Goal: Task Accomplishment & Management: Manage account settings

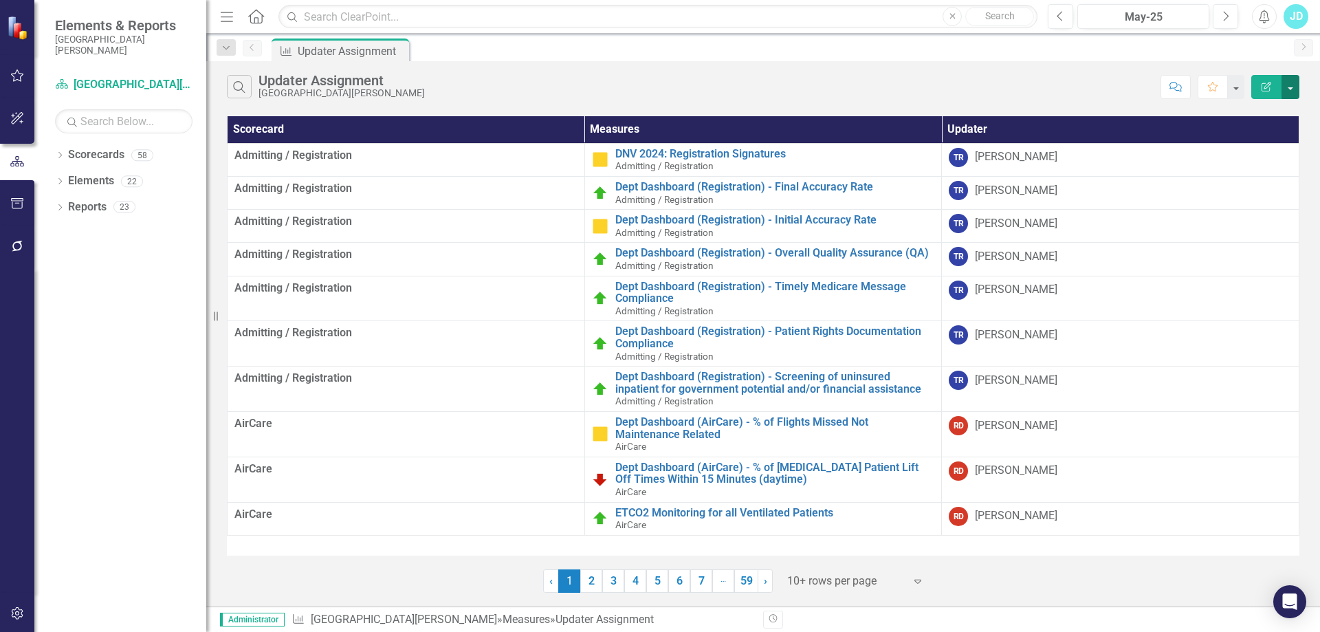
click at [1295, 89] on button "button" at bounding box center [1291, 87] width 18 height 24
click at [1284, 107] on link "Edit Report Edit Report" at bounding box center [1244, 112] width 109 height 25
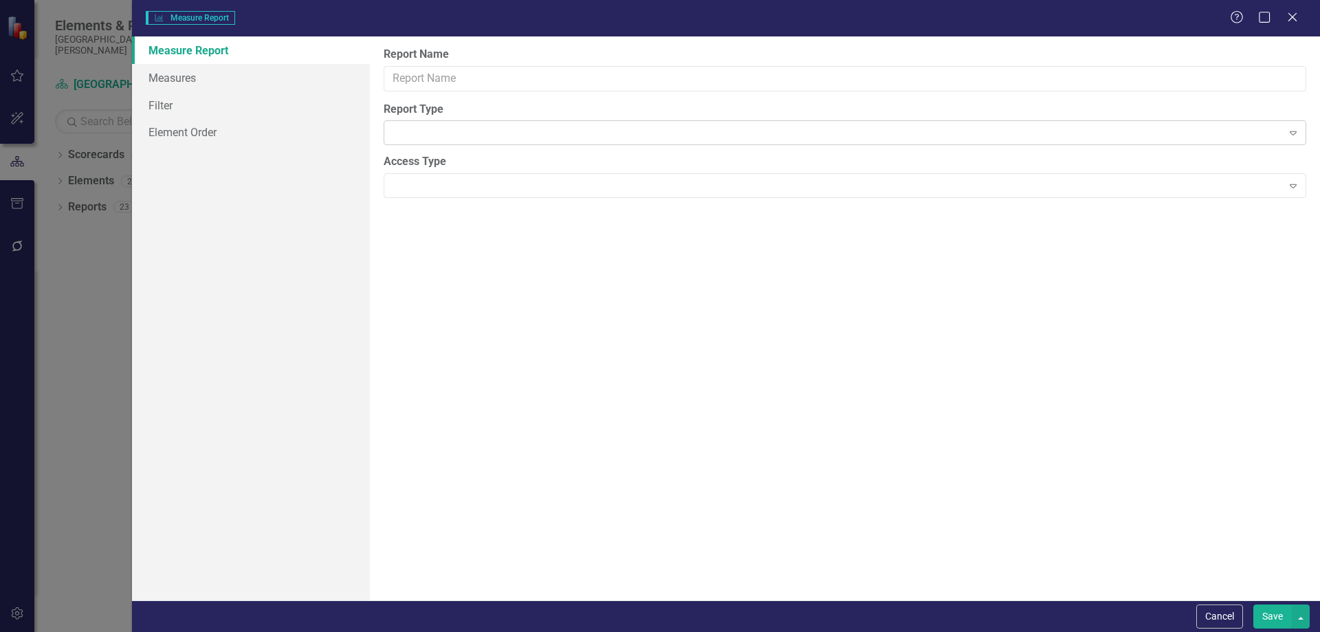
type input "Updater Assignment"
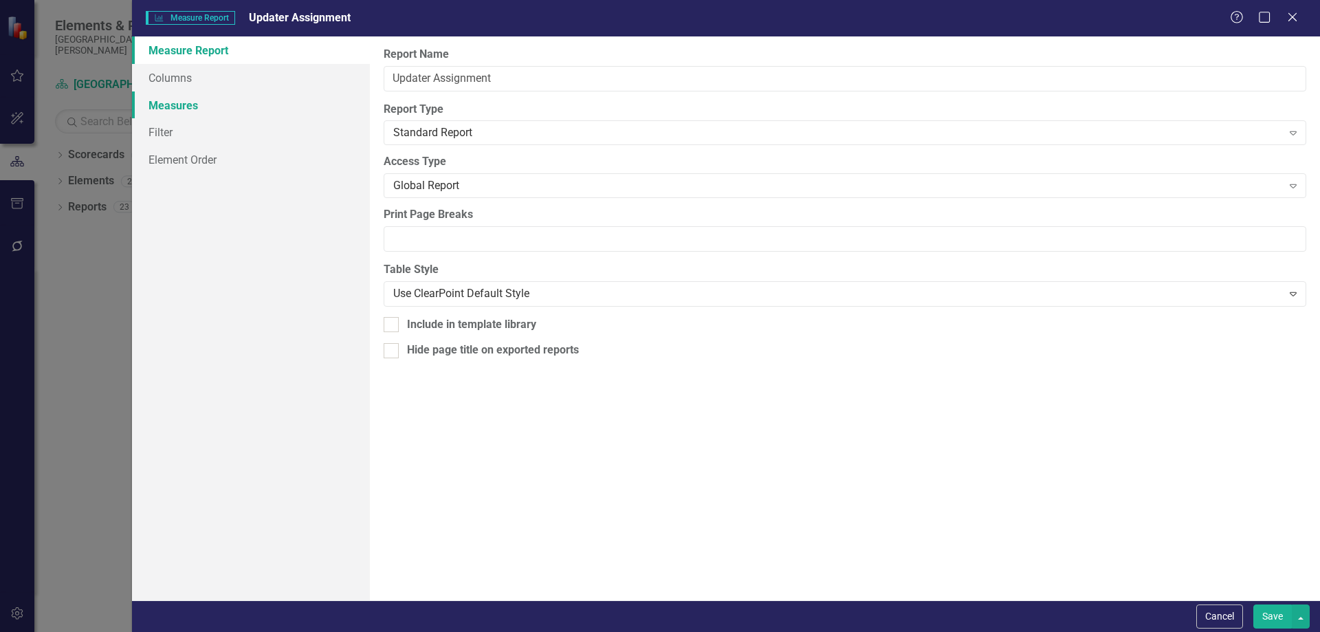
click at [207, 105] on link "Measures" at bounding box center [251, 105] width 238 height 28
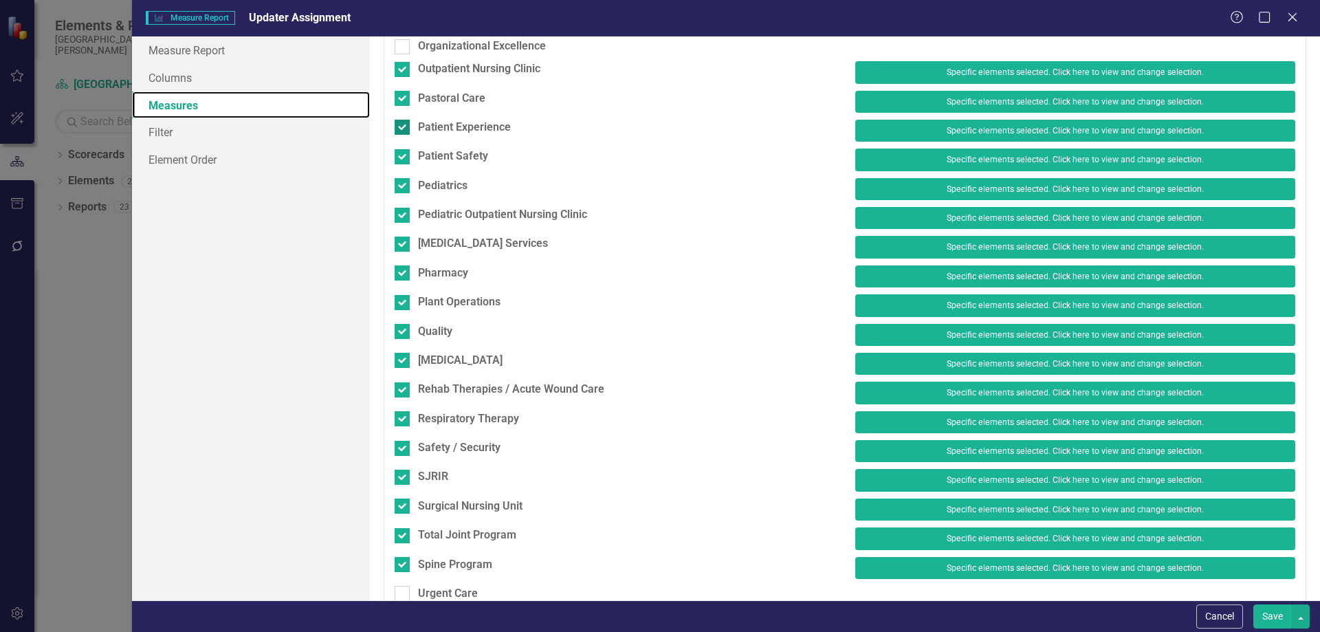
scroll to position [1170, 0]
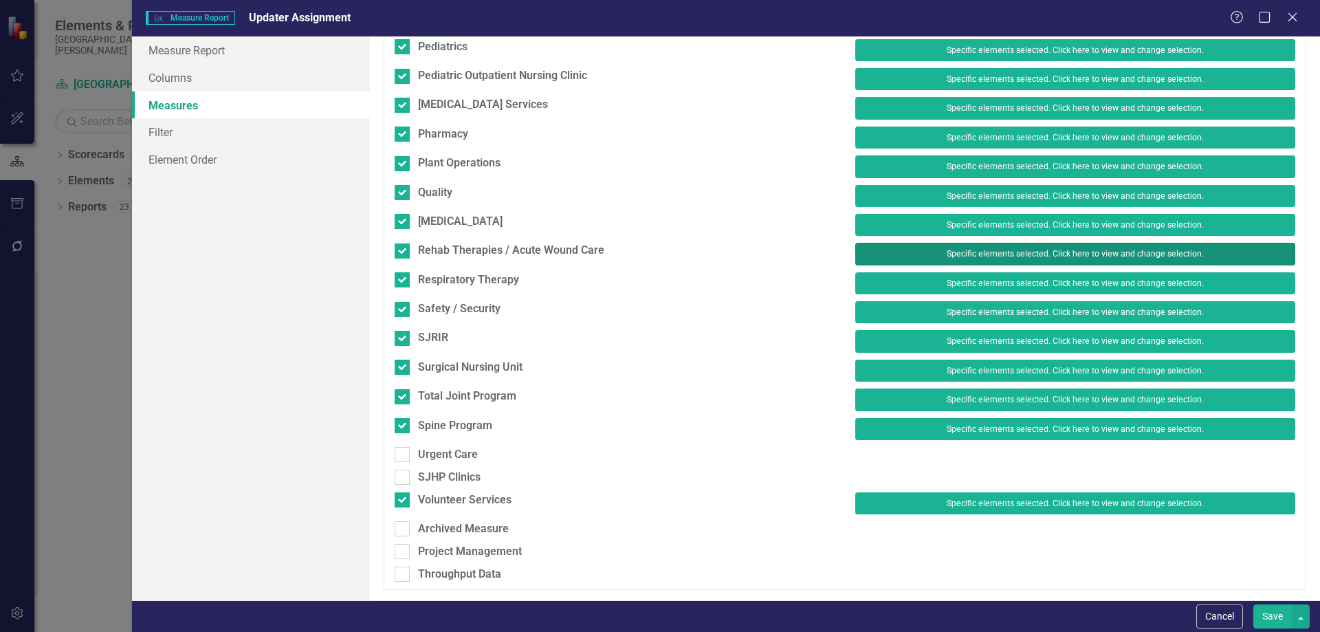
click at [936, 251] on button "Specific elements selected. Click here to view and change selection." at bounding box center [1075, 254] width 440 height 22
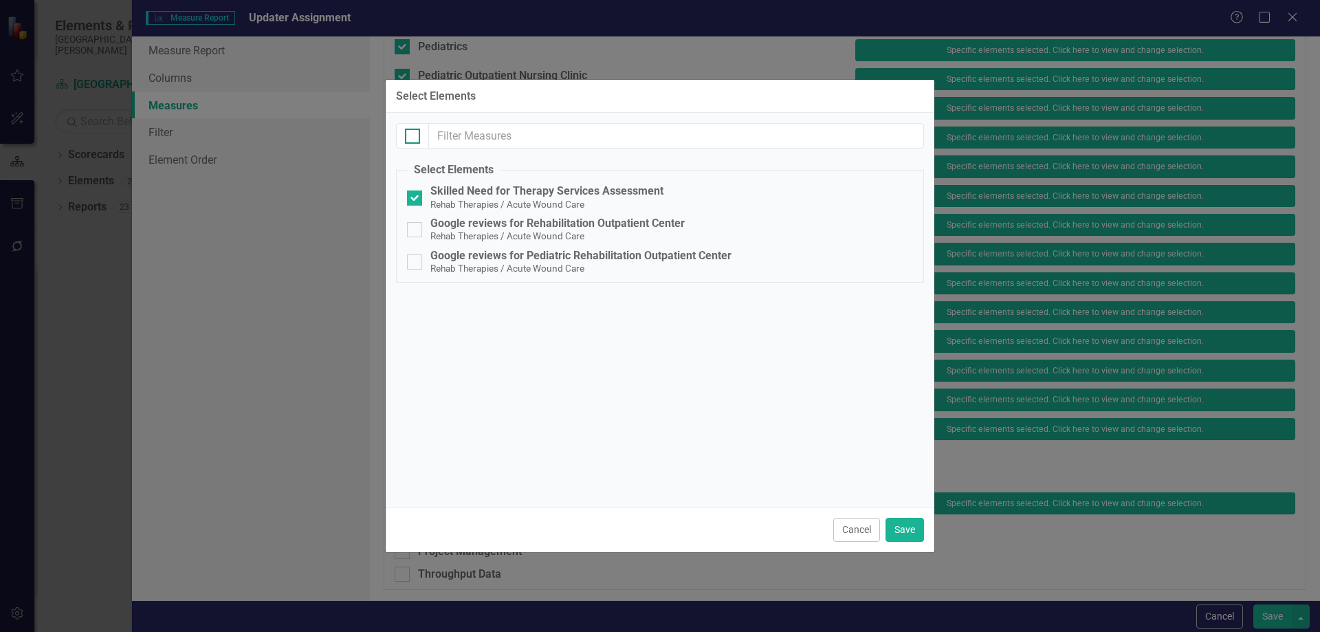
click at [410, 133] on input "checkbox" at bounding box center [409, 133] width 9 height 9
checkbox input "true"
click at [897, 529] on button "Save" at bounding box center [905, 530] width 39 height 24
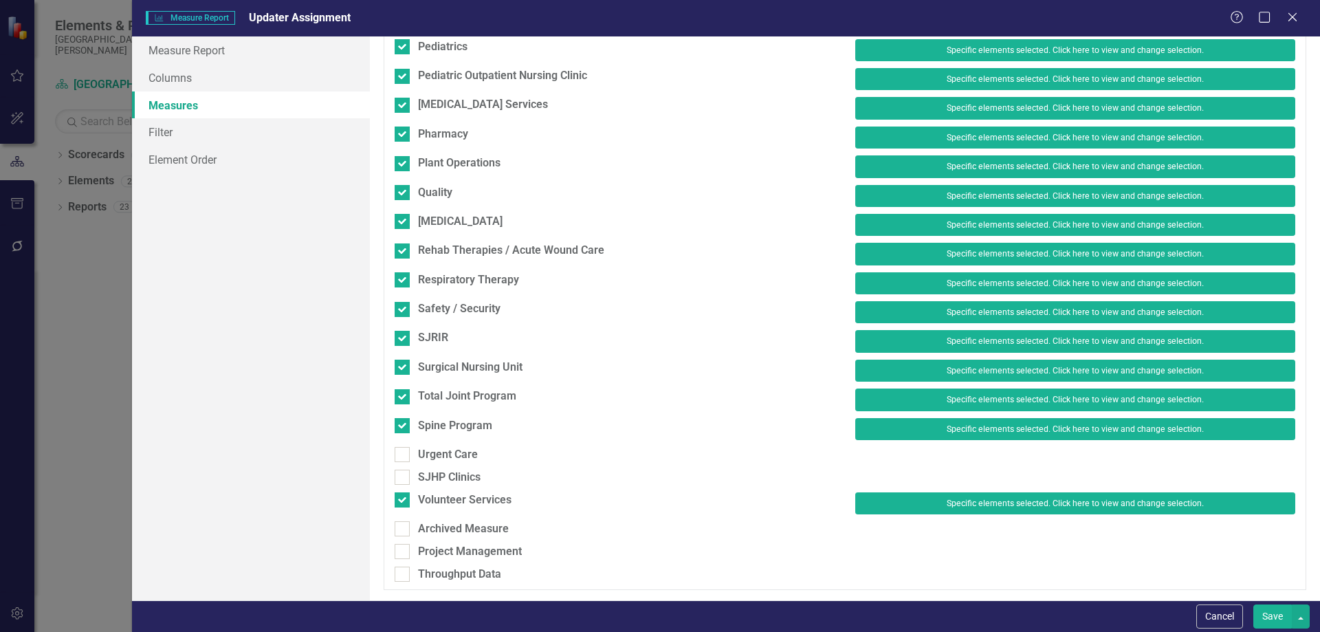
click at [1266, 621] on button "Save" at bounding box center [1272, 616] width 39 height 24
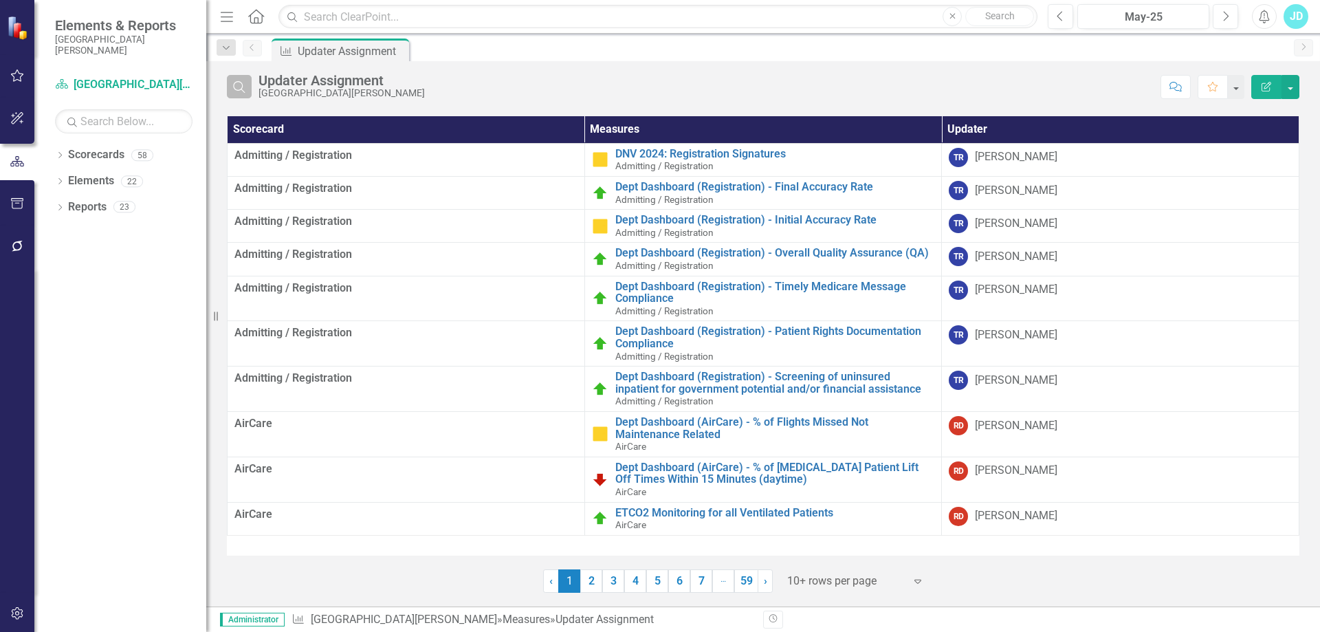
click at [244, 87] on icon "Search" at bounding box center [239, 86] width 15 height 12
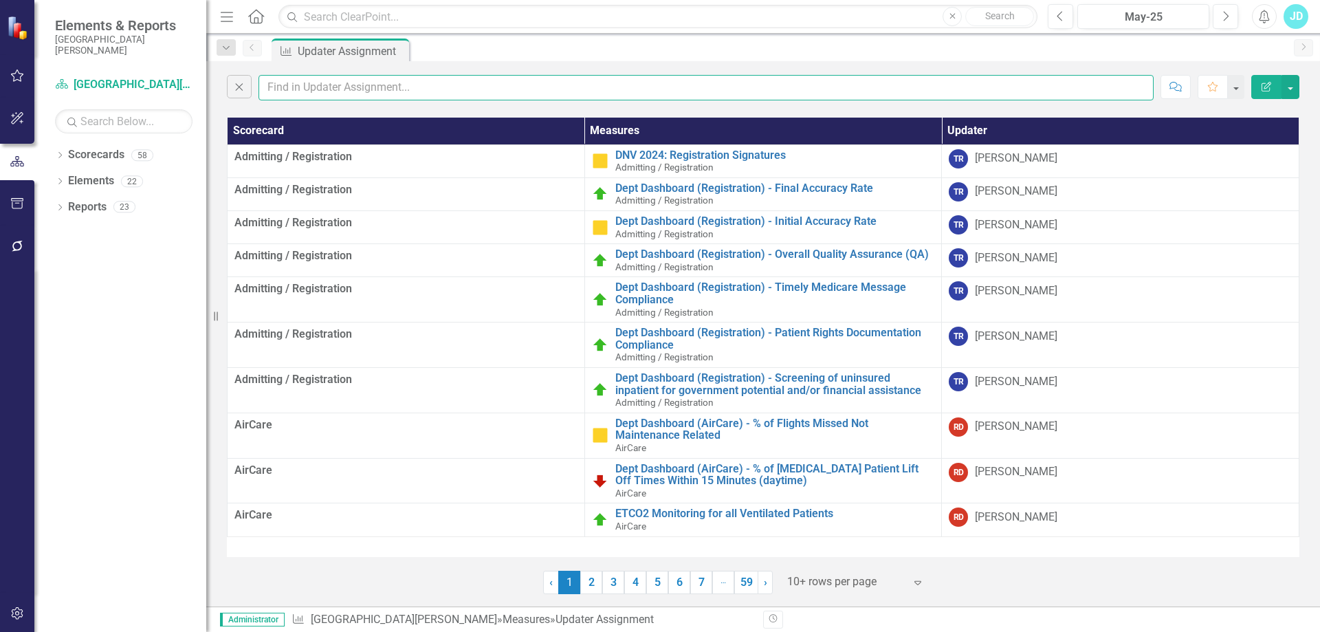
click at [303, 85] on input "text" at bounding box center [706, 87] width 895 height 25
type input "rehab"
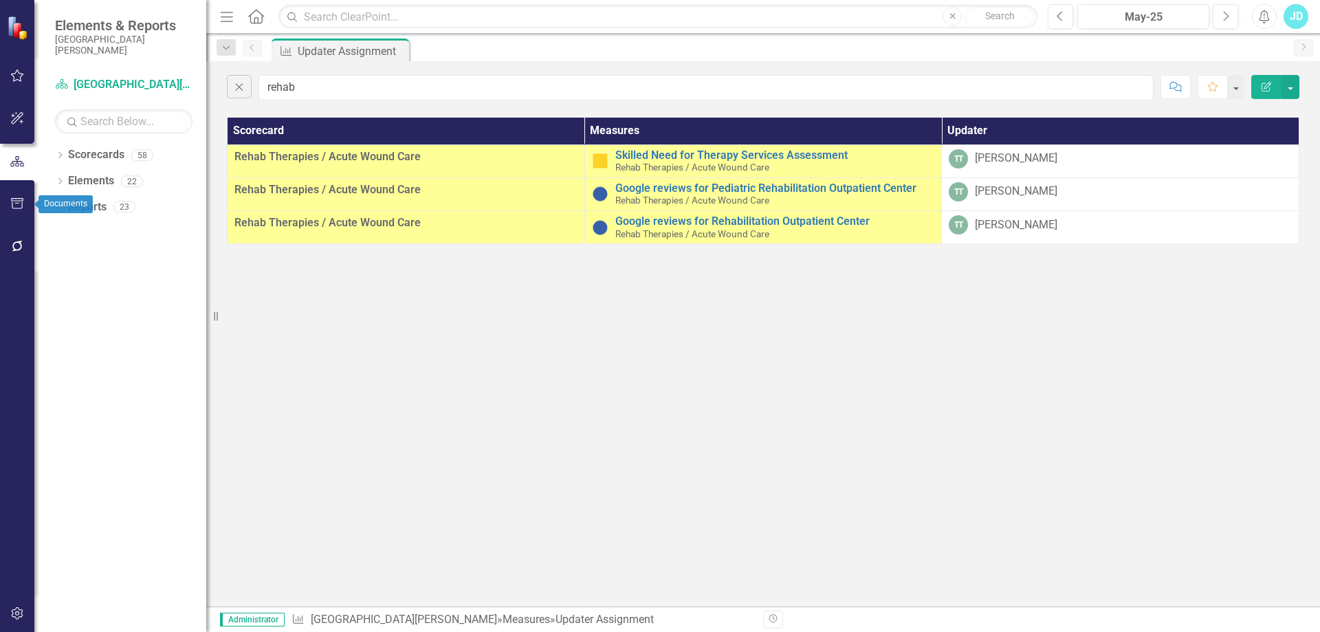
click at [14, 199] on icon "button" at bounding box center [17, 203] width 14 height 11
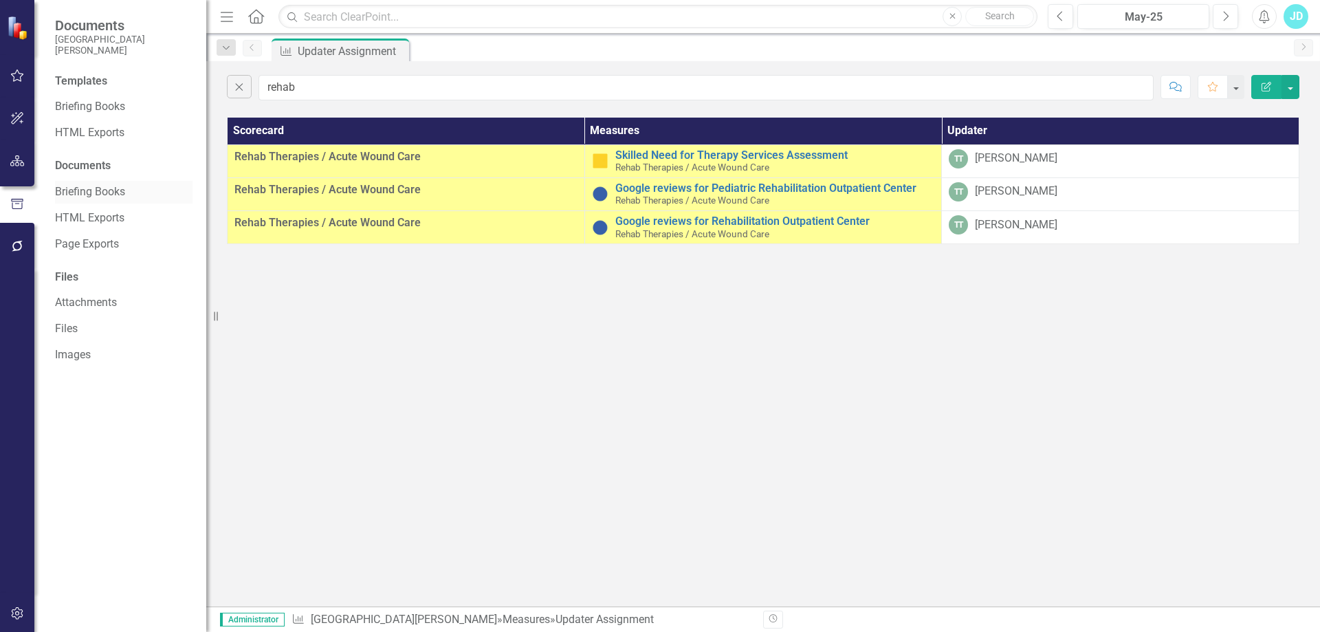
click at [78, 193] on link "Briefing Books" at bounding box center [124, 192] width 138 height 16
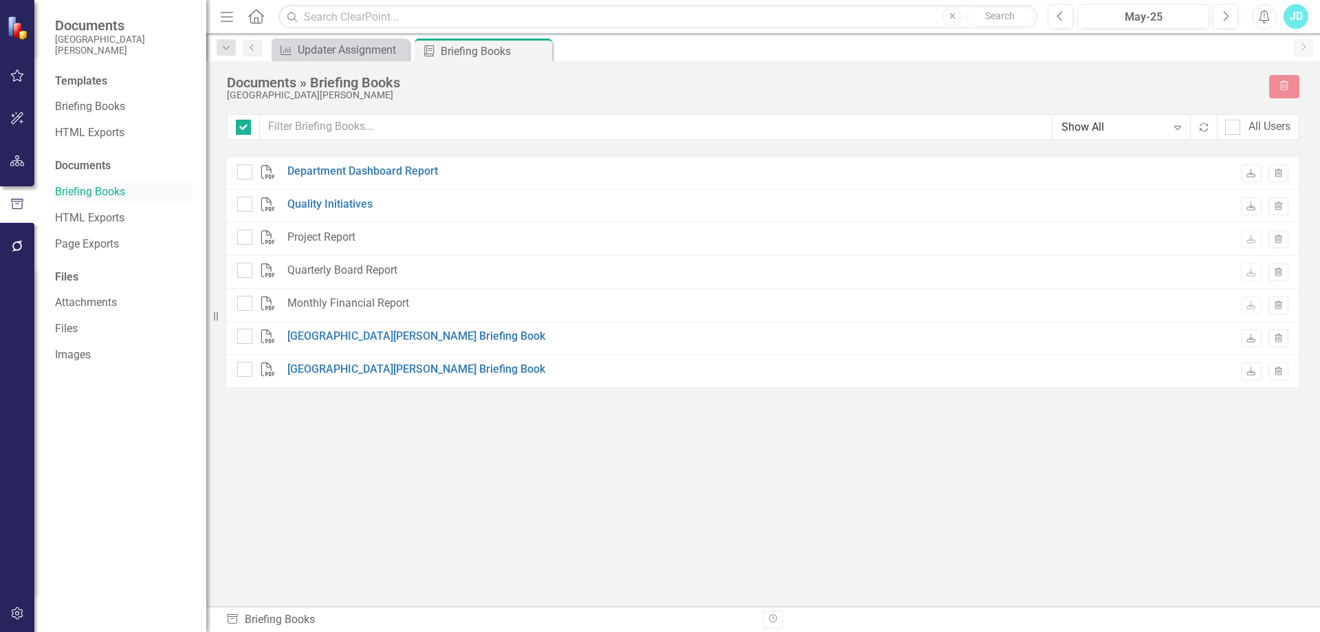
checkbox input "false"
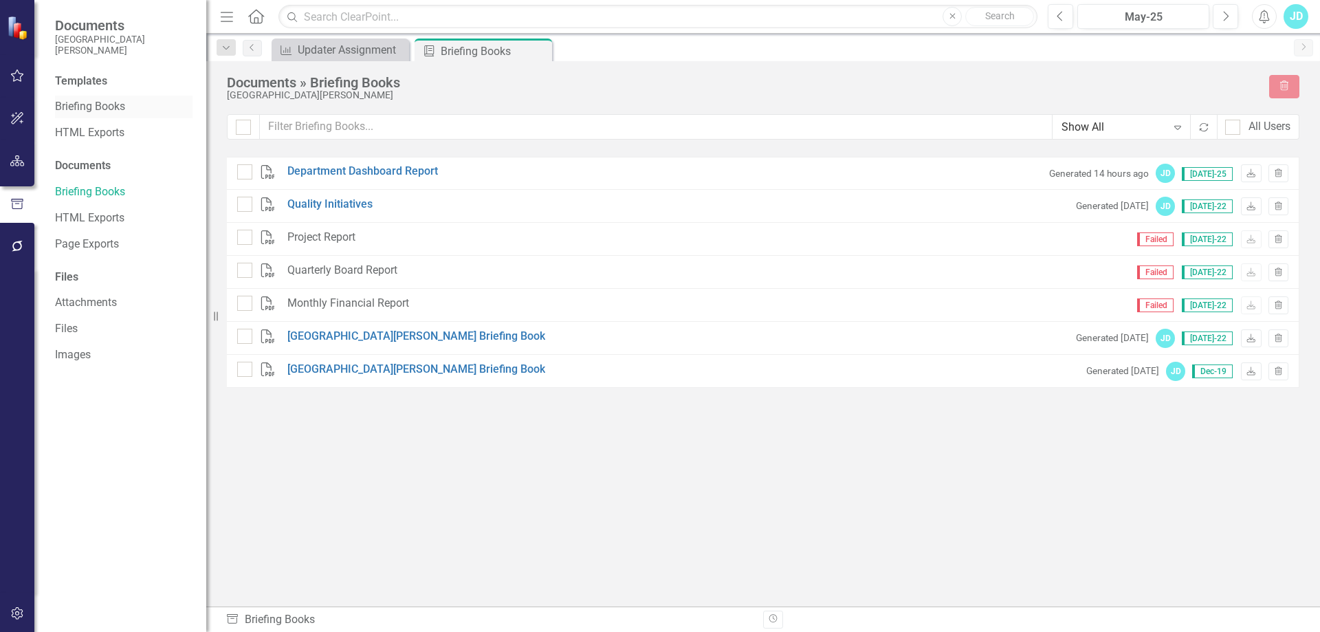
click at [81, 105] on link "Briefing Books" at bounding box center [124, 107] width 138 height 16
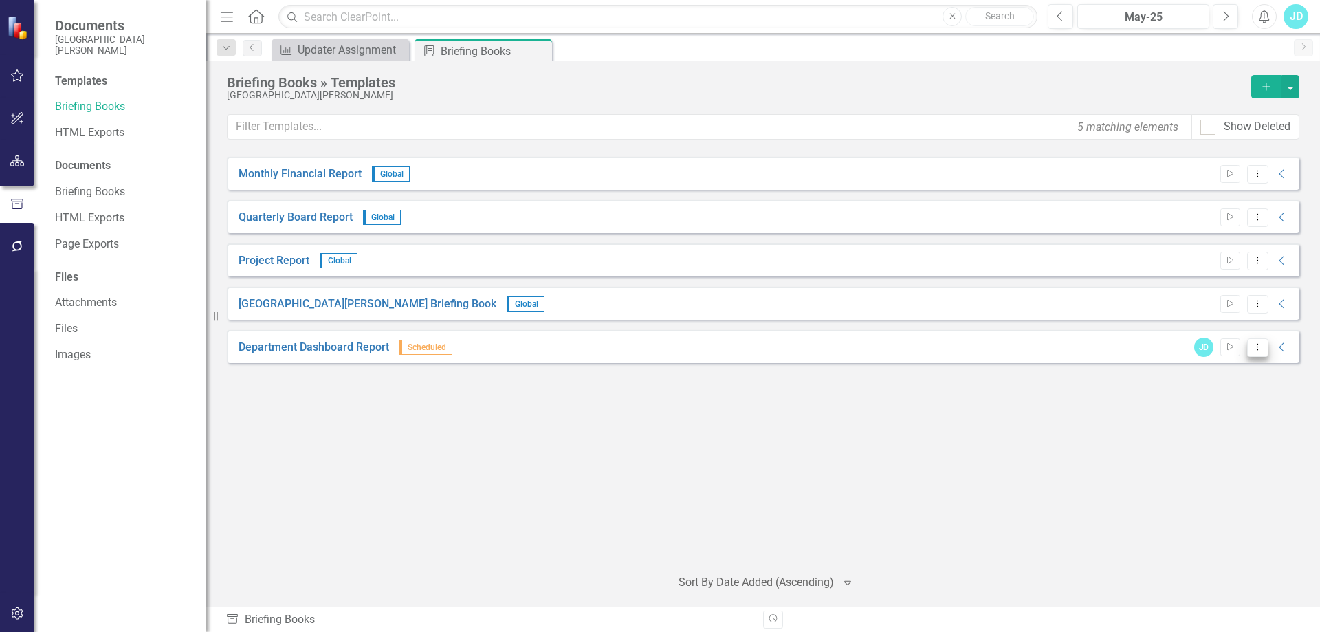
click at [1253, 349] on icon "Dropdown Menu" at bounding box center [1258, 346] width 12 height 9
click at [1224, 424] on link "Edit Edit Template" at bounding box center [1204, 420] width 127 height 25
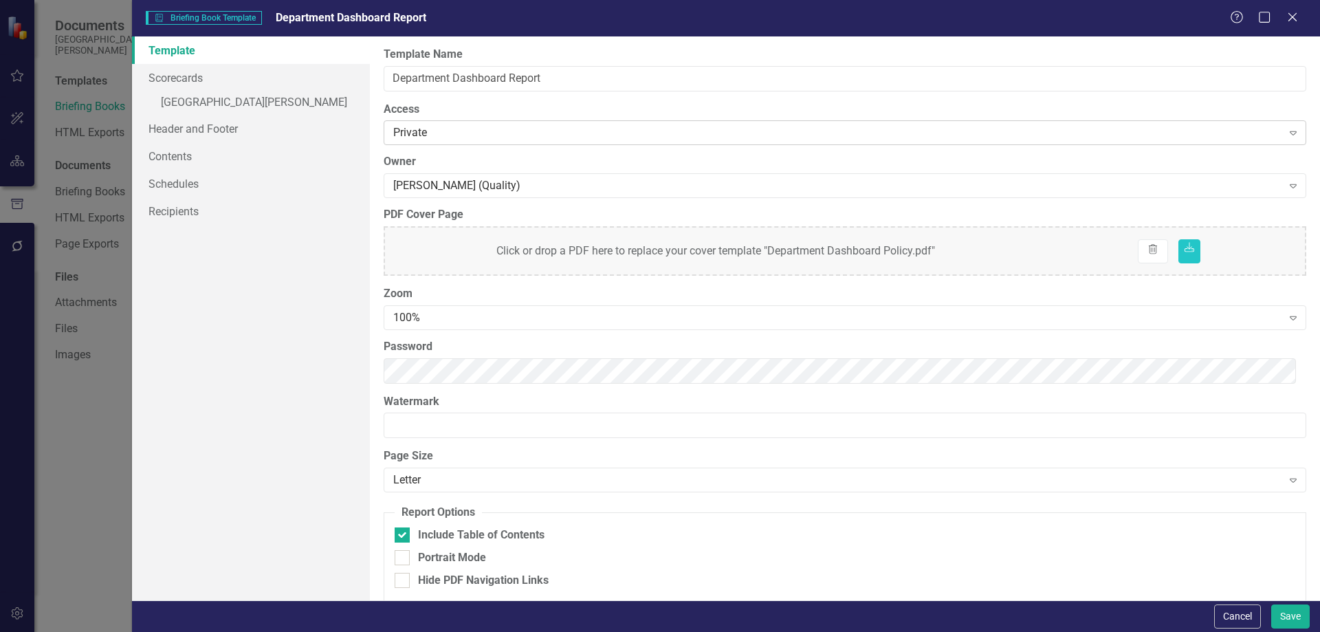
click at [430, 138] on div "Private" at bounding box center [837, 133] width 889 height 16
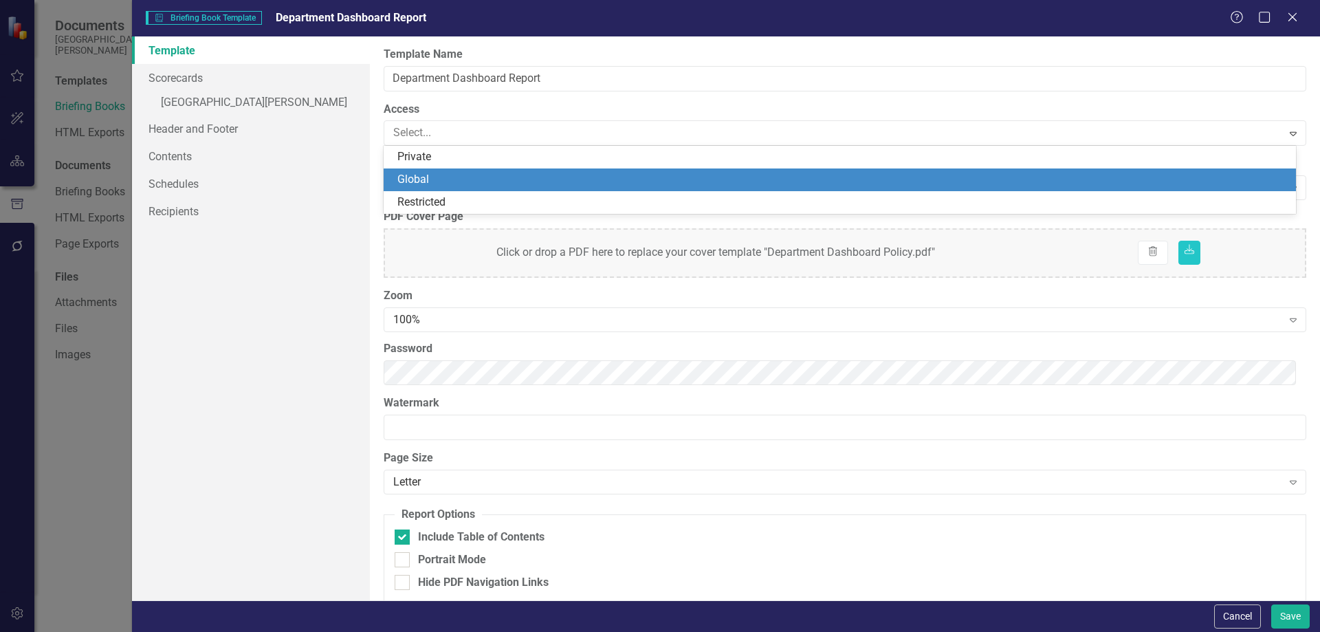
click at [429, 176] on div "Global" at bounding box center [842, 180] width 890 height 16
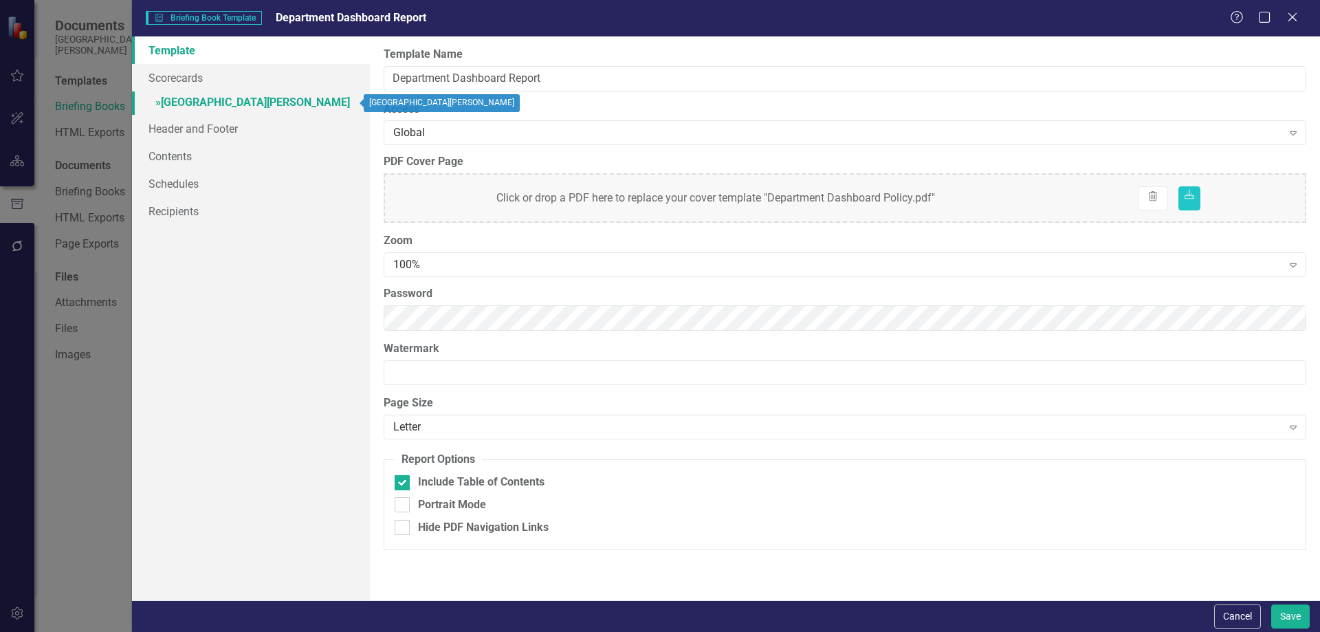
click at [201, 95] on link "» [GEOGRAPHIC_DATA][PERSON_NAME]" at bounding box center [251, 103] width 238 height 24
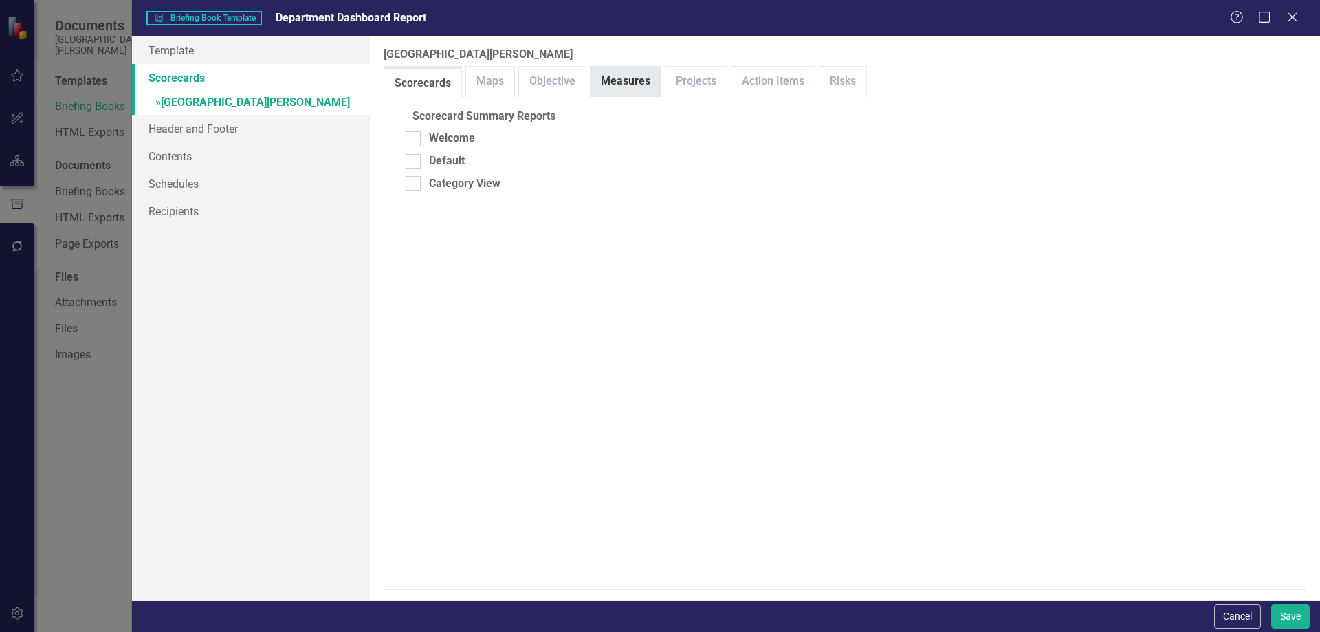
click at [628, 76] on link "Measures" at bounding box center [626, 82] width 70 height 30
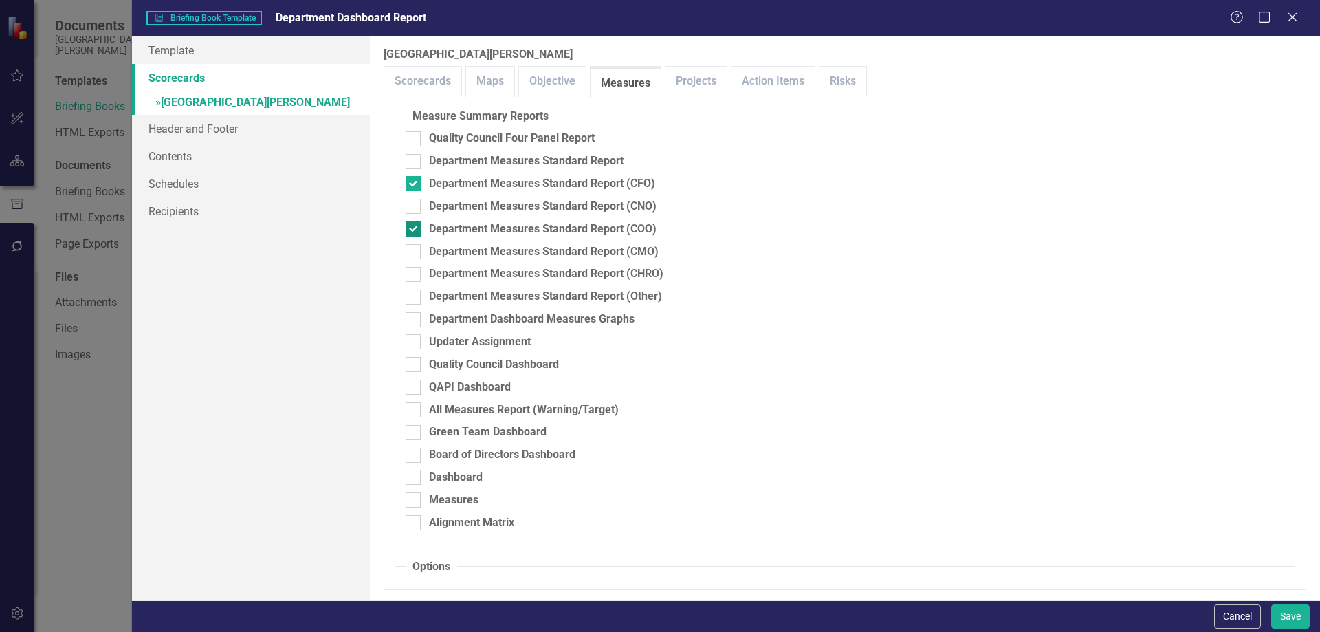
click at [415, 231] on div at bounding box center [413, 228] width 15 height 15
click at [415, 230] on input "Department Measures Standard Report (COO)" at bounding box center [410, 225] width 9 height 9
checkbox input "false"
click at [415, 206] on div at bounding box center [413, 206] width 15 height 15
click at [415, 206] on input "Department Measures Standard Report (CNO)" at bounding box center [410, 203] width 9 height 9
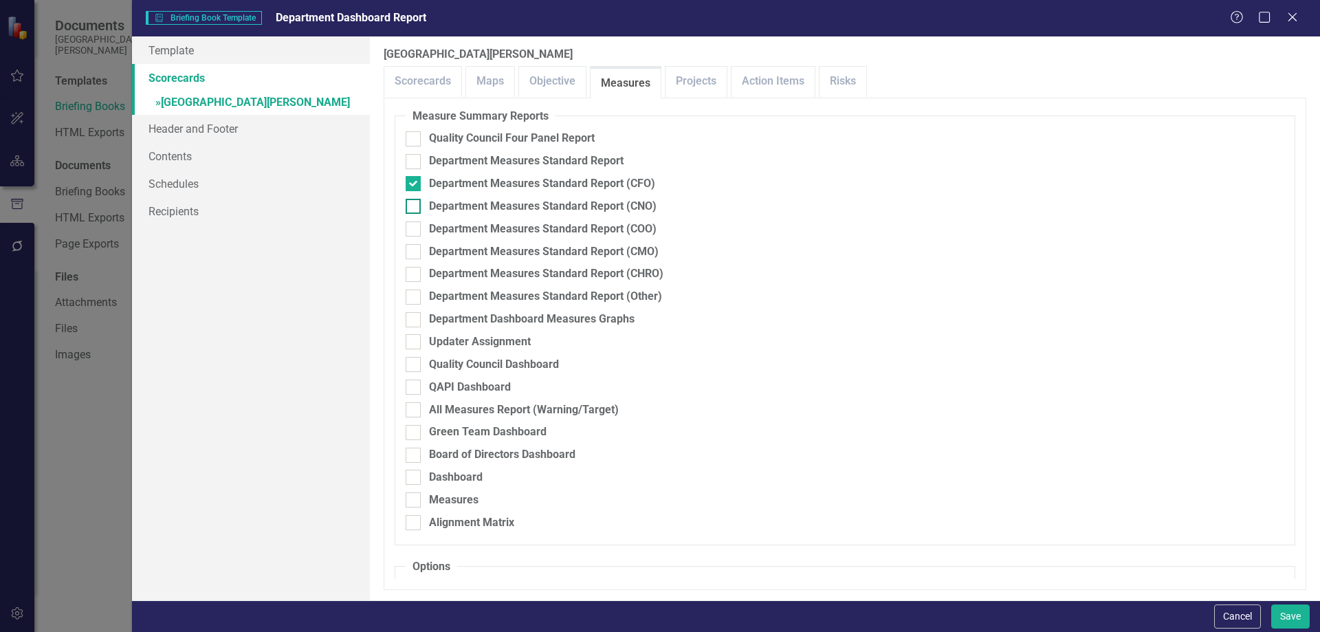
checkbox input "true"
click at [412, 184] on input "Department Measures Standard Report (CFO)" at bounding box center [410, 180] width 9 height 9
checkbox input "false"
click at [265, 135] on link "Header and Footer" at bounding box center [251, 129] width 238 height 28
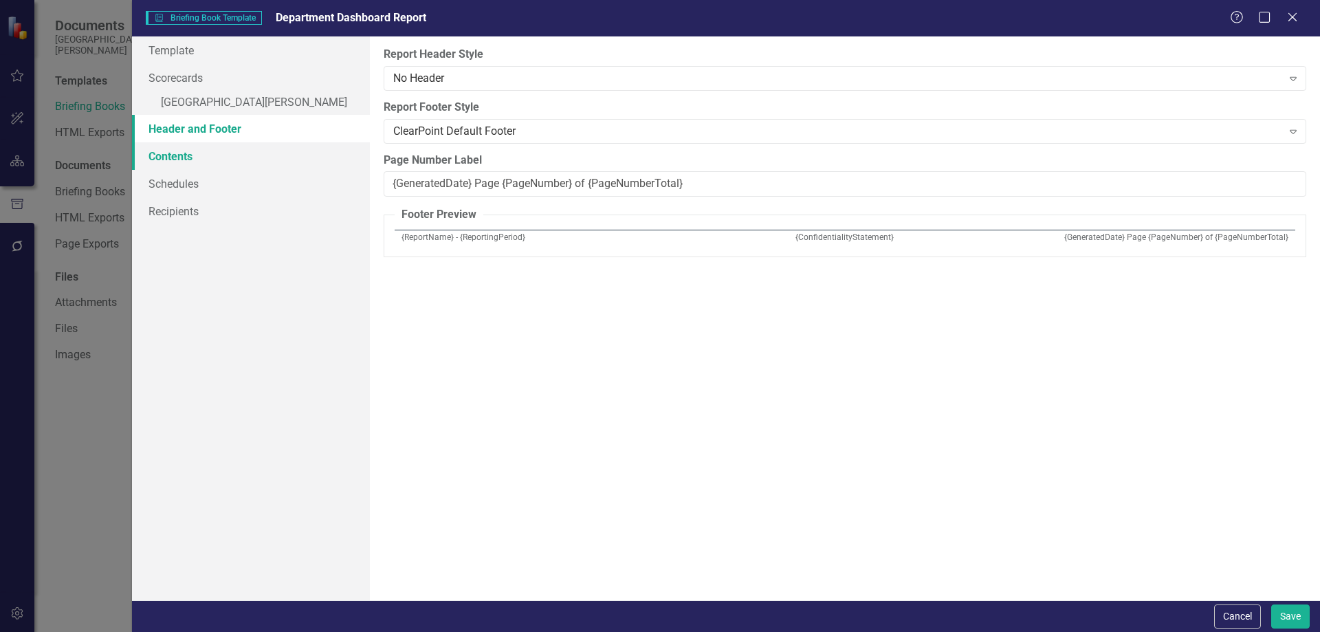
click at [252, 160] on link "Contents" at bounding box center [251, 156] width 238 height 28
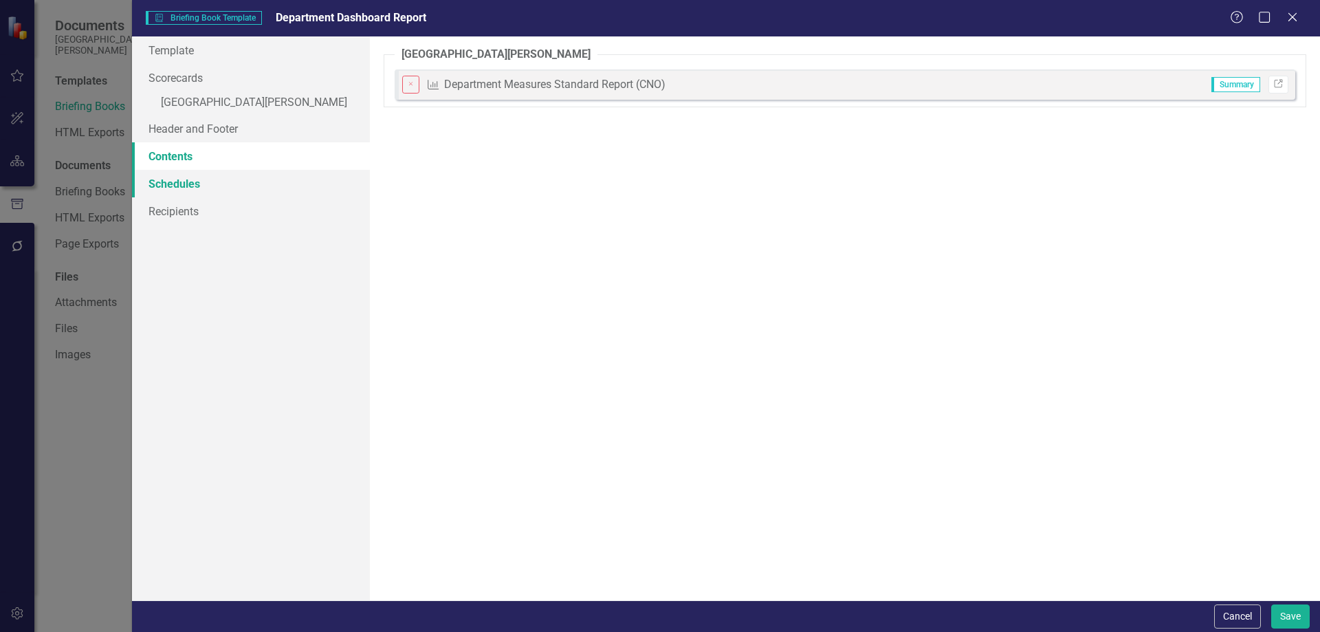
click at [239, 187] on link "Schedules" at bounding box center [251, 184] width 238 height 28
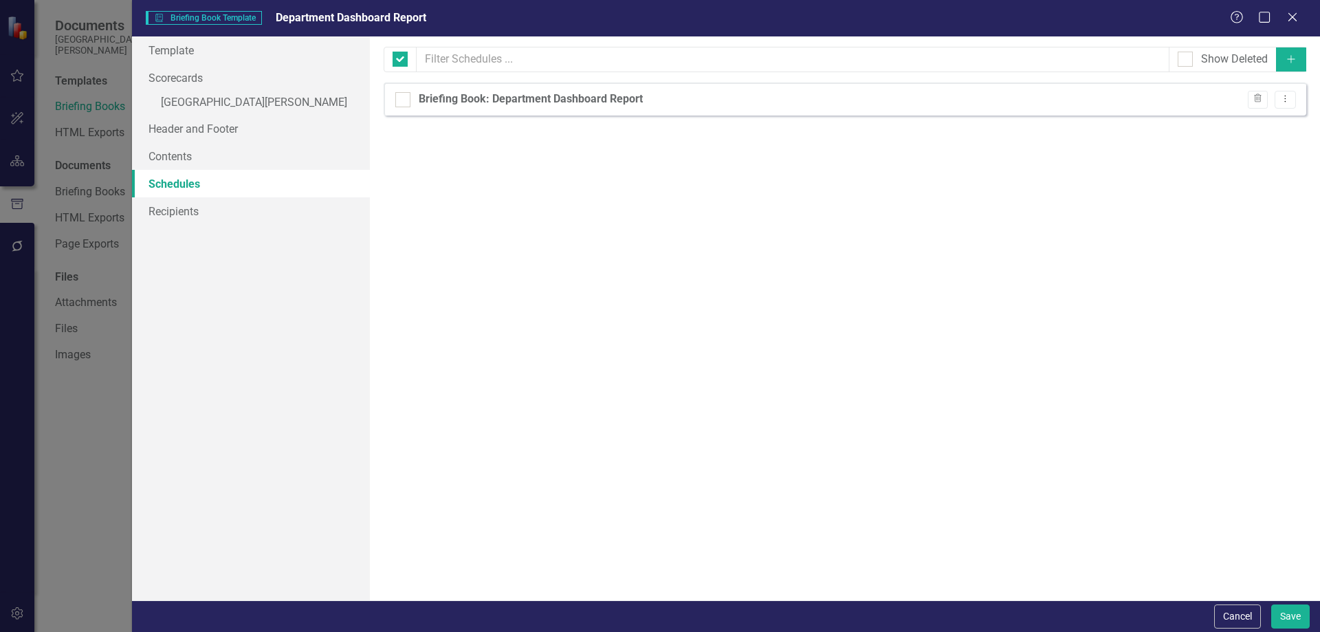
checkbox input "false"
click at [1283, 103] on icon "Dropdown Menu" at bounding box center [1286, 98] width 12 height 9
click at [1241, 120] on link "Edit Edit Schedule" at bounding box center [1232, 121] width 127 height 25
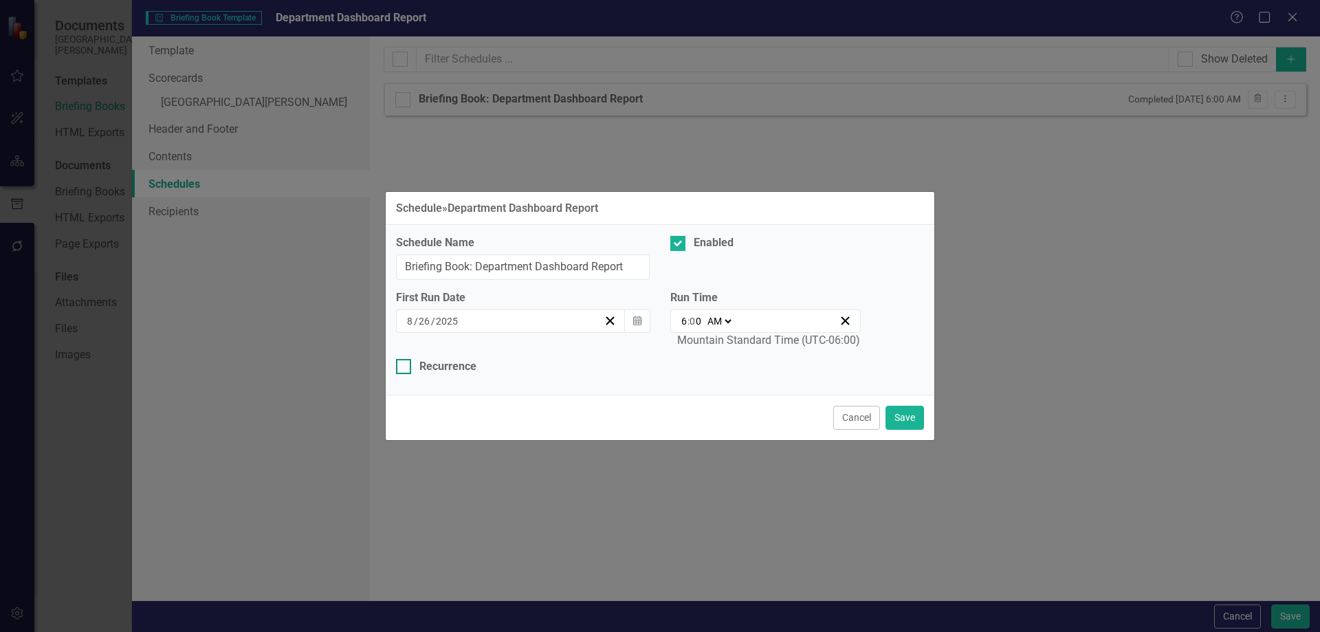
click at [402, 367] on div at bounding box center [403, 366] width 15 height 15
click at [402, 367] on input "Recurrence" at bounding box center [400, 363] width 9 height 9
checkbox input "true"
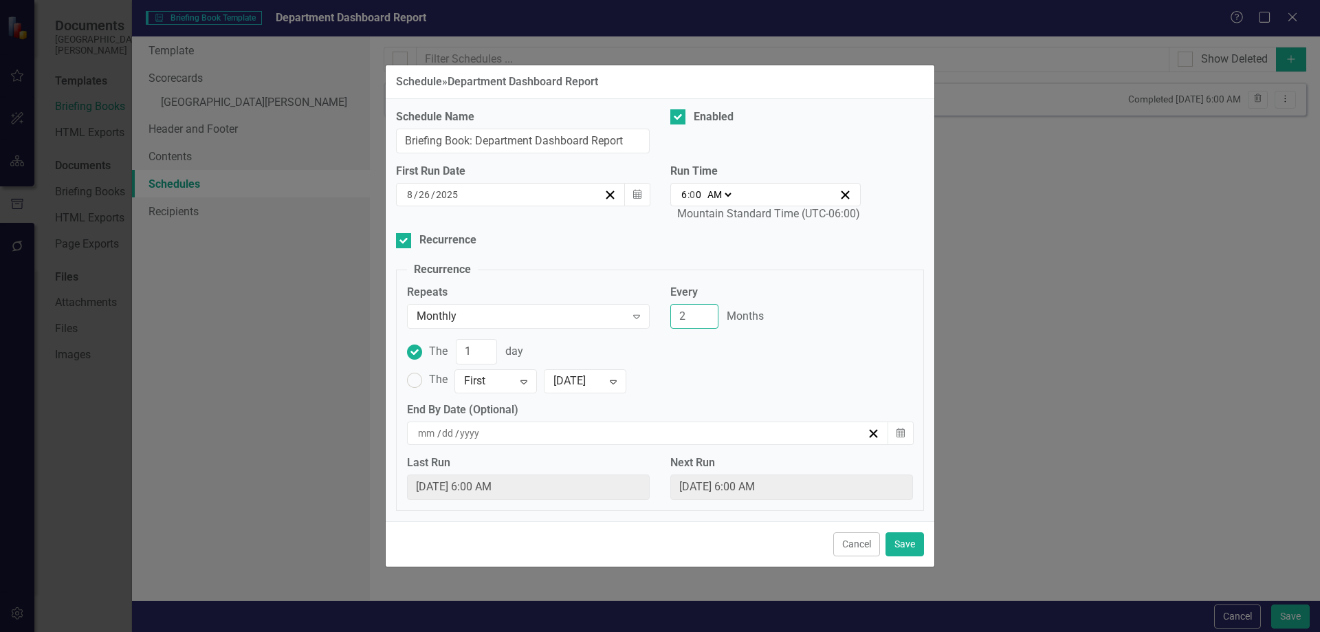
click at [706, 312] on input "2" at bounding box center [694, 316] width 48 height 25
type input "3"
click at [706, 312] on input "3" at bounding box center [694, 316] width 48 height 25
click at [540, 318] on div "Monthly" at bounding box center [521, 316] width 209 height 16
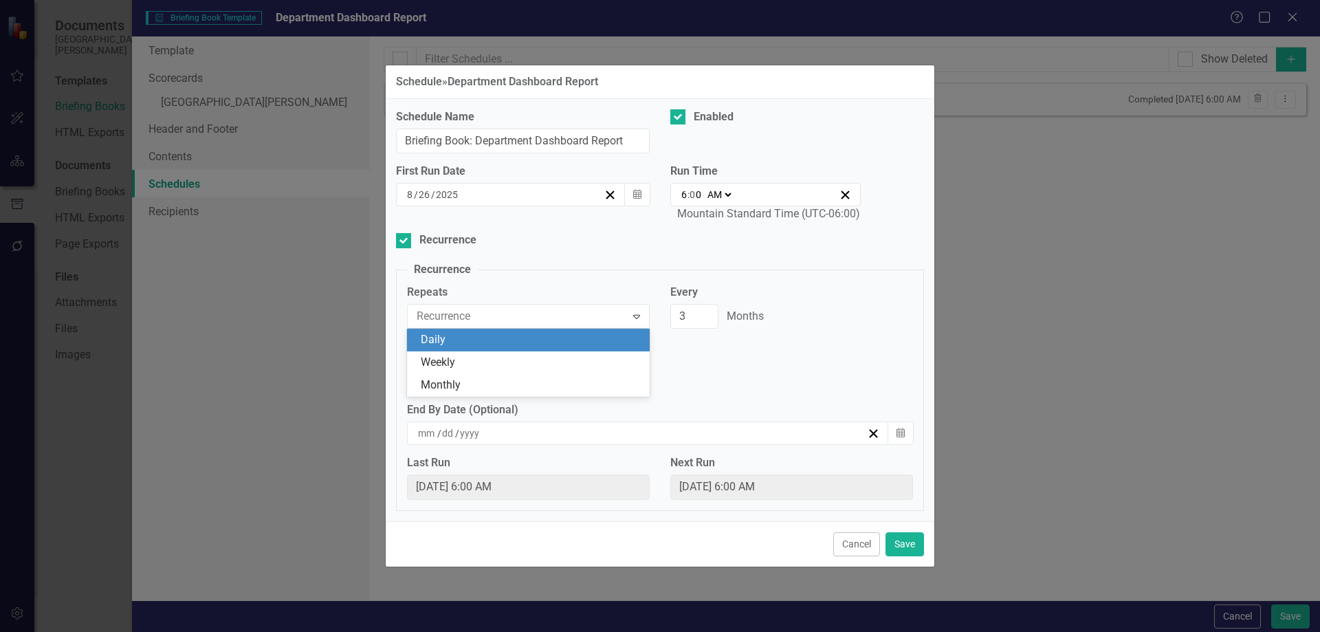
click at [535, 276] on fieldset "Recurrence Repeats 3 results available. Use Up and Down to choose options, pres…" at bounding box center [660, 386] width 528 height 249
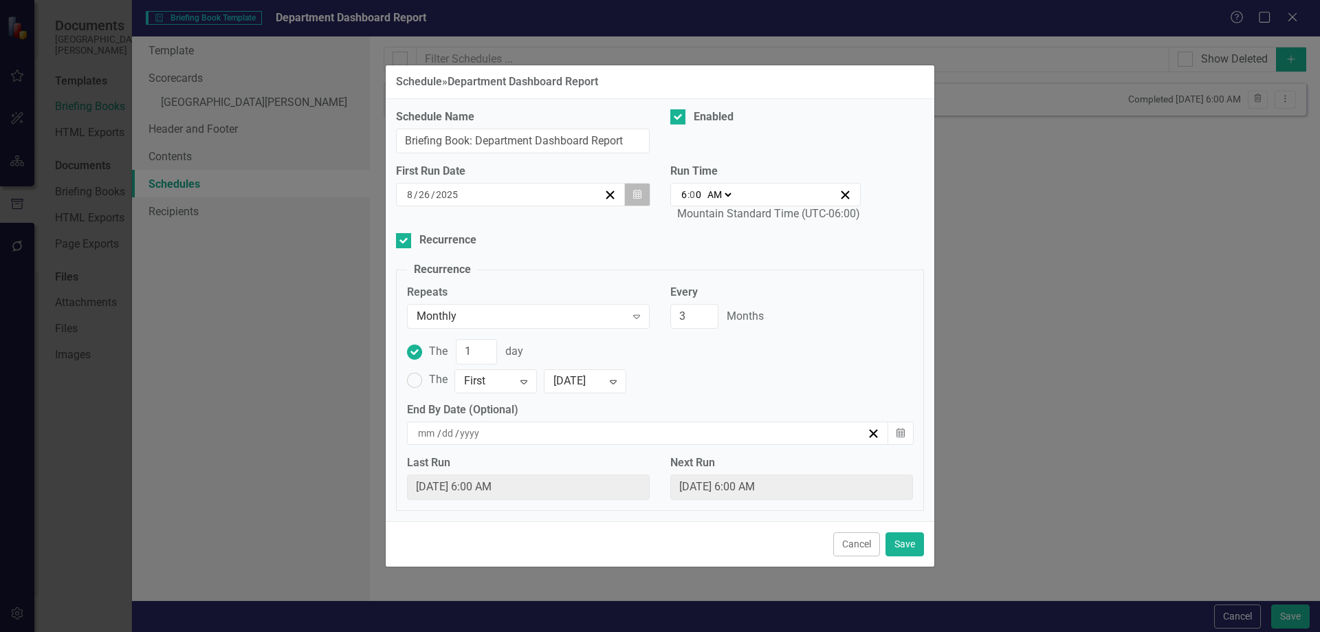
click at [639, 195] on icon "button" at bounding box center [637, 194] width 8 height 10
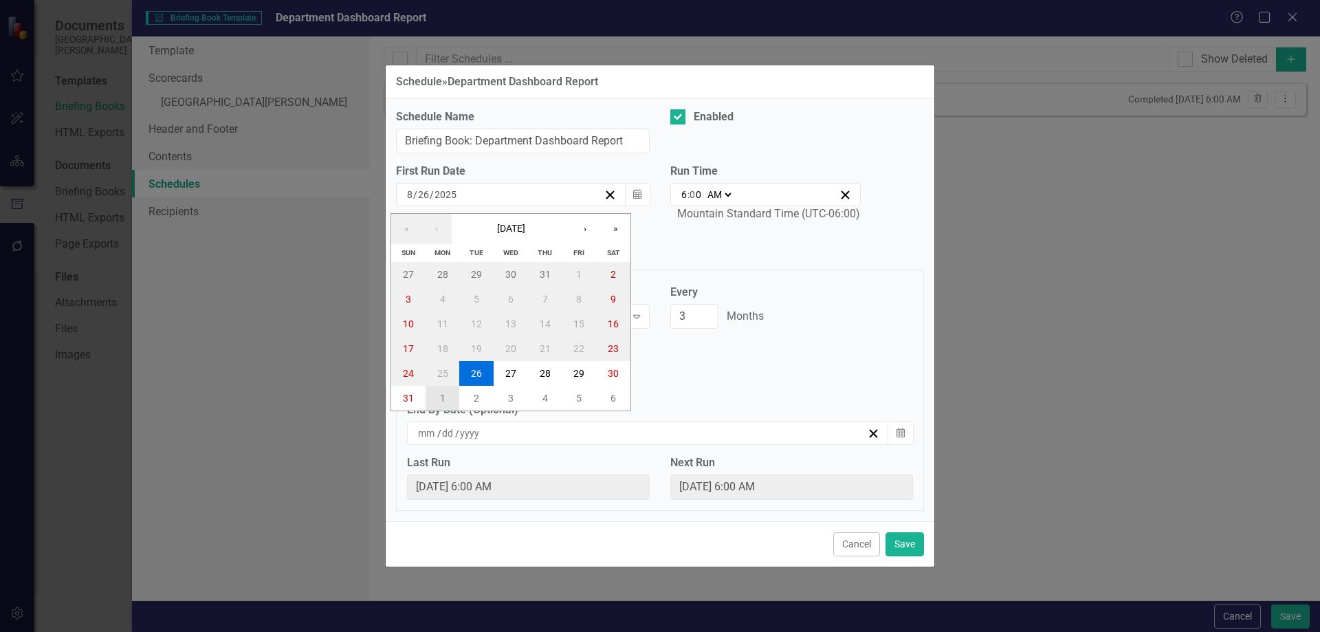
click at [448, 401] on button "1" at bounding box center [443, 398] width 34 height 25
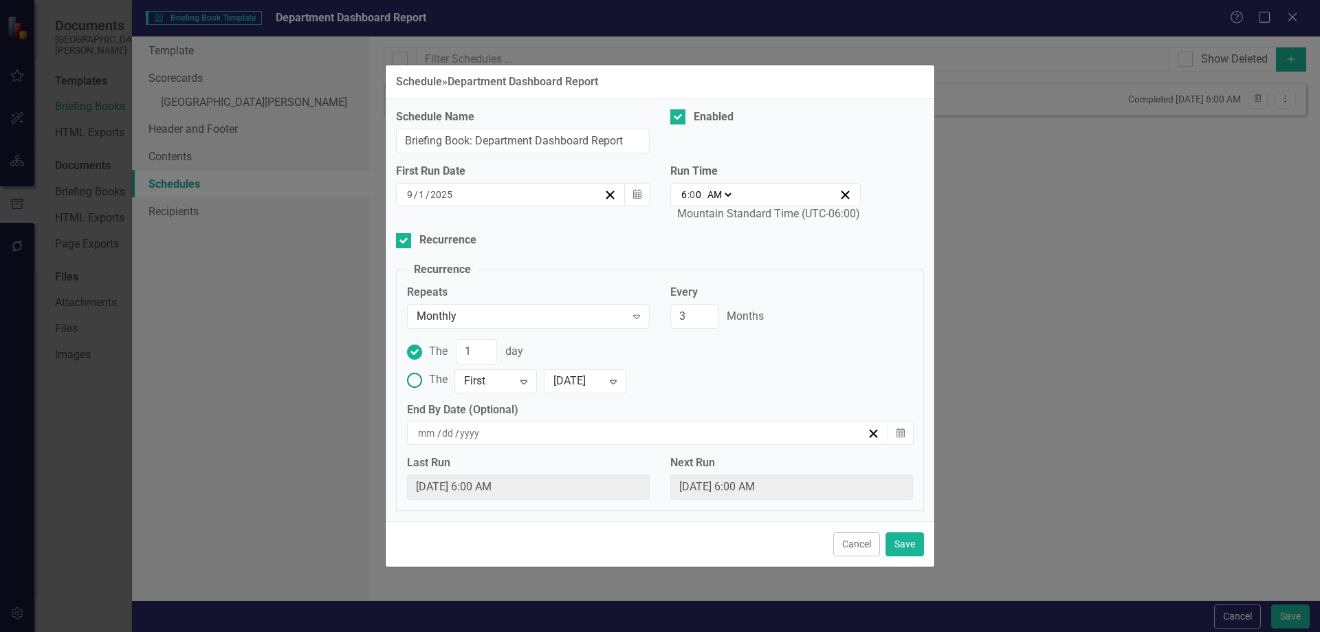
click at [663, 370] on label "The First Expand [DATE] Expand" at bounding box center [660, 380] width 506 height 24
click at [426, 370] on input "The First Expand [DATE] Expand" at bounding box center [414, 379] width 21 height 21
radio input "true"
click at [905, 542] on button "Save" at bounding box center [905, 544] width 39 height 24
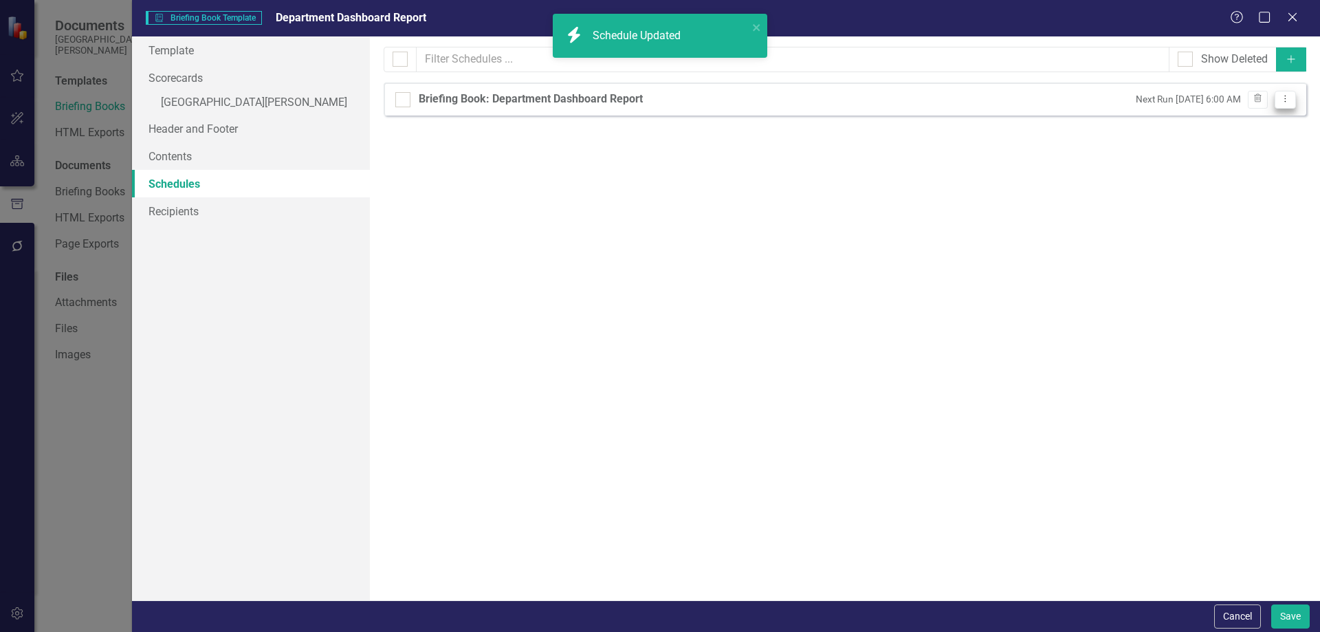
click at [1291, 102] on button "Dropdown Menu" at bounding box center [1285, 100] width 21 height 19
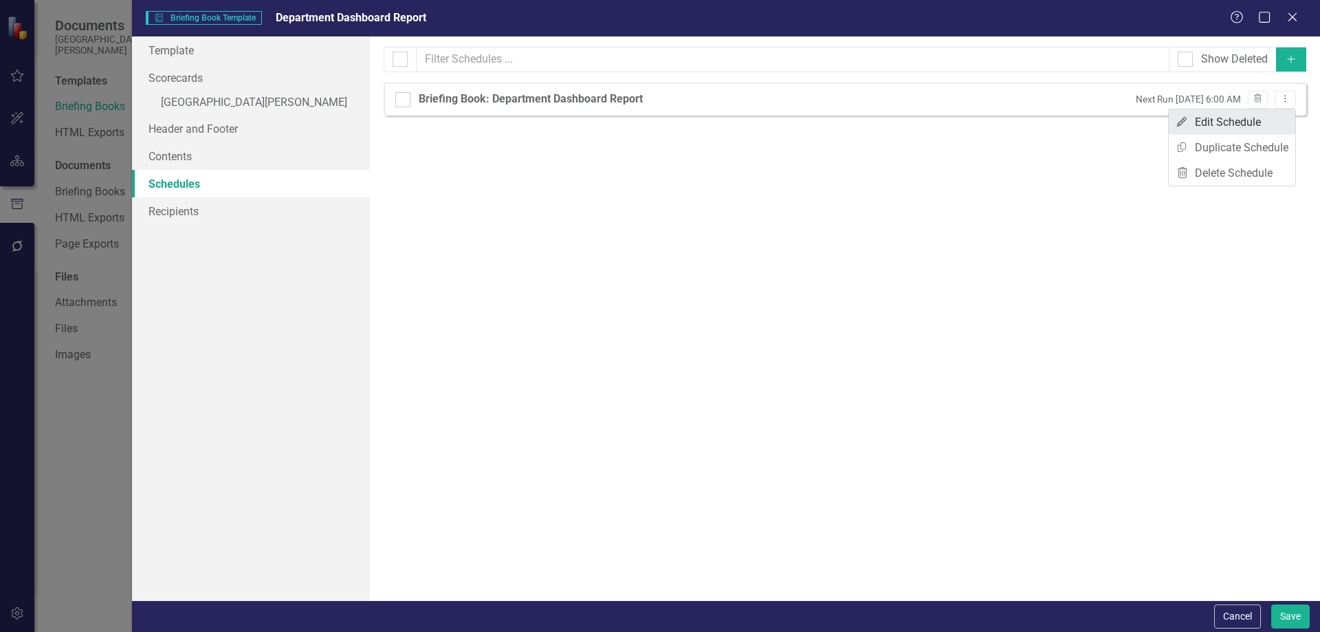
click at [1255, 115] on link "Edit Edit Schedule" at bounding box center [1232, 121] width 127 height 25
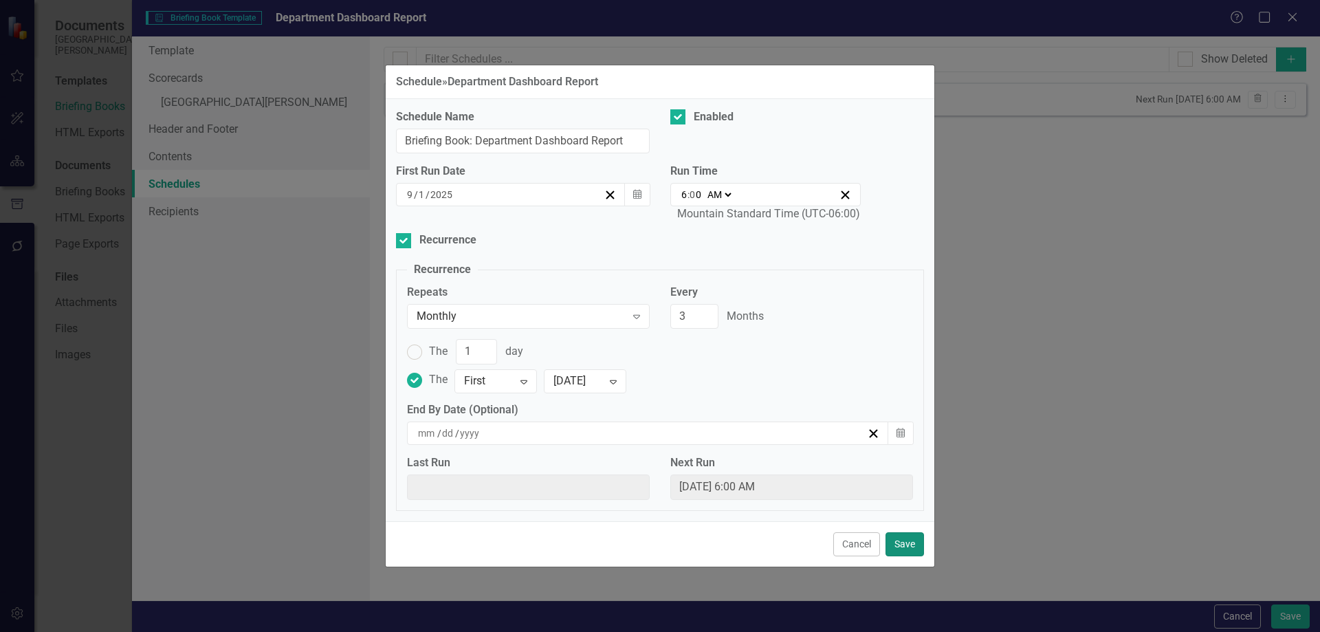
click at [913, 547] on button "Save" at bounding box center [905, 544] width 39 height 24
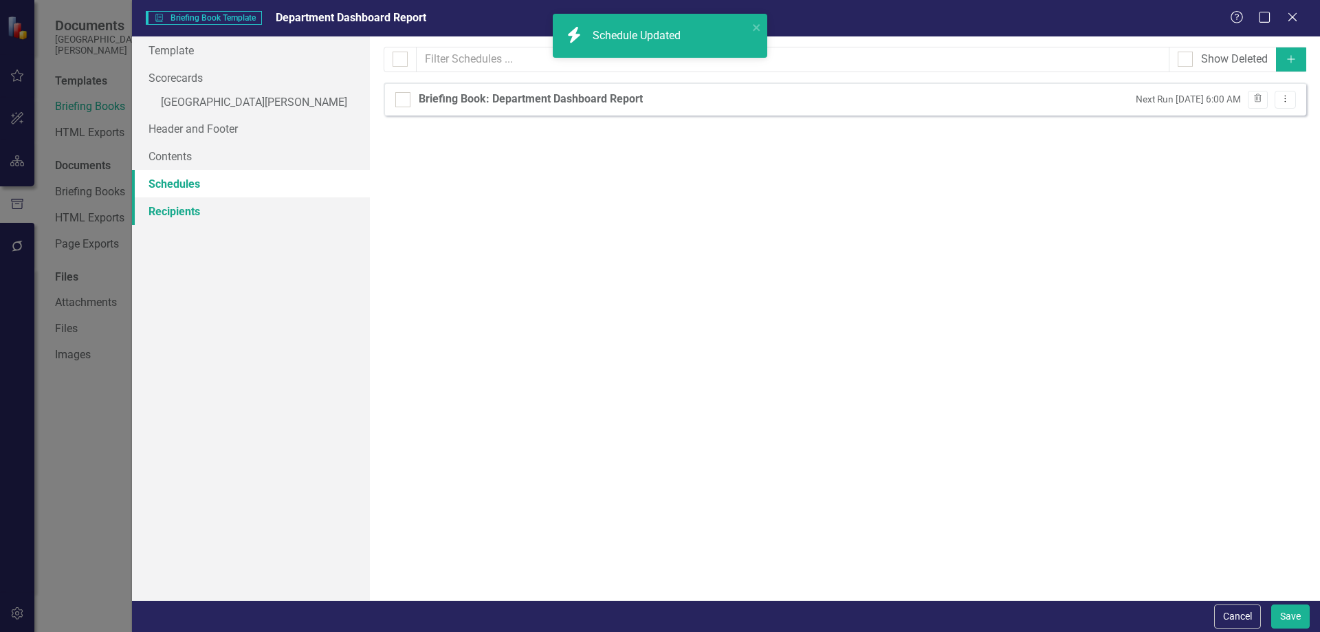
click at [196, 212] on link "Recipients" at bounding box center [251, 211] width 238 height 28
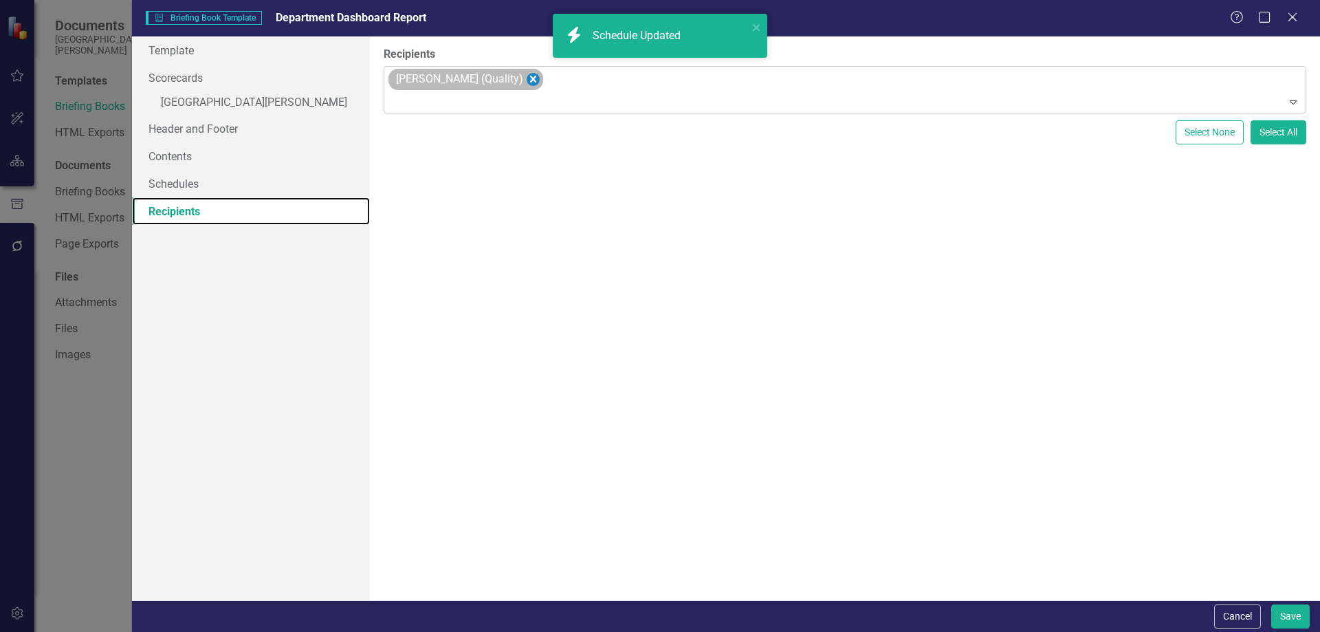
click at [535, 81] on icon "Remove Jennifer DeChellis (Quality)" at bounding box center [532, 79] width 13 height 17
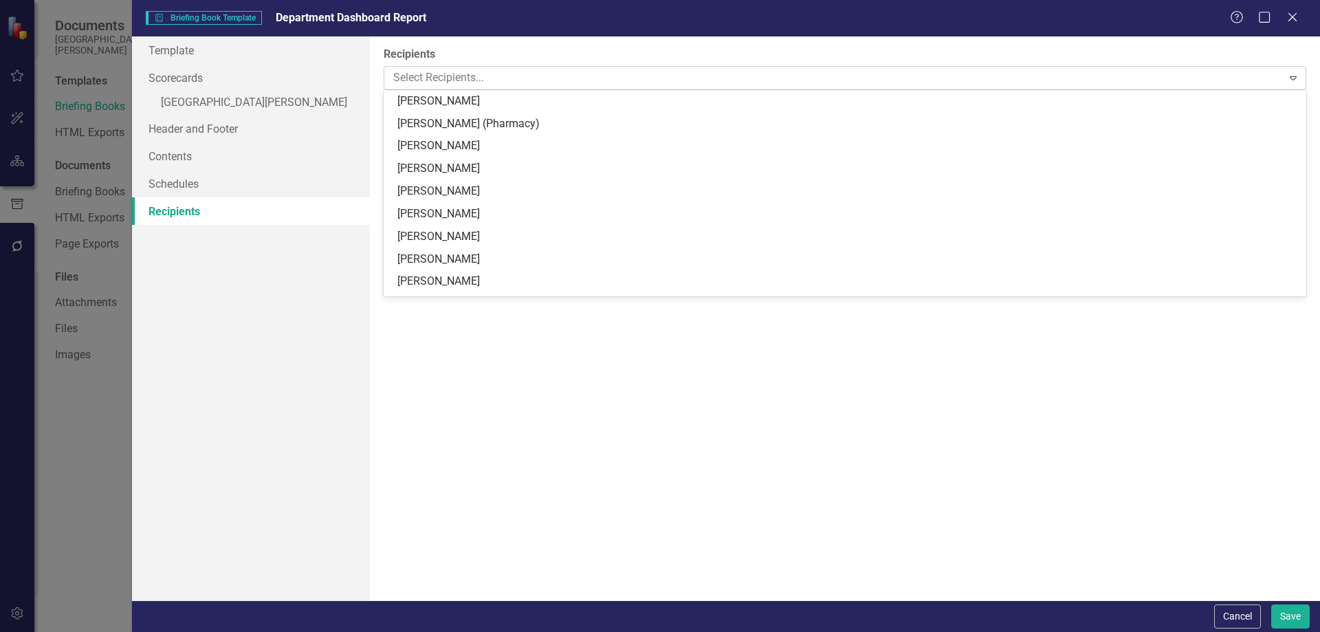
click at [1277, 77] on div at bounding box center [835, 78] width 894 height 19
click at [1274, 51] on label "Recipients" at bounding box center [845, 55] width 923 height 16
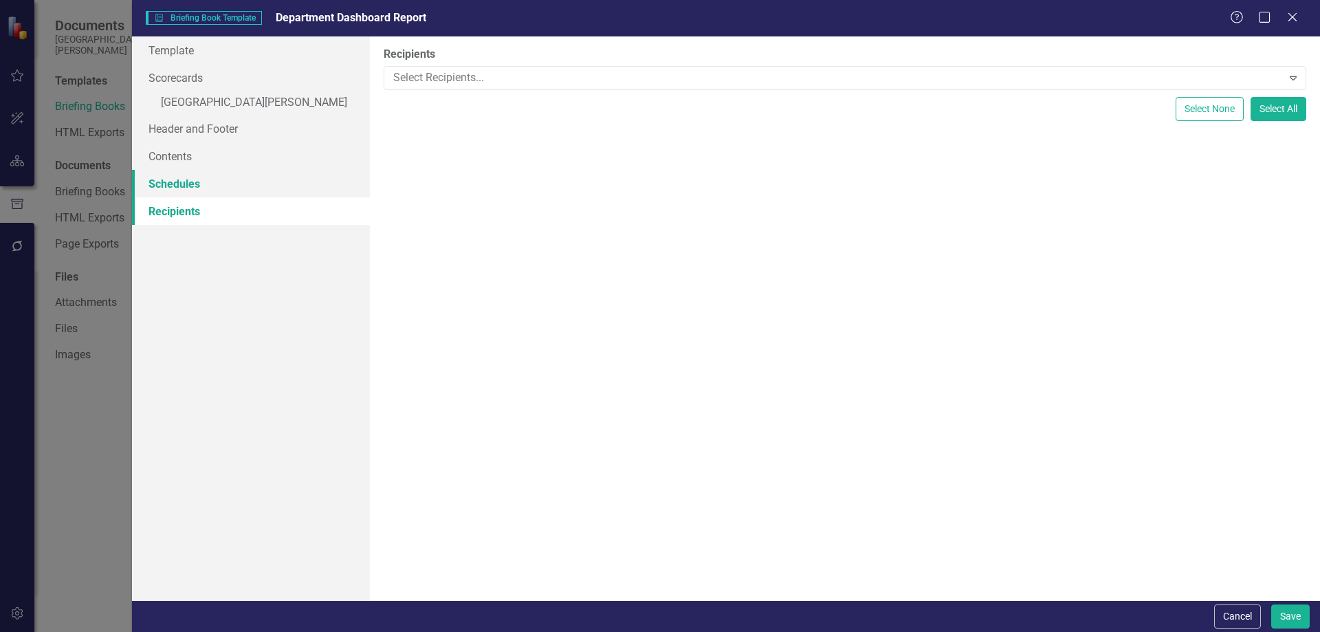
click at [223, 190] on link "Schedules" at bounding box center [251, 184] width 238 height 28
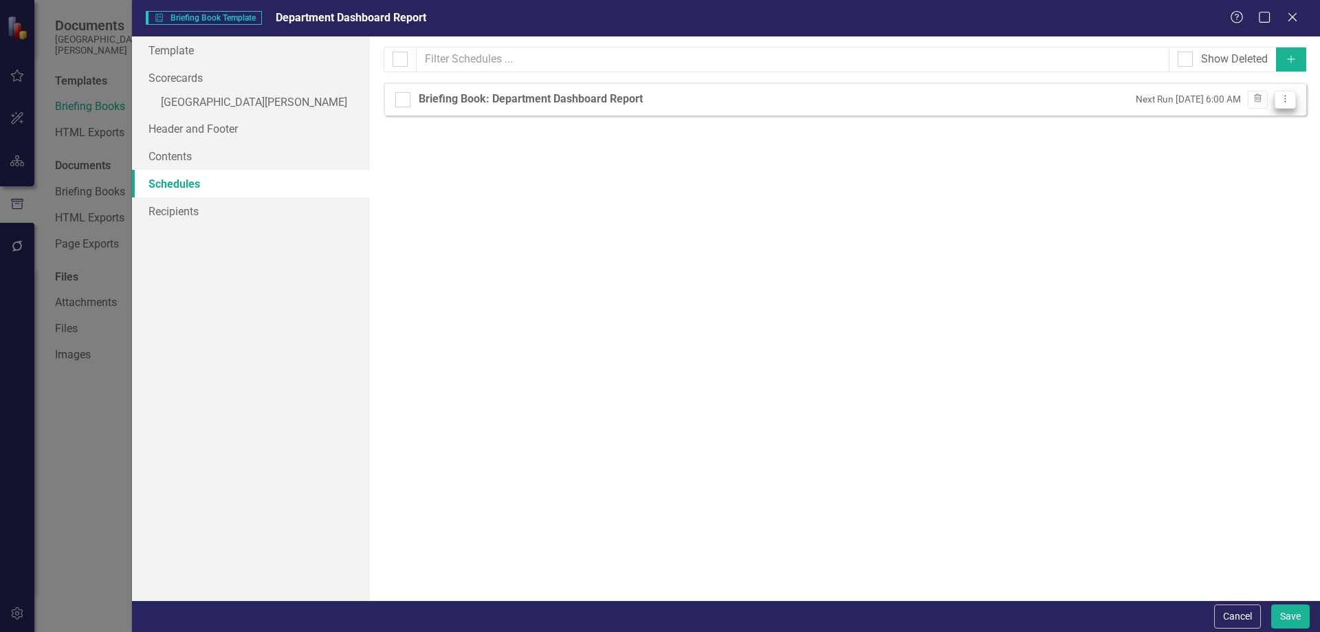
click at [1293, 107] on button "Dropdown Menu" at bounding box center [1285, 100] width 21 height 19
click at [1243, 129] on link "Edit Edit Schedule" at bounding box center [1232, 121] width 127 height 25
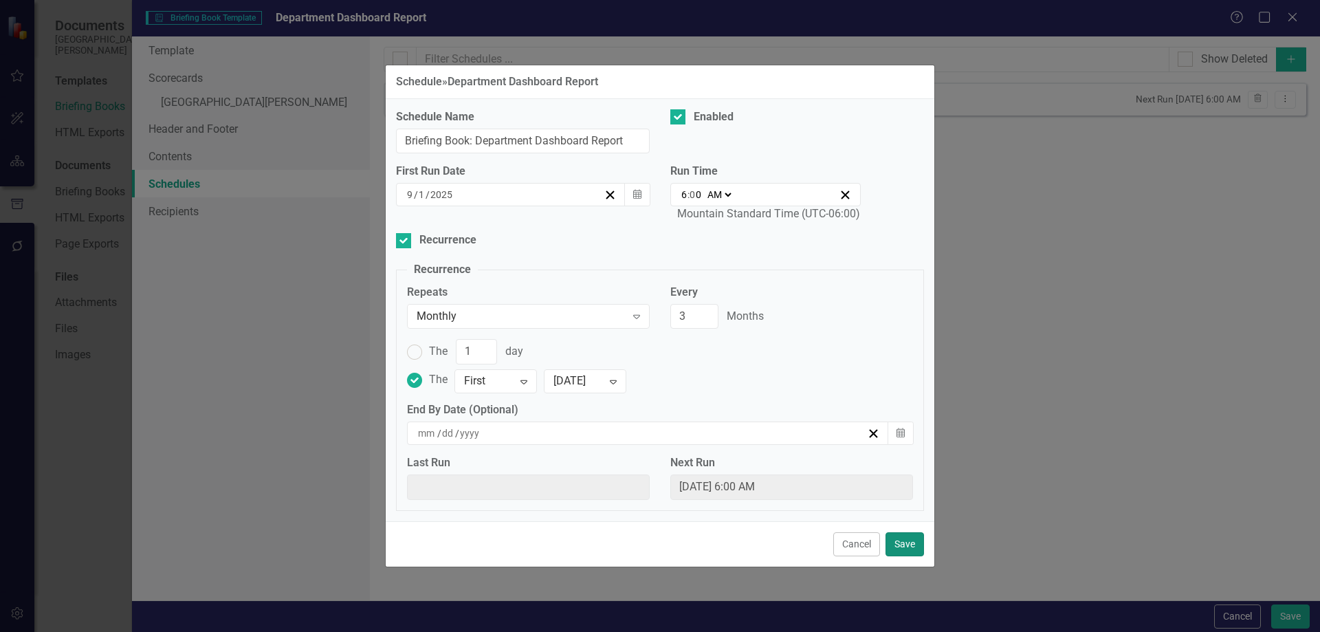
click at [898, 539] on button "Save" at bounding box center [905, 544] width 39 height 24
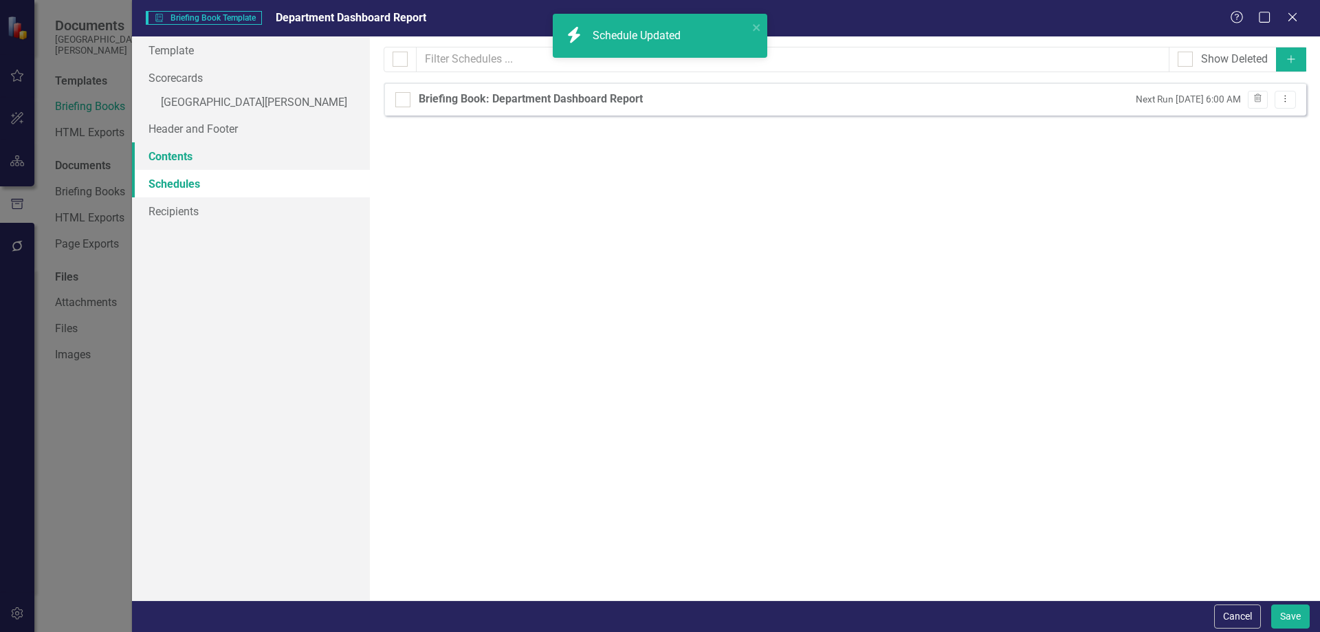
click at [199, 147] on link "Contents" at bounding box center [251, 156] width 238 height 28
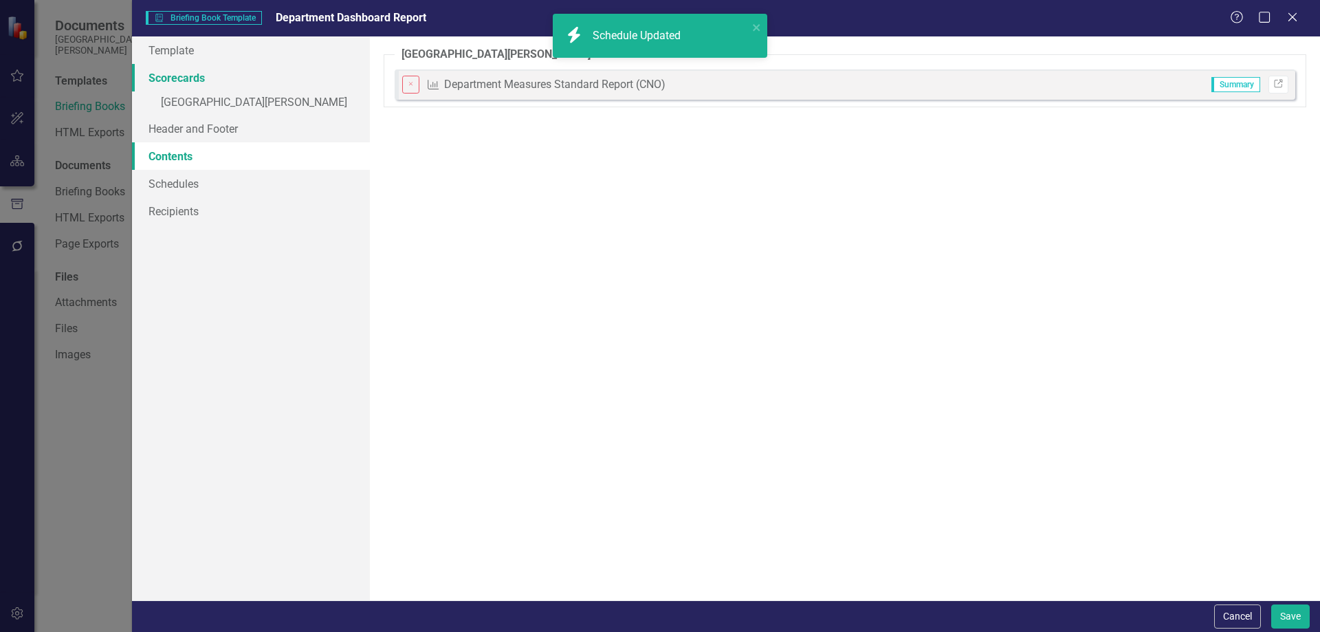
click at [199, 71] on link "Scorecards" at bounding box center [251, 78] width 238 height 28
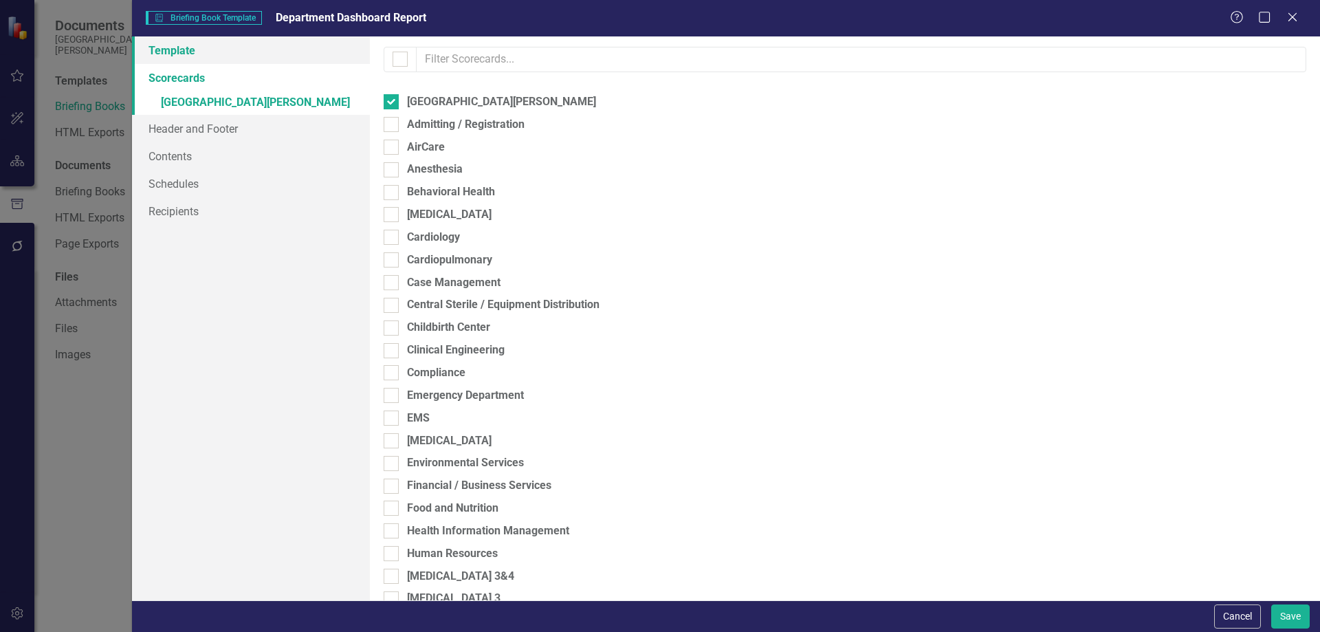
click at [198, 56] on link "Template" at bounding box center [251, 50] width 238 height 28
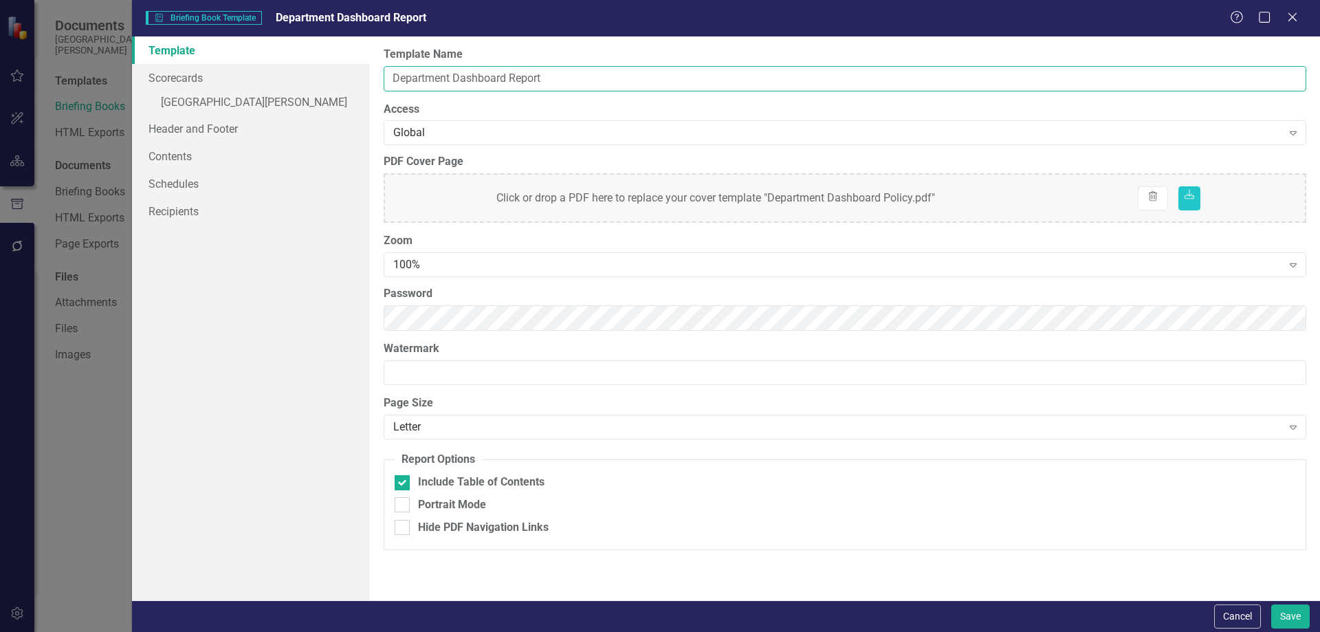
click at [564, 78] on input "Department Dashboard Report" at bounding box center [845, 78] width 923 height 25
type input "Department Dashboard Report"
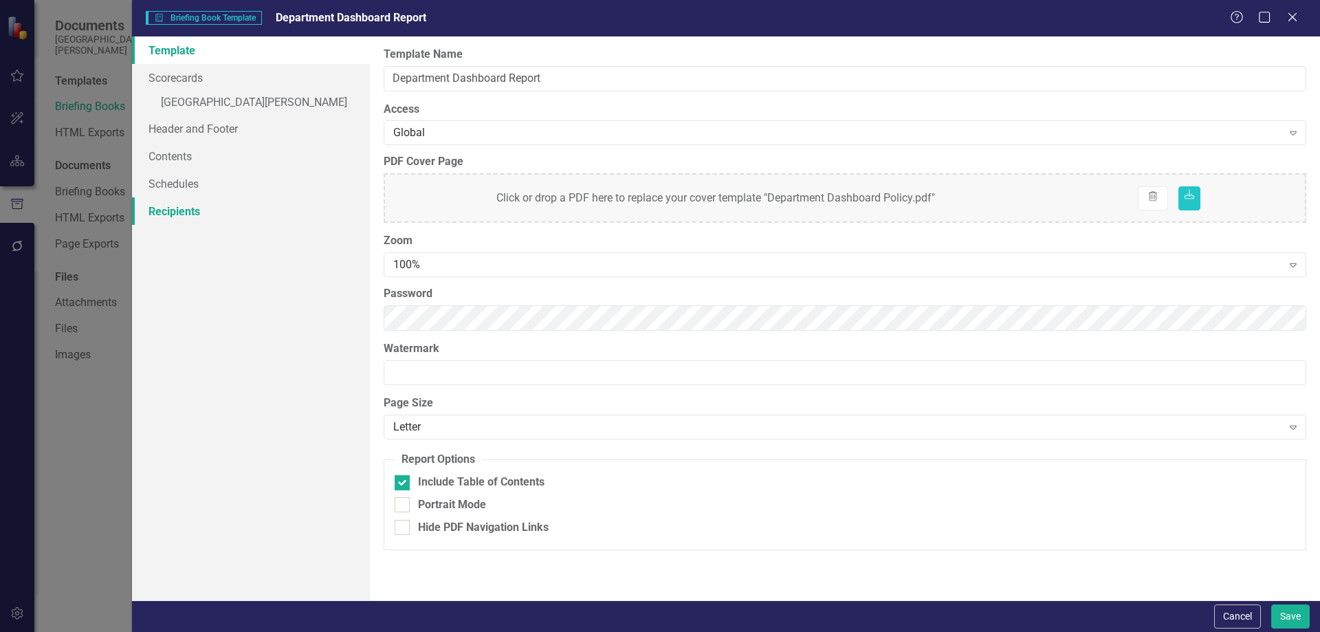
click at [210, 208] on link "Recipients" at bounding box center [251, 211] width 238 height 28
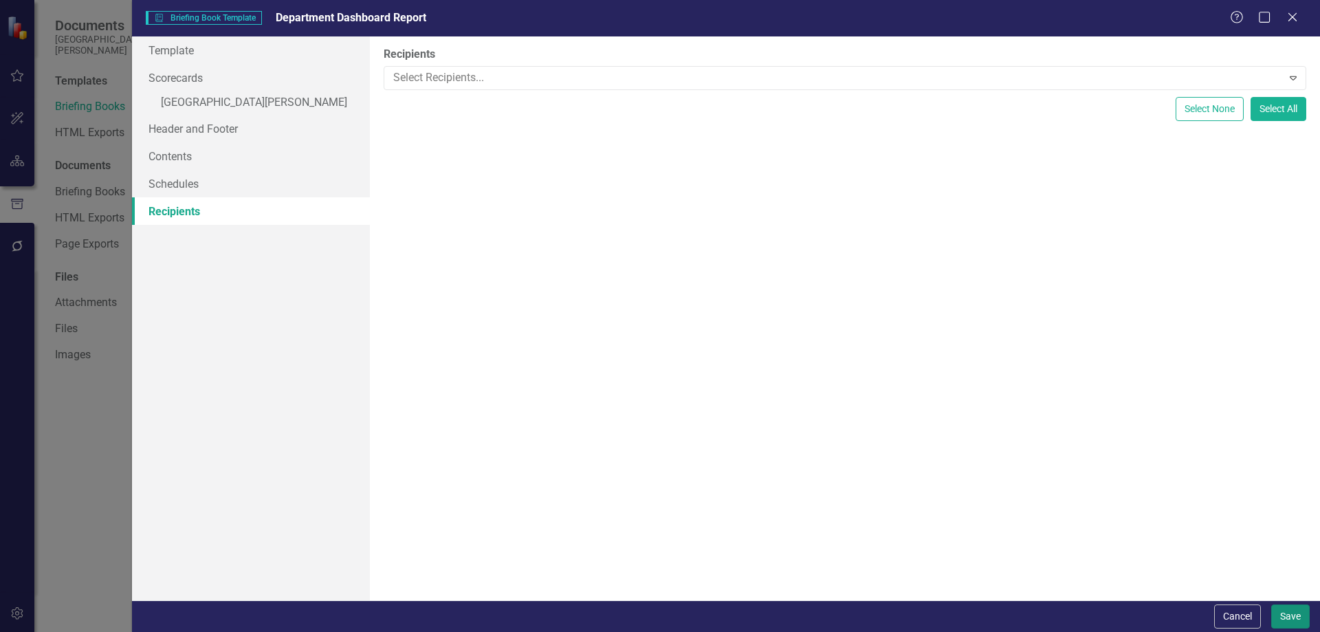
click at [1295, 615] on button "Save" at bounding box center [1290, 616] width 39 height 24
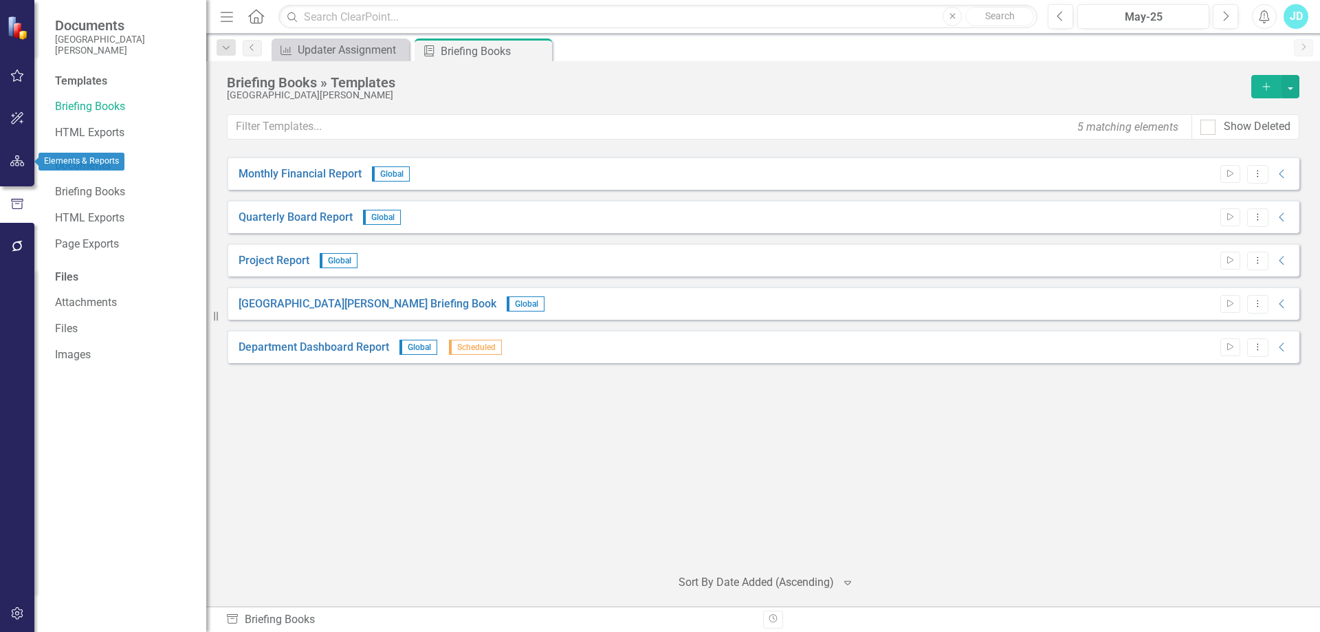
click at [22, 150] on button "button" at bounding box center [17, 161] width 31 height 29
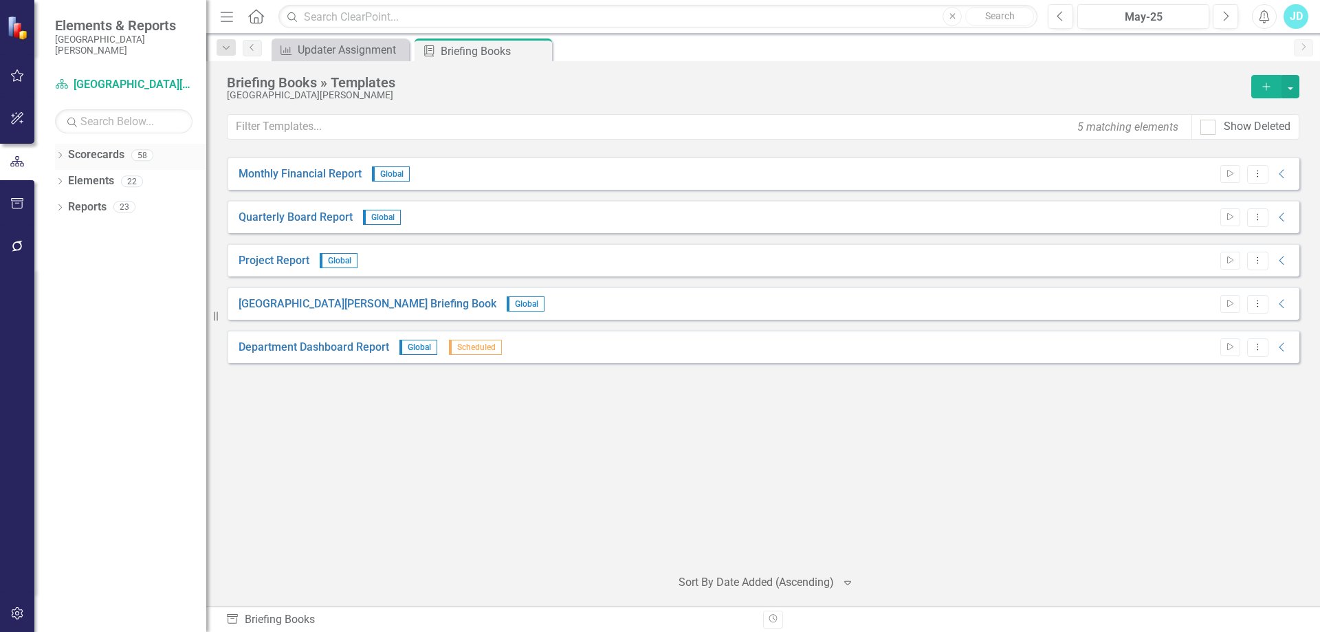
click at [85, 150] on link "Scorecards" at bounding box center [96, 155] width 56 height 16
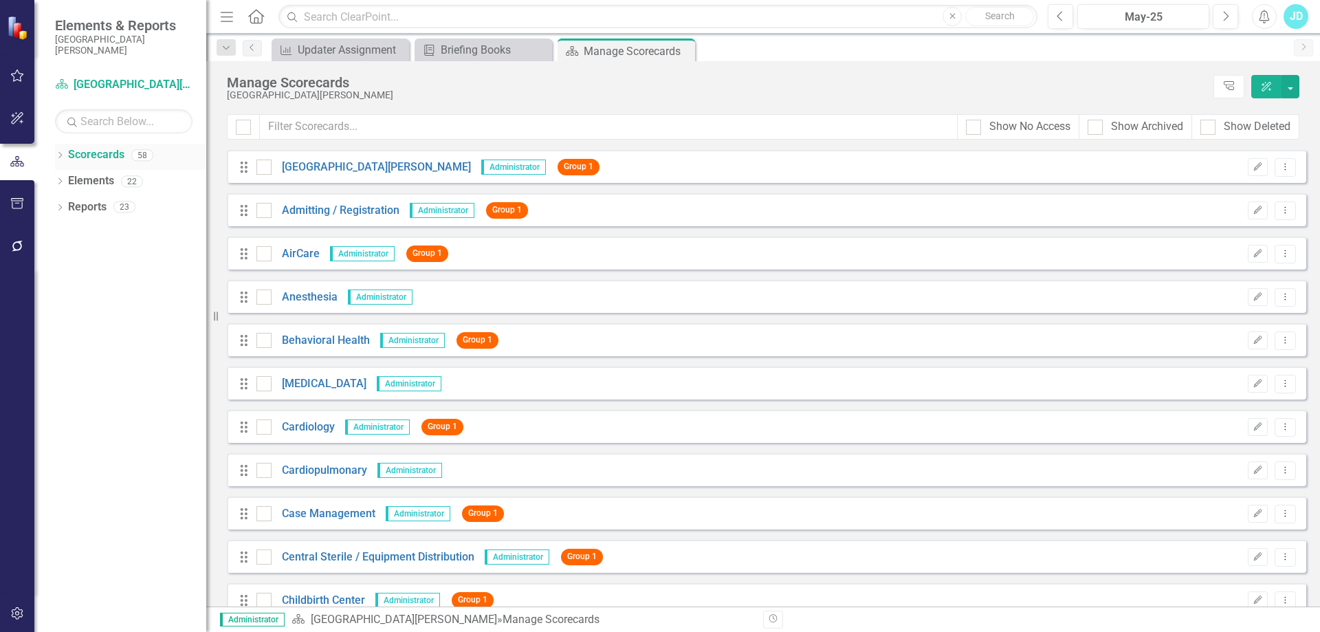
click at [58, 155] on icon "Dropdown" at bounding box center [60, 157] width 10 height 8
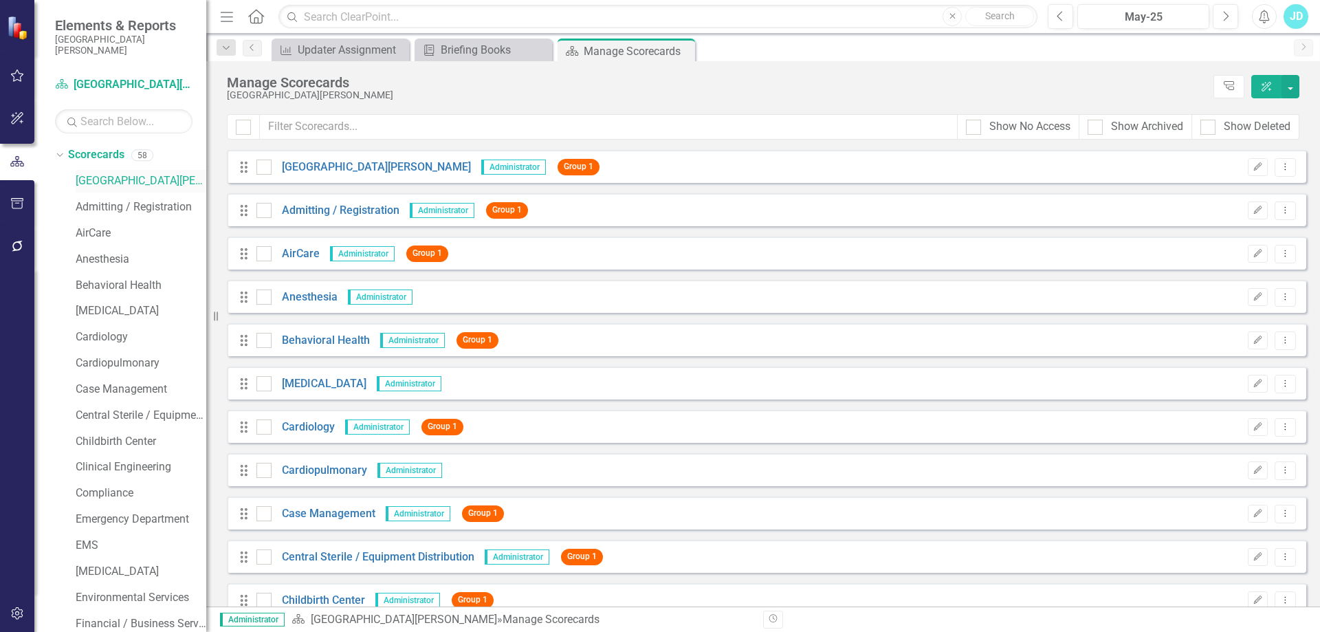
click at [115, 184] on link "[GEOGRAPHIC_DATA][PERSON_NAME]" at bounding box center [141, 181] width 131 height 16
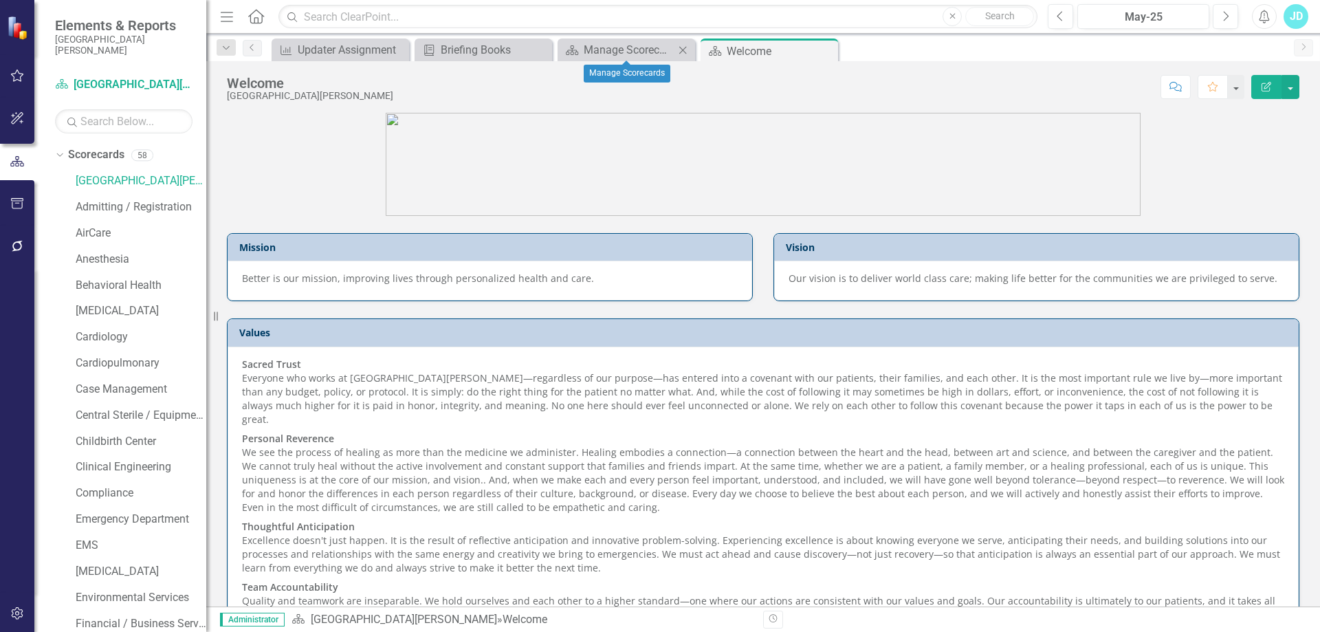
click at [683, 49] on icon "Close" at bounding box center [683, 50] width 14 height 11
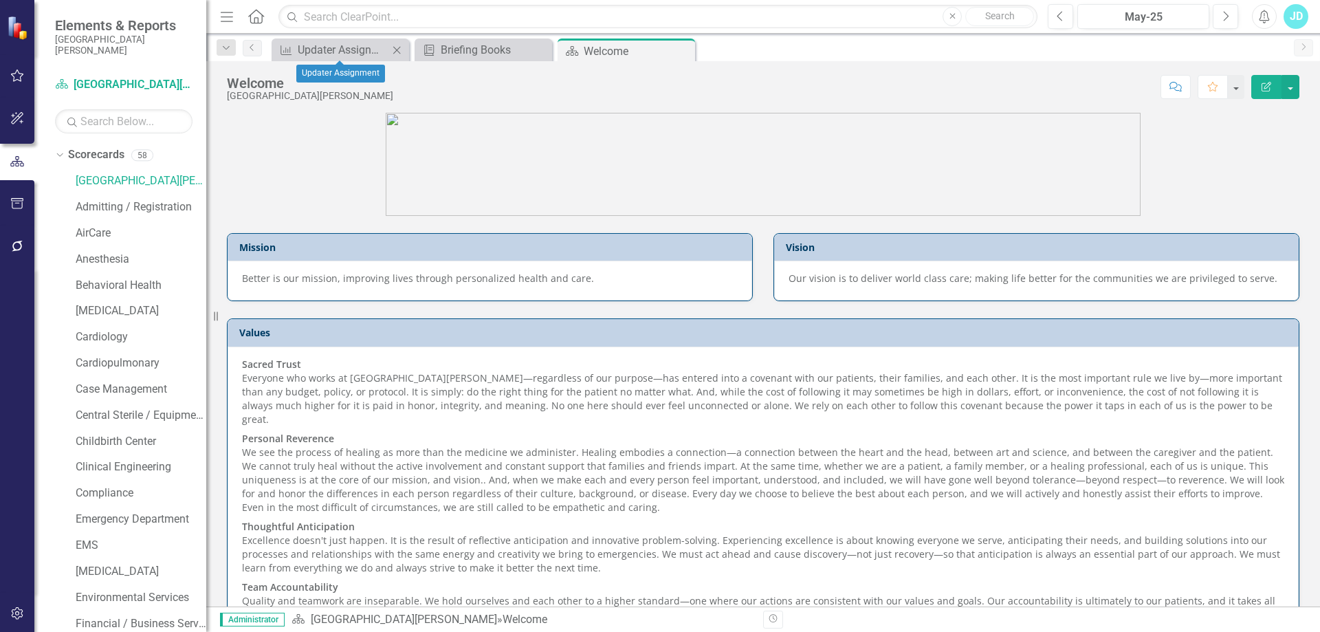
click at [397, 48] on icon "Close" at bounding box center [397, 50] width 14 height 11
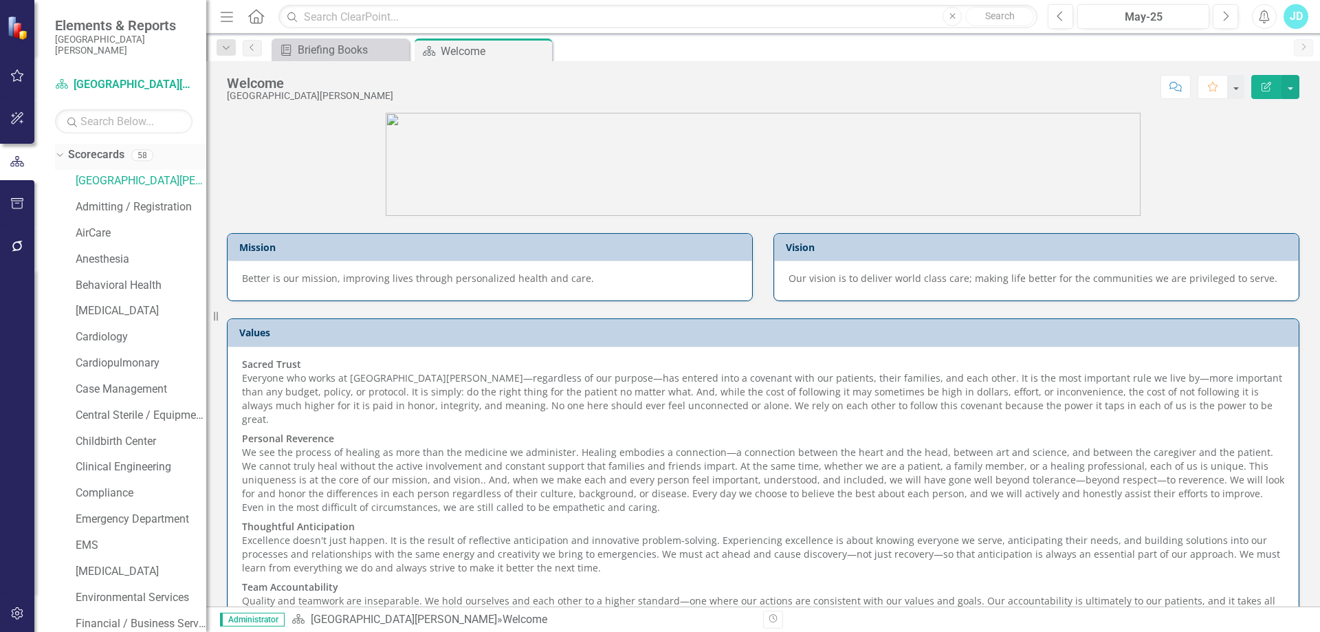
click at [61, 154] on icon "Dropdown" at bounding box center [58, 155] width 8 height 10
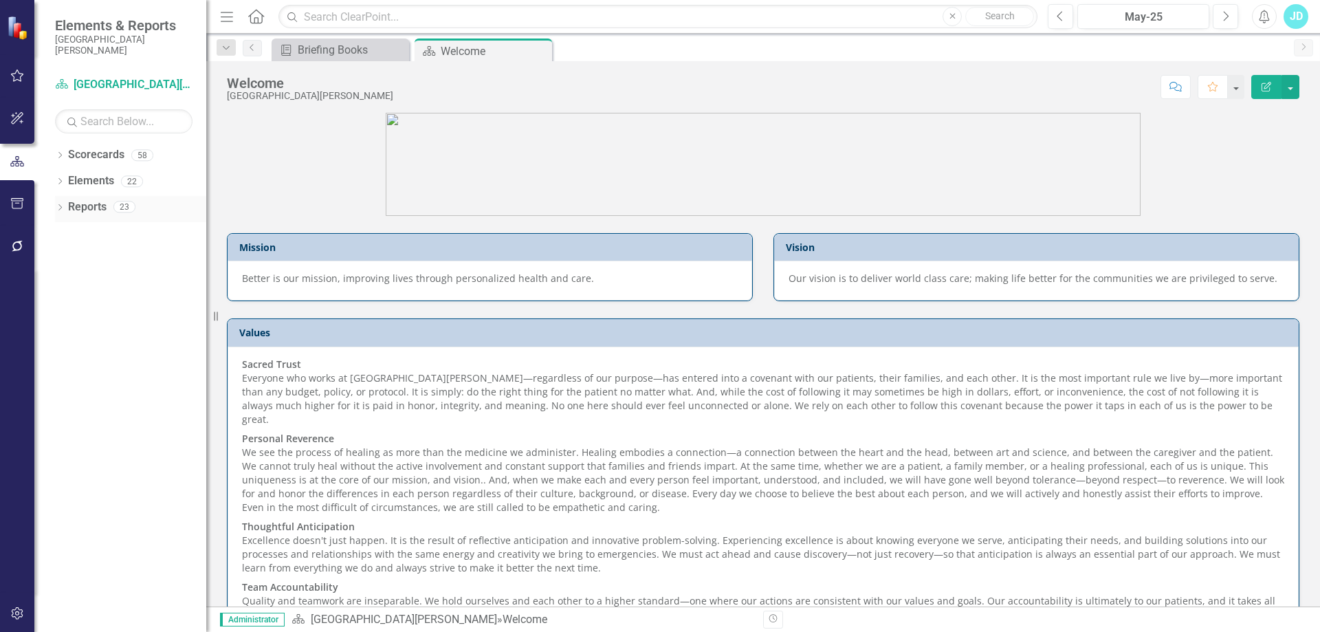
click at [61, 209] on icon "Dropdown" at bounding box center [60, 209] width 10 height 8
click at [69, 361] on icon "Dropdown" at bounding box center [66, 359] width 10 height 8
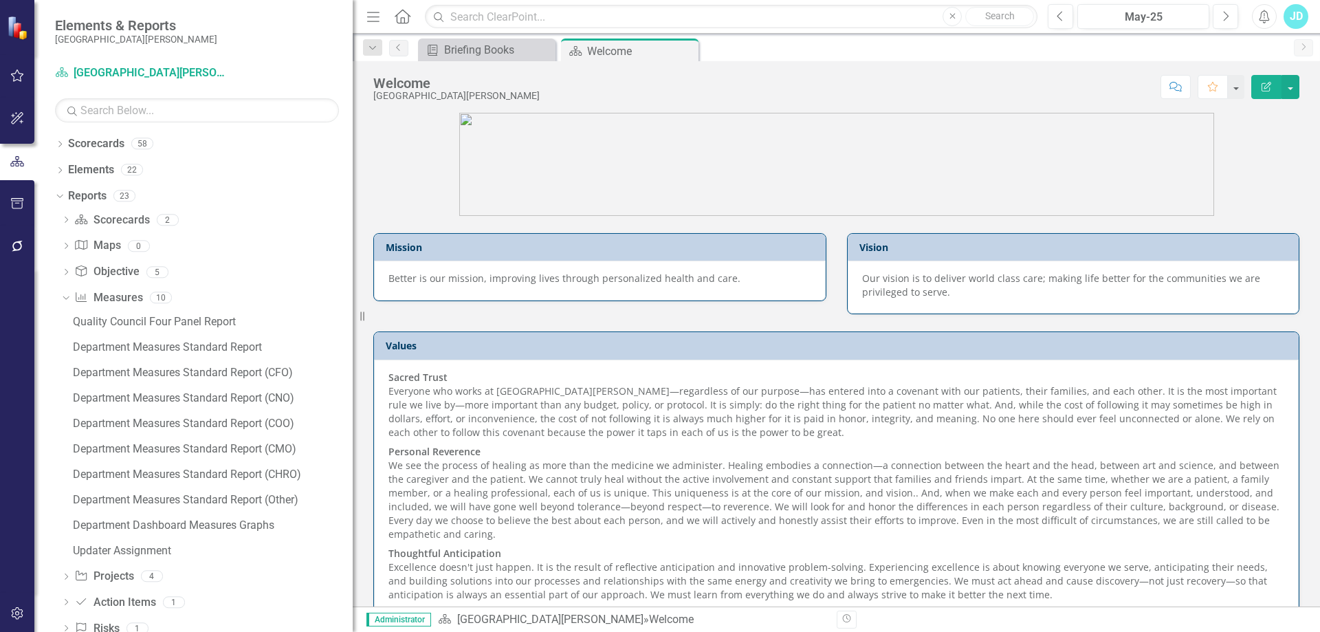
drag, startPoint x: 245, startPoint y: 320, endPoint x: 353, endPoint y: 322, distance: 108.0
click at [353, 322] on div "Resize" at bounding box center [358, 316] width 11 height 632
click at [263, 397] on div "Department Measures Standard Report (CNO)" at bounding box center [213, 398] width 280 height 12
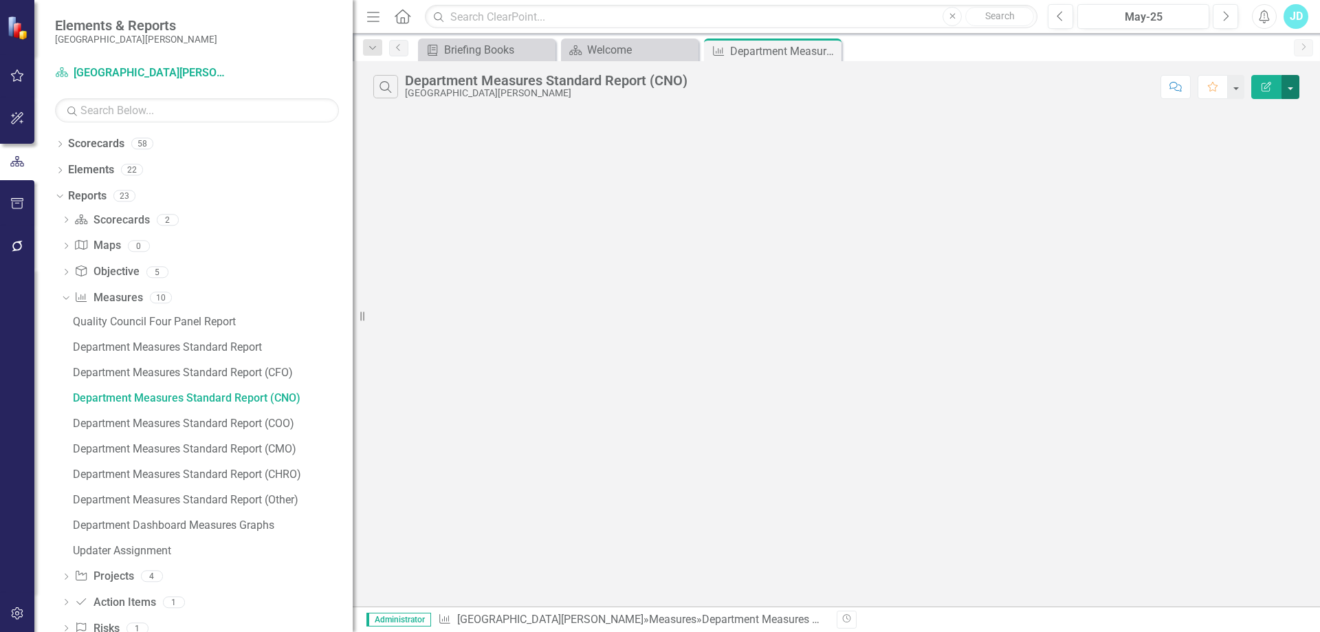
click at [1293, 91] on button "button" at bounding box center [1291, 87] width 18 height 24
click at [1245, 138] on link "PDF Export to PDF" at bounding box center [1244, 139] width 109 height 25
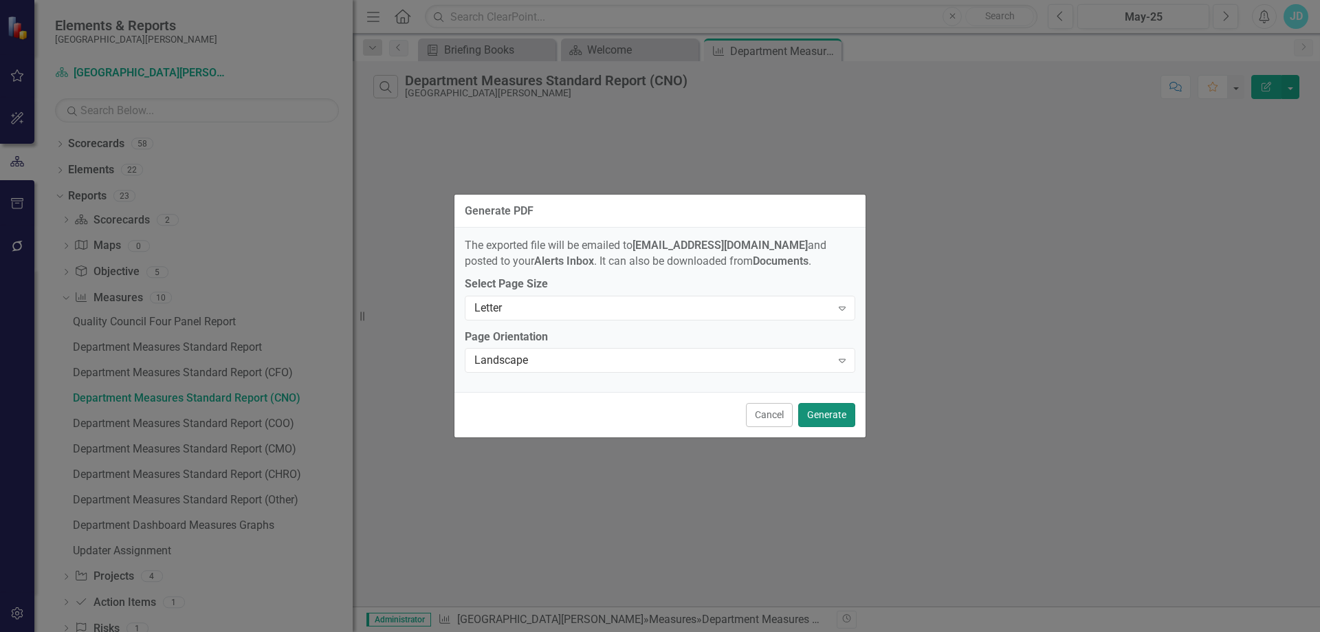
click at [834, 419] on button "Generate" at bounding box center [826, 415] width 57 height 24
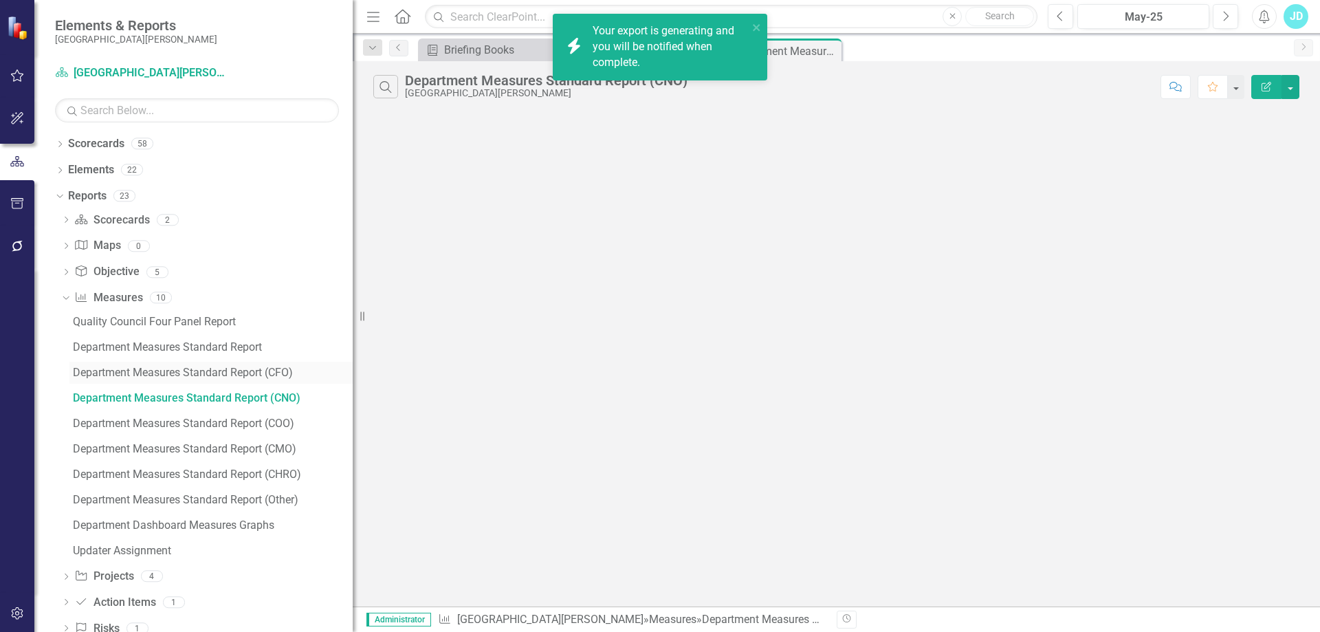
click at [281, 369] on div "Department Measures Standard Report (CFO)" at bounding box center [213, 372] width 280 height 12
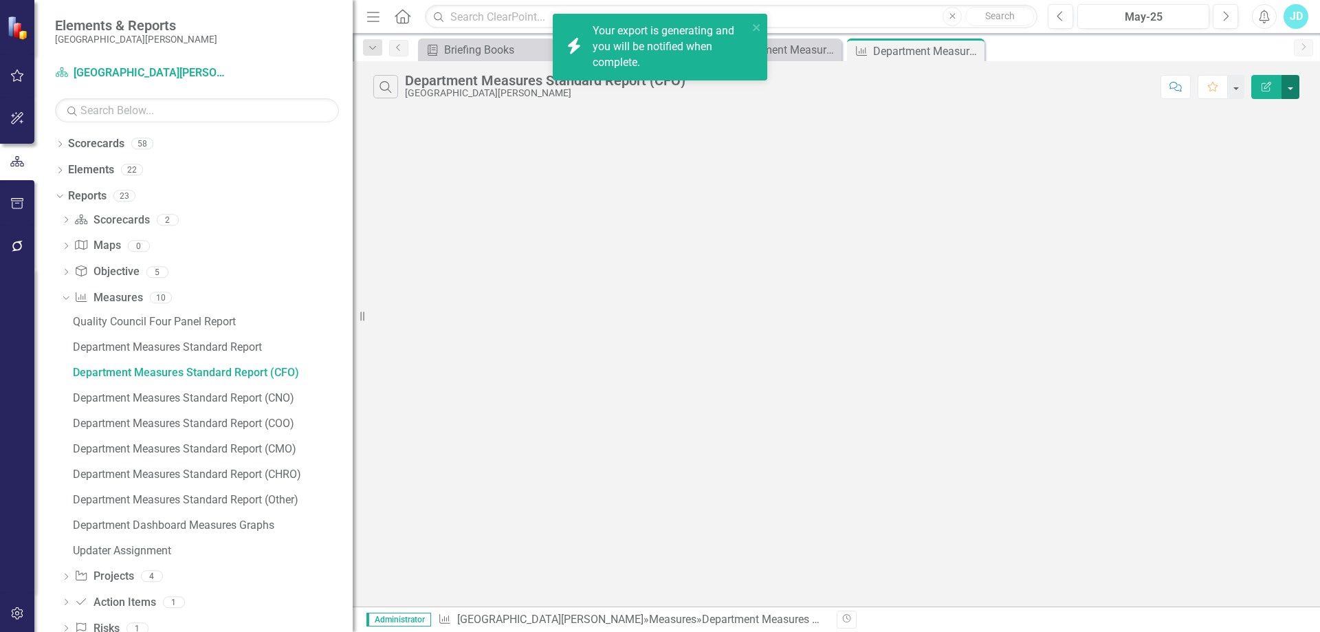
click at [1295, 95] on button "button" at bounding box center [1291, 87] width 18 height 24
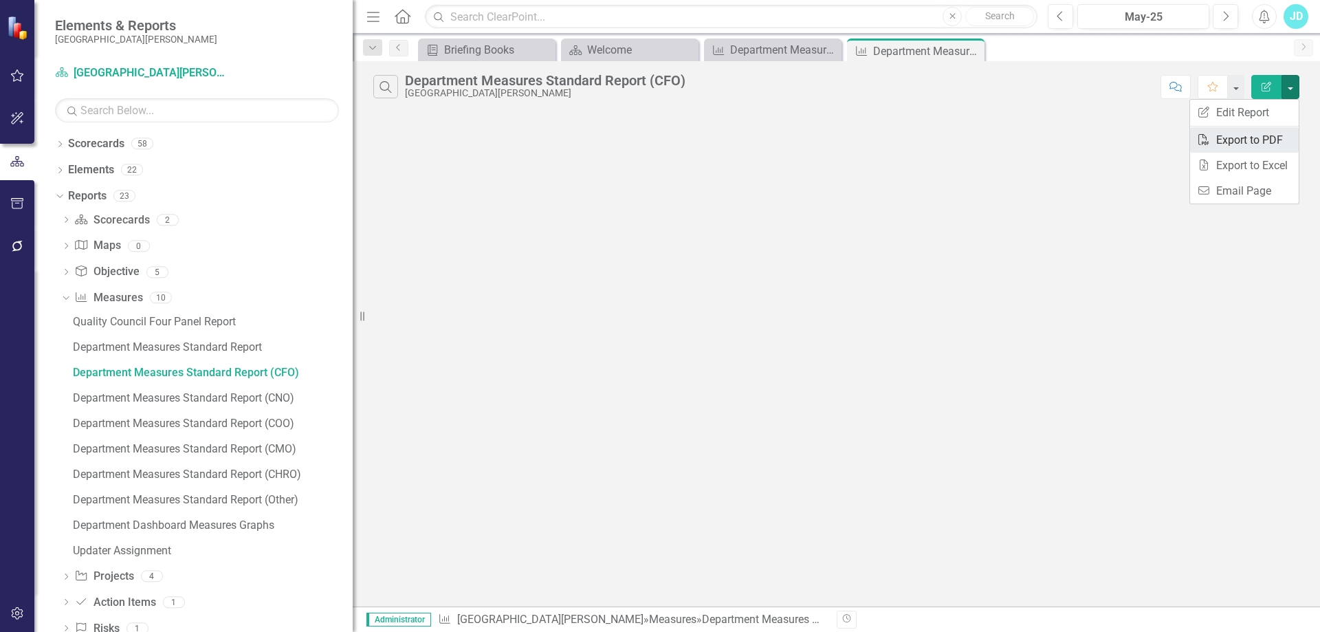
click at [1275, 133] on link "PDF Export to PDF" at bounding box center [1244, 139] width 109 height 25
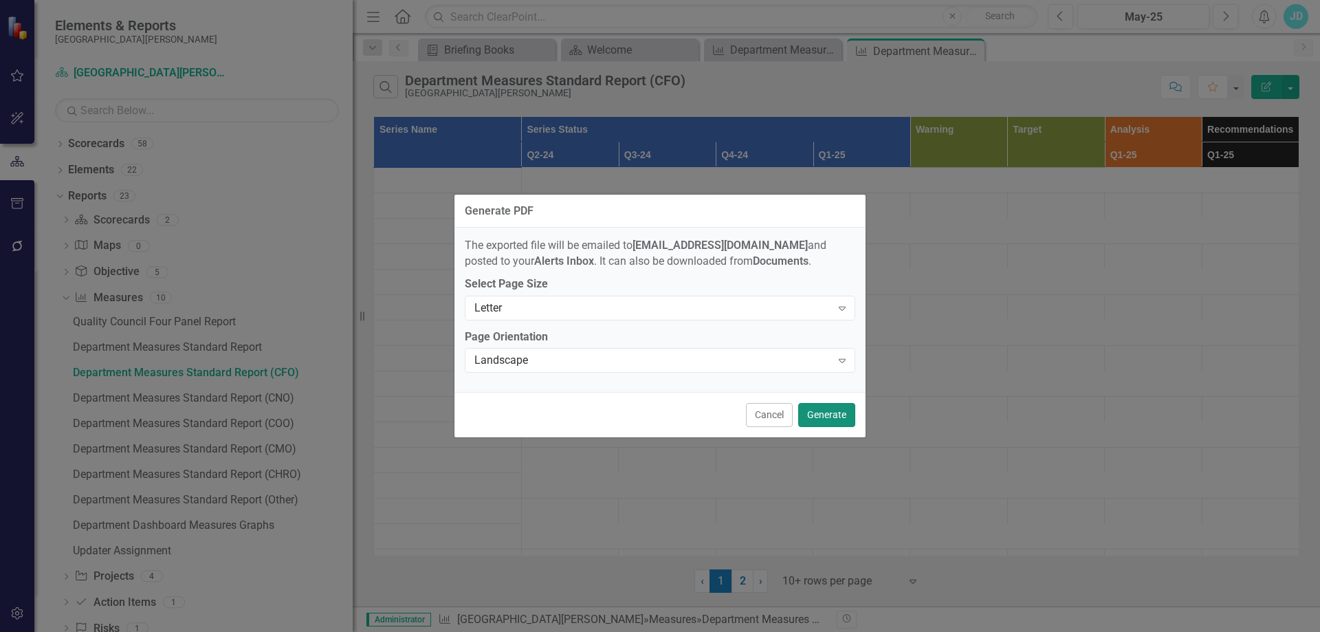
click at [828, 417] on button "Generate" at bounding box center [826, 415] width 57 height 24
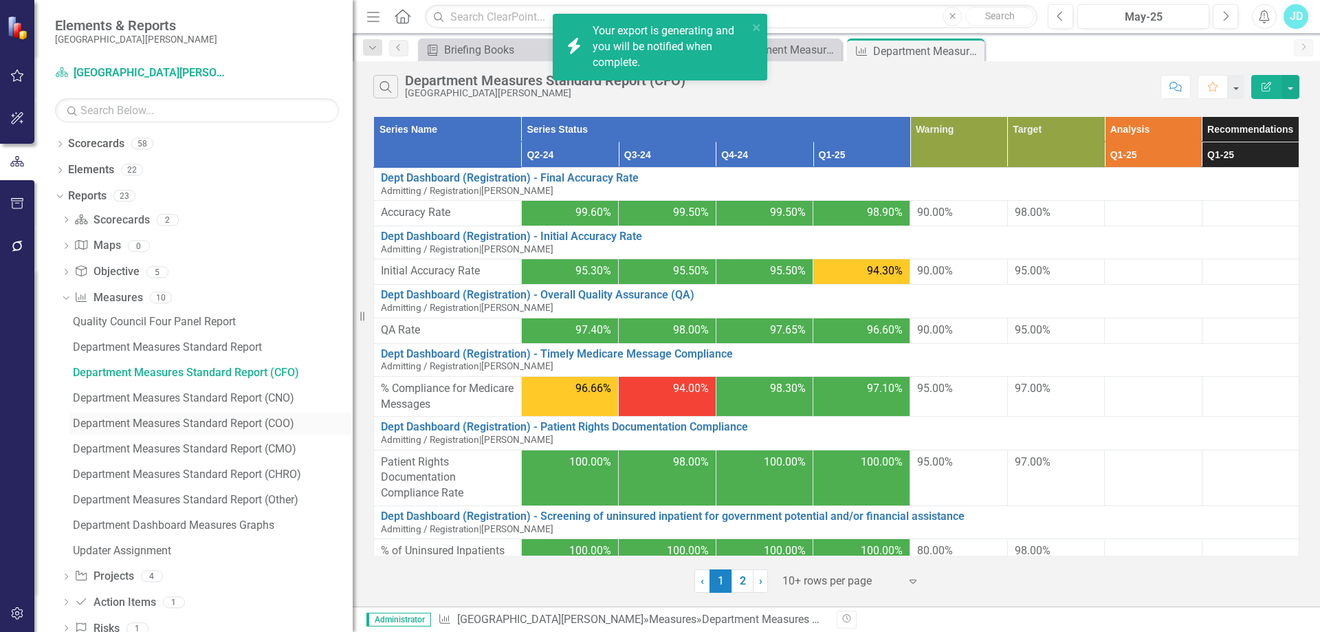
click at [283, 421] on div "Department Measures Standard Report (COO)" at bounding box center [213, 423] width 280 height 12
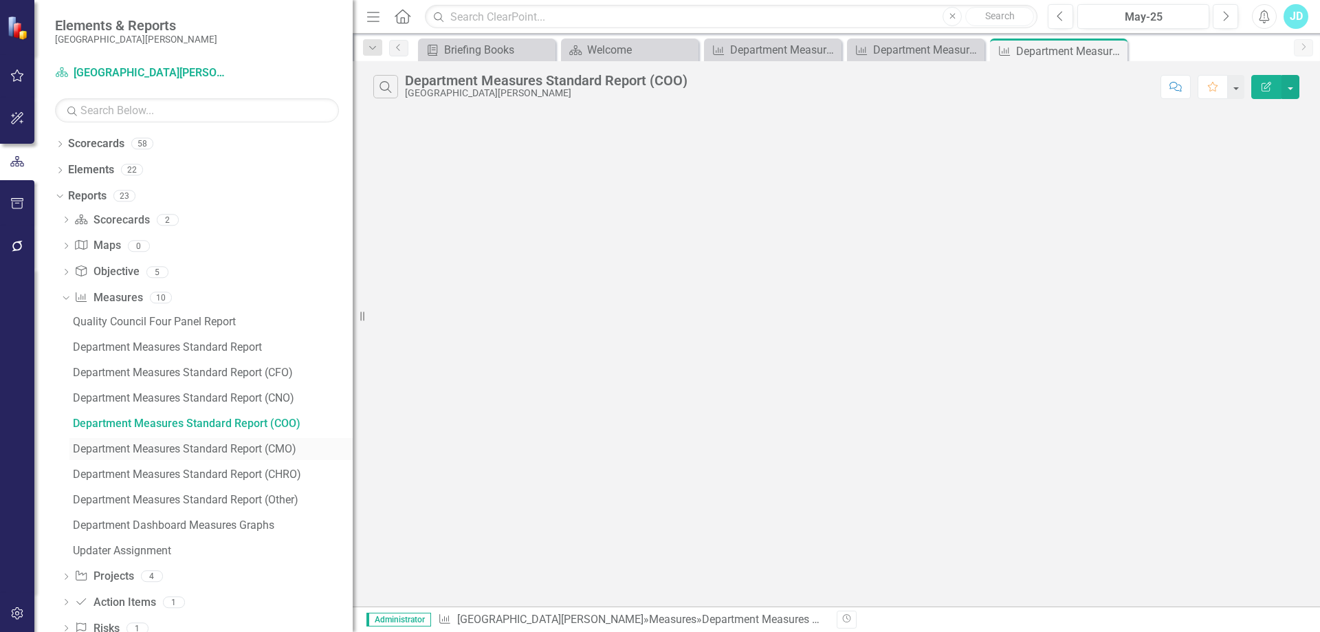
click at [293, 448] on div "Department Measures Standard Report (CMO)" at bounding box center [213, 449] width 280 height 12
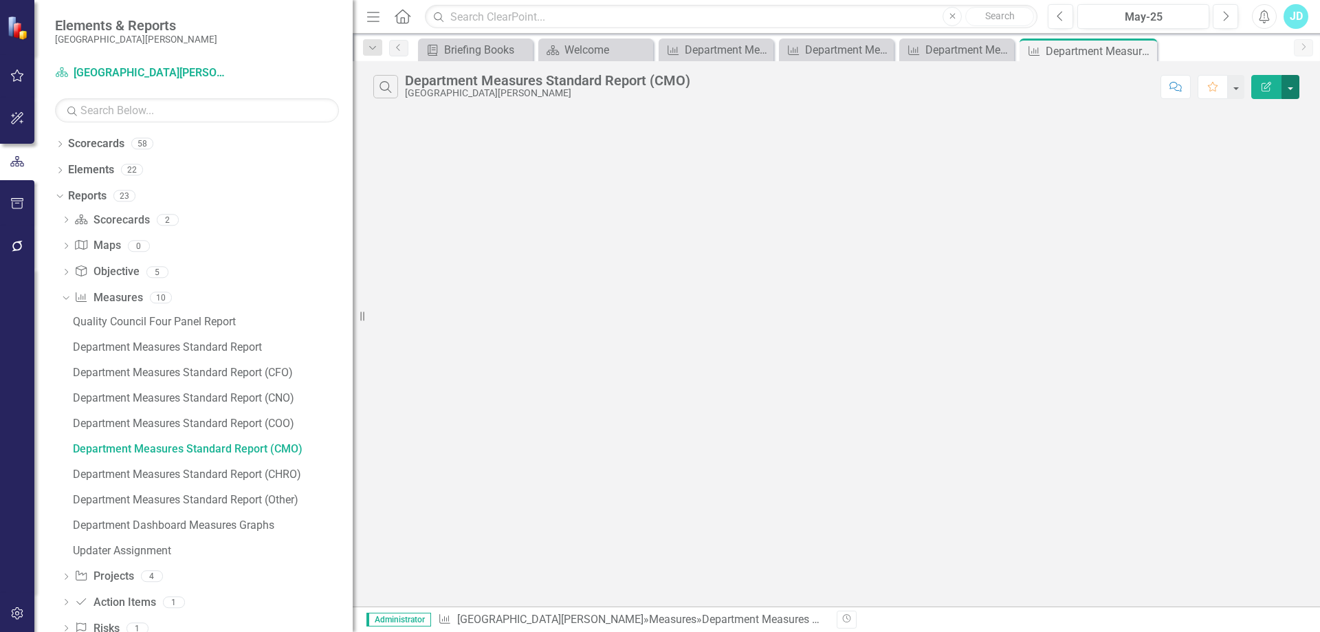
click at [1294, 92] on button "button" at bounding box center [1291, 87] width 18 height 24
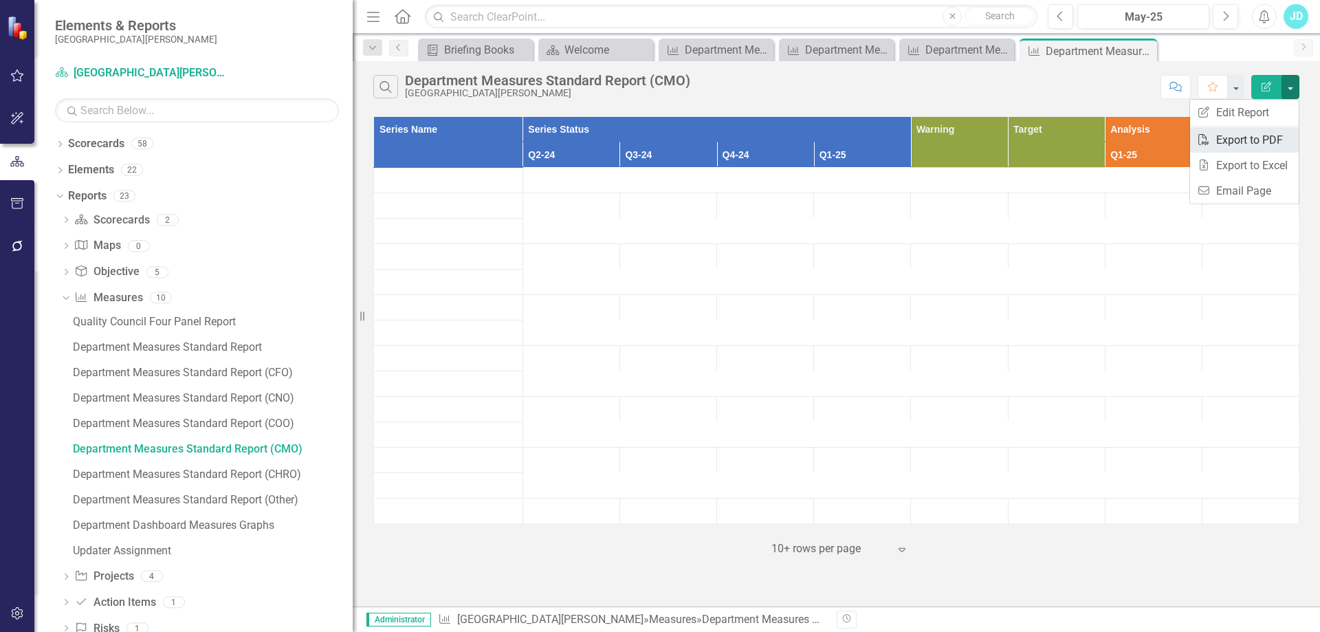
click at [1270, 140] on link "PDF Export to PDF" at bounding box center [1244, 139] width 109 height 25
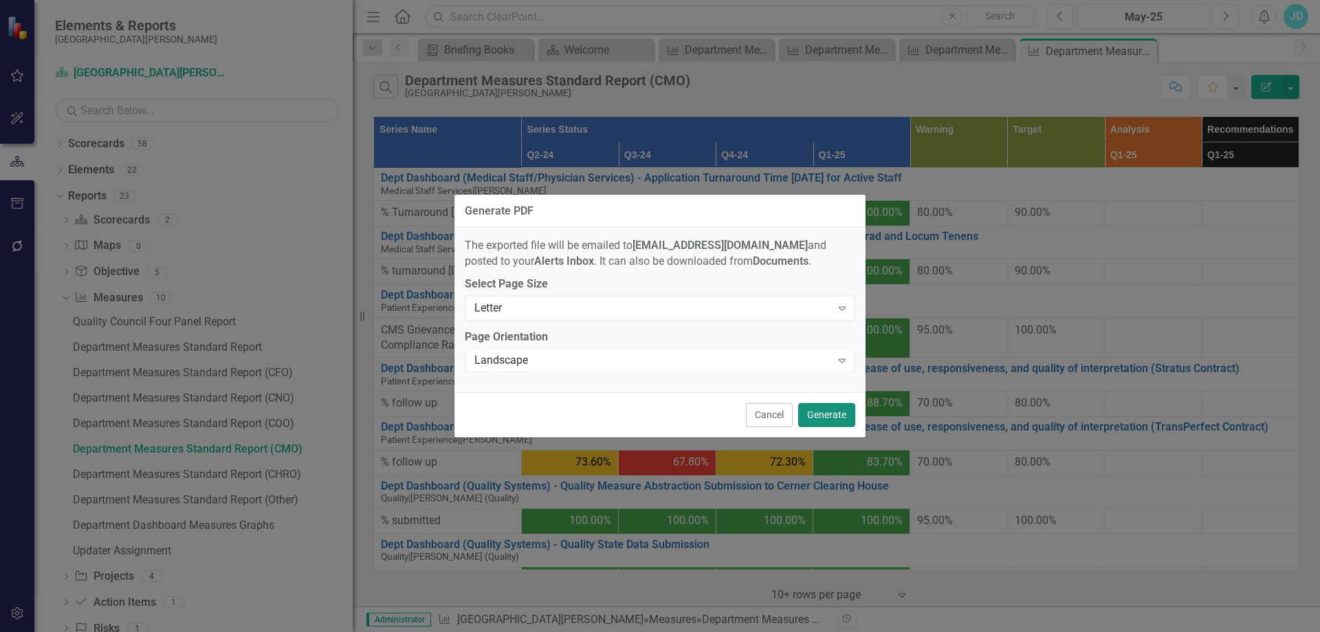
click at [842, 418] on button "Generate" at bounding box center [826, 415] width 57 height 24
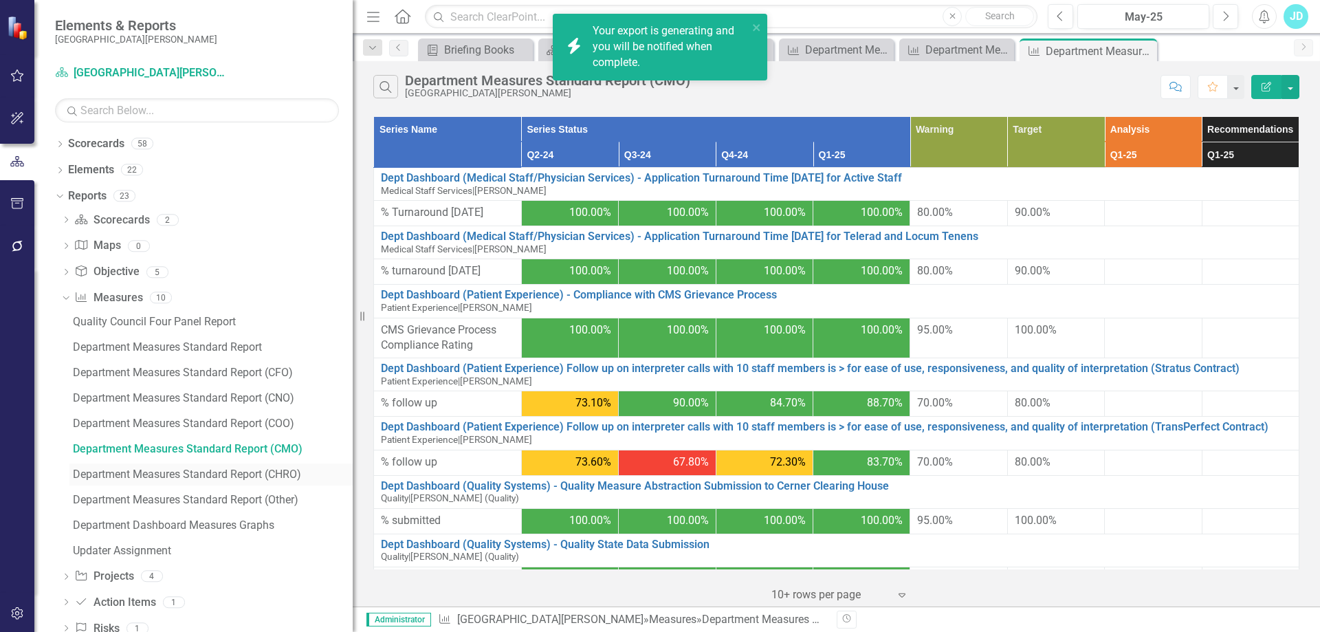
click at [287, 478] on div "Department Measures Standard Report (CHRO)" at bounding box center [213, 474] width 280 height 12
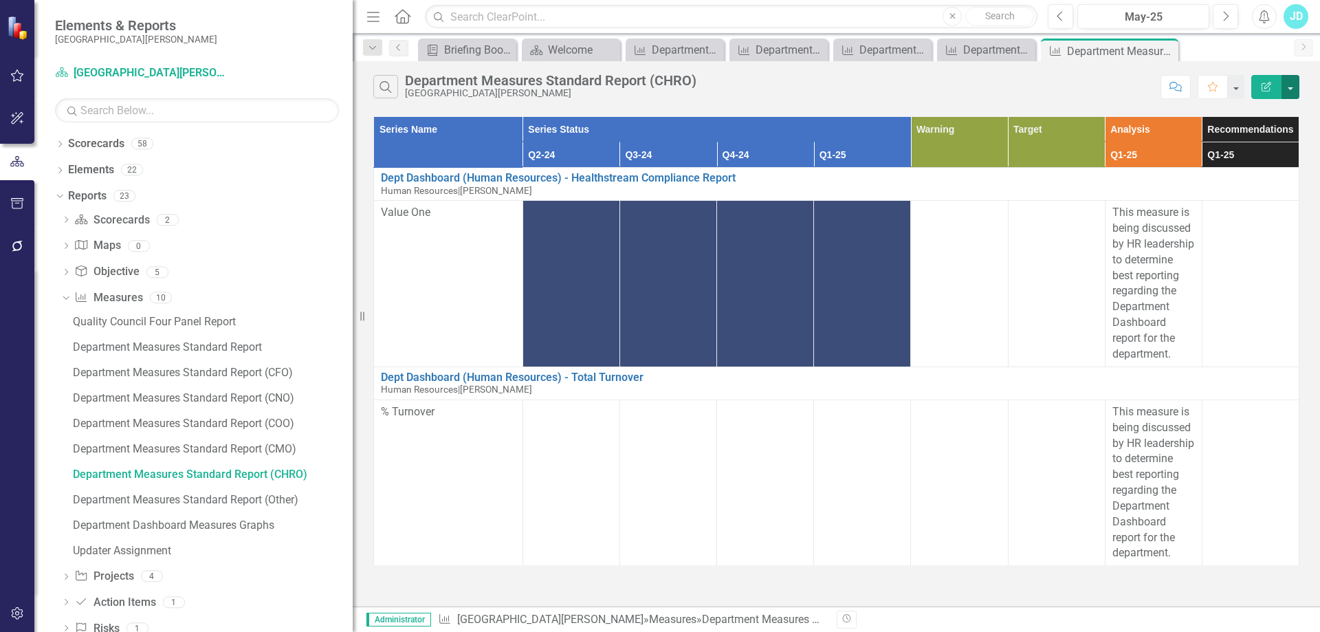
click at [1290, 91] on button "button" at bounding box center [1291, 87] width 18 height 24
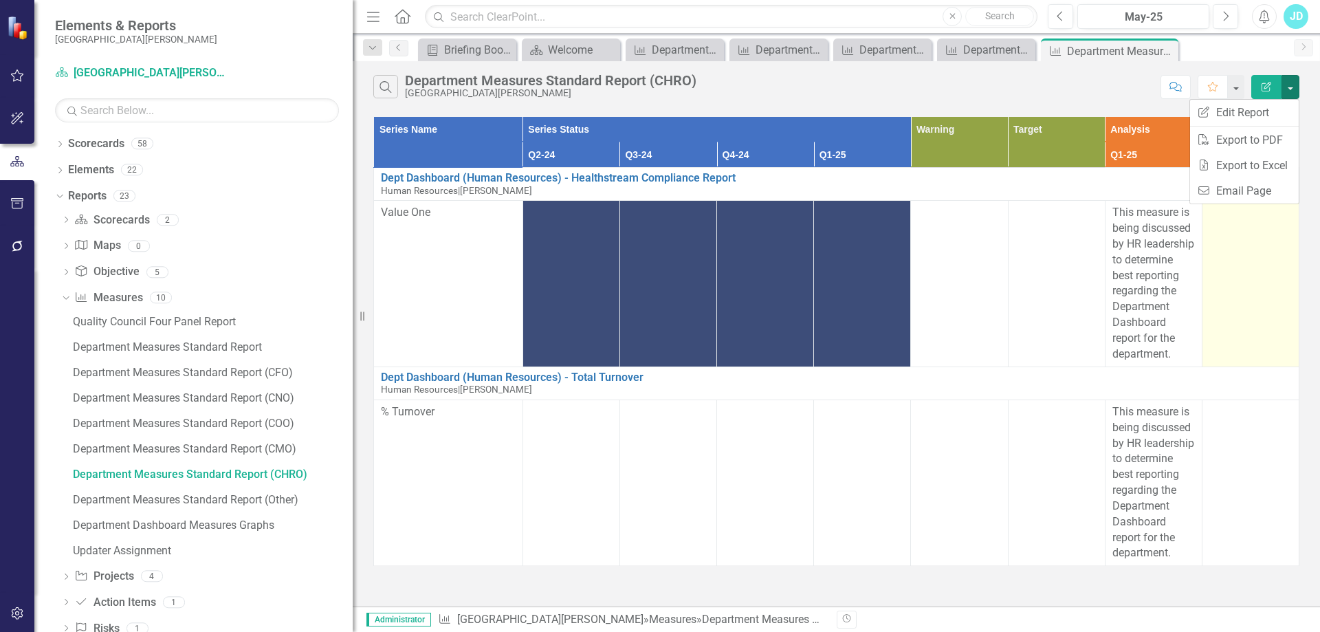
click at [1283, 250] on td at bounding box center [1250, 284] width 97 height 166
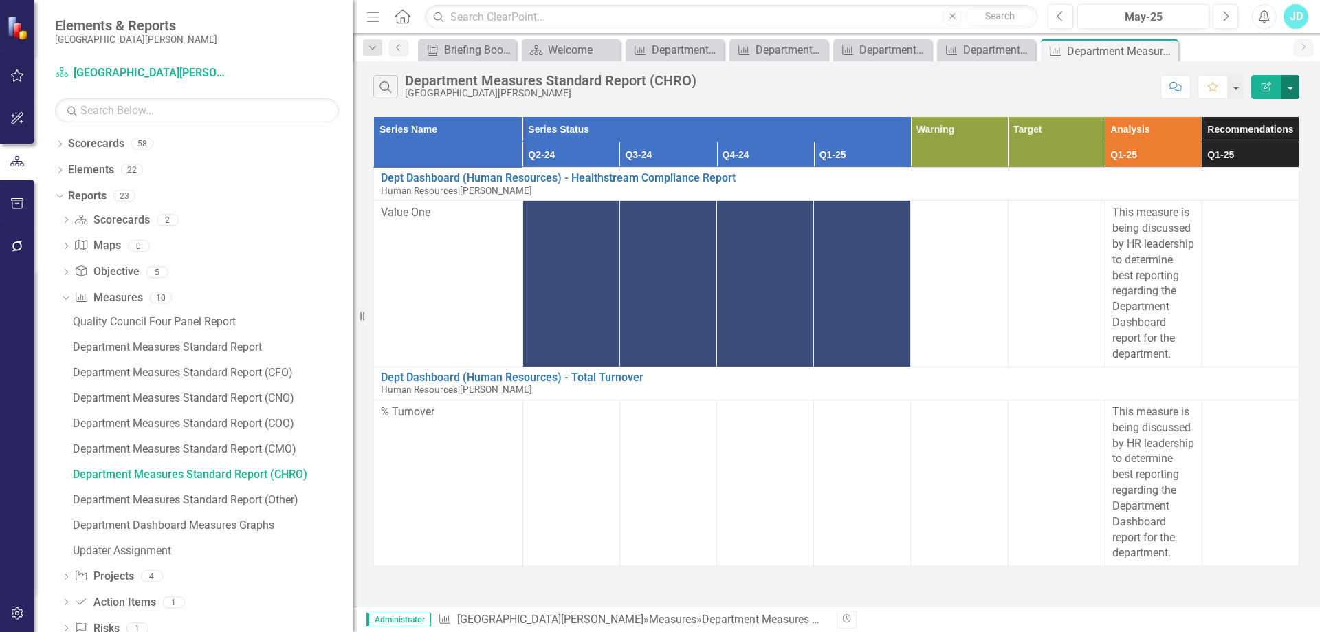
click at [1288, 86] on button "button" at bounding box center [1291, 87] width 18 height 24
click at [1273, 139] on link "PDF Export to PDF" at bounding box center [1244, 139] width 109 height 25
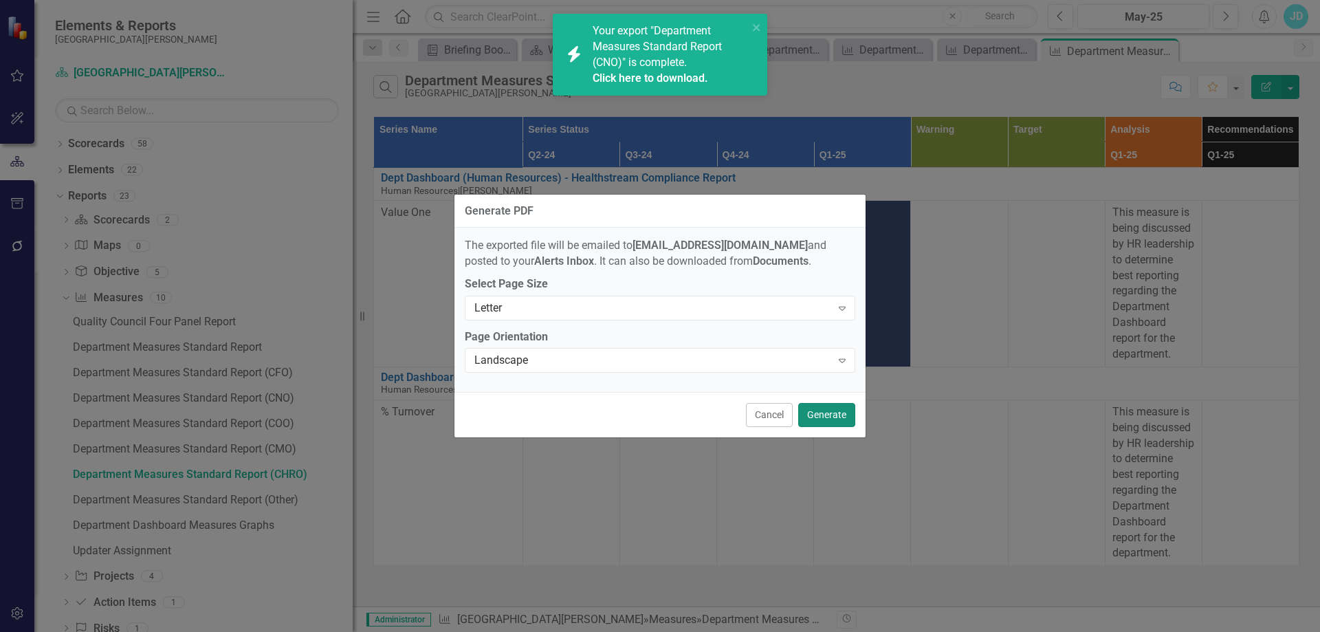
click at [836, 419] on button "Generate" at bounding box center [826, 415] width 57 height 24
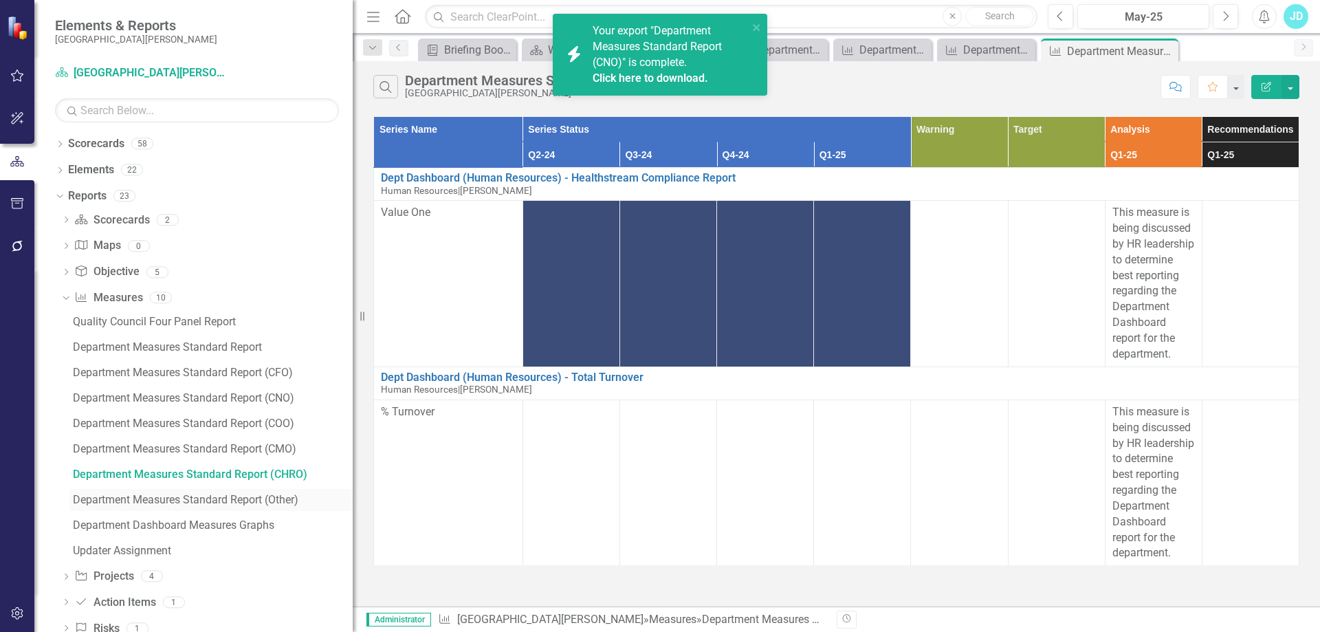
click at [283, 490] on link "Department Measures Standard Report (Other)" at bounding box center [210, 500] width 283 height 22
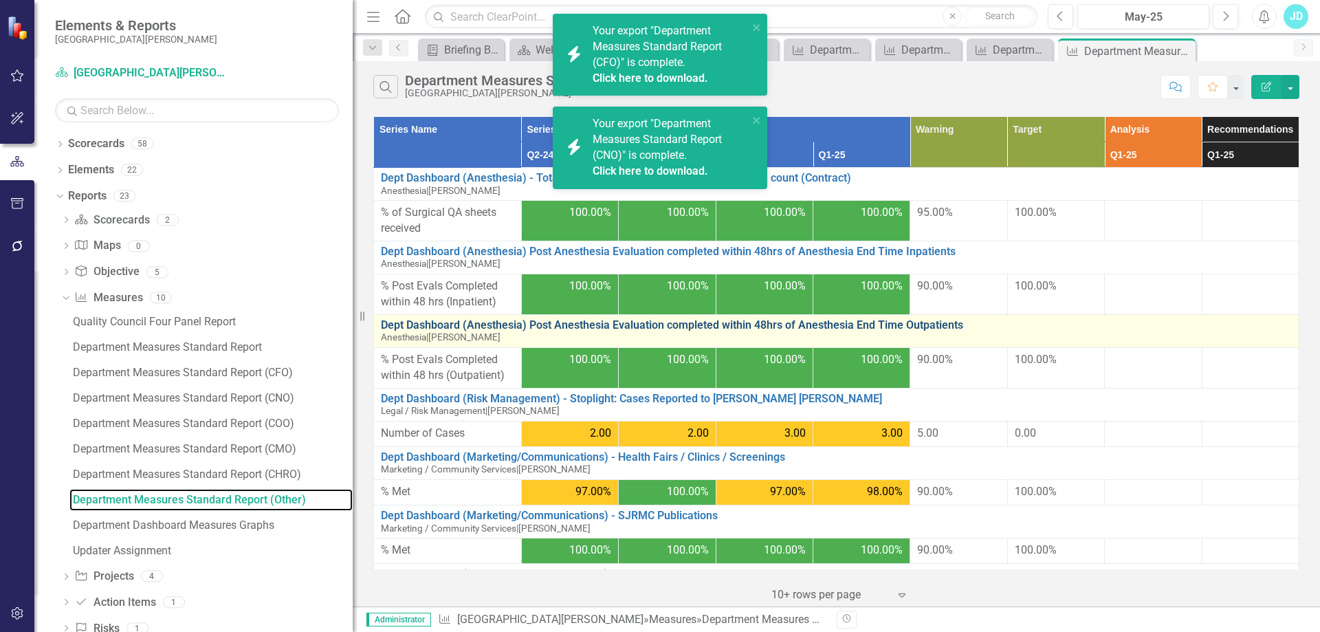
scroll to position [53, 0]
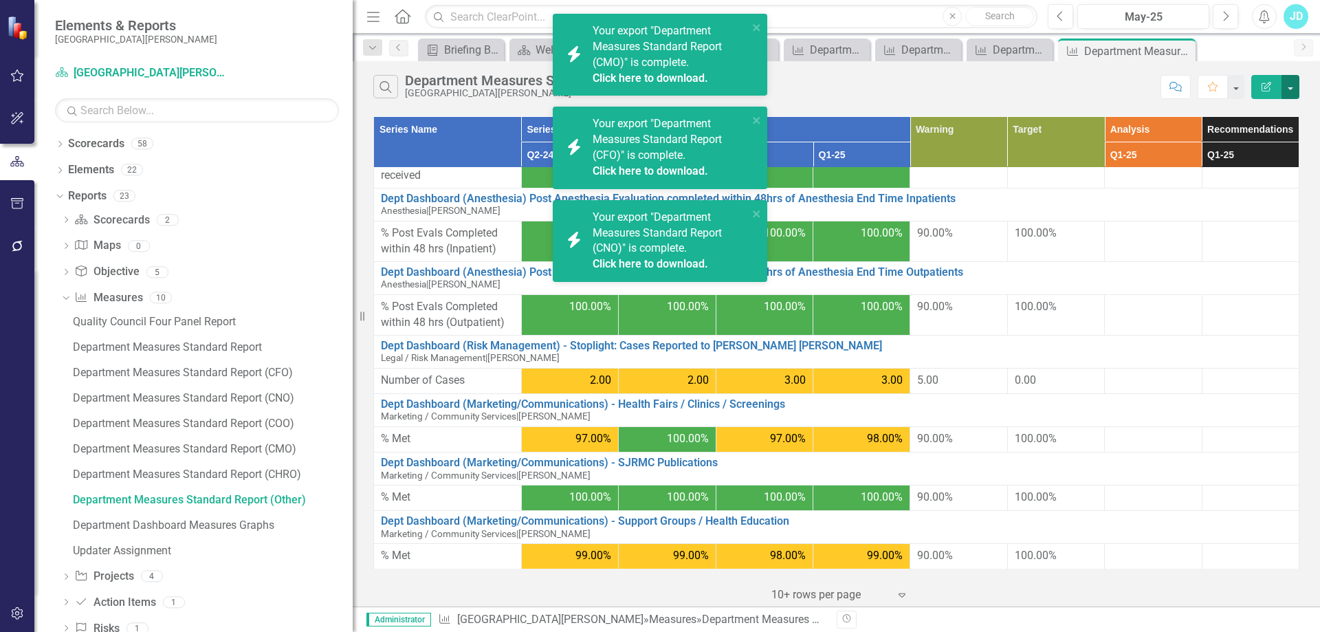
click at [1297, 90] on button "button" at bounding box center [1291, 87] width 18 height 24
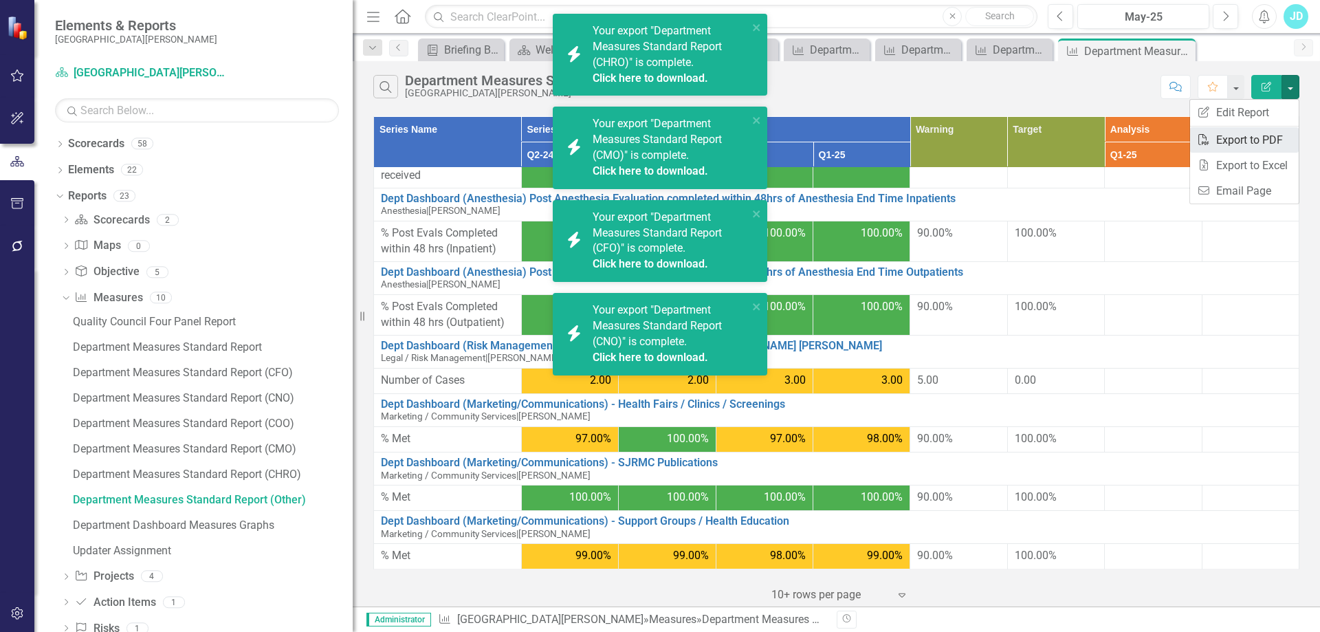
click at [1275, 134] on link "PDF Export to PDF" at bounding box center [1244, 139] width 109 height 25
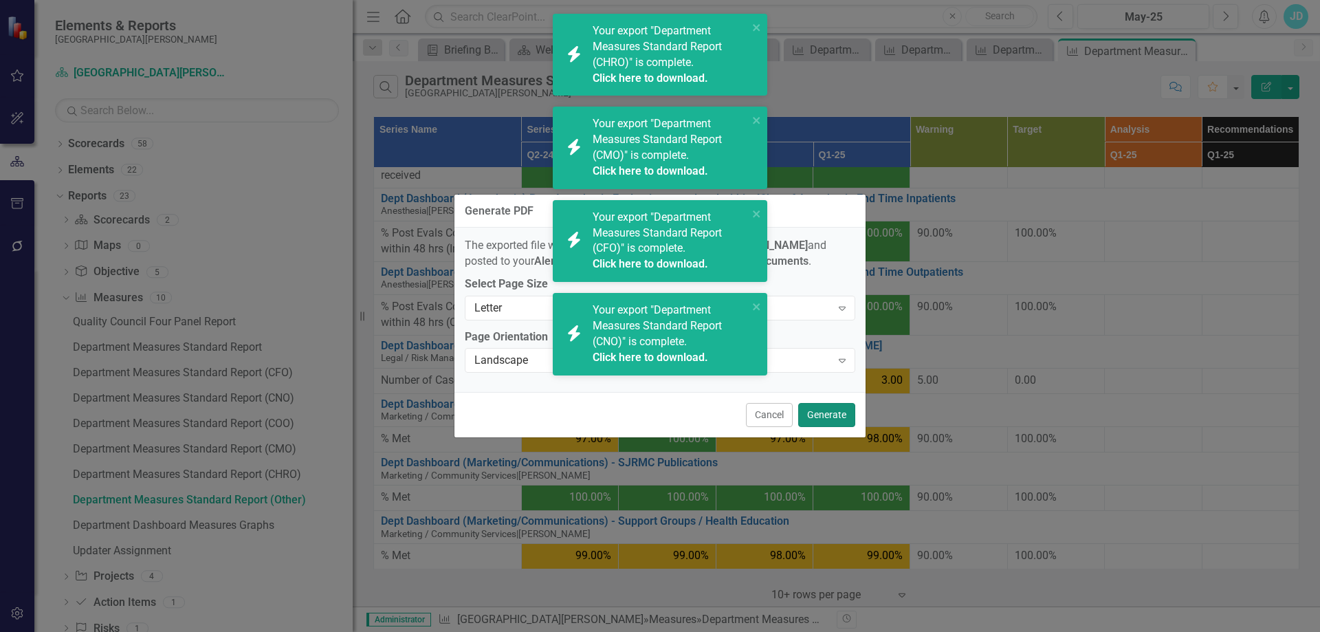
click at [833, 406] on button "Generate" at bounding box center [826, 415] width 57 height 24
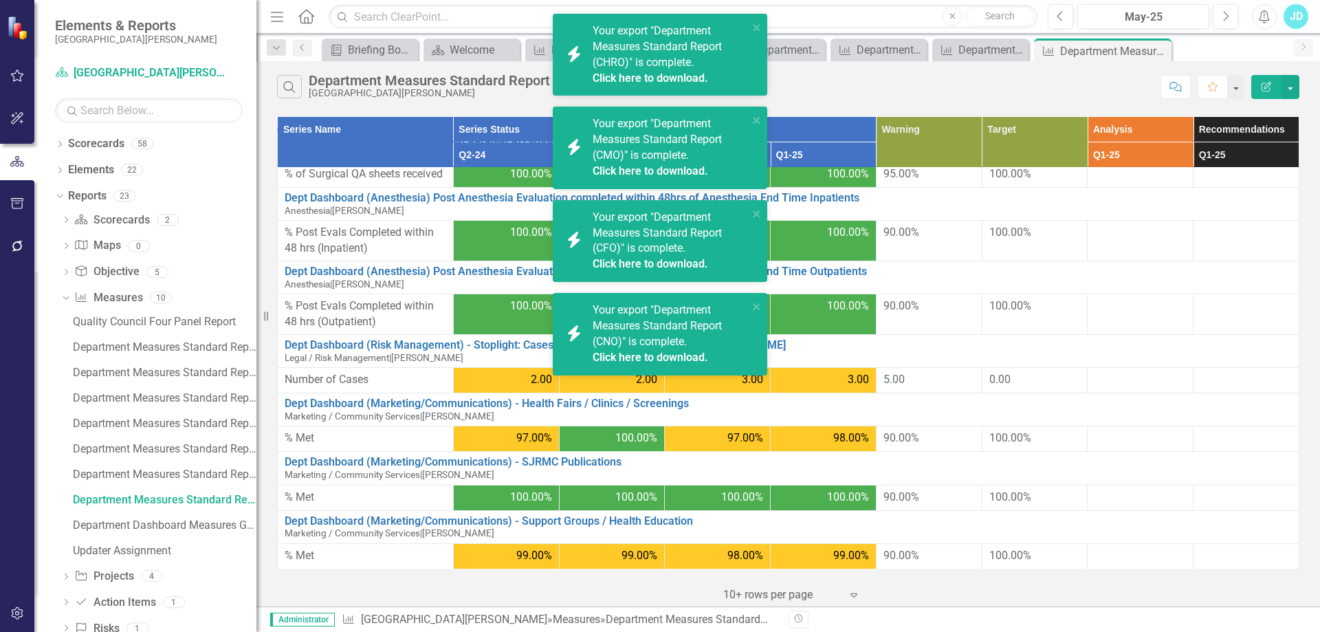
scroll to position [39, 0]
drag, startPoint x: 362, startPoint y: 314, endPoint x: 252, endPoint y: 308, distance: 110.1
click at [252, 308] on div "Resize" at bounding box center [257, 316] width 11 height 632
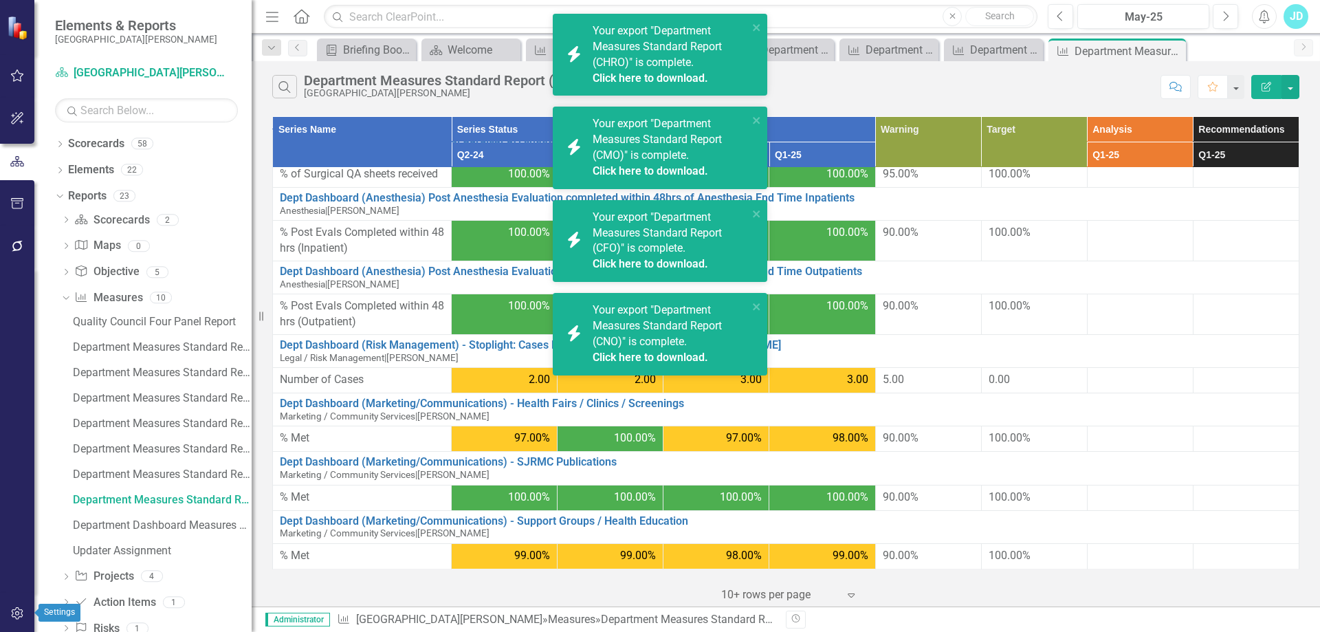
click at [12, 606] on button "button" at bounding box center [17, 614] width 31 height 29
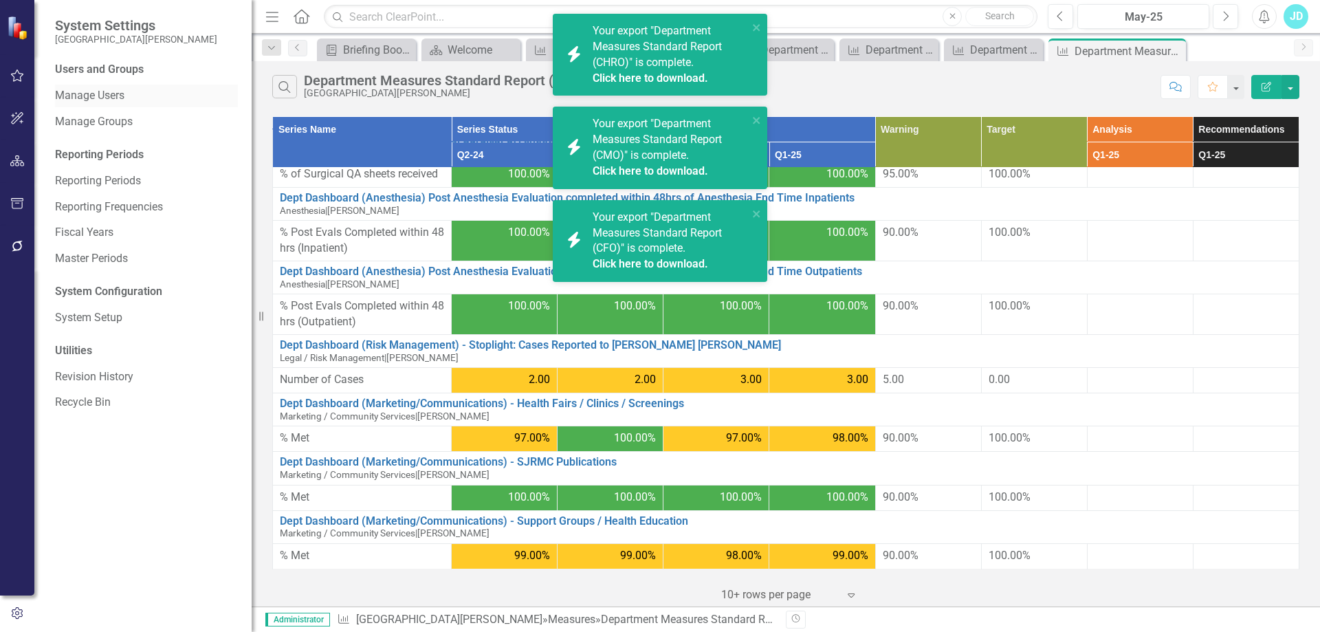
click at [91, 90] on link "Manage Users" at bounding box center [146, 96] width 183 height 16
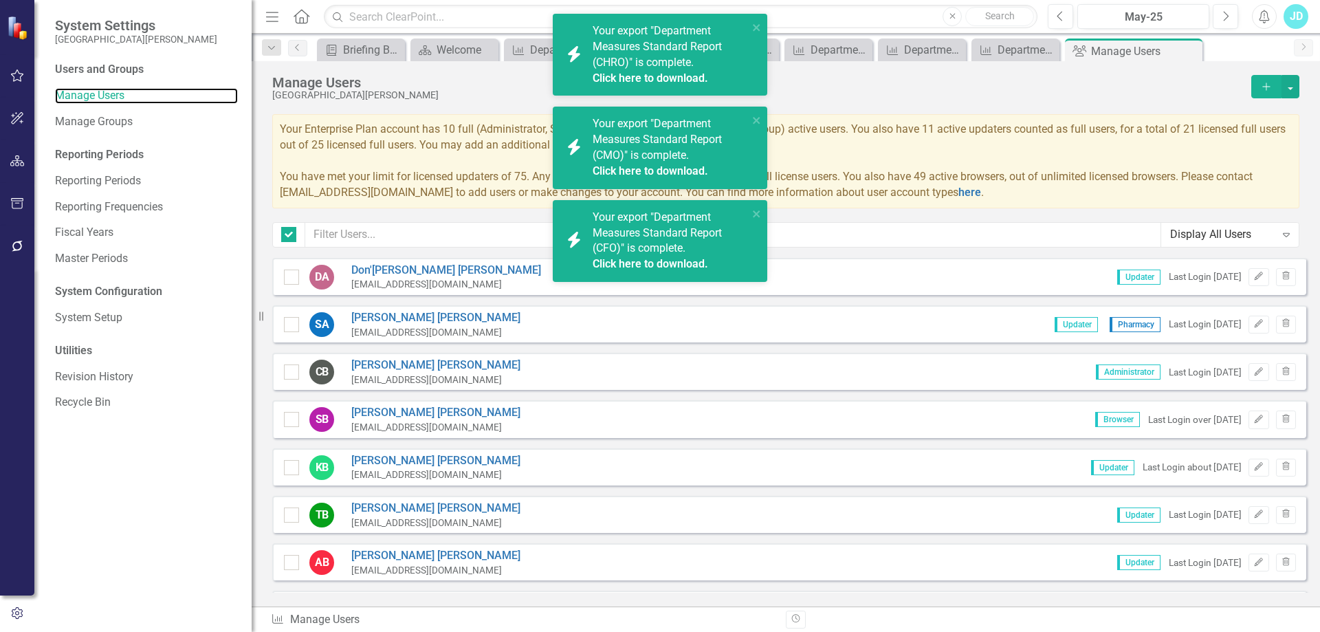
checkbox input "false"
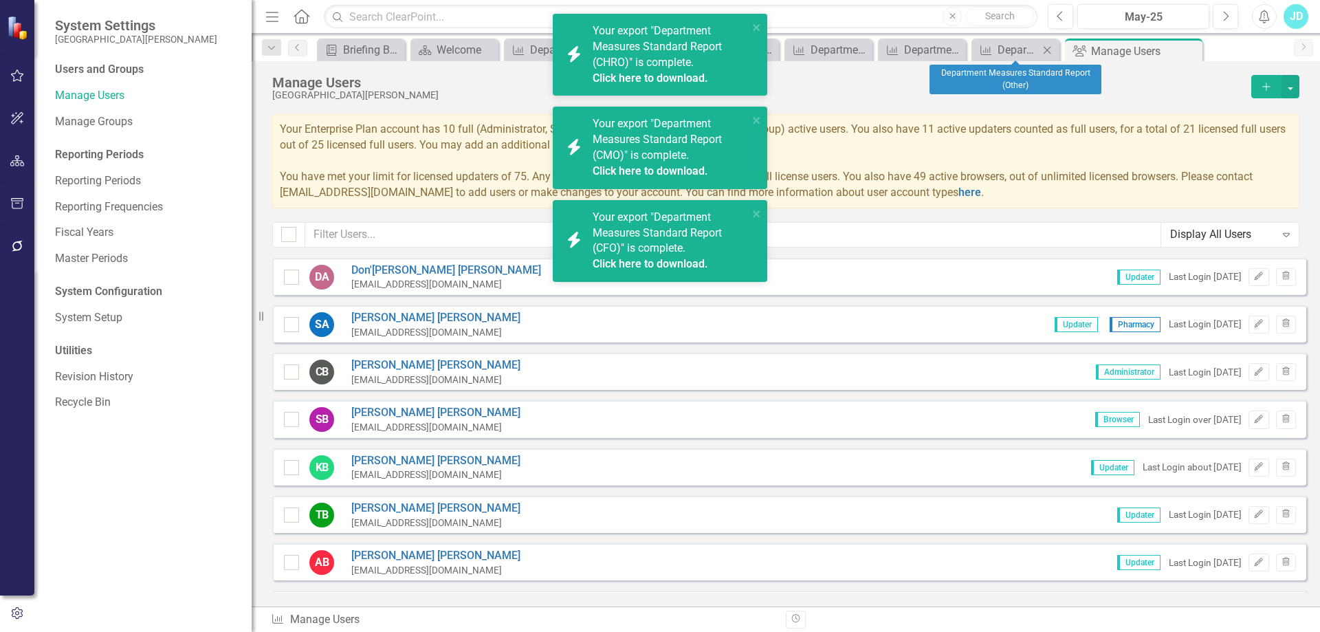
click at [1049, 47] on icon "Close" at bounding box center [1047, 50] width 14 height 11
click at [0, 0] on icon "Close" at bounding box center [0, 0] width 0 height 0
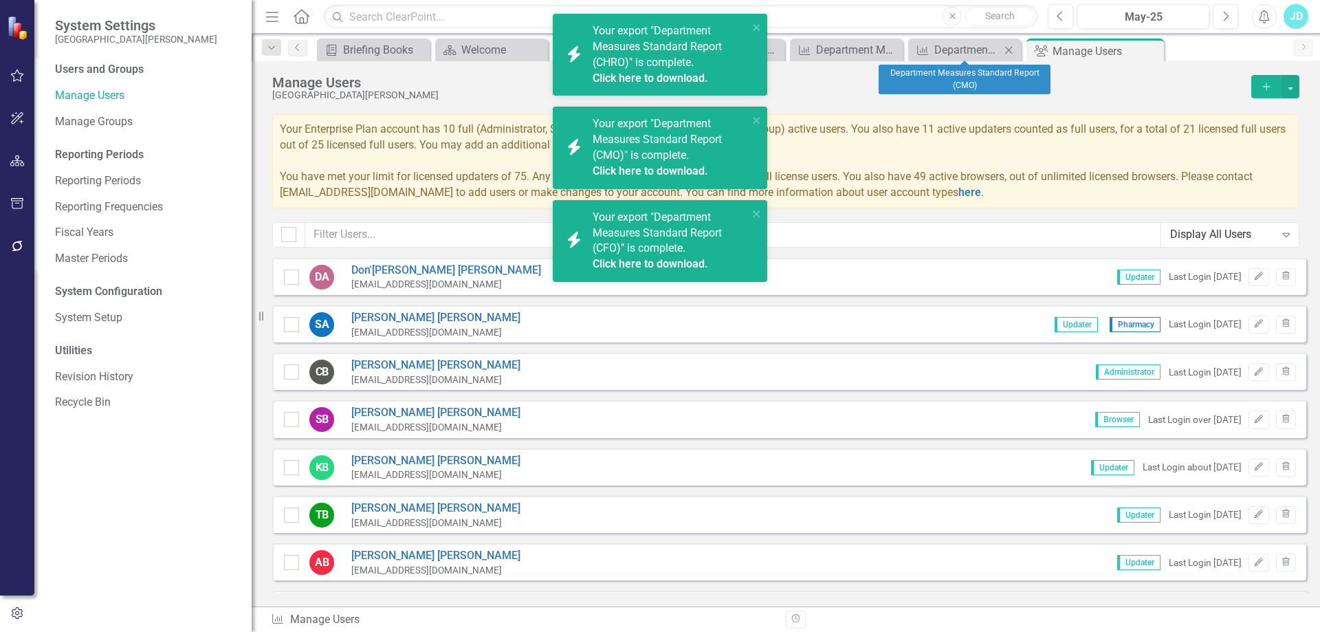
click at [1013, 48] on icon "Close" at bounding box center [1009, 50] width 14 height 11
click at [987, 47] on icon "Close" at bounding box center [987, 50] width 14 height 11
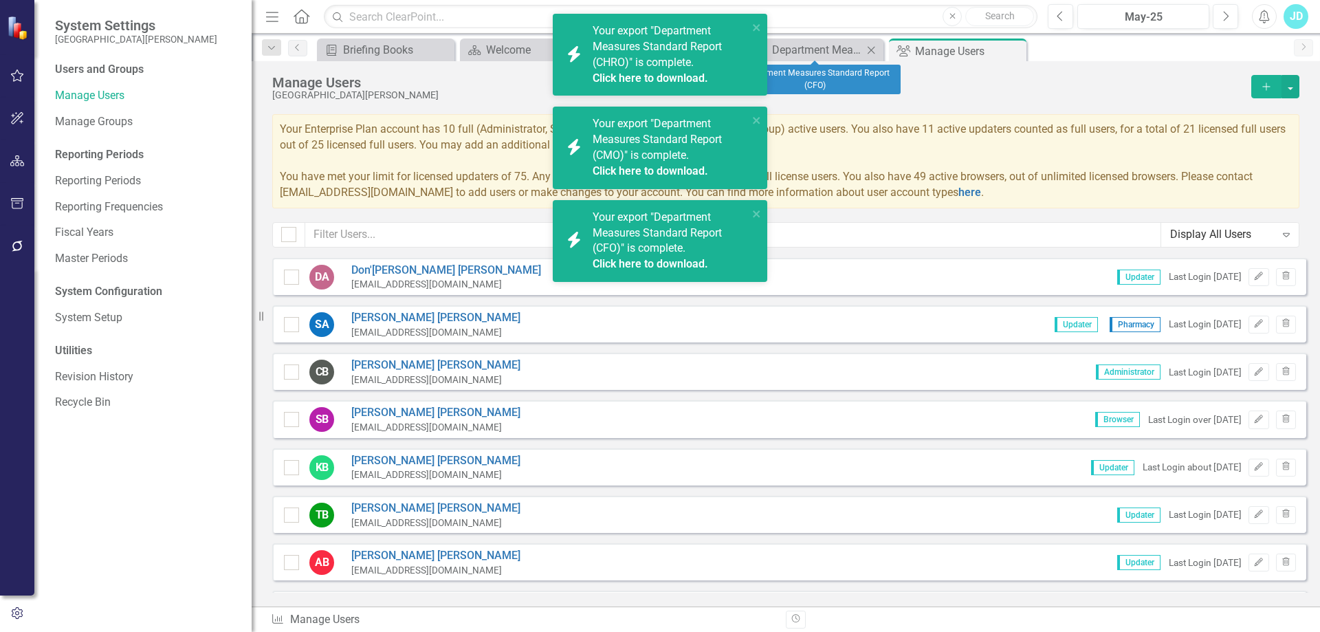
click at [872, 49] on icon "Close" at bounding box center [871, 50] width 14 height 11
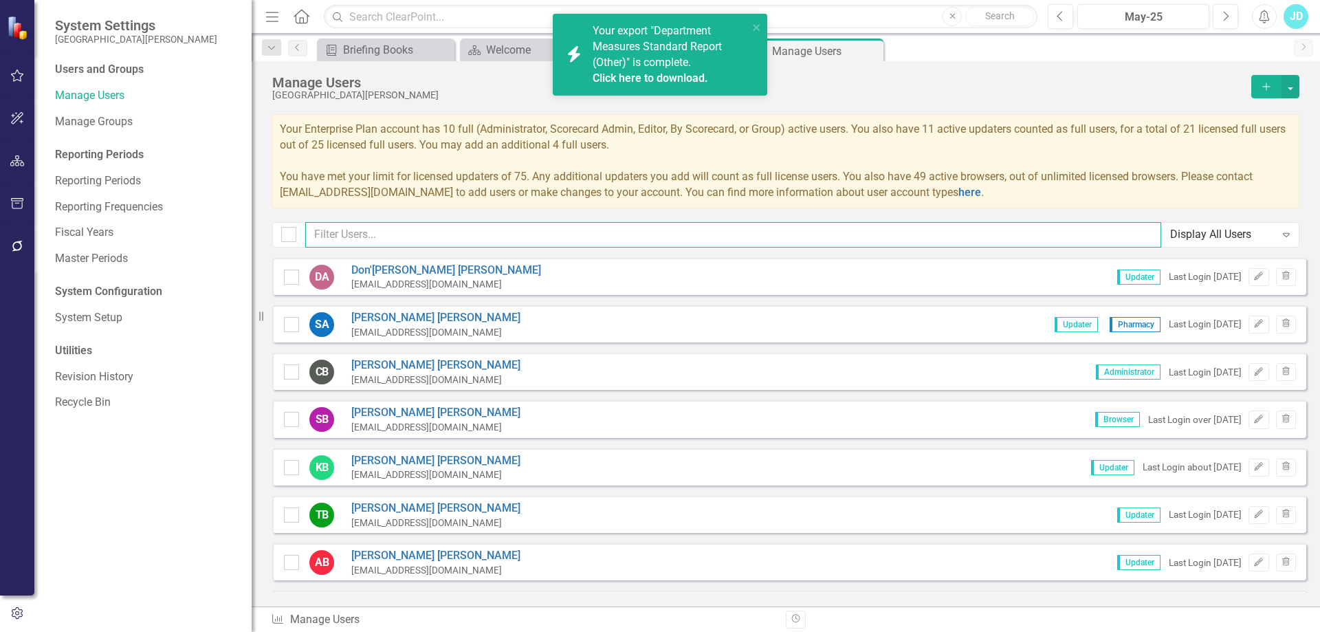
click at [387, 237] on input "text" at bounding box center [733, 234] width 856 height 25
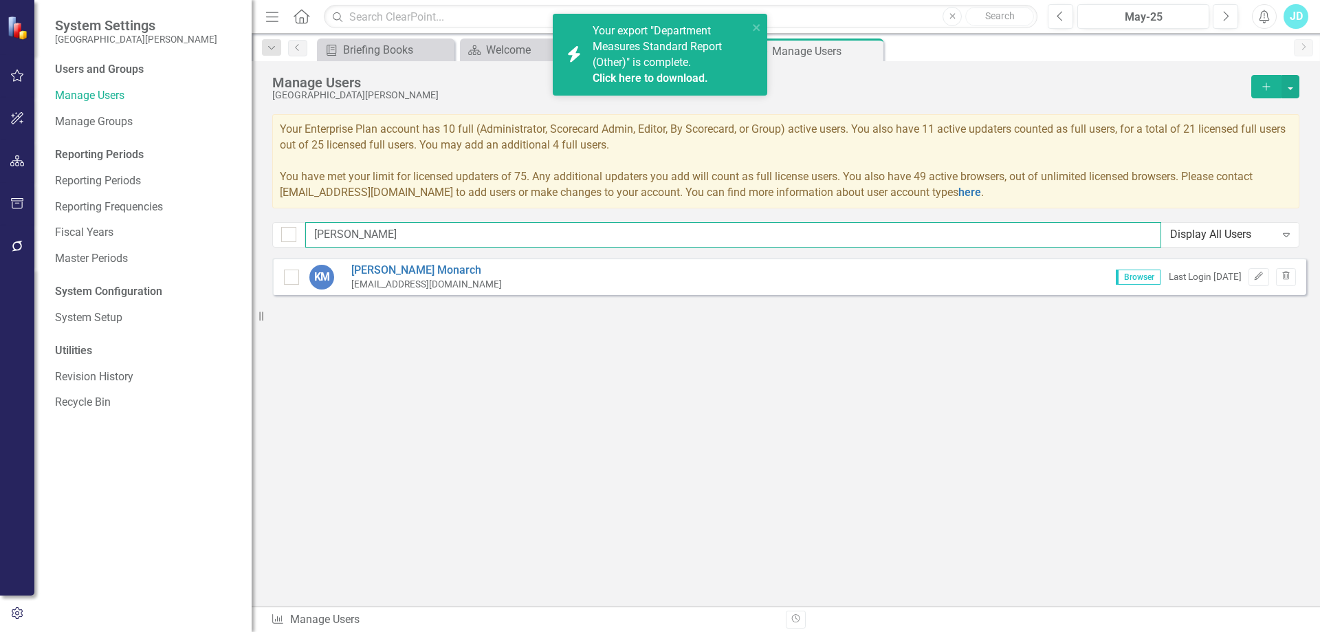
type input "[PERSON_NAME]"
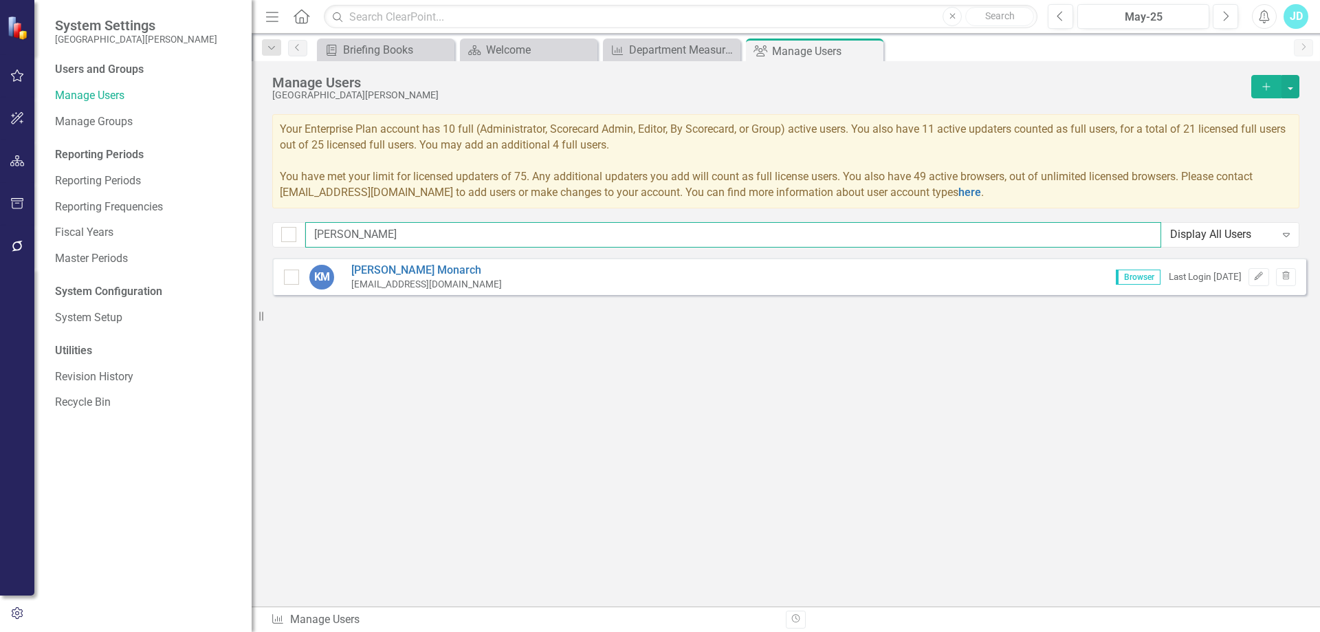
drag, startPoint x: 377, startPoint y: 234, endPoint x: 307, endPoint y: 234, distance: 70.1
click at [307, 234] on input "[PERSON_NAME]" at bounding box center [733, 234] width 856 height 25
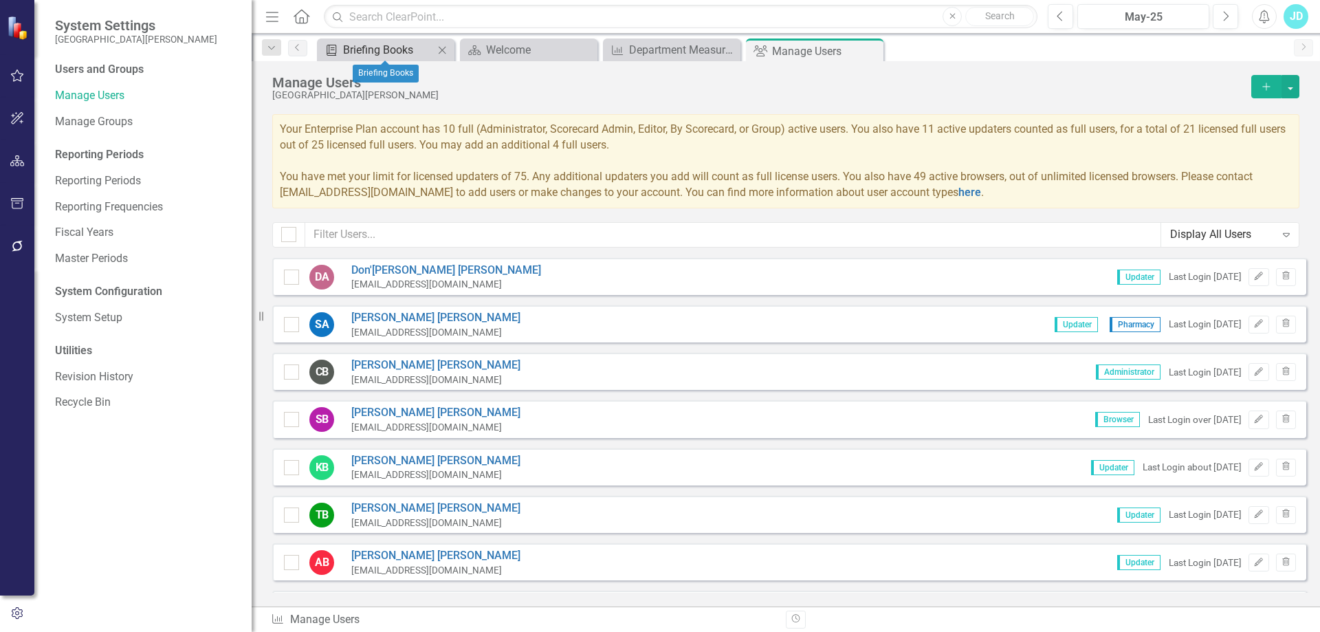
click at [391, 47] on div "Briefing Books" at bounding box center [388, 49] width 91 height 17
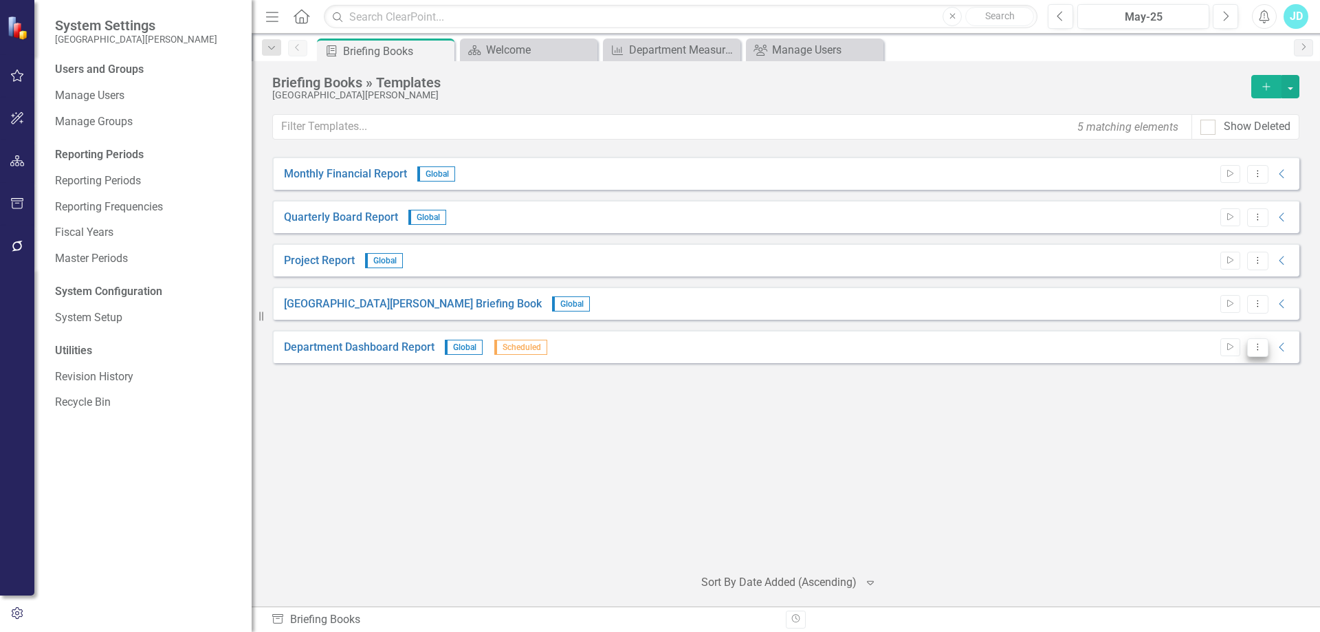
click at [1262, 345] on icon "Dropdown Menu" at bounding box center [1258, 346] width 12 height 9
click at [817, 490] on div "Monthly Financial Report Global Start Dropdown Menu Collapse PDF Monthly Financ…" at bounding box center [785, 356] width 1027 height 398
click at [20, 208] on icon "button" at bounding box center [17, 203] width 14 height 11
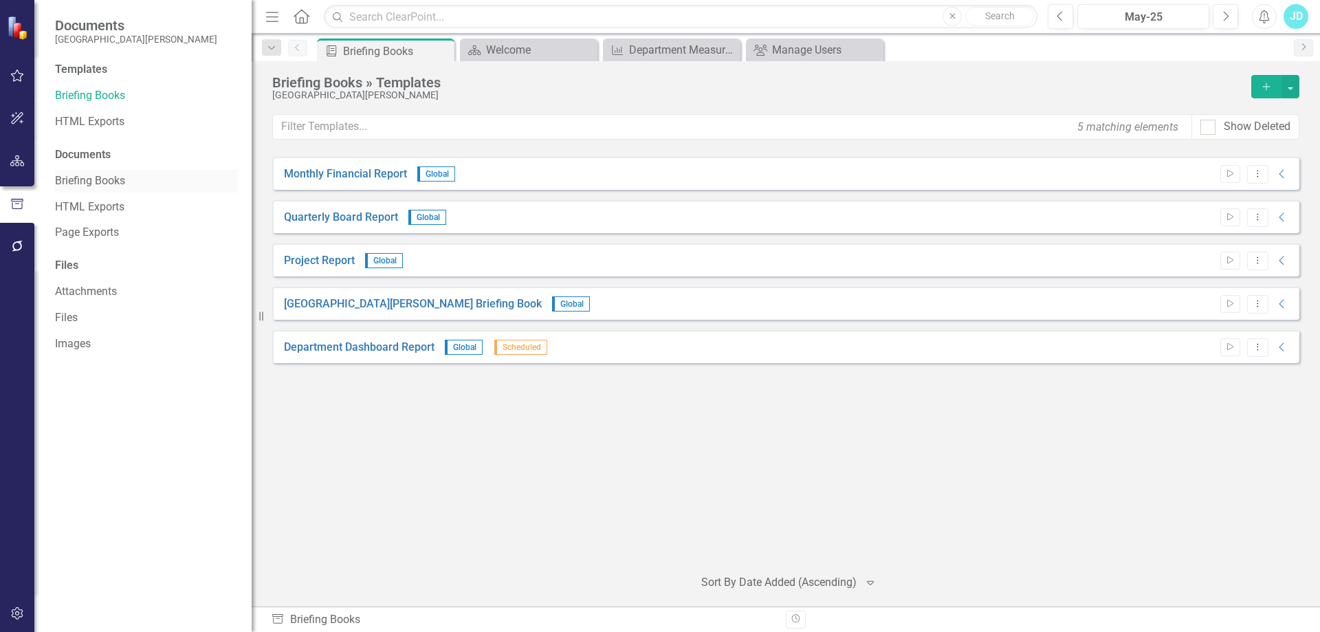
click at [110, 181] on link "Briefing Books" at bounding box center [146, 181] width 183 height 16
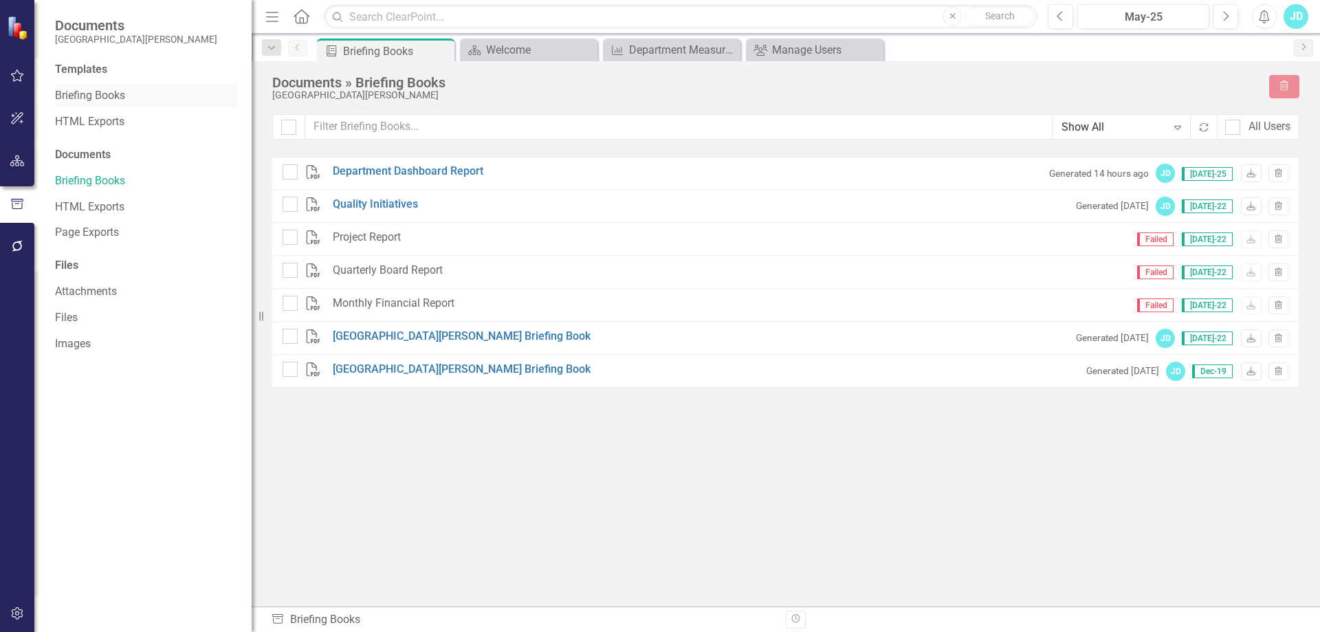
click at [97, 94] on link "Briefing Books" at bounding box center [146, 96] width 183 height 16
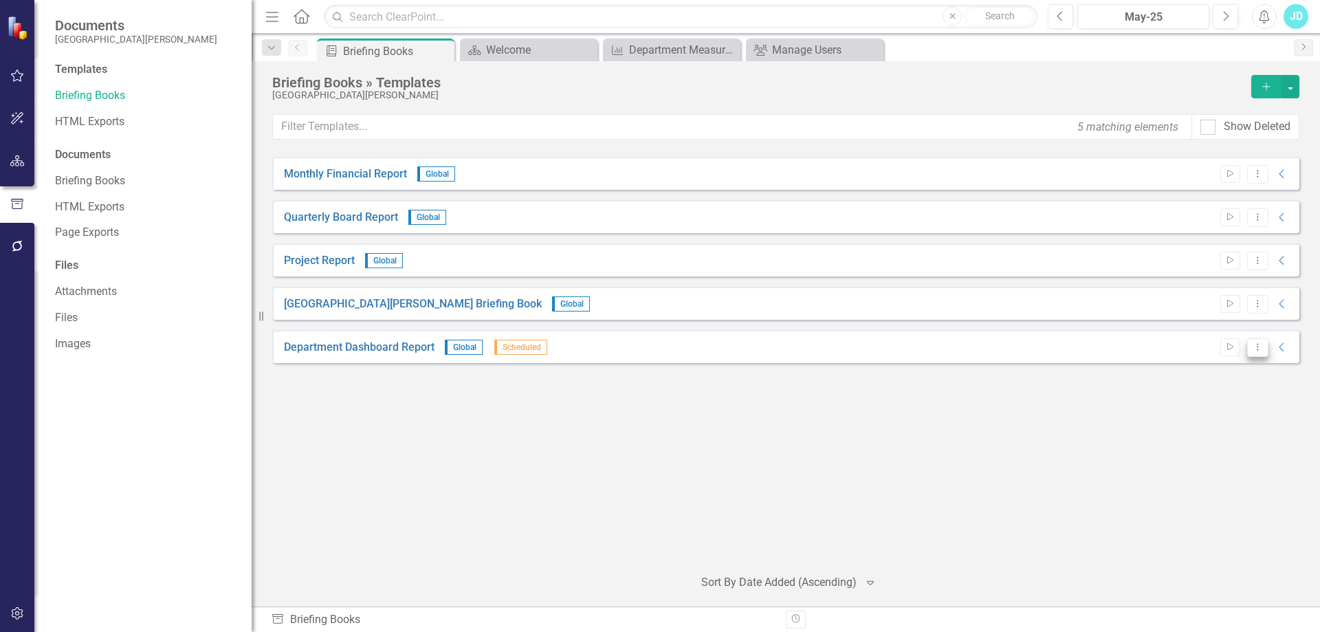
click at [1262, 349] on icon "Dropdown Menu" at bounding box center [1258, 346] width 12 height 9
click at [1225, 424] on link "Edit Edit Template" at bounding box center [1204, 420] width 127 height 25
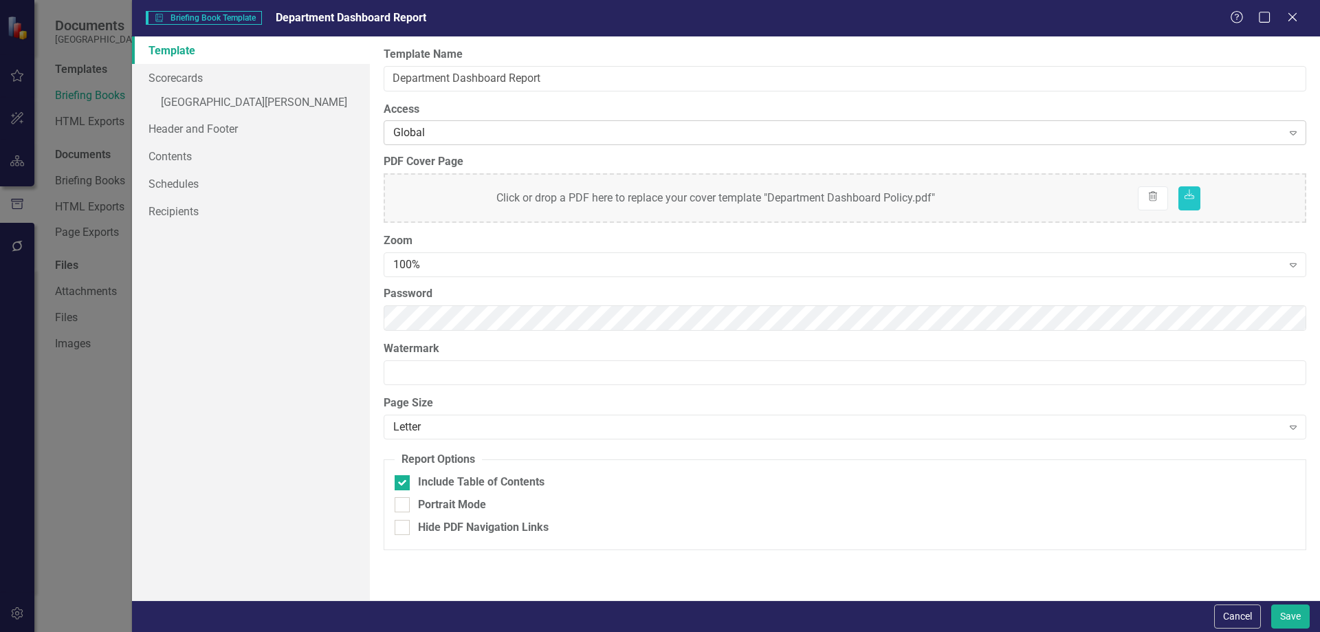
click at [435, 133] on div "Global" at bounding box center [837, 133] width 889 height 16
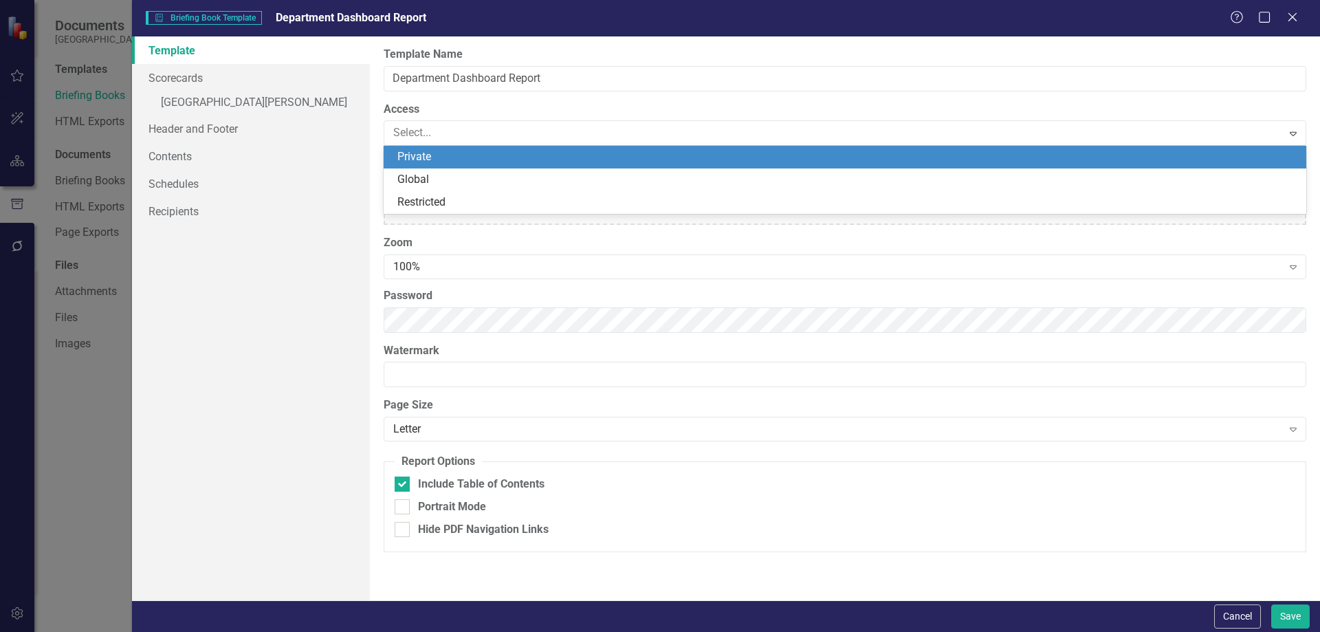
click at [431, 163] on div "Private" at bounding box center [847, 157] width 901 height 16
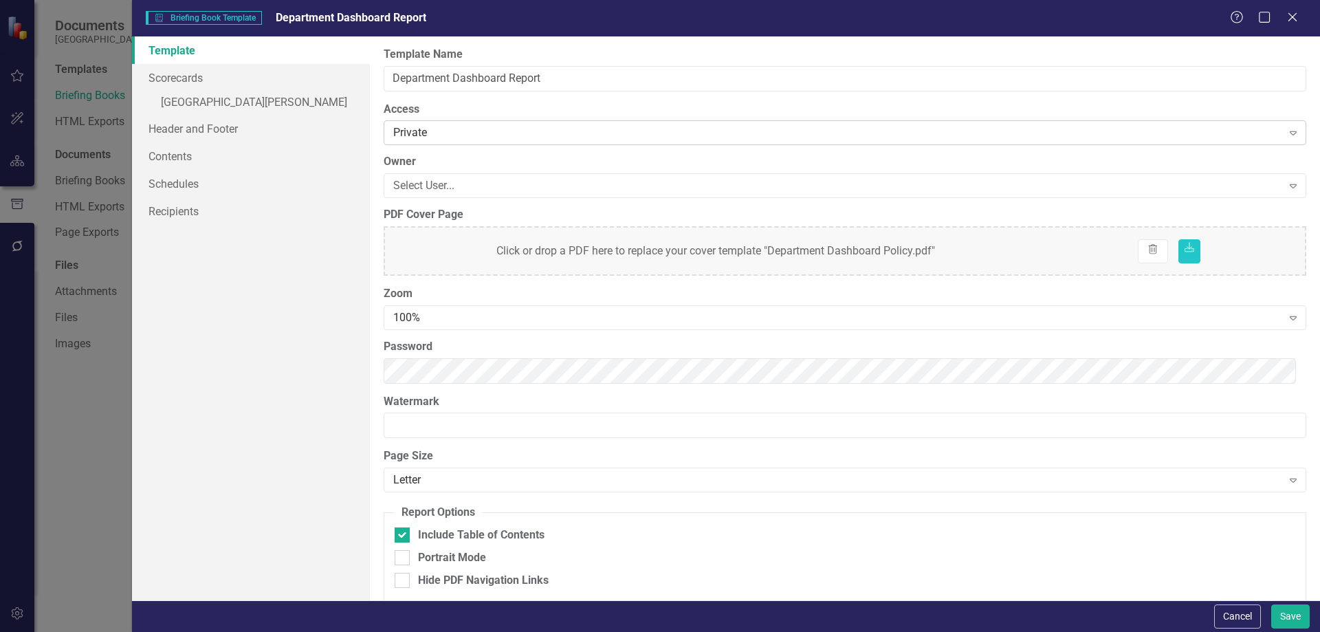
click at [431, 133] on div "Private" at bounding box center [837, 133] width 889 height 16
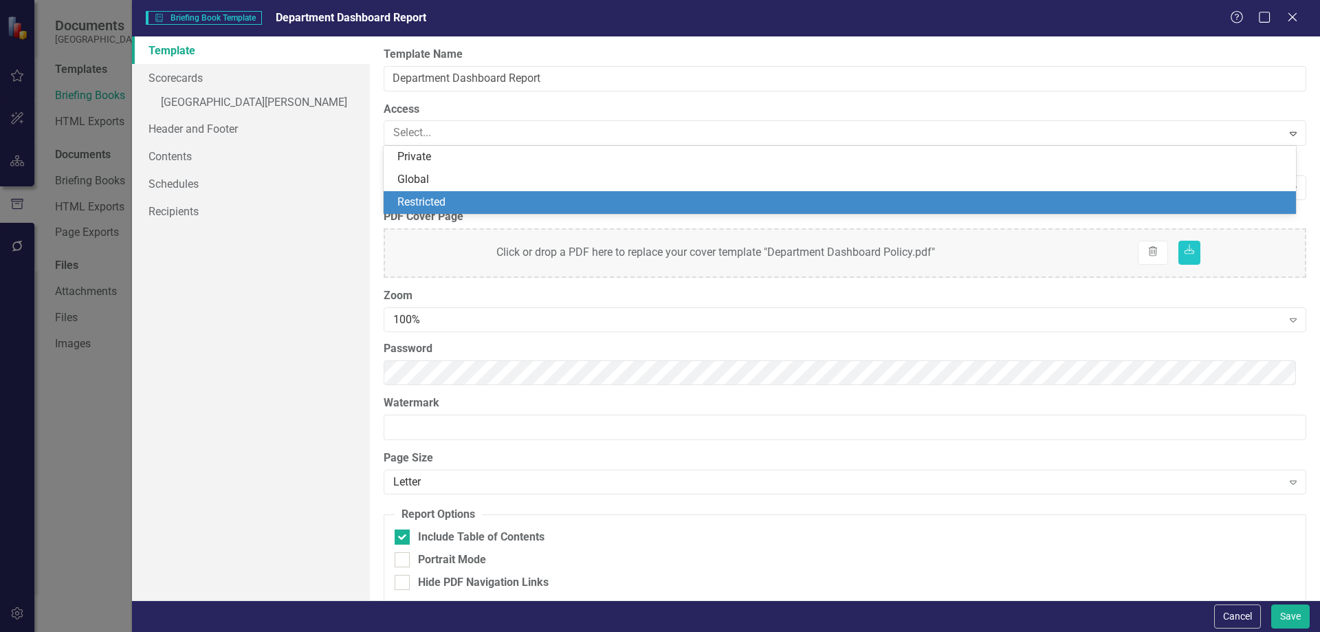
click at [435, 206] on div "Restricted" at bounding box center [842, 203] width 890 height 16
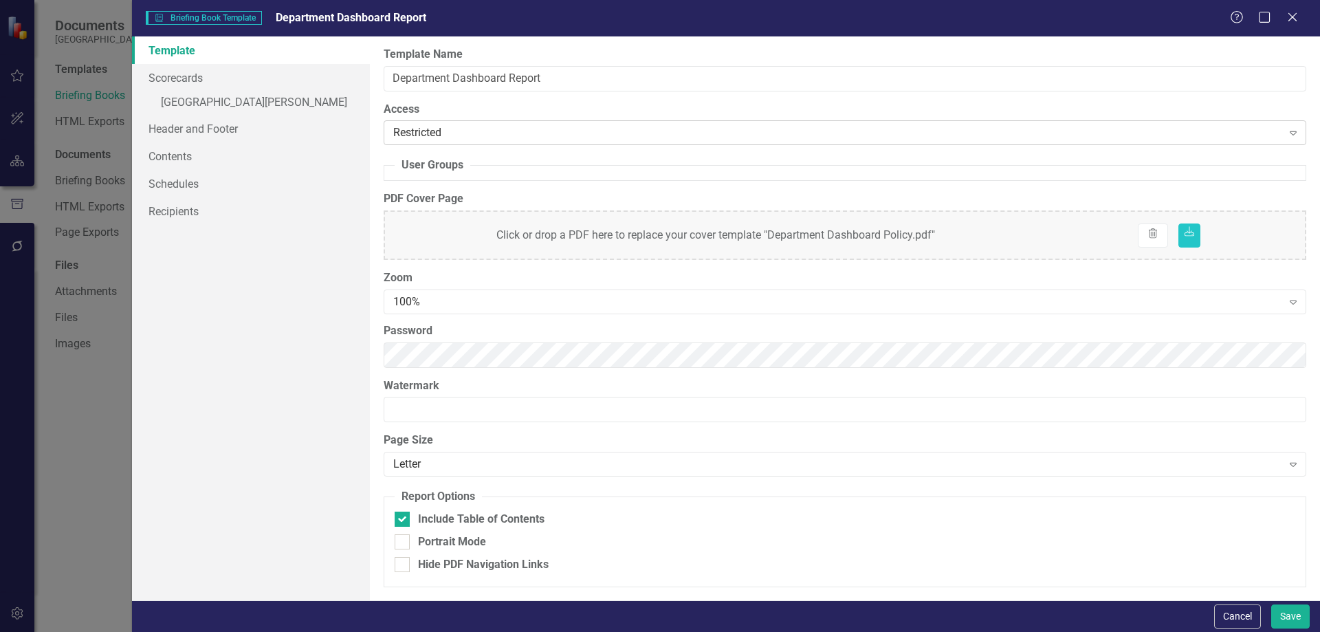
click at [422, 133] on div "Restricted" at bounding box center [837, 133] width 889 height 16
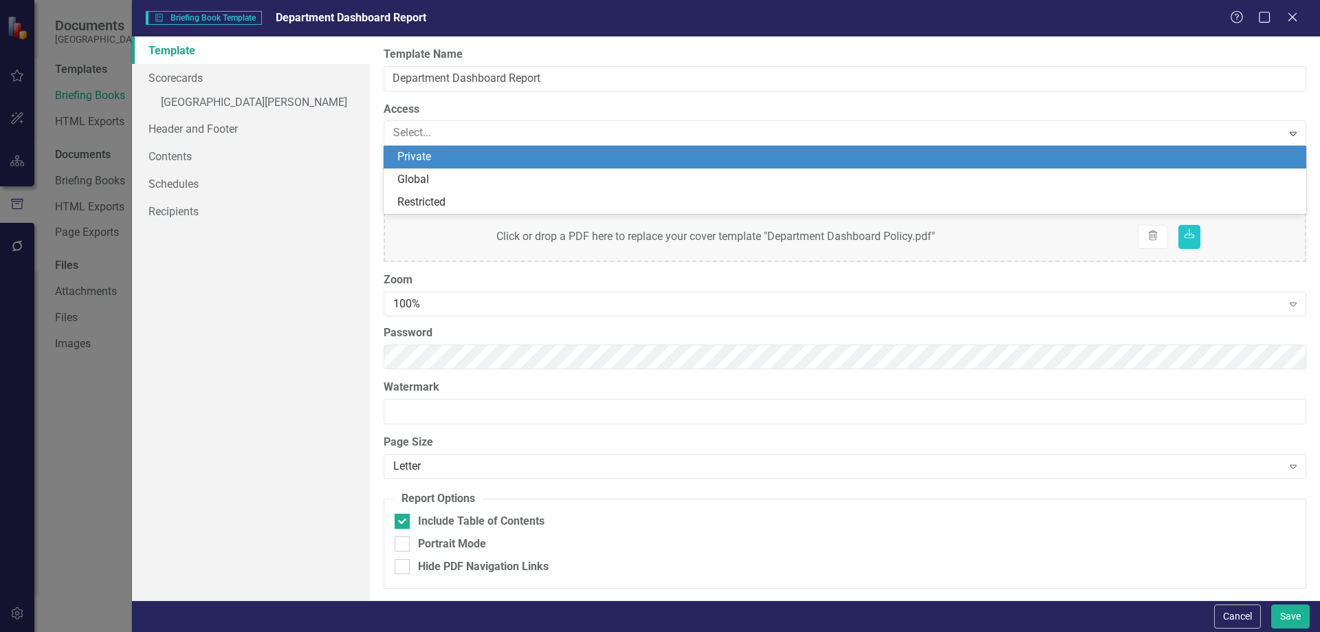
click at [422, 160] on div "Private" at bounding box center [847, 157] width 901 height 16
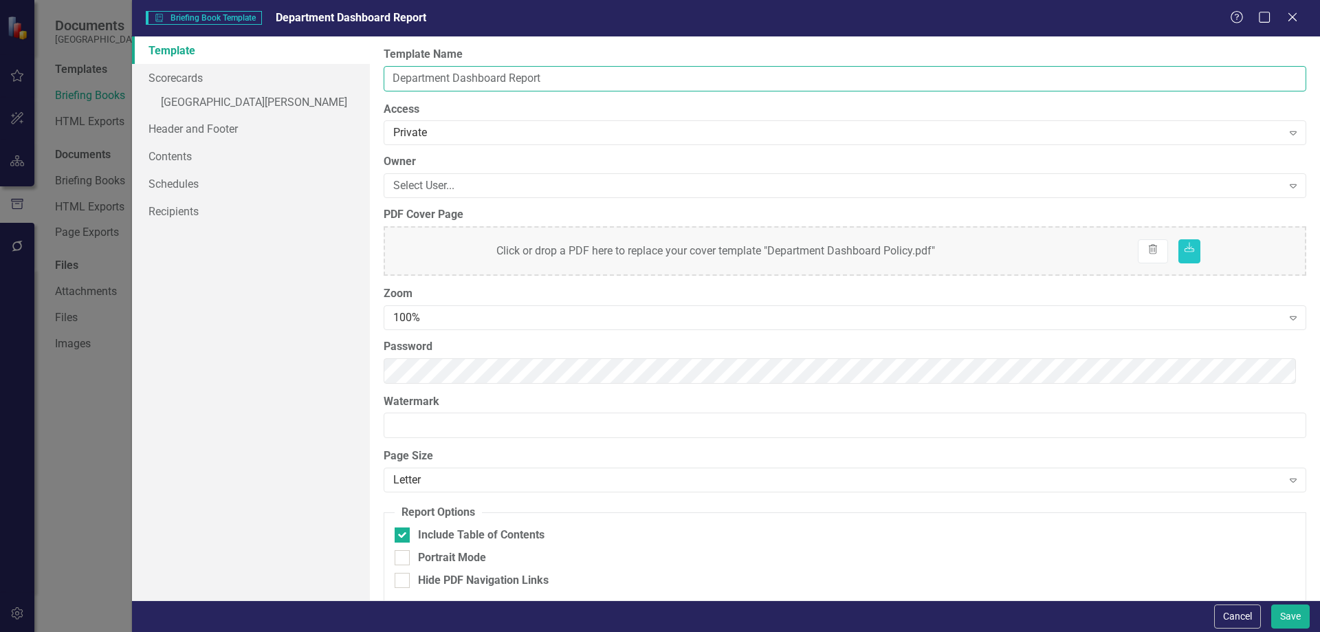
click at [556, 70] on input "Department Dashboard Report" at bounding box center [845, 78] width 923 height 25
type input "Department Dashboard Report - Nursing"
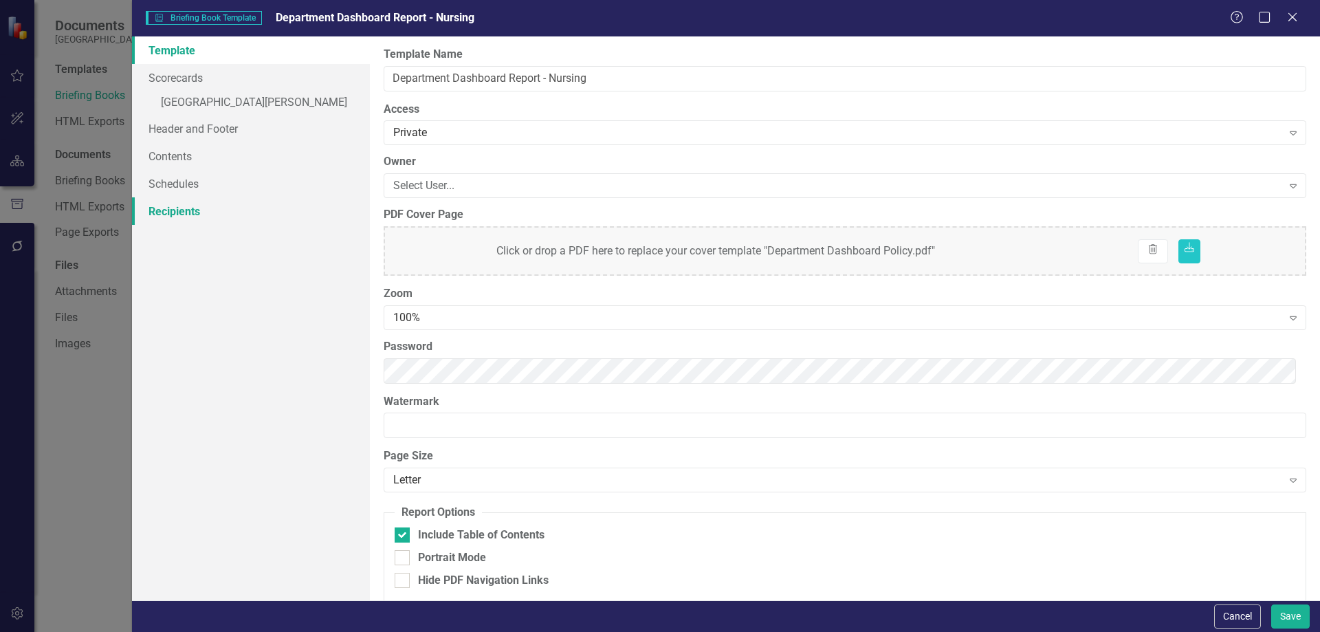
click at [199, 214] on link "Recipients" at bounding box center [251, 211] width 238 height 28
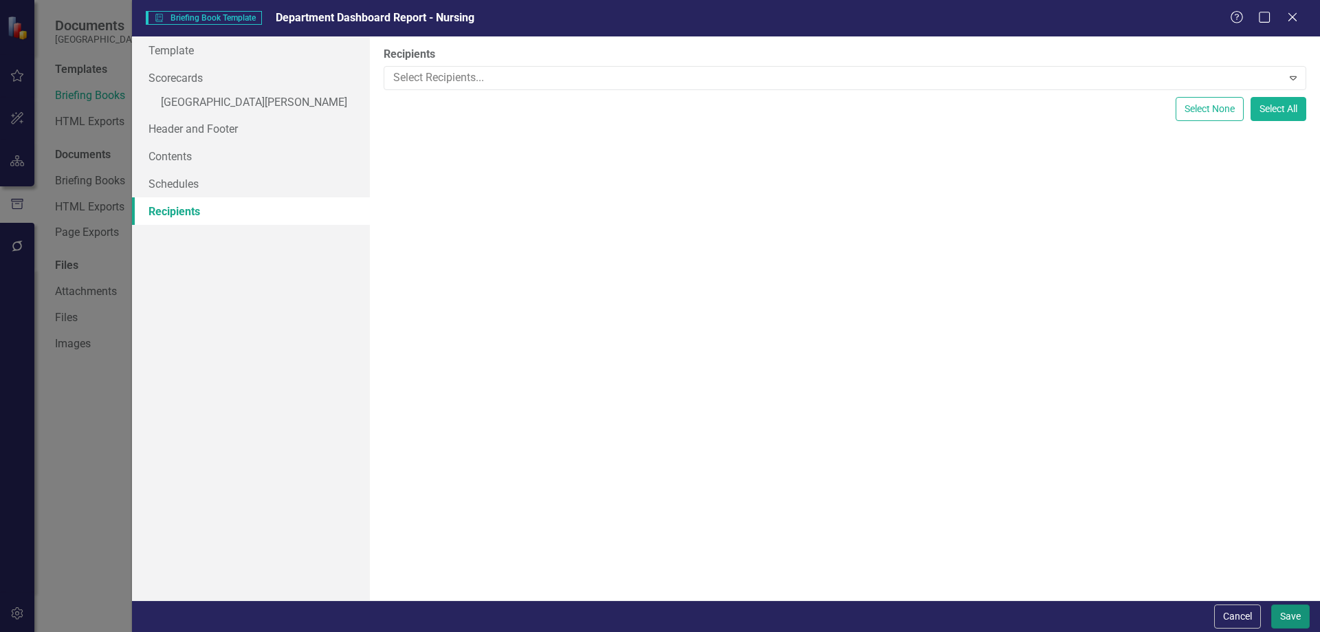
click at [1286, 617] on button "Save" at bounding box center [1290, 616] width 39 height 24
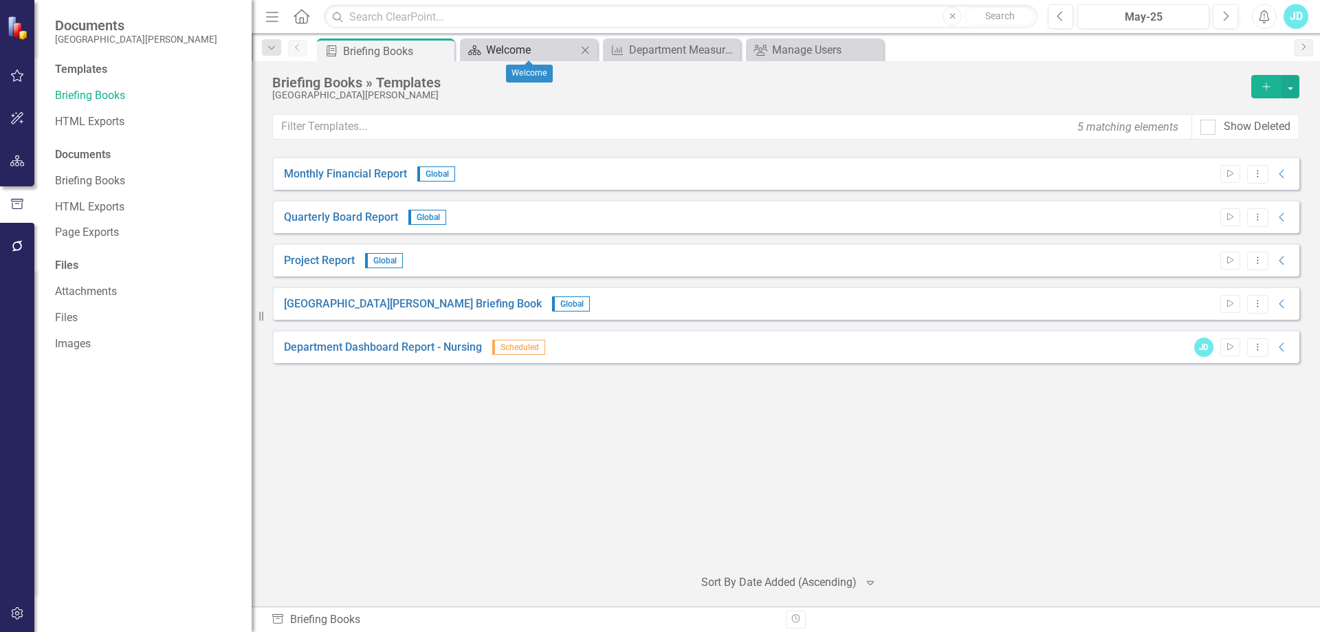
click at [531, 51] on div "Welcome" at bounding box center [531, 49] width 91 height 17
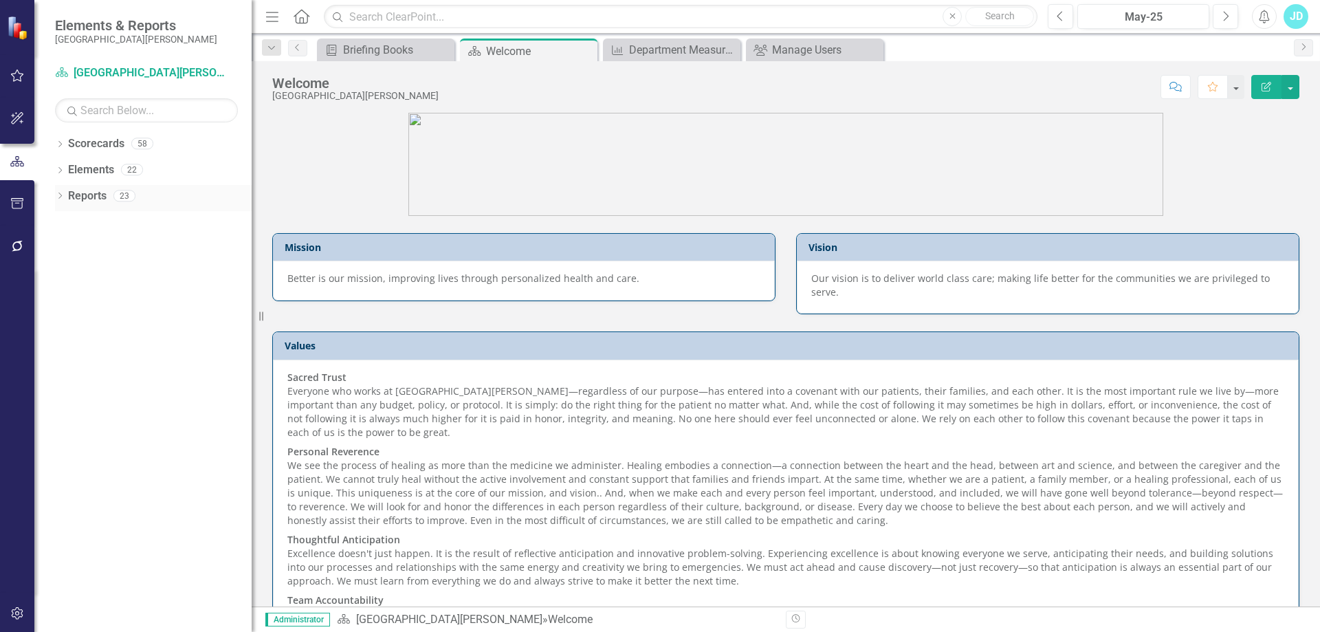
click at [63, 197] on icon "Dropdown" at bounding box center [60, 197] width 10 height 8
click at [70, 345] on icon "Dropdown" at bounding box center [66, 348] width 10 height 8
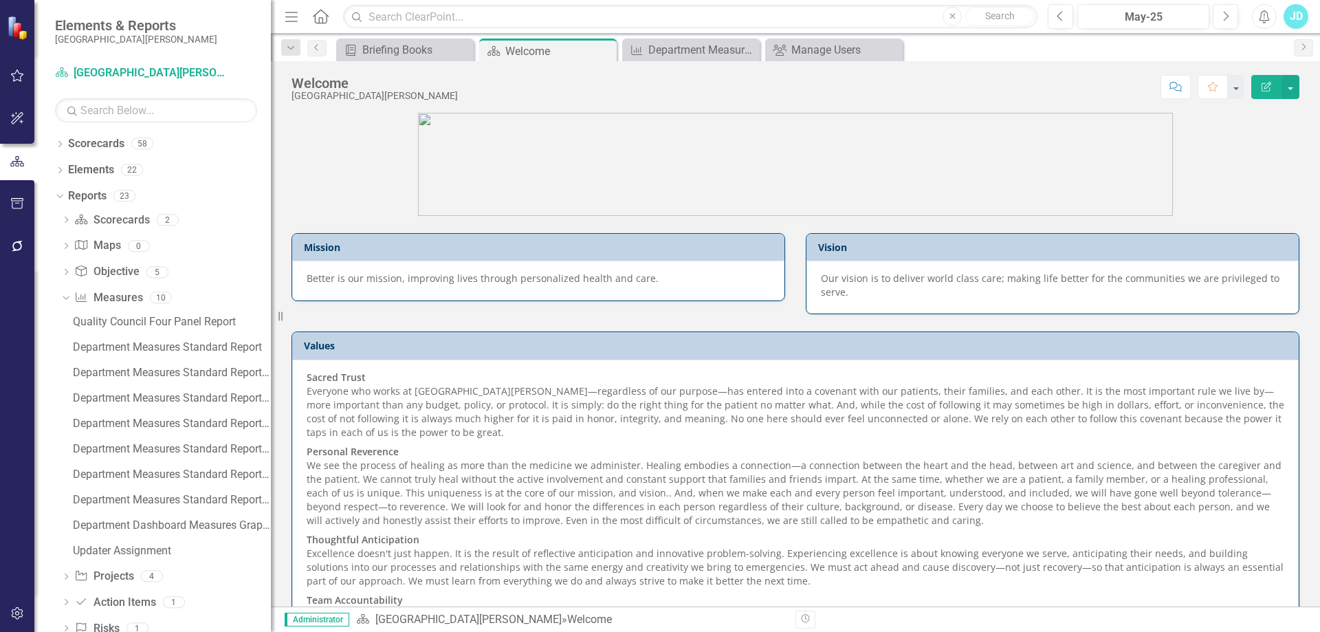
drag, startPoint x: 259, startPoint y: 319, endPoint x: 346, endPoint y: 319, distance: 87.3
click at [282, 319] on div "Resize" at bounding box center [276, 316] width 11 height 632
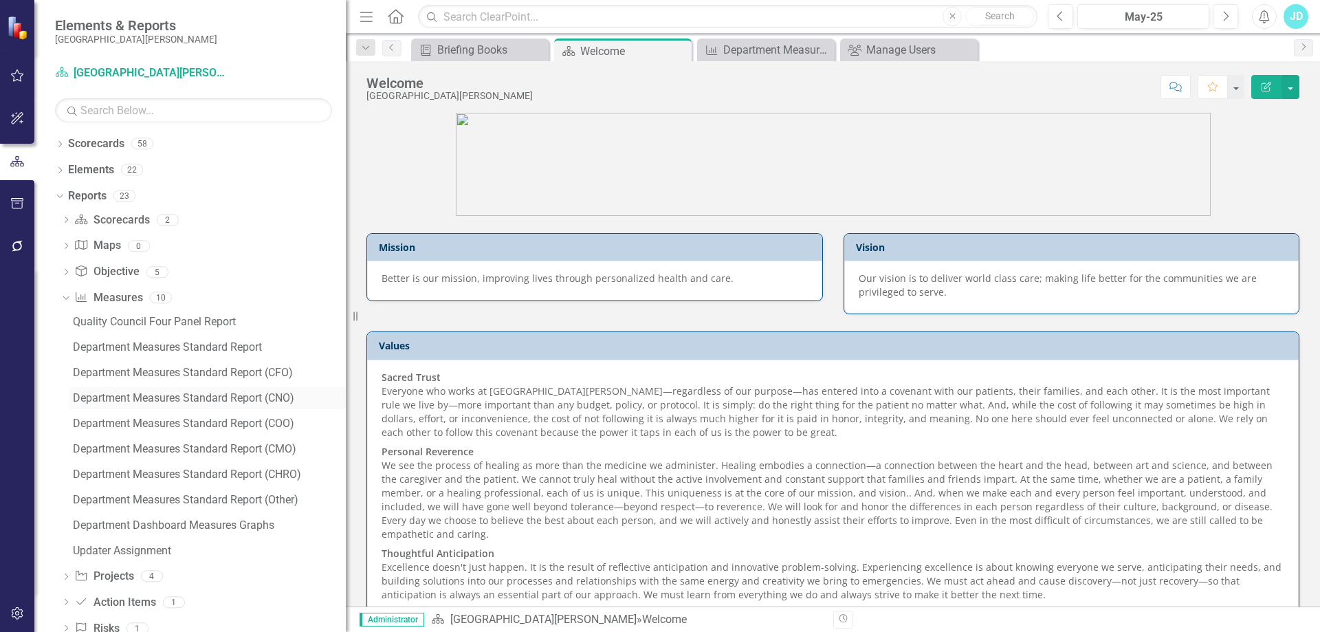
click at [276, 395] on div "Department Measures Standard Report (CNO)" at bounding box center [209, 398] width 273 height 12
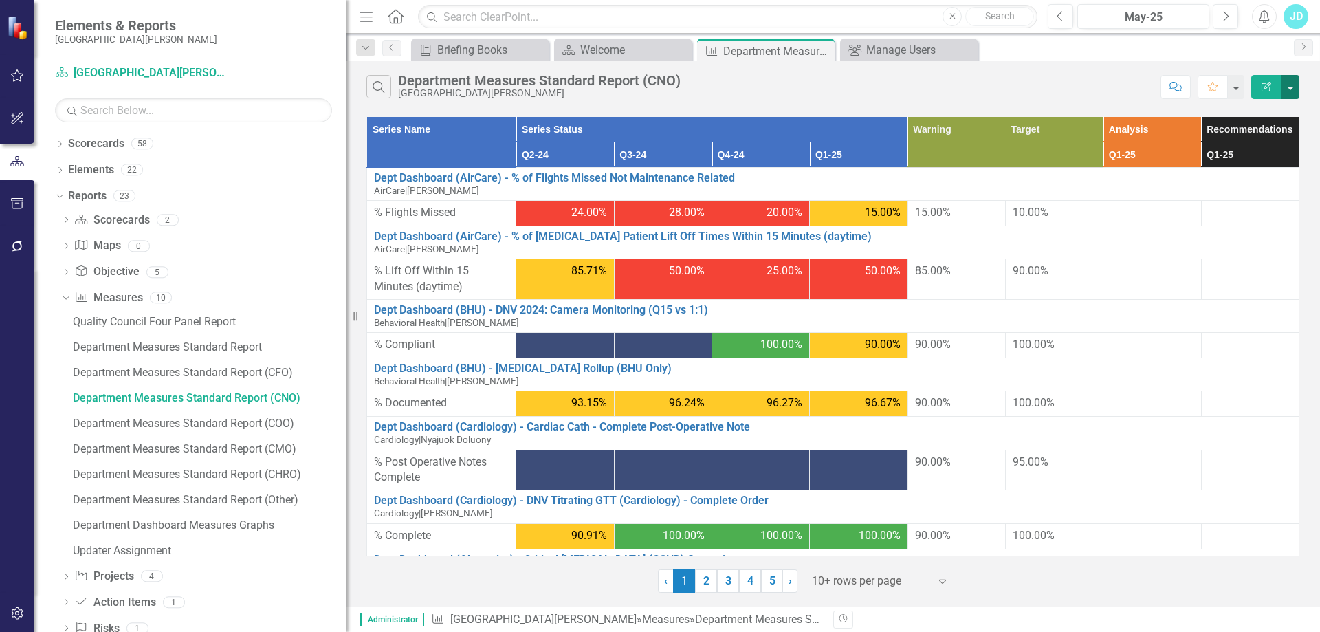
click at [1290, 94] on button "button" at bounding box center [1291, 87] width 18 height 24
click at [1268, 140] on link "PDF Export to PDF" at bounding box center [1244, 139] width 109 height 25
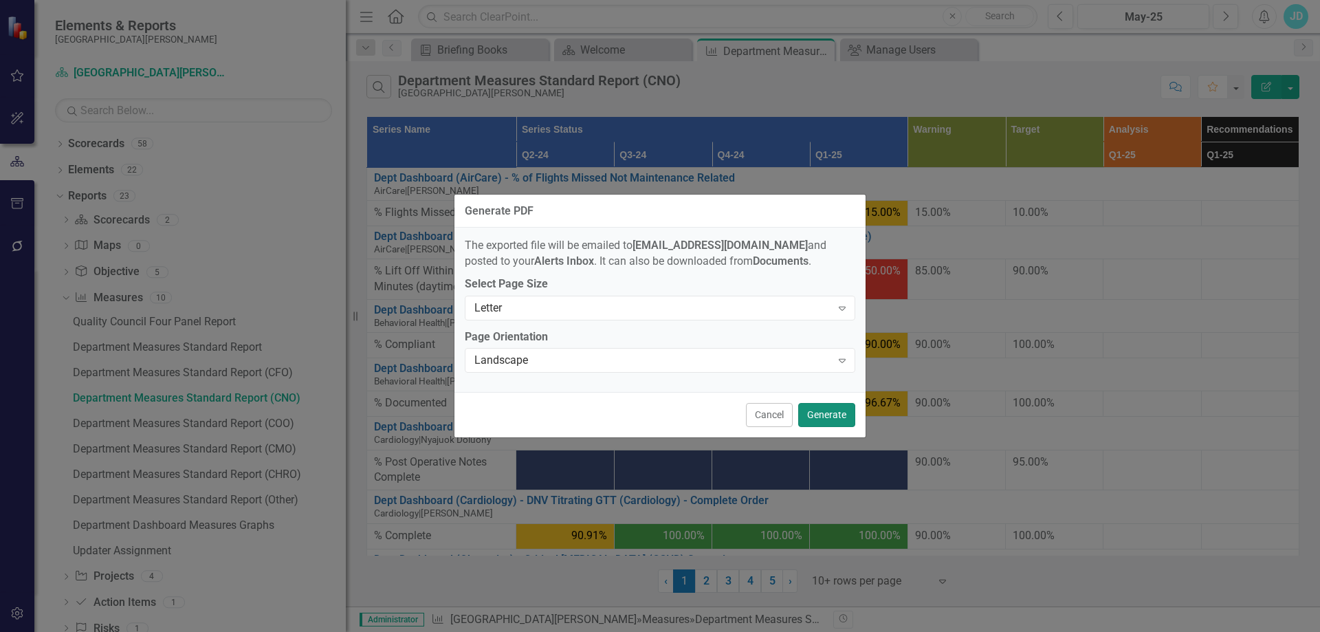
click at [825, 416] on button "Generate" at bounding box center [826, 415] width 57 height 24
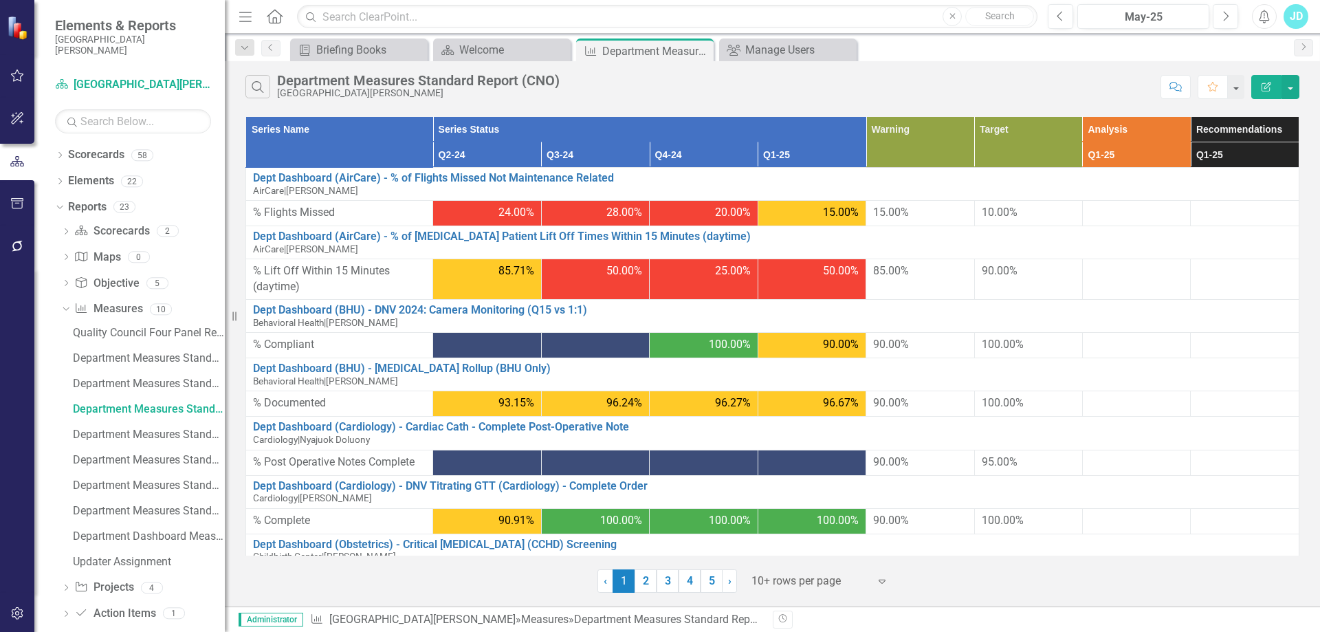
drag, startPoint x: 353, startPoint y: 314, endPoint x: 225, endPoint y: 316, distance: 127.9
click at [225, 316] on div "Resize" at bounding box center [230, 316] width 11 height 632
click at [310, 47] on icon "Briefing Book Template" at bounding box center [305, 50] width 14 height 11
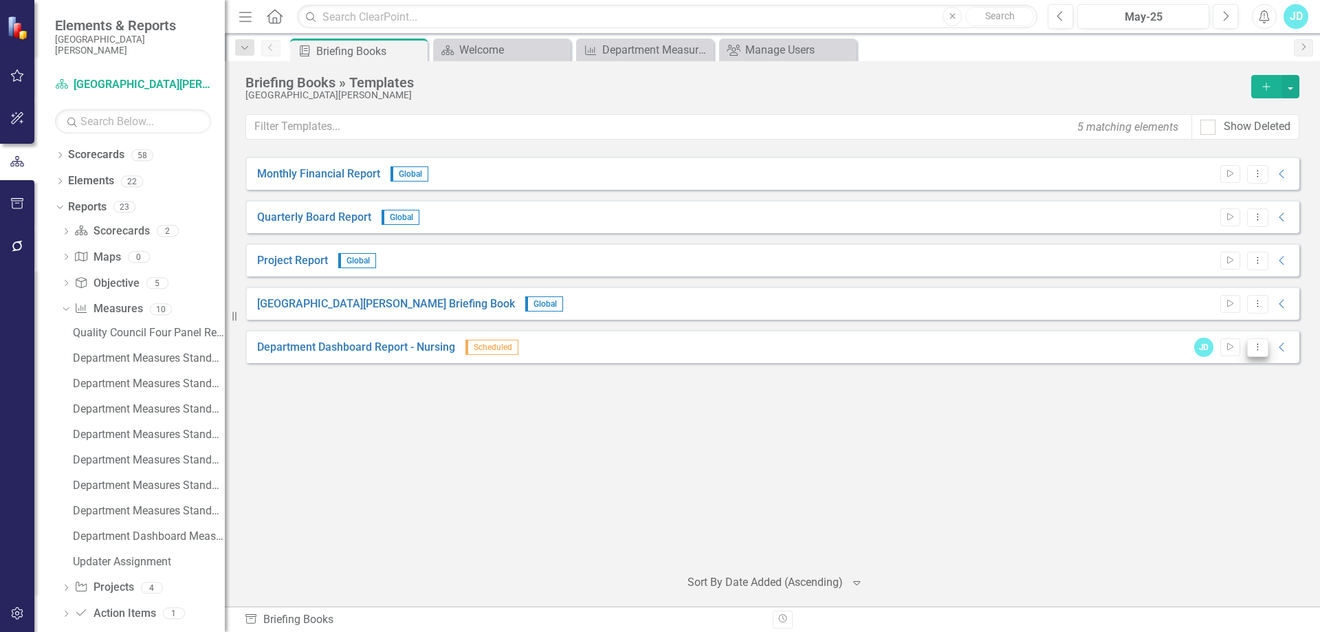
click at [1267, 345] on button "Dropdown Menu" at bounding box center [1257, 347] width 21 height 19
click at [1219, 413] on link "Edit Edit Template" at bounding box center [1204, 420] width 127 height 25
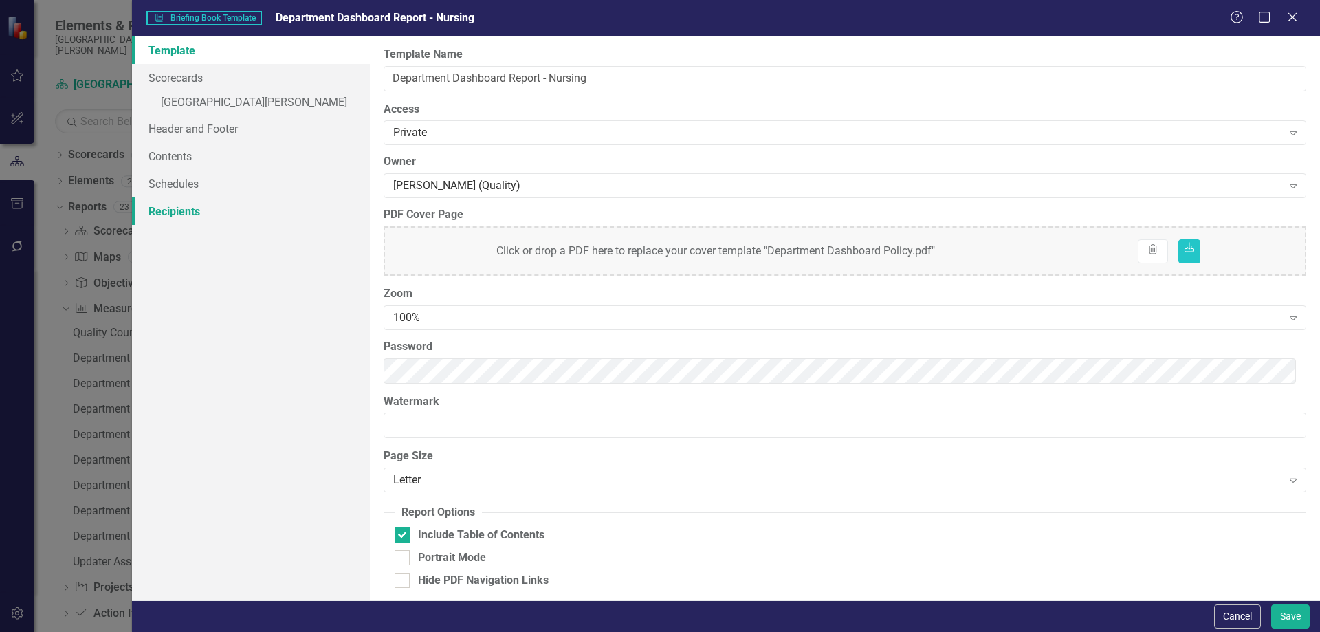
click at [219, 206] on link "Recipients" at bounding box center [251, 211] width 238 height 28
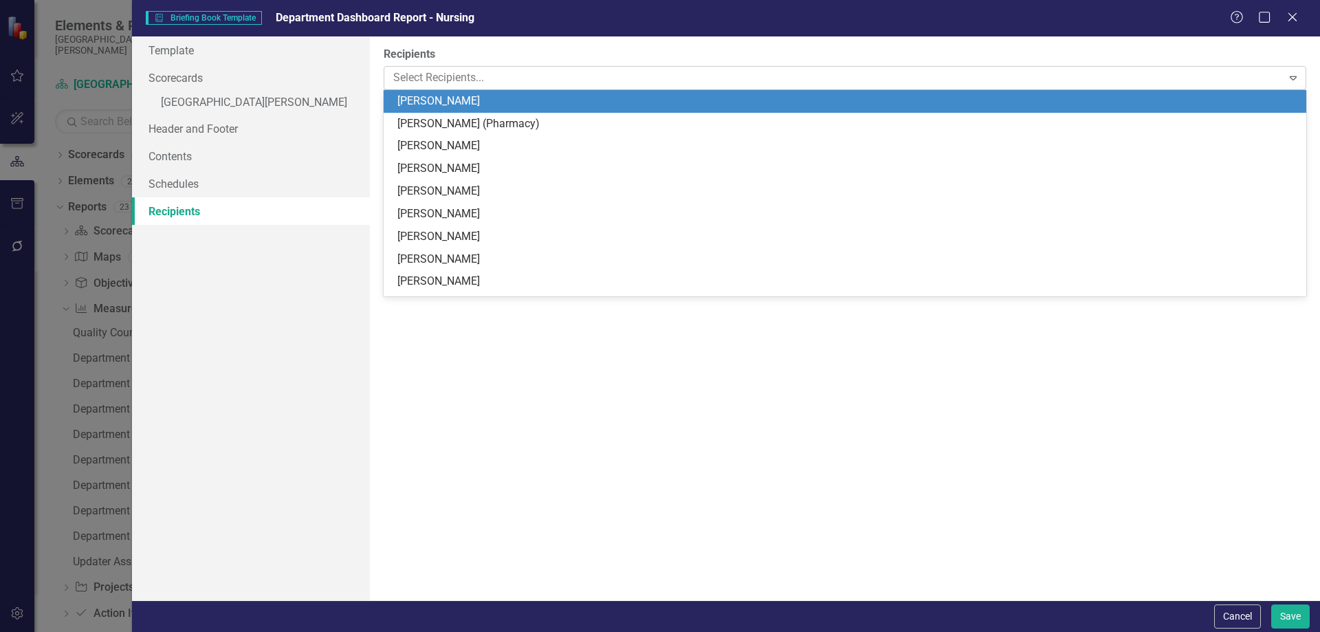
click at [445, 75] on div at bounding box center [835, 78] width 894 height 19
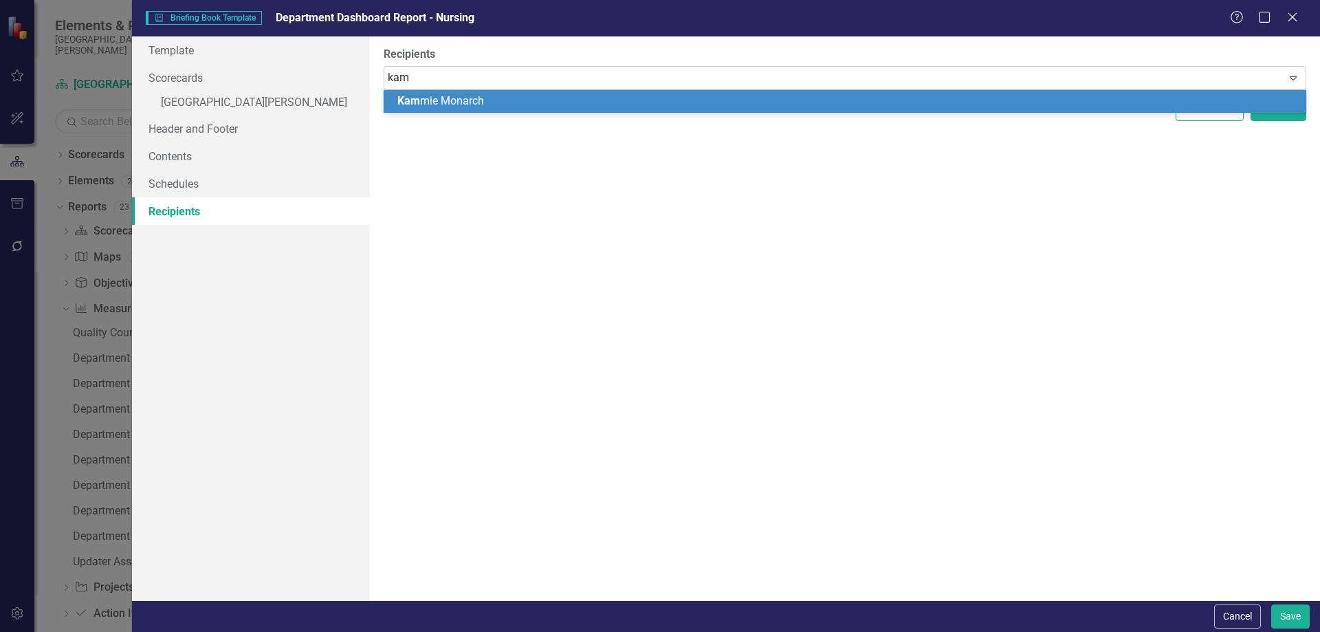
type input "[PERSON_NAME]"
click at [448, 105] on span "[PERSON_NAME] ie Monarch" at bounding box center [466, 100] width 138 height 13
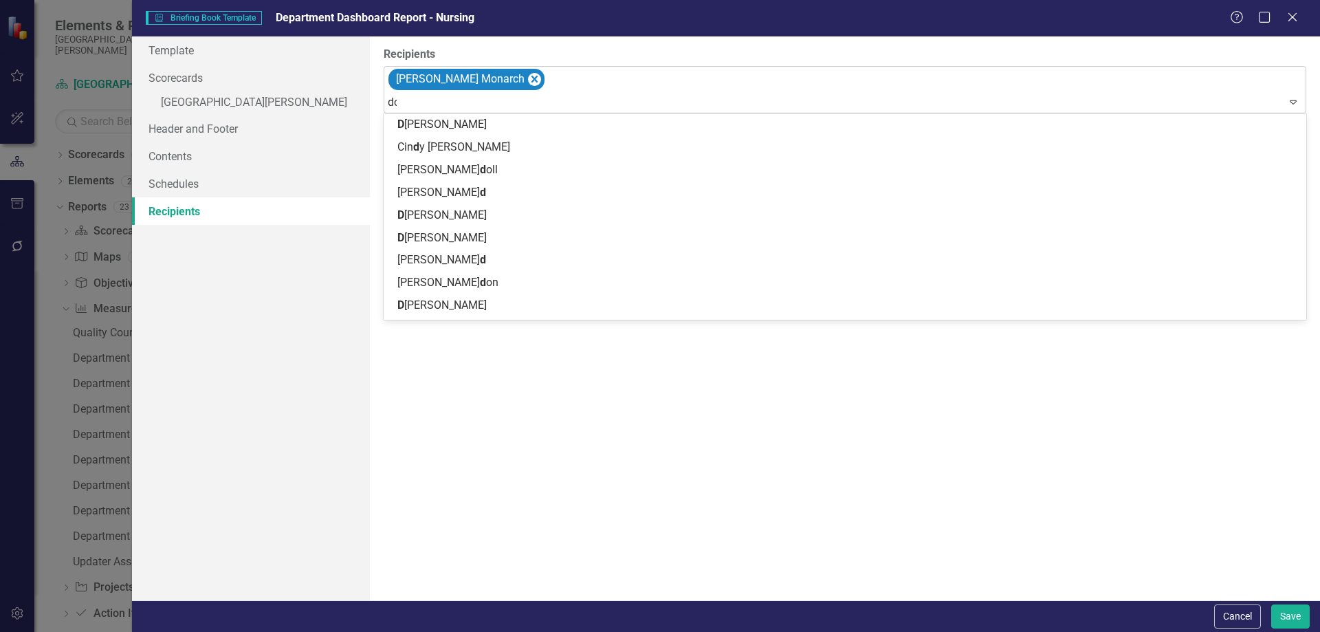
type input "don"
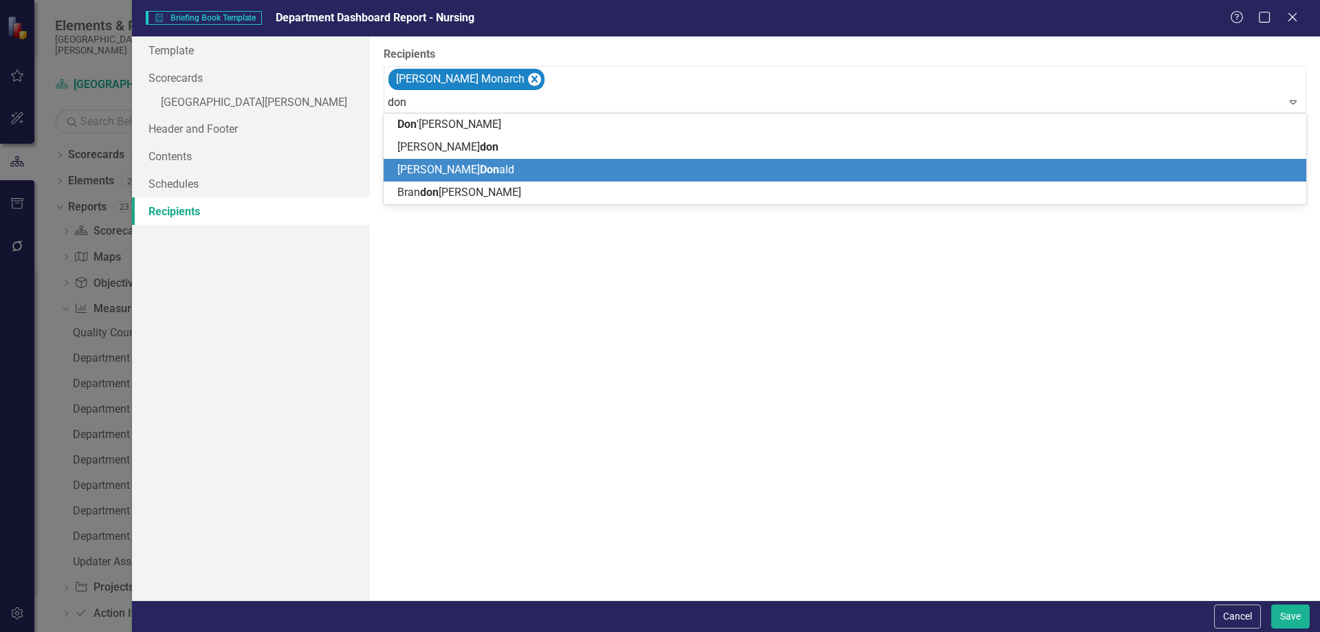
click at [457, 168] on span "[PERSON_NAME] ald" at bounding box center [455, 169] width 117 height 13
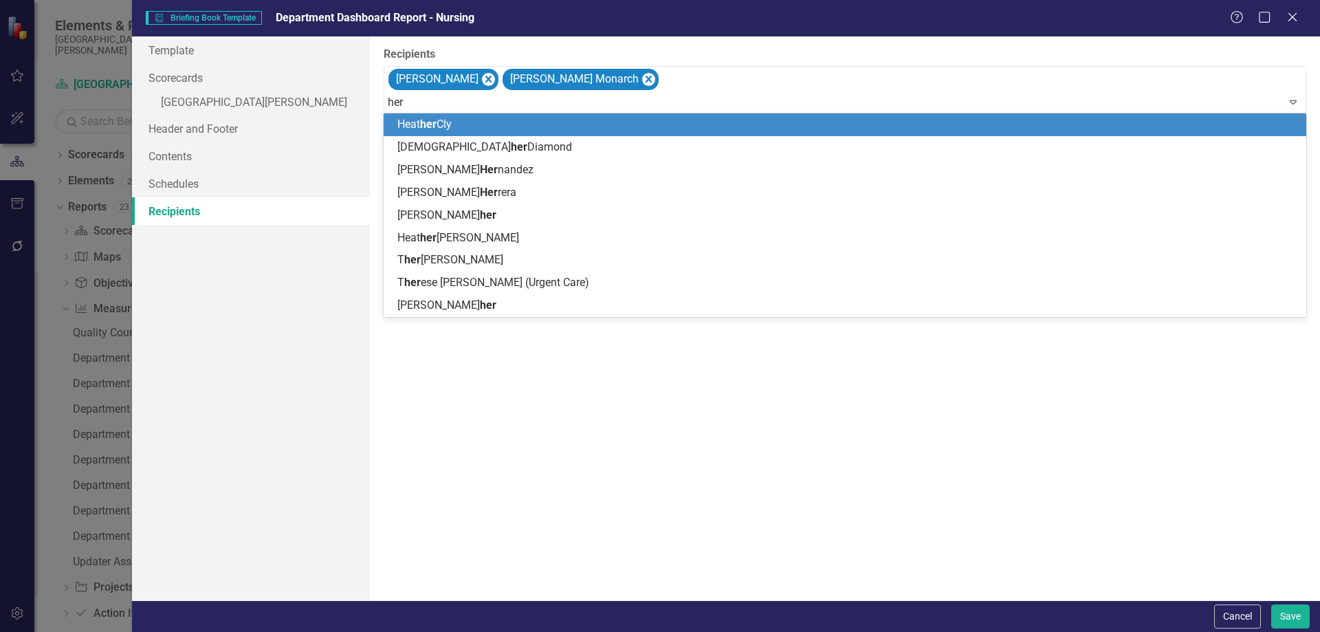
type input "[PERSON_NAME]"
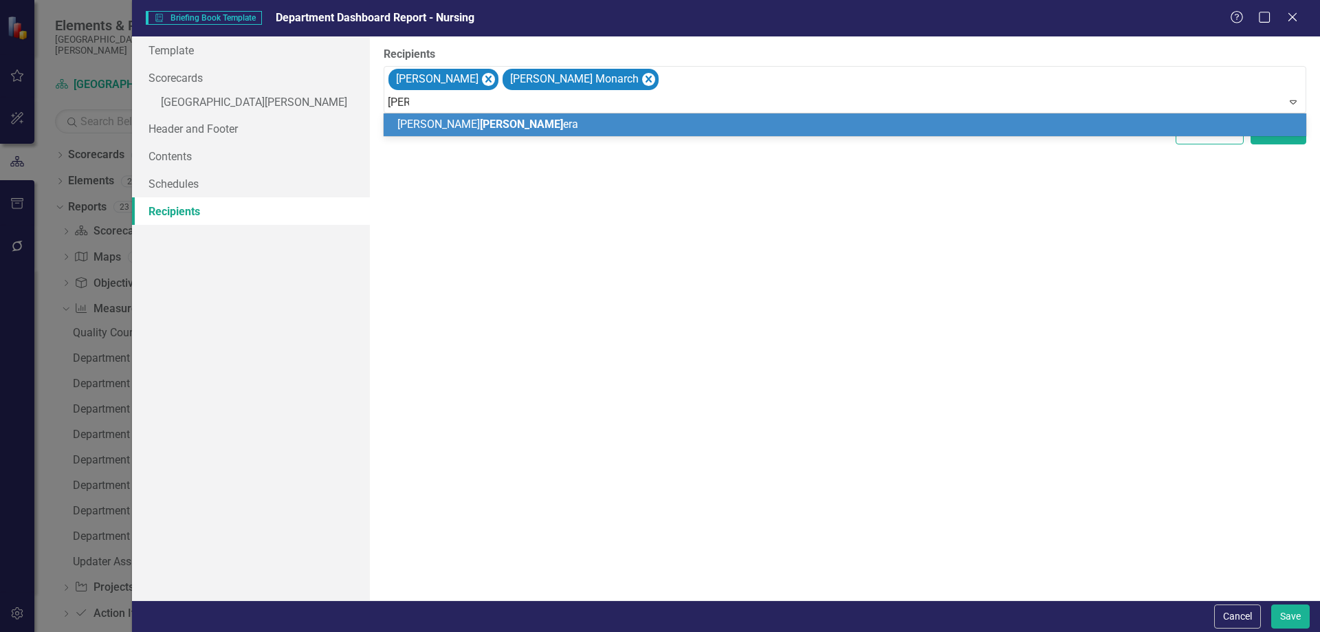
click at [461, 134] on div "[PERSON_NAME] era" at bounding box center [845, 124] width 923 height 23
type input "[PERSON_NAME]"
click at [461, 134] on div "[PERSON_NAME]" at bounding box center [845, 124] width 923 height 23
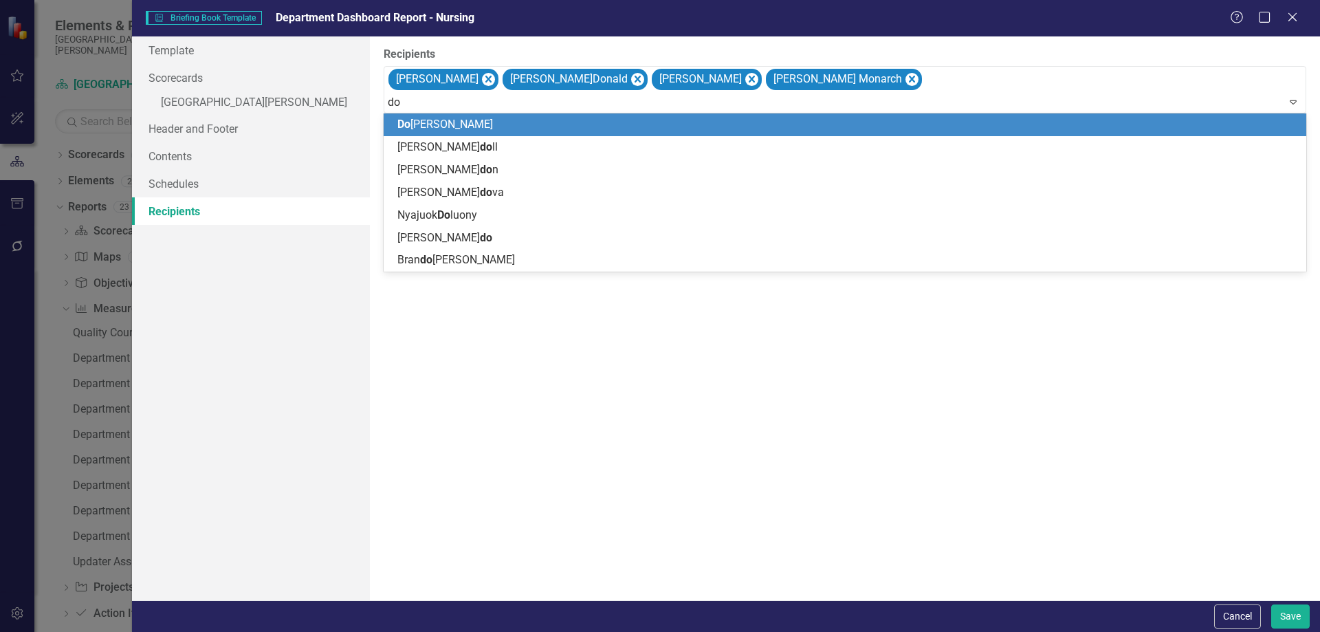
type input "dol"
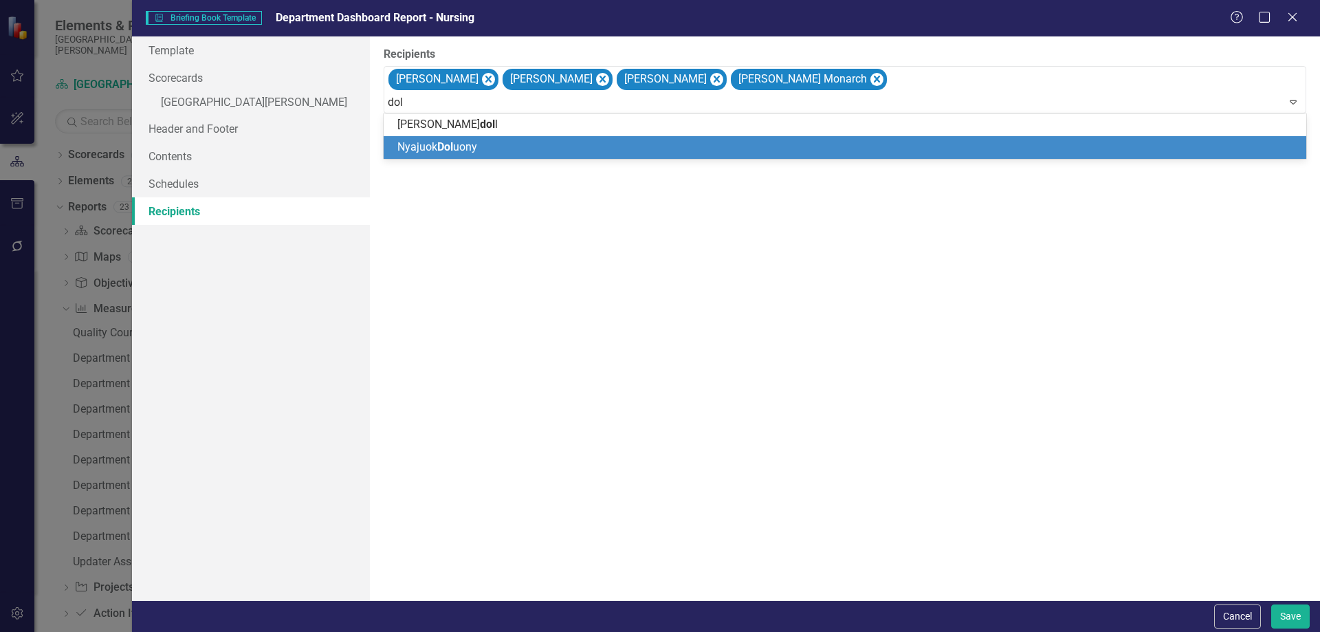
click at [461, 144] on span "Nyajuok Dol uony" at bounding box center [437, 146] width 80 height 13
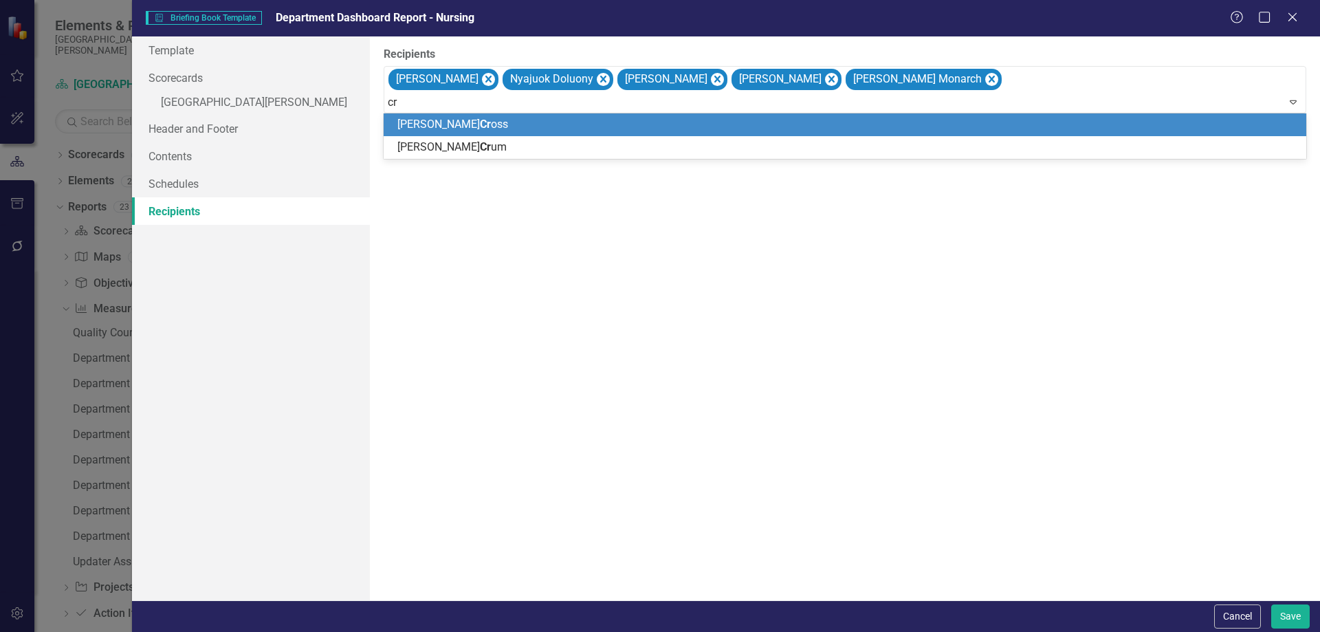
type input "cru"
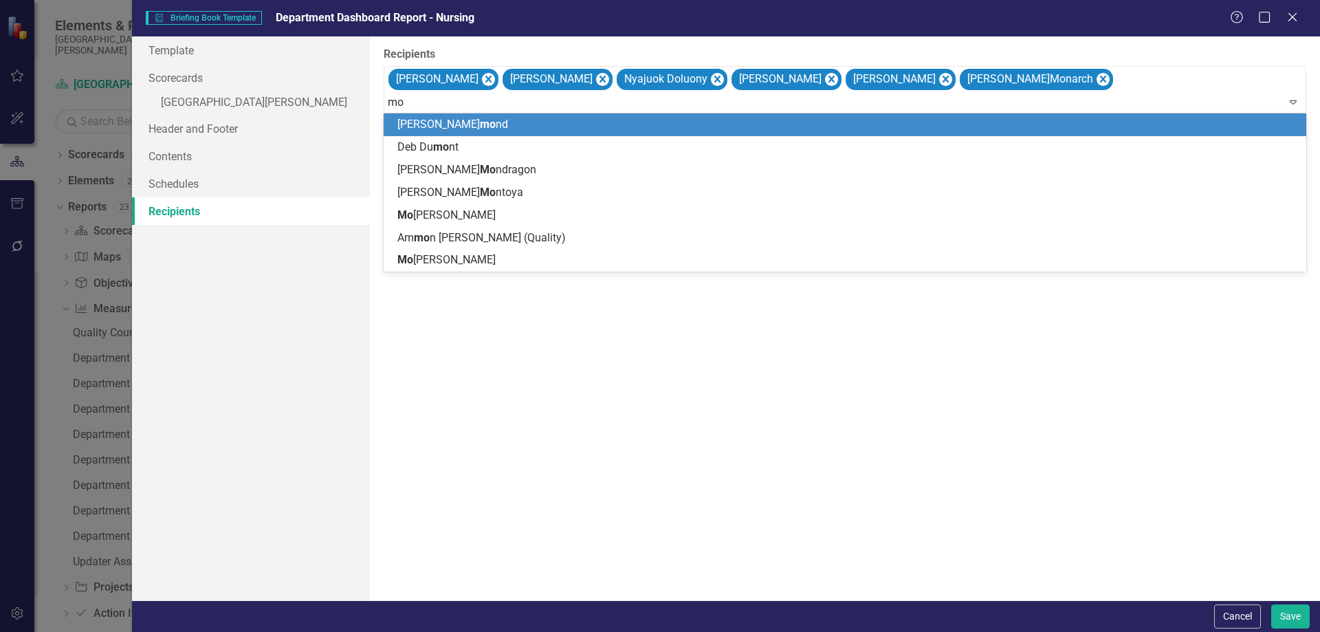
type input "mon"
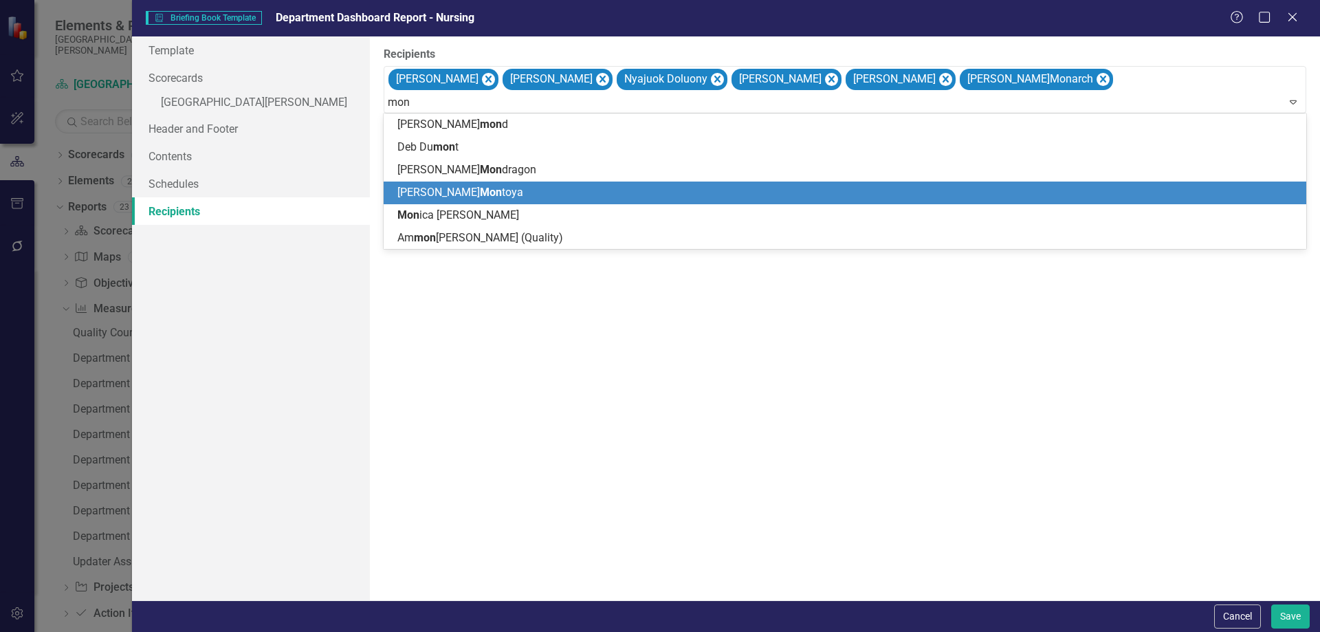
click at [480, 195] on span "Mon" at bounding box center [491, 192] width 22 height 13
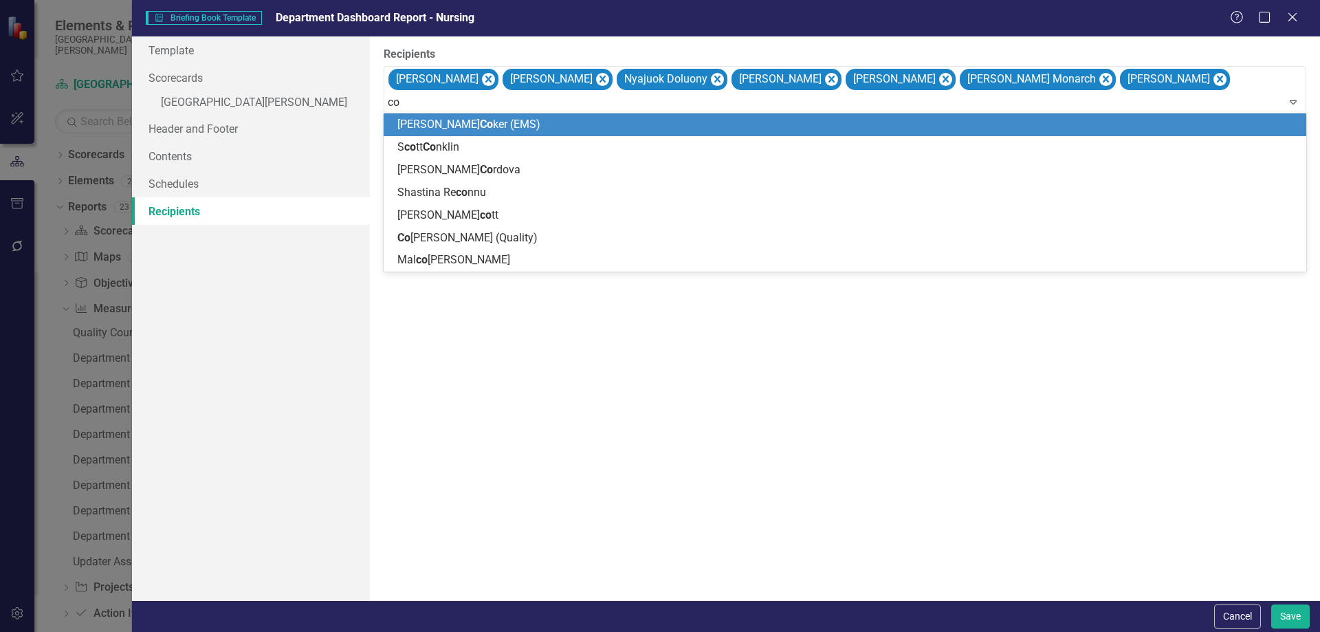
type input "cok"
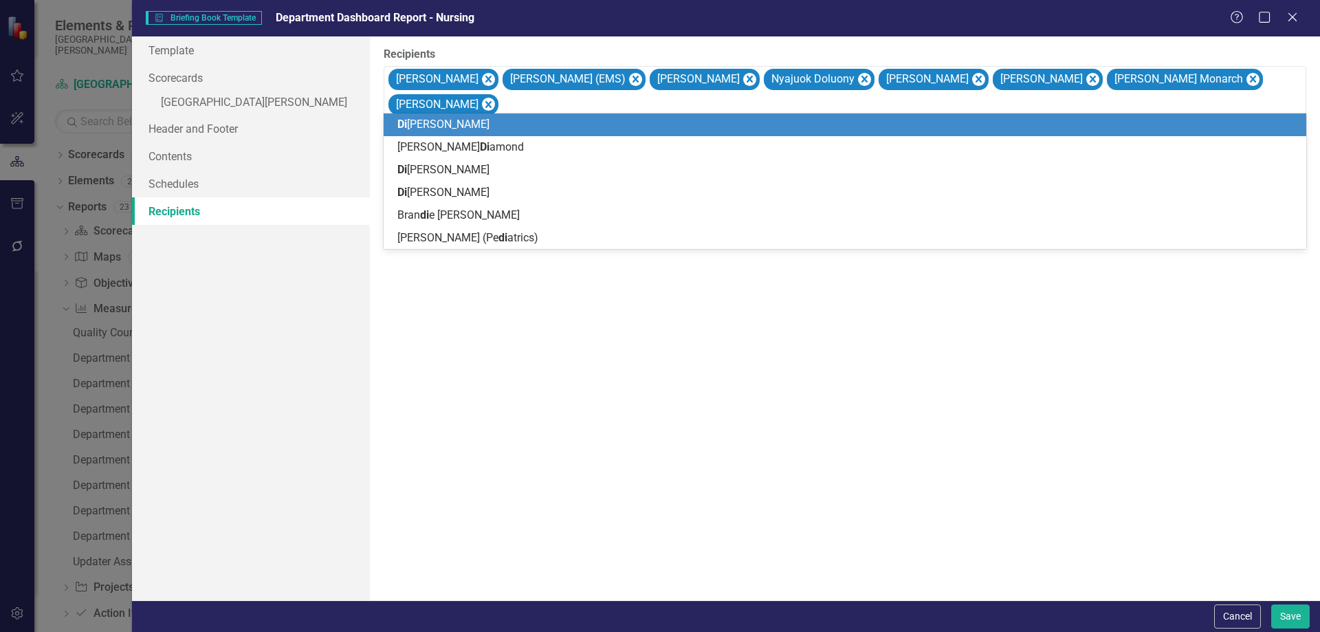
type input "diam"
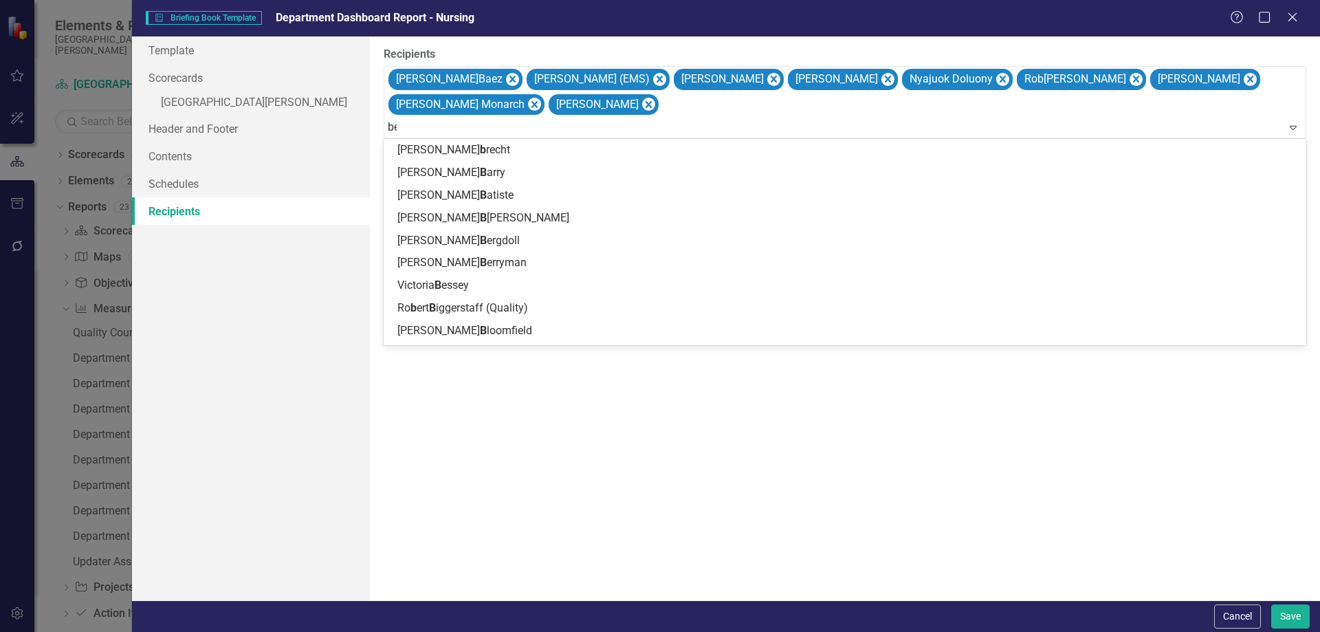
type input "bes"
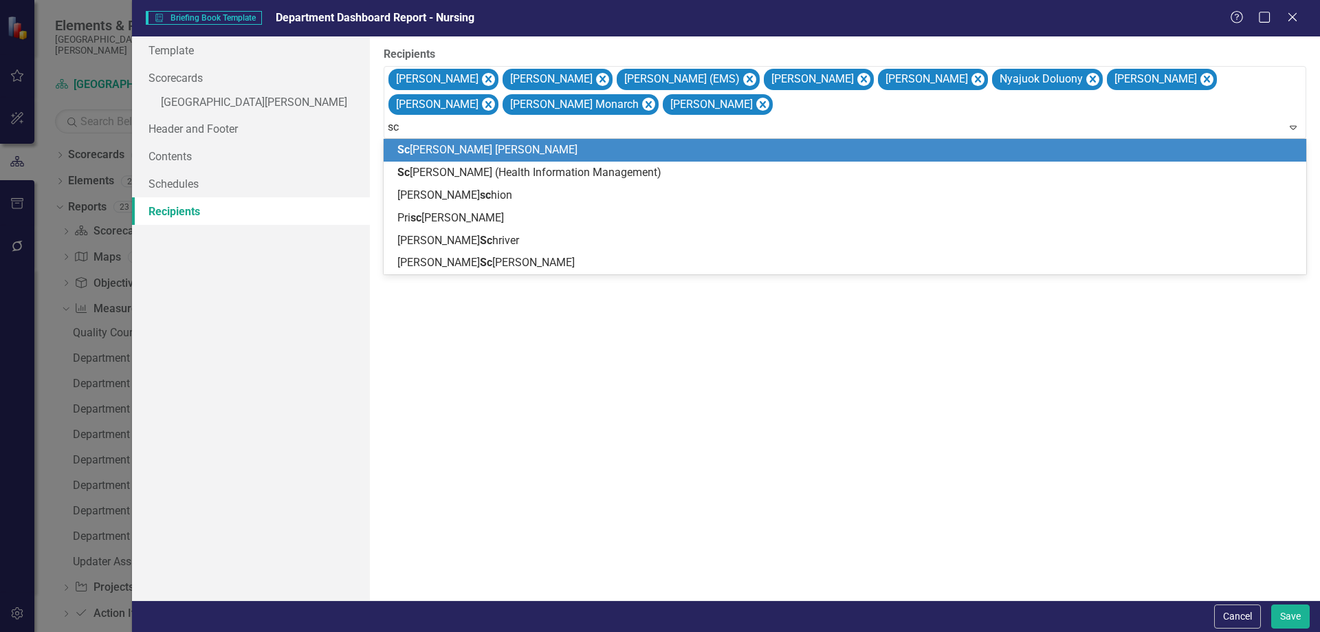
type input "sco"
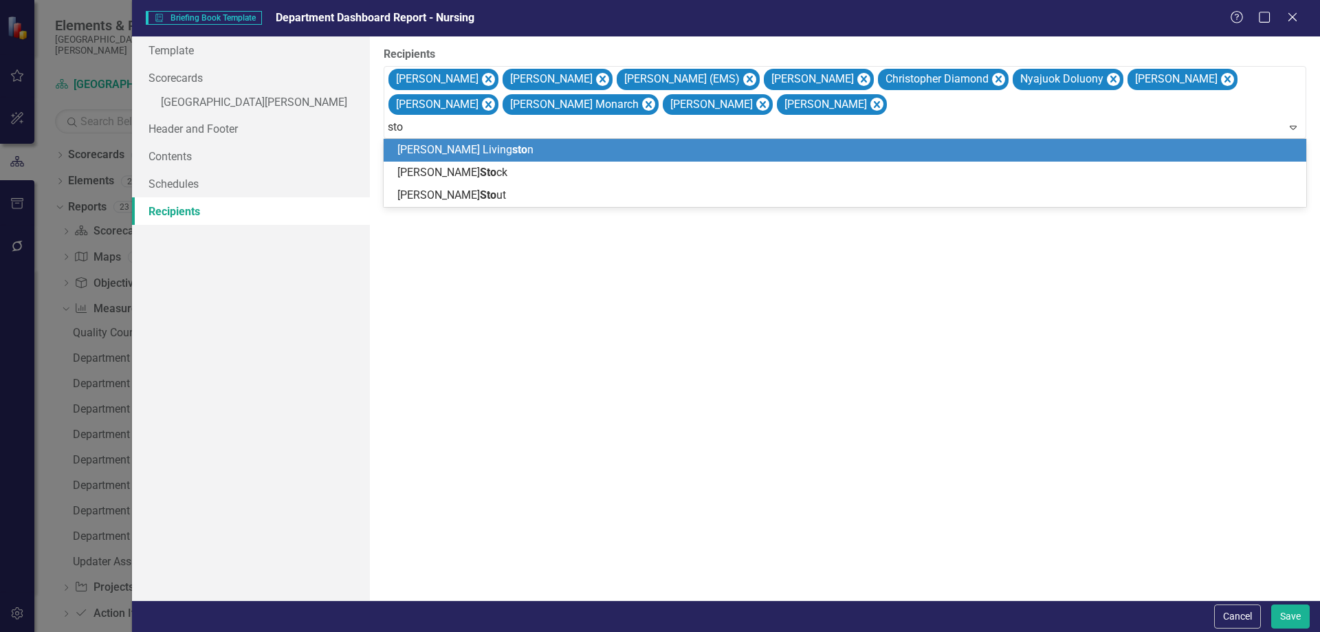
type input "stou"
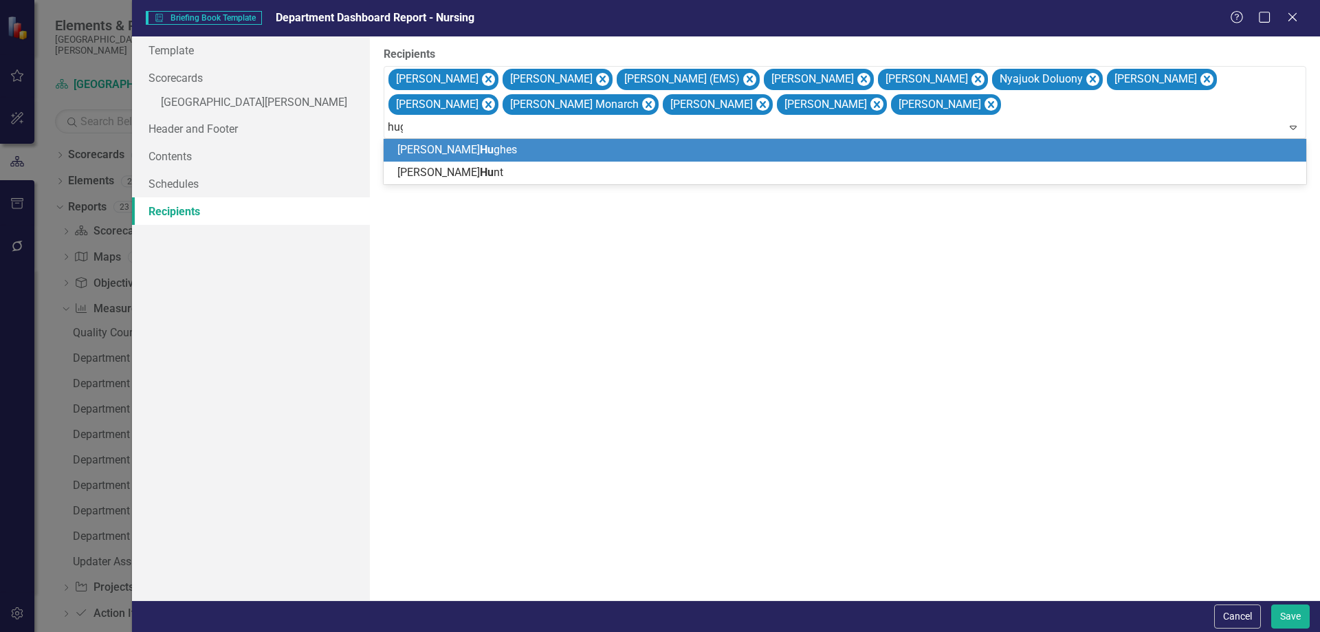
type input "[PERSON_NAME]"
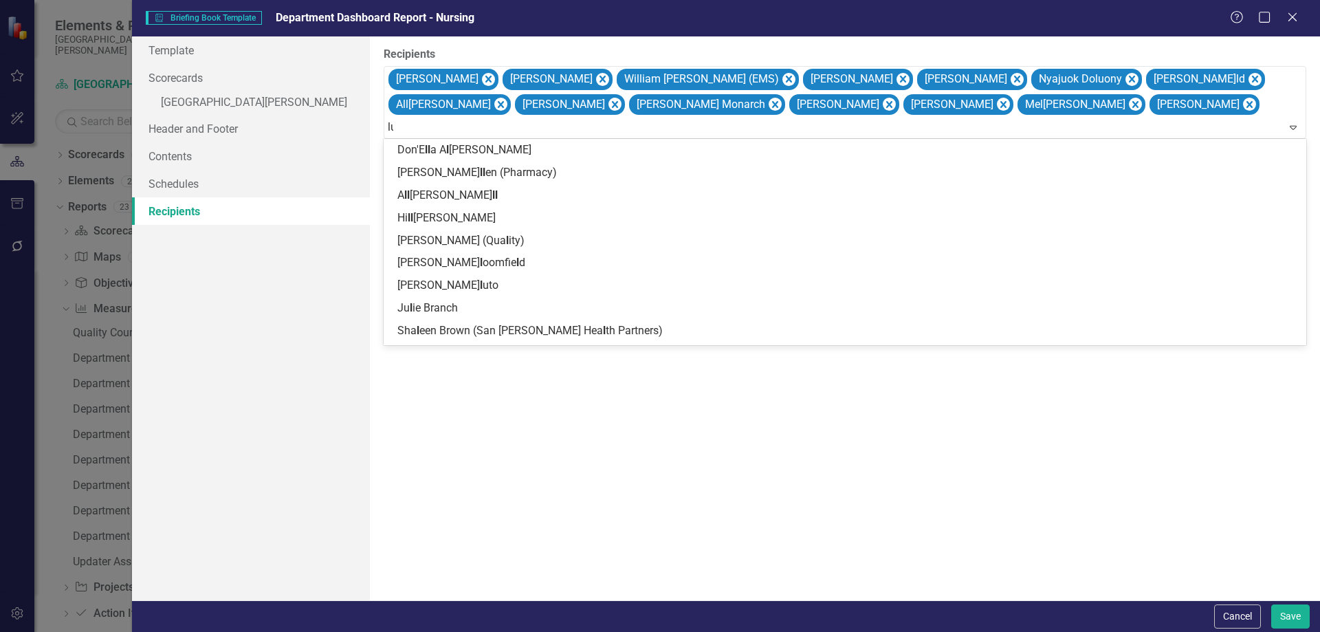
type input "luc"
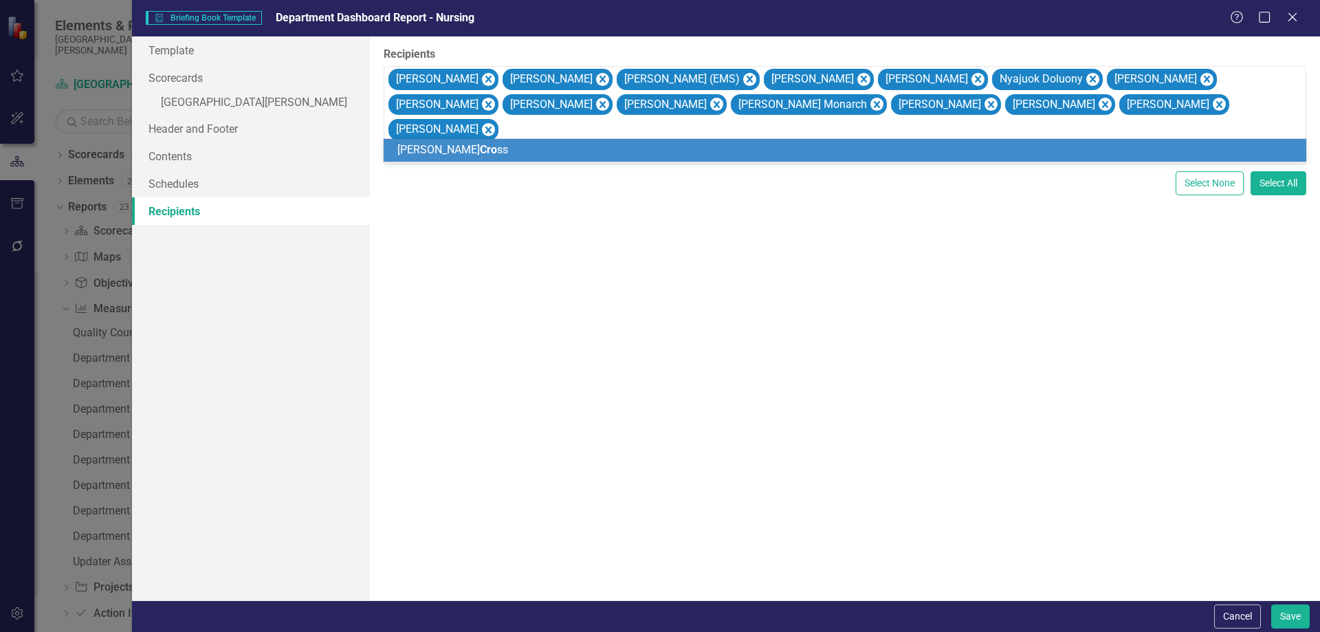
type input "cros"
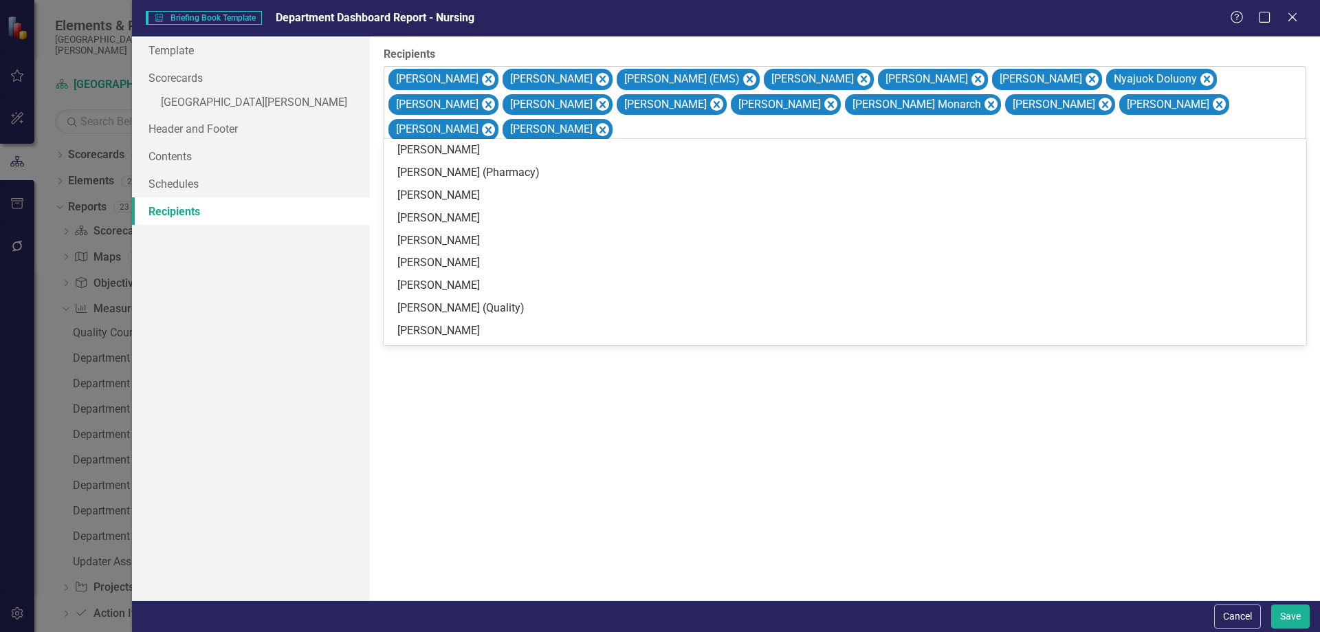
click at [929, 144] on div at bounding box center [846, 153] width 916 height 19
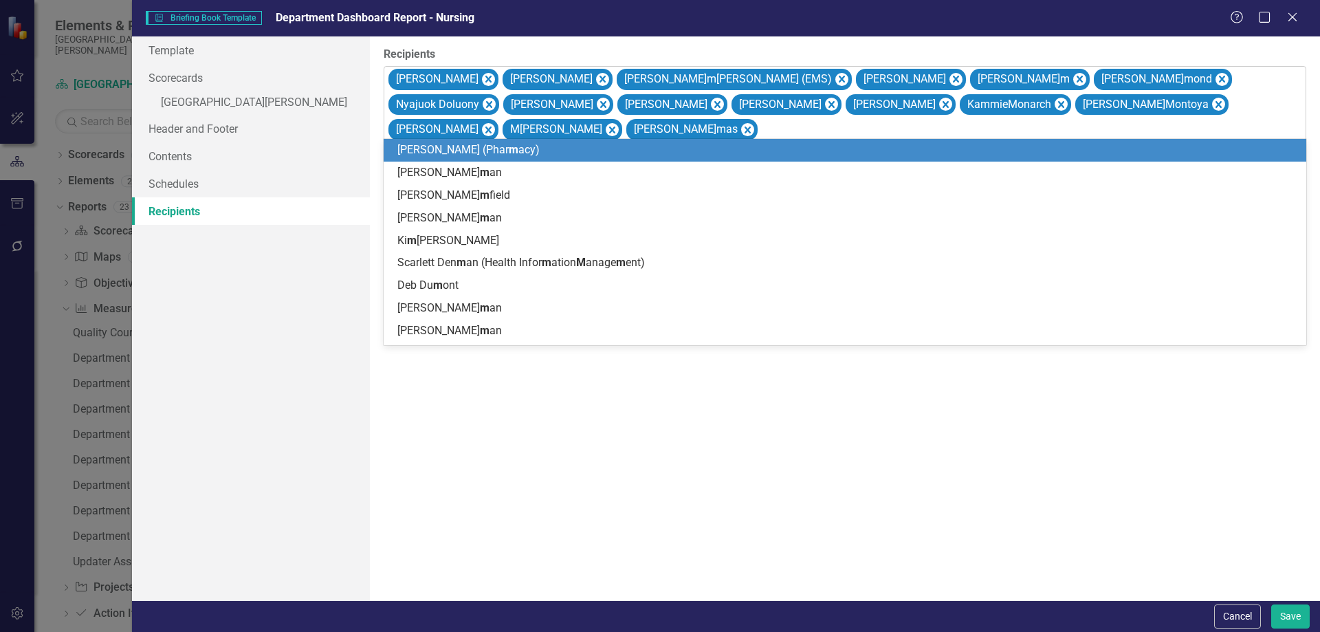
type input "mal"
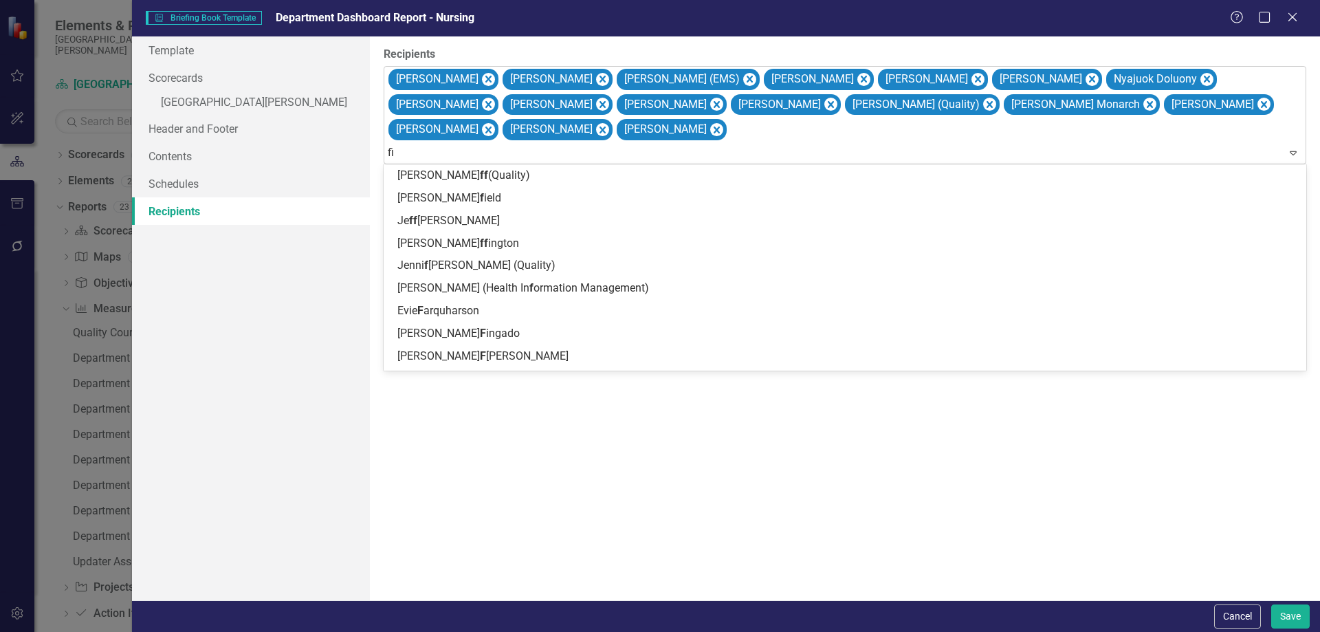
type input "fin"
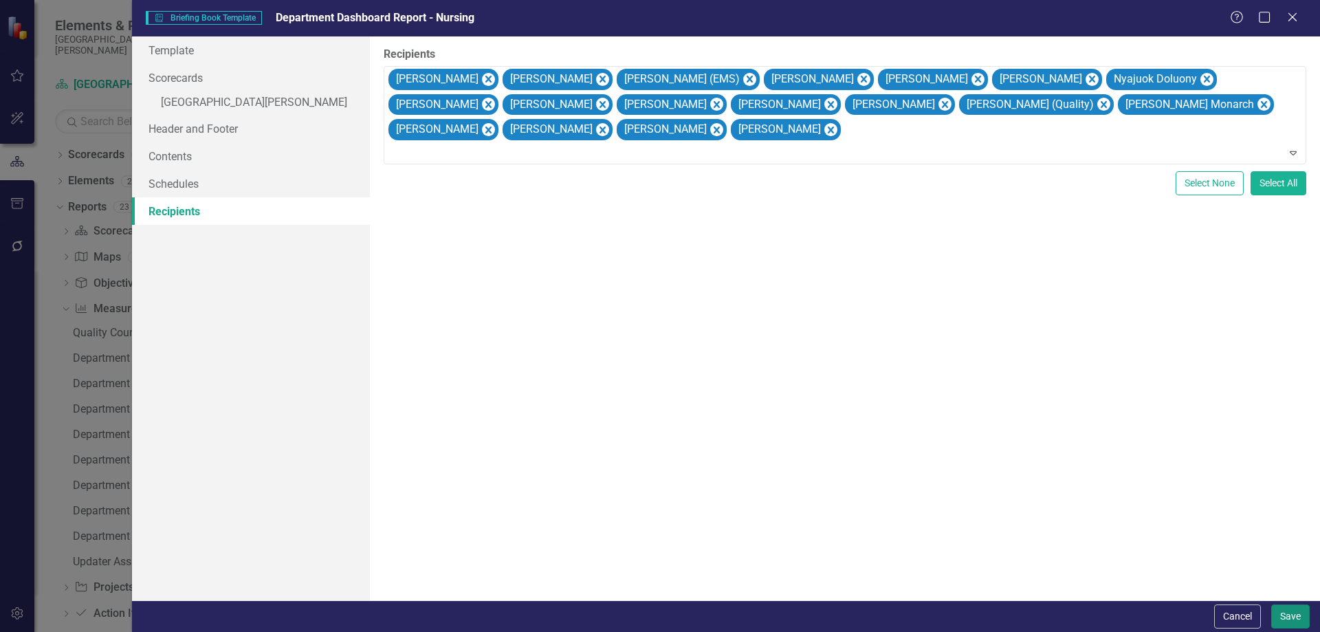
click at [1283, 620] on button "Save" at bounding box center [1290, 616] width 39 height 24
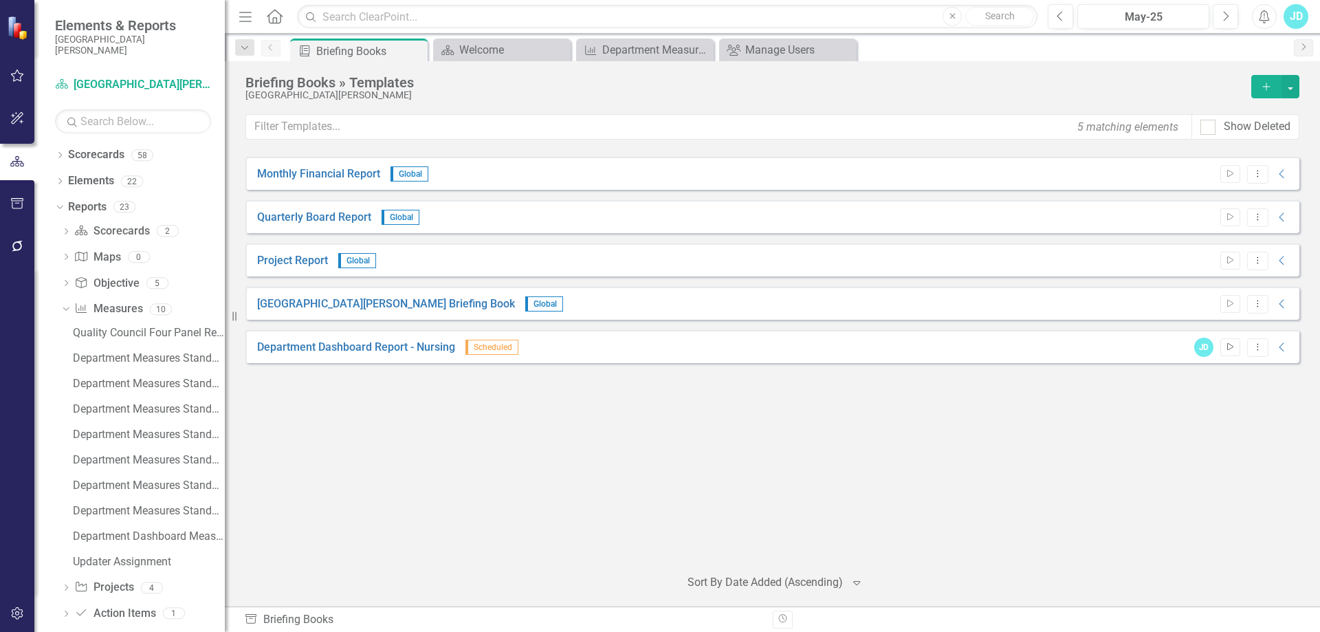
click at [1232, 347] on icon "Start" at bounding box center [1230, 347] width 10 height 8
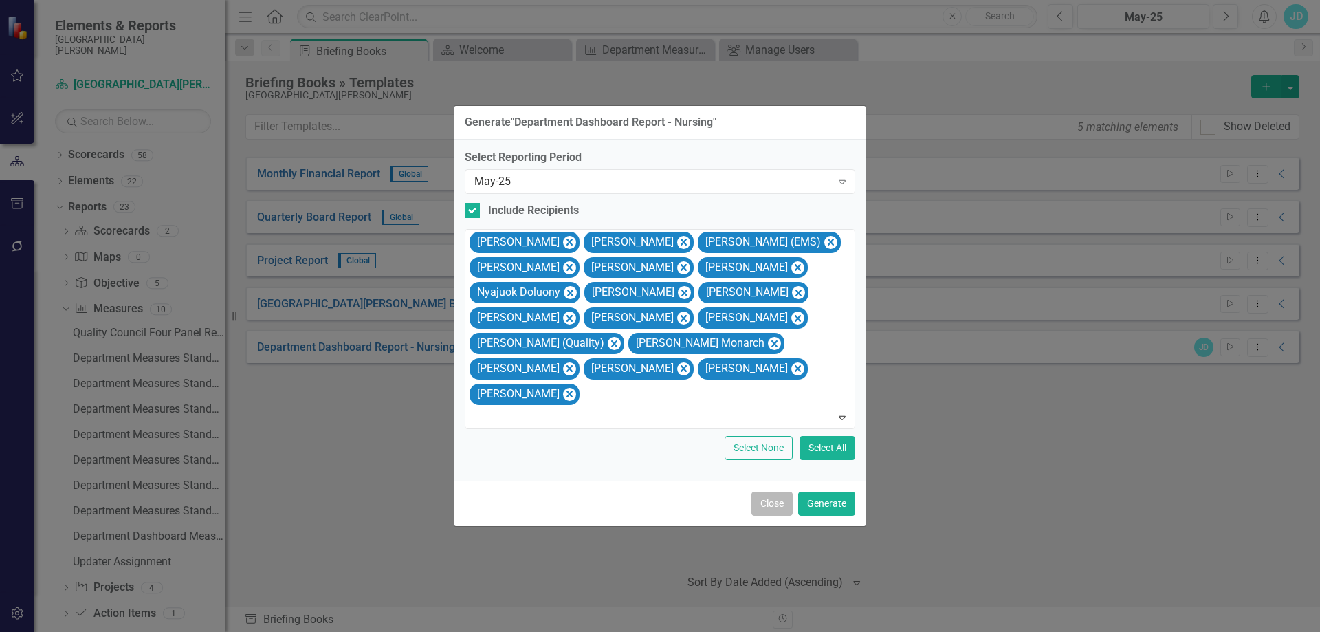
click at [774, 492] on button "Close" at bounding box center [771, 504] width 41 height 24
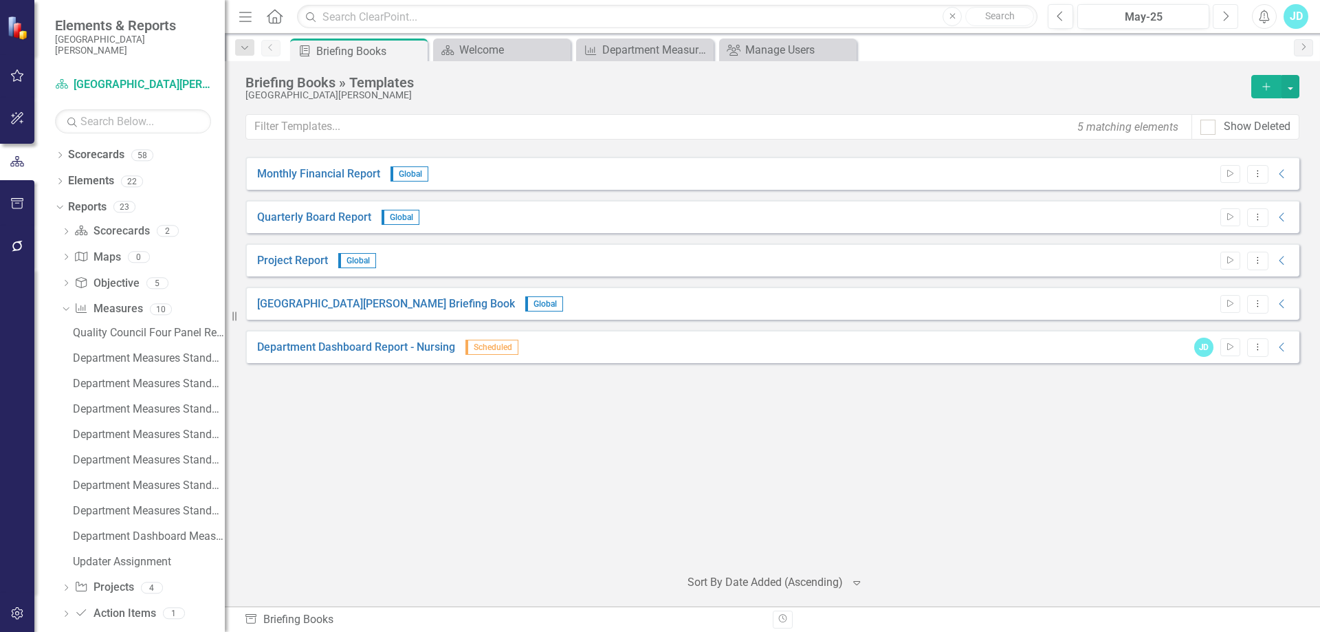
click at [1226, 10] on icon "Next" at bounding box center [1226, 16] width 8 height 12
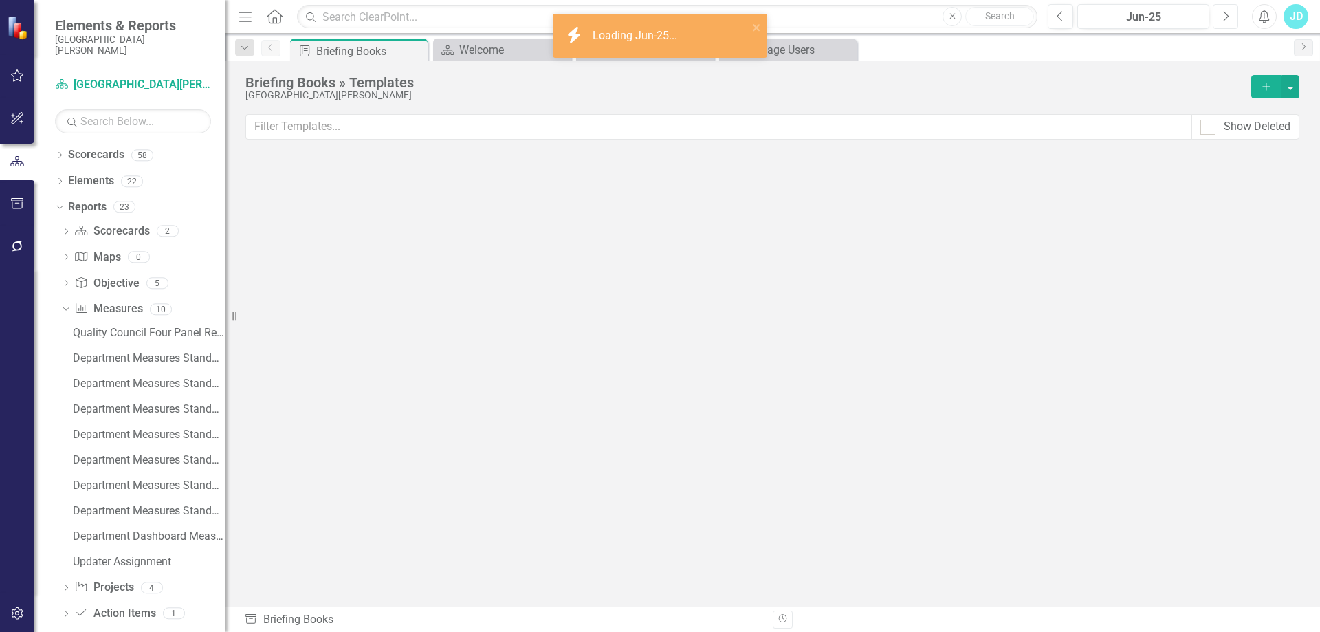
click at [1226, 10] on icon "Next" at bounding box center [1226, 16] width 8 height 12
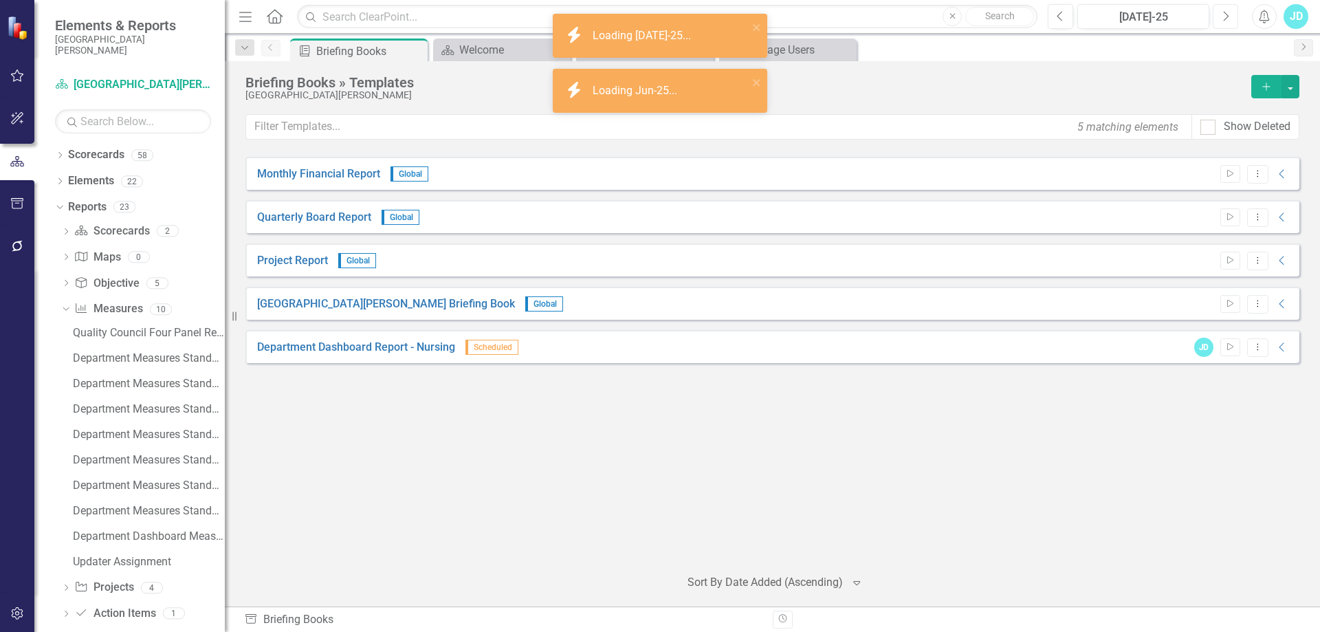
click at [1226, 10] on icon "Next" at bounding box center [1226, 16] width 8 height 12
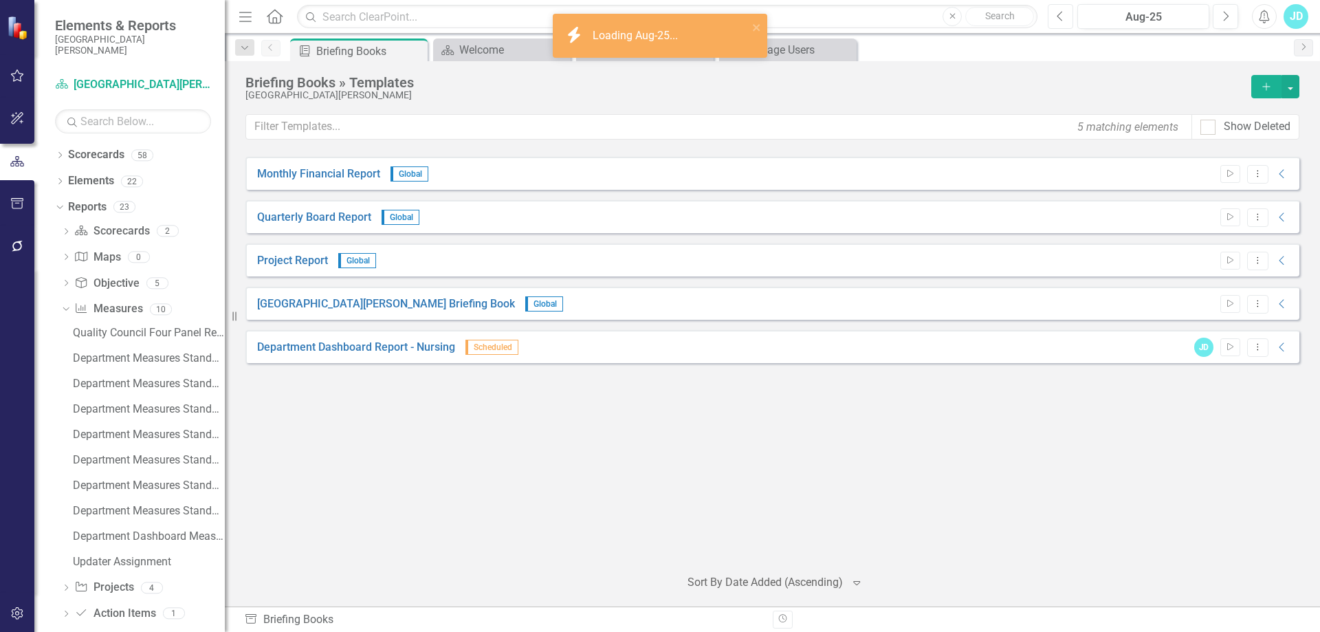
click at [1061, 12] on icon "button" at bounding box center [1060, 16] width 6 height 10
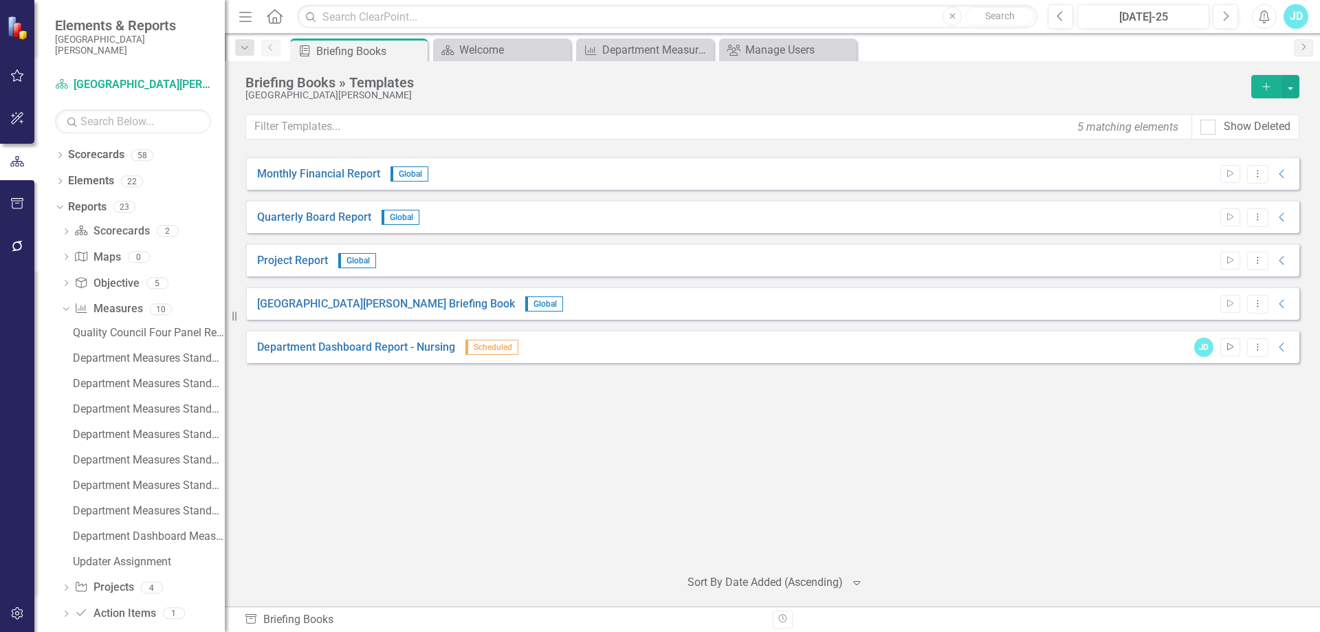
click at [1231, 348] on icon "button" at bounding box center [1230, 347] width 6 height 8
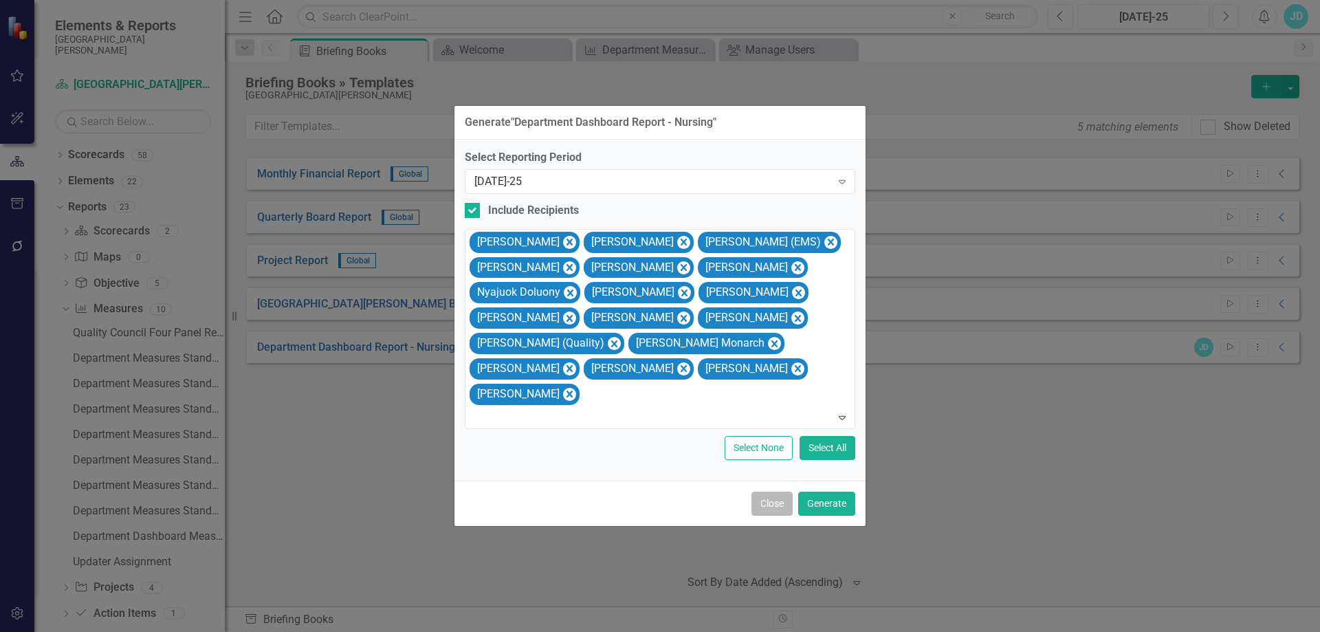
click at [778, 494] on button "Close" at bounding box center [771, 504] width 41 height 24
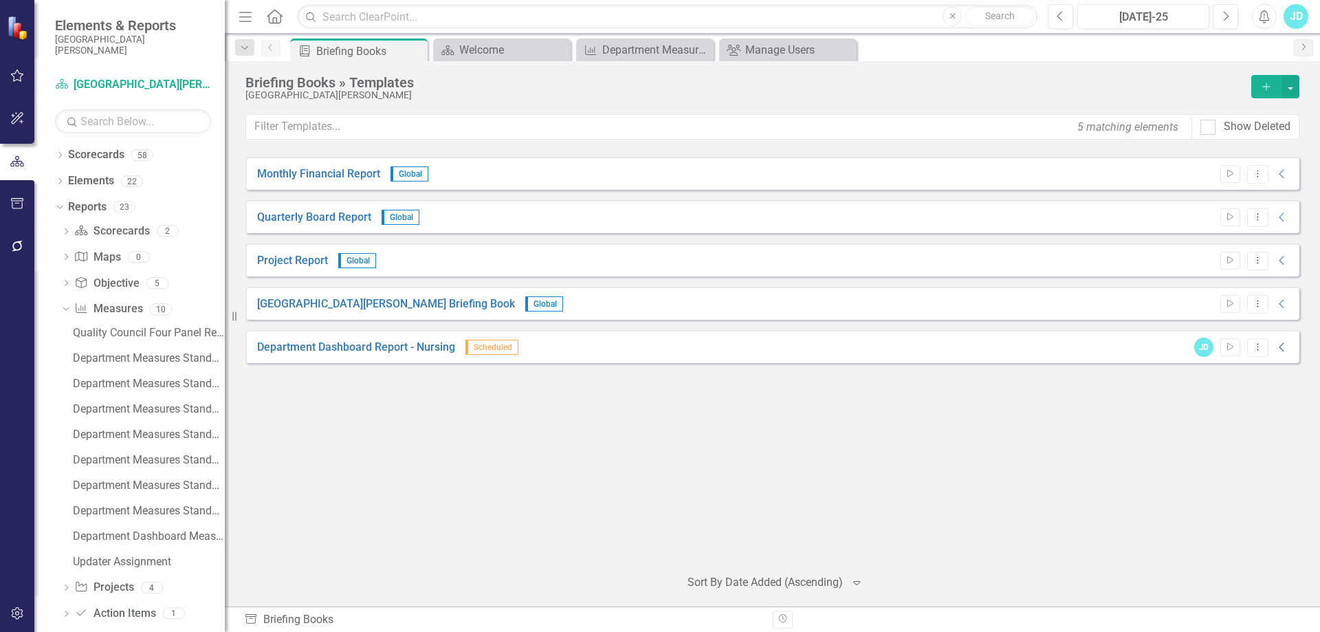
click at [1282, 344] on icon "Collapse" at bounding box center [1282, 347] width 14 height 11
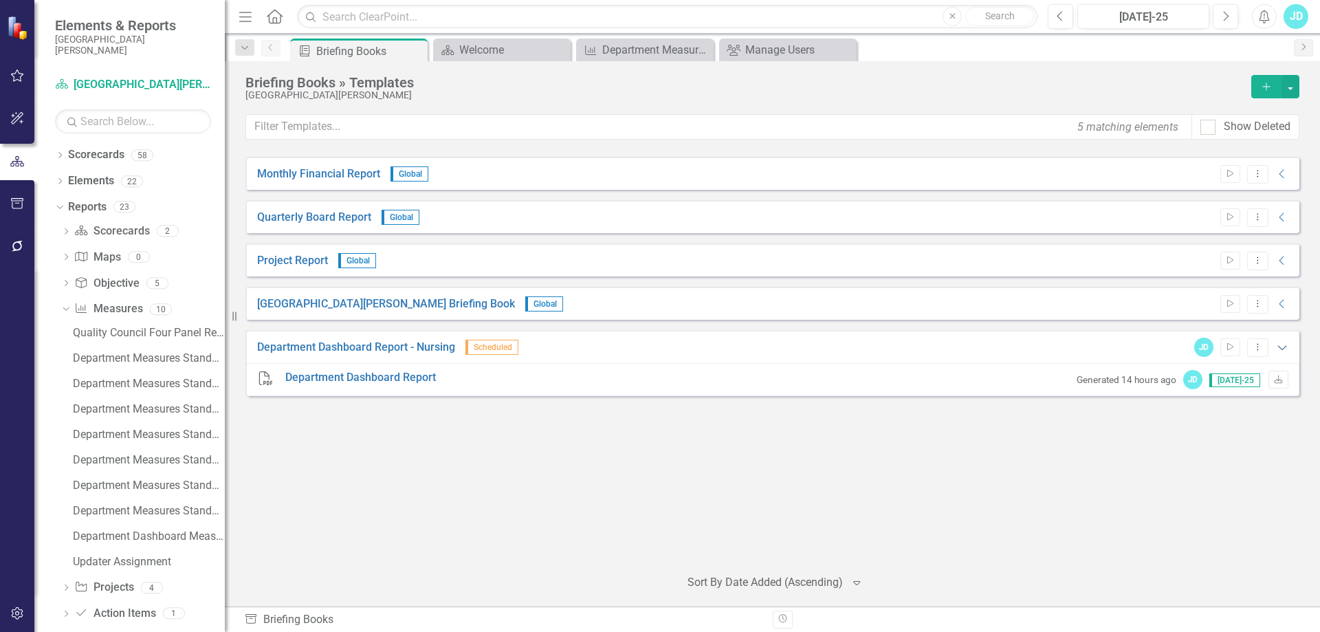
click at [1280, 348] on icon at bounding box center [1281, 348] width 9 height 5
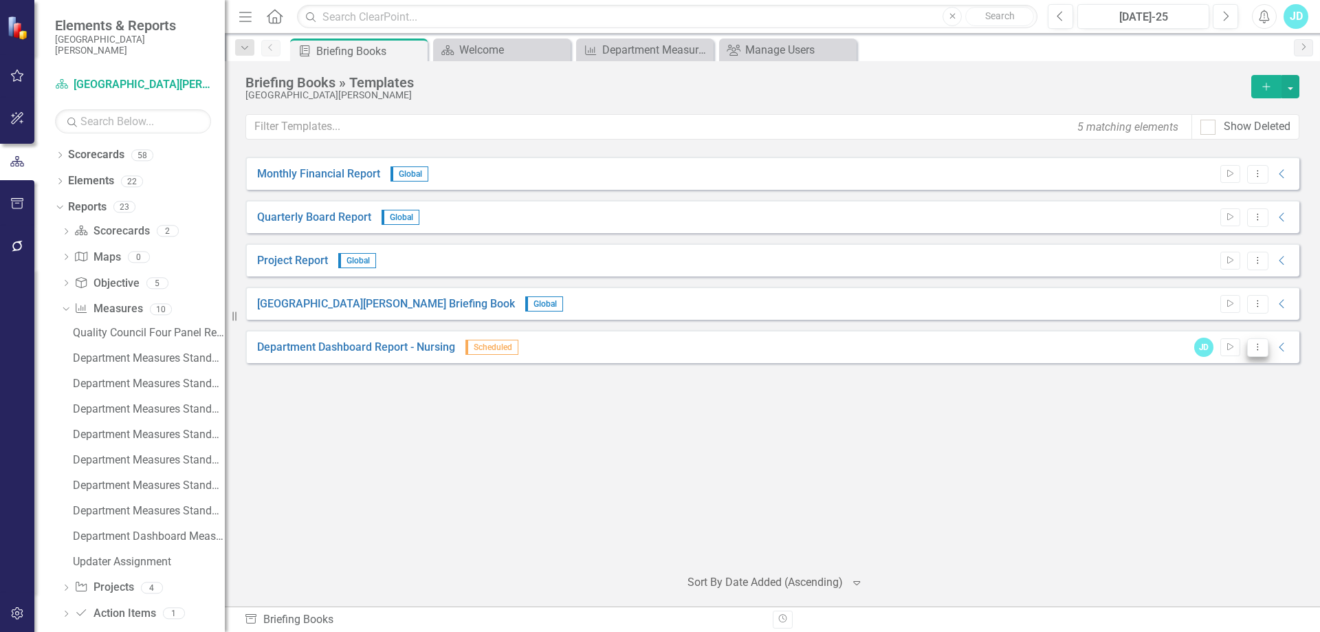
click at [1255, 351] on icon "Dropdown Menu" at bounding box center [1258, 346] width 12 height 9
click at [1222, 393] on link "Preview Preview Template" at bounding box center [1204, 395] width 127 height 25
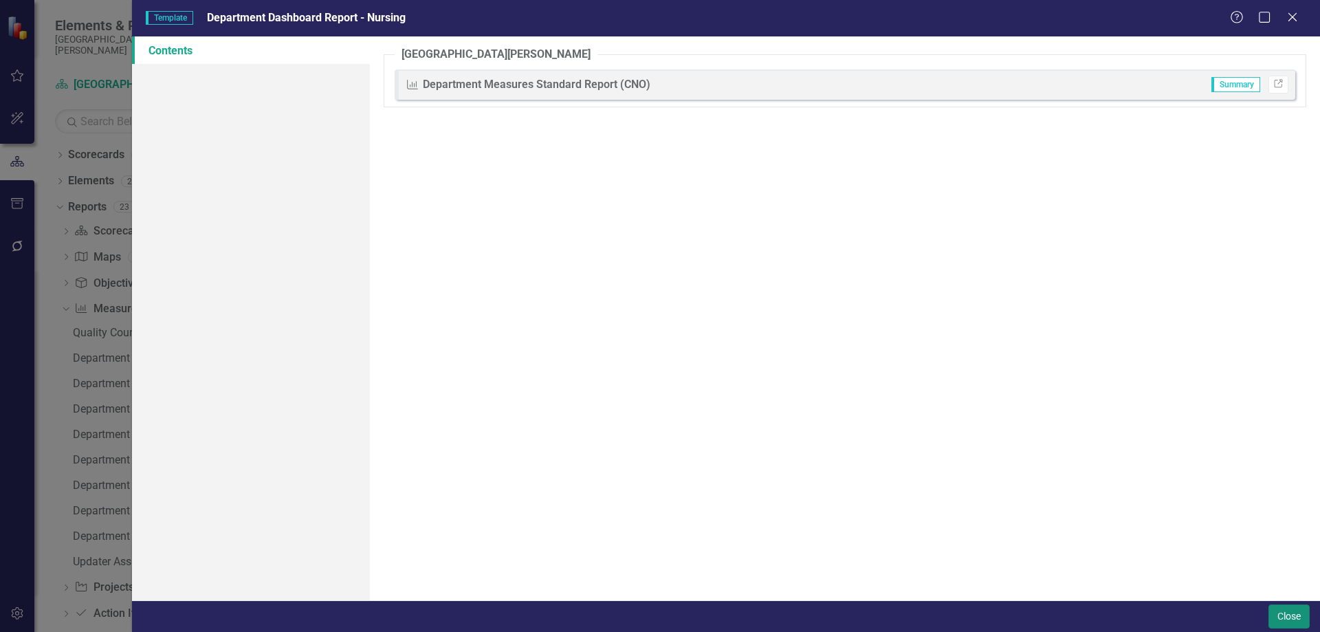
click at [1284, 619] on button "Close" at bounding box center [1289, 616] width 41 height 24
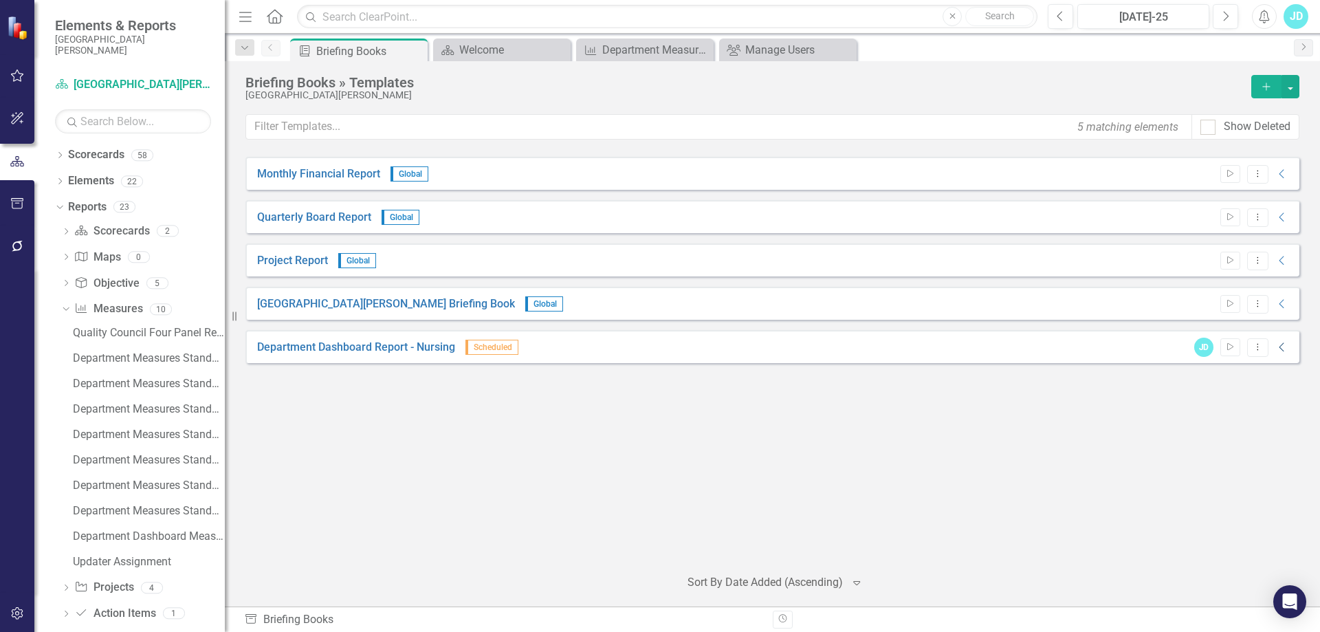
click at [1280, 344] on icon "Collapse" at bounding box center [1282, 347] width 14 height 11
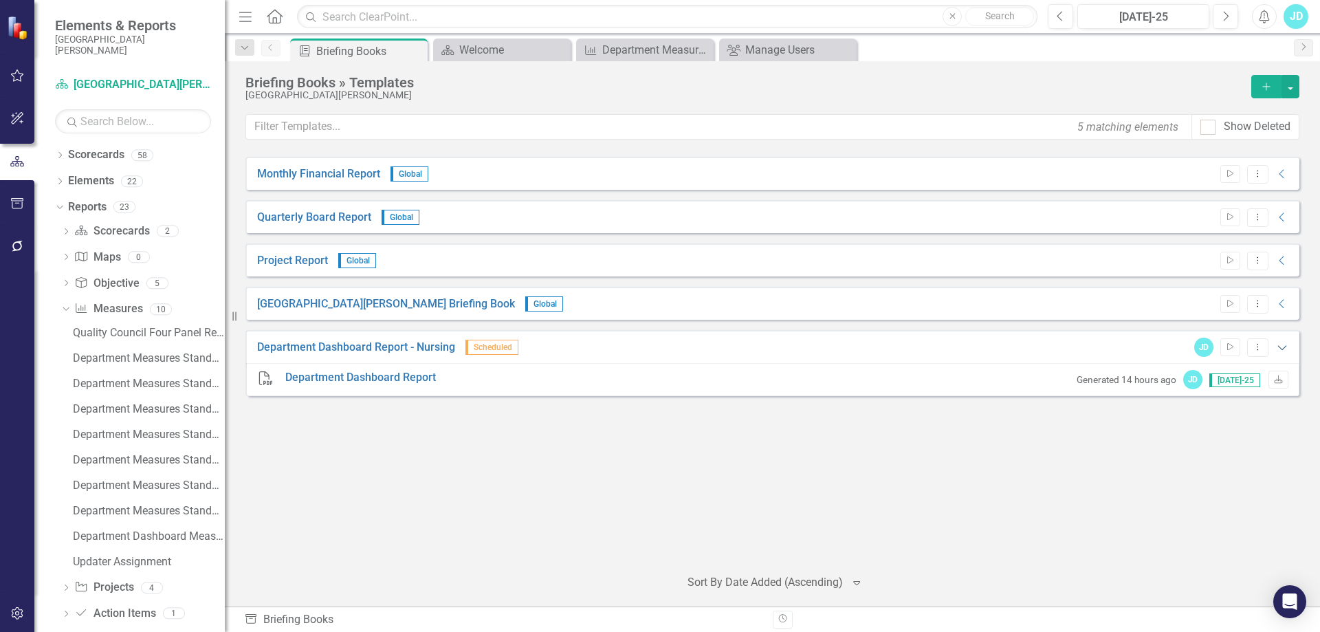
click at [1284, 346] on icon "Expanded" at bounding box center [1282, 347] width 14 height 11
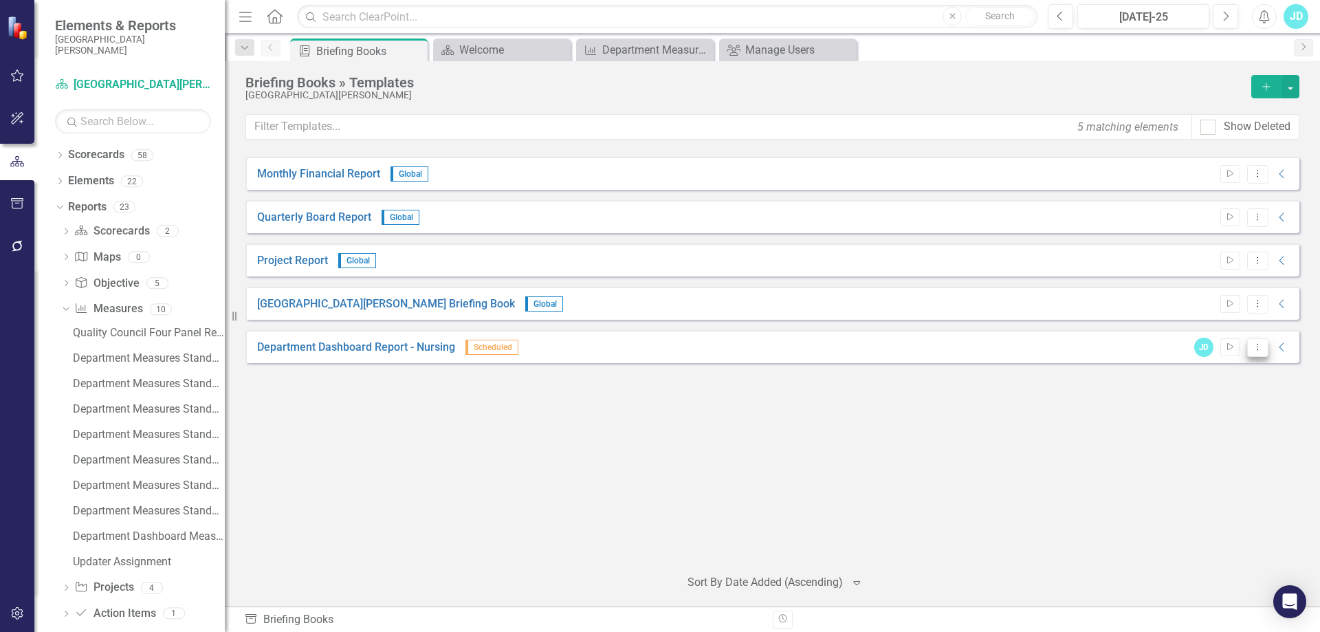
click at [1258, 353] on button "Dropdown Menu" at bounding box center [1257, 347] width 21 height 19
click at [1244, 441] on link "Copy Duplicate Template" at bounding box center [1204, 446] width 127 height 25
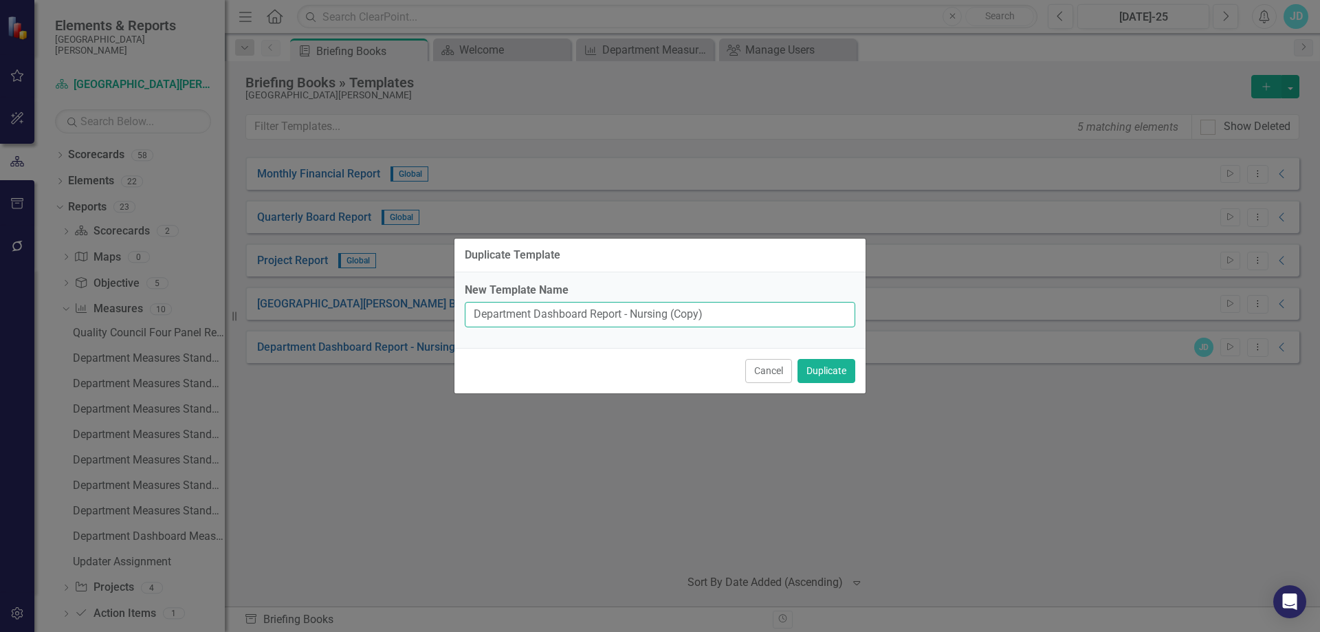
drag, startPoint x: 634, startPoint y: 311, endPoint x: 738, endPoint y: 313, distance: 103.8
click at [737, 311] on input "Department Dashboard Report - Nursing (Copy)" at bounding box center [660, 314] width 391 height 25
type input "Department Dashboard Report - CMO"
click at [817, 368] on button "Duplicate" at bounding box center [827, 371] width 58 height 24
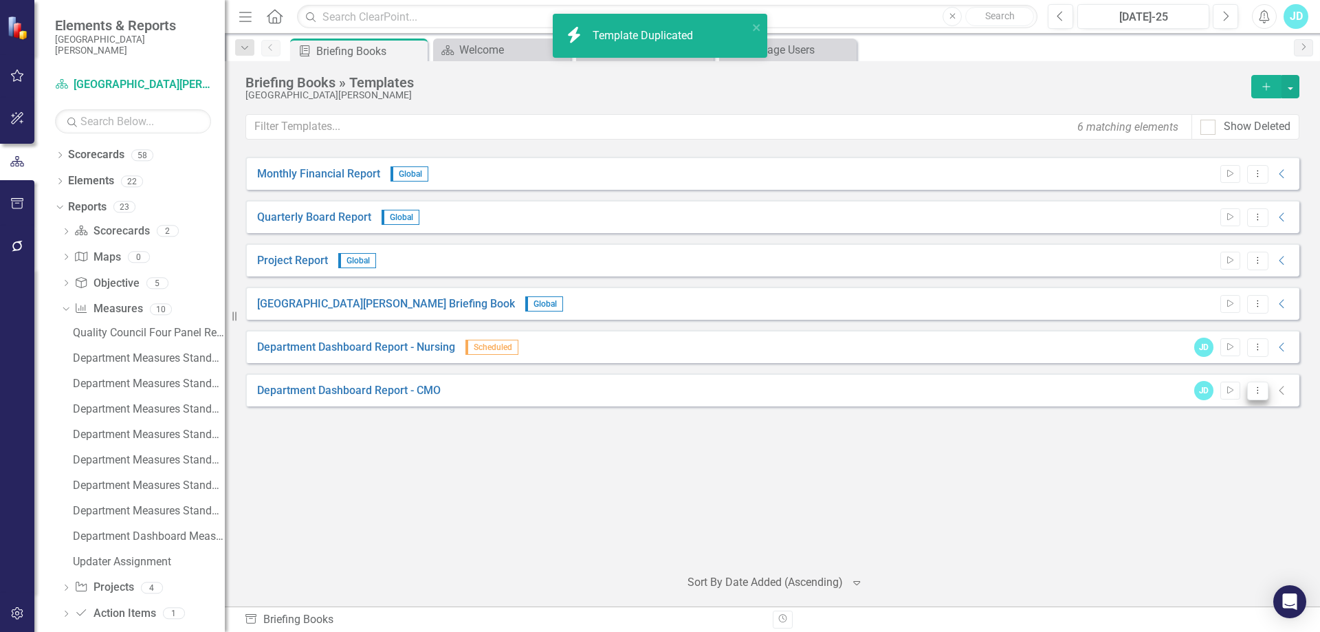
click at [1264, 395] on button "Dropdown Menu" at bounding box center [1257, 391] width 21 height 19
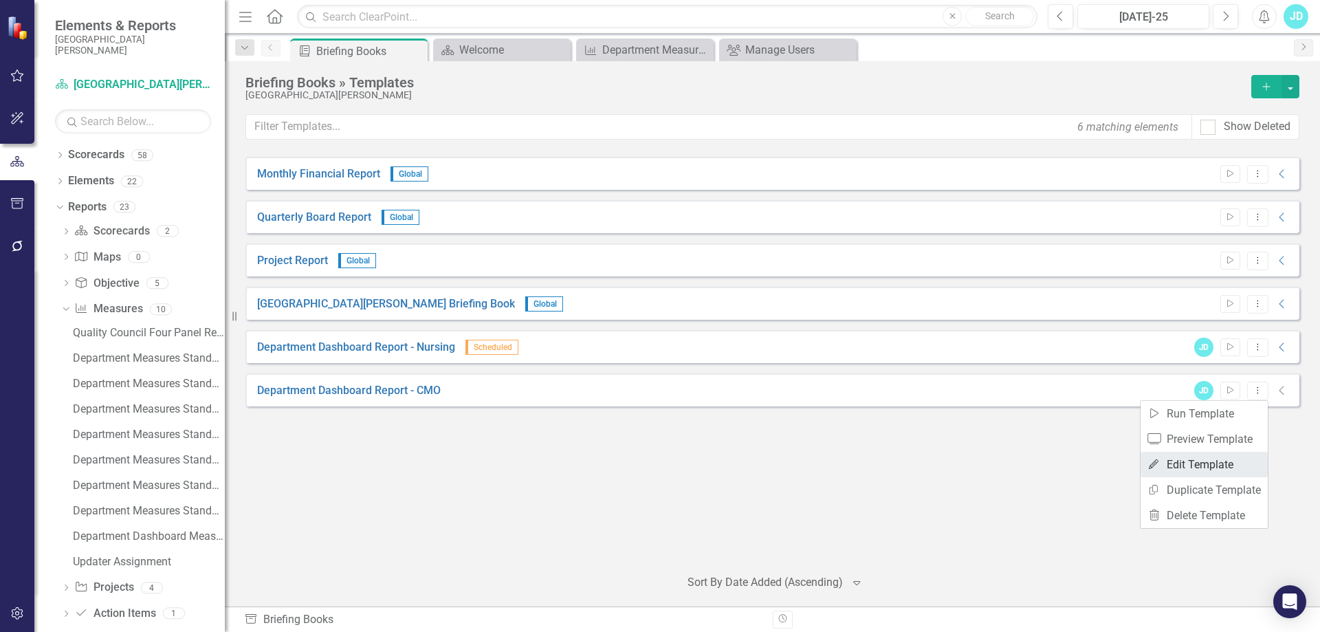
click at [1222, 458] on link "Edit Edit Template" at bounding box center [1204, 464] width 127 height 25
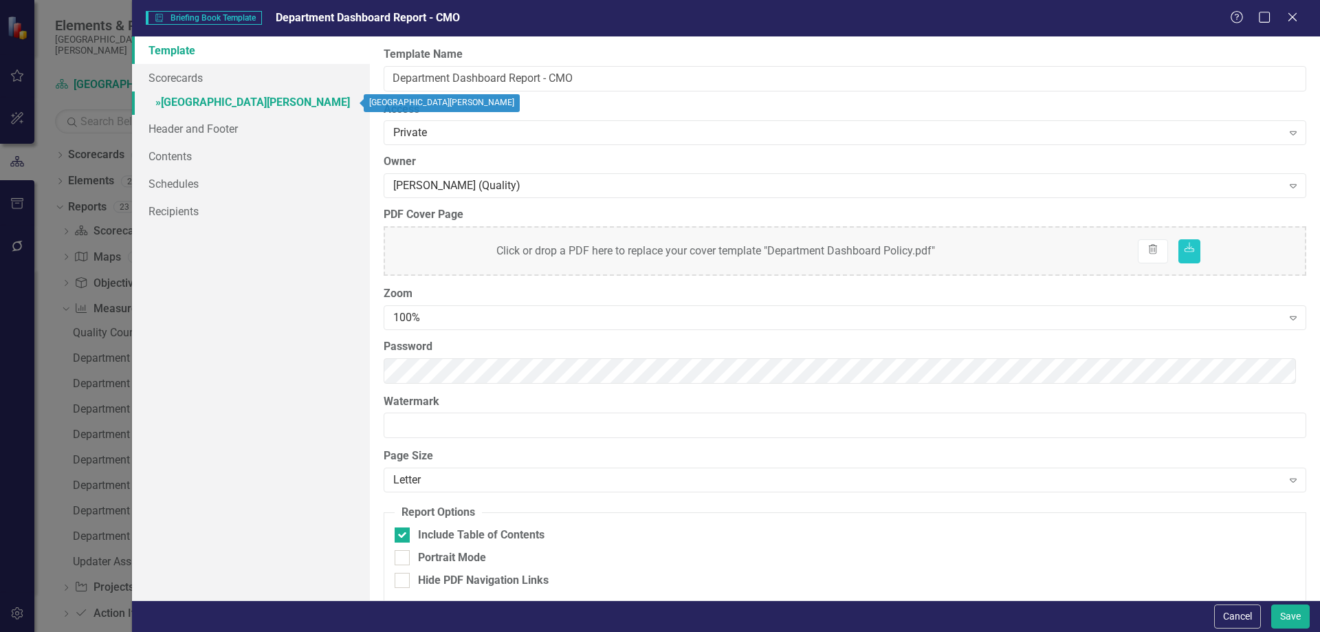
click at [227, 97] on link "» [GEOGRAPHIC_DATA][PERSON_NAME]" at bounding box center [251, 103] width 238 height 24
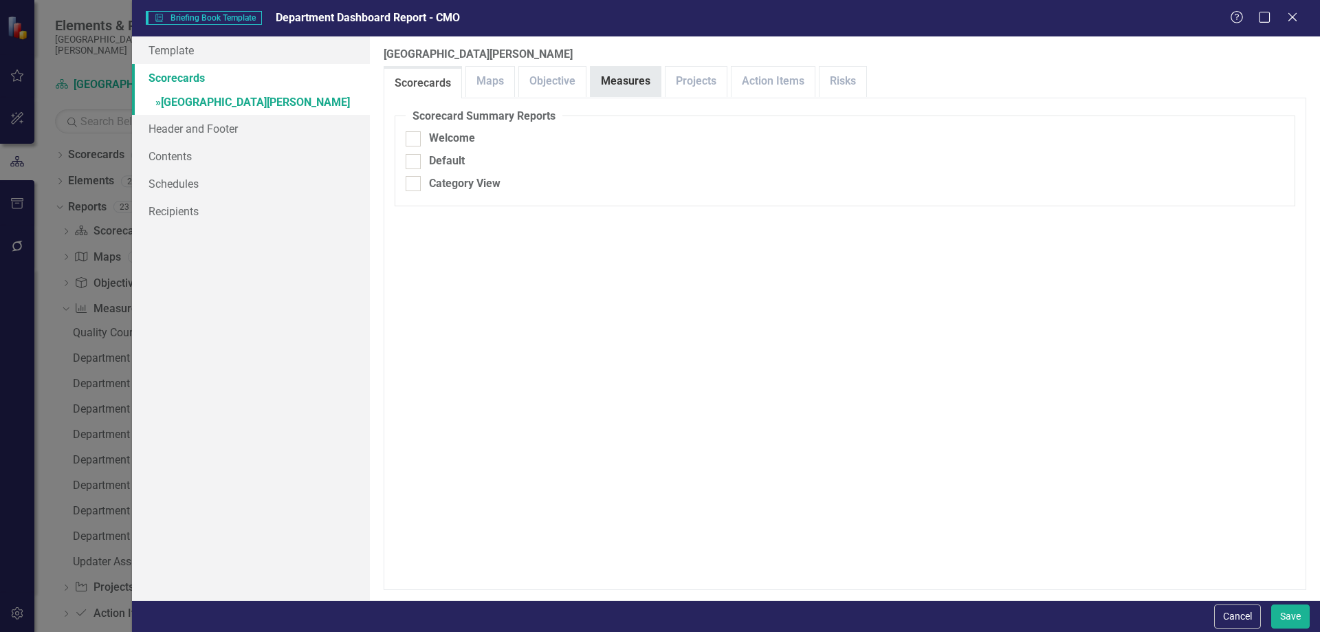
click at [622, 76] on link "Measures" at bounding box center [626, 82] width 70 height 30
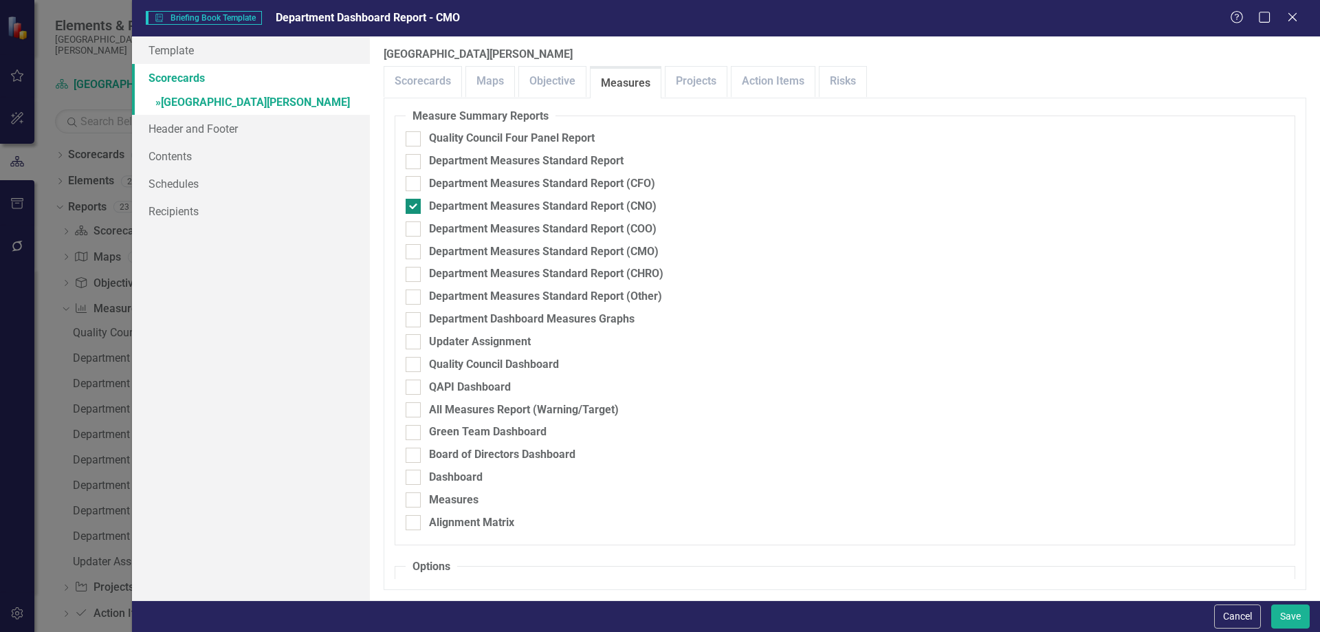
click at [413, 204] on input "Department Measures Standard Report (CNO)" at bounding box center [410, 203] width 9 height 9
checkbox input "false"
click at [413, 250] on input "Department Measures Standard Report (CMO)" at bounding box center [410, 248] width 9 height 9
checkbox input "true"
click at [212, 165] on link "Contents" at bounding box center [251, 156] width 238 height 28
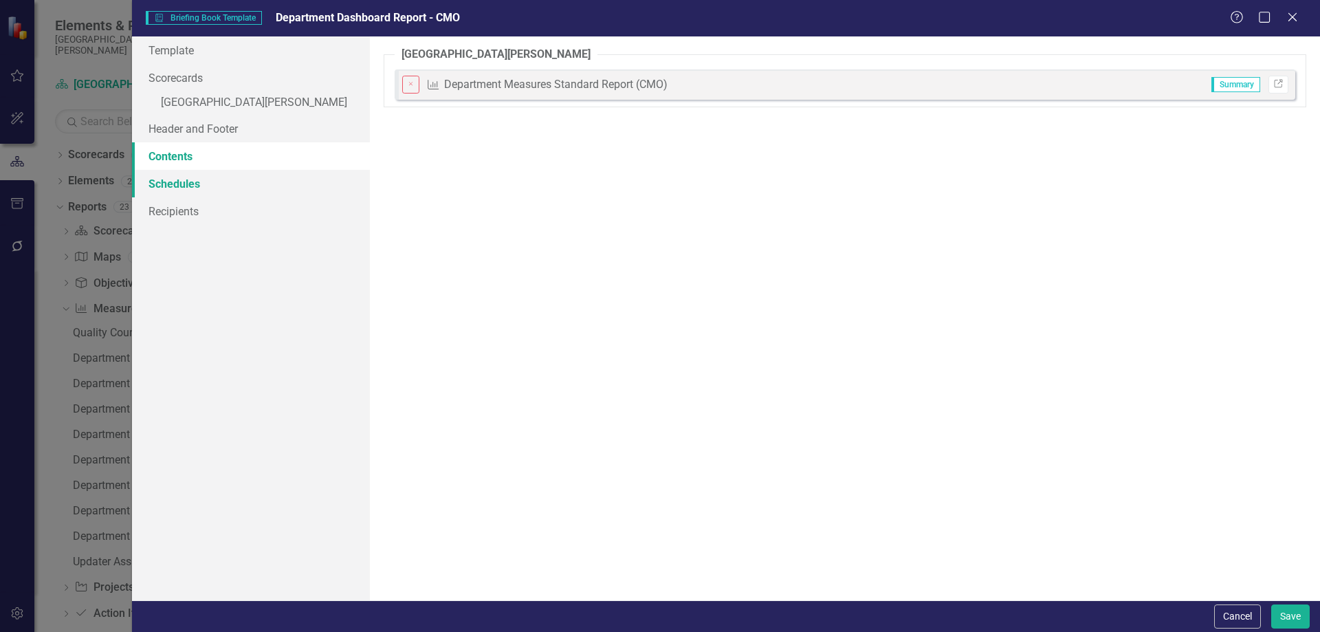
click at [212, 186] on link "Schedules" at bounding box center [251, 184] width 238 height 28
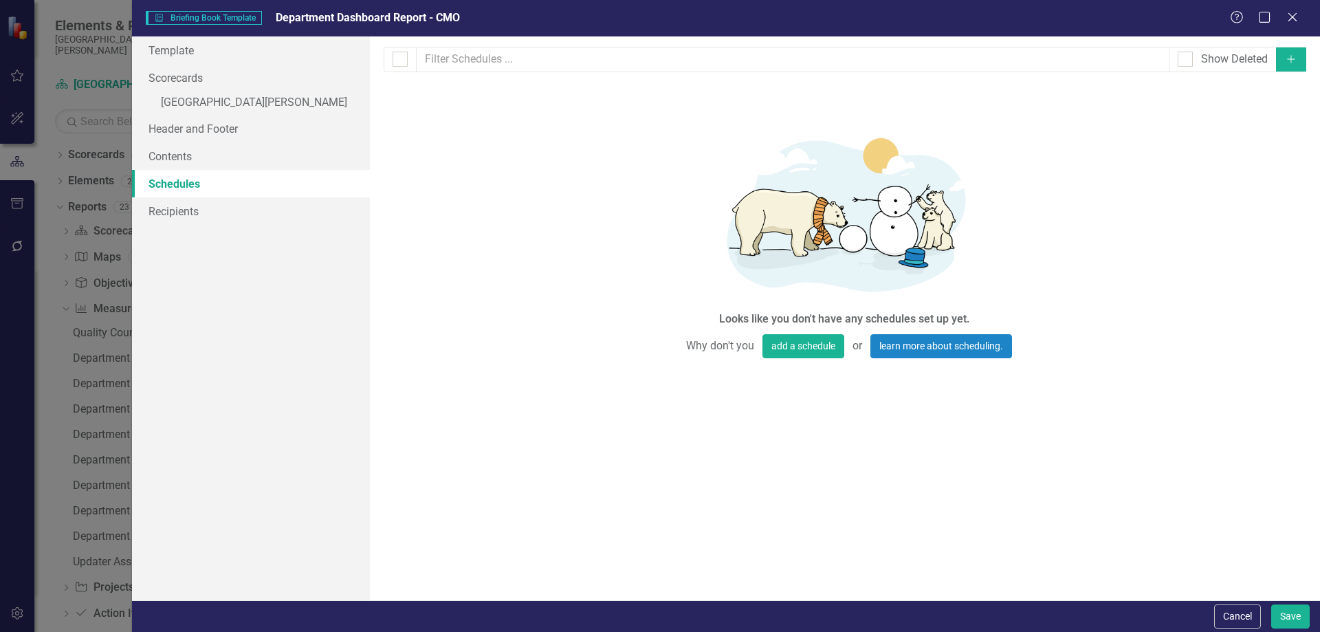
click at [1291, 63] on icon "button" at bounding box center [1291, 59] width 8 height 8
select select "pm"
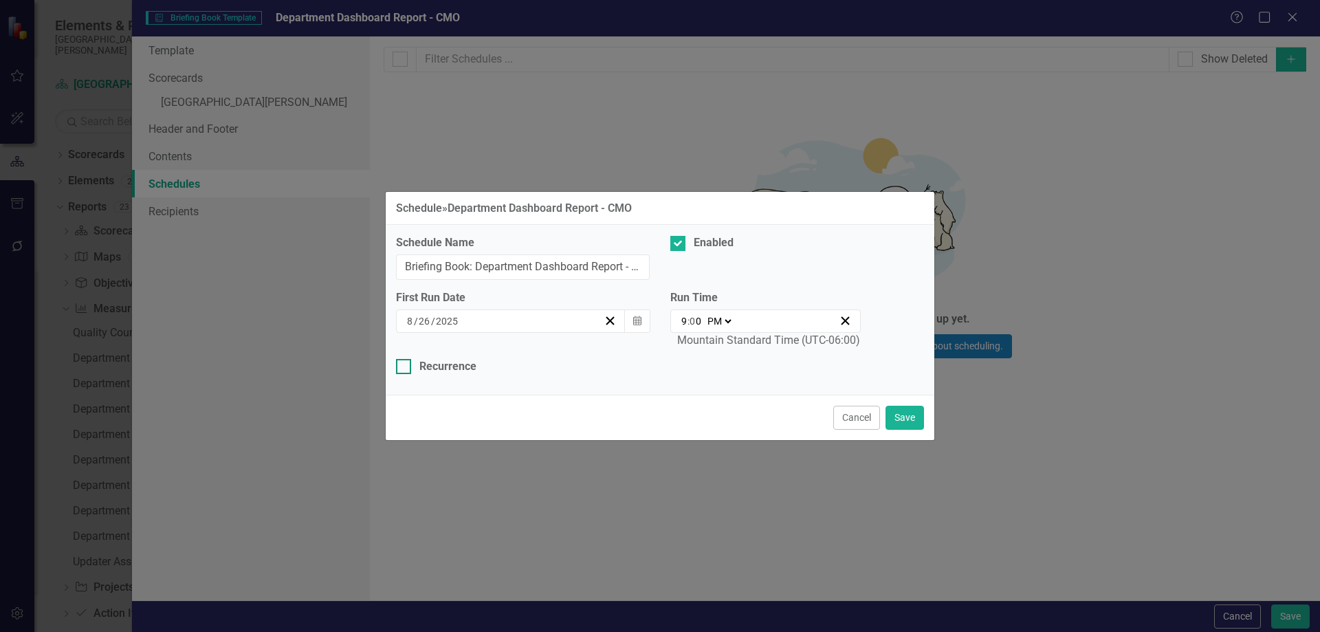
click at [408, 366] on div at bounding box center [403, 366] width 15 height 15
click at [405, 366] on input "Recurrence" at bounding box center [400, 363] width 9 height 9
checkbox input "true"
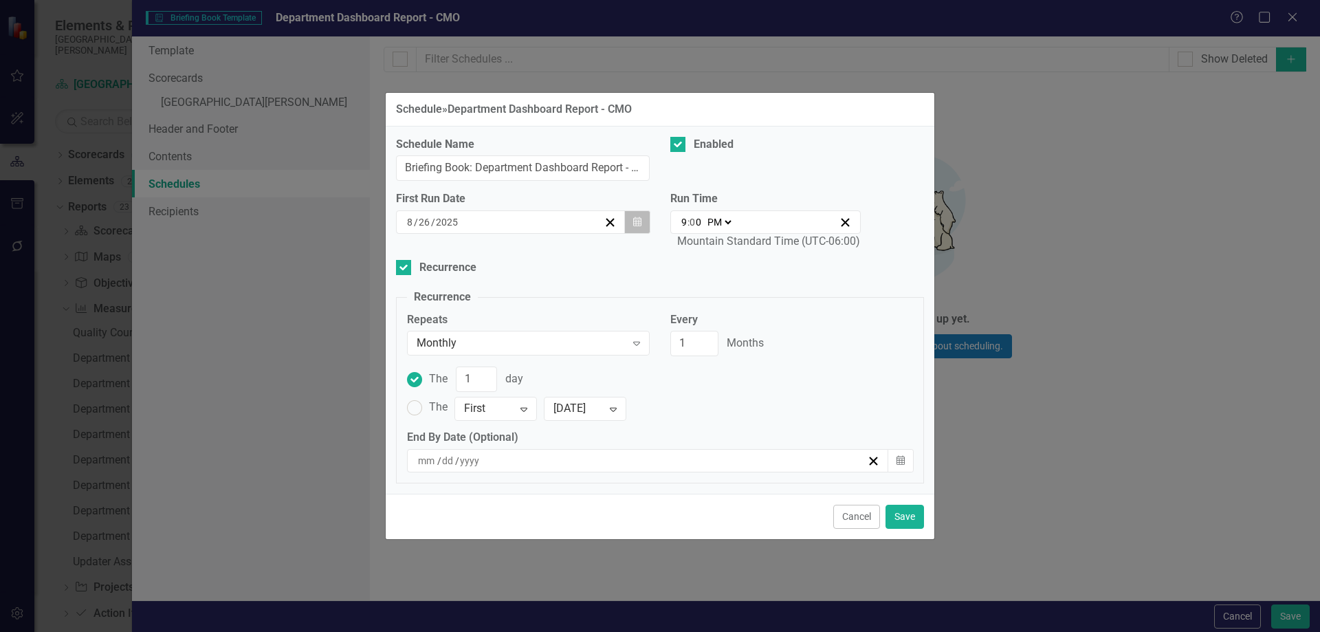
click at [632, 218] on button "Calendar" at bounding box center [637, 221] width 26 height 23
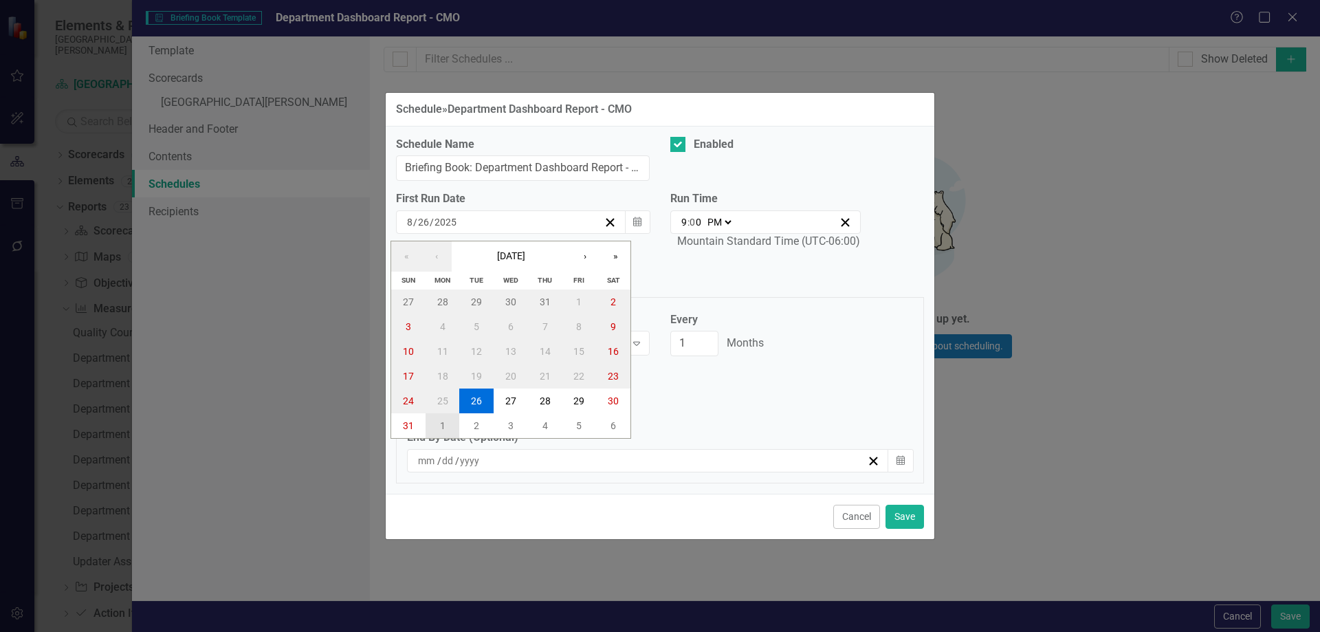
click at [445, 420] on abbr "1" at bounding box center [443, 425] width 6 height 11
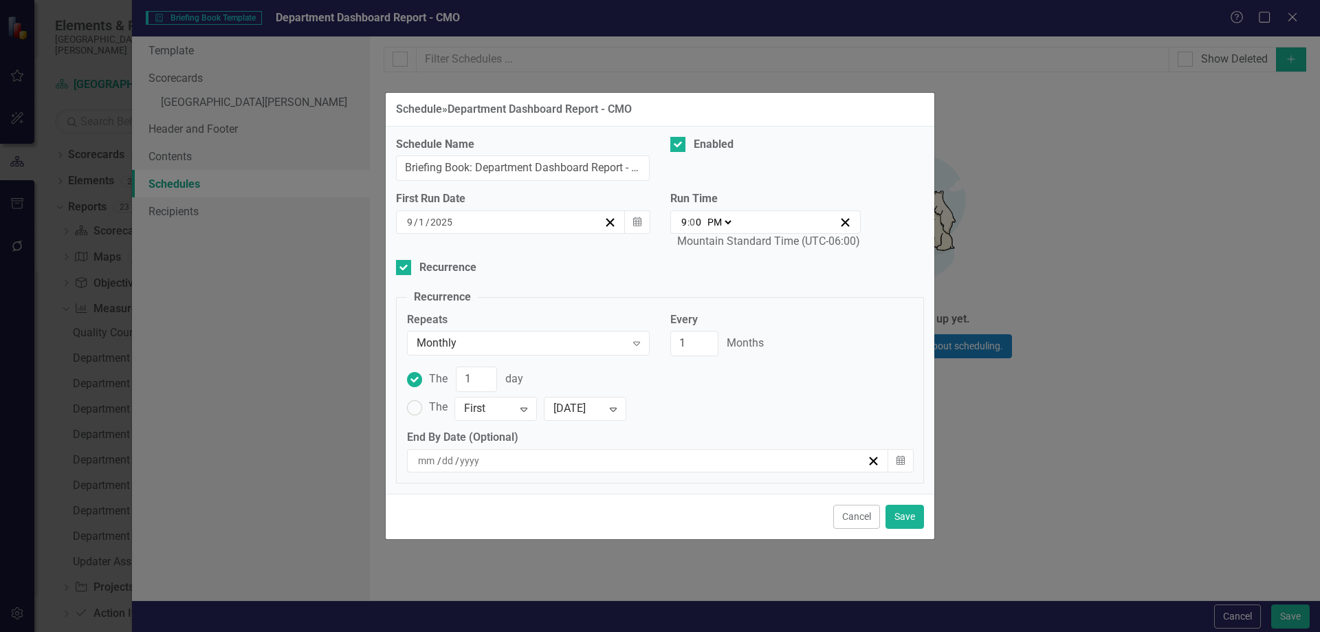
click at [728, 221] on select "AM PM" at bounding box center [719, 222] width 30 height 14
select select "am"
click at [704, 215] on select "AM PM" at bounding box center [719, 222] width 30 height 14
click at [694, 226] on input "0" at bounding box center [696, 222] width 12 height 14
click at [685, 221] on input "9" at bounding box center [684, 222] width 7 height 14
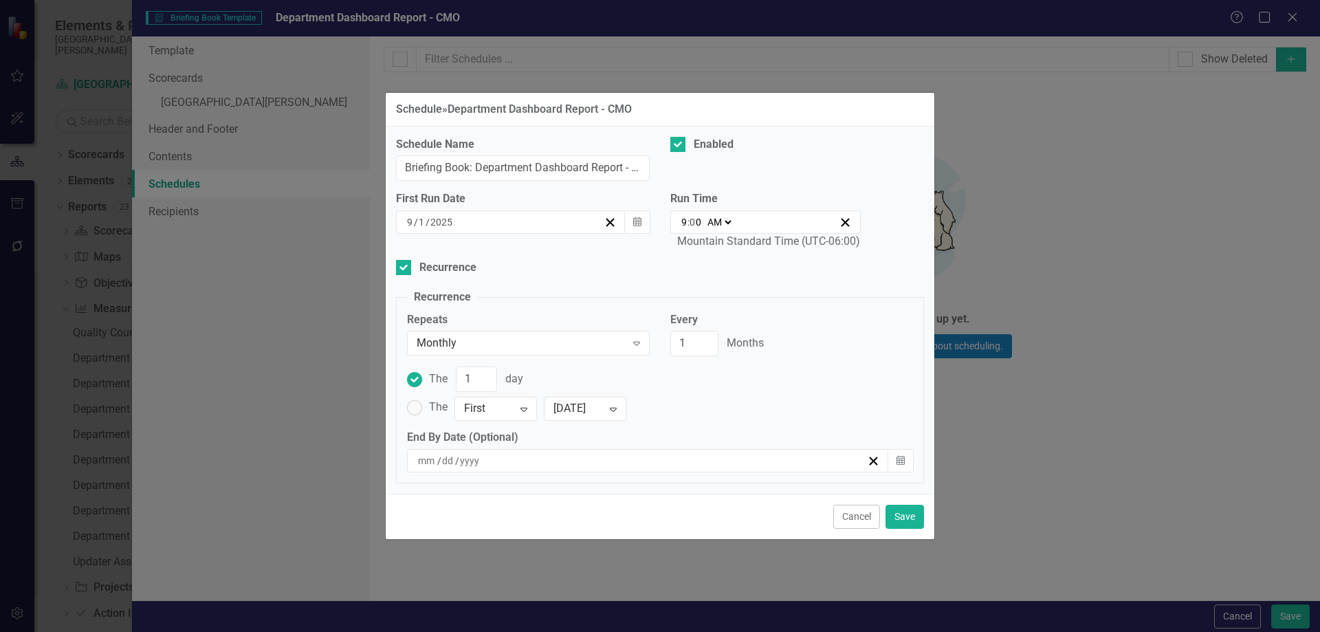
type input "06:00"
type input "6"
click at [808, 301] on fieldset "Recurrence Repeats Monthly Expand Every 1 Months The 1 day The First Expand [DA…" at bounding box center [660, 386] width 528 height 194
click at [681, 343] on input "1" at bounding box center [694, 343] width 48 height 25
click at [705, 336] on input "2" at bounding box center [694, 343] width 48 height 25
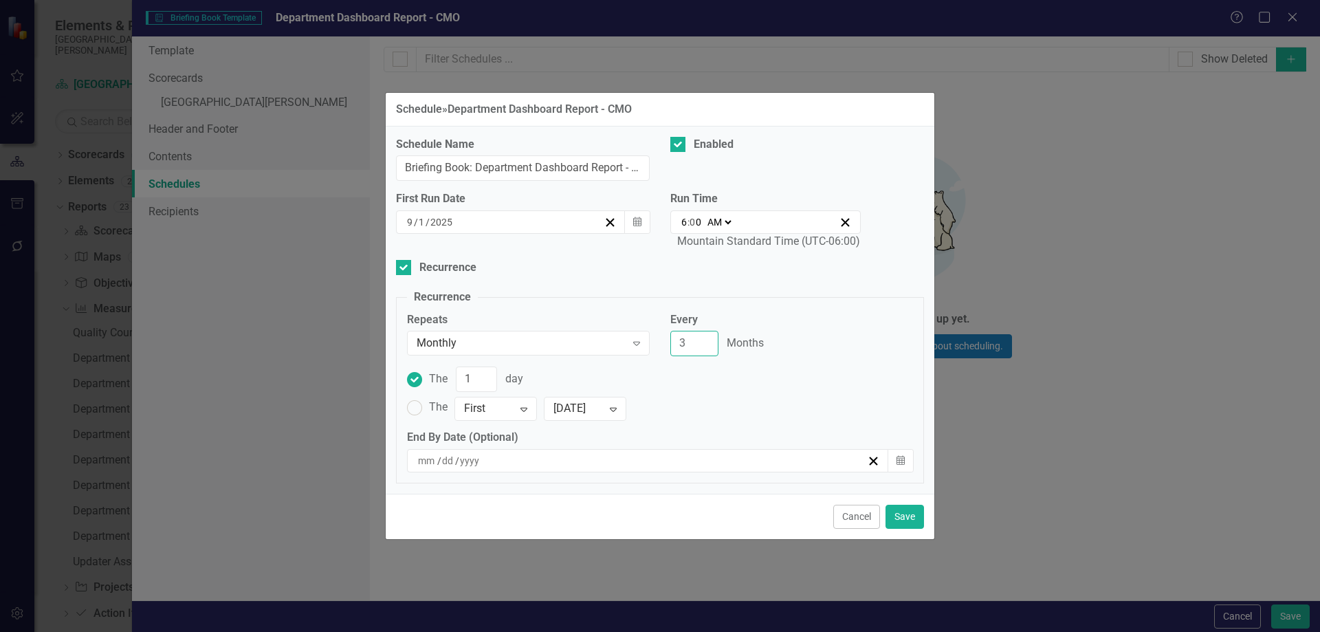
type input "3"
click at [705, 336] on input "3" at bounding box center [694, 343] width 48 height 25
click at [717, 380] on label "The 1 day" at bounding box center [660, 378] width 506 height 25
click at [426, 380] on input "The 1 day" at bounding box center [414, 379] width 21 height 21
click at [419, 402] on ins at bounding box center [414, 407] width 21 height 21
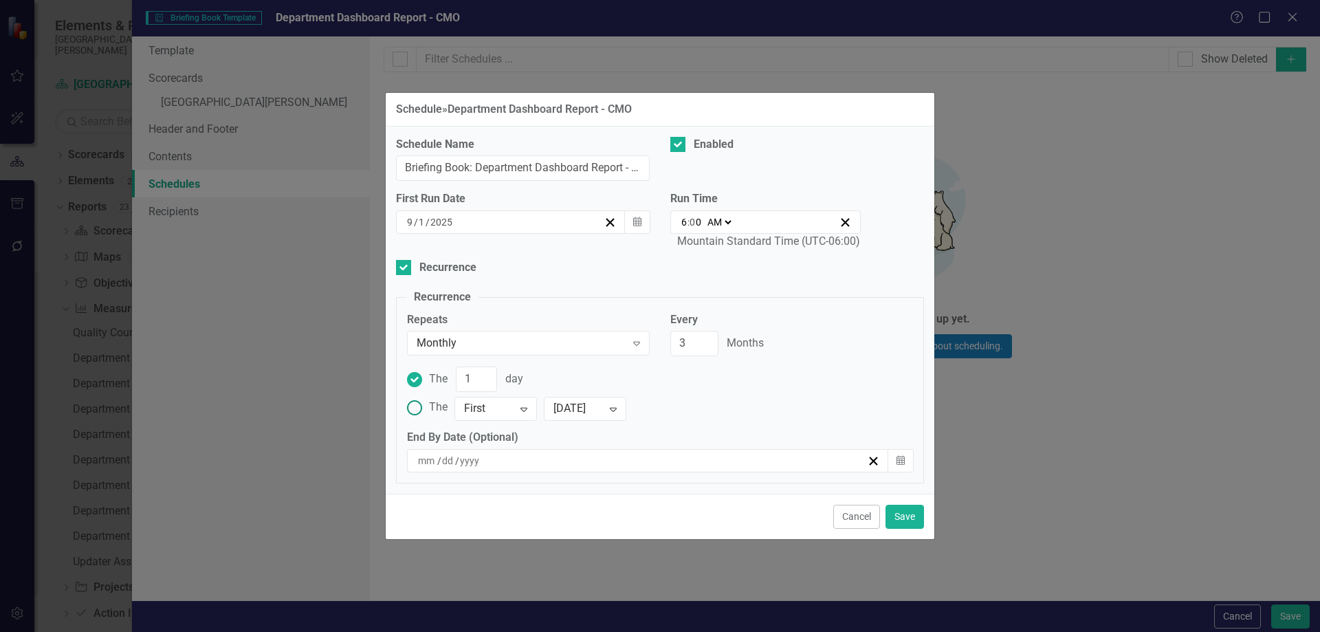
click at [419, 402] on input "The First Expand [DATE] Expand" at bounding box center [414, 407] width 21 height 21
radio input "true"
click at [906, 518] on button "Save" at bounding box center [905, 517] width 39 height 24
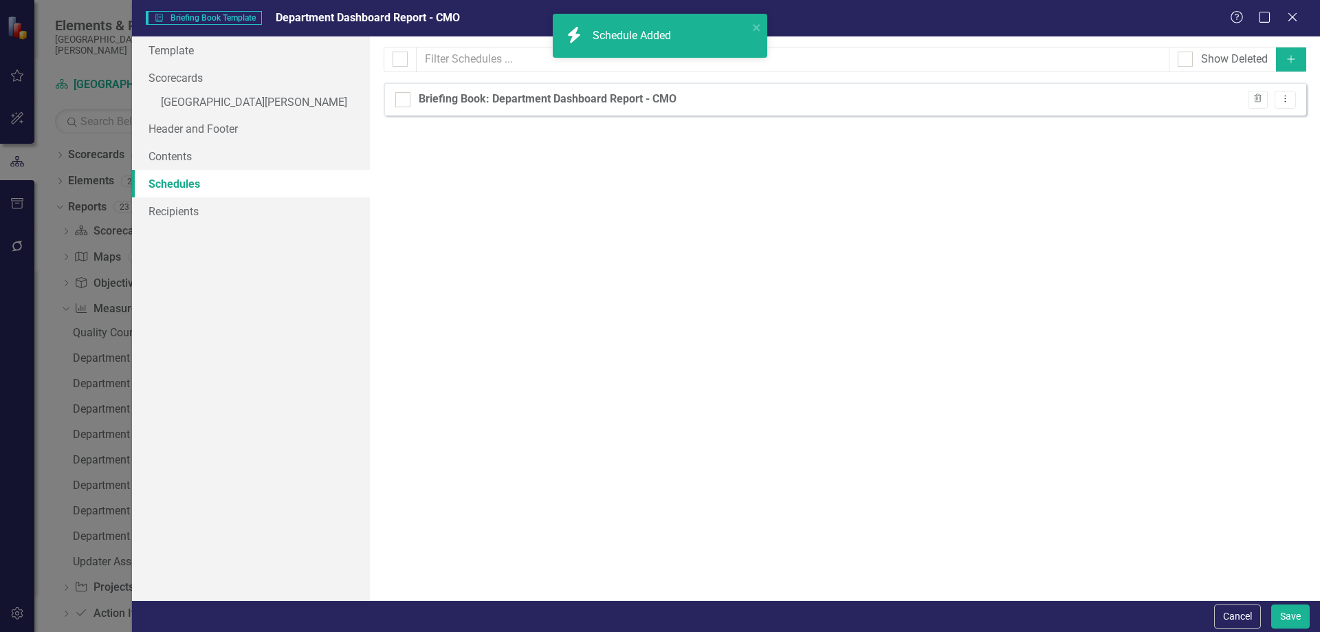
checkbox input "false"
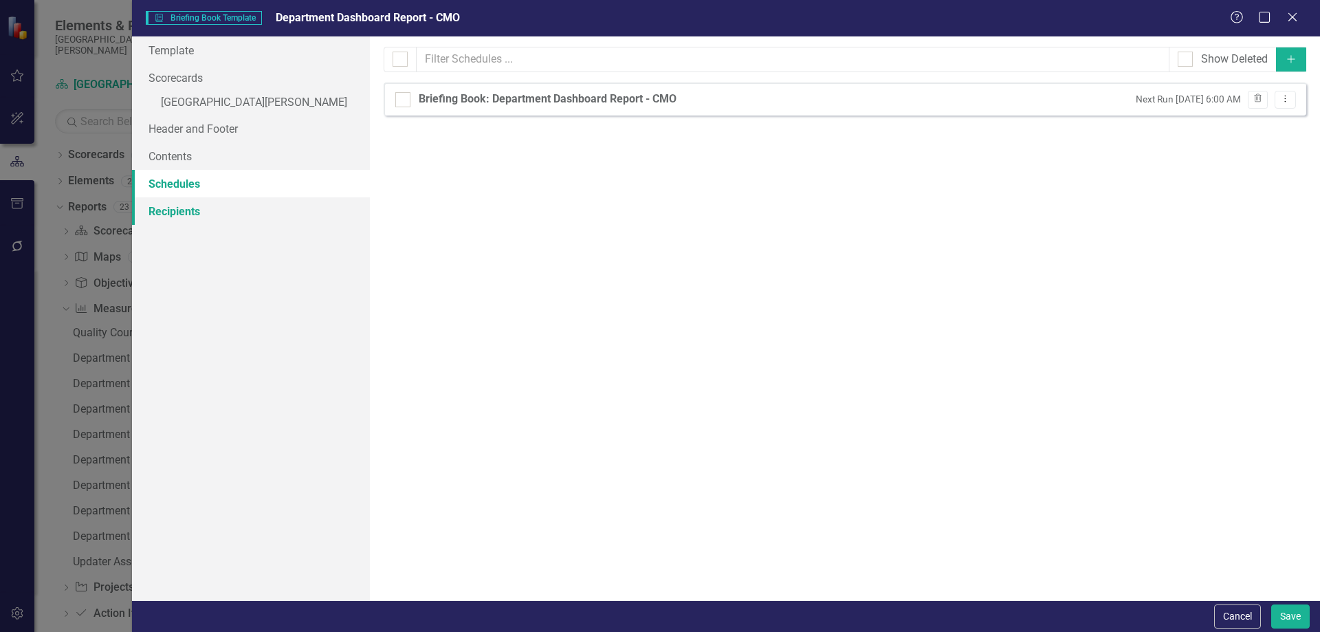
click at [222, 207] on link "Recipients" at bounding box center [251, 211] width 238 height 28
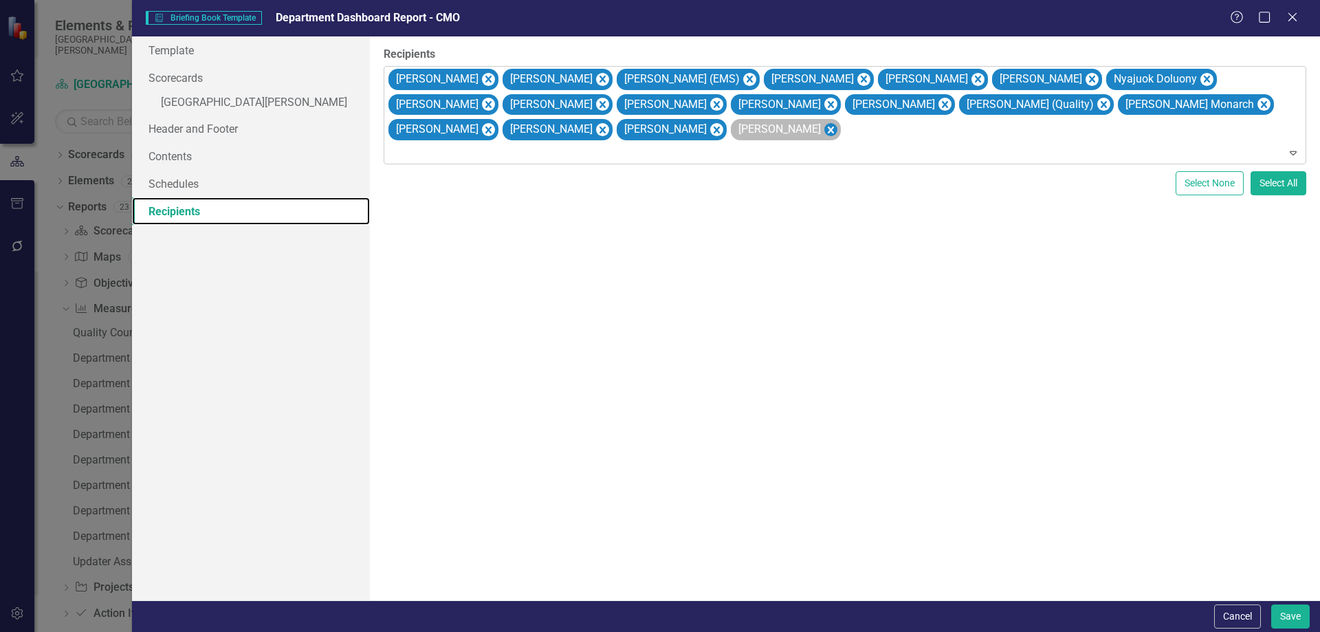
click at [828, 129] on icon "Remove Sonja Thomas" at bounding box center [831, 130] width 6 height 7
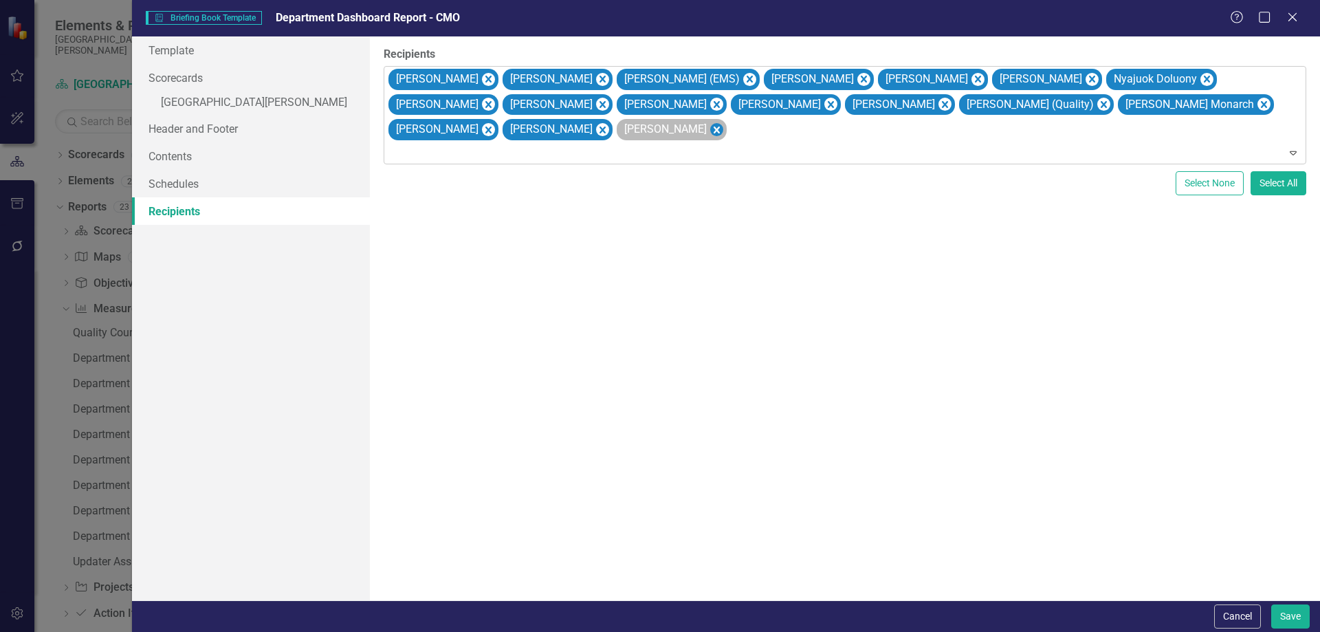
click at [710, 133] on icon "Remove Melanie Stout" at bounding box center [716, 130] width 13 height 17
click at [710, 102] on icon "Remove Allison Herrera" at bounding box center [716, 104] width 13 height 17
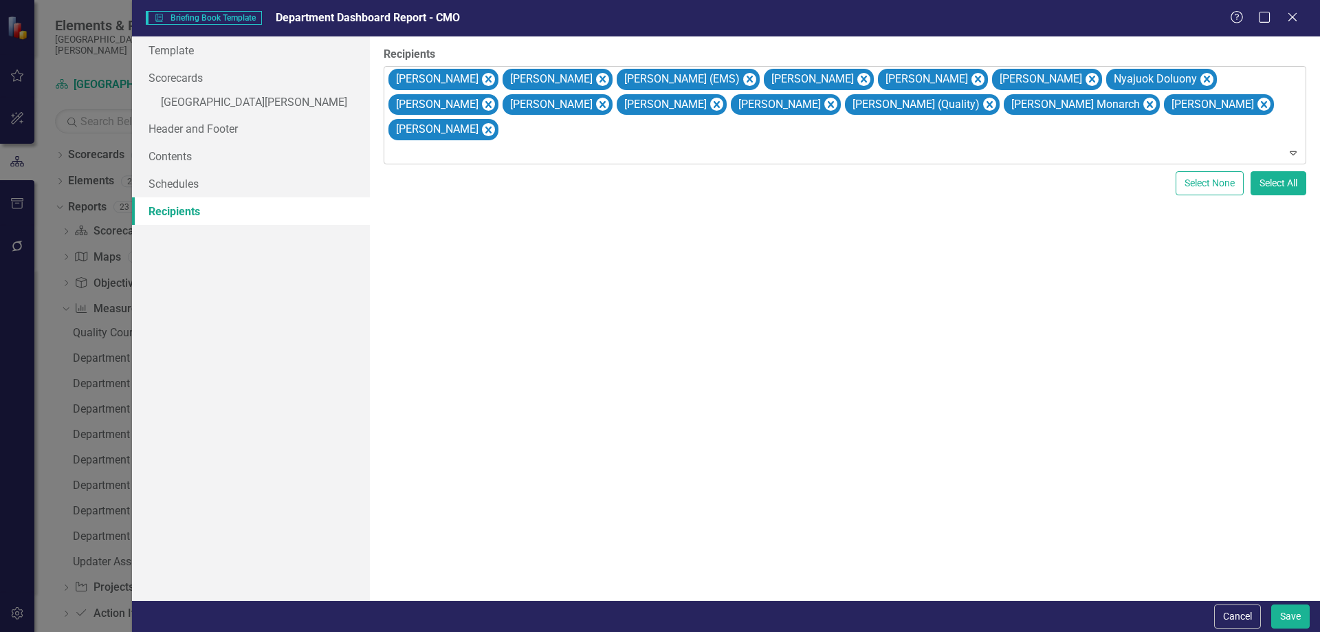
click at [710, 102] on icon "Remove Dawn Hughes" at bounding box center [716, 104] width 13 height 17
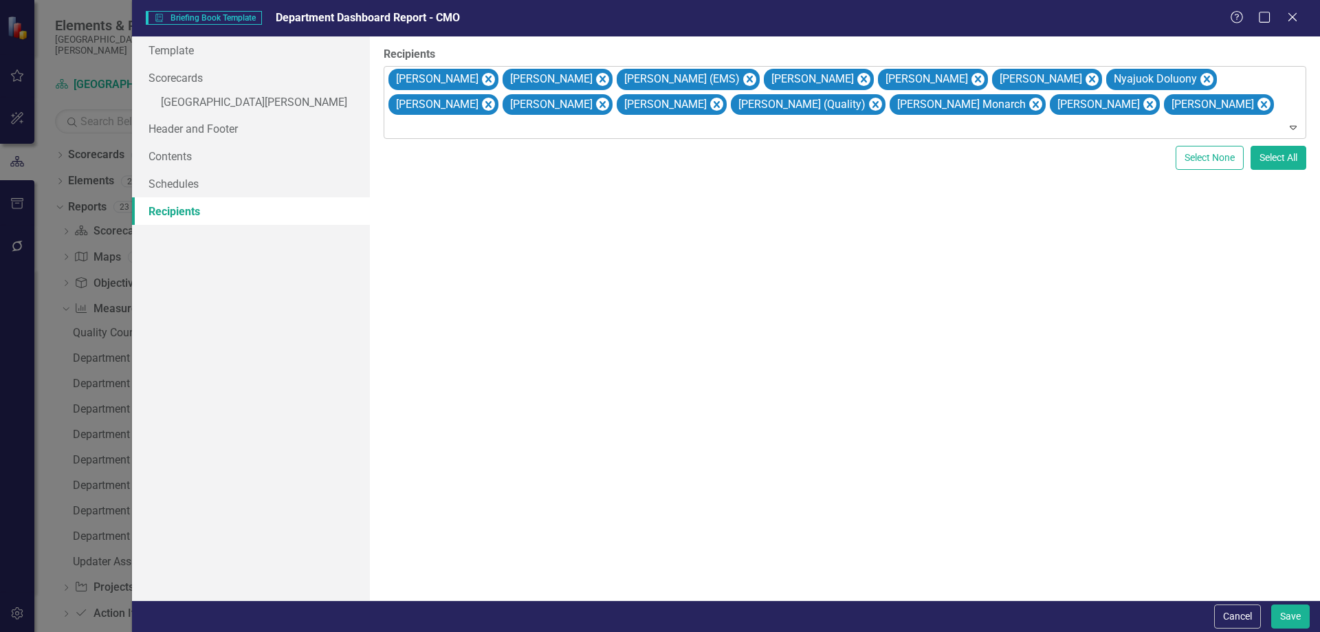
click at [710, 102] on icon "Remove Christi Lucero" at bounding box center [716, 104] width 13 height 17
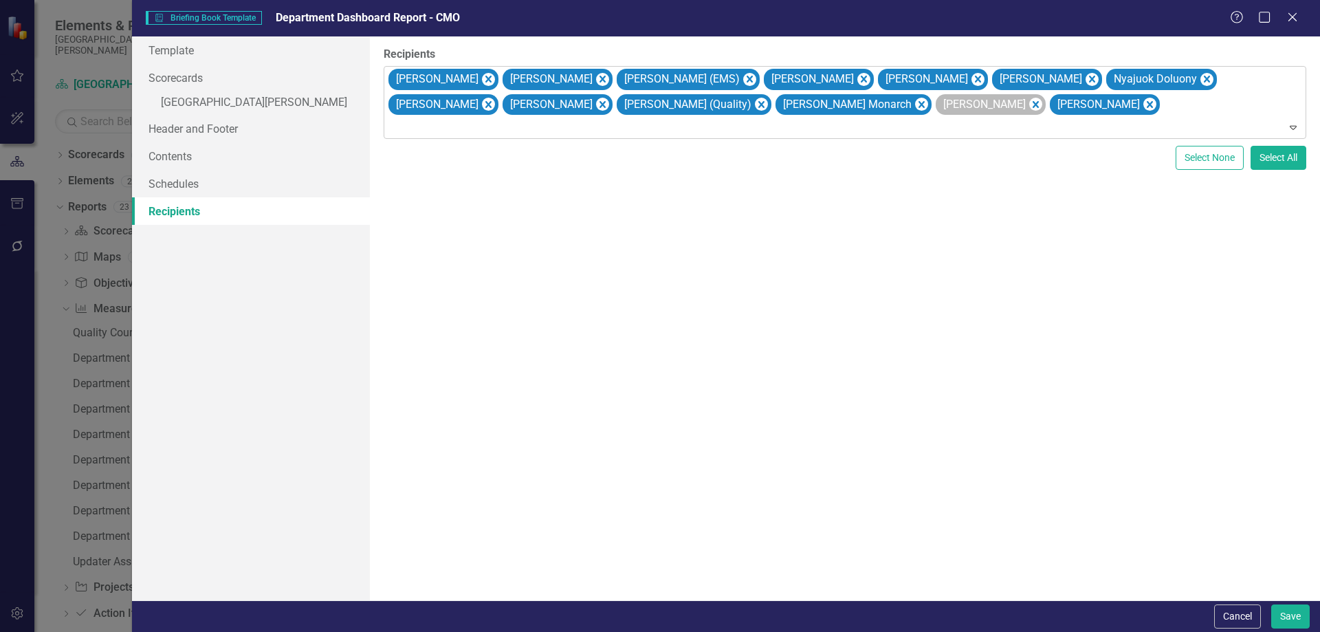
click at [919, 107] on icon "Remove Kammie Monarch" at bounding box center [922, 104] width 6 height 7
click at [872, 104] on icon "Remove Cynthia Montoya" at bounding box center [875, 104] width 6 height 7
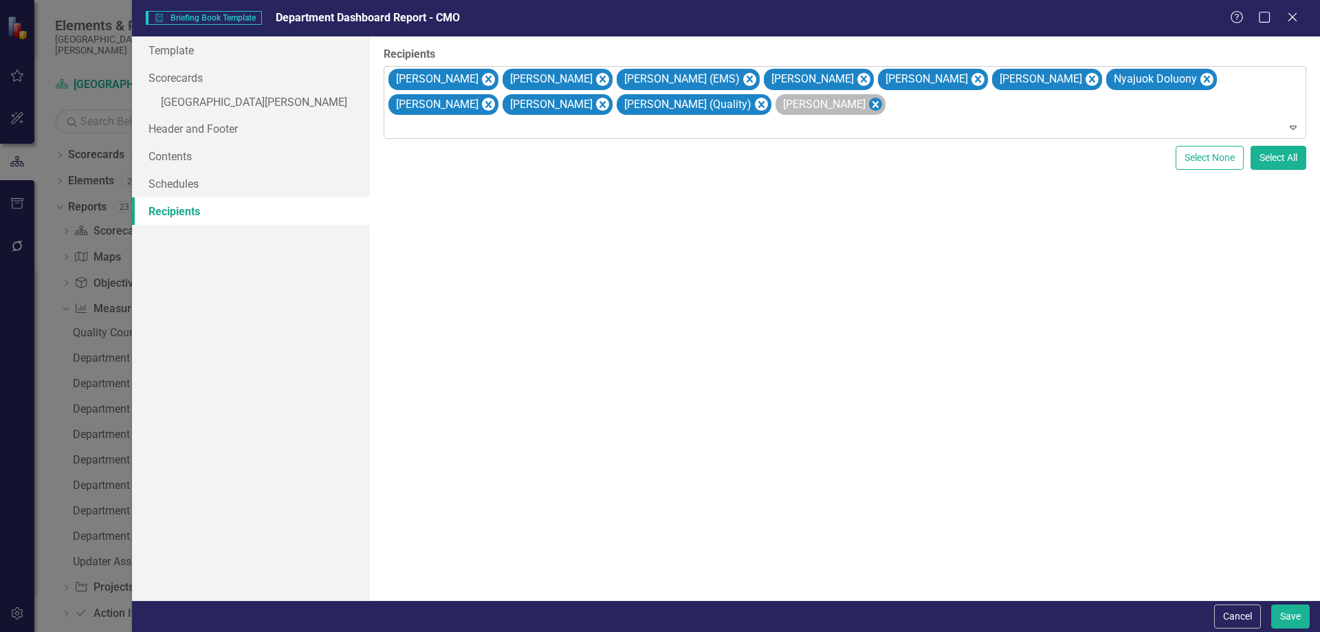
click at [868, 107] on icon "Remove Brandie Scott" at bounding box center [874, 104] width 13 height 17
click at [485, 78] on icon "Remove Cindy Baez" at bounding box center [488, 79] width 6 height 7
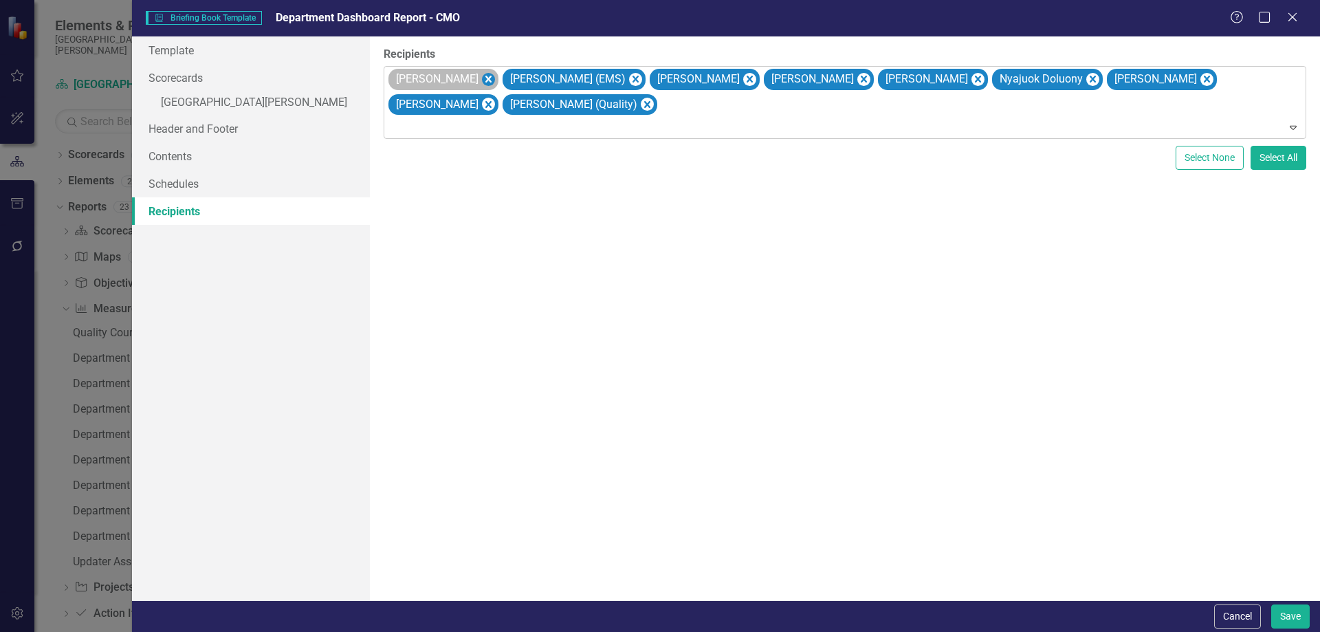
click at [485, 76] on icon "Remove Victoria Bessey" at bounding box center [488, 79] width 6 height 7
click at [518, 76] on icon "Remove William Coker (EMS)" at bounding box center [521, 79] width 6 height 7
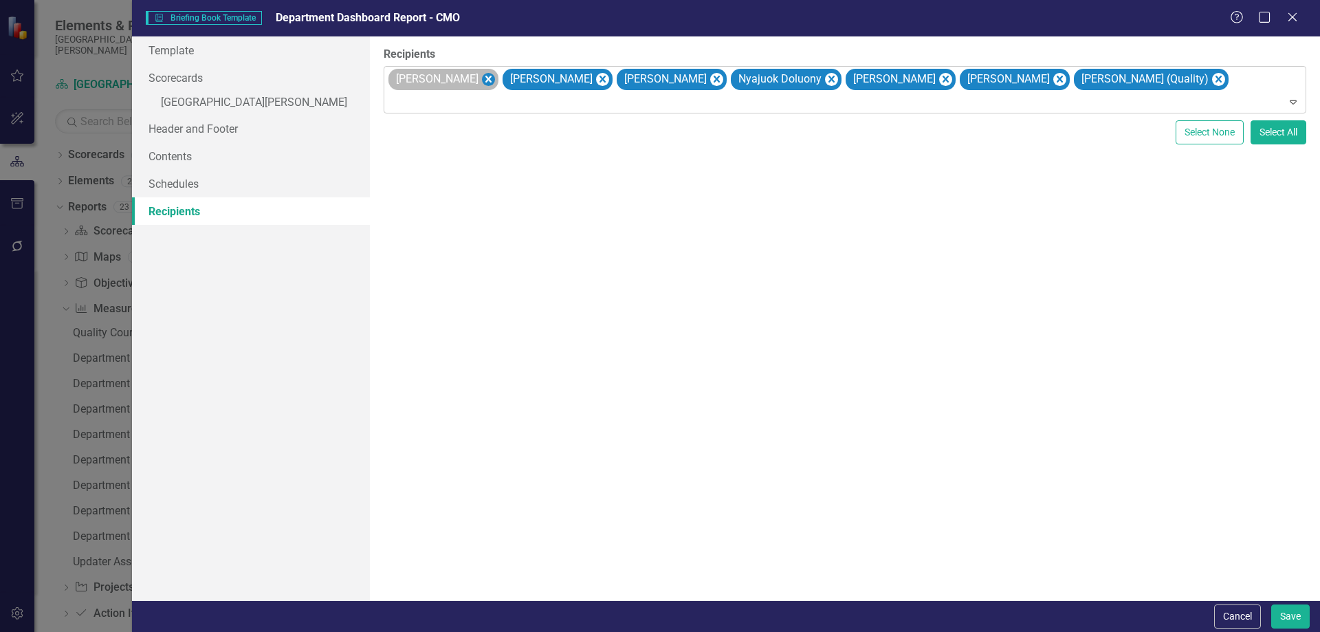
click at [485, 82] on icon "Remove Diana Cross" at bounding box center [488, 79] width 6 height 7
click at [481, 81] on icon "Remove Sonja Crum" at bounding box center [487, 79] width 13 height 17
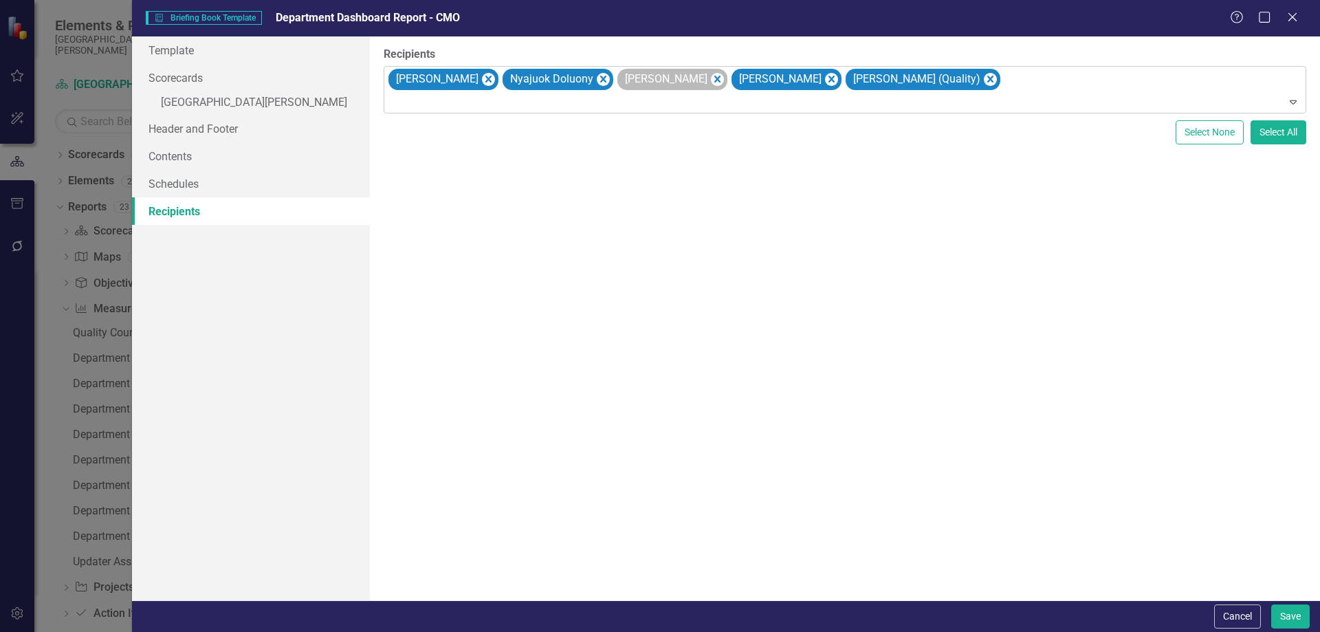
click at [494, 76] on icon "Remove Christopher Diamond" at bounding box center [487, 79] width 13 height 17
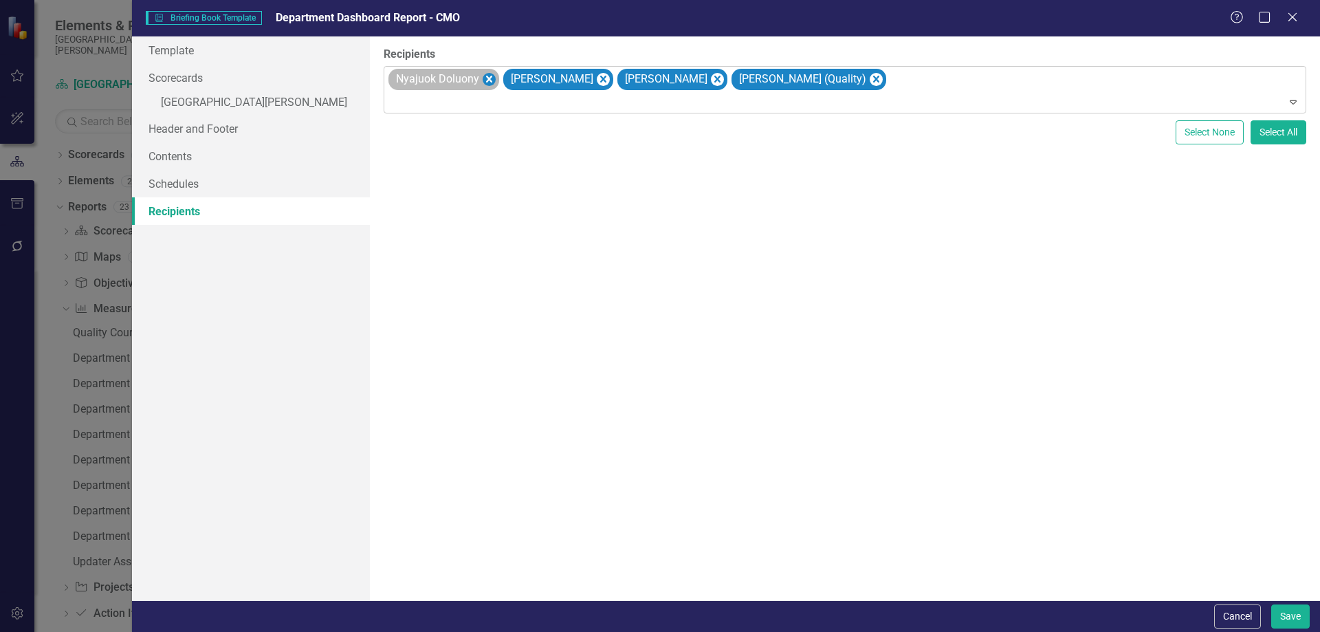
click at [483, 78] on icon "Remove Nyajuok Doluony" at bounding box center [488, 79] width 13 height 17
click at [485, 78] on icon "Remove Robert Donald" at bounding box center [488, 79] width 6 height 7
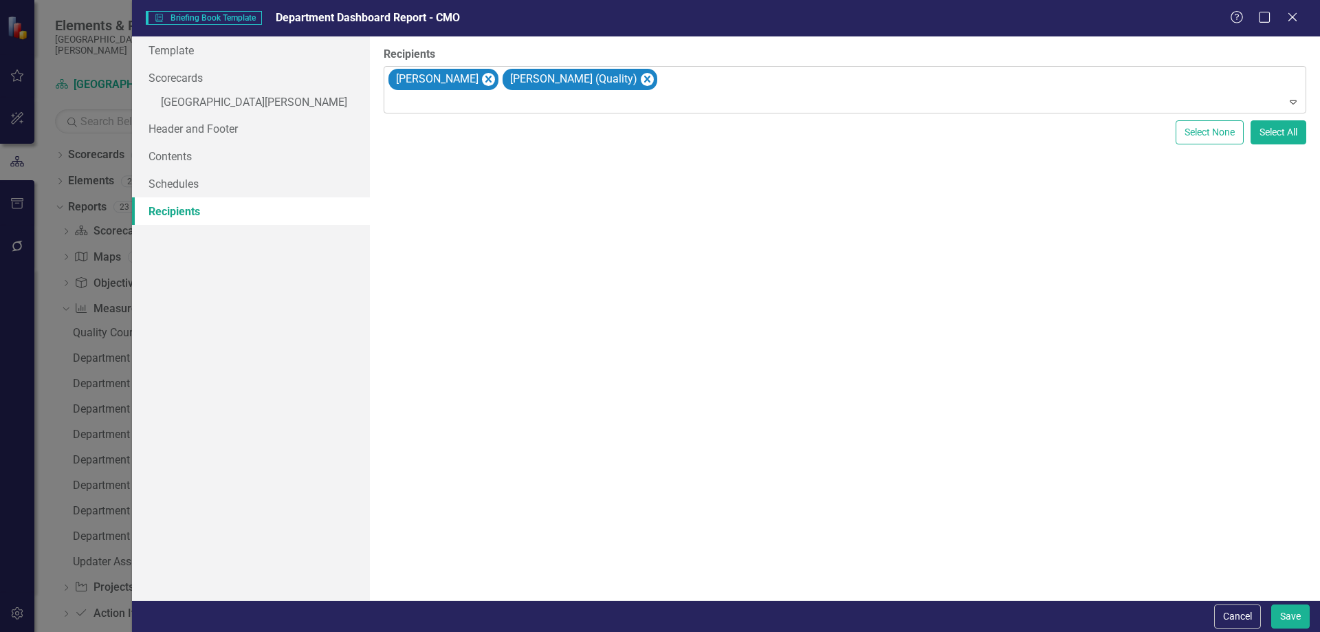
click at [651, 82] on div "[PERSON_NAME] [PERSON_NAME] (Quality)" at bounding box center [845, 90] width 919 height 47
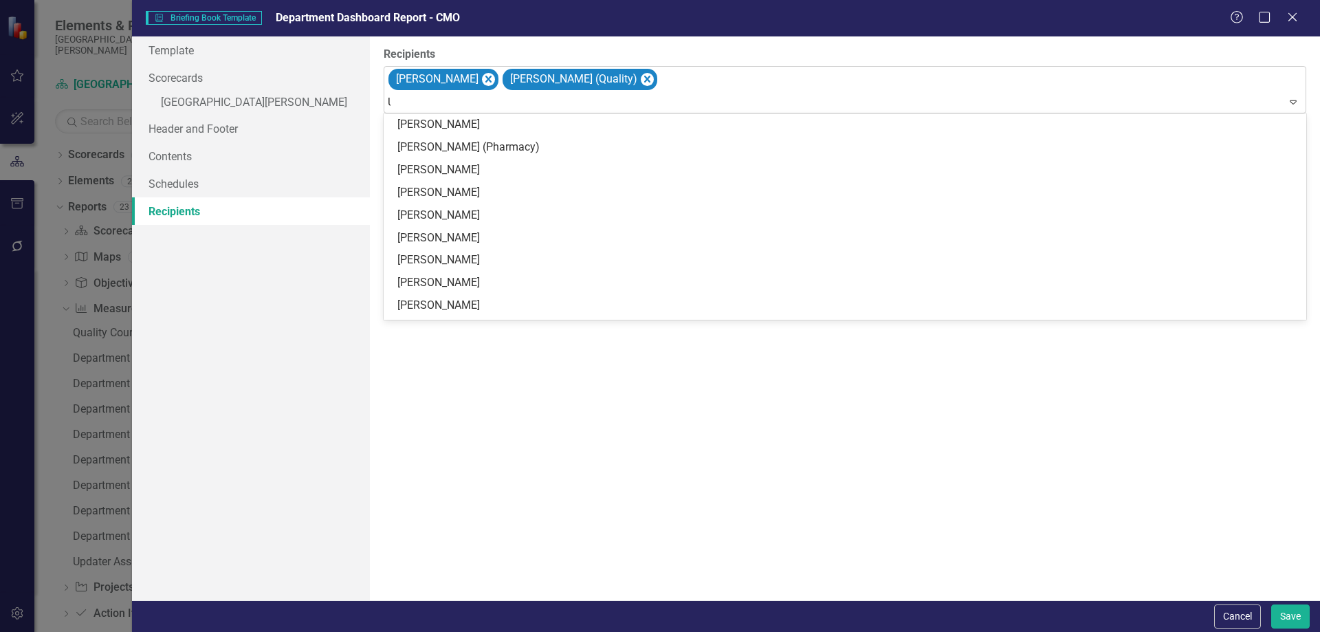
type input "UN"
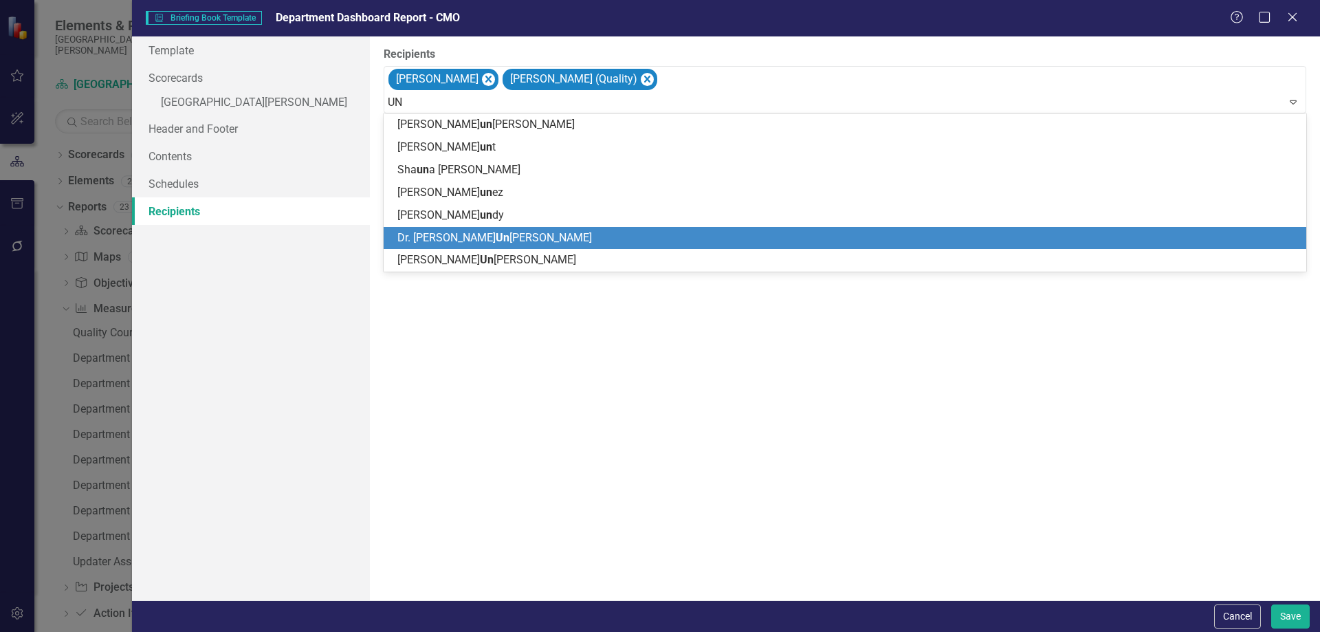
click at [430, 232] on span "Dr. [PERSON_NAME] [PERSON_NAME]" at bounding box center [494, 237] width 195 height 13
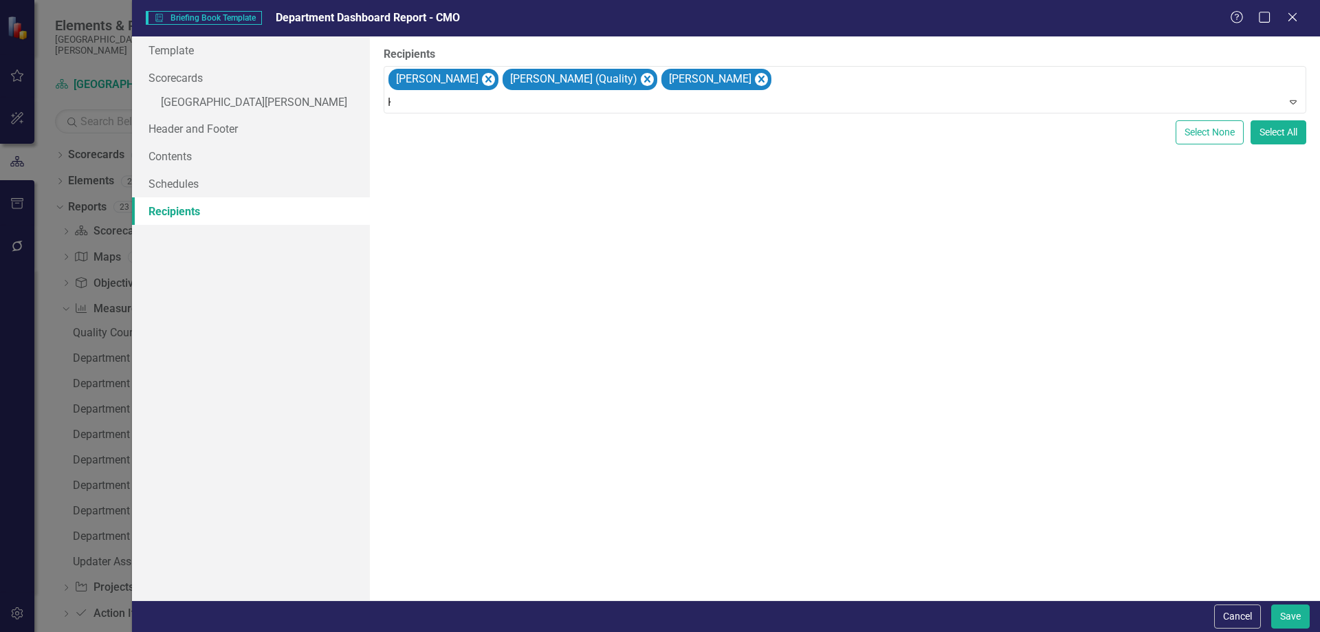
type input "KAI"
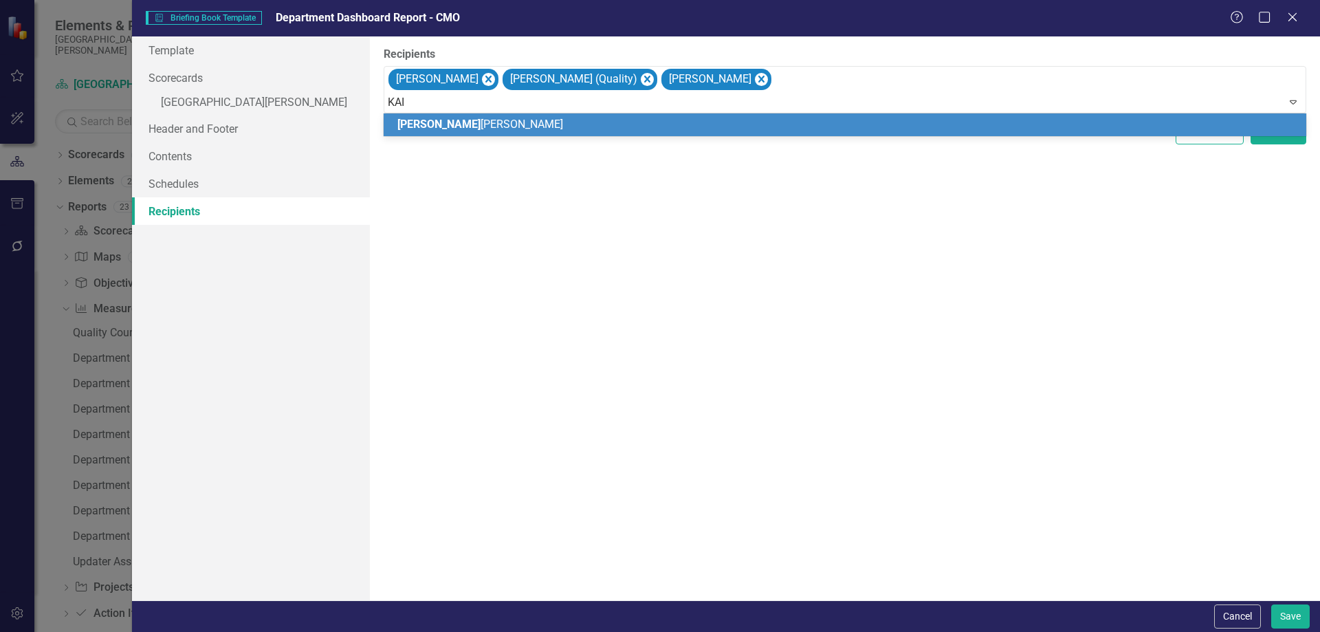
click at [439, 130] on span "[PERSON_NAME]" at bounding box center [480, 124] width 166 height 13
type input "[PERSON_NAME]"
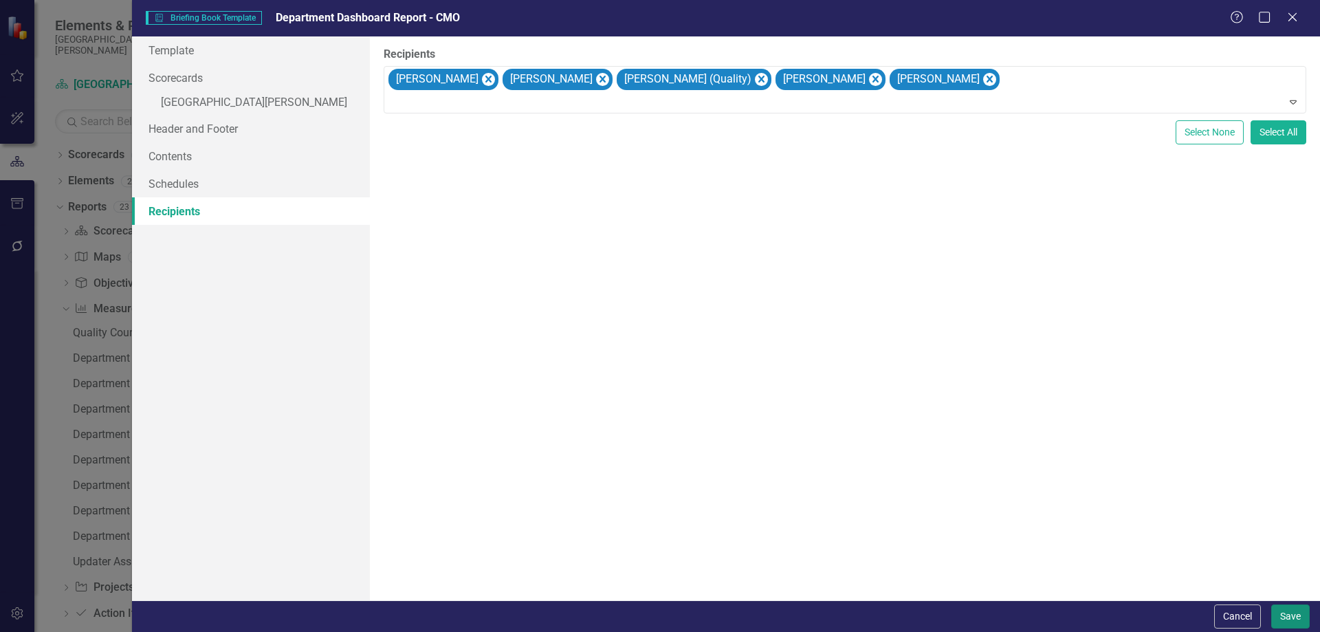
click at [1295, 613] on button "Save" at bounding box center [1290, 616] width 39 height 24
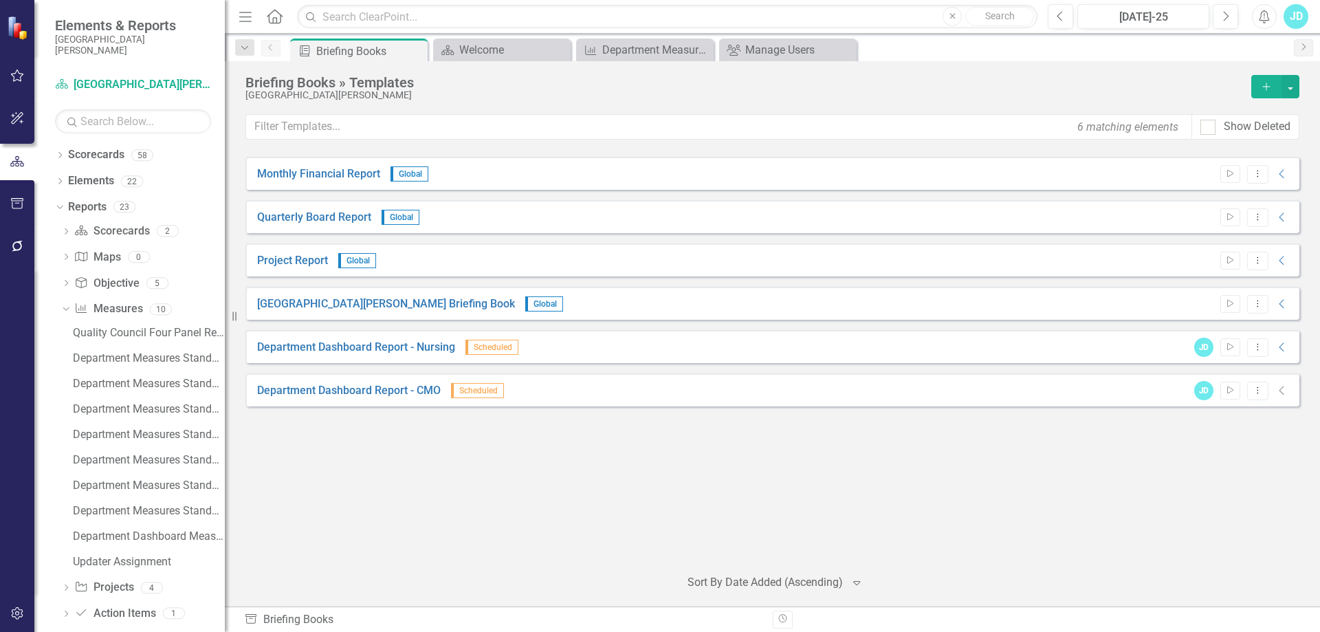
click at [1281, 390] on icon "Collapse" at bounding box center [1282, 390] width 14 height 11
click at [1284, 390] on icon "Collapse" at bounding box center [1282, 390] width 14 height 11
click at [1256, 393] on icon "Dropdown Menu" at bounding box center [1258, 390] width 12 height 9
click at [1219, 433] on link "Preview Preview Template" at bounding box center [1204, 438] width 127 height 25
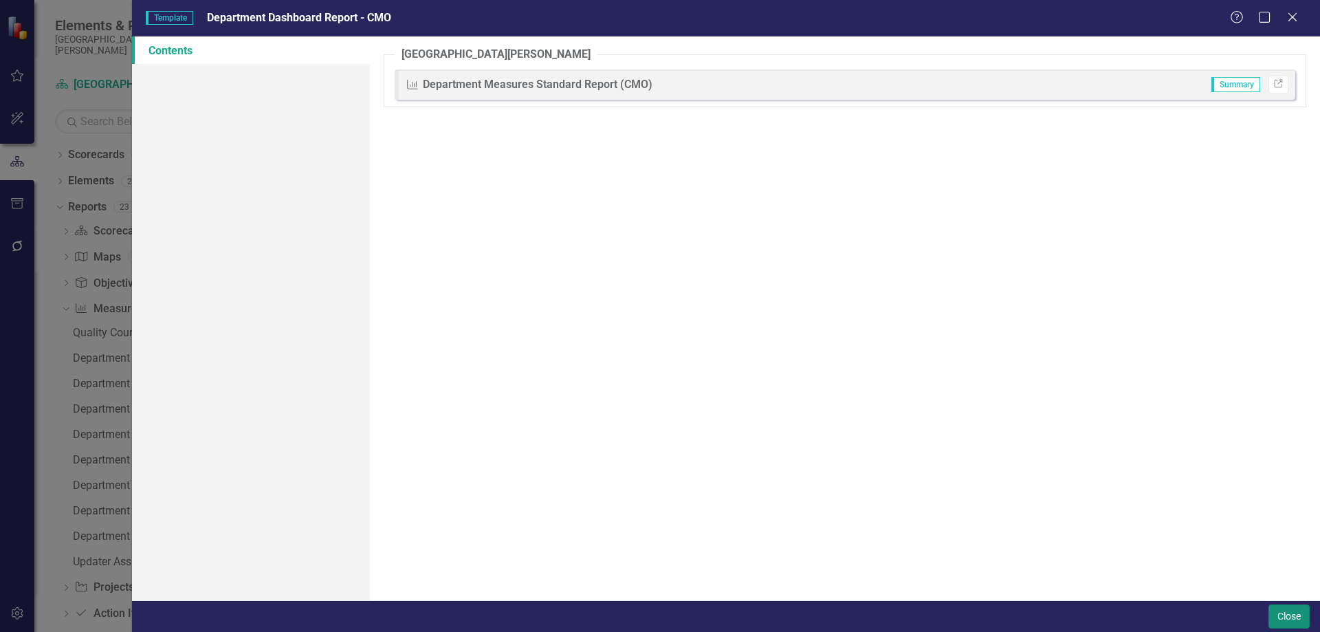
click at [1277, 616] on button "Close" at bounding box center [1289, 616] width 41 height 24
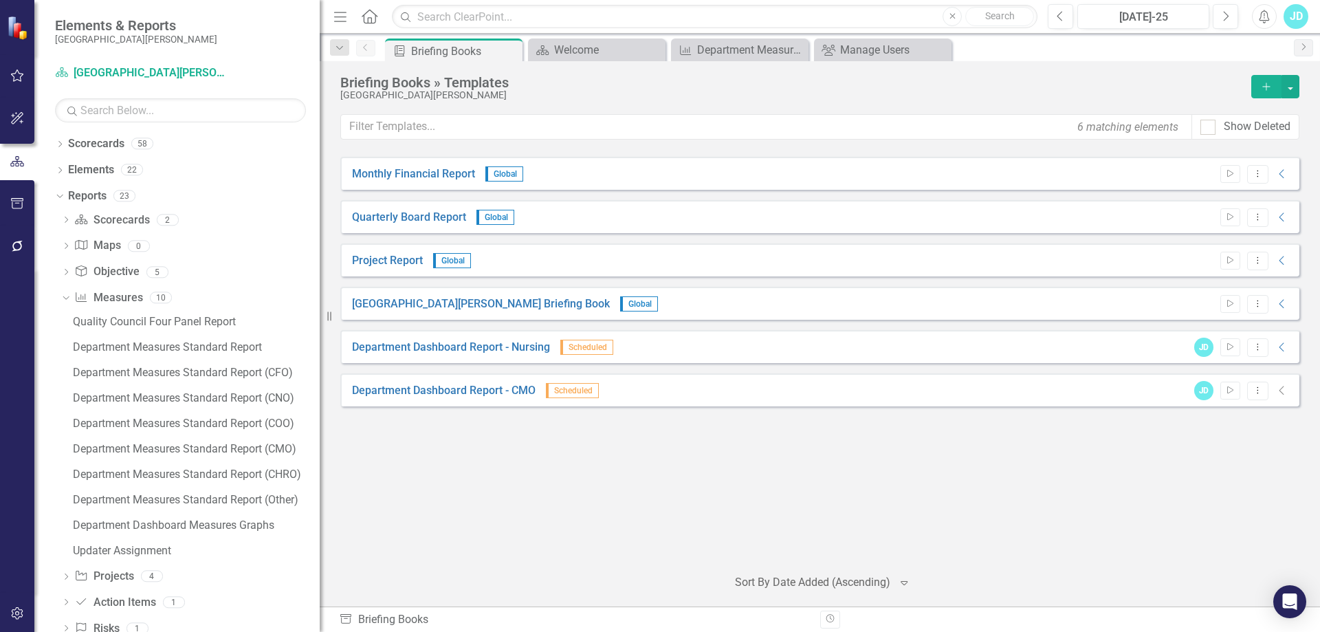
drag, startPoint x: 234, startPoint y: 321, endPoint x: 320, endPoint y: 319, distance: 85.3
click at [320, 319] on div "Resize" at bounding box center [325, 316] width 11 height 632
click at [859, 51] on div "Manage Users" at bounding box center [885, 49] width 91 height 17
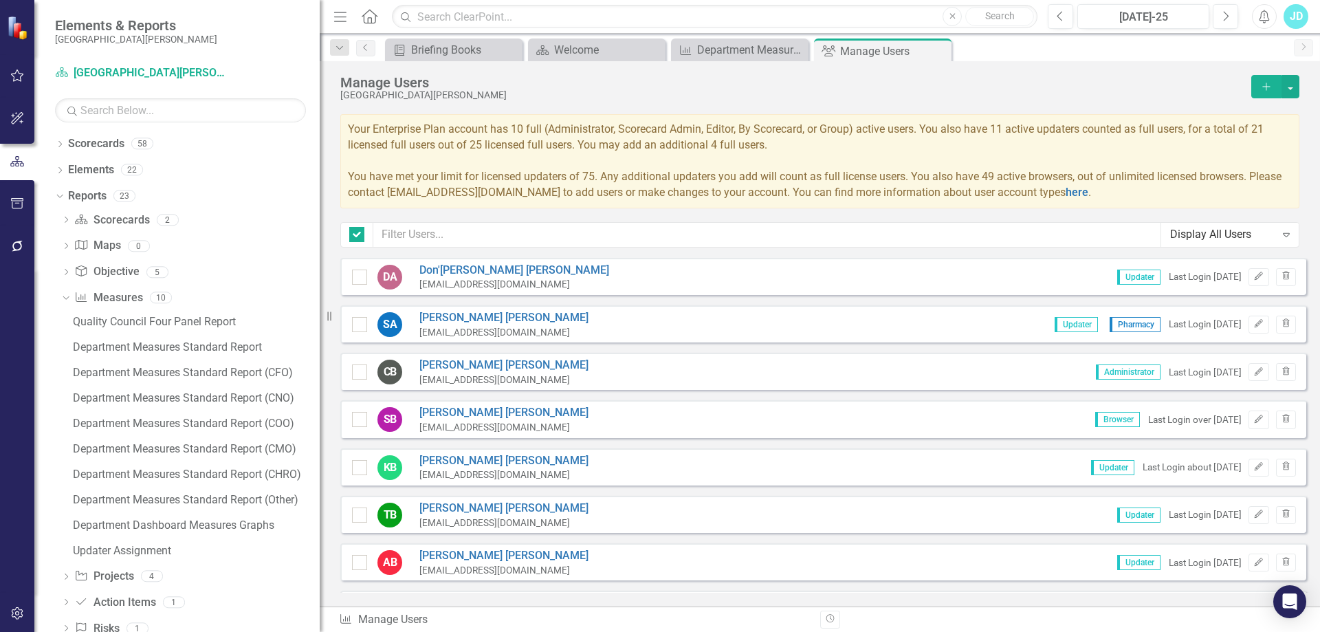
checkbox input "false"
click at [561, 234] on input "text" at bounding box center [767, 234] width 788 height 25
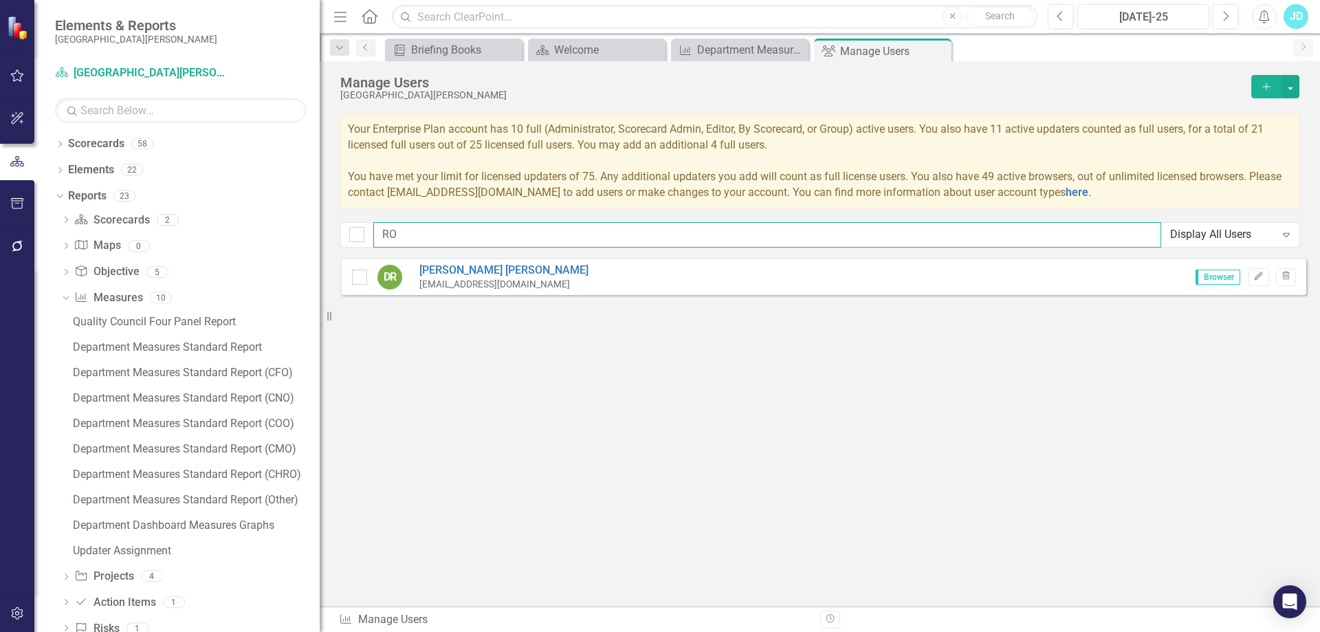
type input "R"
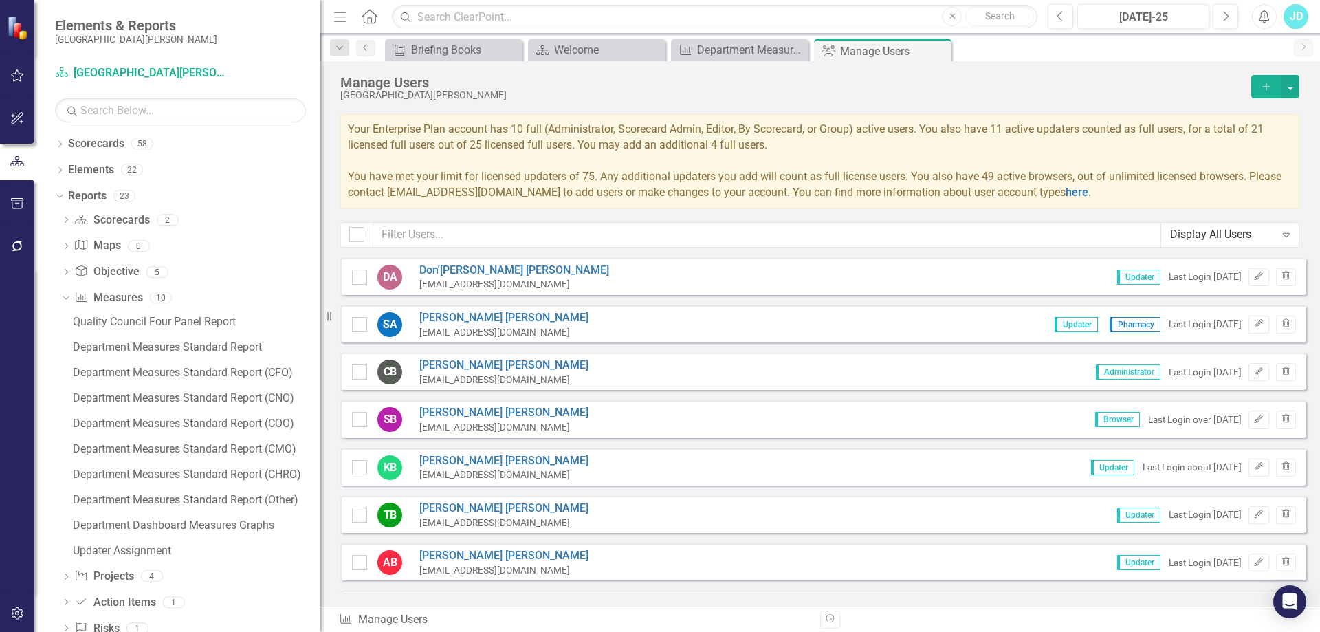
click at [1263, 93] on button "Add" at bounding box center [1266, 86] width 30 height 23
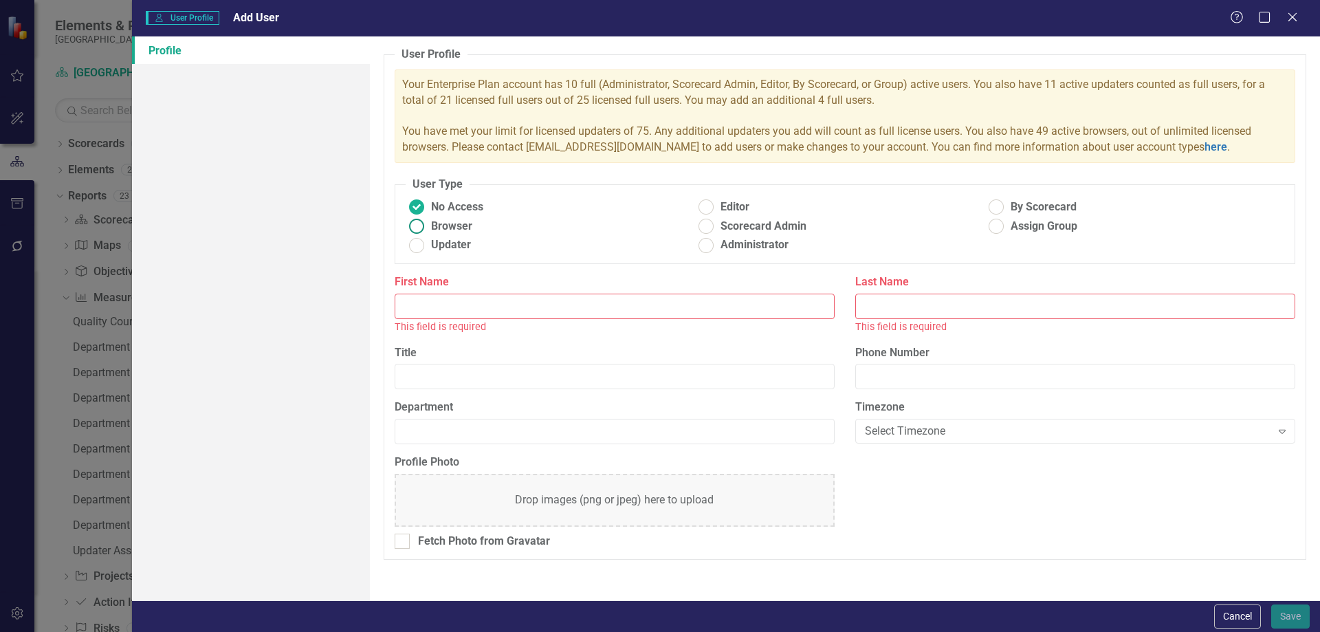
click at [421, 227] on ins at bounding box center [416, 226] width 21 height 21
click at [421, 227] on input "Browser" at bounding box center [416, 226] width 21 height 21
radio input "true"
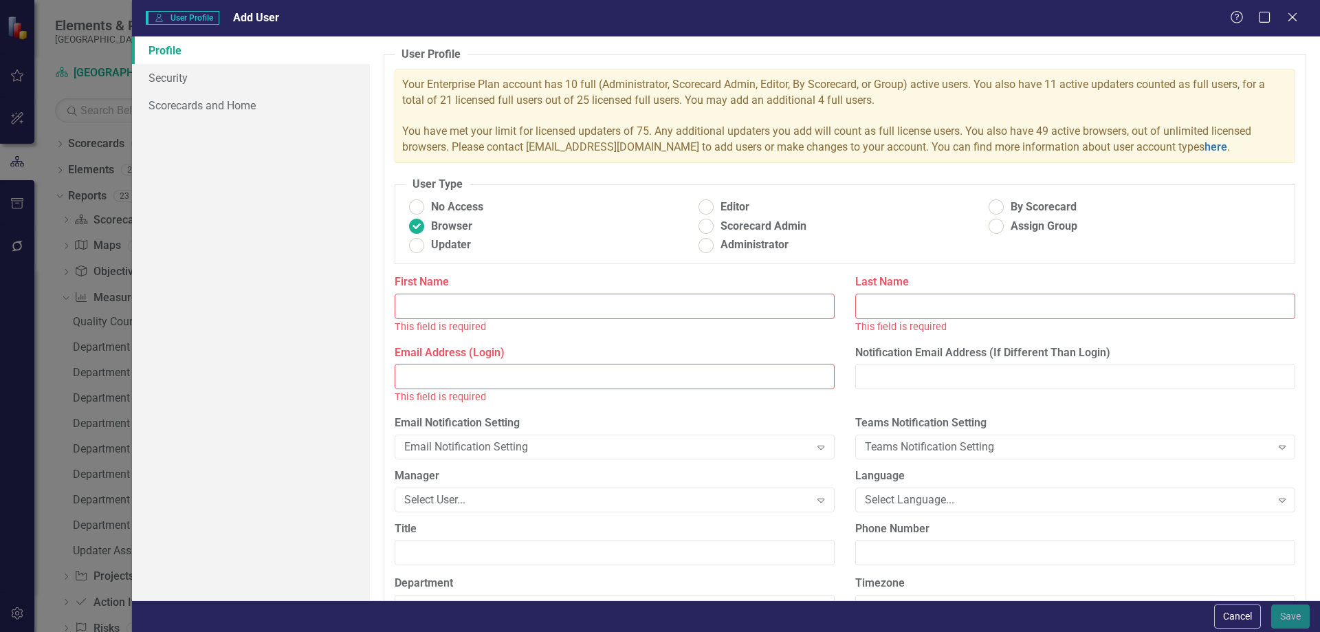
click at [439, 300] on input "First Name" at bounding box center [615, 306] width 440 height 25
type input "j"
type input "[PERSON_NAME]"
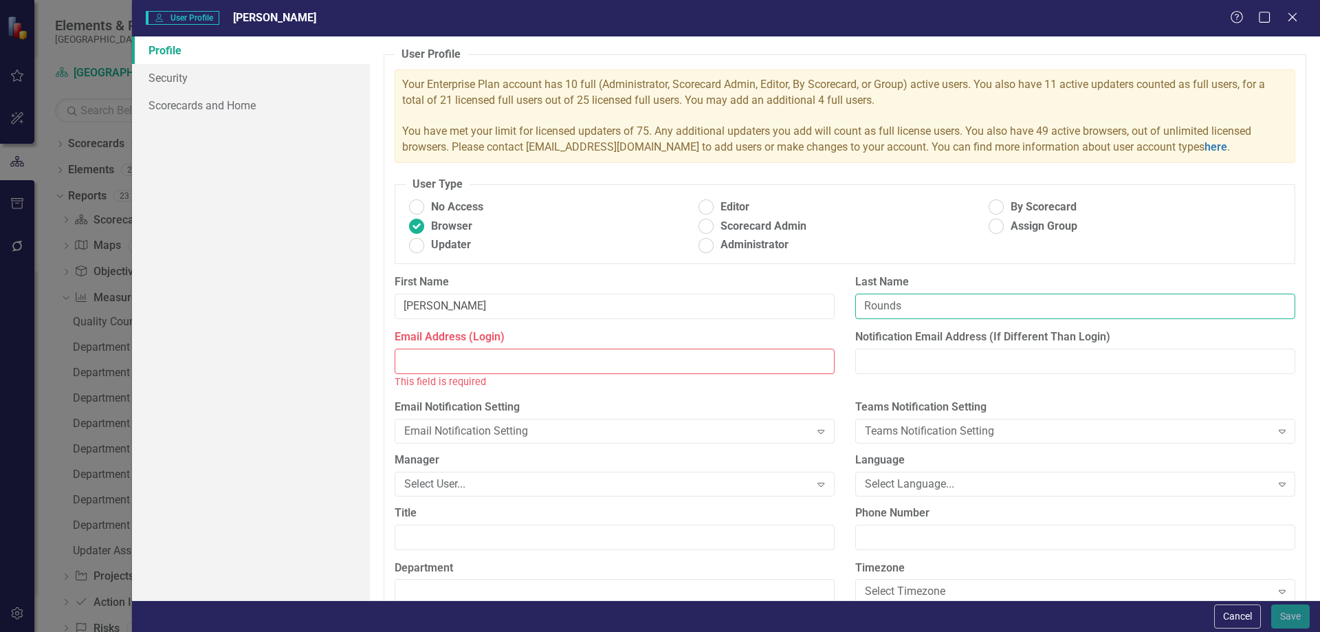
type input "Rounds"
click at [482, 355] on input "Email Address (Login)" at bounding box center [615, 361] width 440 height 25
paste input "[EMAIL_ADDRESS][DOMAIN_NAME]"
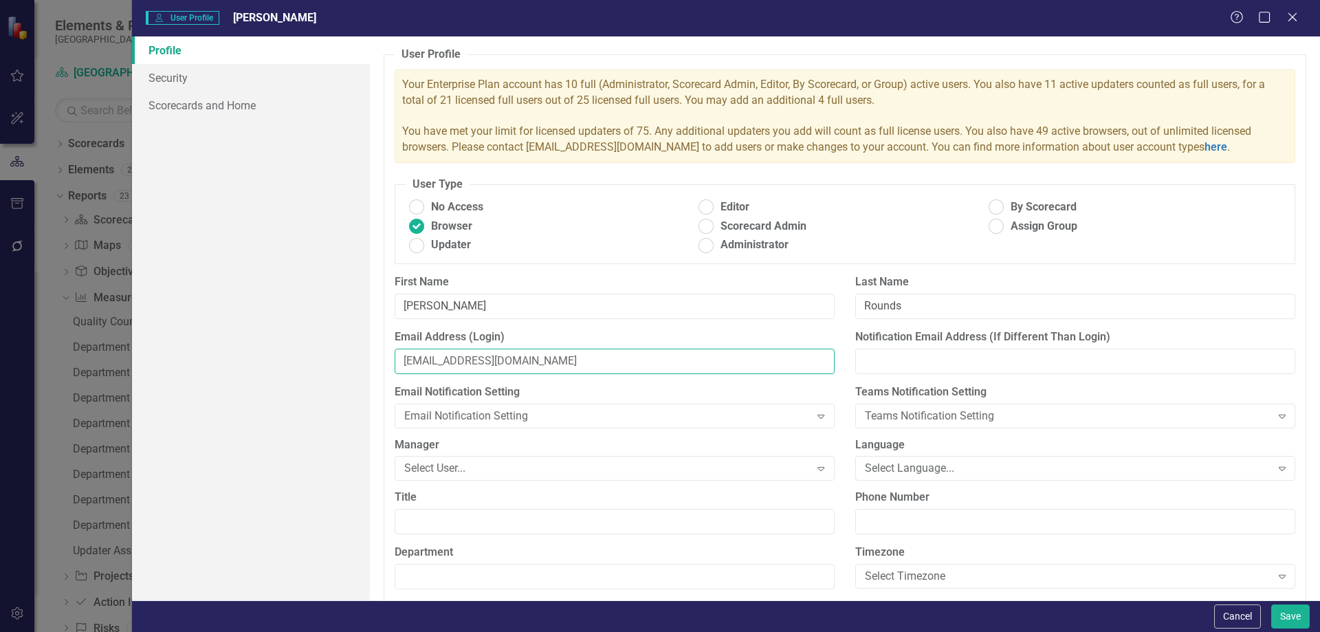
scroll to position [115, 0]
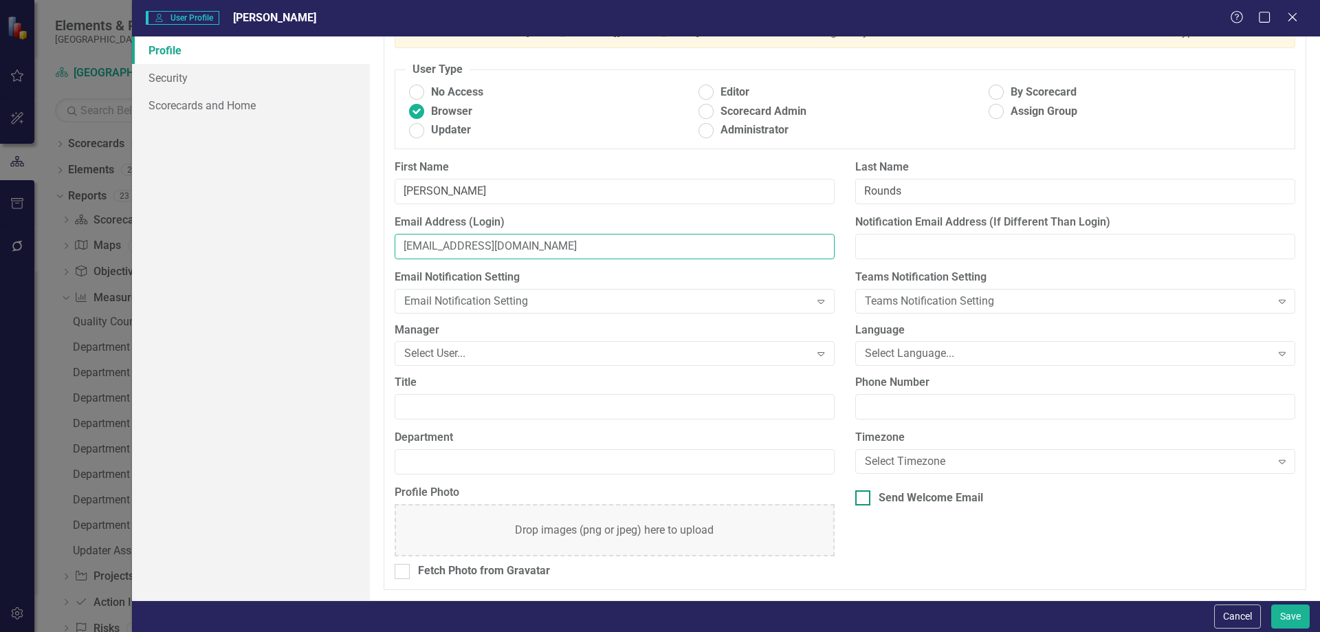
type input "[EMAIL_ADDRESS][DOMAIN_NAME]"
click at [858, 493] on input "Send Welcome Email" at bounding box center [859, 494] width 9 height 9
checkbox input "true"
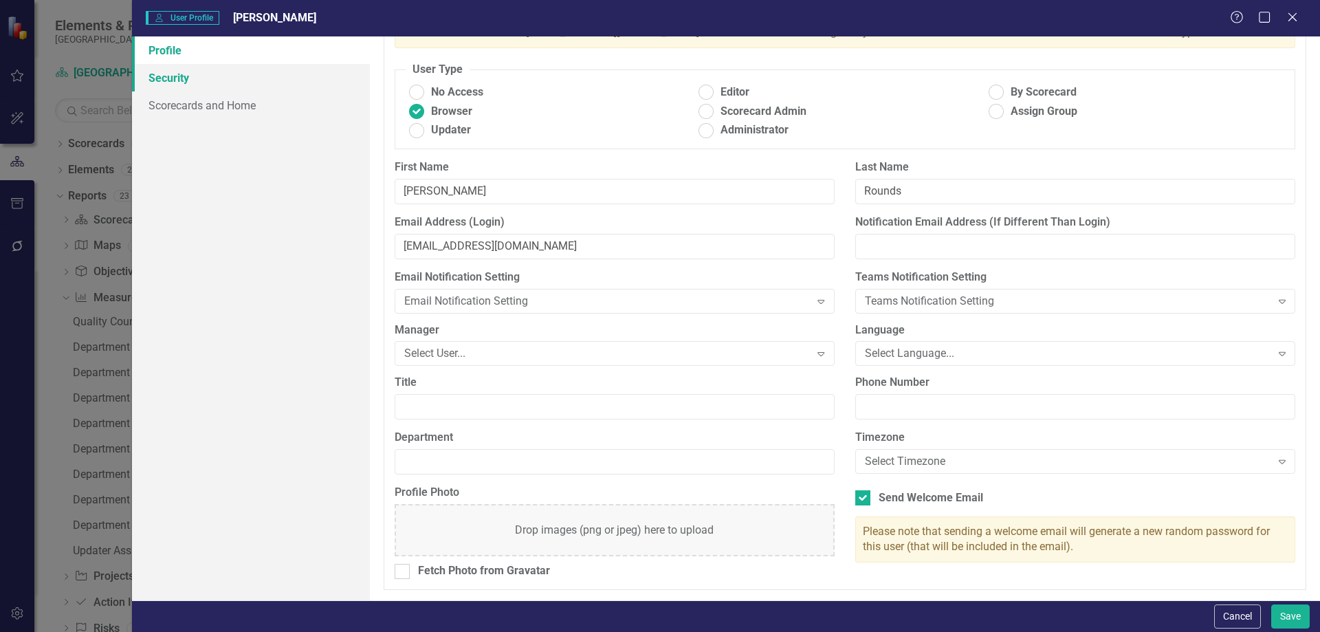
click at [183, 78] on link "Security" at bounding box center [251, 78] width 238 height 28
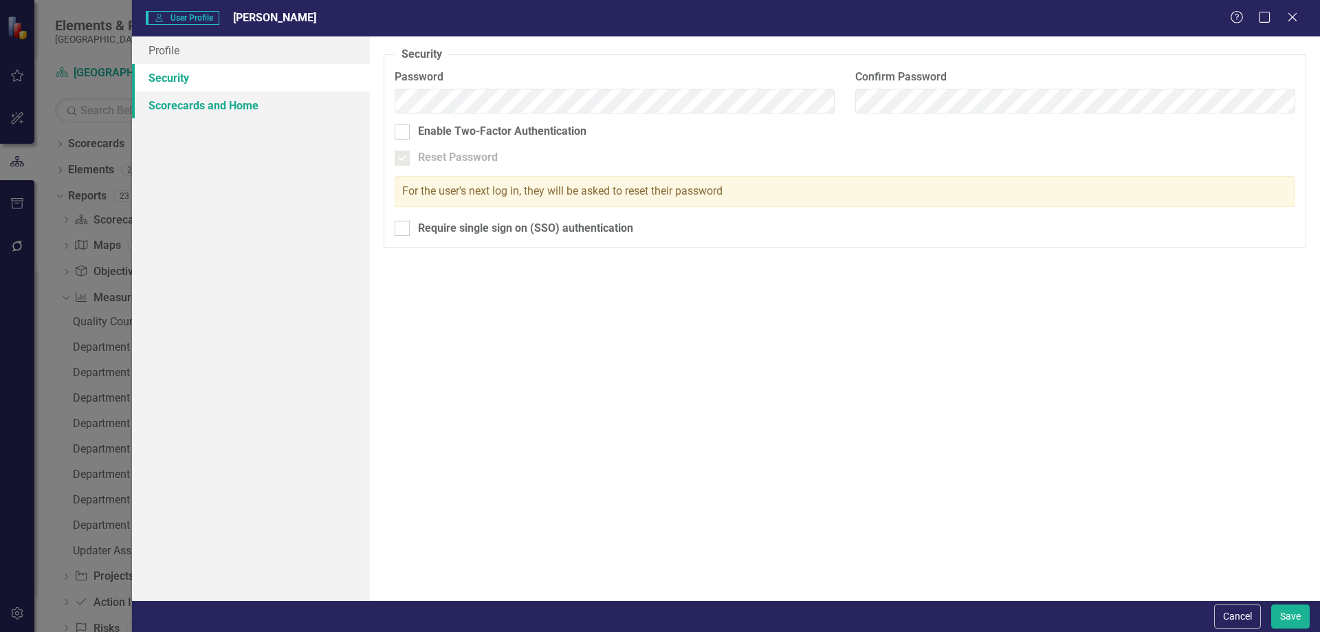
click at [186, 105] on link "Scorecards and Home" at bounding box center [251, 105] width 238 height 28
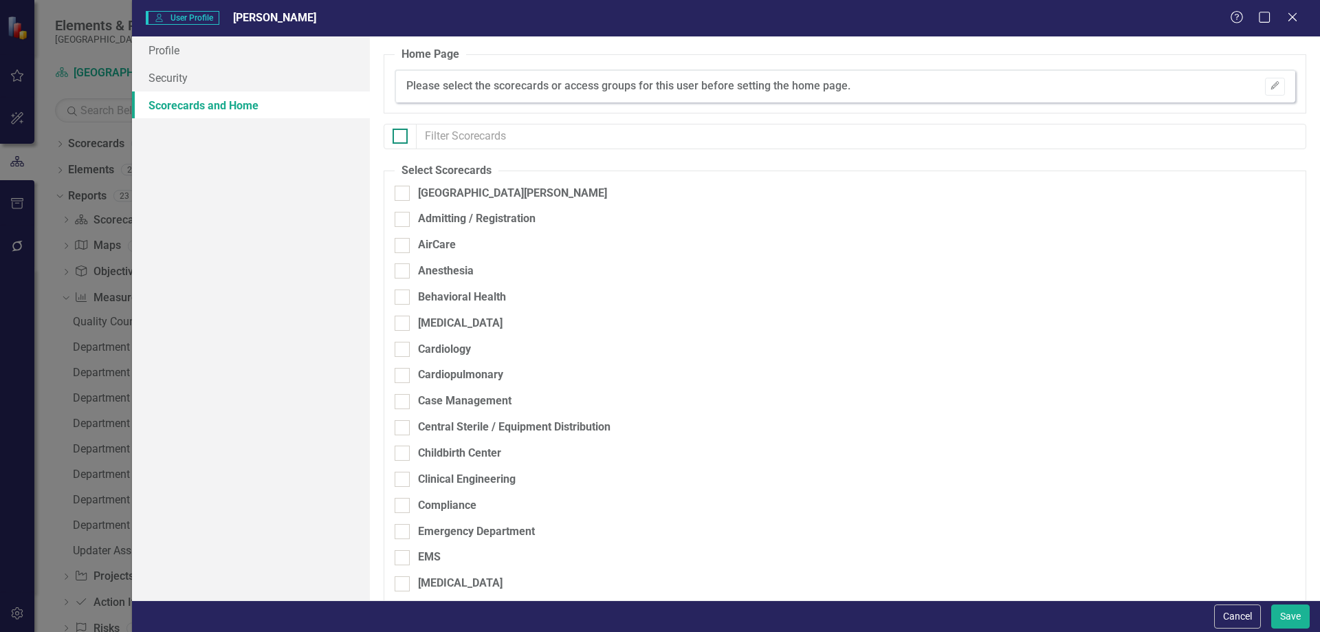
click at [400, 134] on input "checkbox" at bounding box center [397, 133] width 9 height 9
checkbox input "true"
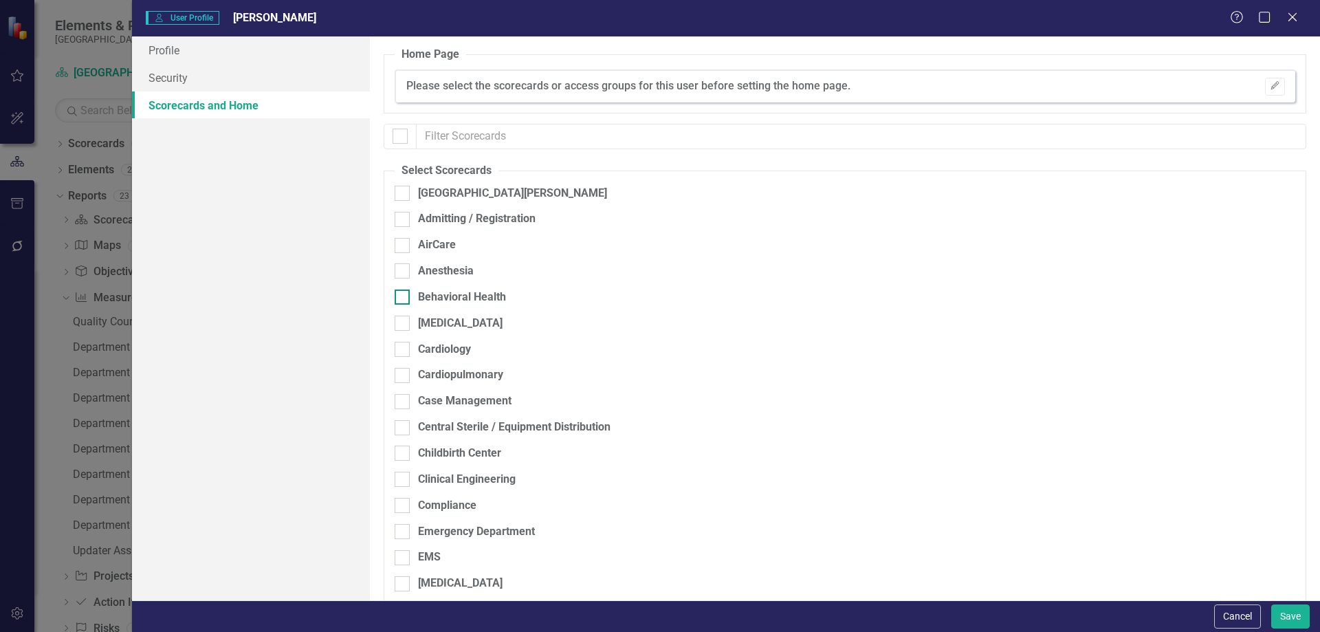
checkbox input "true"
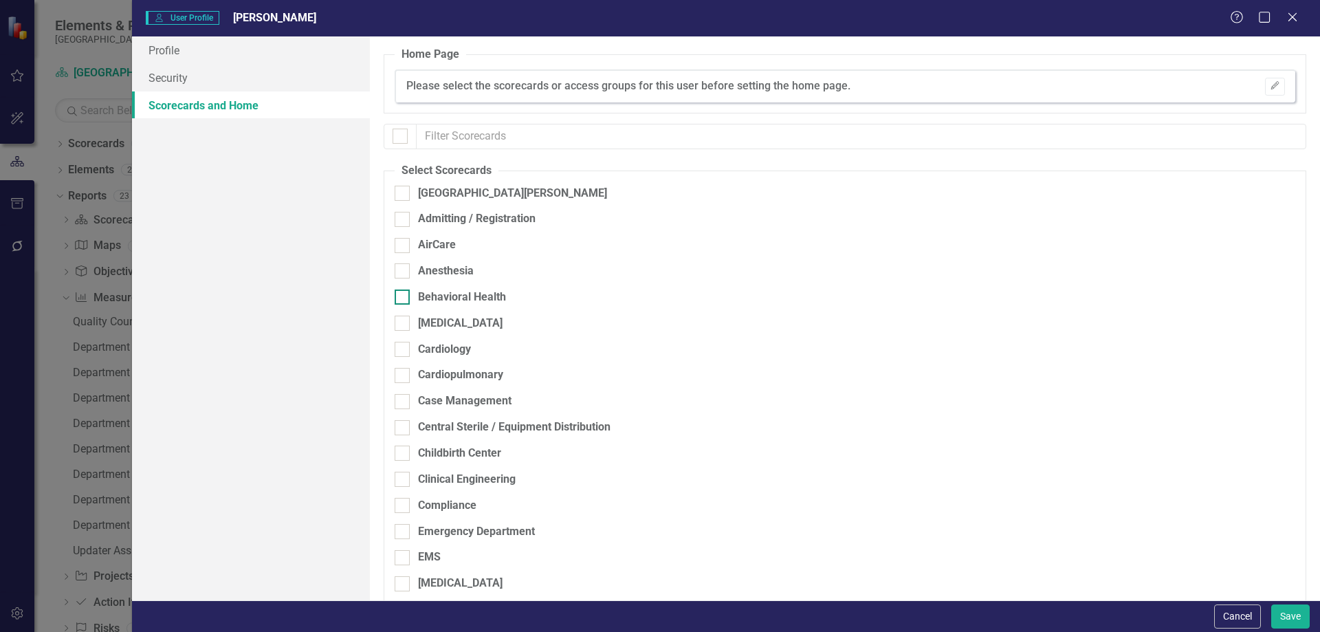
checkbox input "true"
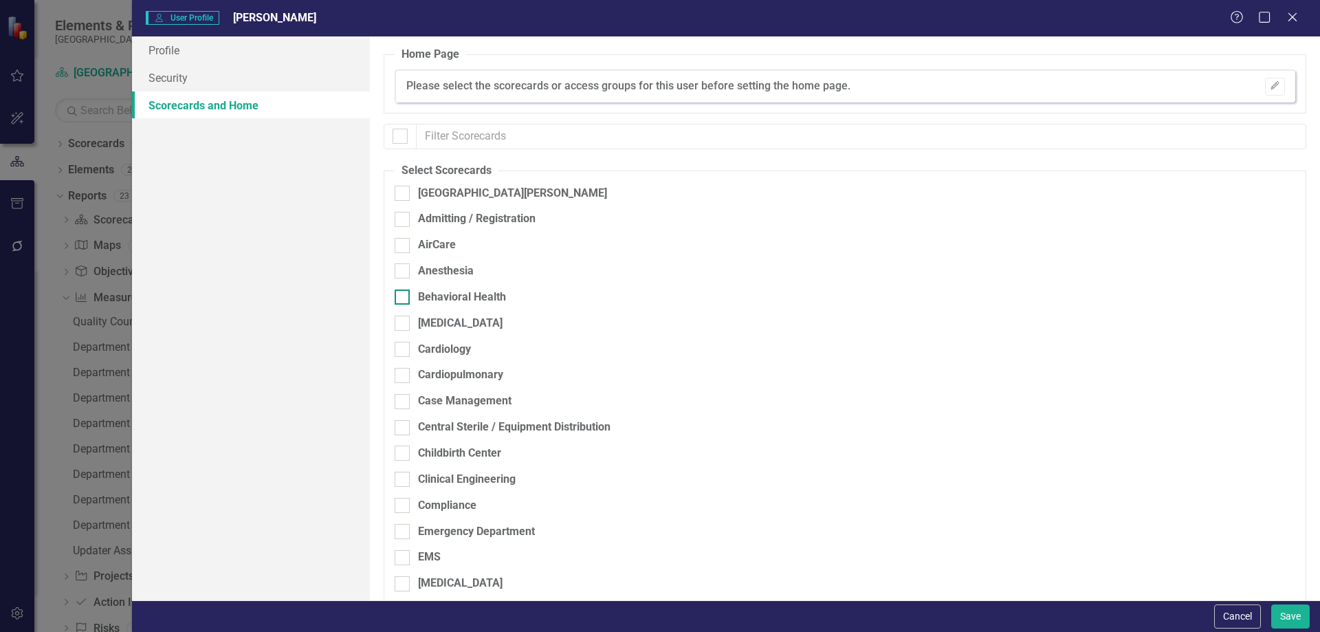
checkbox input "true"
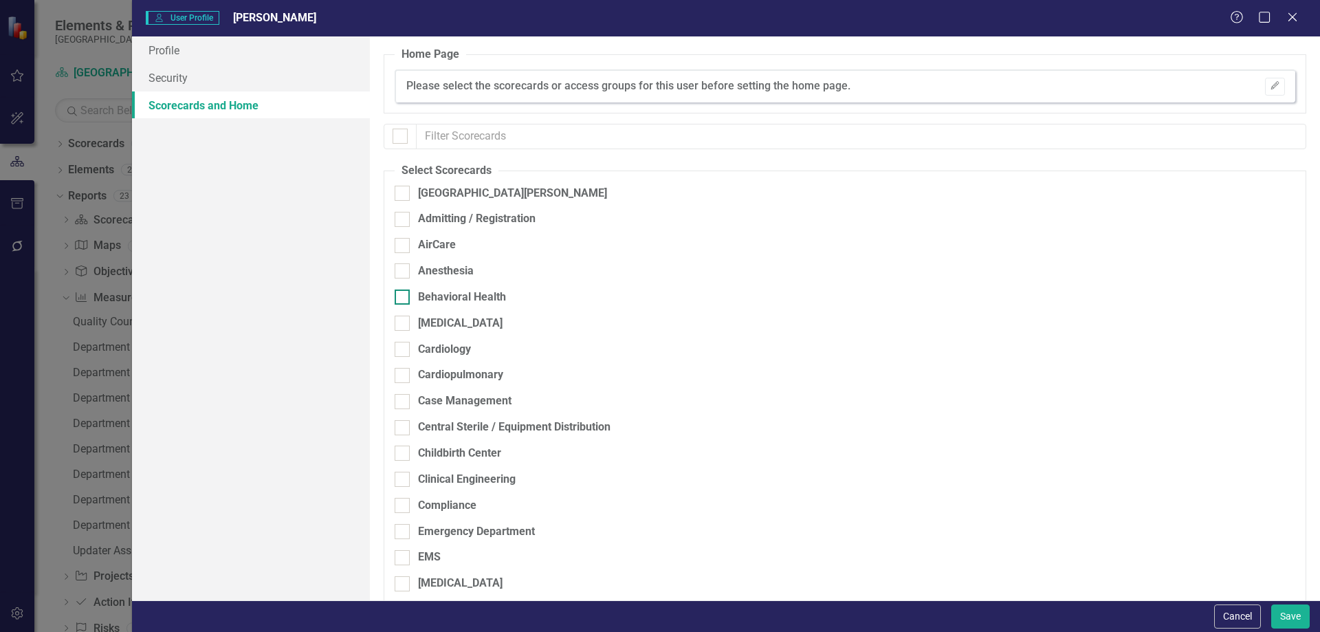
checkbox input "true"
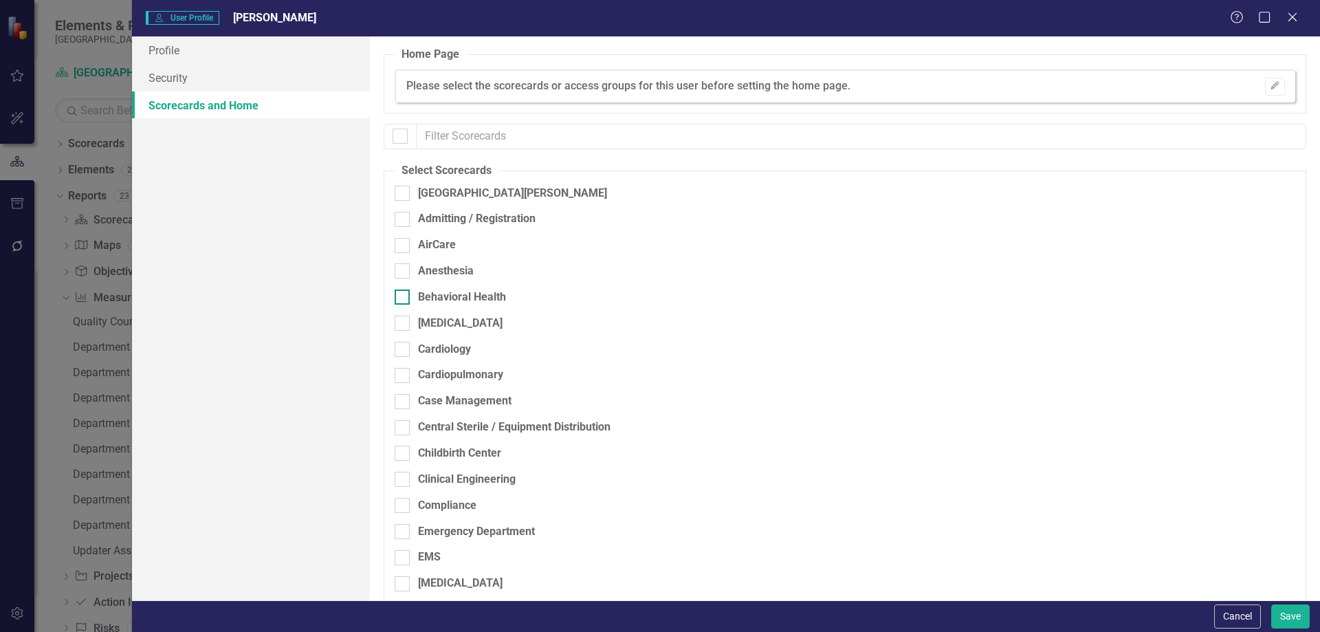
checkbox input "true"
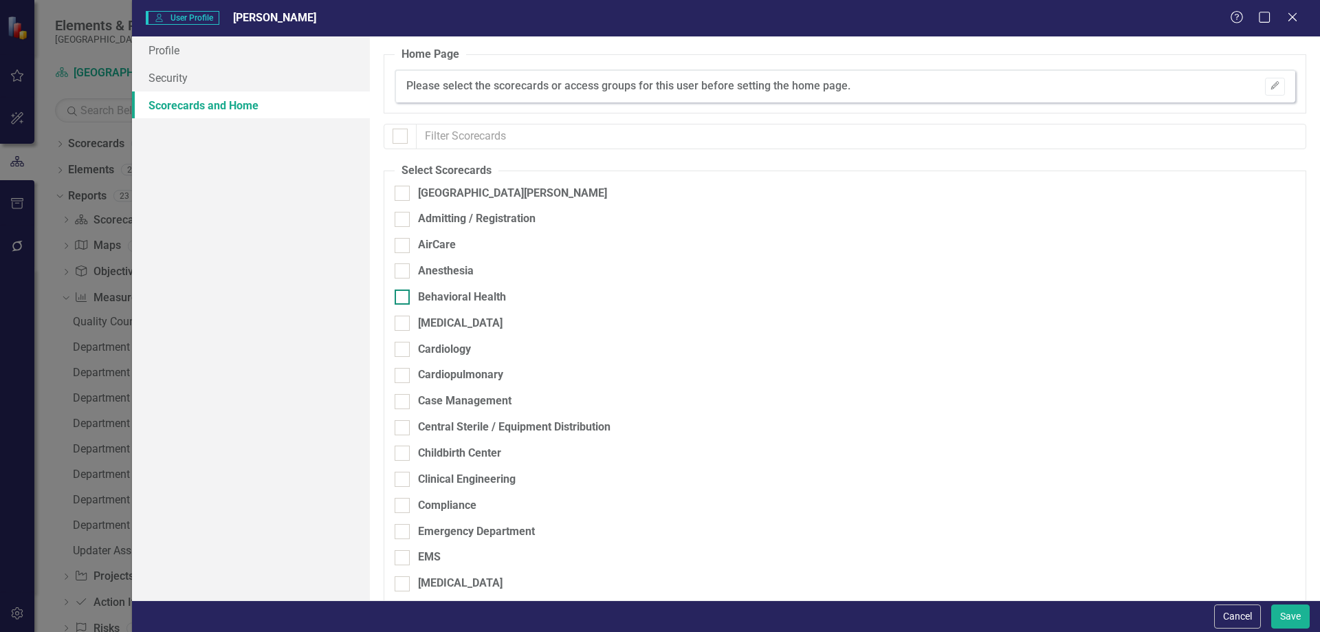
checkbox input "true"
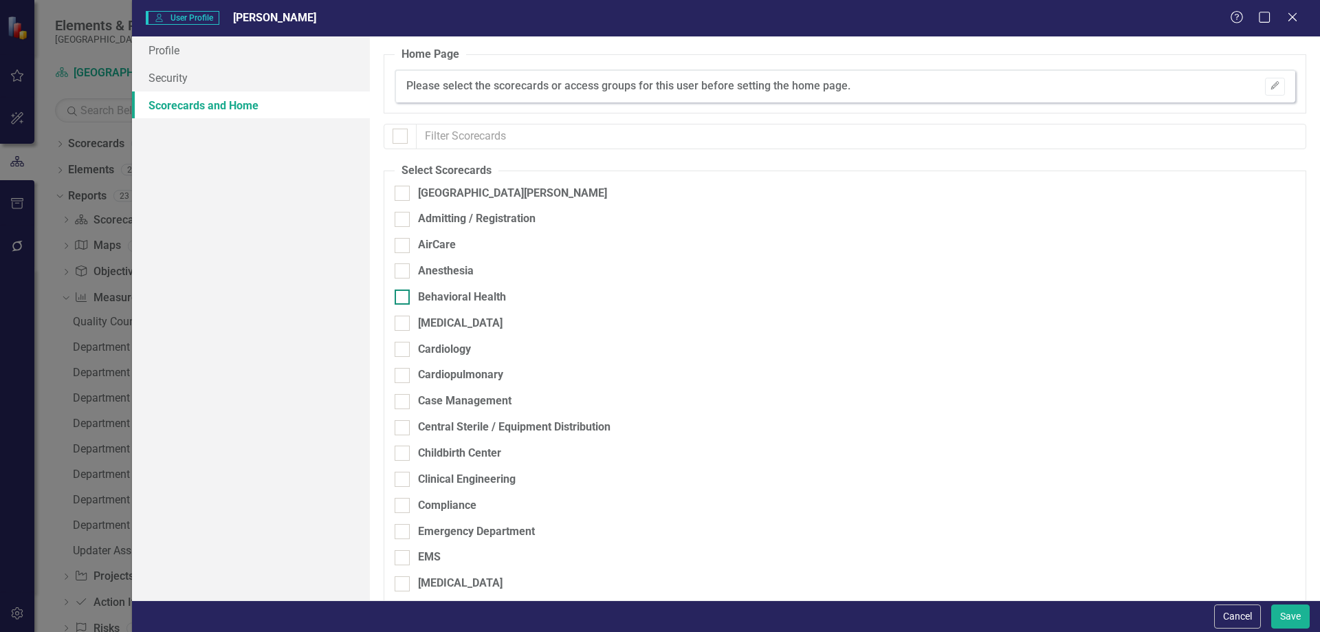
checkbox input "true"
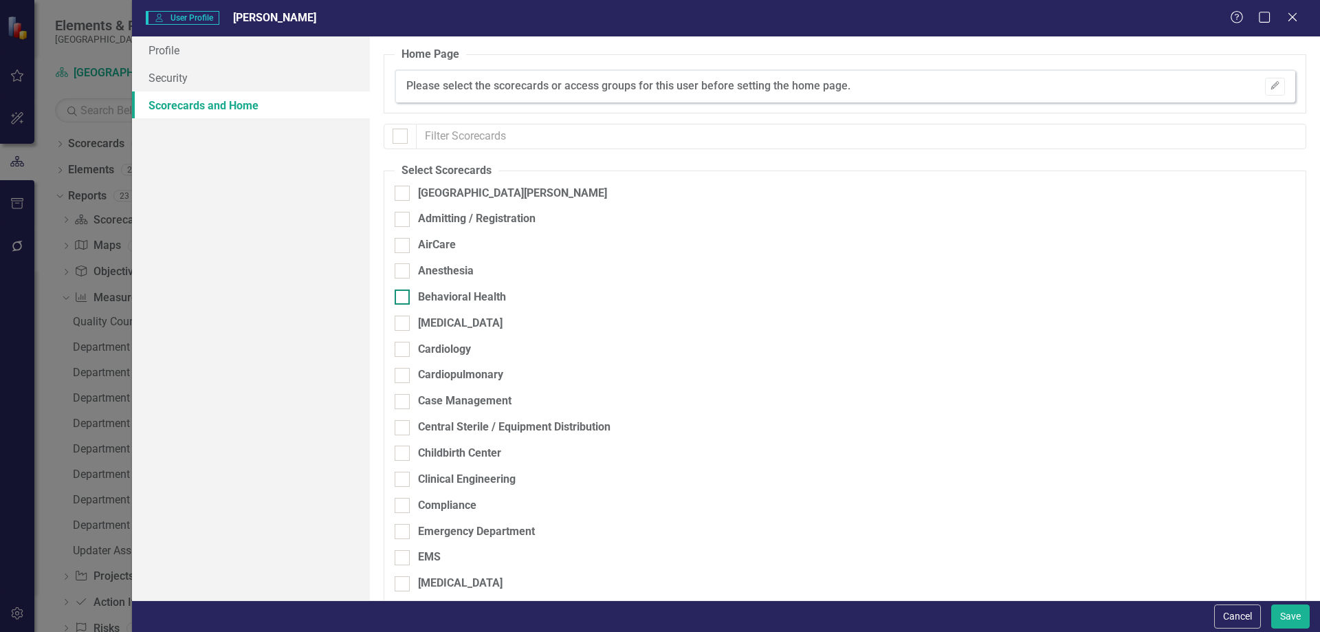
checkbox input "true"
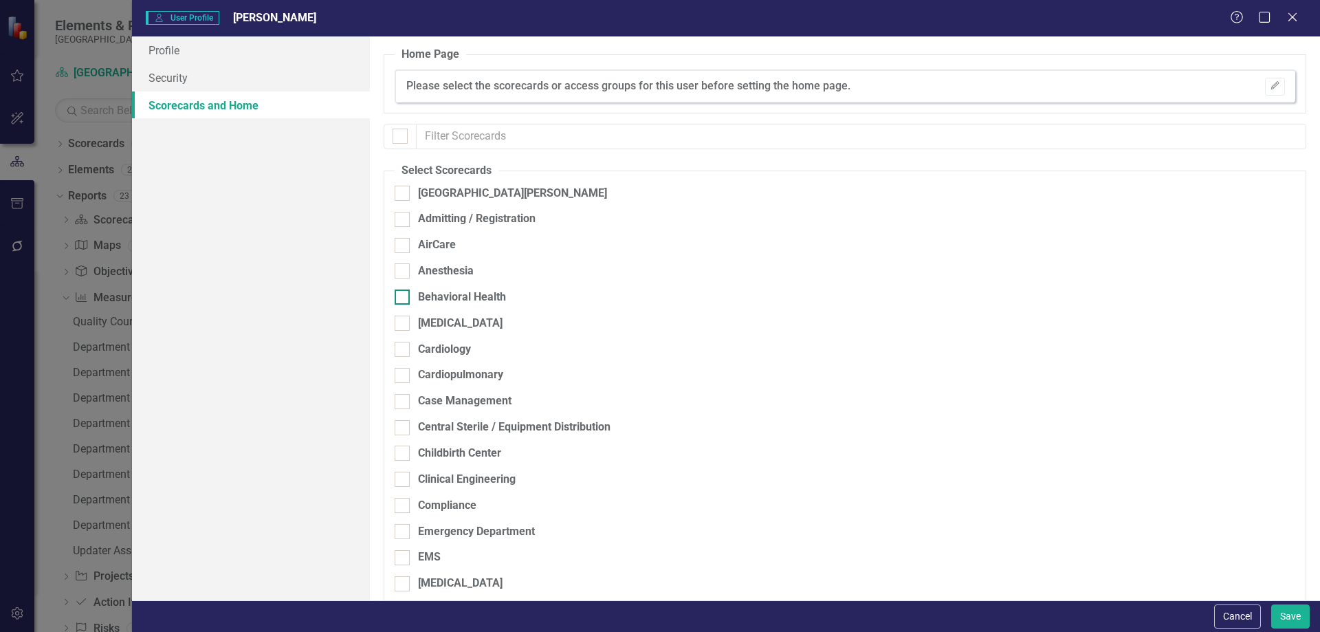
checkbox input "true"
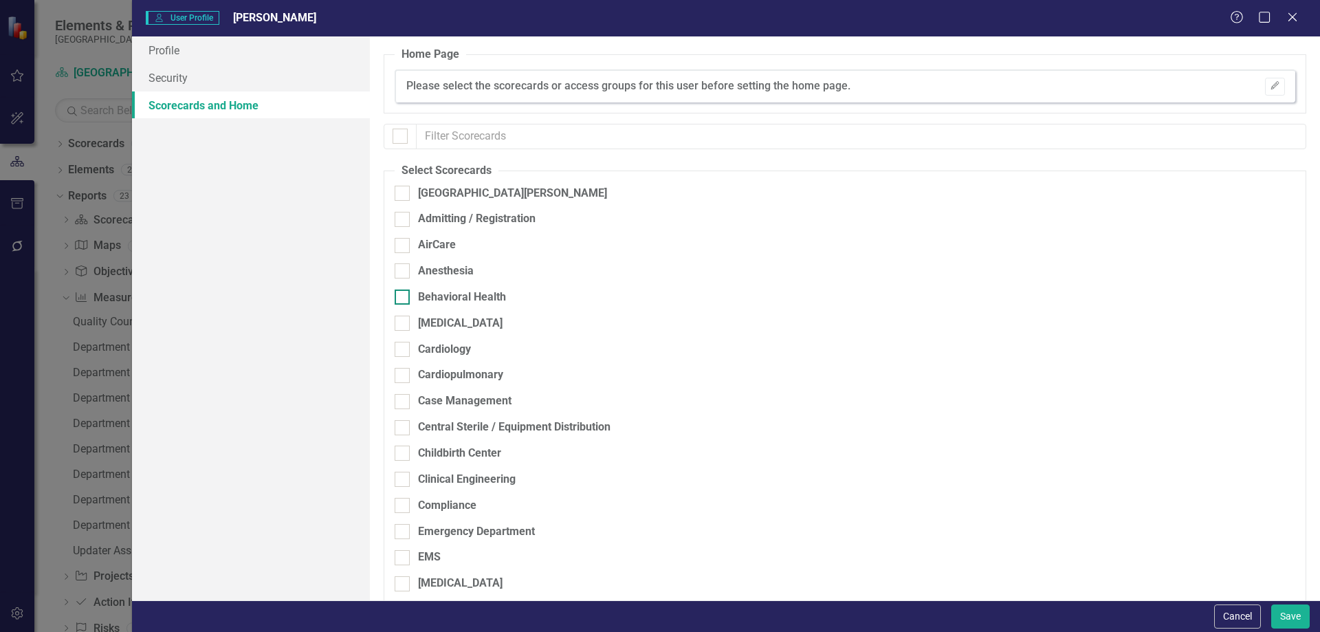
checkbox input "true"
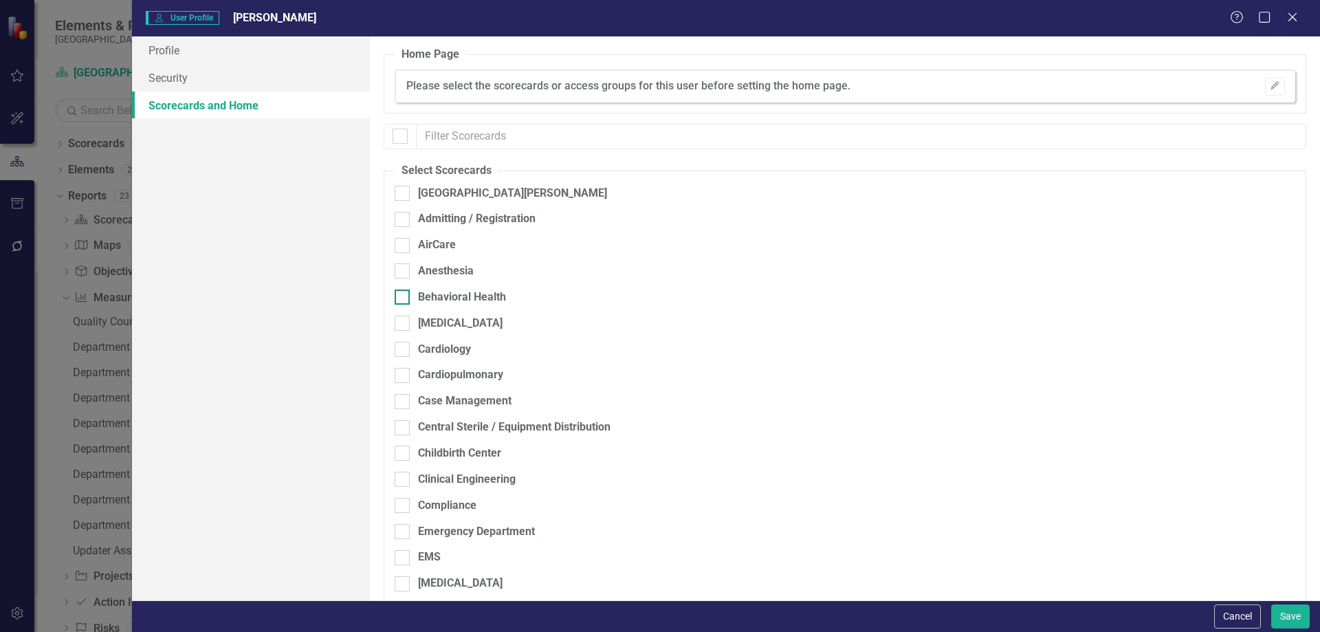
checkbox input "true"
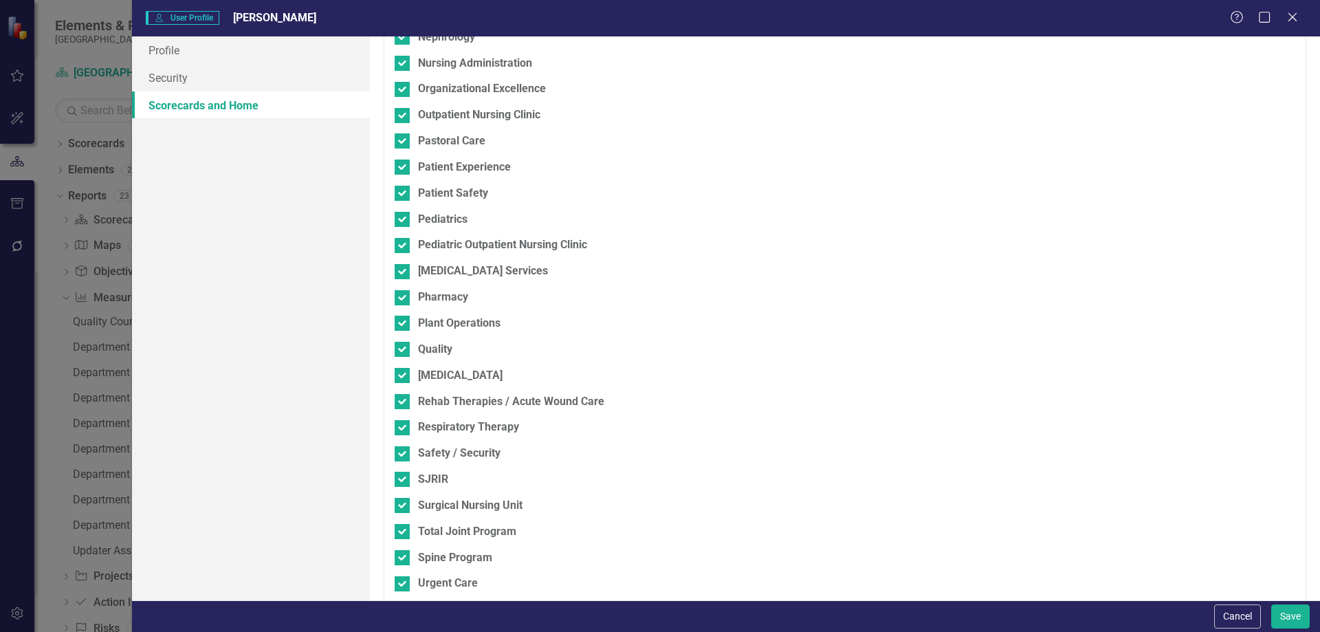
scroll to position [1105, 0]
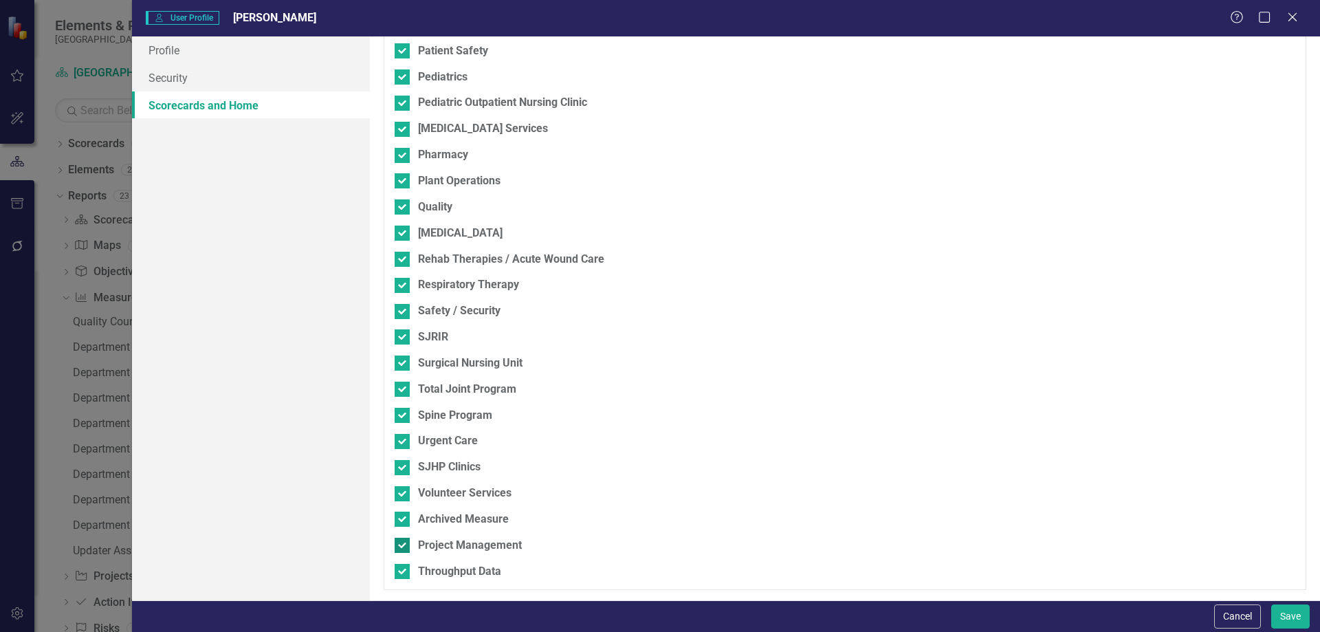
click at [401, 544] on input "Project Management" at bounding box center [399, 542] width 9 height 9
checkbox input "false"
click at [401, 521] on div at bounding box center [402, 519] width 15 height 15
click at [401, 520] on input "Archived Measure" at bounding box center [399, 516] width 9 height 9
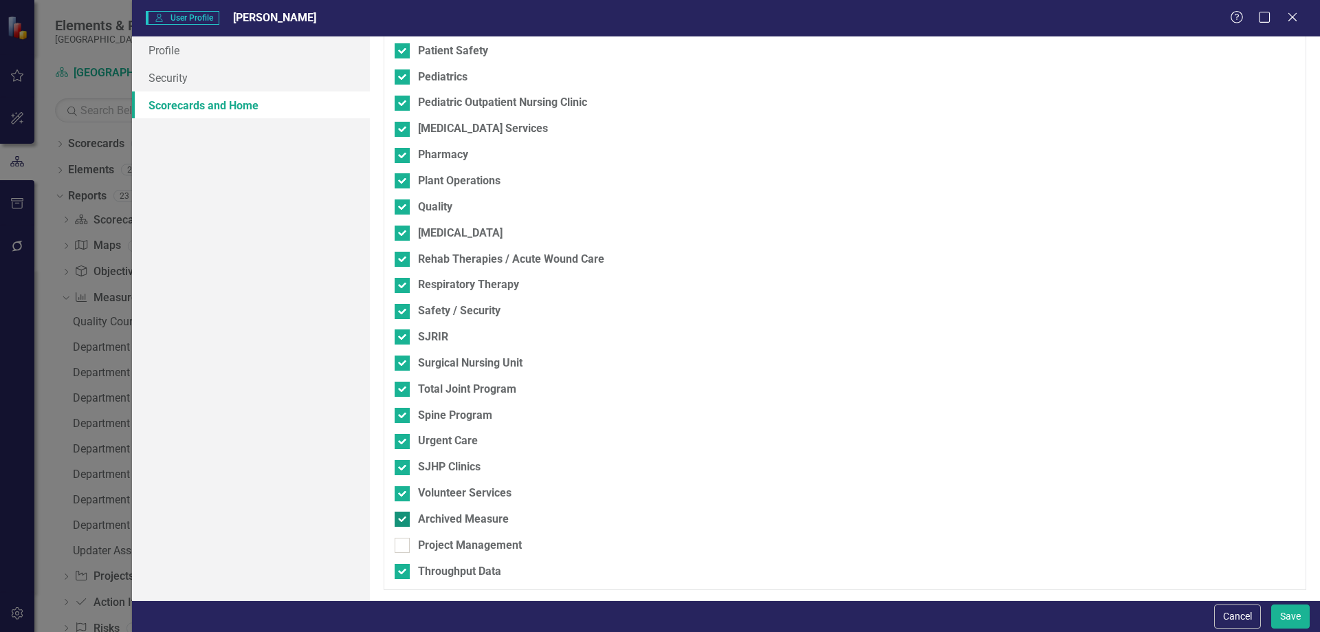
checkbox input "false"
click at [404, 441] on div at bounding box center [402, 441] width 15 height 15
click at [404, 441] on input "Urgent Care" at bounding box center [399, 438] width 9 height 9
checkbox input "false"
click at [404, 463] on div at bounding box center [402, 467] width 15 height 15
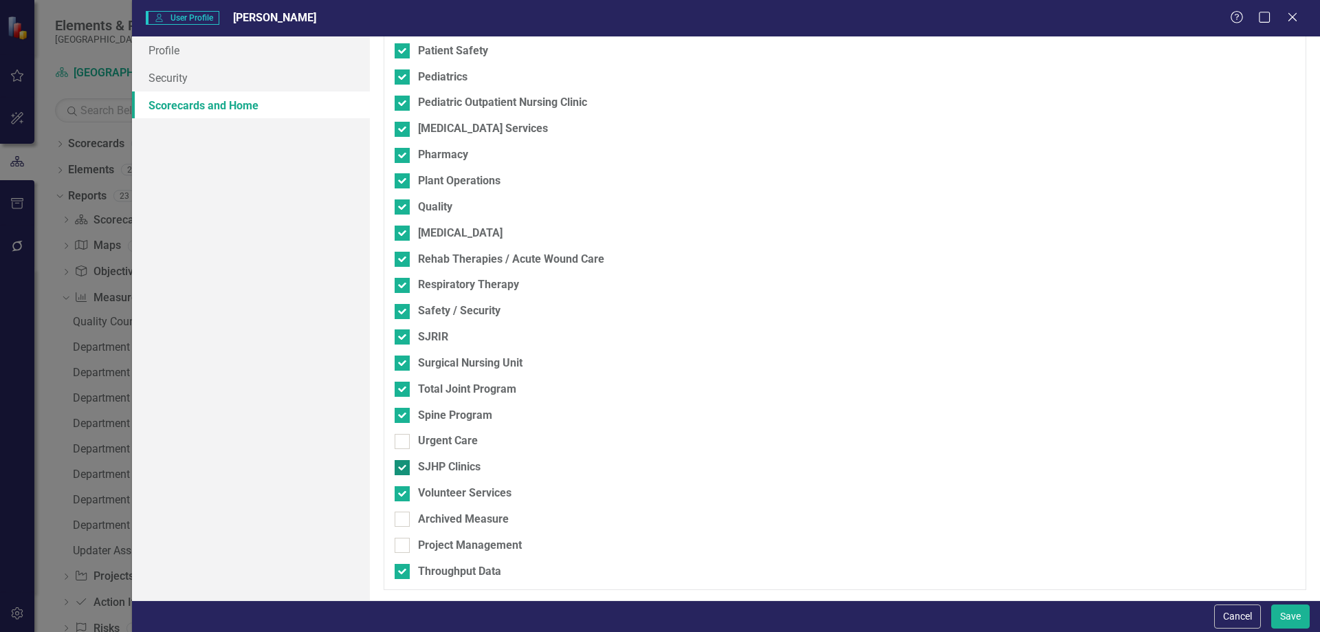
click at [404, 463] on input "SJHP Clinics" at bounding box center [399, 464] width 9 height 9
checkbox input "false"
click at [400, 571] on input "Throughput Data" at bounding box center [399, 568] width 9 height 9
checkbox input "false"
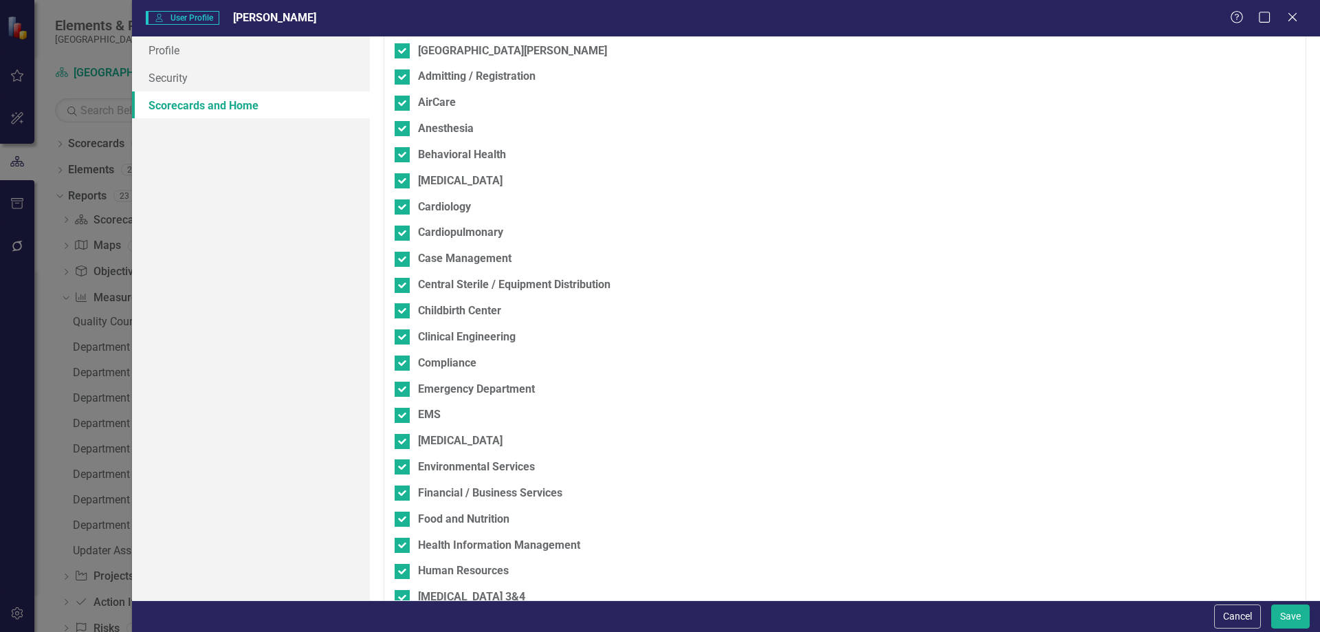
scroll to position [0, 0]
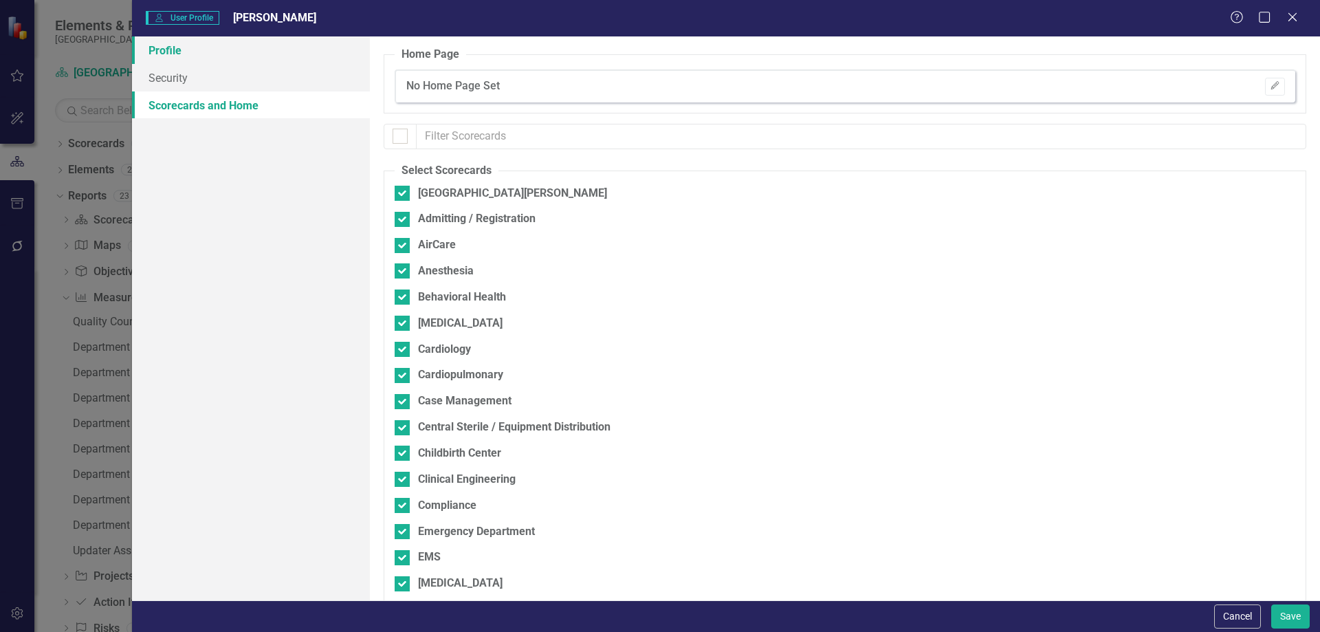
click at [198, 50] on link "Profile" at bounding box center [251, 50] width 238 height 28
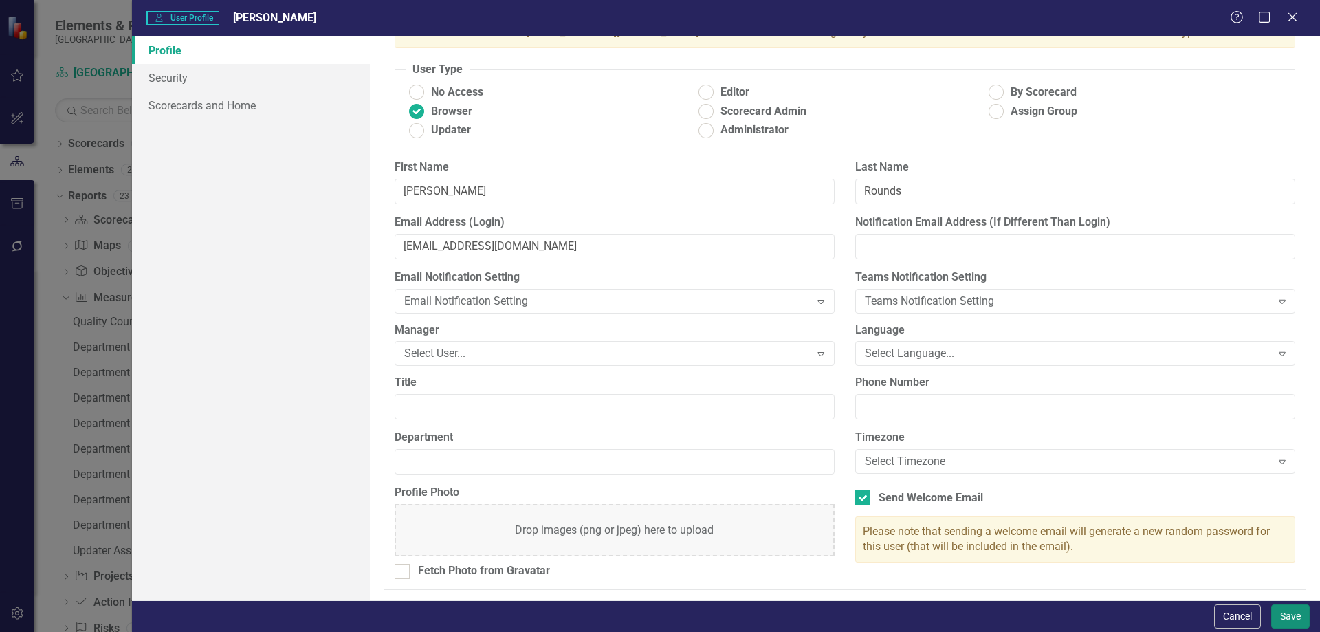
click at [1294, 615] on button "Save" at bounding box center [1290, 616] width 39 height 24
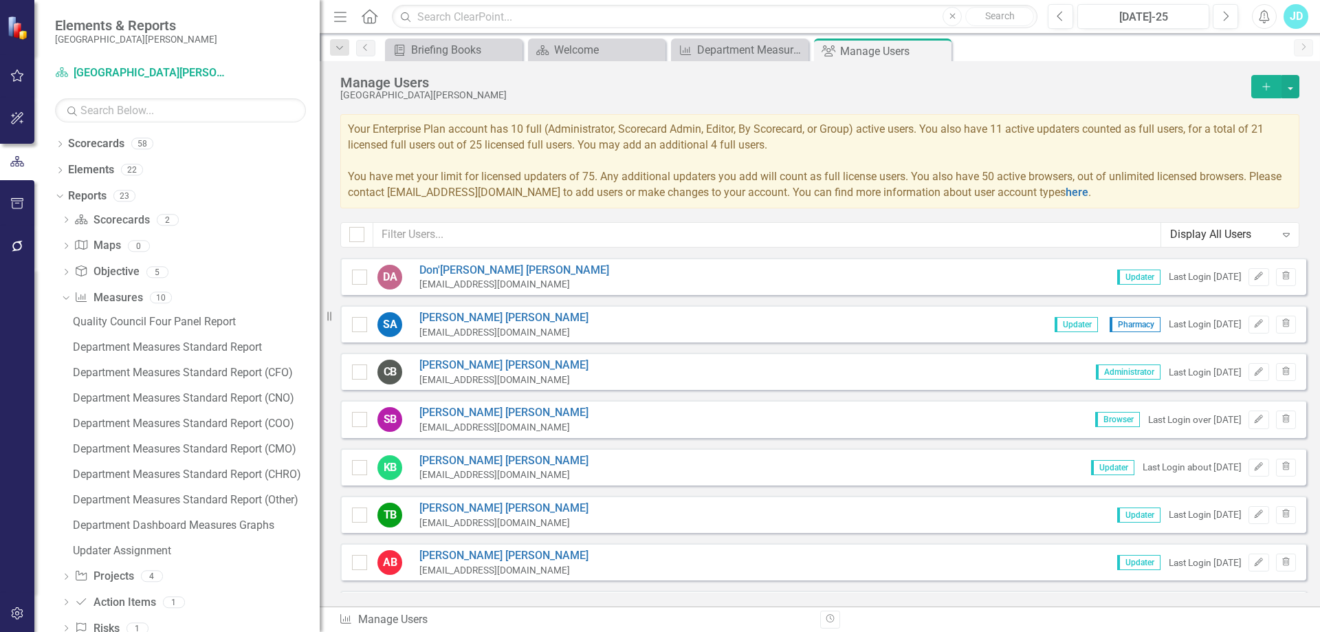
click at [1268, 88] on icon "Add" at bounding box center [1266, 87] width 12 height 10
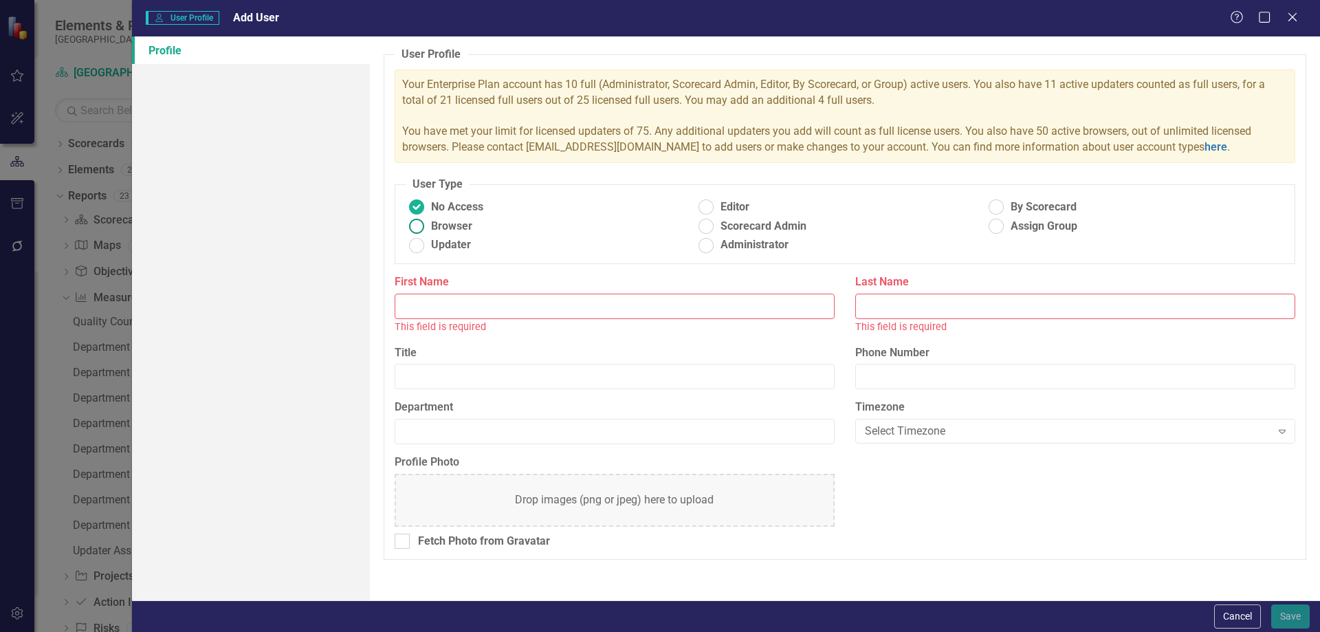
drag, startPoint x: 421, startPoint y: 226, endPoint x: 448, endPoint y: 274, distance: 55.4
click at [421, 226] on ins at bounding box center [416, 226] width 21 height 21
click at [421, 226] on input "Browser" at bounding box center [416, 226] width 21 height 21
radio input "true"
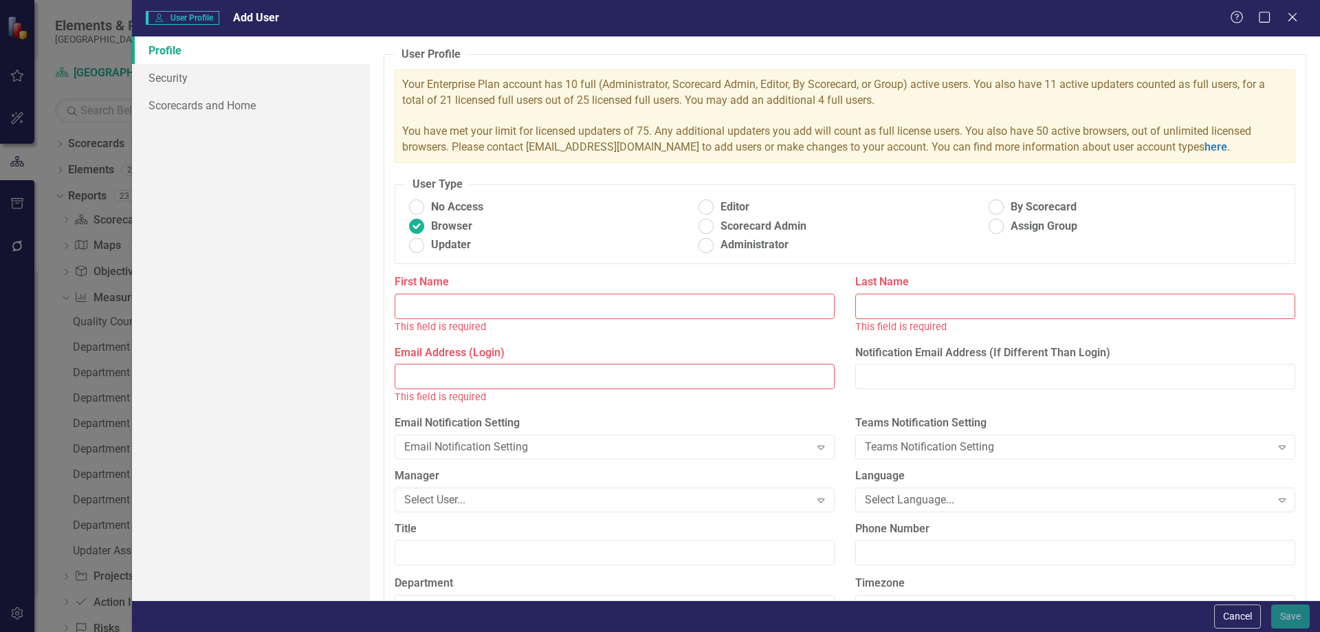
click at [469, 305] on input "First Name" at bounding box center [615, 306] width 440 height 25
type input "[PERSON_NAME]"
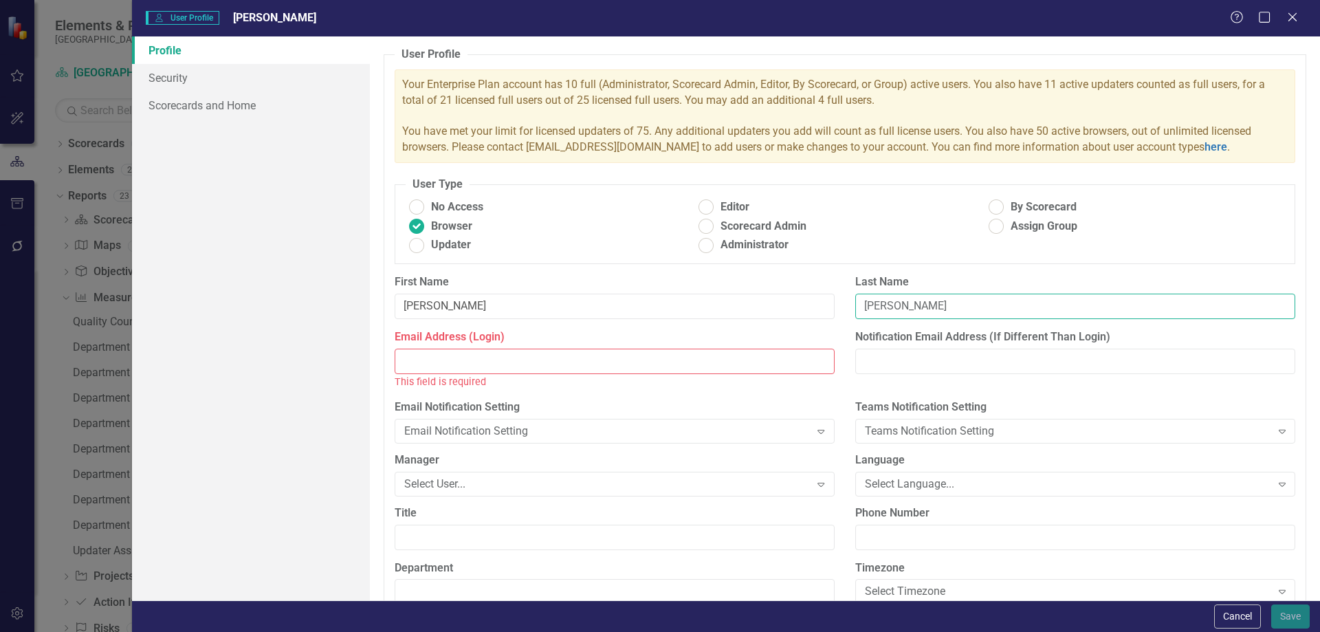
type input "[PERSON_NAME]"
click at [461, 364] on input "Email Address (Login)" at bounding box center [615, 361] width 440 height 25
paste input "[EMAIL_ADDRESS][DOMAIN_NAME]"
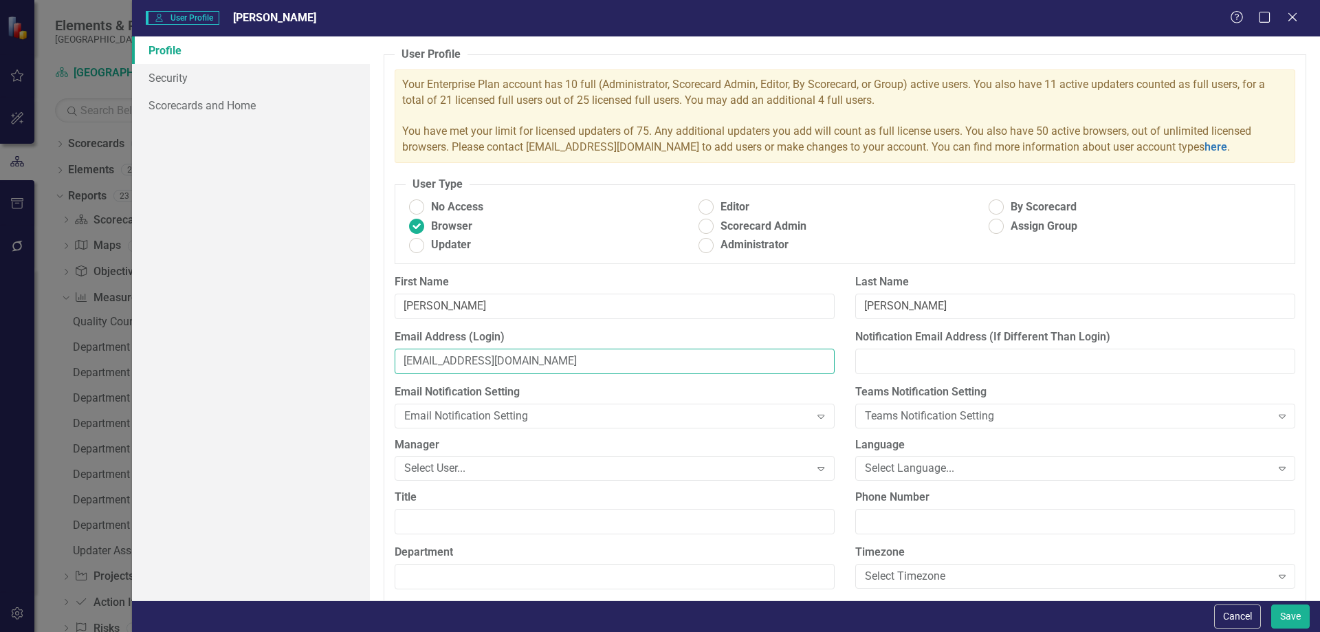
scroll to position [131, 0]
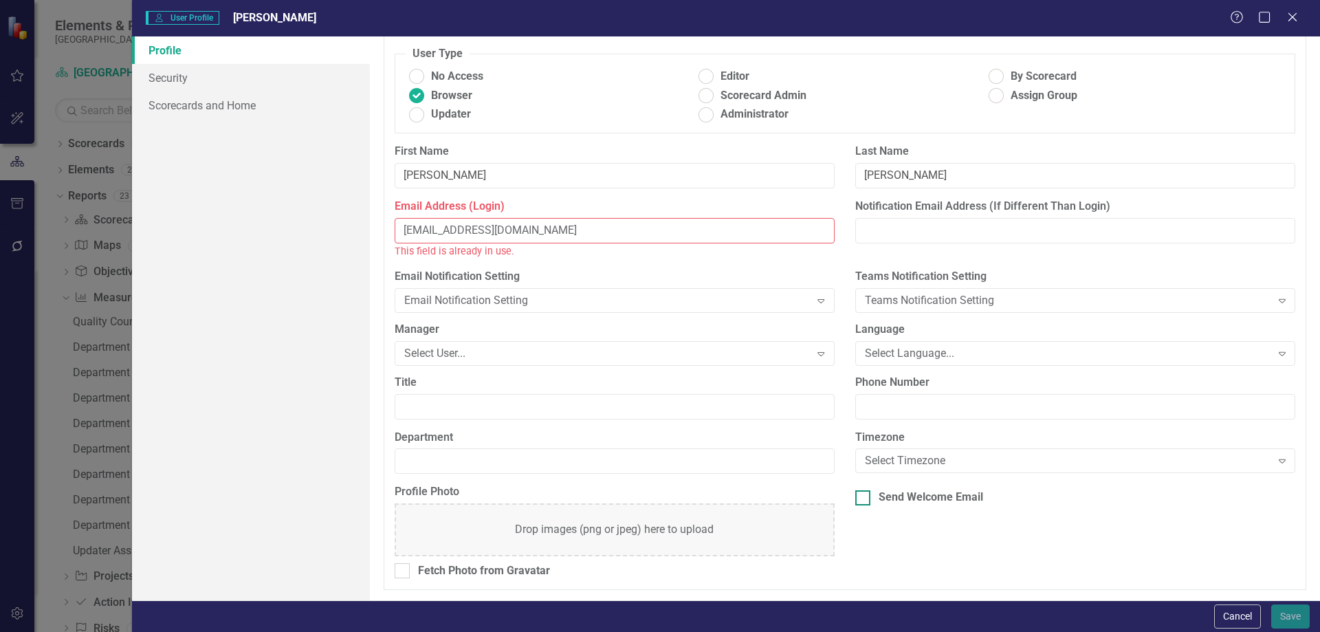
type input "[EMAIL_ADDRESS][DOMAIN_NAME]"
click at [857, 491] on input "Send Welcome Email" at bounding box center [859, 494] width 9 height 9
checkbox input "true"
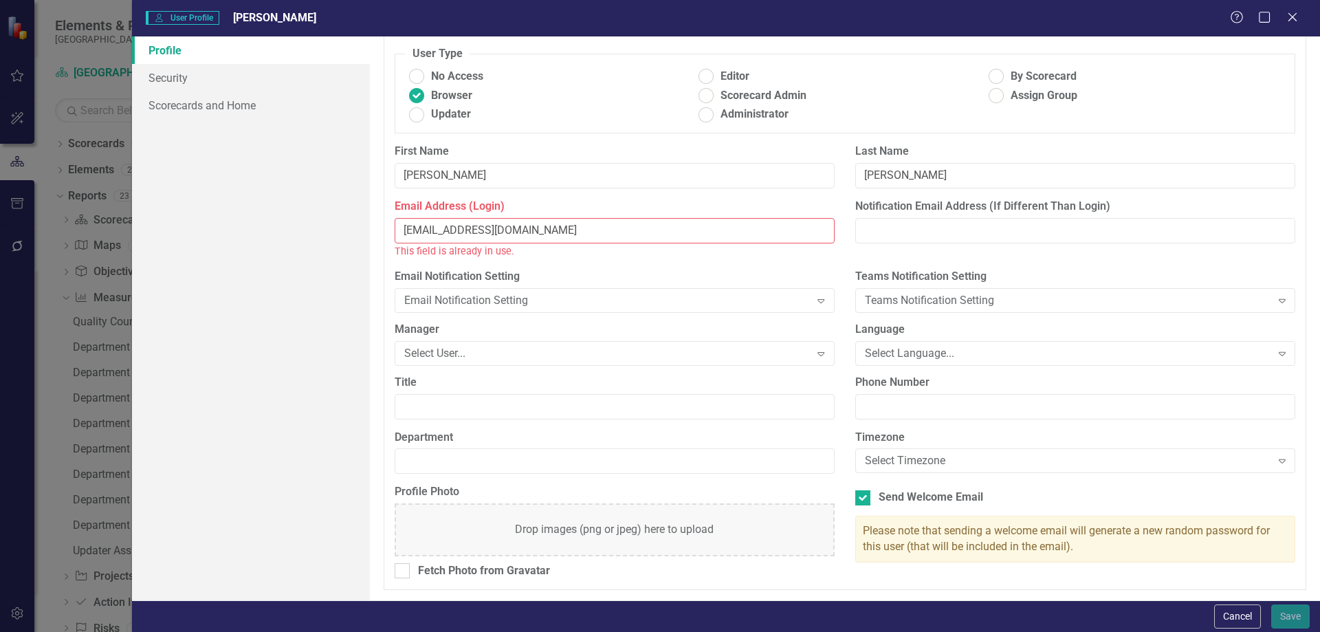
scroll to position [0, 0]
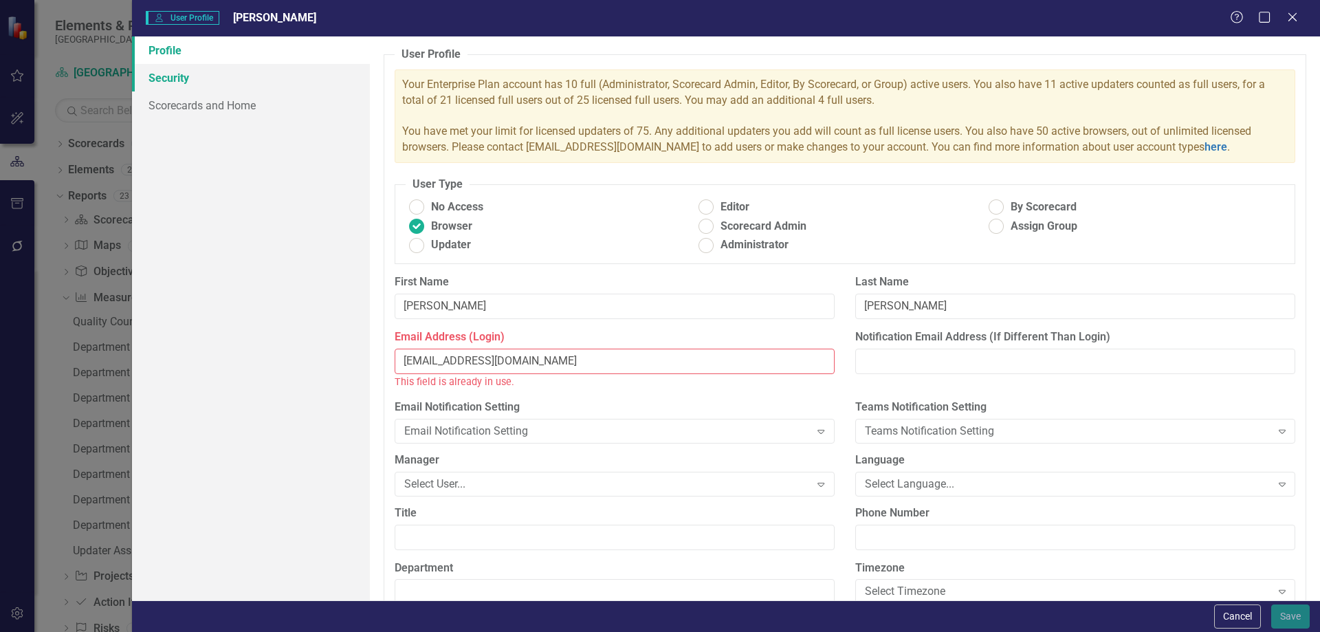
click at [175, 80] on link "Security" at bounding box center [251, 78] width 238 height 28
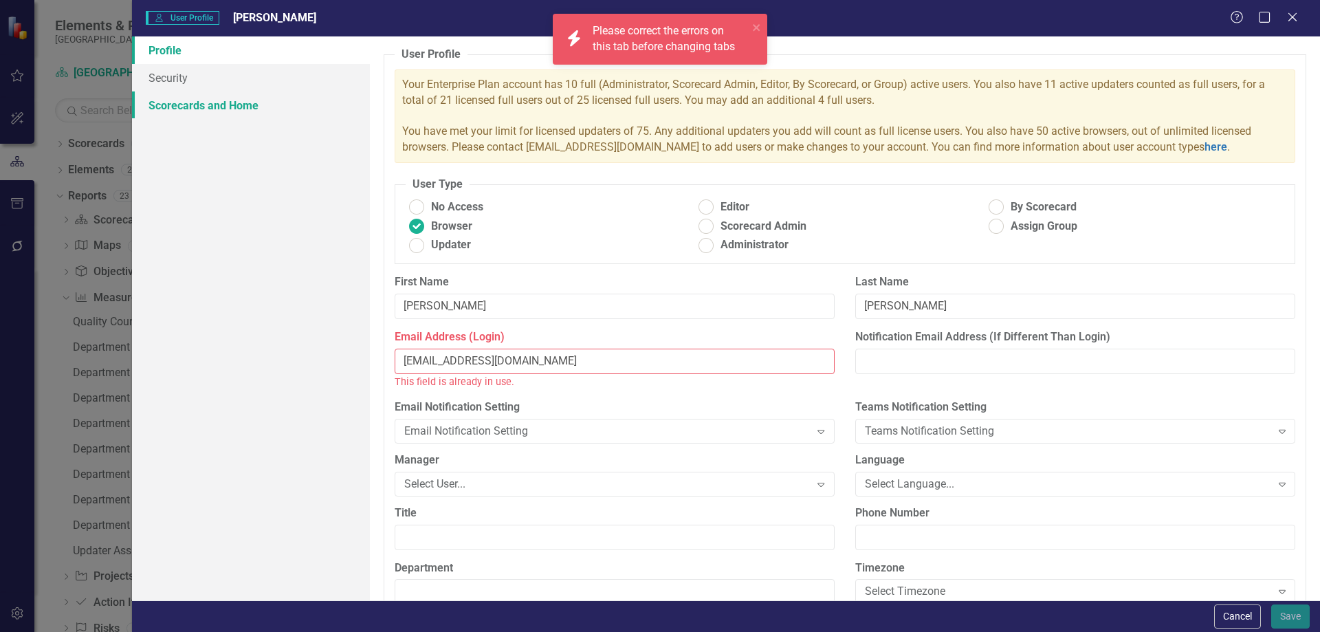
click at [182, 102] on link "Scorecards and Home" at bounding box center [251, 105] width 238 height 28
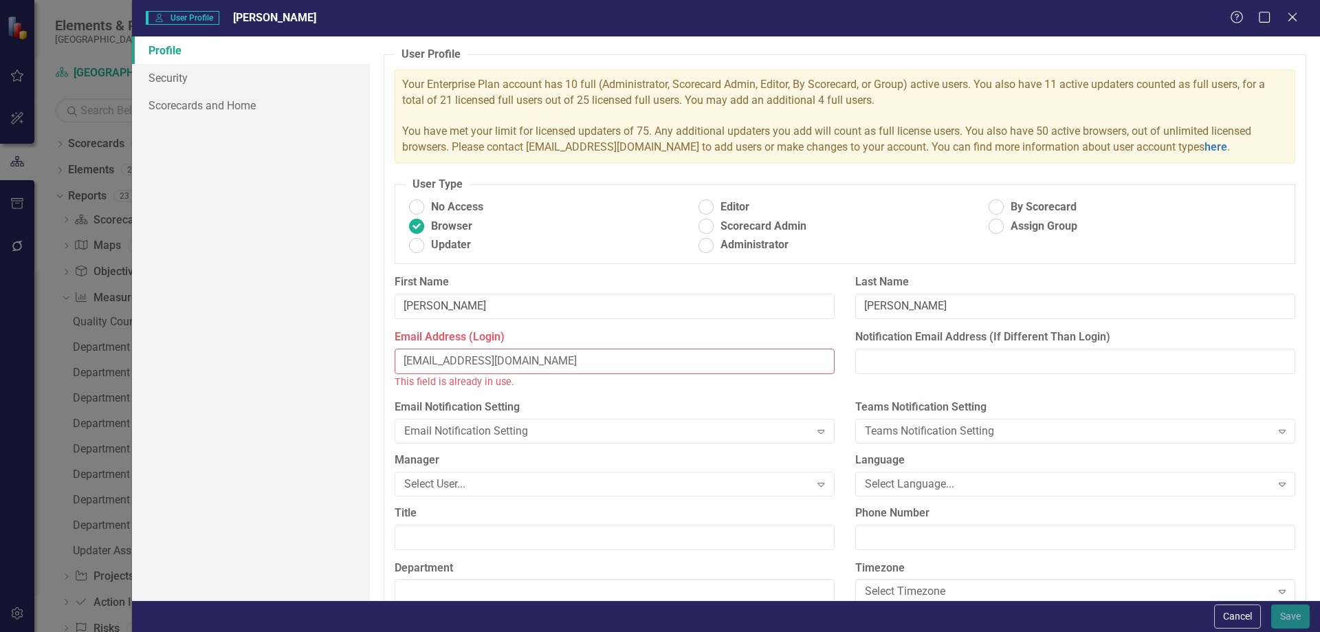
click at [540, 362] on input "[EMAIL_ADDRESS][DOMAIN_NAME]" at bounding box center [615, 361] width 440 height 25
click at [1236, 612] on button "Cancel" at bounding box center [1237, 616] width 47 height 24
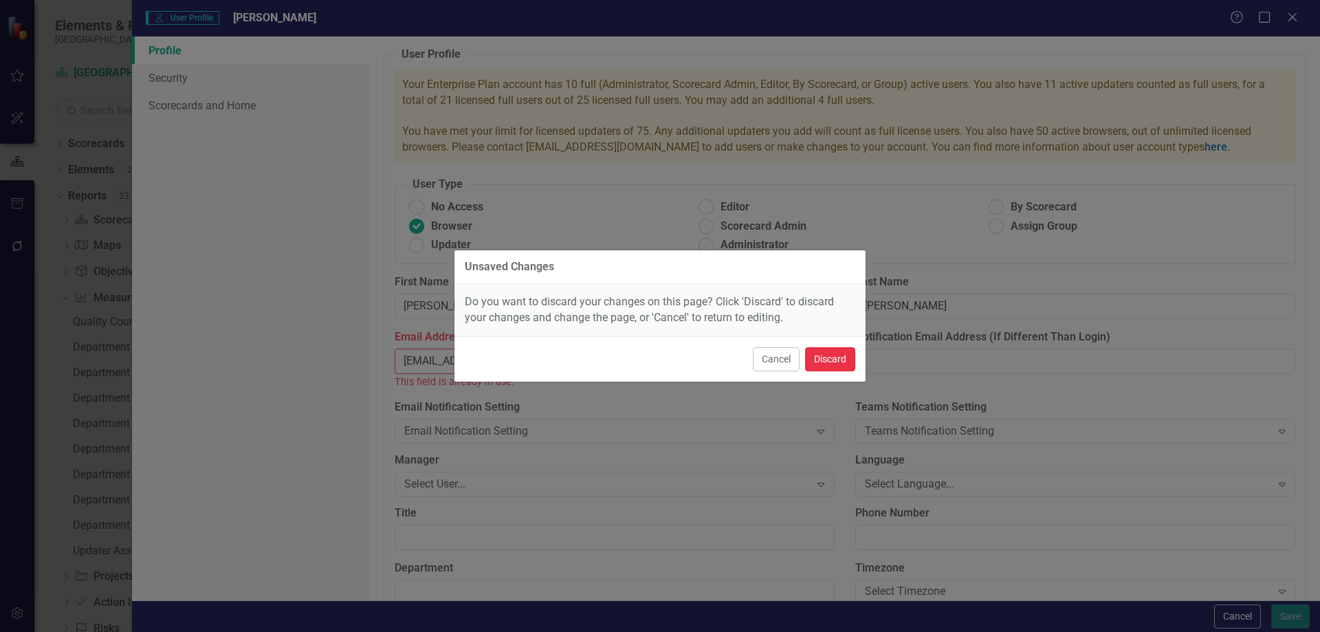
click at [832, 362] on button "Discard" at bounding box center [830, 359] width 50 height 24
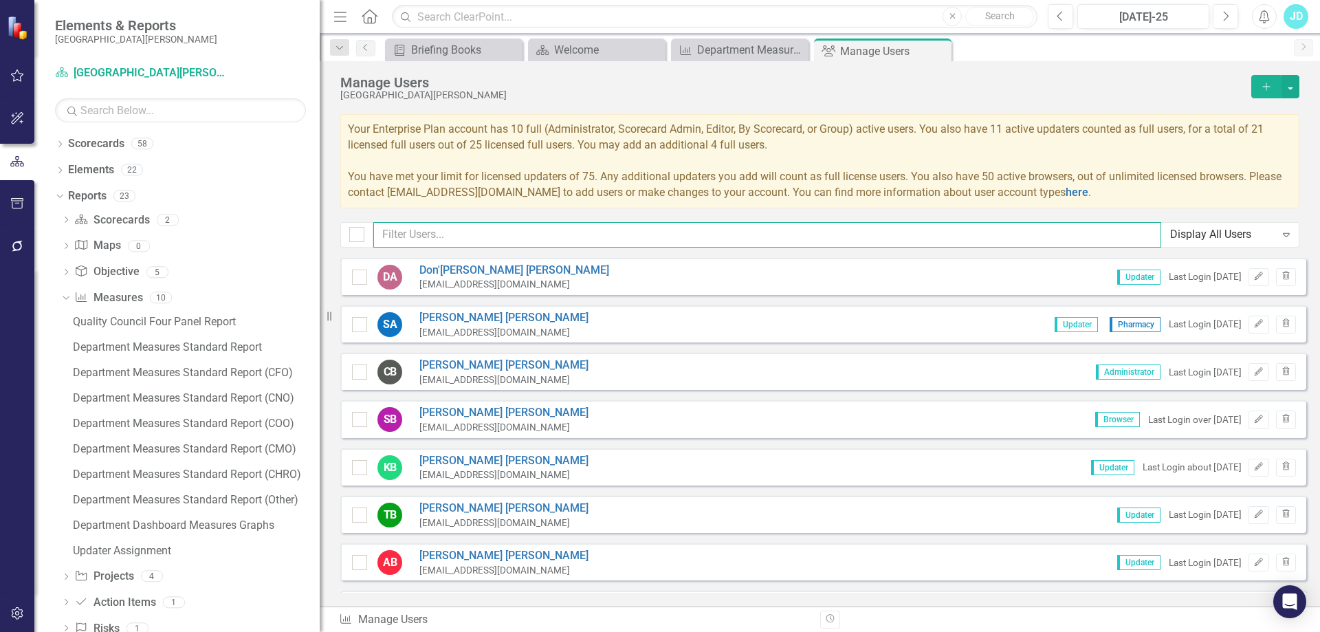
click at [469, 237] on input "text" at bounding box center [767, 234] width 788 height 25
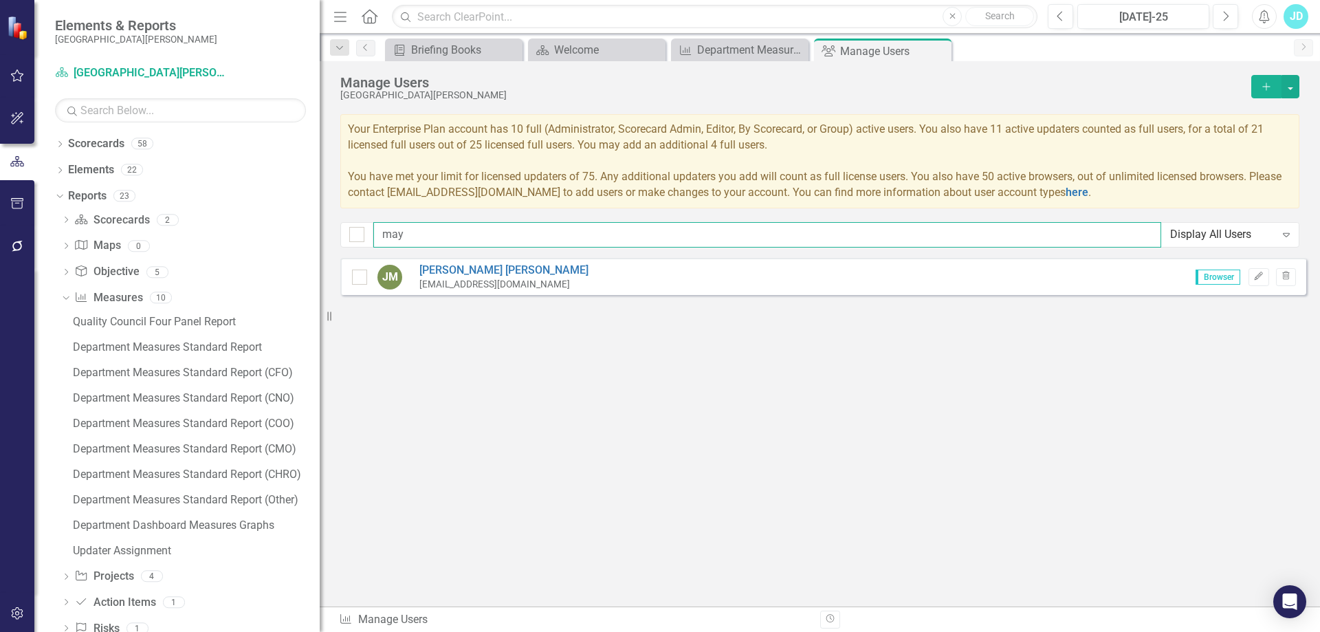
click at [446, 235] on input "may" at bounding box center [767, 234] width 788 height 25
type input "m"
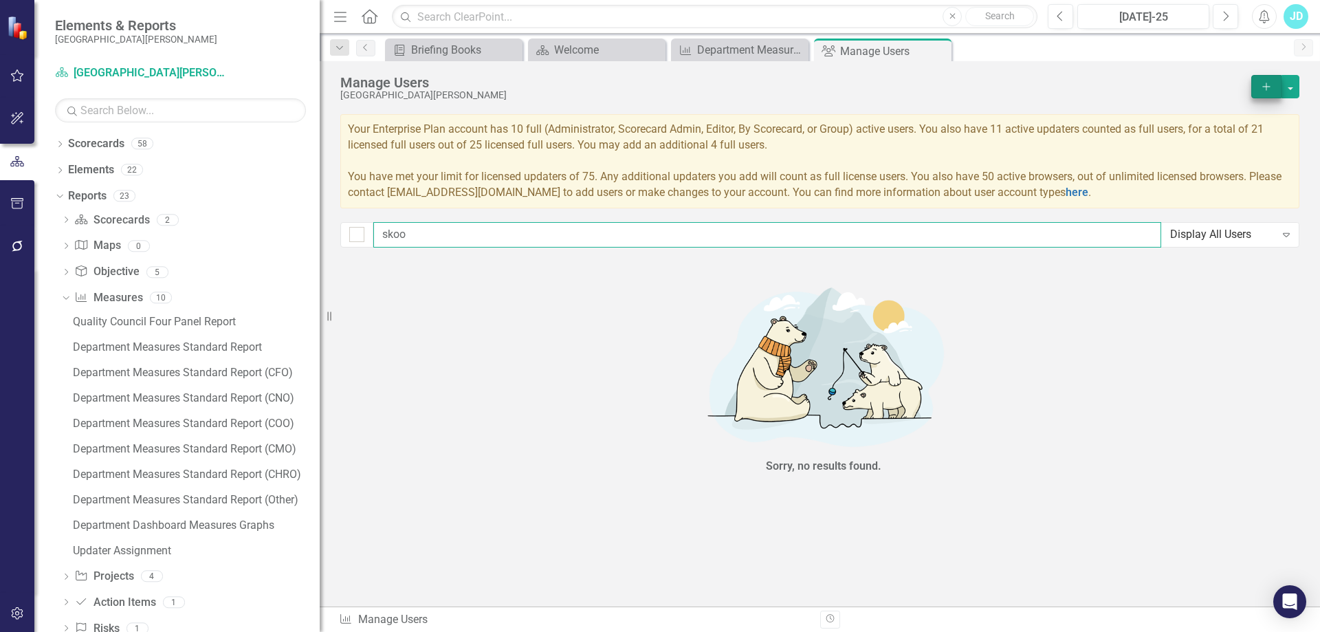
type input "skoo"
click at [1258, 87] on button "Add" at bounding box center [1266, 86] width 30 height 23
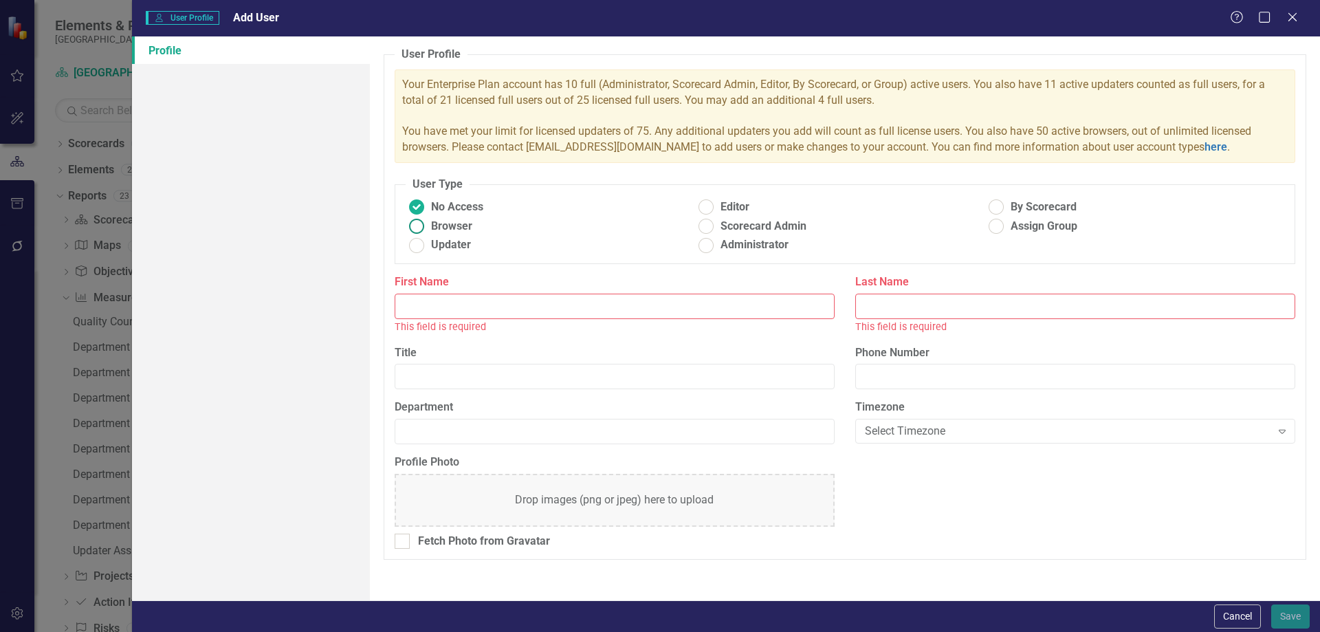
click at [417, 226] on ins at bounding box center [416, 226] width 21 height 21
click at [417, 226] on input "Browser" at bounding box center [416, 226] width 21 height 21
radio input "true"
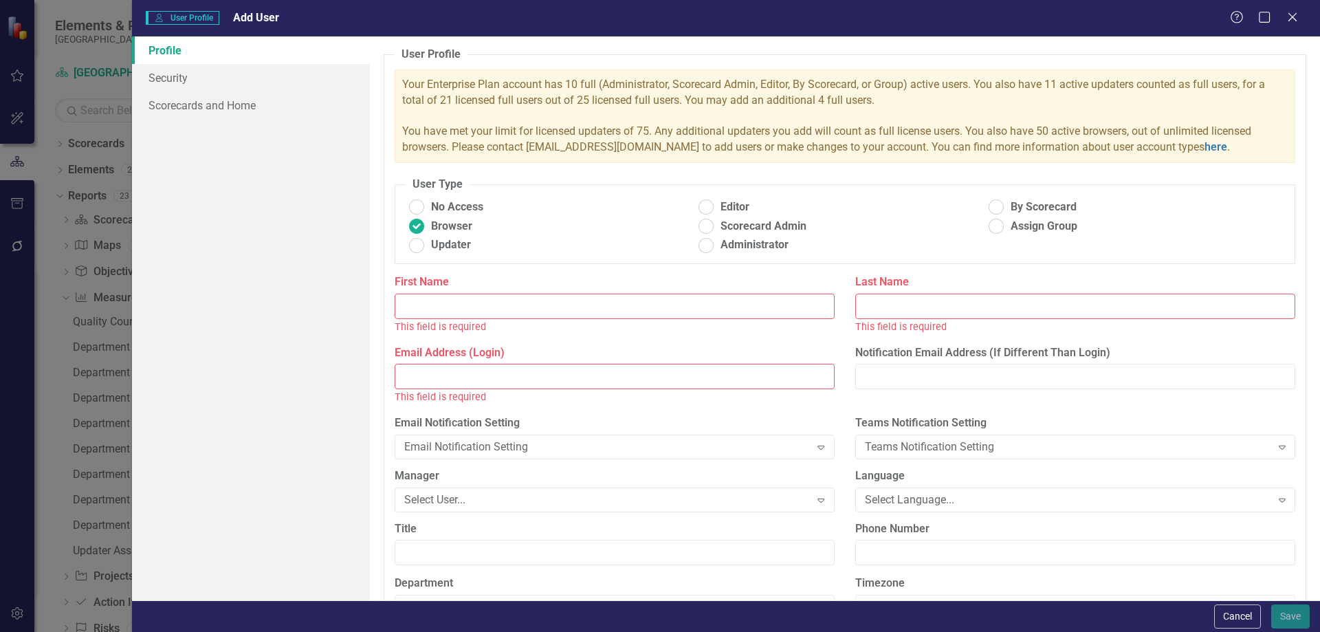
click at [476, 301] on input "First Name" at bounding box center [615, 306] width 440 height 25
type input "[PERSON_NAME]"
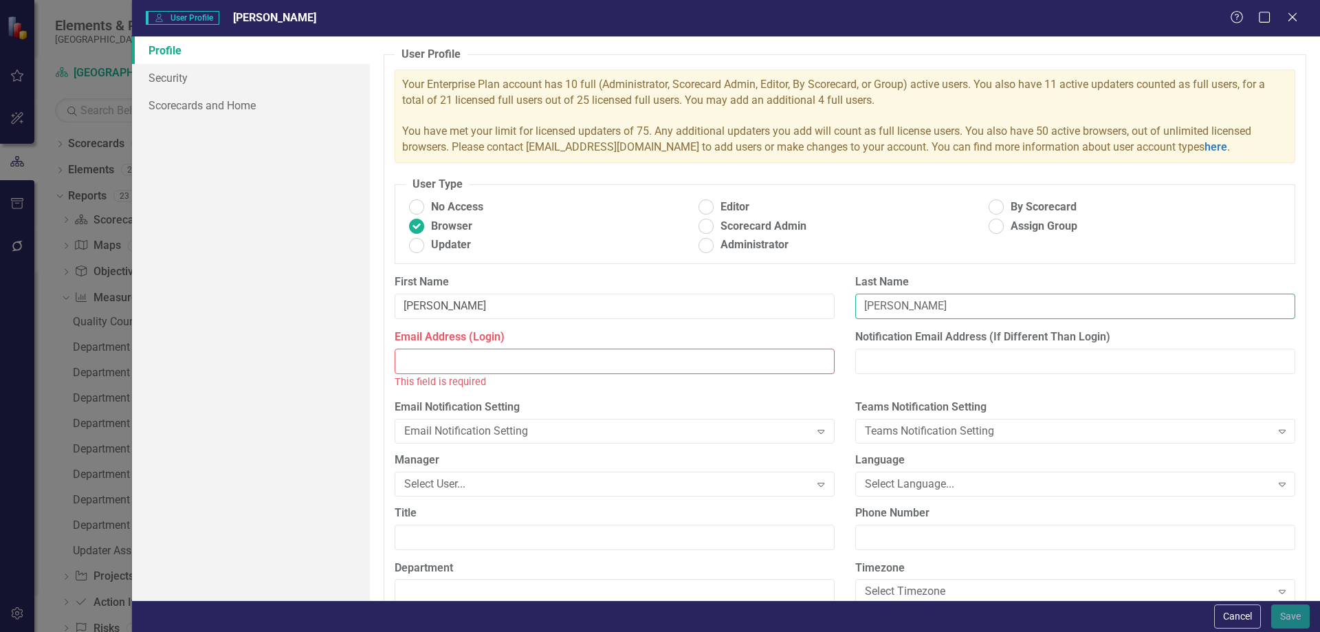
type input "[PERSON_NAME]"
click at [483, 360] on input "Email Address (Login)" at bounding box center [615, 361] width 440 height 25
paste input "[EMAIL_ADDRESS][DOMAIN_NAME]"
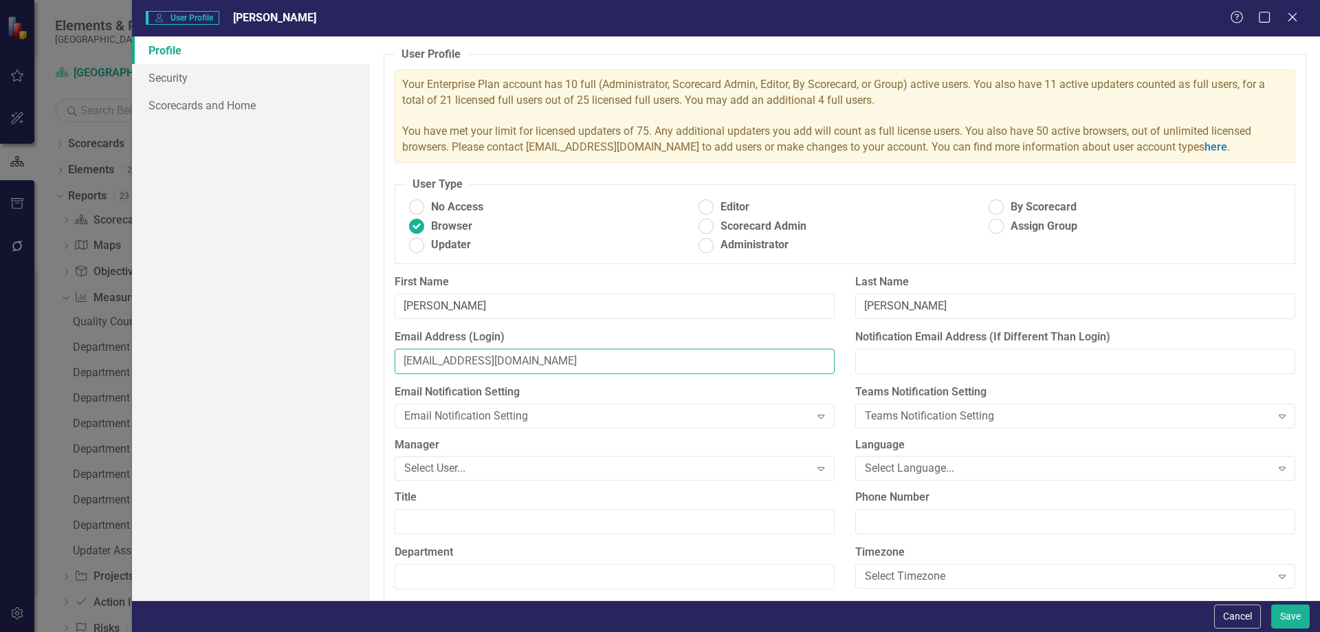
scroll to position [115, 0]
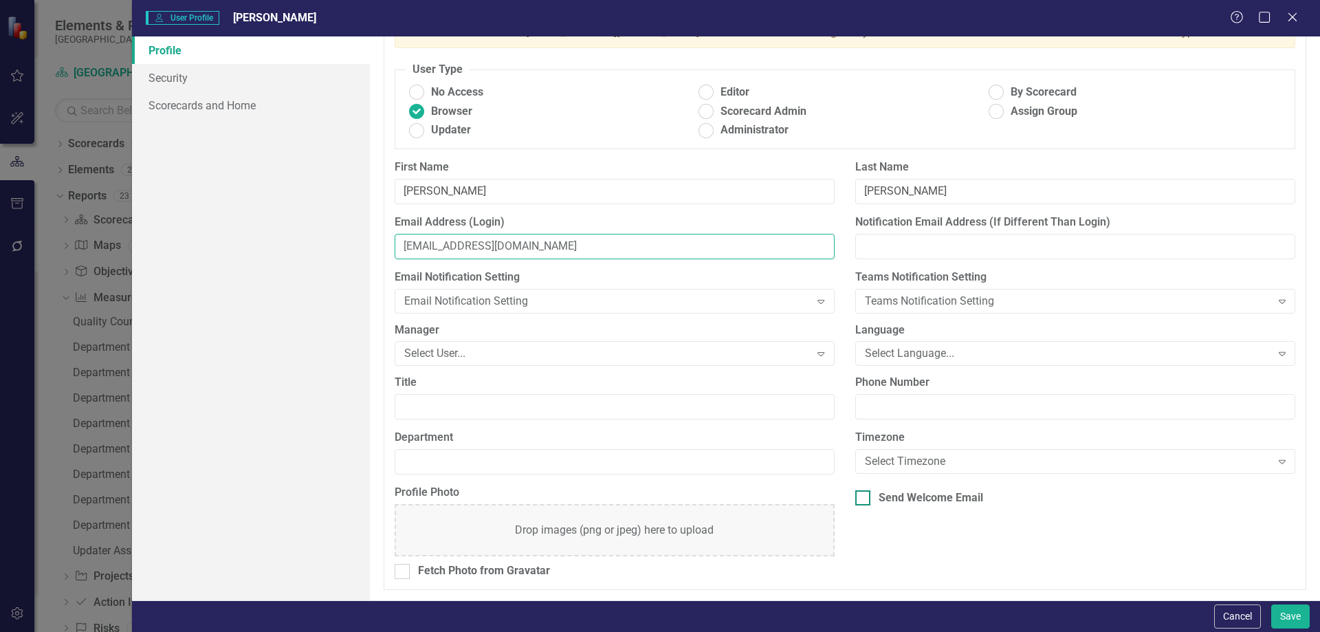
type input "[EMAIL_ADDRESS][DOMAIN_NAME]"
click at [863, 496] on div at bounding box center [862, 497] width 15 height 15
click at [863, 496] on input "Send Welcome Email" at bounding box center [859, 494] width 9 height 9
checkbox input "true"
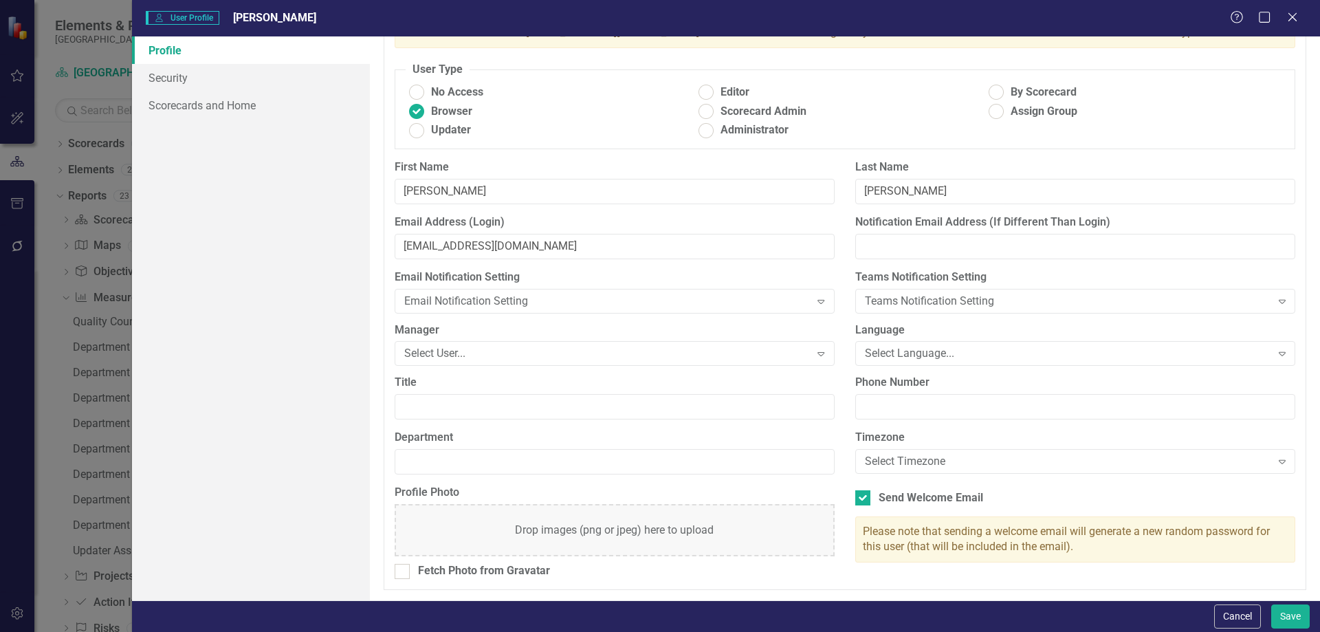
scroll to position [0, 0]
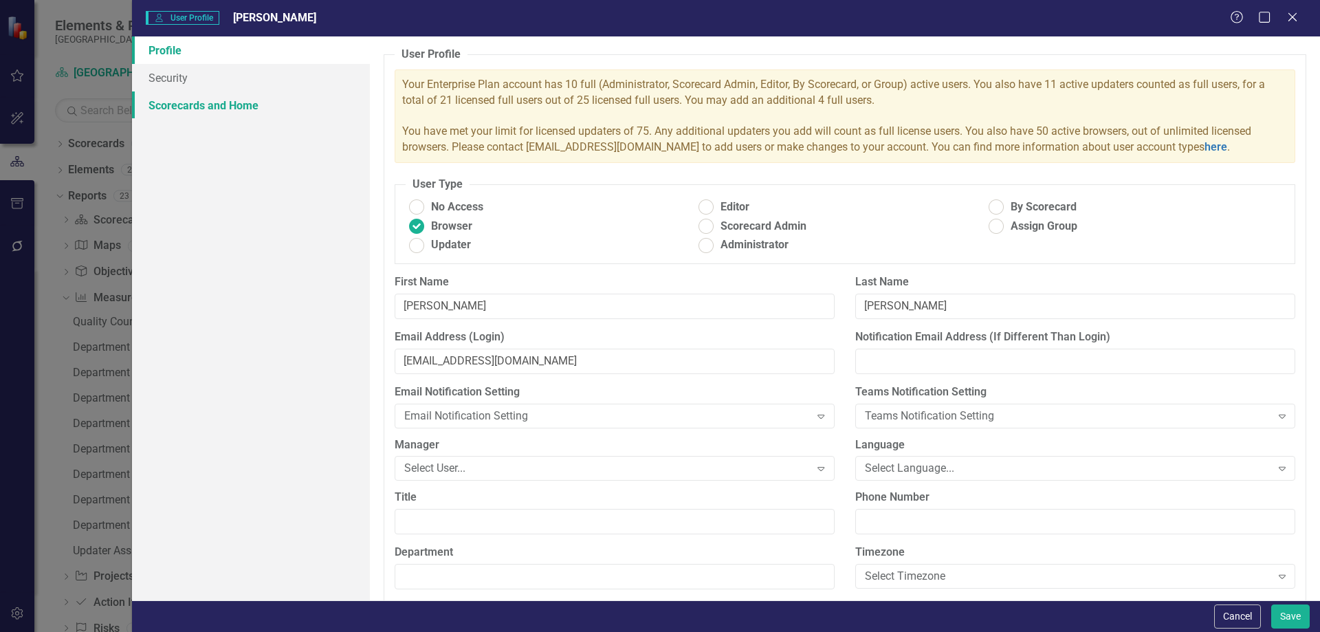
click at [168, 102] on link "Scorecards and Home" at bounding box center [251, 105] width 238 height 28
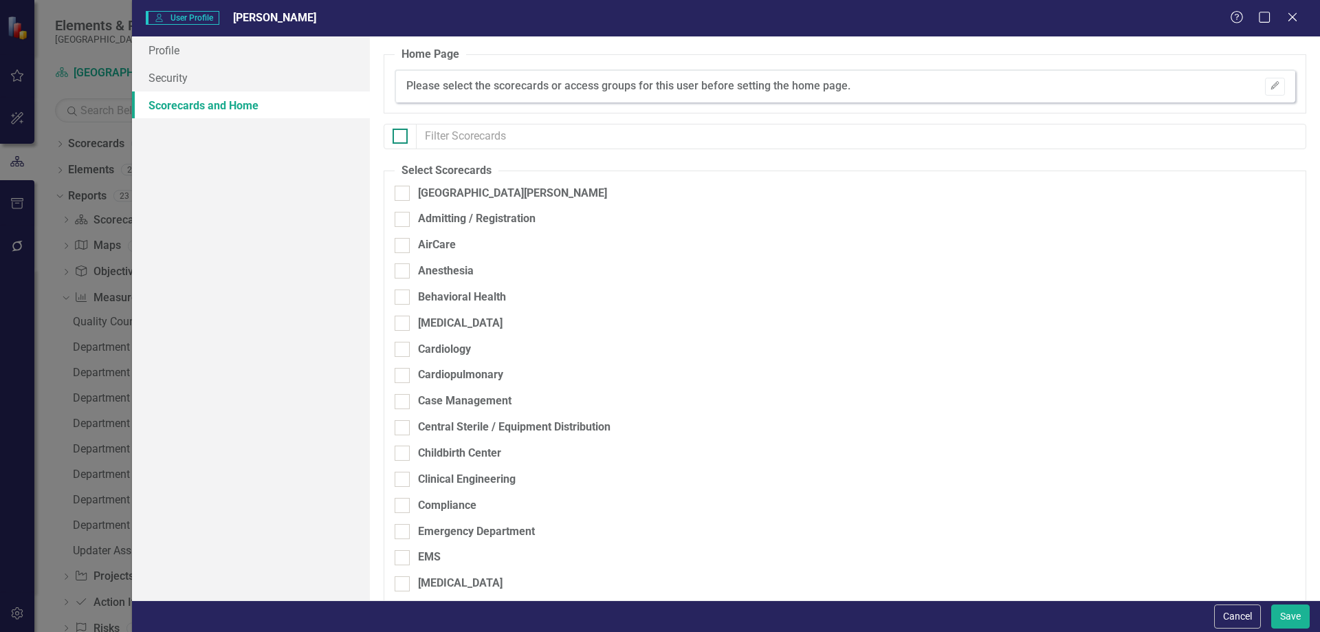
click at [399, 136] on input "checkbox" at bounding box center [397, 133] width 9 height 9
checkbox input "true"
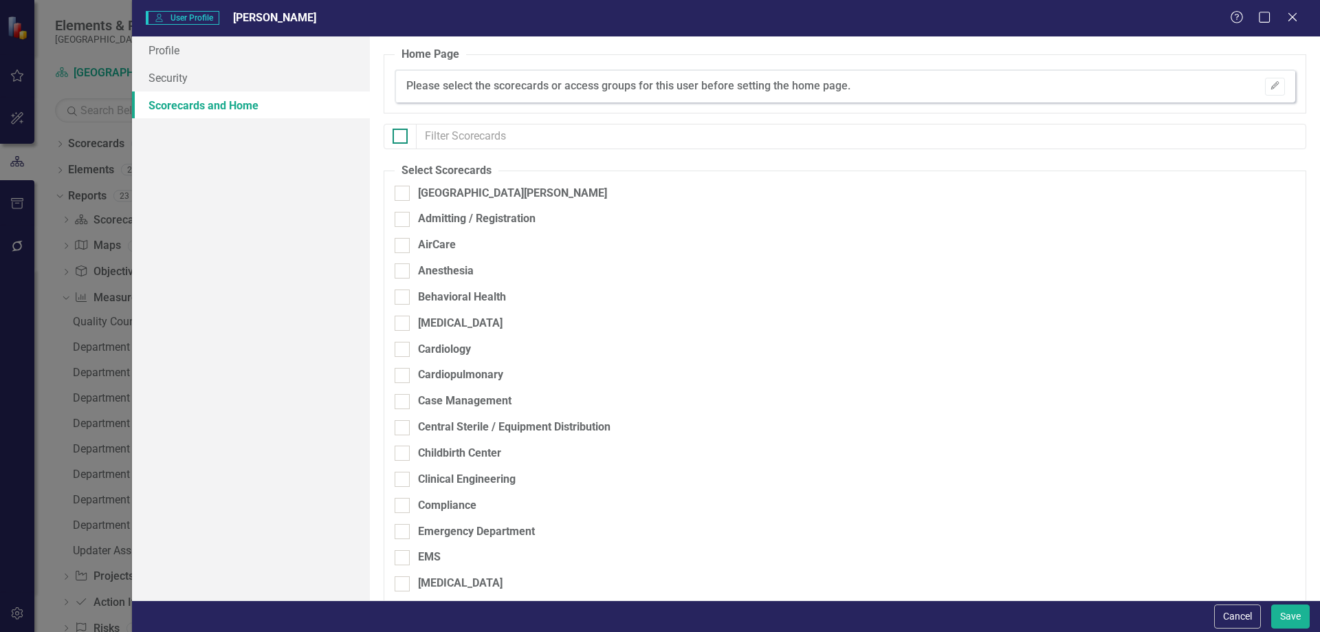
checkbox input "true"
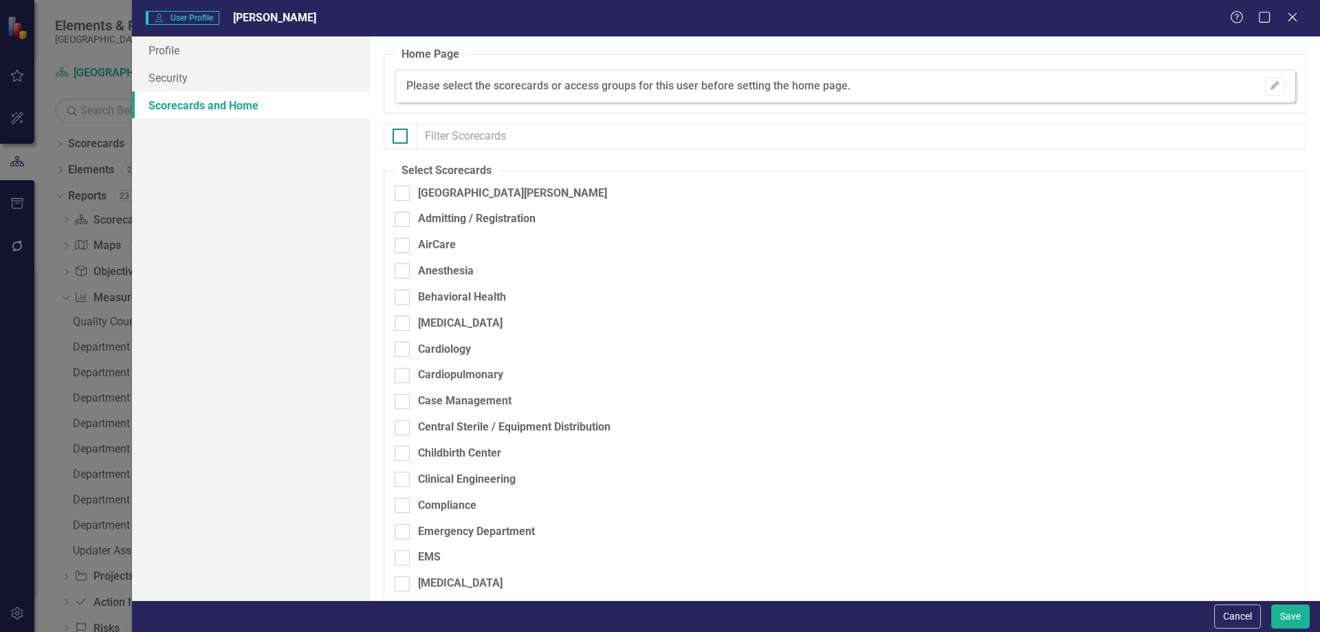
checkbox input "true"
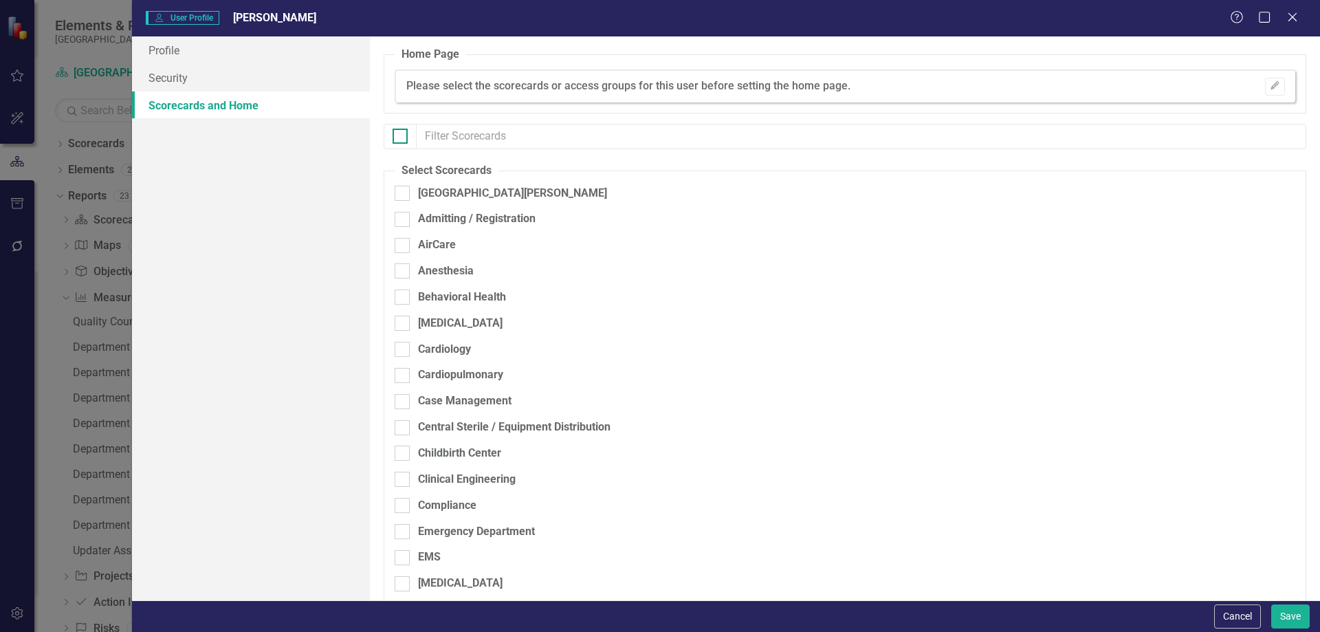
checkbox input "true"
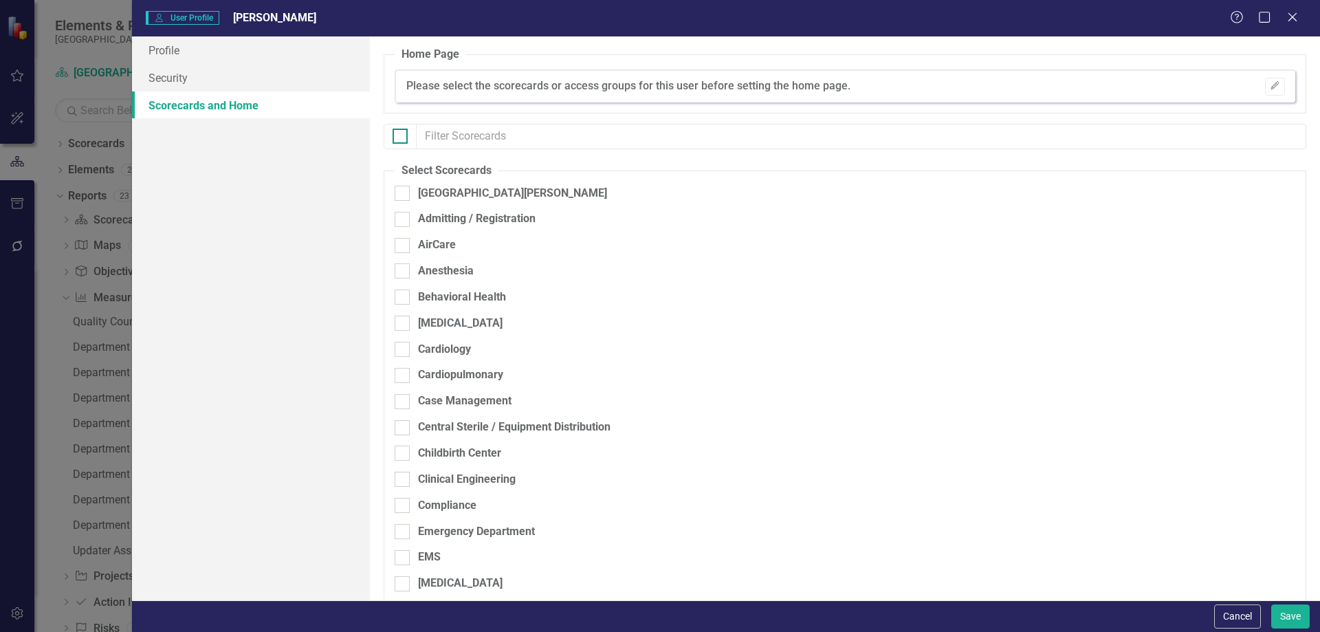
checkbox input "true"
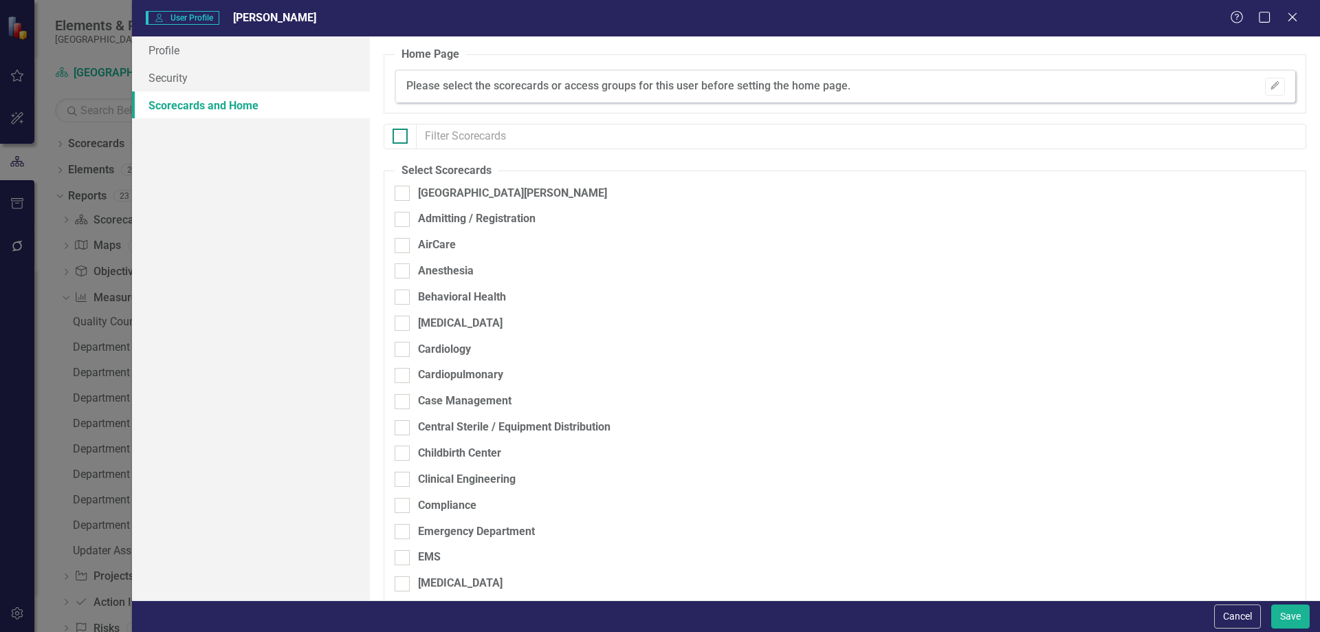
checkbox input "true"
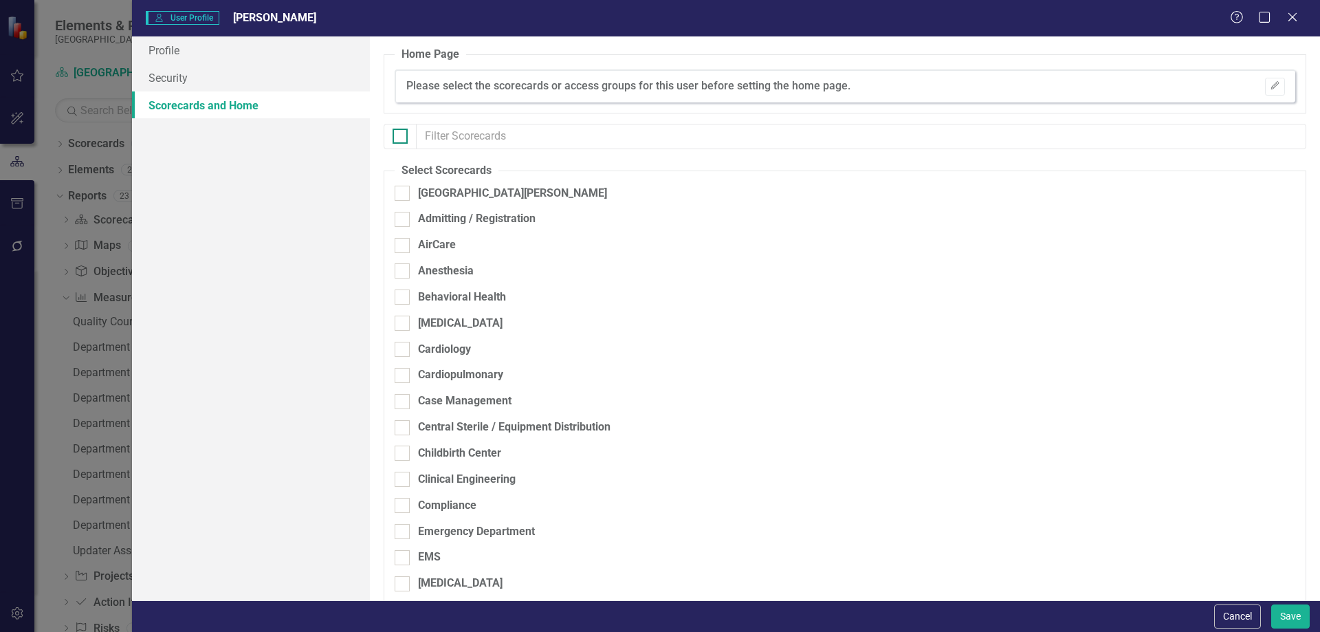
checkbox input "true"
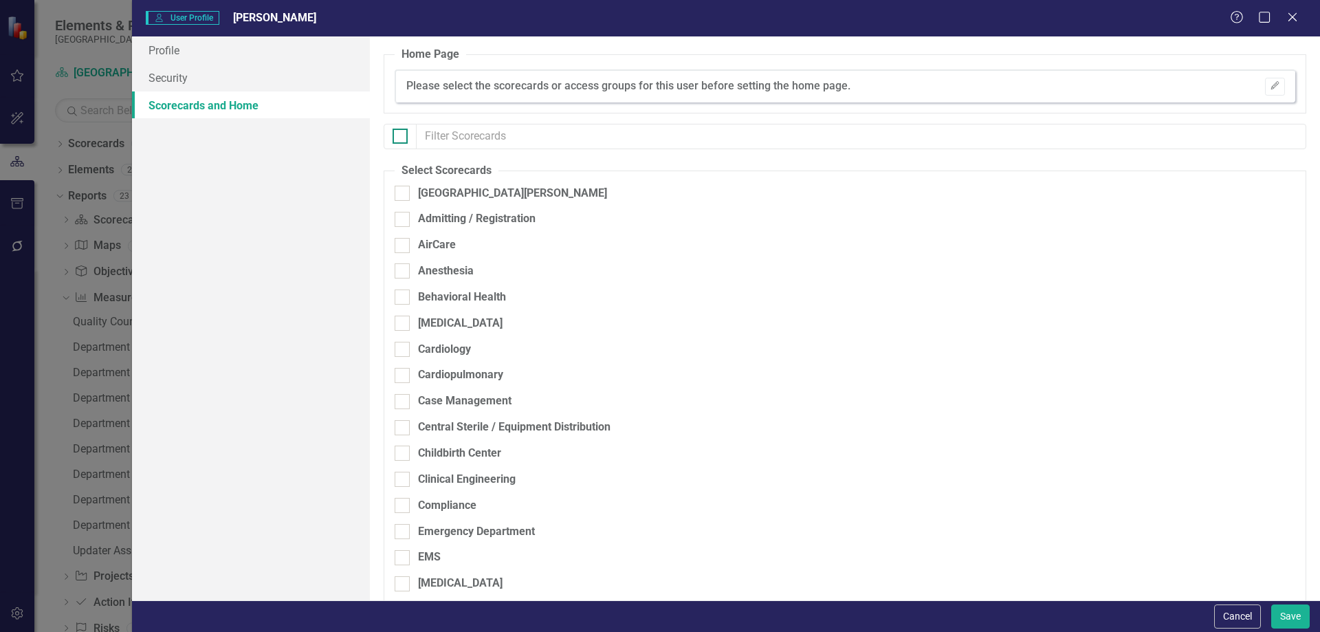
checkbox input "true"
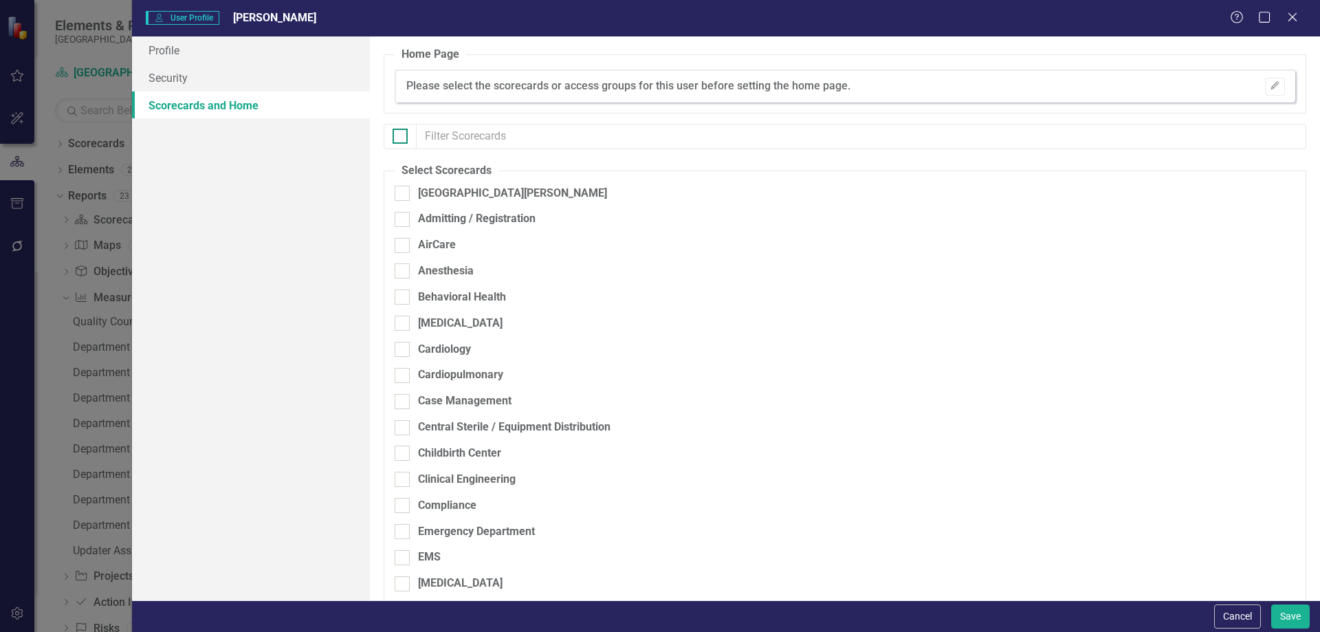
checkbox input "true"
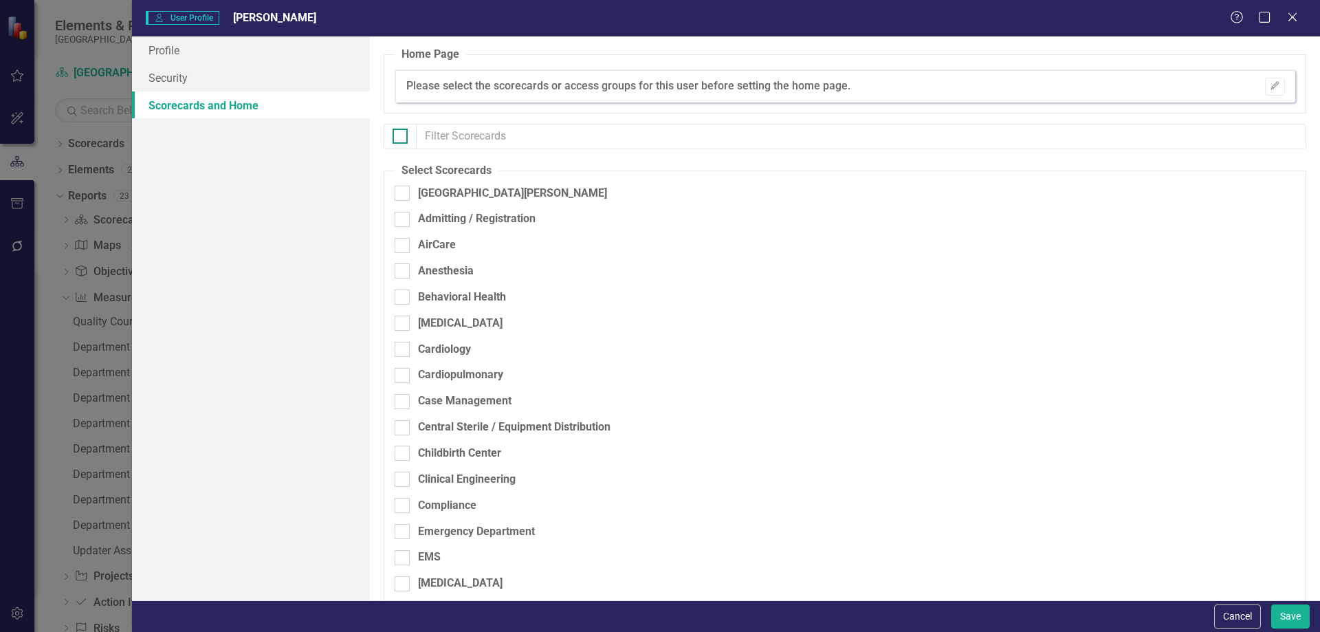
checkbox input "true"
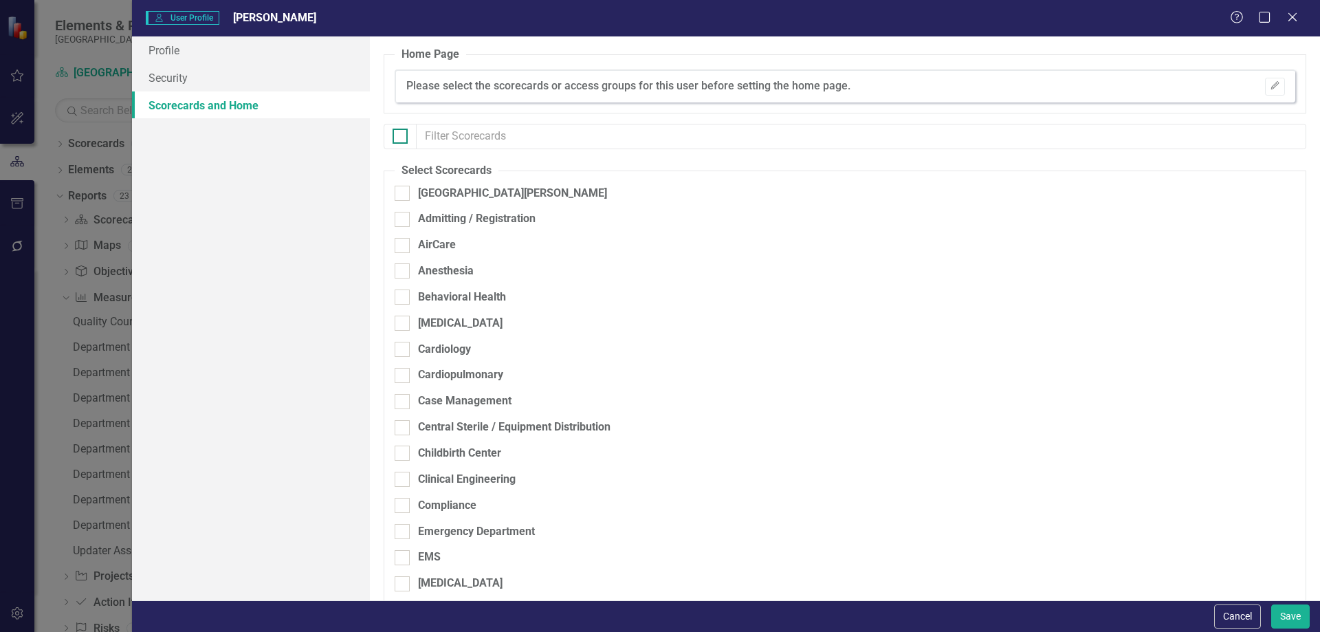
checkbox input "true"
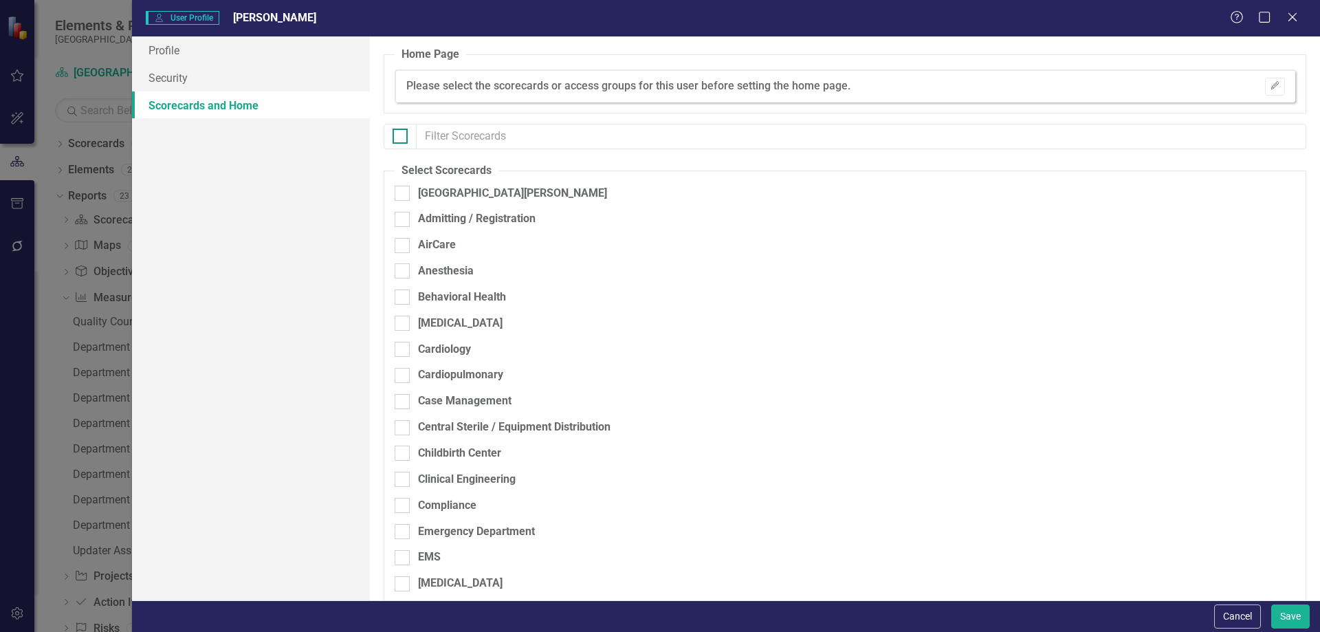
checkbox input "true"
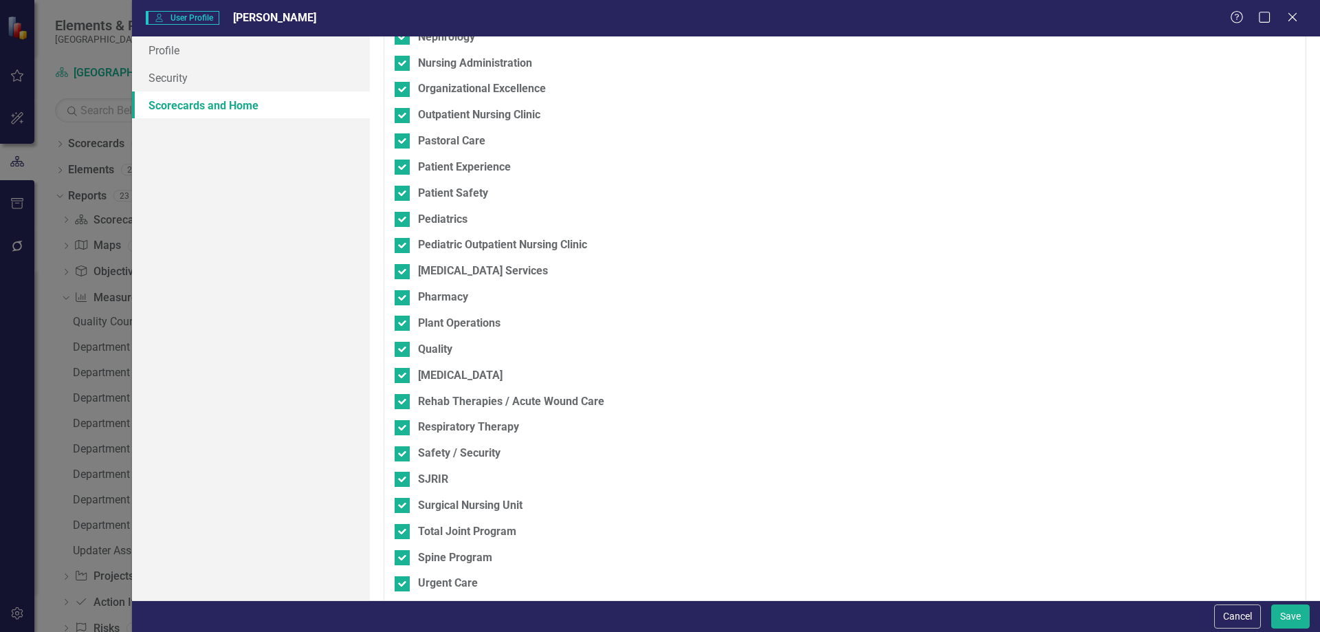
scroll to position [1105, 0]
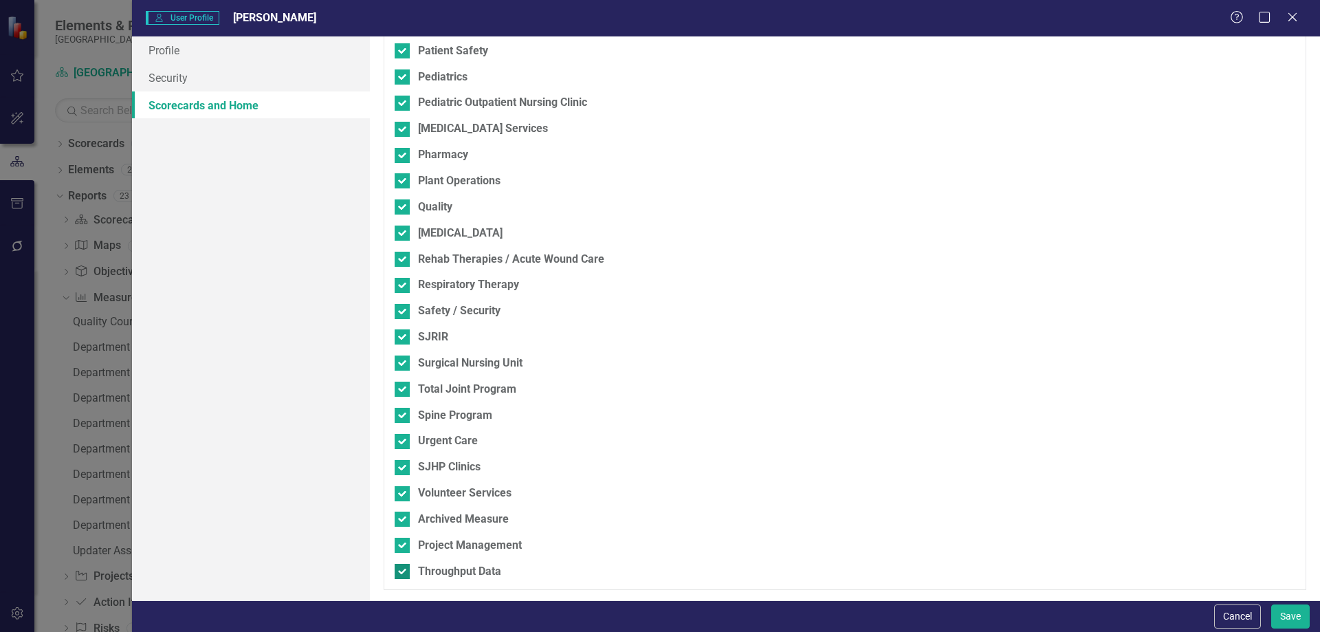
click at [397, 567] on input "Throughput Data" at bounding box center [399, 568] width 9 height 9
checkbox input "false"
click at [404, 541] on div at bounding box center [402, 545] width 15 height 15
click at [404, 541] on input "Project Management" at bounding box center [399, 542] width 9 height 9
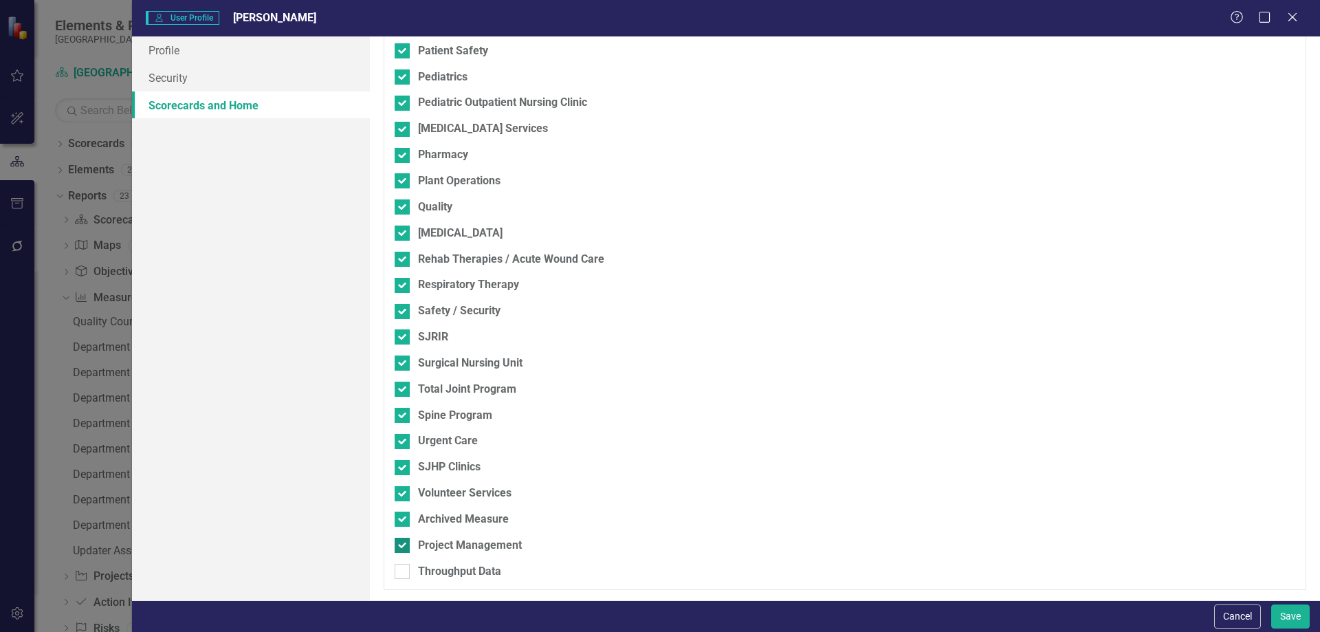
checkbox input "false"
click at [405, 514] on div at bounding box center [402, 519] width 15 height 15
click at [404, 514] on input "Archived Measure" at bounding box center [399, 516] width 9 height 9
checkbox input "false"
click at [401, 465] on input "SJHP Clinics" at bounding box center [399, 464] width 9 height 9
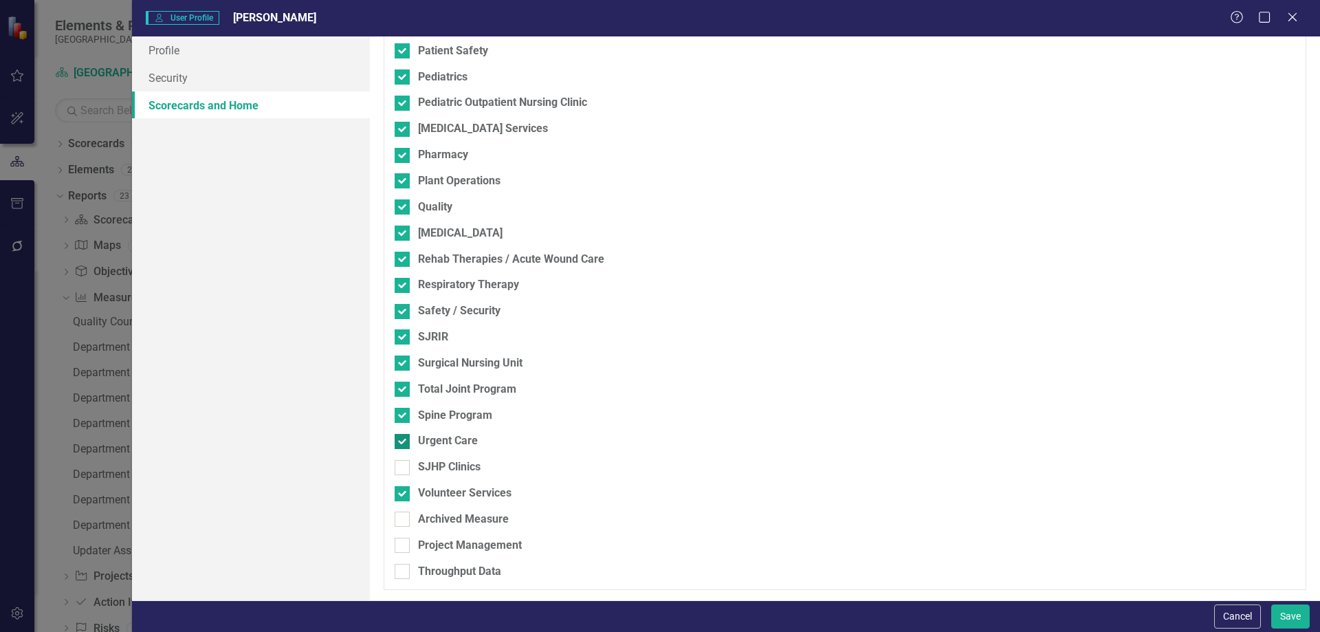
click at [402, 435] on input "Urgent Care" at bounding box center [399, 438] width 9 height 9
click at [177, 47] on link "Profile" at bounding box center [251, 50] width 238 height 28
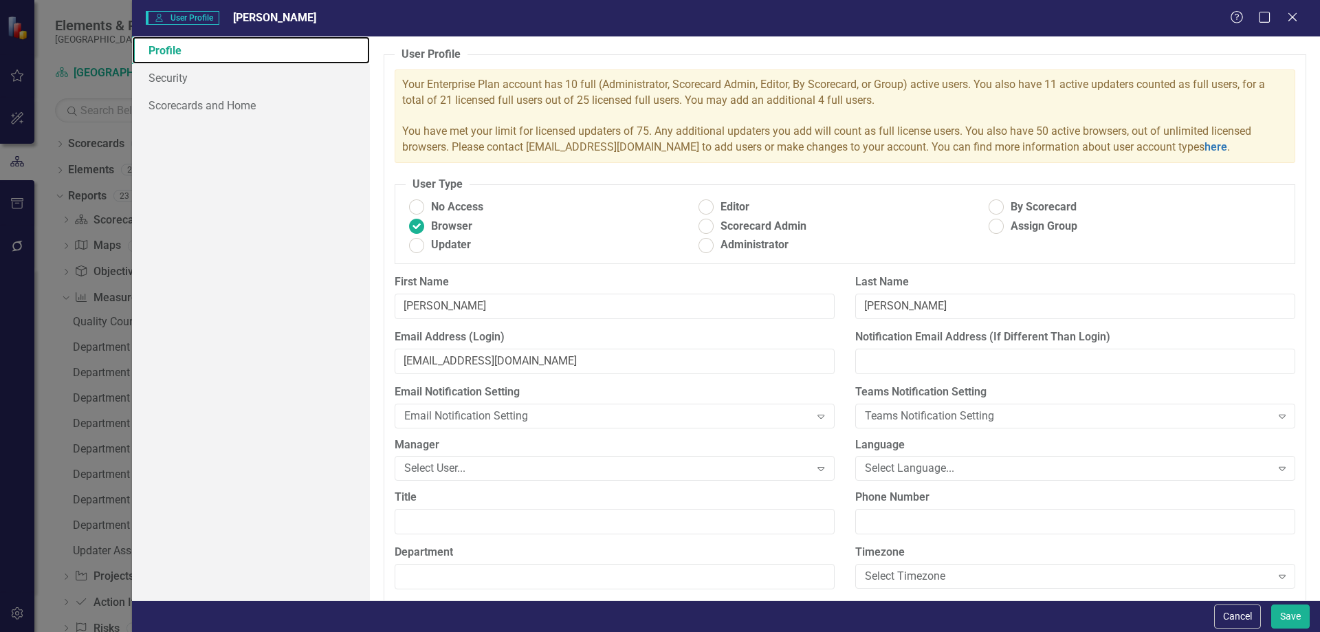
scroll to position [115, 0]
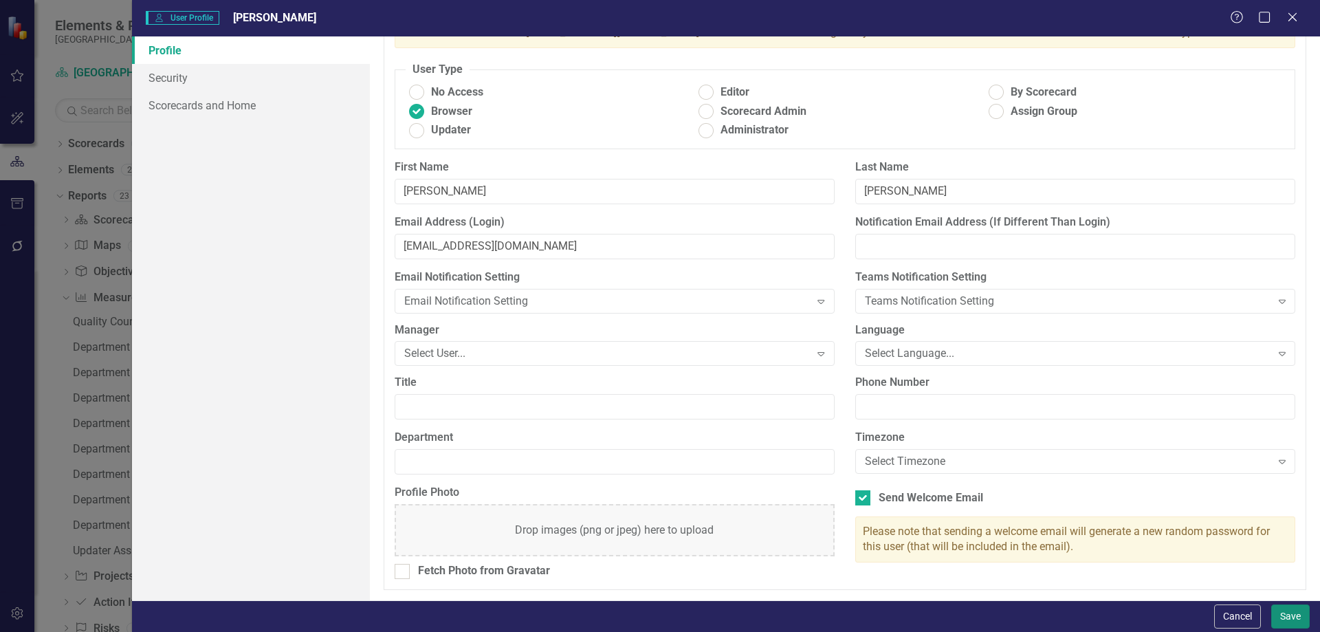
click at [1288, 617] on button "Save" at bounding box center [1290, 616] width 39 height 24
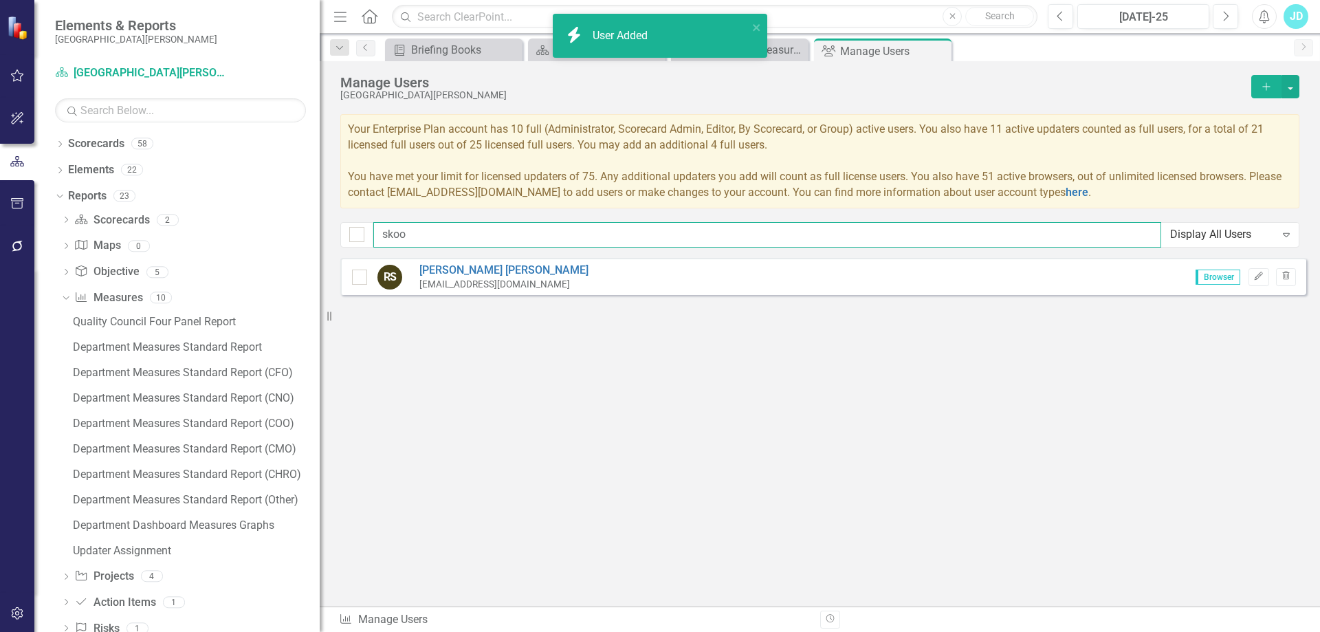
click at [446, 235] on input "skoo" at bounding box center [767, 234] width 788 height 25
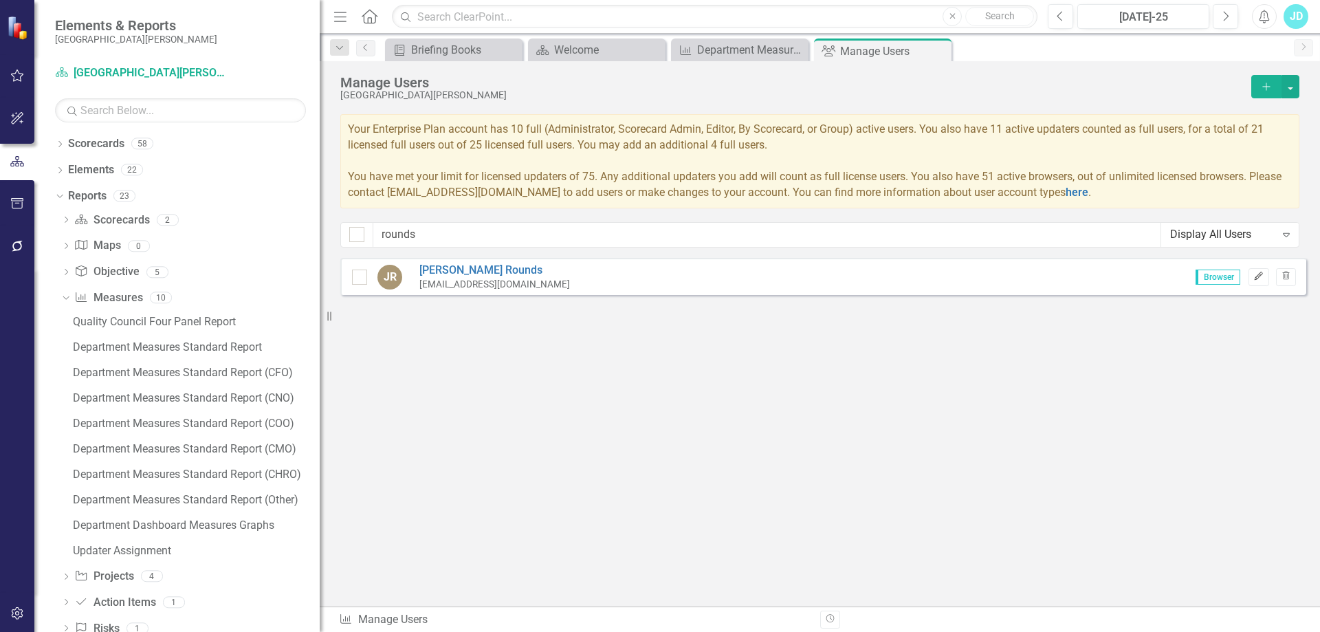
click at [1258, 280] on icon "Edit" at bounding box center [1258, 276] width 10 height 8
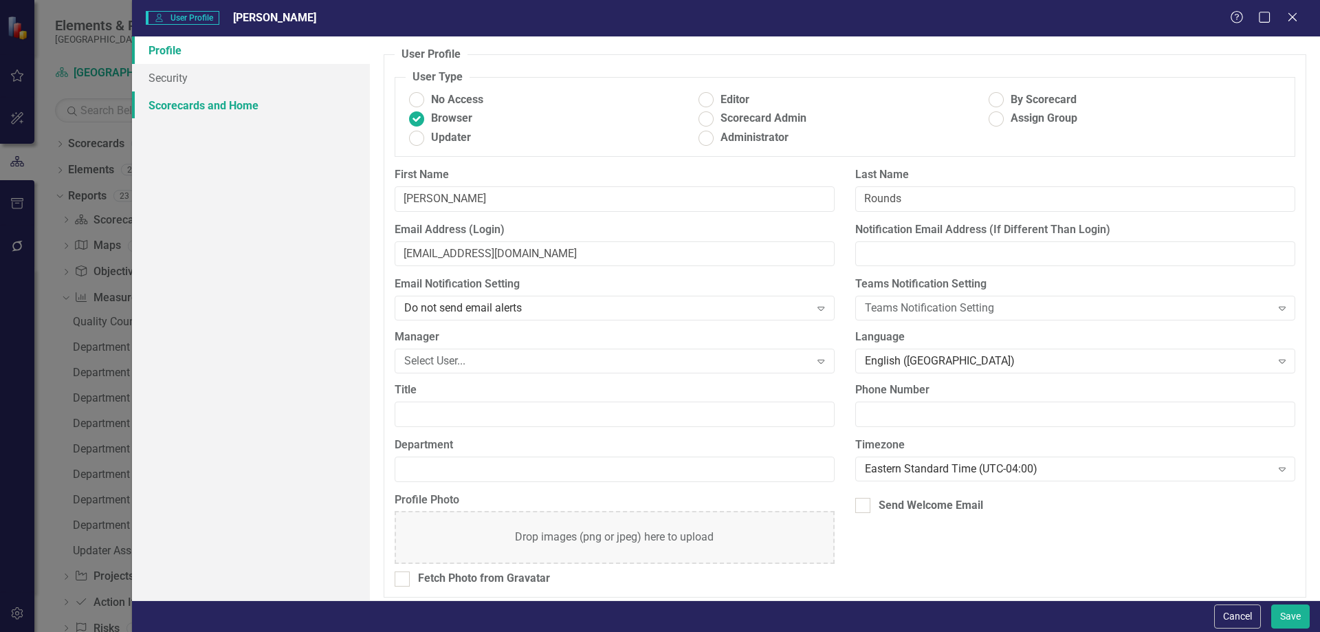
click at [206, 99] on link "Scorecards and Home" at bounding box center [251, 105] width 238 height 28
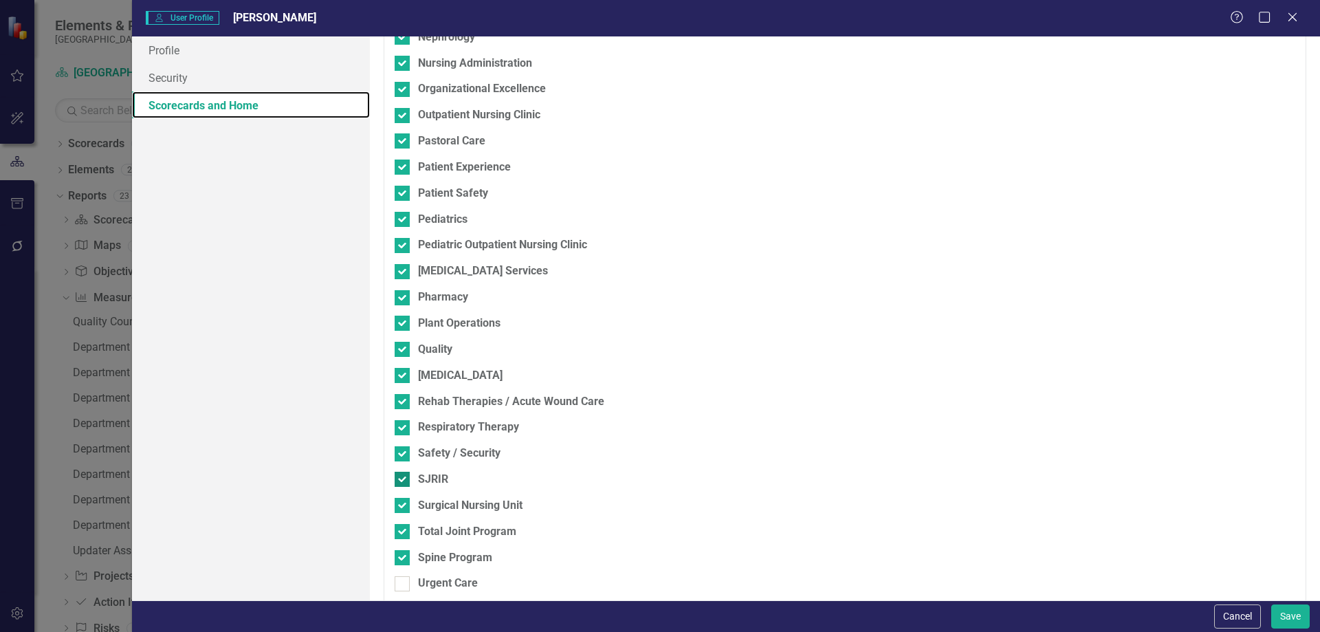
scroll to position [1105, 0]
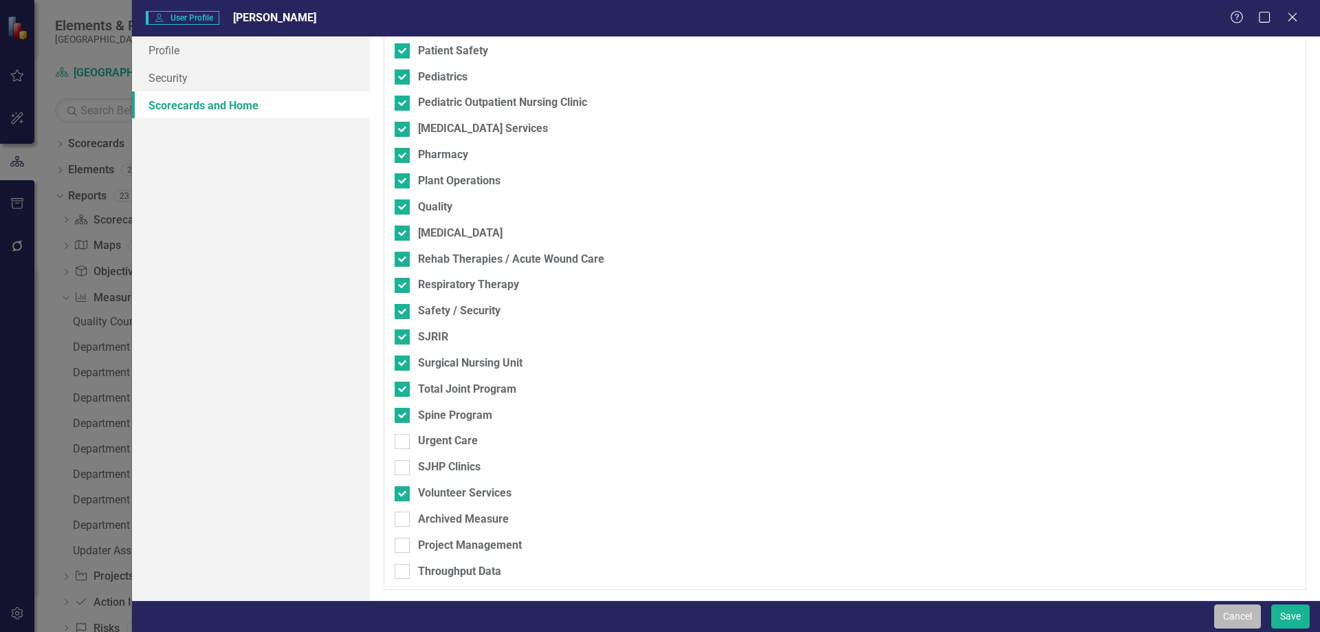
click at [1236, 613] on button "Cancel" at bounding box center [1237, 616] width 47 height 24
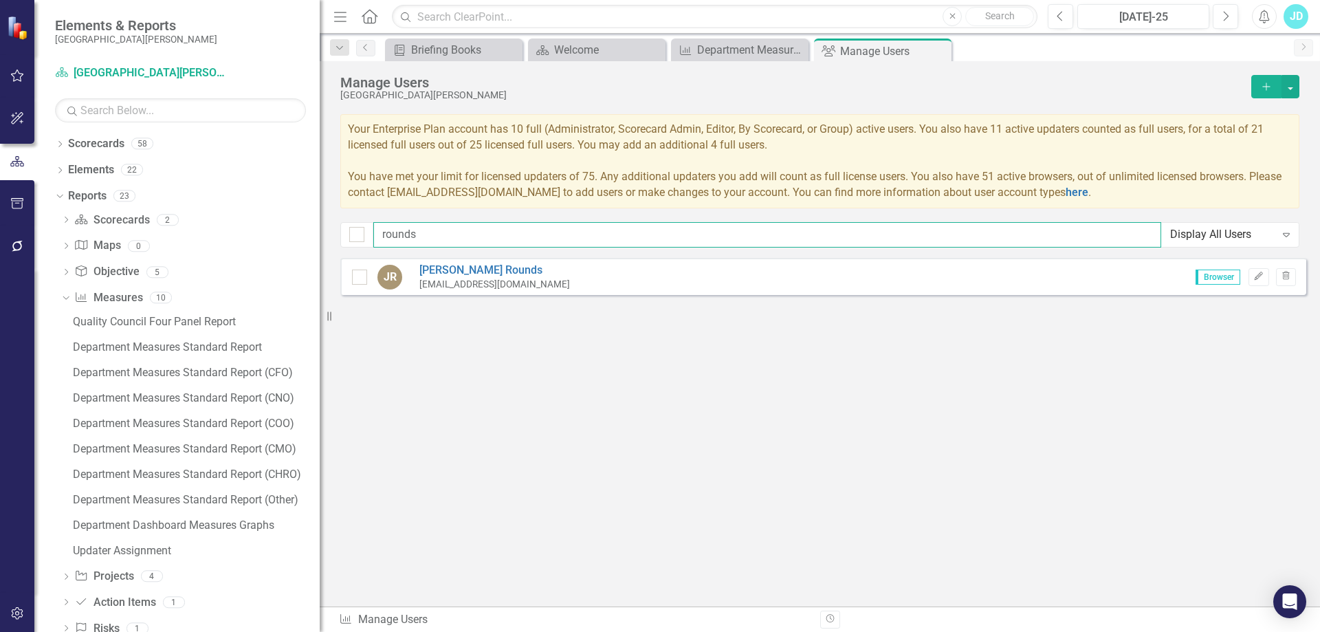
drag, startPoint x: 551, startPoint y: 237, endPoint x: 373, endPoint y: 237, distance: 178.1
click at [373, 237] on input "rounds" at bounding box center [767, 234] width 788 height 25
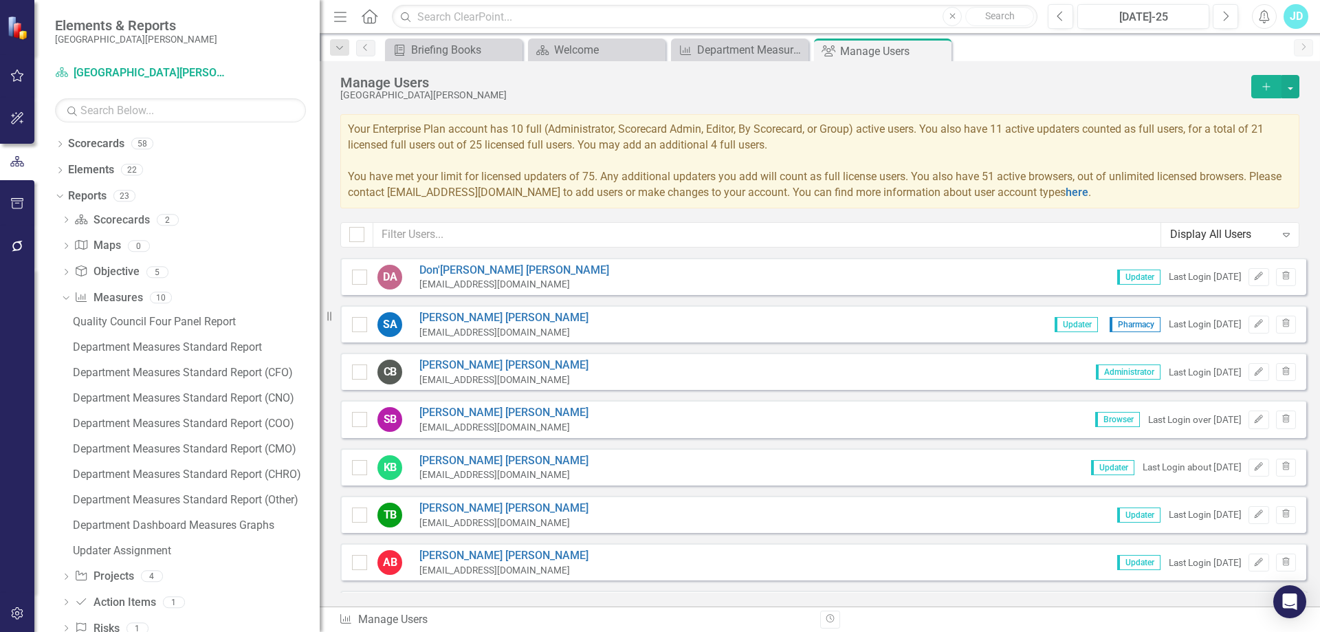
click at [1263, 89] on icon "Add" at bounding box center [1266, 87] width 12 height 10
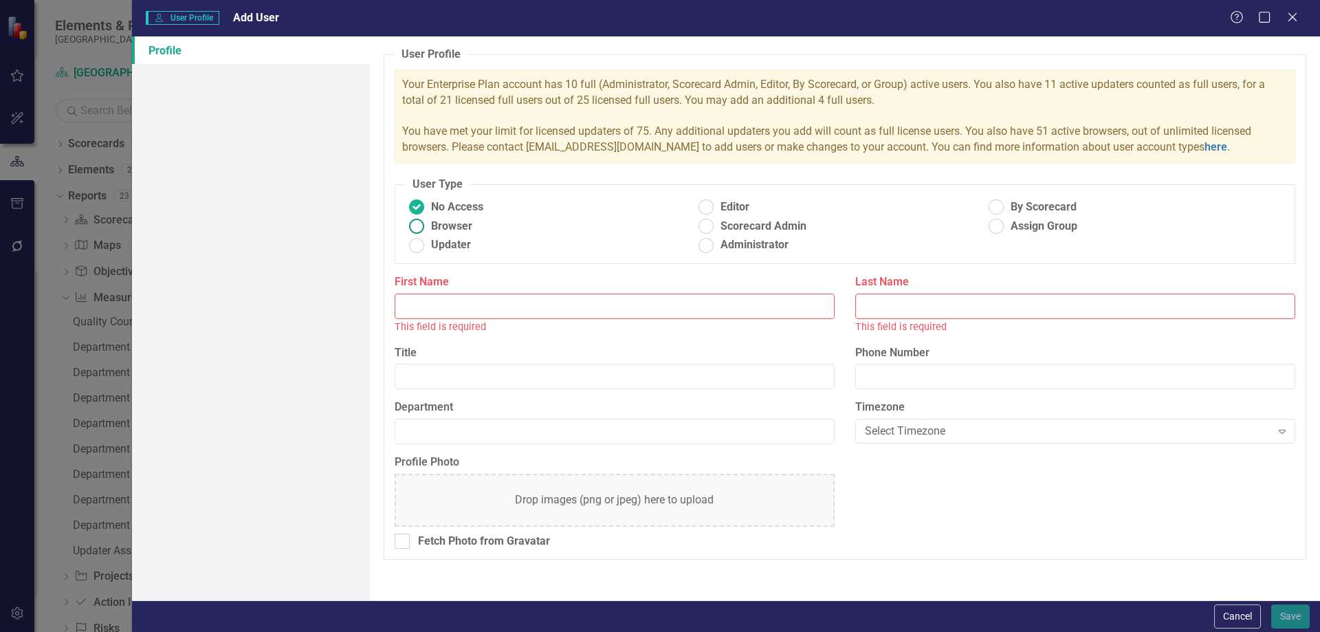
click at [434, 224] on span "Browser" at bounding box center [451, 227] width 41 height 16
click at [427, 224] on input "Browser" at bounding box center [416, 226] width 21 height 21
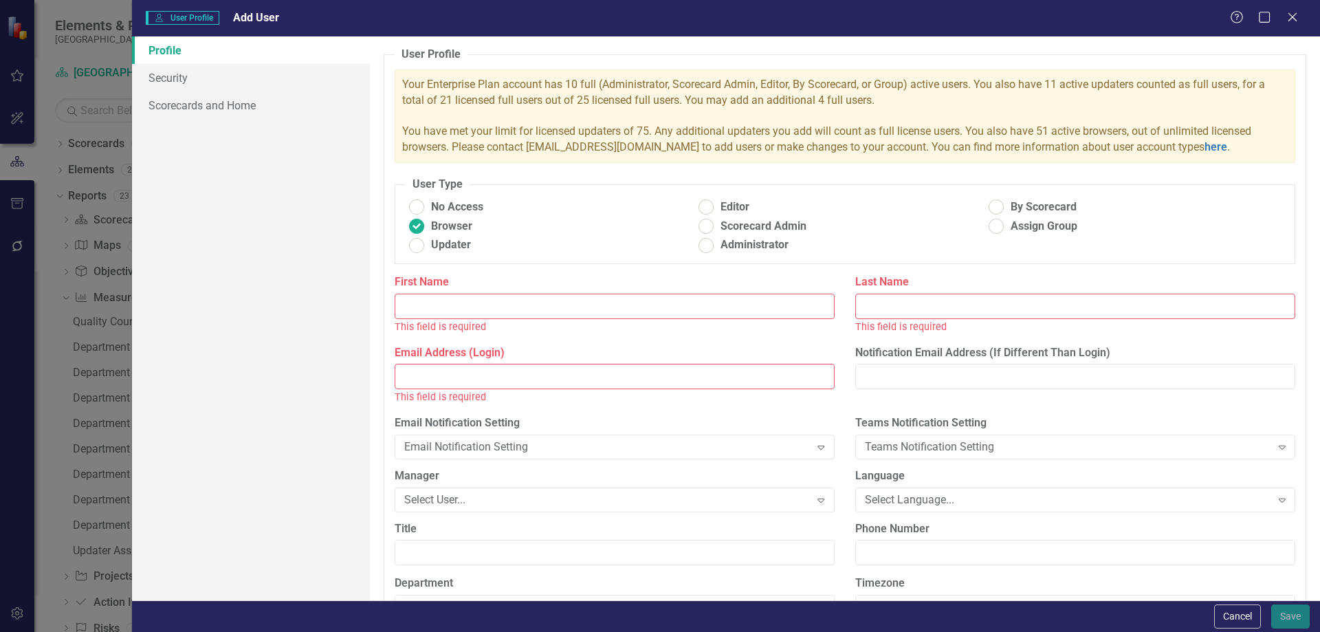
click at [426, 303] on input "First Name" at bounding box center [615, 306] width 440 height 25
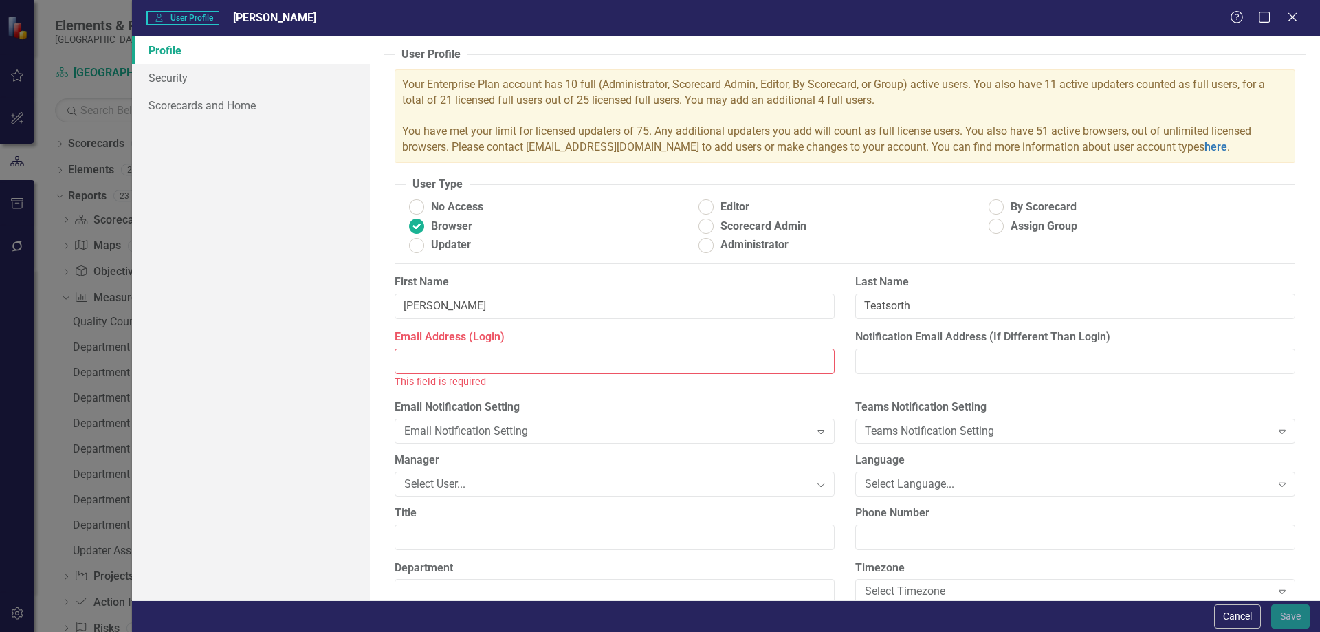
click at [427, 358] on input "Email Address (Login)" at bounding box center [615, 361] width 440 height 25
paste input "[EMAIL_ADDRESS][DOMAIN_NAME]"
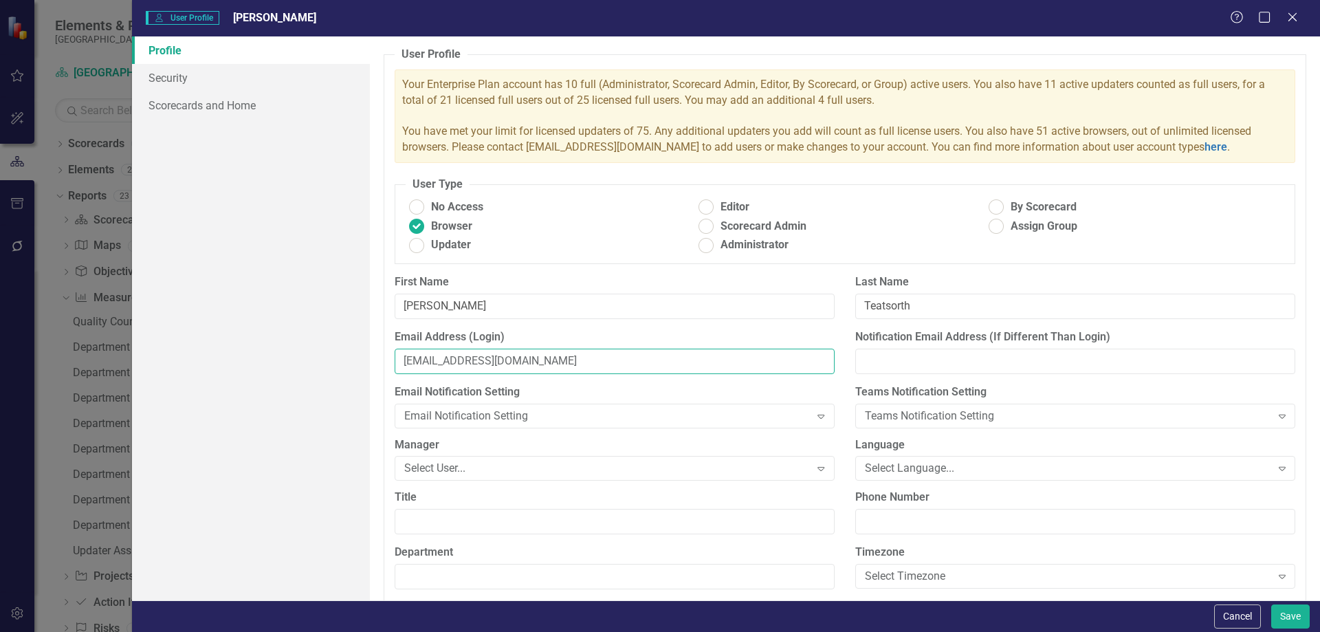
scroll to position [115, 0]
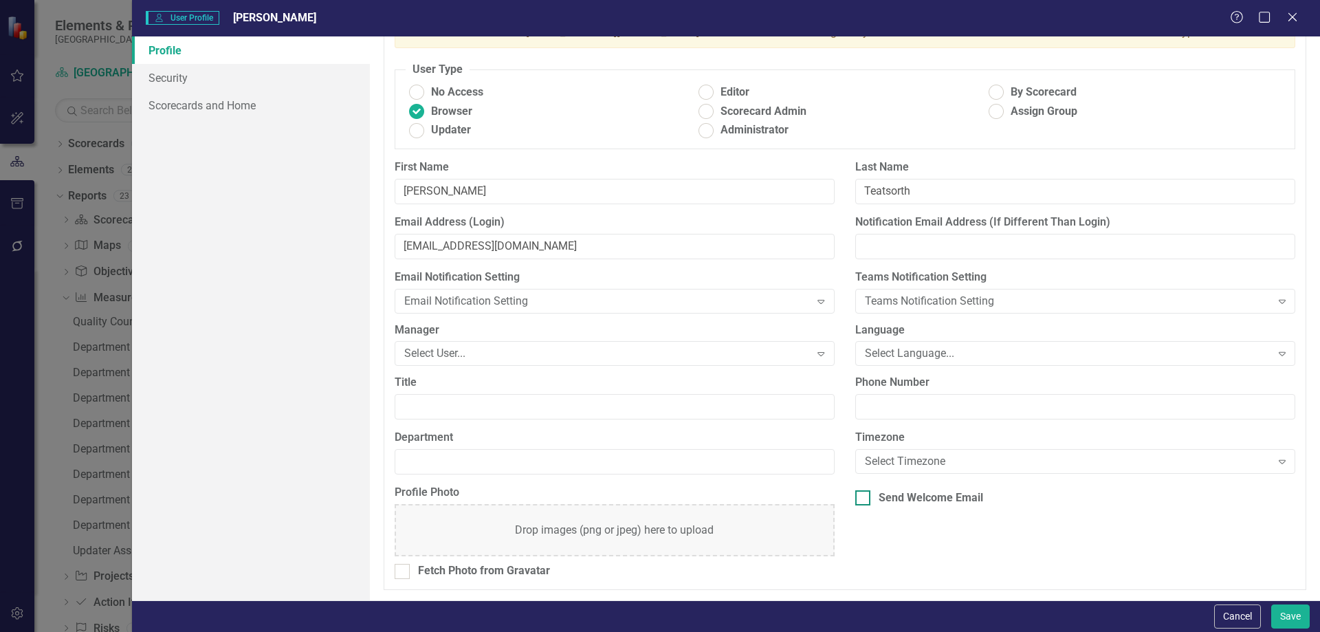
click at [858, 498] on input "Send Welcome Email" at bounding box center [859, 494] width 9 height 9
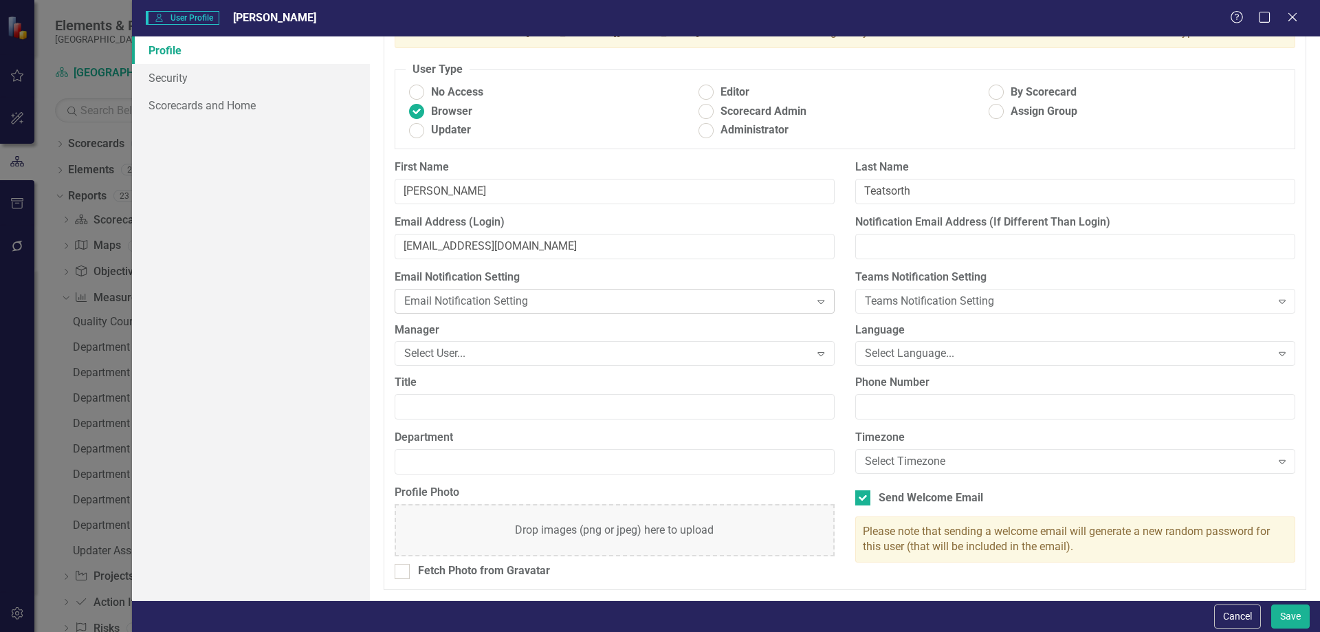
scroll to position [0, 0]
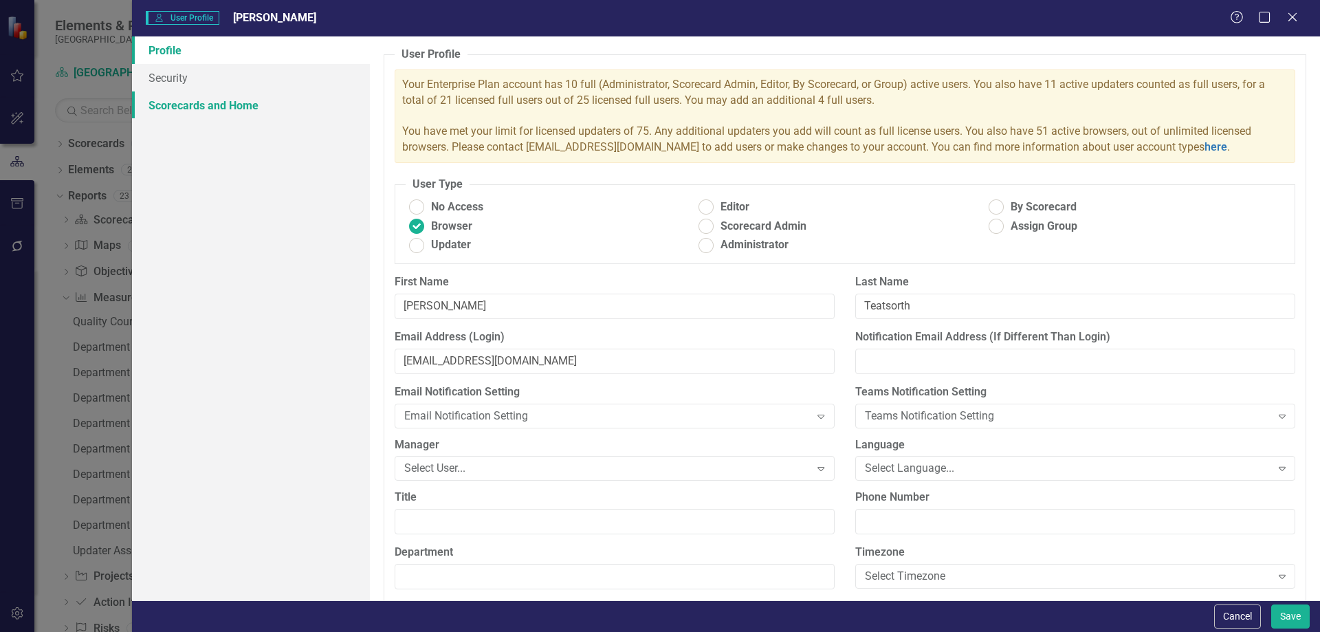
click at [197, 97] on link "Scorecards and Home" at bounding box center [251, 105] width 238 height 28
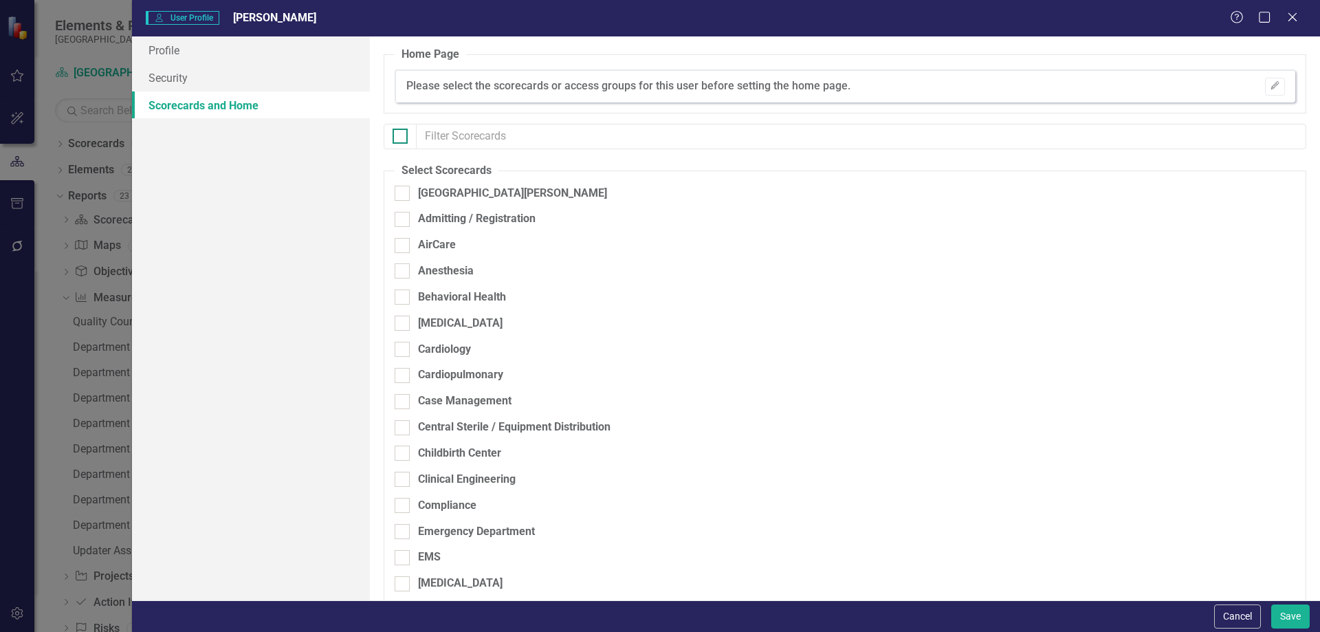
click at [402, 135] on div at bounding box center [400, 136] width 15 height 15
click at [402, 135] on input "checkbox" at bounding box center [397, 133] width 9 height 9
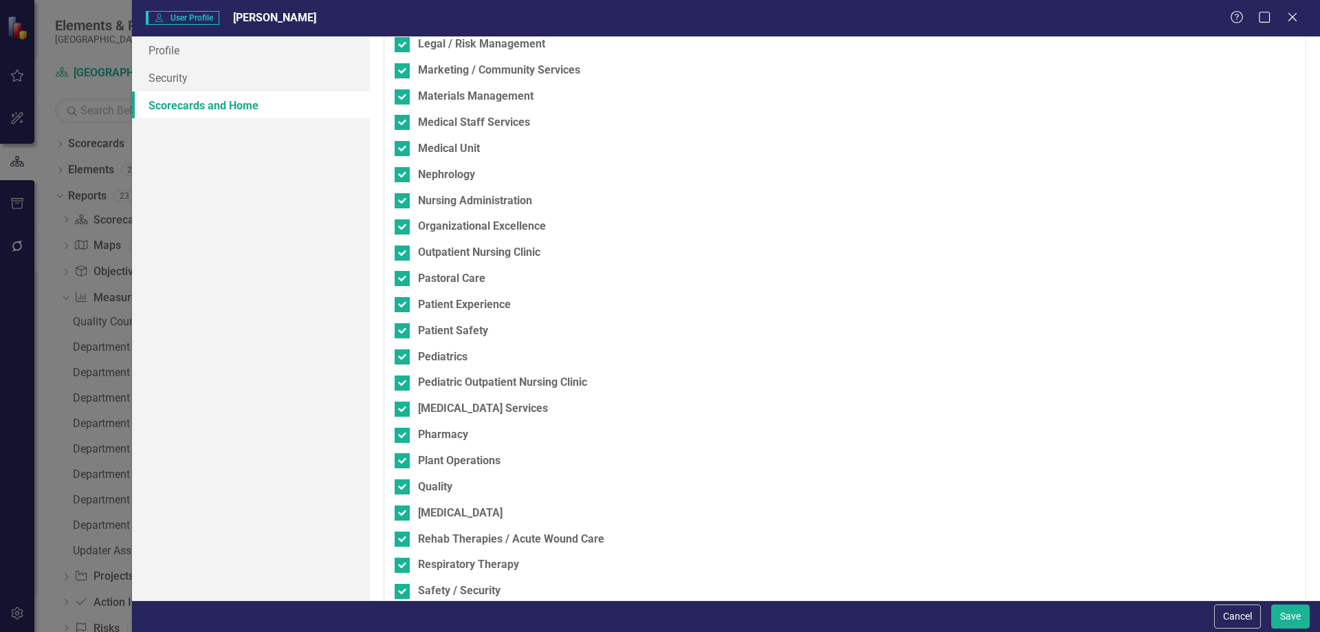
scroll to position [1105, 0]
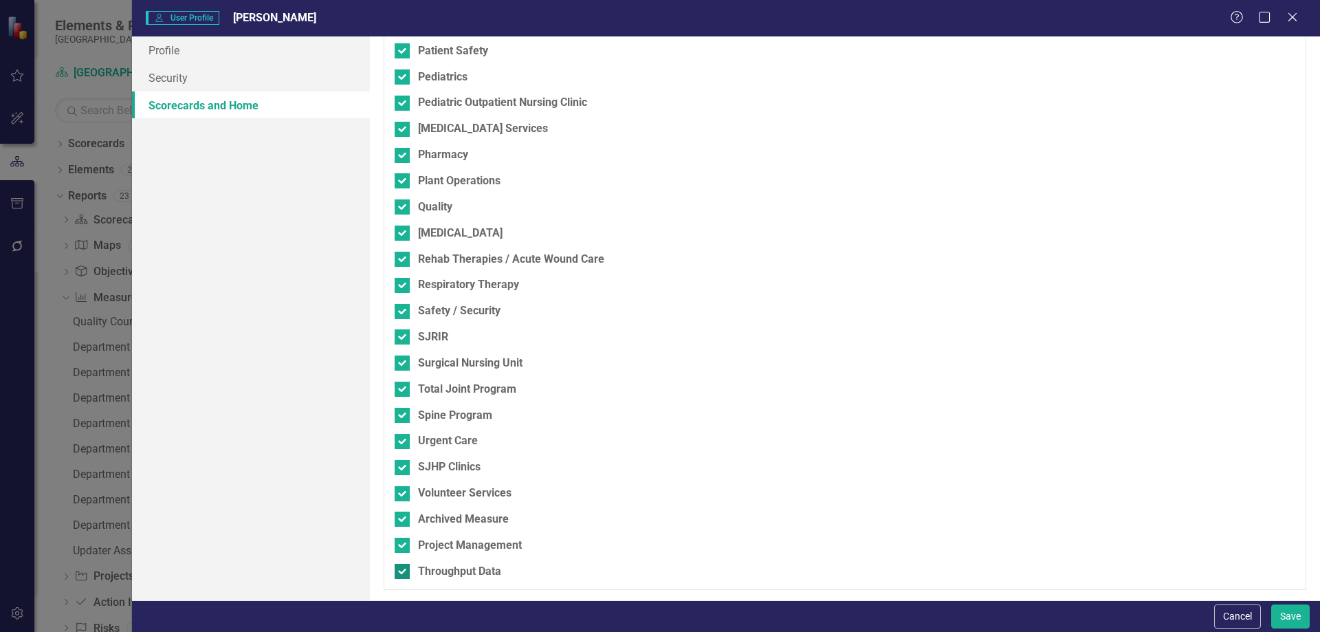
click at [407, 569] on div at bounding box center [402, 571] width 15 height 15
click at [404, 569] on input "Throughput Data" at bounding box center [399, 568] width 9 height 9
click at [405, 545] on div at bounding box center [402, 545] width 15 height 15
click at [404, 545] on input "Project Management" at bounding box center [399, 542] width 9 height 9
click at [406, 516] on div at bounding box center [402, 519] width 15 height 15
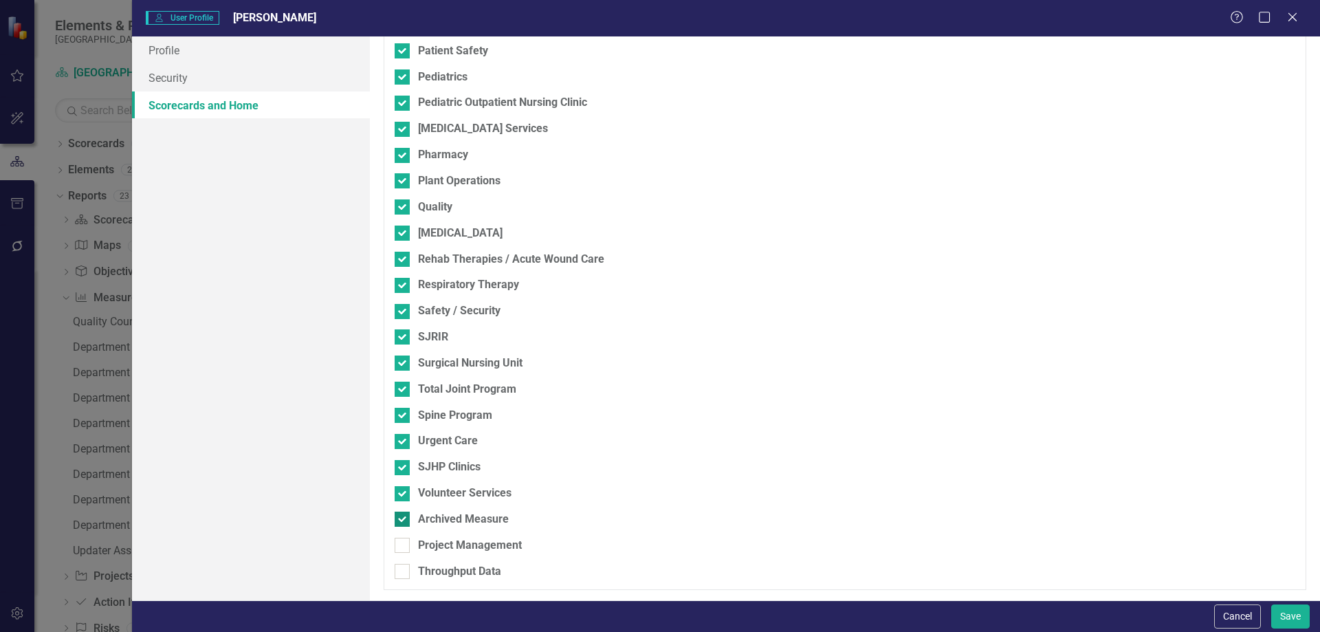
click at [404, 516] on input "Archived Measure" at bounding box center [399, 516] width 9 height 9
click at [404, 465] on div at bounding box center [402, 467] width 15 height 15
click at [404, 465] on input "SJHP Clinics" at bounding box center [399, 464] width 9 height 9
click at [399, 437] on input "Urgent Care" at bounding box center [399, 438] width 9 height 9
click at [228, 53] on link "Profile" at bounding box center [251, 50] width 238 height 28
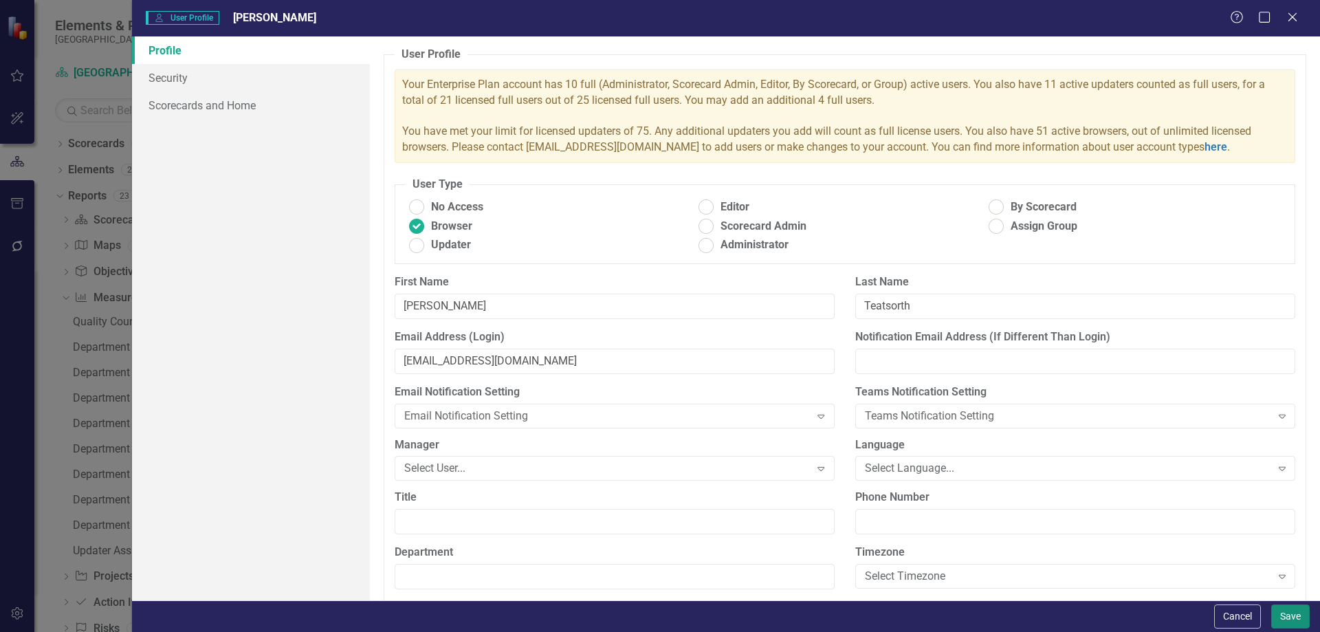
click at [1283, 615] on button "Save" at bounding box center [1290, 616] width 39 height 24
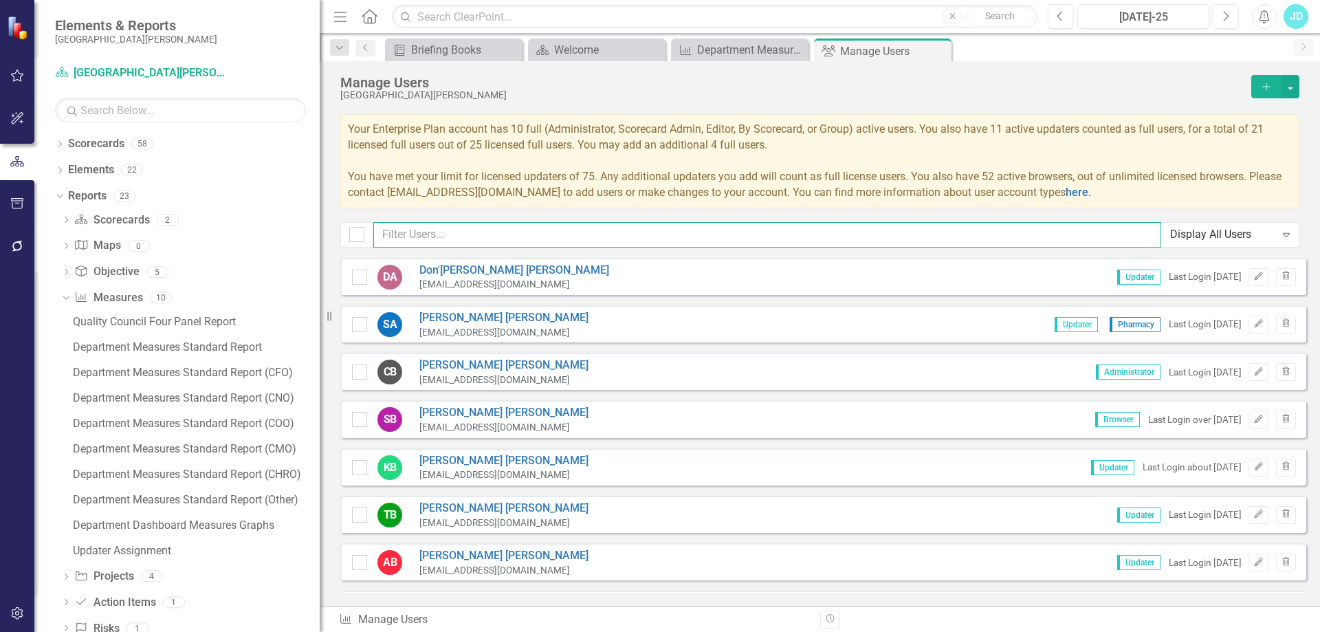
click at [459, 236] on input "text" at bounding box center [767, 234] width 788 height 25
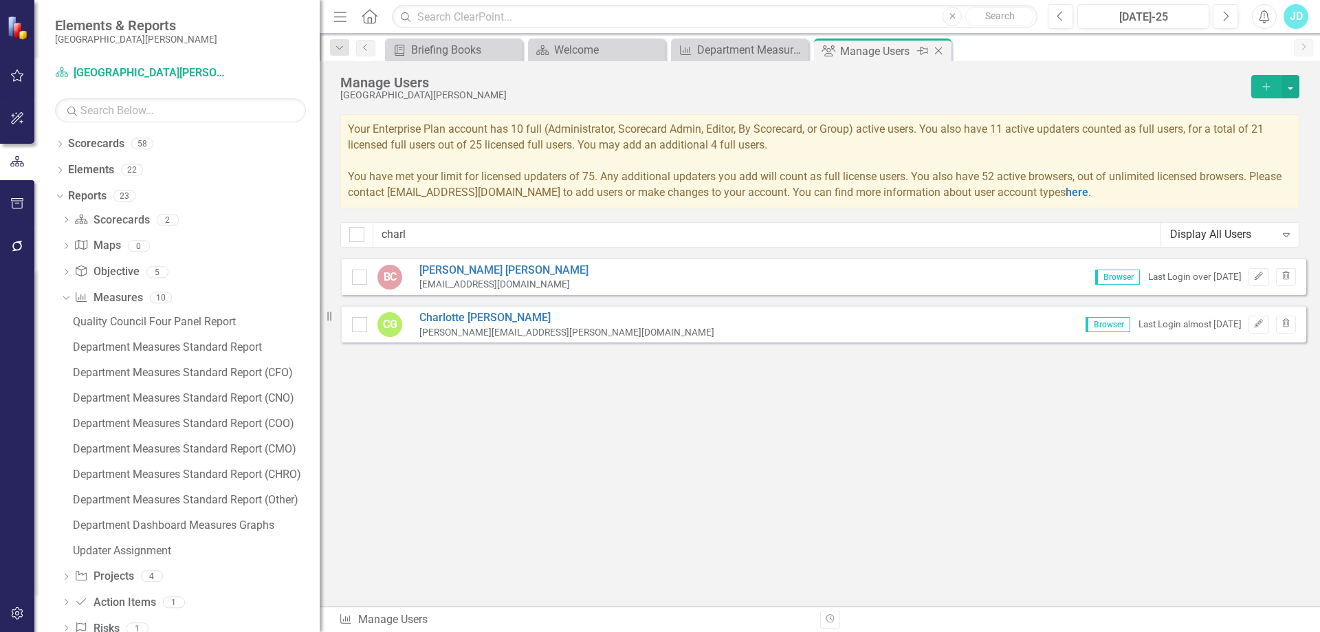
click at [941, 47] on icon "Close" at bounding box center [939, 50] width 14 height 11
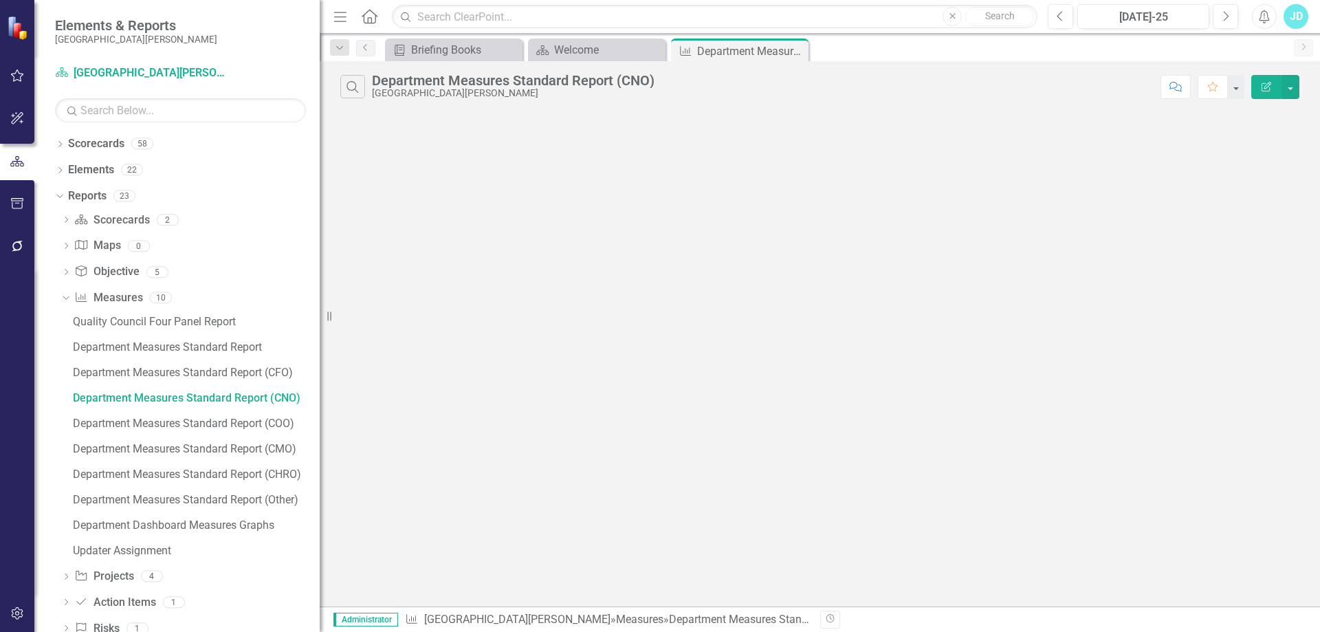
click at [0, 0] on icon at bounding box center [0, 0] width 0 height 0
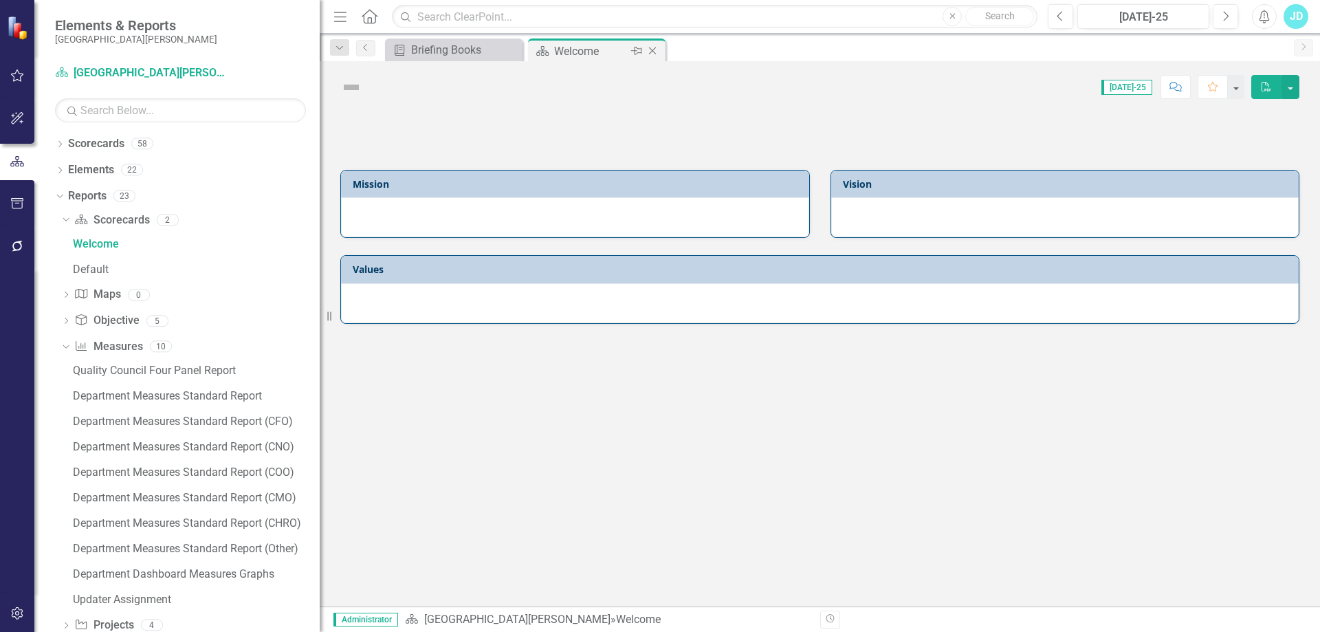
click at [655, 46] on icon "Close" at bounding box center [653, 50] width 14 height 11
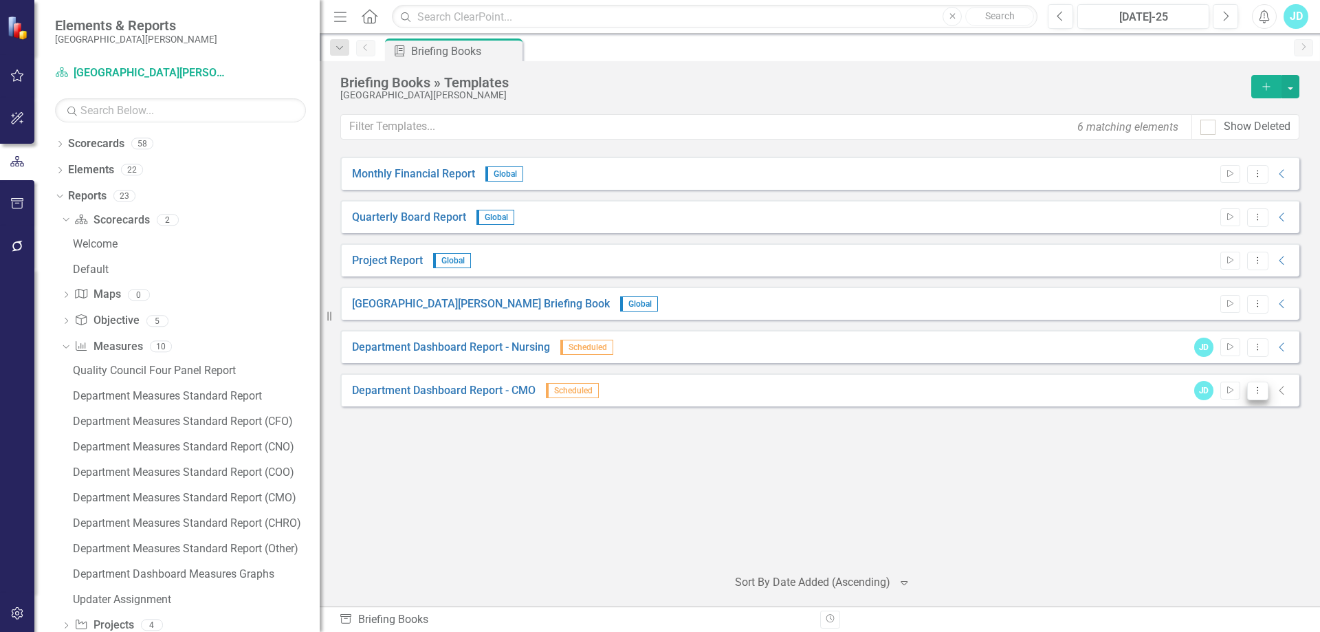
click at [1262, 394] on icon "Dropdown Menu" at bounding box center [1258, 390] width 12 height 9
click at [1223, 492] on link "Copy Duplicate Template" at bounding box center [1204, 489] width 127 height 25
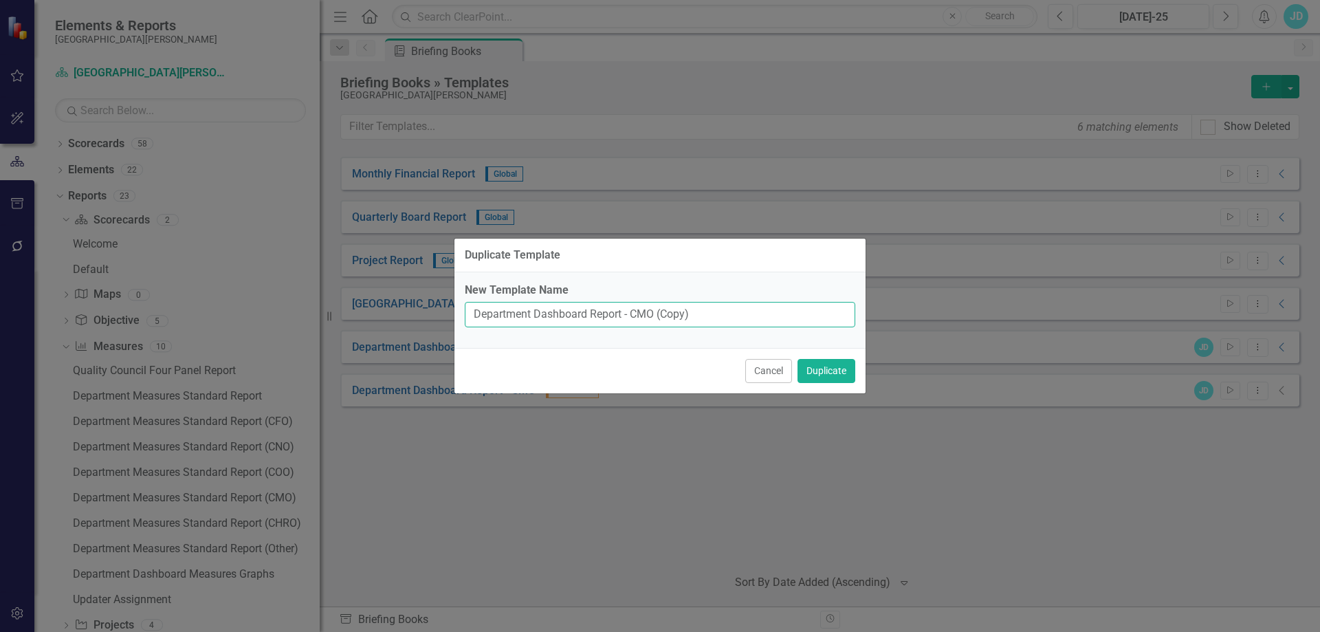
drag, startPoint x: 633, startPoint y: 314, endPoint x: 743, endPoint y: 314, distance: 110.7
click at [742, 314] on input "Department Dashboard Report - CMO (Copy)" at bounding box center [660, 314] width 391 height 25
click at [836, 370] on button "Duplicate" at bounding box center [827, 371] width 58 height 24
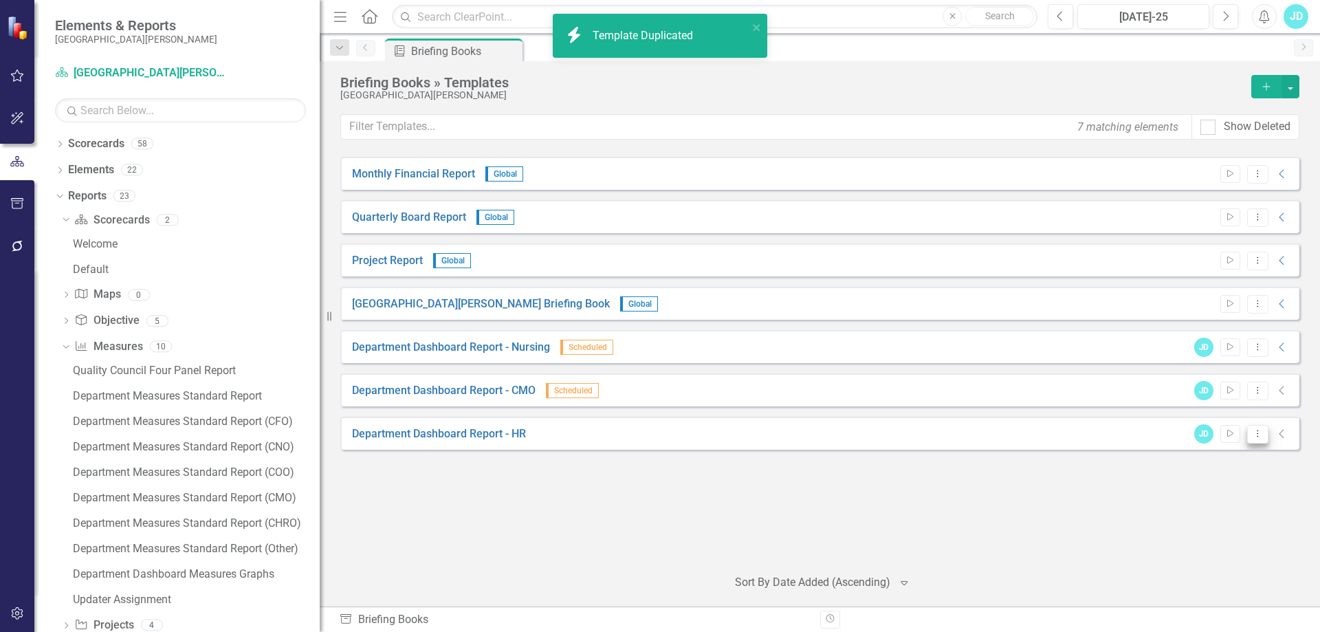
click at [1252, 439] on button "Dropdown Menu" at bounding box center [1257, 434] width 21 height 19
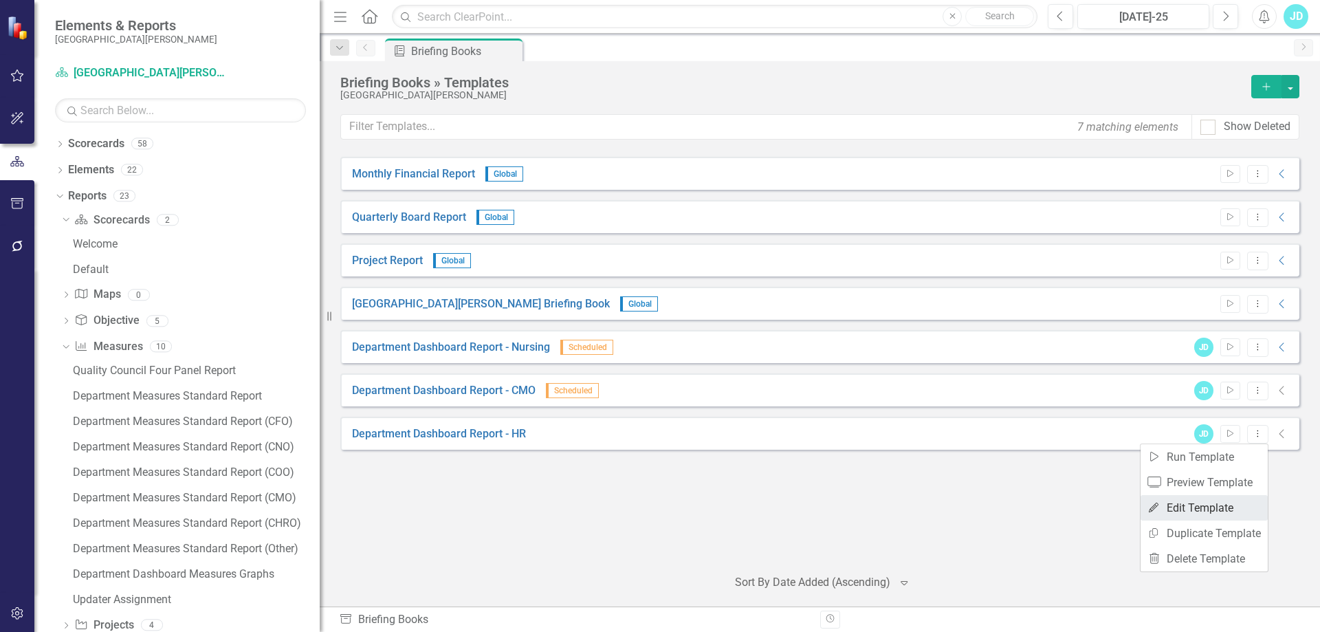
click at [1227, 504] on link "Edit Edit Template" at bounding box center [1204, 507] width 127 height 25
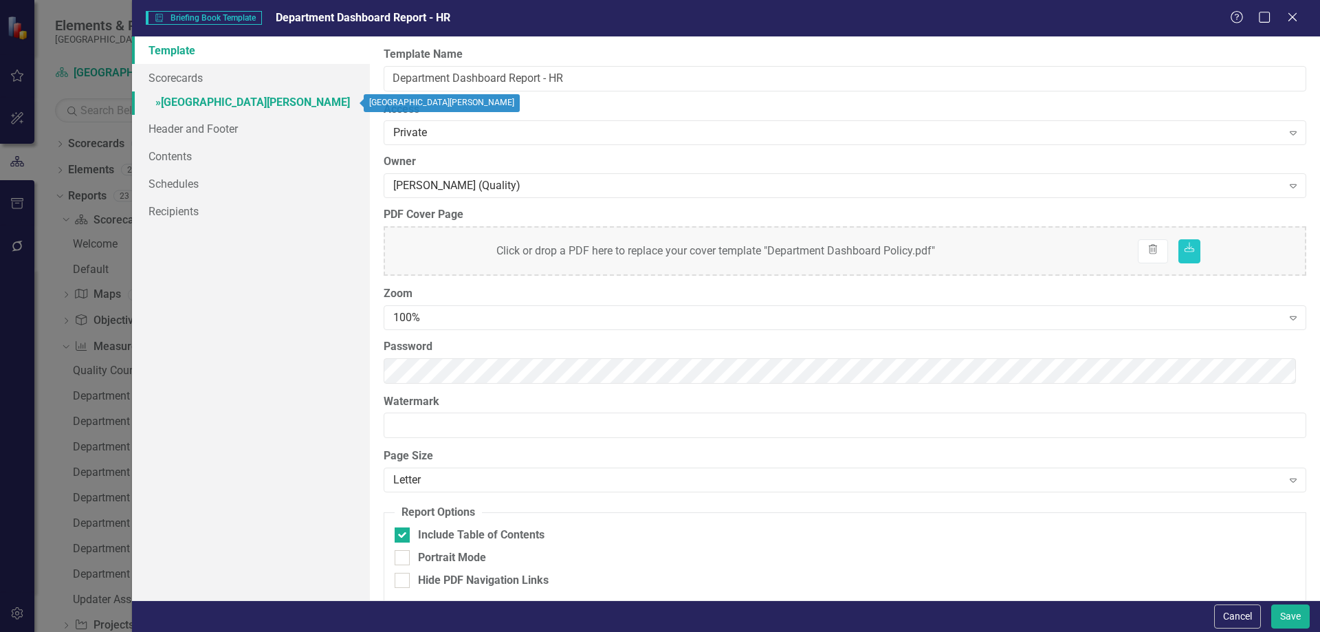
click at [216, 102] on link "» [GEOGRAPHIC_DATA][PERSON_NAME]" at bounding box center [251, 103] width 238 height 24
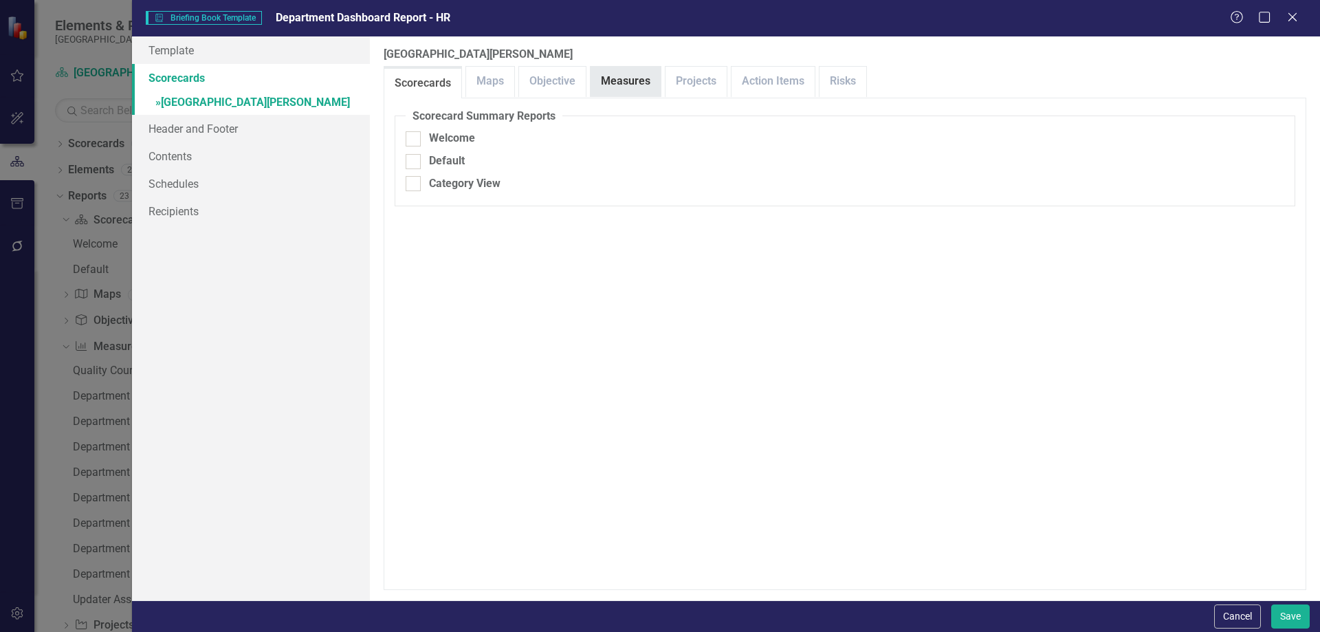
click at [620, 83] on link "Measures" at bounding box center [626, 82] width 70 height 30
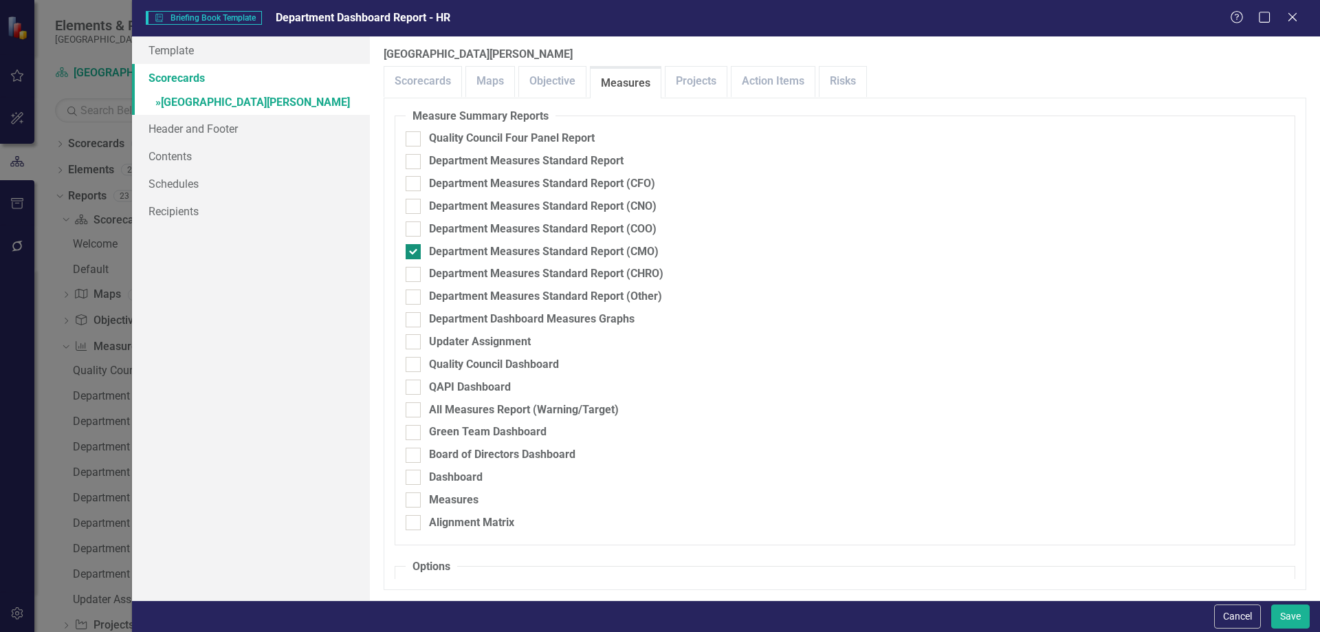
click at [410, 250] on input "Department Measures Standard Report (CMO)" at bounding box center [410, 248] width 9 height 9
click at [415, 272] on div at bounding box center [413, 274] width 15 height 15
click at [415, 272] on input "Department Measures Standard Report (CHRO)" at bounding box center [410, 271] width 9 height 9
click at [190, 158] on link "Contents" at bounding box center [251, 156] width 238 height 28
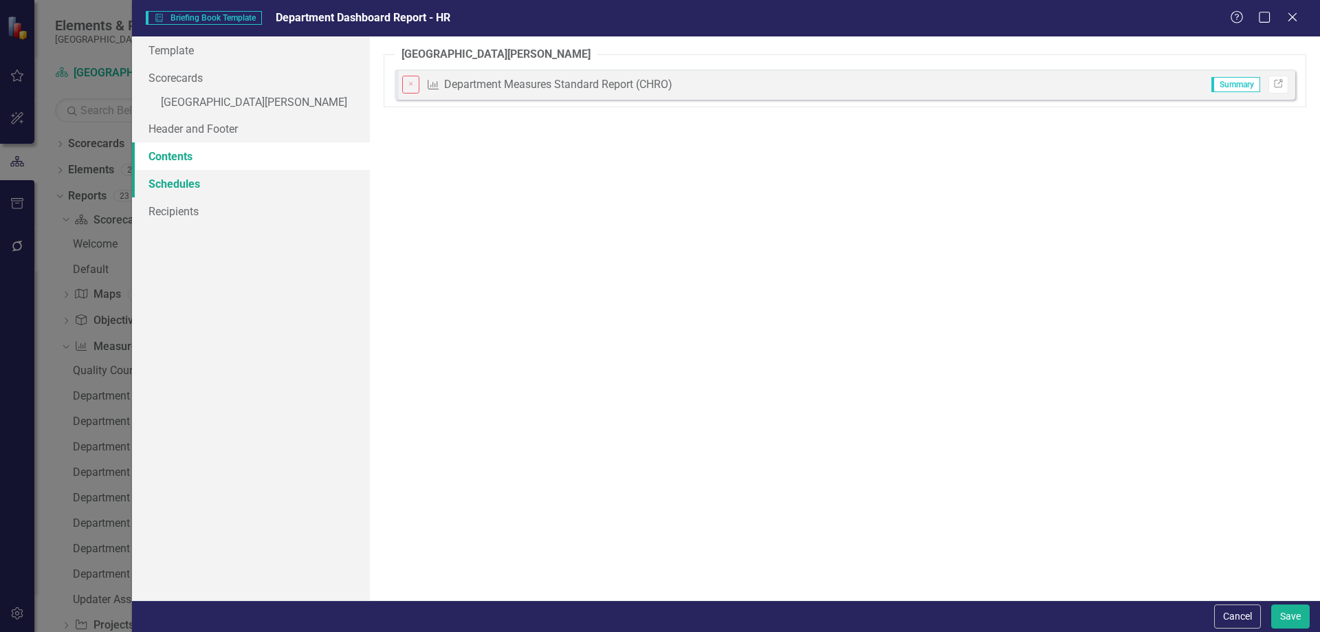
click at [194, 177] on link "Schedules" at bounding box center [251, 184] width 238 height 28
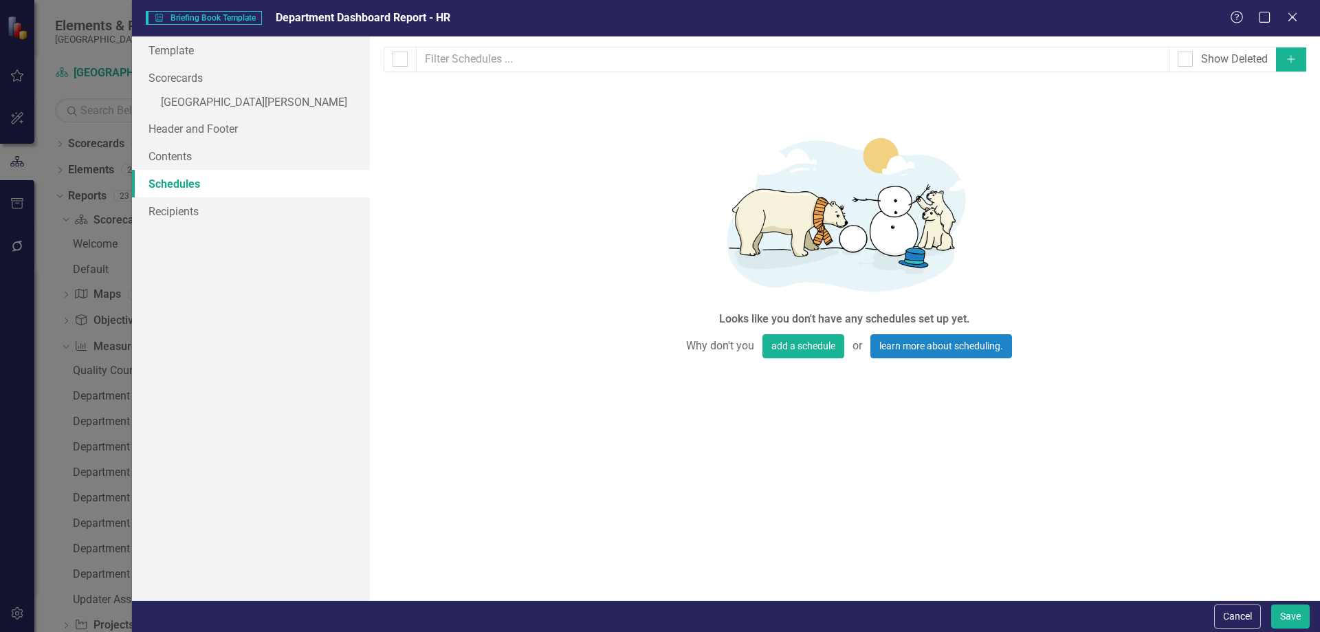
click at [1301, 58] on button "Add" at bounding box center [1291, 59] width 30 height 24
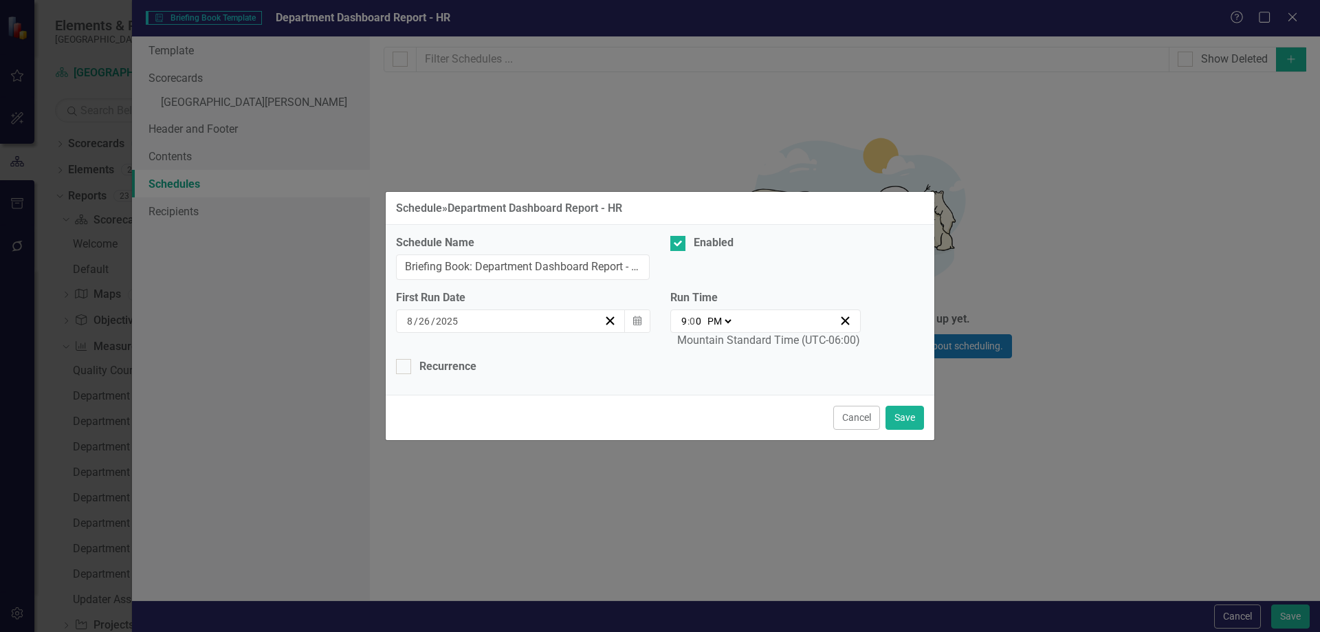
click at [394, 365] on div "Schedule Name Briefing Book: Department Dashboard Report - HR Enabled First Run…" at bounding box center [660, 310] width 549 height 170
click at [401, 366] on input "Recurrence" at bounding box center [400, 363] width 9 height 9
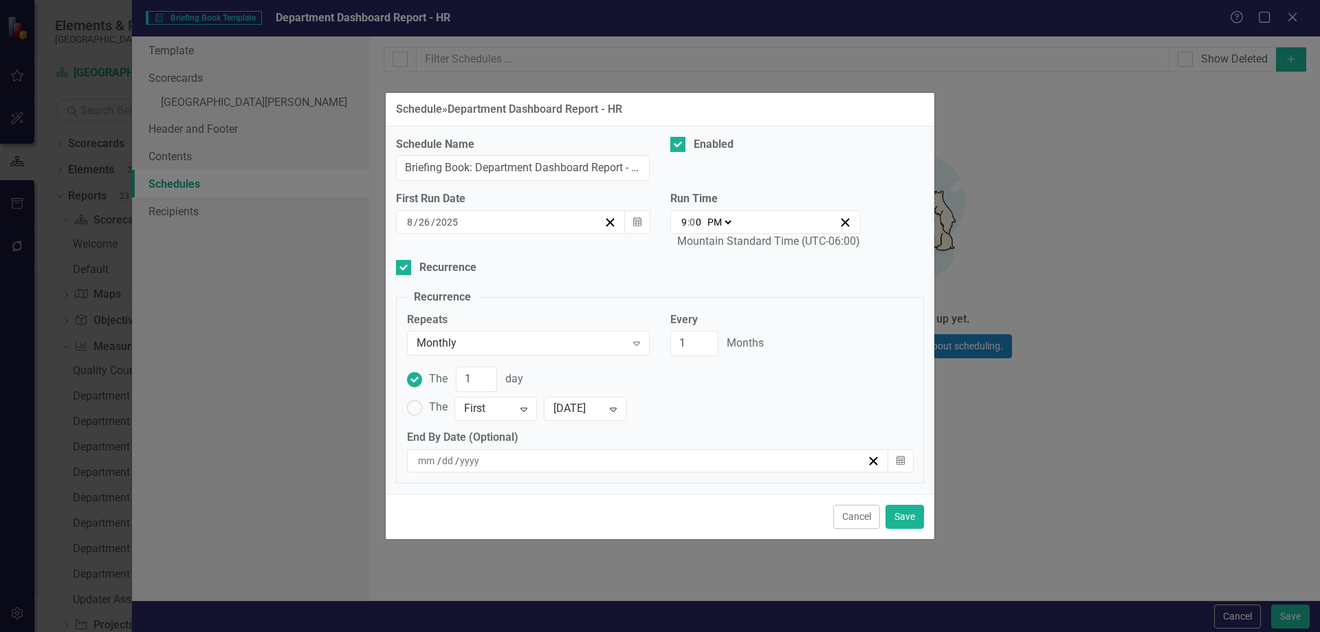
click at [683, 220] on input "9" at bounding box center [684, 222] width 7 height 14
click at [729, 220] on select "AM PM" at bounding box center [719, 222] width 30 height 14
click at [704, 215] on select "AM PM" at bounding box center [719, 222] width 30 height 14
click at [639, 222] on icon "button" at bounding box center [637, 222] width 8 height 10
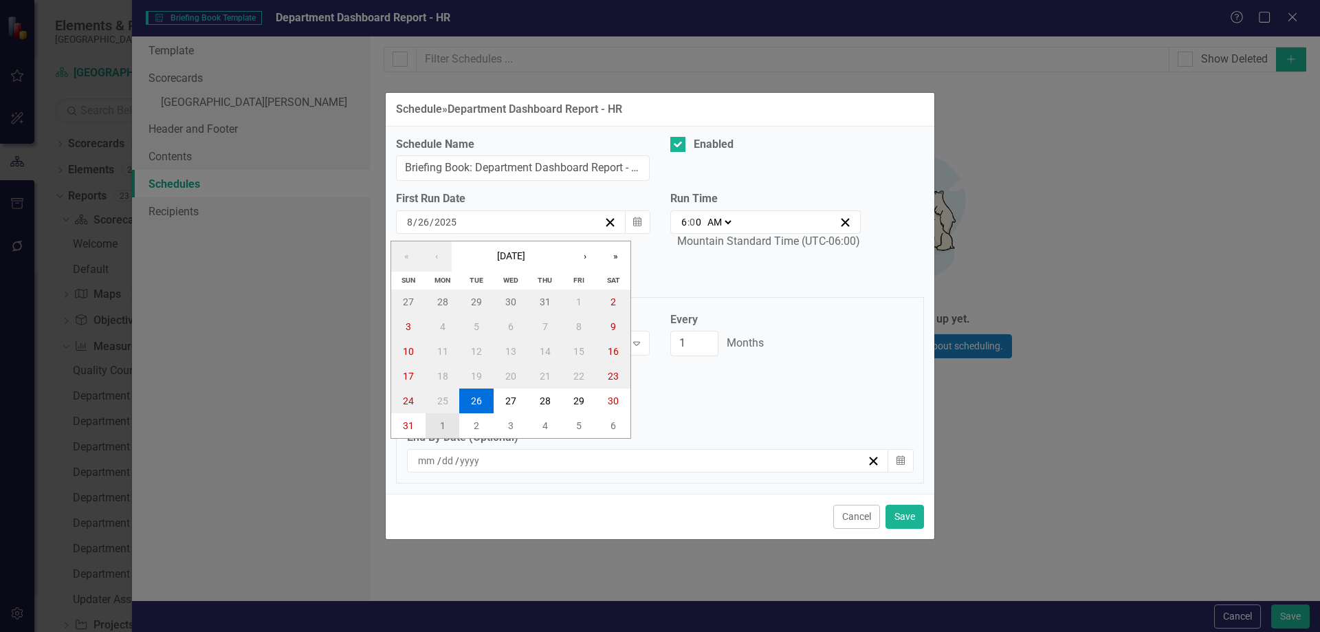
click at [443, 421] on abbr "1" at bounding box center [443, 425] width 6 height 11
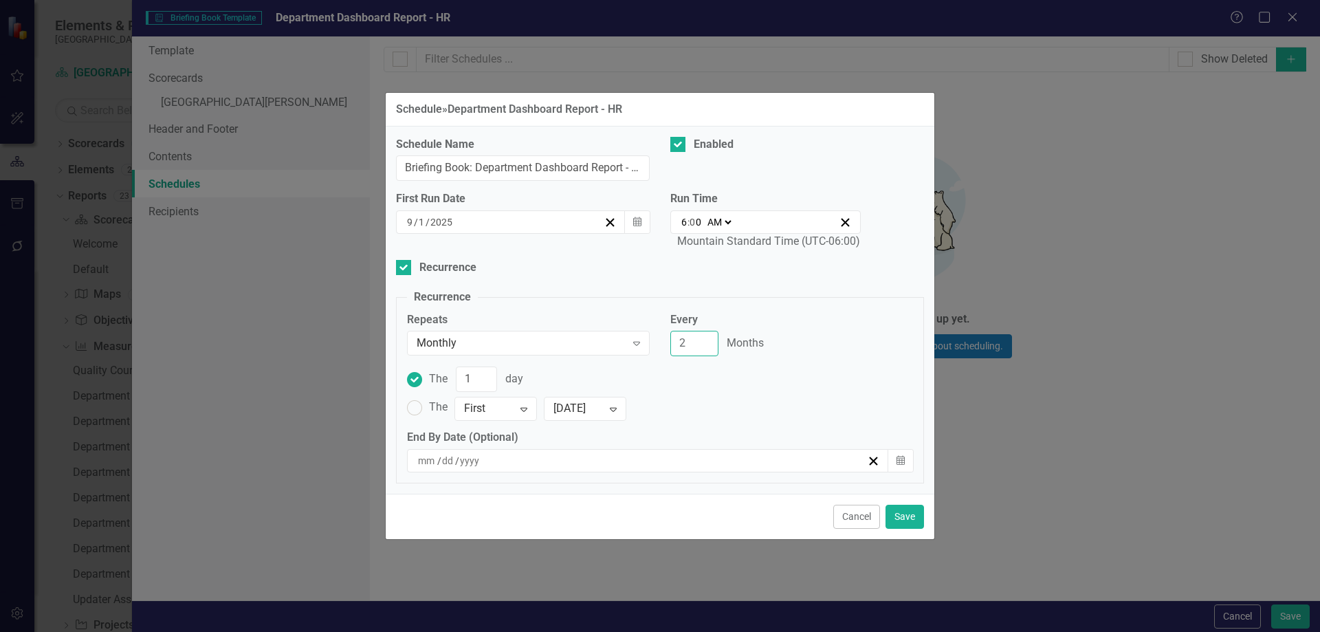
click at [702, 340] on input "2" at bounding box center [694, 343] width 48 height 25
click at [702, 340] on input "3" at bounding box center [694, 343] width 48 height 25
click at [417, 406] on ins at bounding box center [414, 407] width 21 height 21
click at [417, 406] on input "The First Expand [DATE] Expand" at bounding box center [414, 407] width 21 height 21
click at [903, 512] on button "Save" at bounding box center [905, 517] width 39 height 24
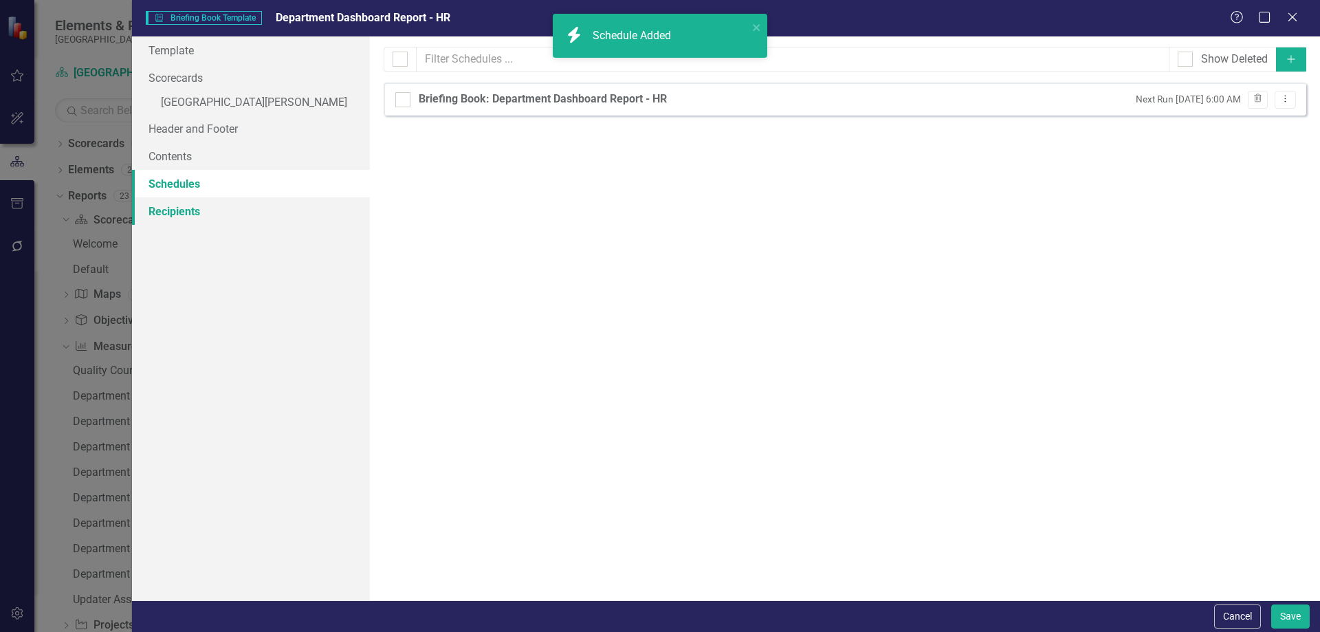
click at [176, 208] on link "Recipients" at bounding box center [251, 211] width 238 height 28
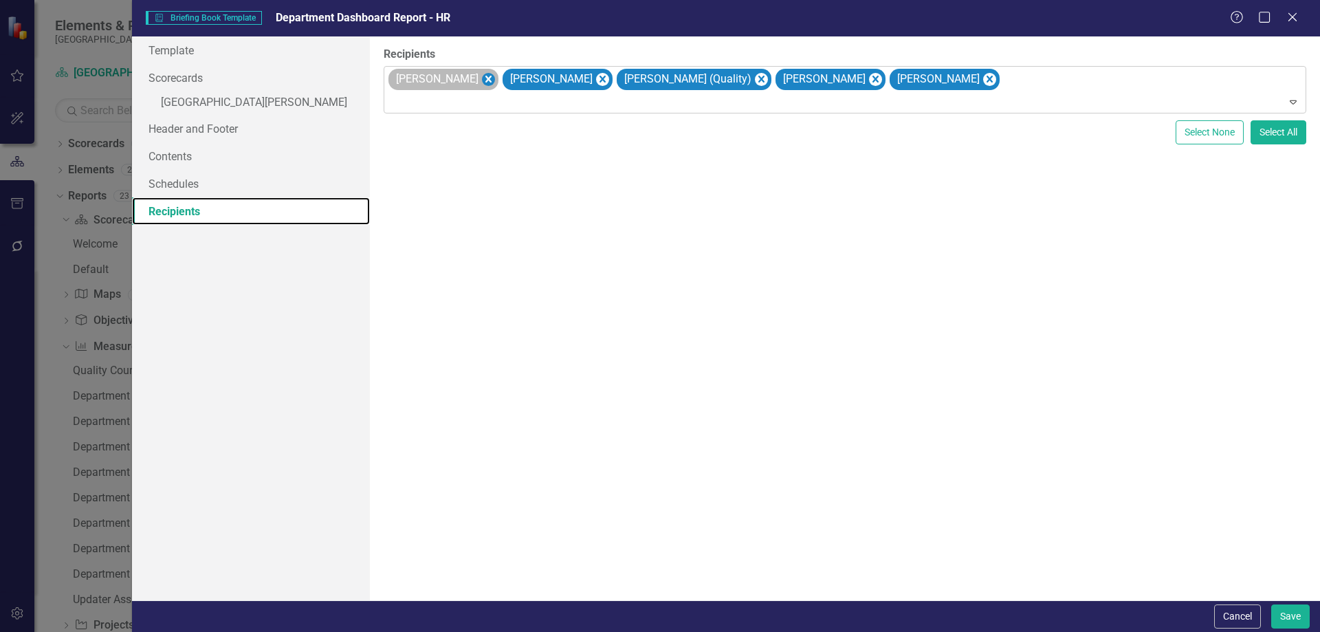
click at [481, 80] on icon "Remove Kai Batiste" at bounding box center [487, 79] width 13 height 17
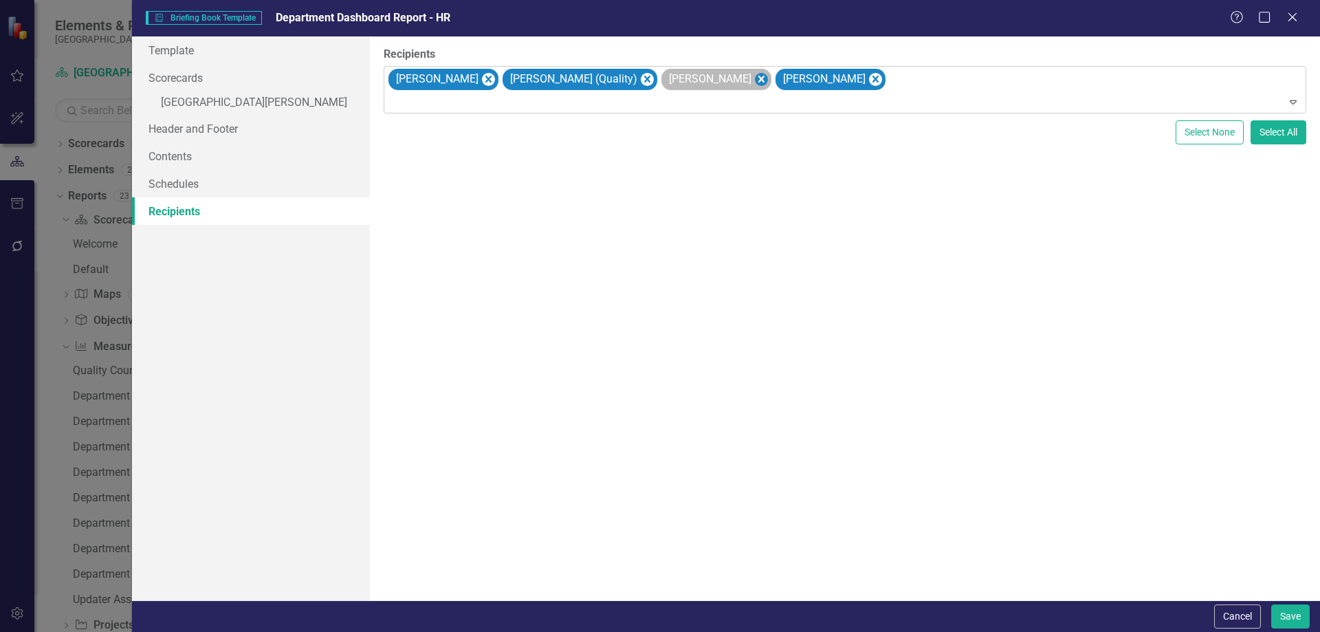
click at [758, 76] on icon "Remove Rachel Timmerman" at bounding box center [761, 79] width 6 height 7
click at [754, 76] on icon "Remove Dr. Robert Underwood" at bounding box center [760, 79] width 13 height 17
click at [1286, 617] on button "Save" at bounding box center [1290, 616] width 39 height 24
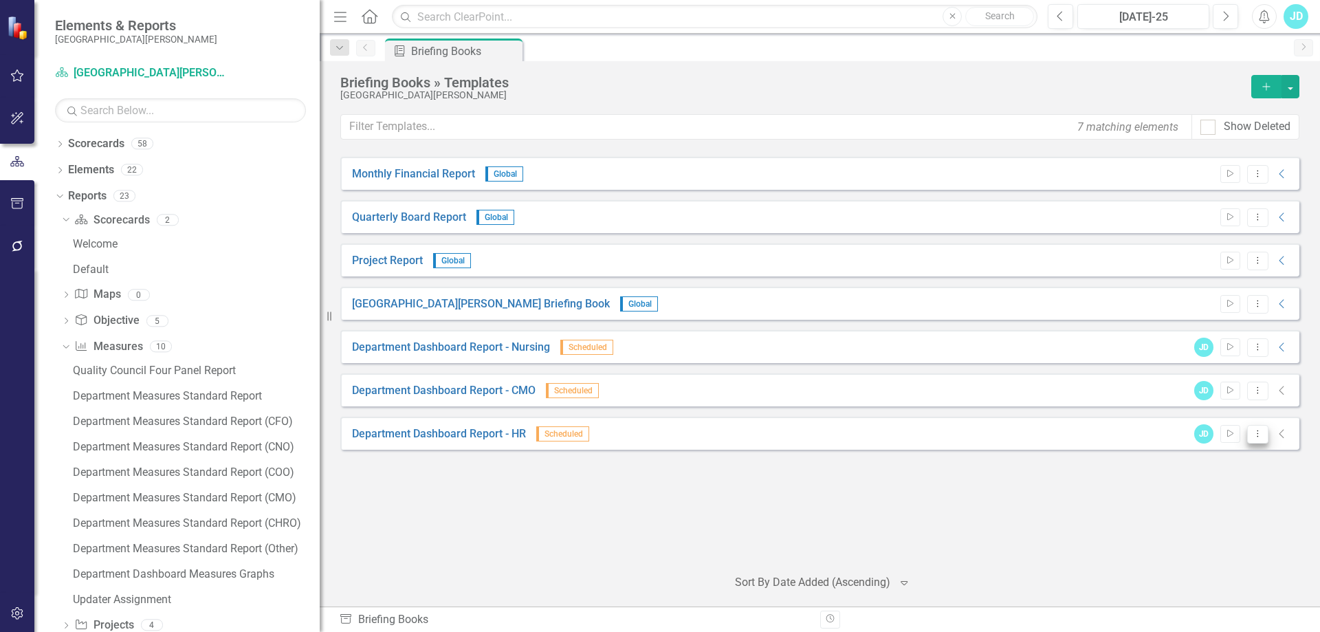
click at [1258, 438] on button "Dropdown Menu" at bounding box center [1257, 434] width 21 height 19
click at [1210, 536] on link "Copy Duplicate Template" at bounding box center [1204, 532] width 127 height 25
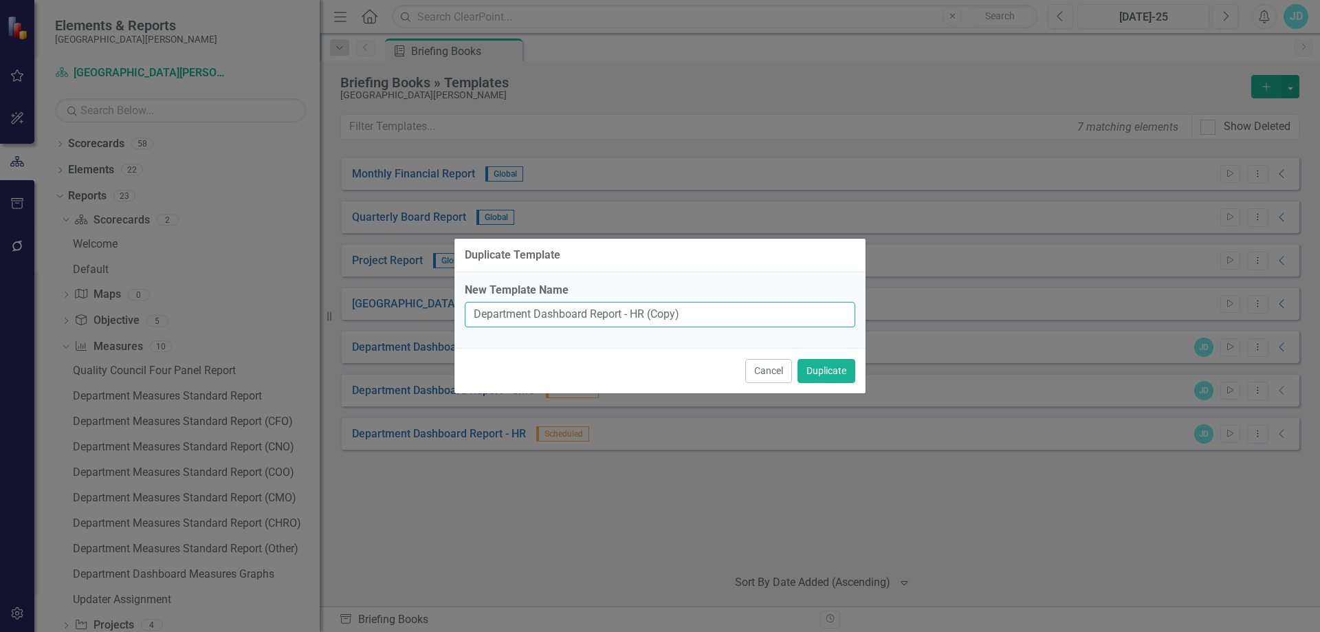
drag, startPoint x: 642, startPoint y: 311, endPoint x: 718, endPoint y: 312, distance: 75.6
click at [717, 312] on input "Department Dashboard Report - HR (Copy)" at bounding box center [660, 314] width 391 height 25
click at [808, 367] on button "Duplicate" at bounding box center [827, 371] width 58 height 24
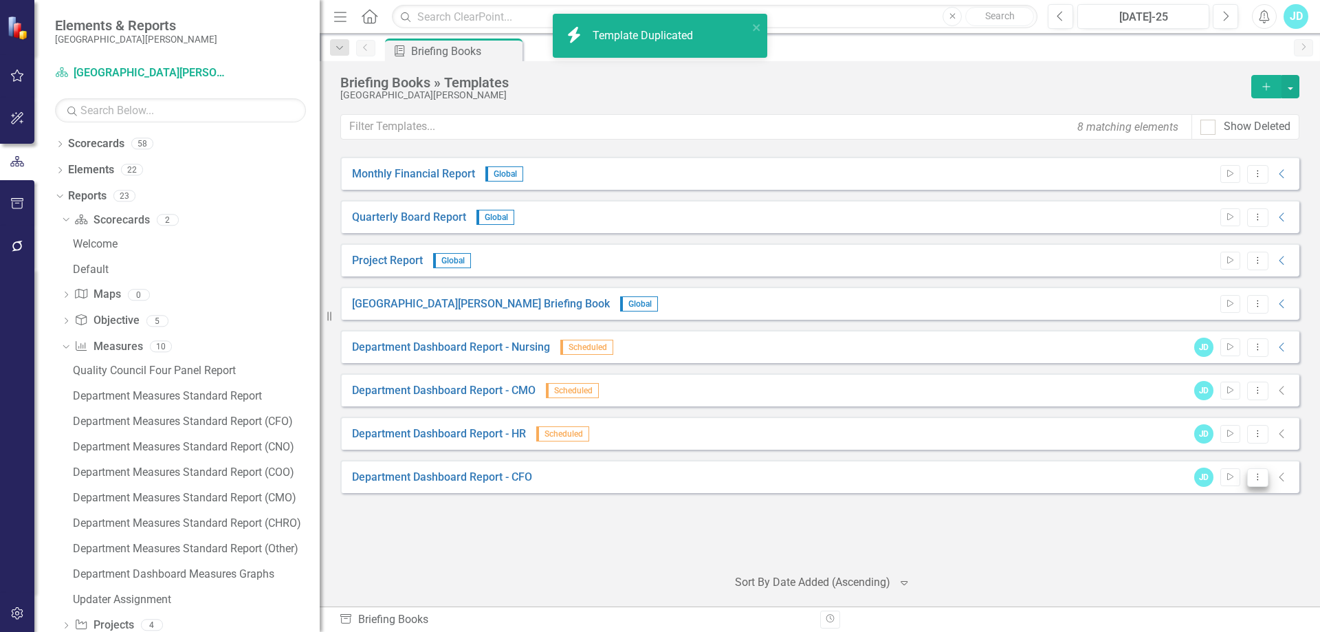
click at [1261, 484] on button "Dropdown Menu" at bounding box center [1257, 477] width 21 height 19
click at [1212, 546] on link "Edit Edit Template" at bounding box center [1204, 550] width 127 height 25
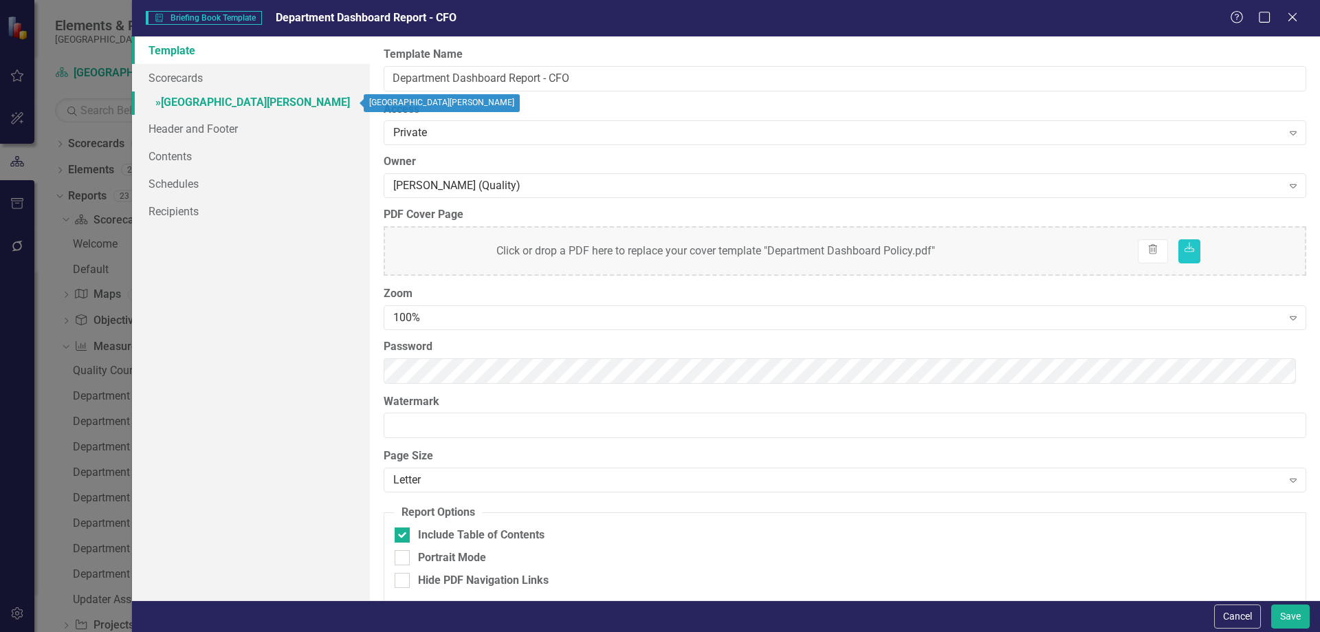
click at [209, 95] on link "» [GEOGRAPHIC_DATA][PERSON_NAME]" at bounding box center [251, 103] width 238 height 24
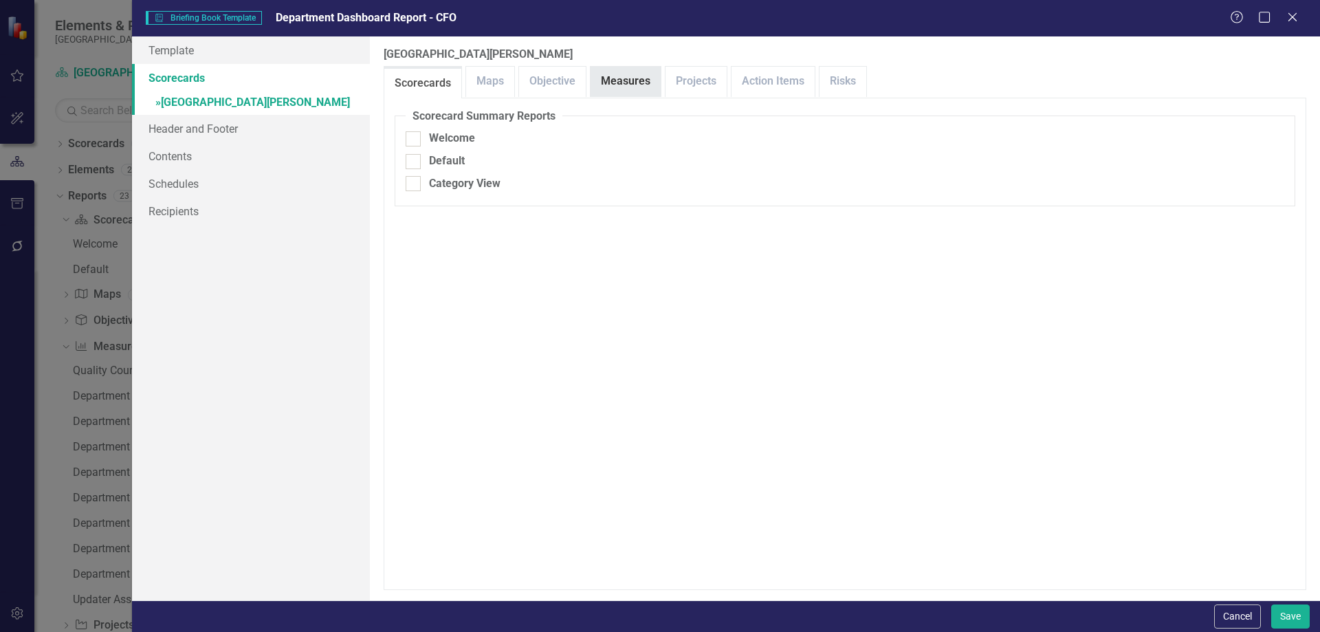
click at [611, 83] on link "Measures" at bounding box center [626, 82] width 70 height 30
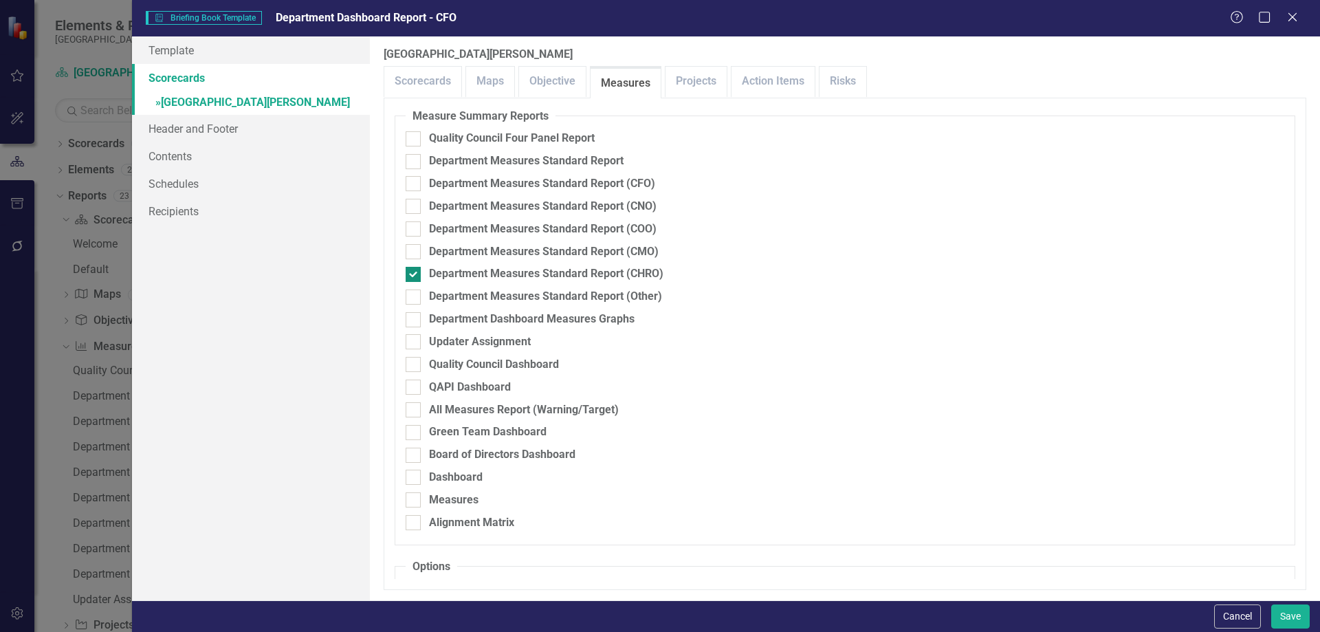
click at [416, 274] on div at bounding box center [413, 274] width 15 height 15
click at [415, 274] on input "Department Measures Standard Report (CHRO)" at bounding box center [410, 271] width 9 height 9
click at [416, 179] on div at bounding box center [413, 183] width 15 height 15
click at [415, 179] on input "Department Measures Standard Report (CFO)" at bounding box center [410, 180] width 9 height 9
click at [206, 188] on link "Schedules" at bounding box center [251, 184] width 238 height 28
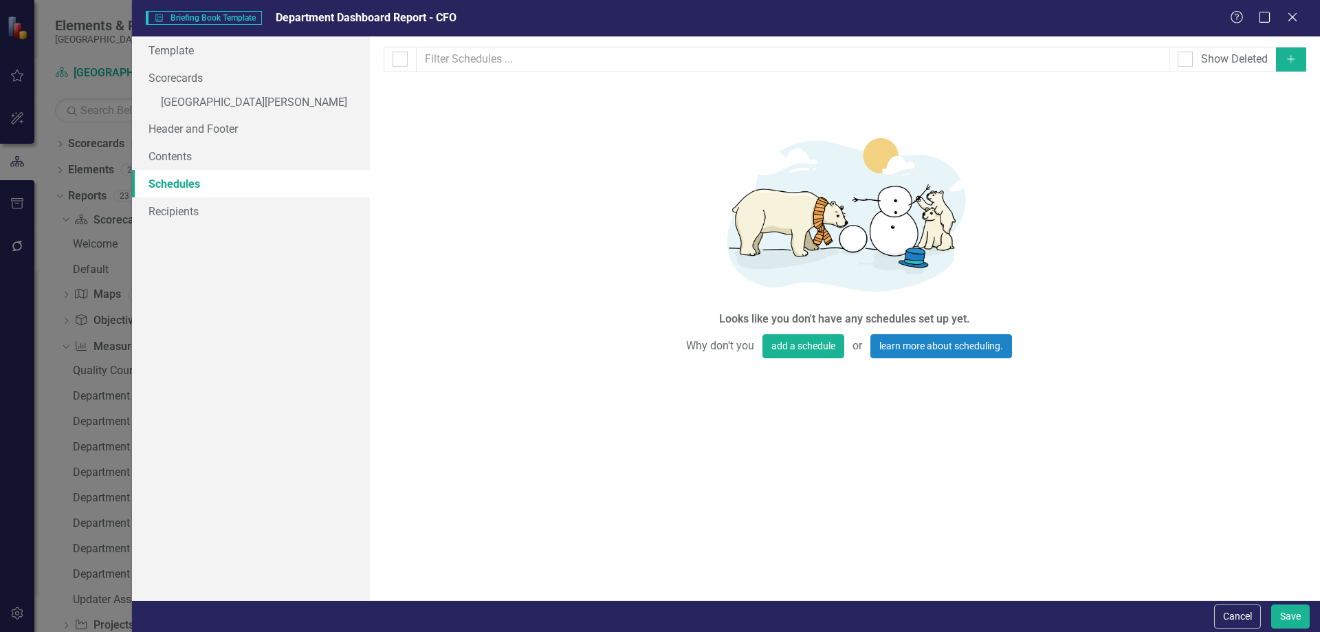
click at [1301, 59] on button "Add" at bounding box center [1291, 59] width 30 height 24
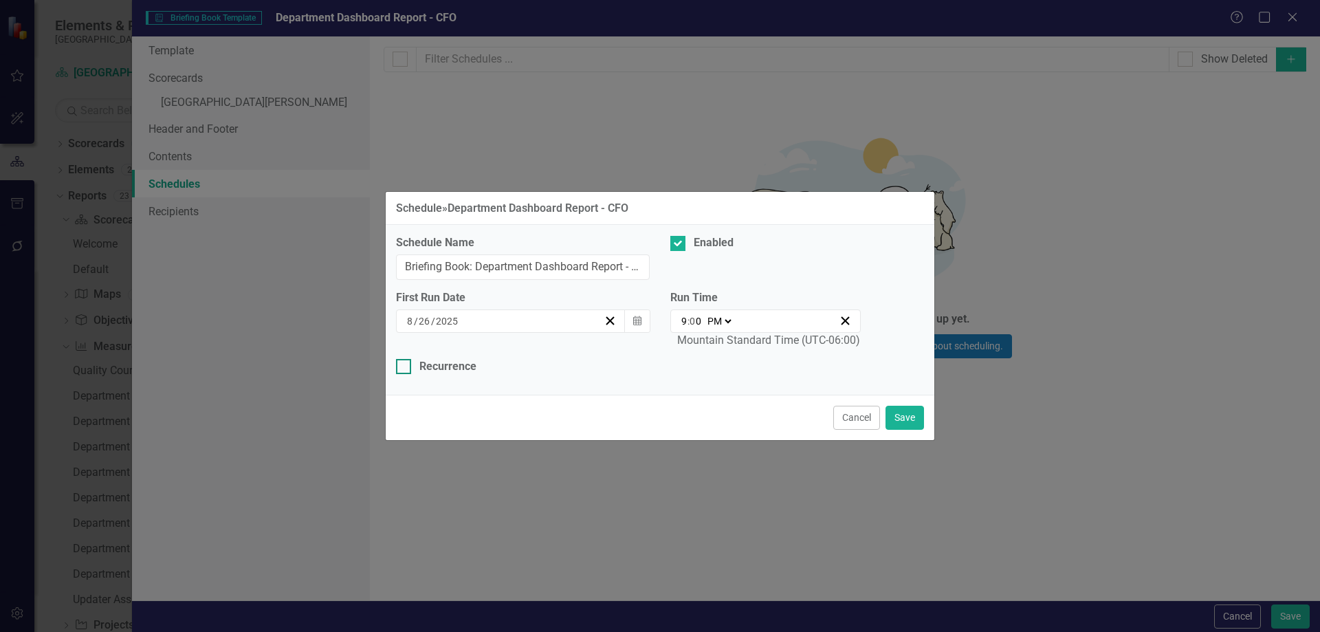
click at [408, 364] on div at bounding box center [403, 366] width 15 height 15
click at [405, 364] on input "Recurrence" at bounding box center [400, 363] width 9 height 9
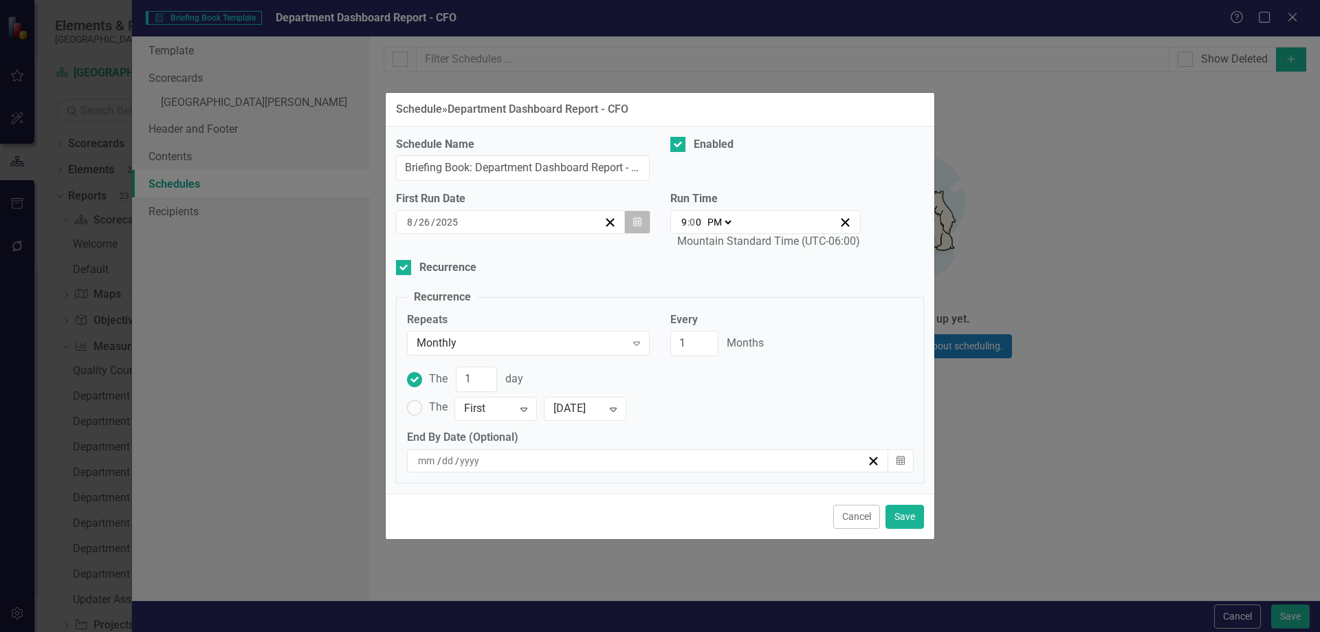
click at [636, 219] on icon "Calendar" at bounding box center [637, 222] width 8 height 10
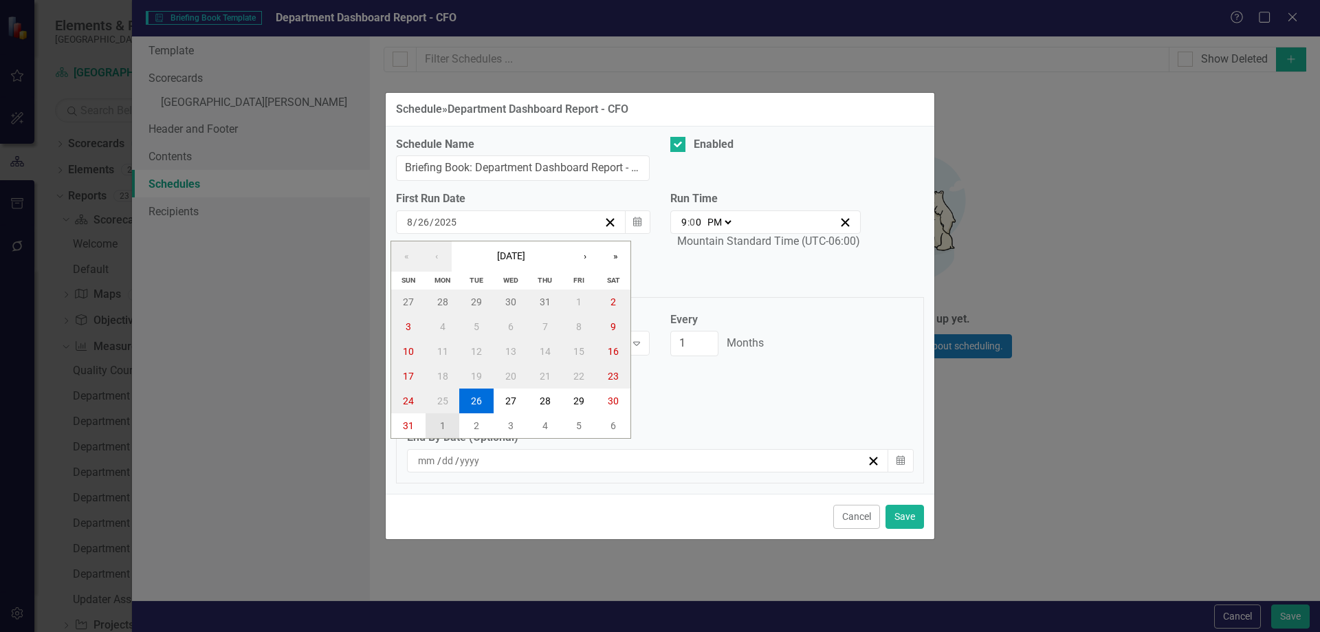
click at [440, 422] on abbr "1" at bounding box center [443, 425] width 6 height 11
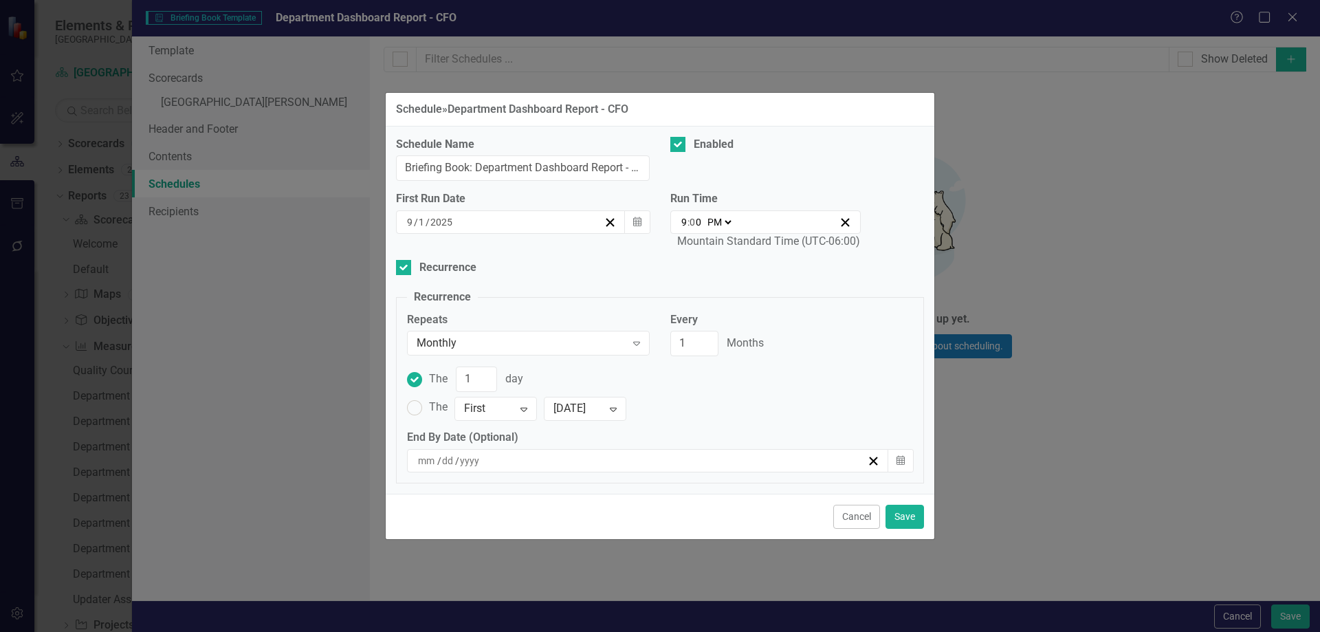
click at [685, 223] on input "9" at bounding box center [684, 222] width 7 height 14
click at [727, 219] on select "AM PM" at bounding box center [719, 222] width 30 height 14
click at [704, 215] on select "AM PM" at bounding box center [719, 222] width 30 height 14
click at [705, 339] on input "2" at bounding box center [694, 343] width 48 height 25
click at [705, 338] on input "3" at bounding box center [694, 343] width 48 height 25
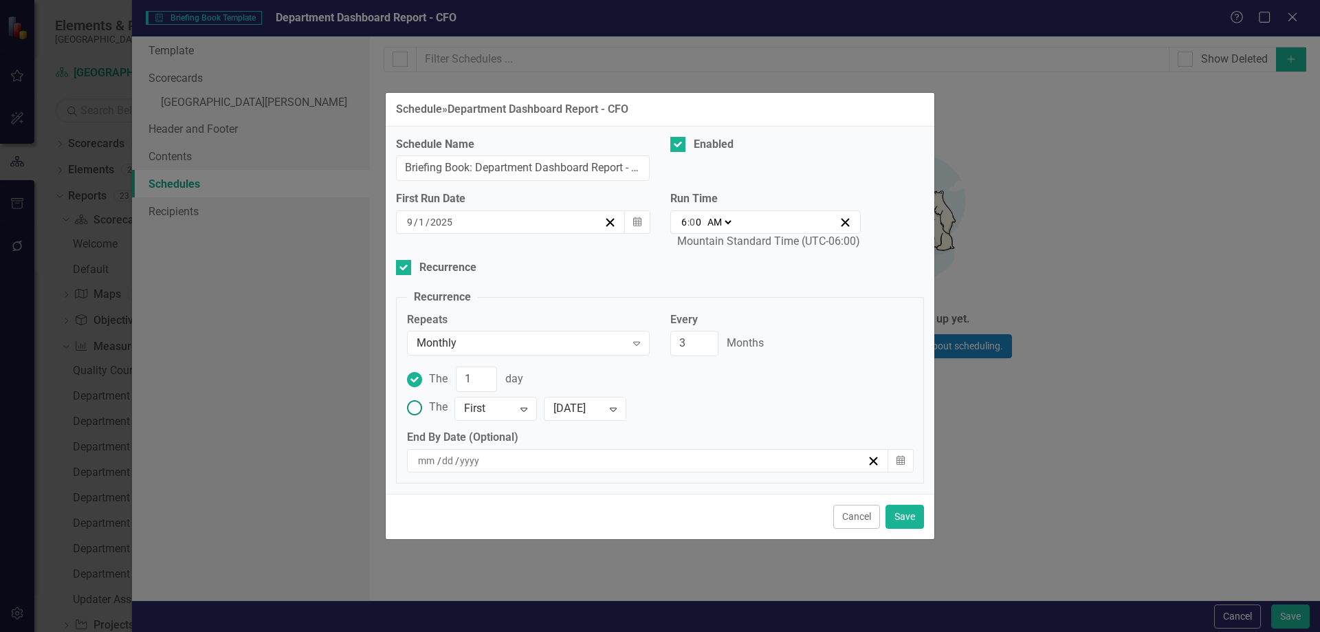
click at [410, 403] on ins at bounding box center [414, 407] width 21 height 21
click at [410, 403] on input "The First Expand [DATE] Expand" at bounding box center [414, 407] width 21 height 21
click at [913, 519] on button "Save" at bounding box center [905, 517] width 39 height 24
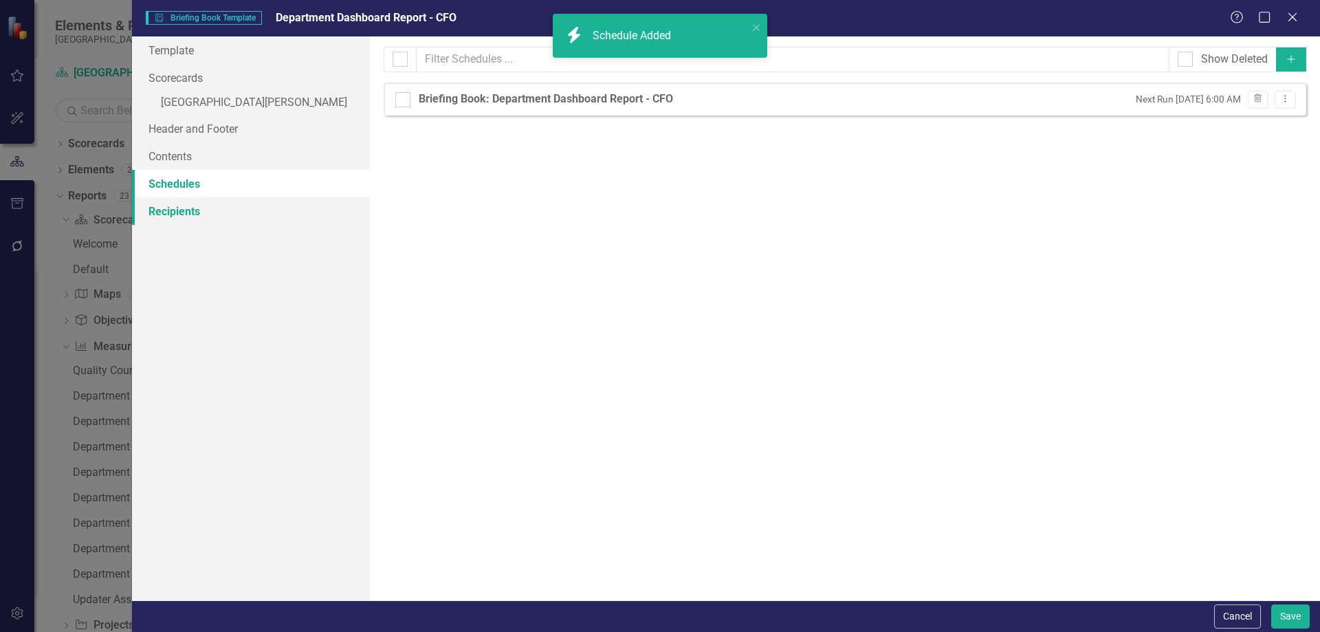
click at [166, 215] on link "Recipients" at bounding box center [251, 211] width 238 height 28
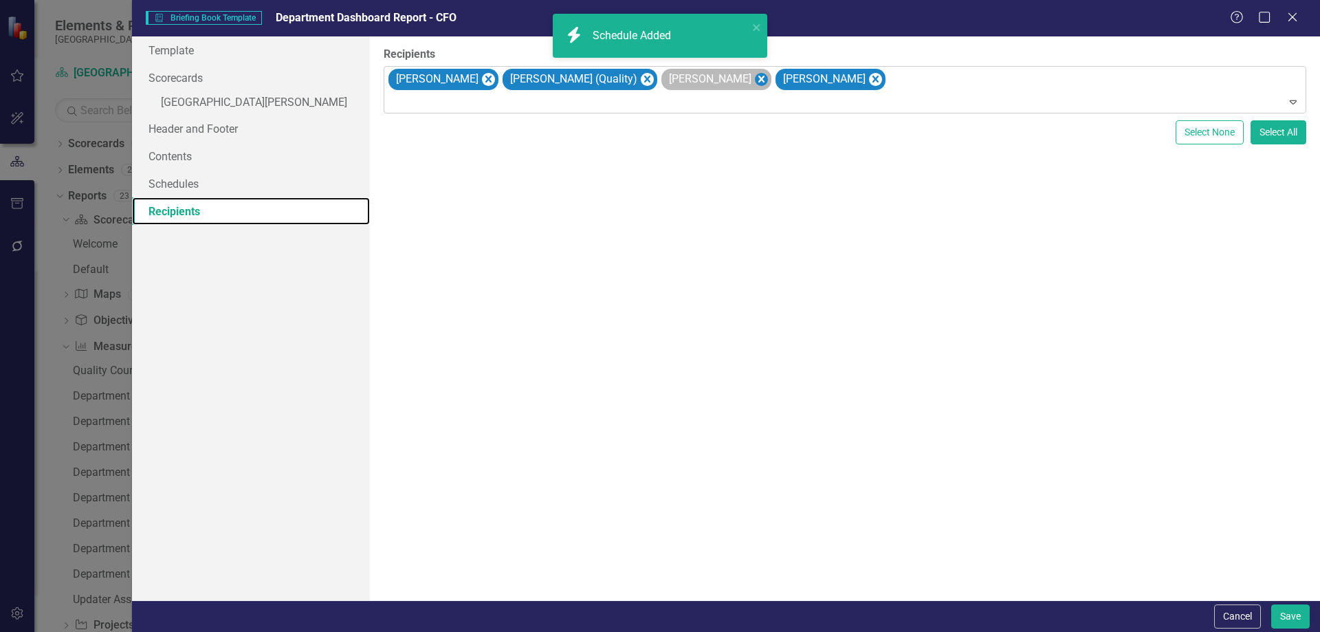
click at [754, 74] on icon "Remove Brandon Martinez" at bounding box center [760, 79] width 13 height 17
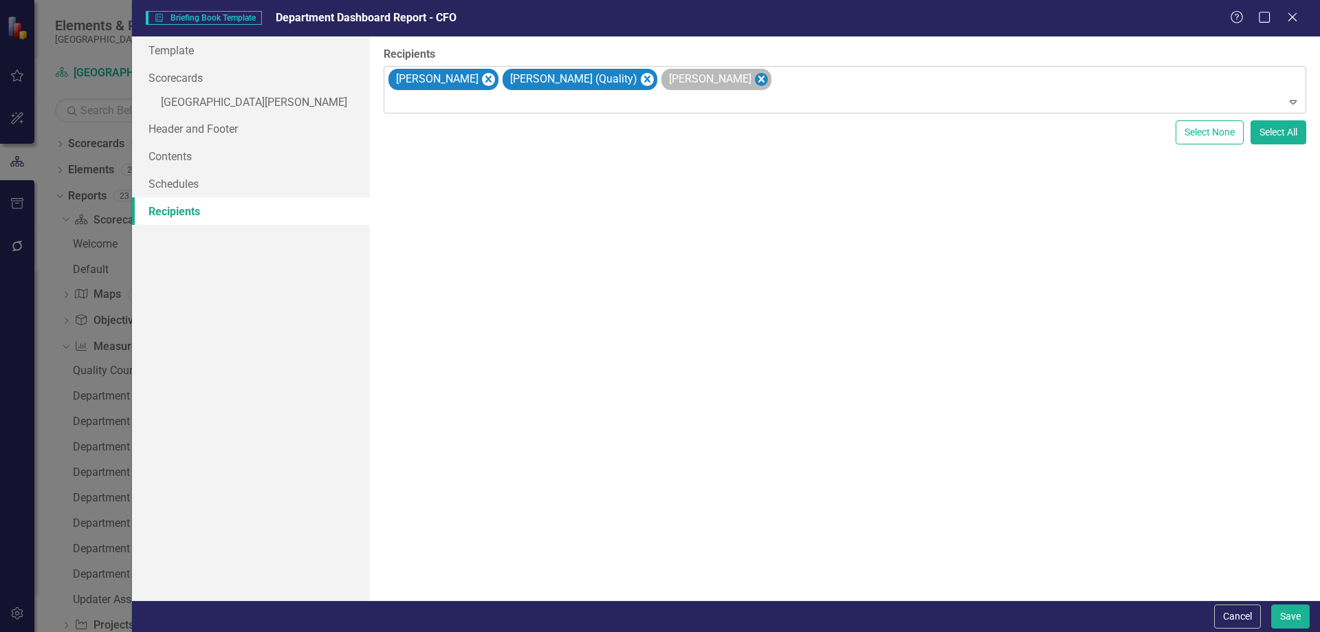
click at [754, 80] on icon "Remove Neil Teatsorth" at bounding box center [760, 79] width 13 height 17
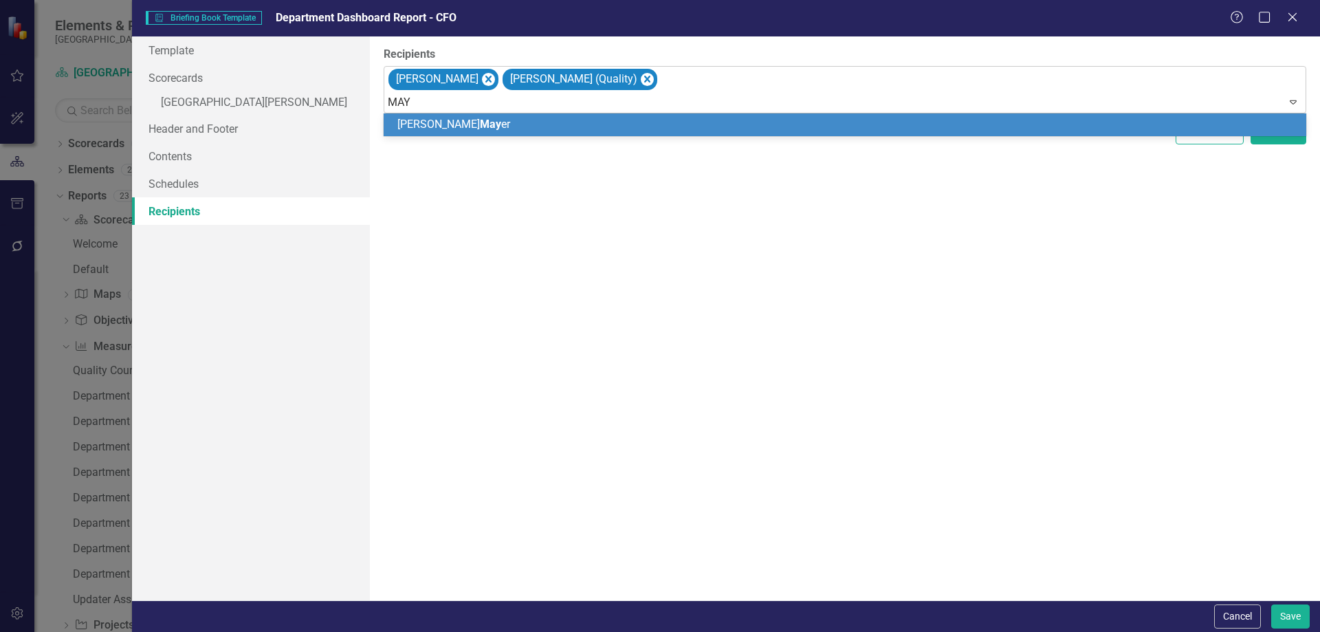
click at [475, 120] on div "[PERSON_NAME] er" at bounding box center [847, 125] width 901 height 16
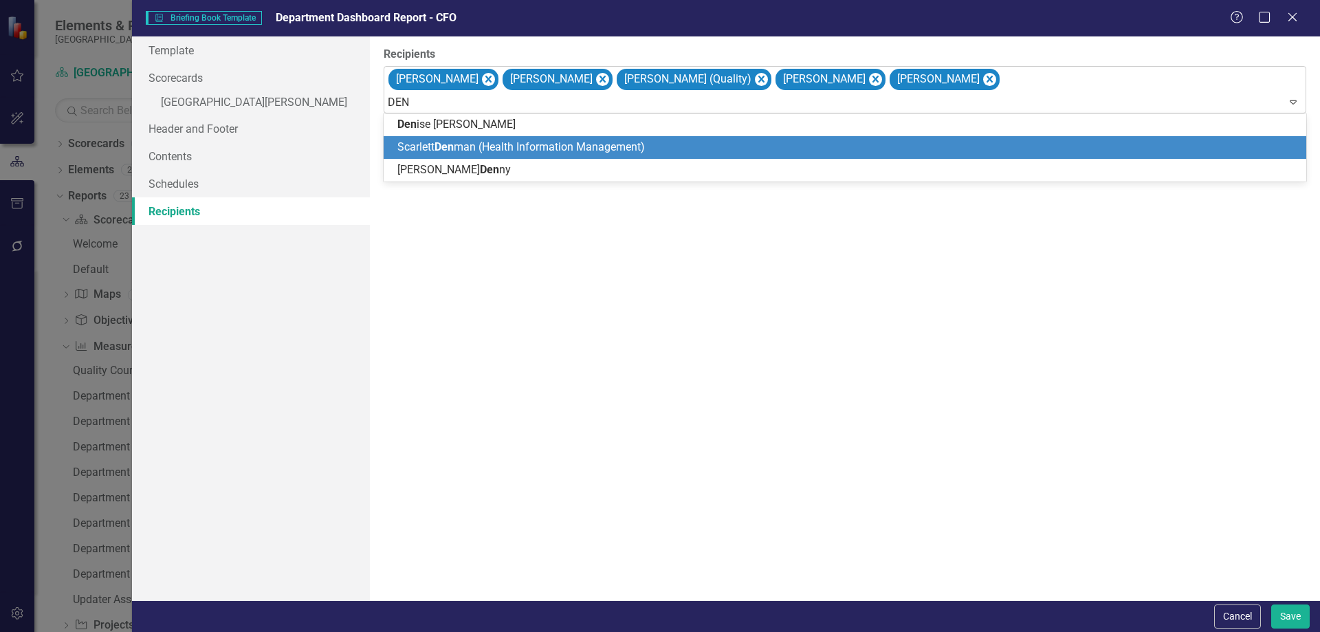
click at [474, 142] on span "Scarlett Den man (Health Information Management)" at bounding box center [521, 146] width 248 height 13
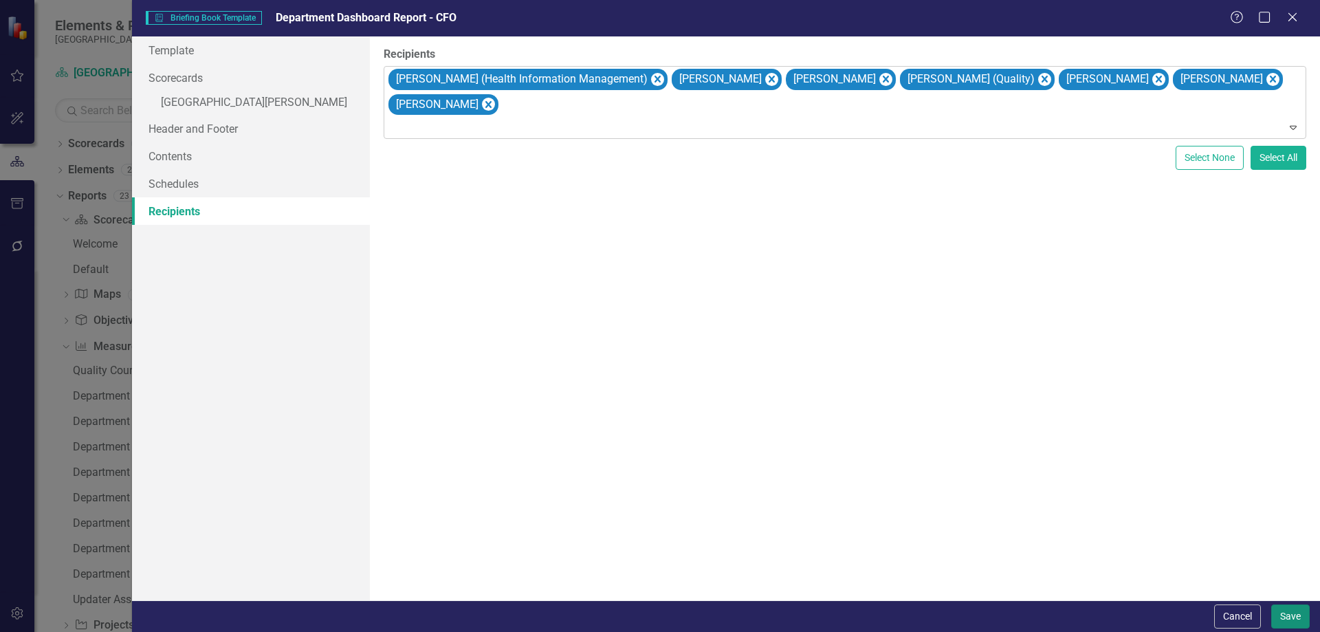
click at [1288, 613] on button "Save" at bounding box center [1290, 616] width 39 height 24
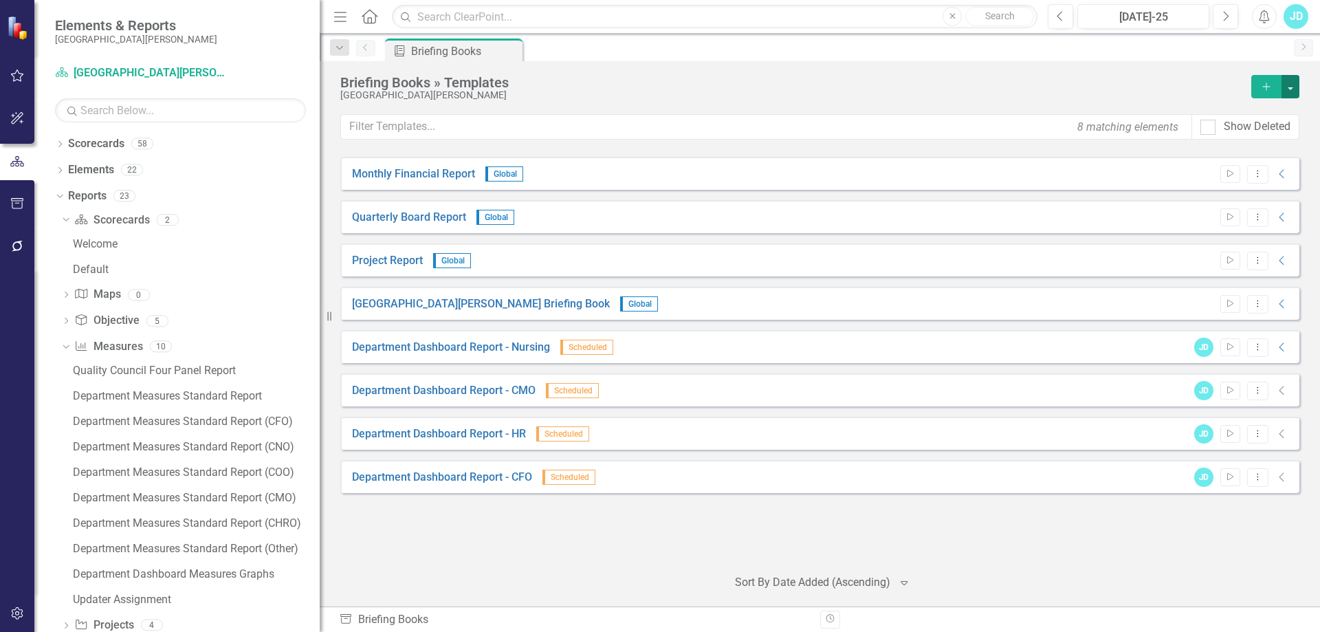
click at [1292, 91] on button "button" at bounding box center [1291, 86] width 18 height 23
click at [1112, 80] on div "Briefing Books » Templates" at bounding box center [792, 82] width 904 height 15
click at [1257, 480] on icon "Dropdown Menu" at bounding box center [1258, 476] width 12 height 9
click at [1229, 572] on link "Copy Duplicate Template" at bounding box center [1204, 576] width 127 height 25
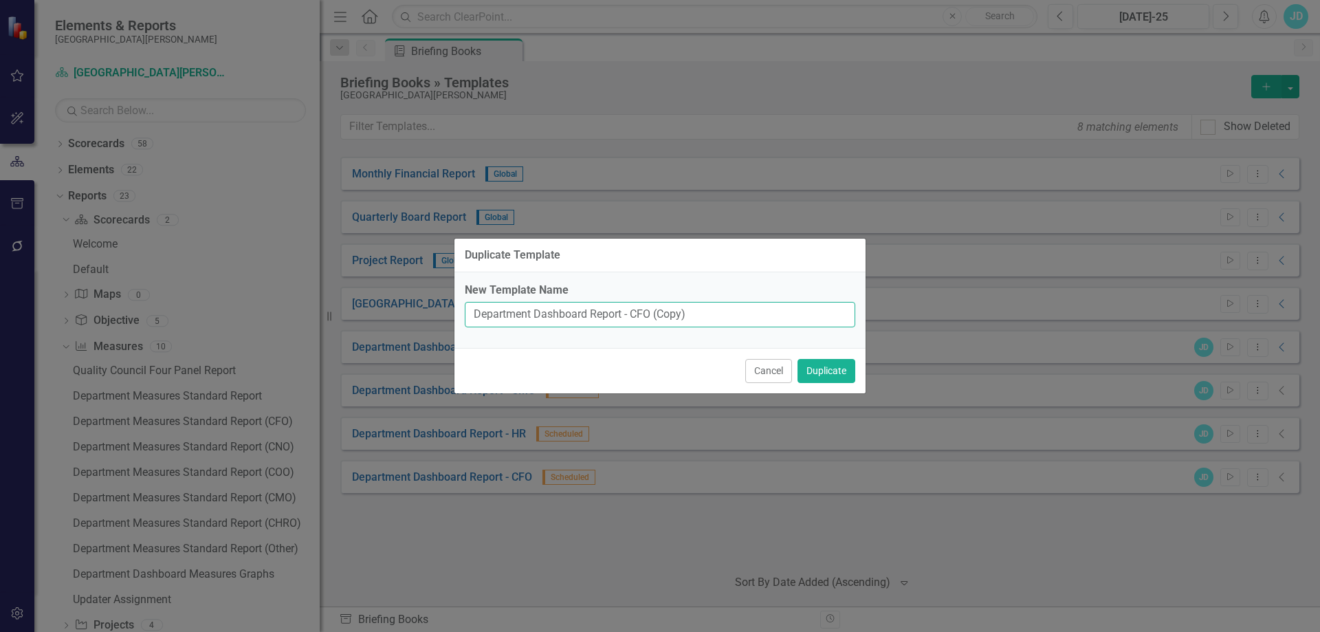
drag, startPoint x: 659, startPoint y: 313, endPoint x: 742, endPoint y: 313, distance: 82.5
click at [742, 313] on input "Department Dashboard Report - CFO (Copy)" at bounding box center [660, 314] width 391 height 25
click at [822, 368] on button "Duplicate" at bounding box center [827, 371] width 58 height 24
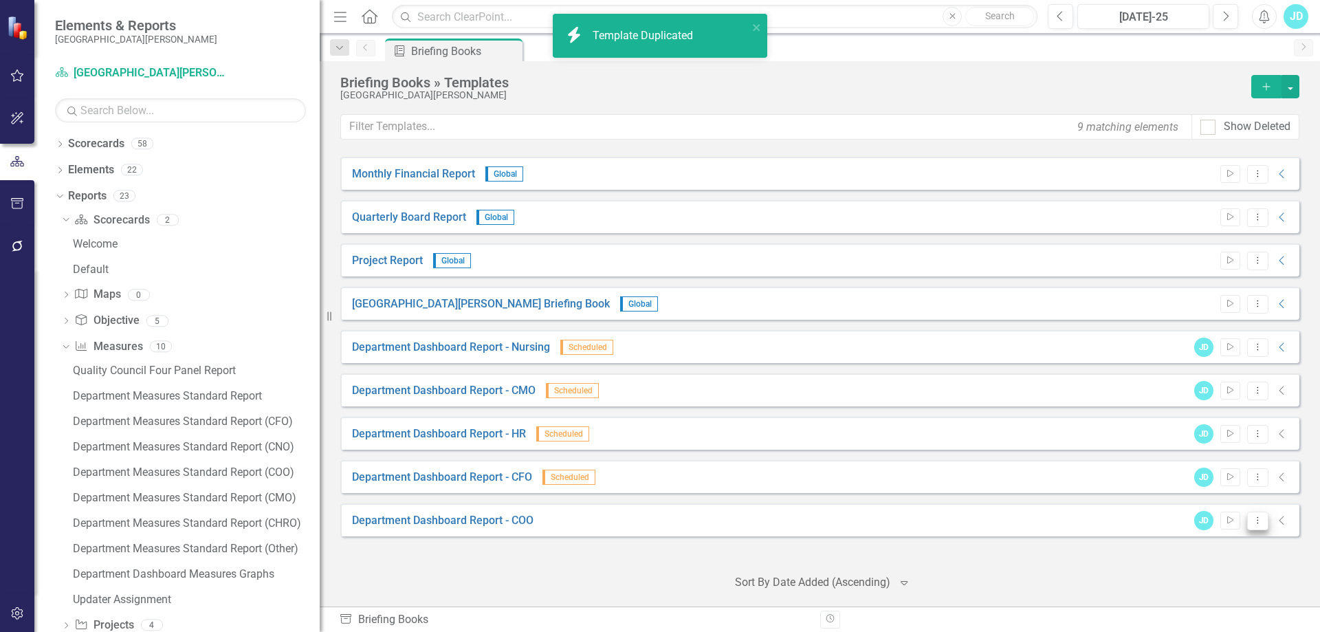
click at [1253, 519] on icon "Dropdown Menu" at bounding box center [1258, 520] width 12 height 9
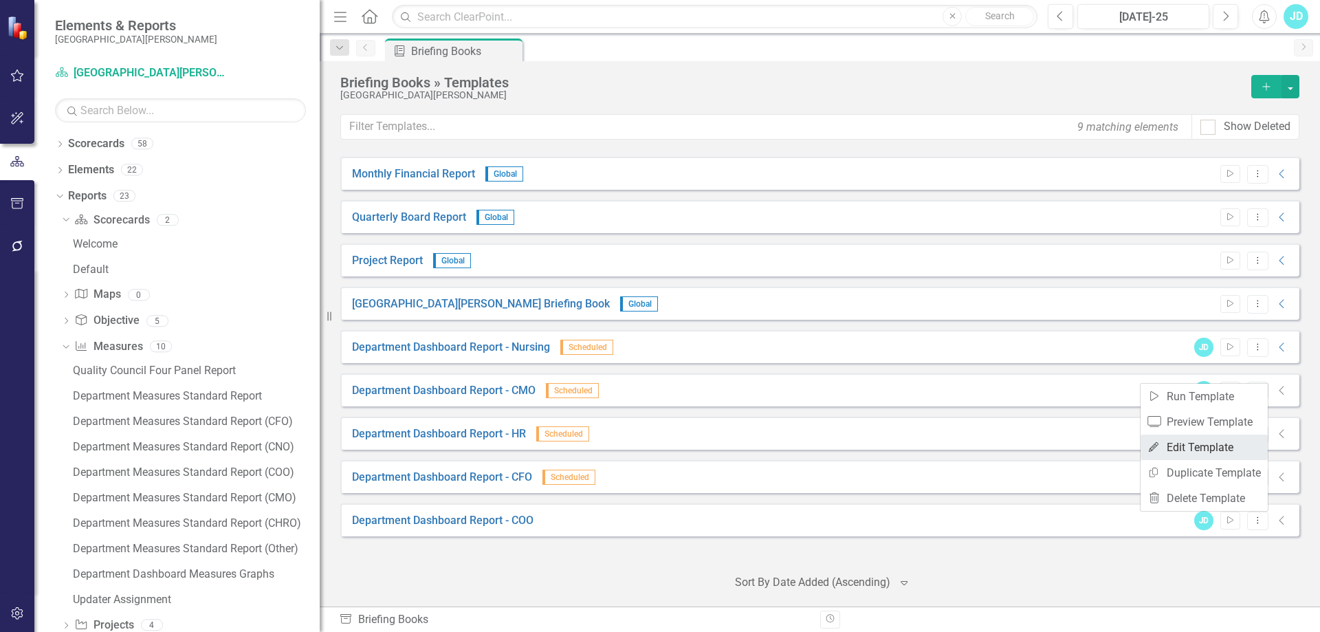
click at [1193, 443] on link "Edit Edit Template" at bounding box center [1204, 447] width 127 height 25
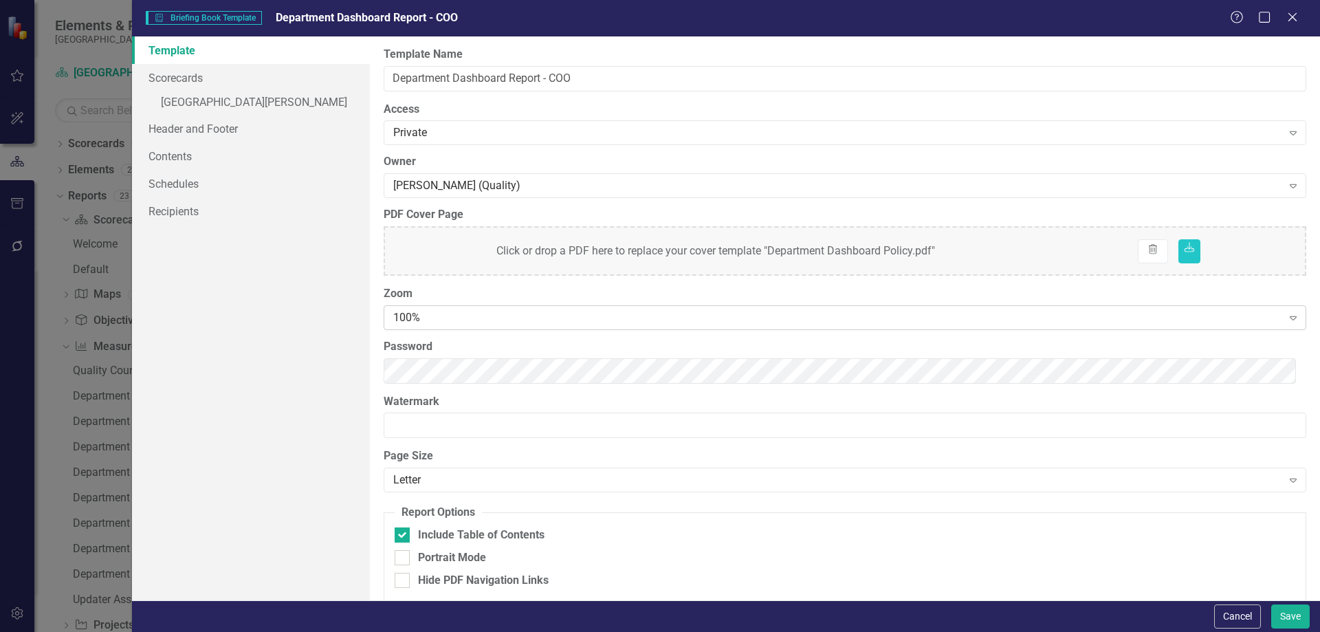
scroll to position [13, 0]
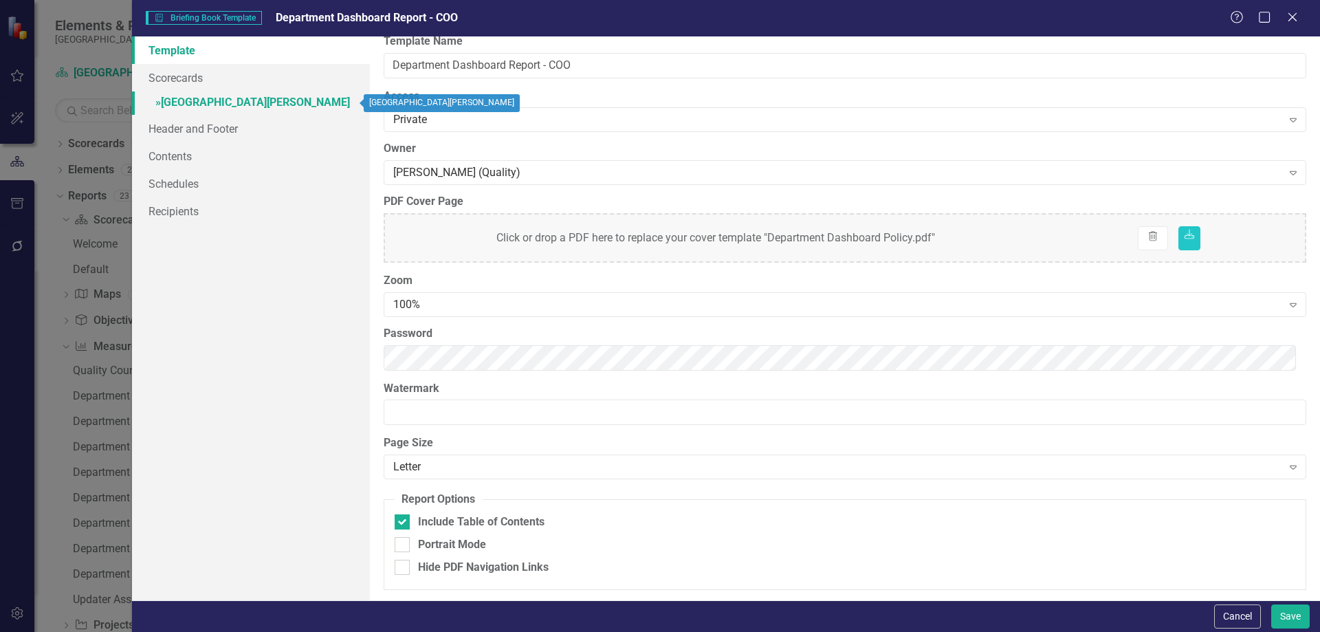
click at [215, 96] on link "» [GEOGRAPHIC_DATA][PERSON_NAME]" at bounding box center [251, 103] width 238 height 24
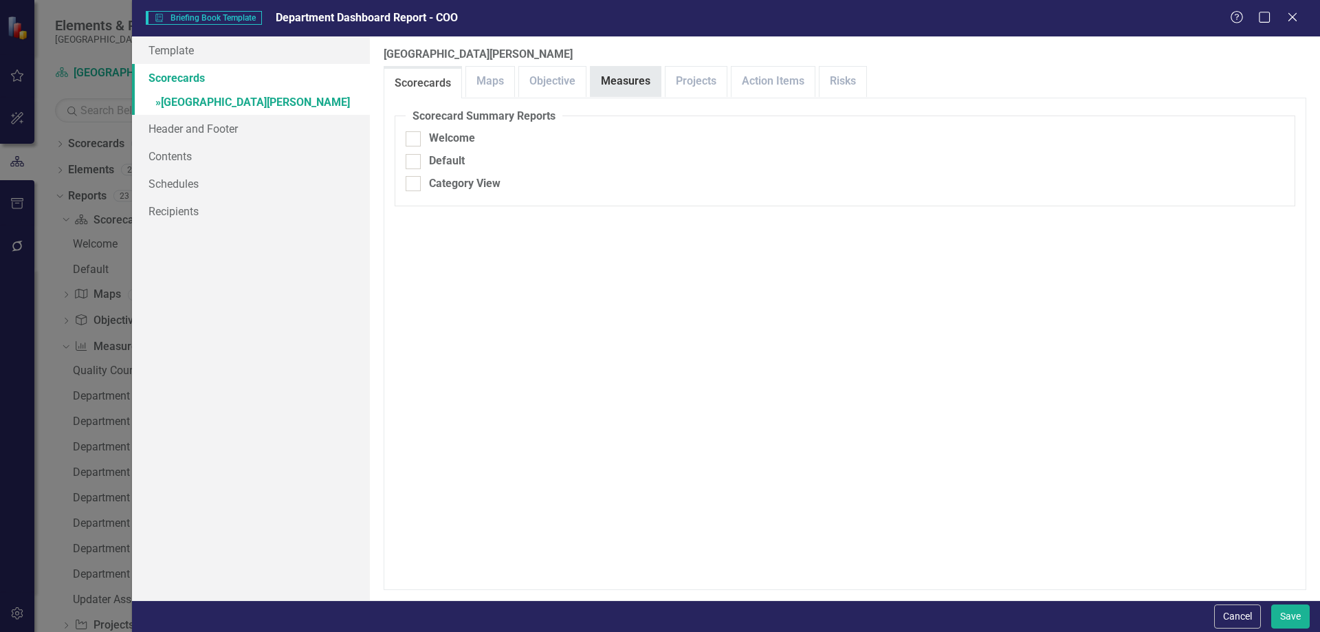
click at [612, 83] on link "Measures" at bounding box center [626, 82] width 70 height 30
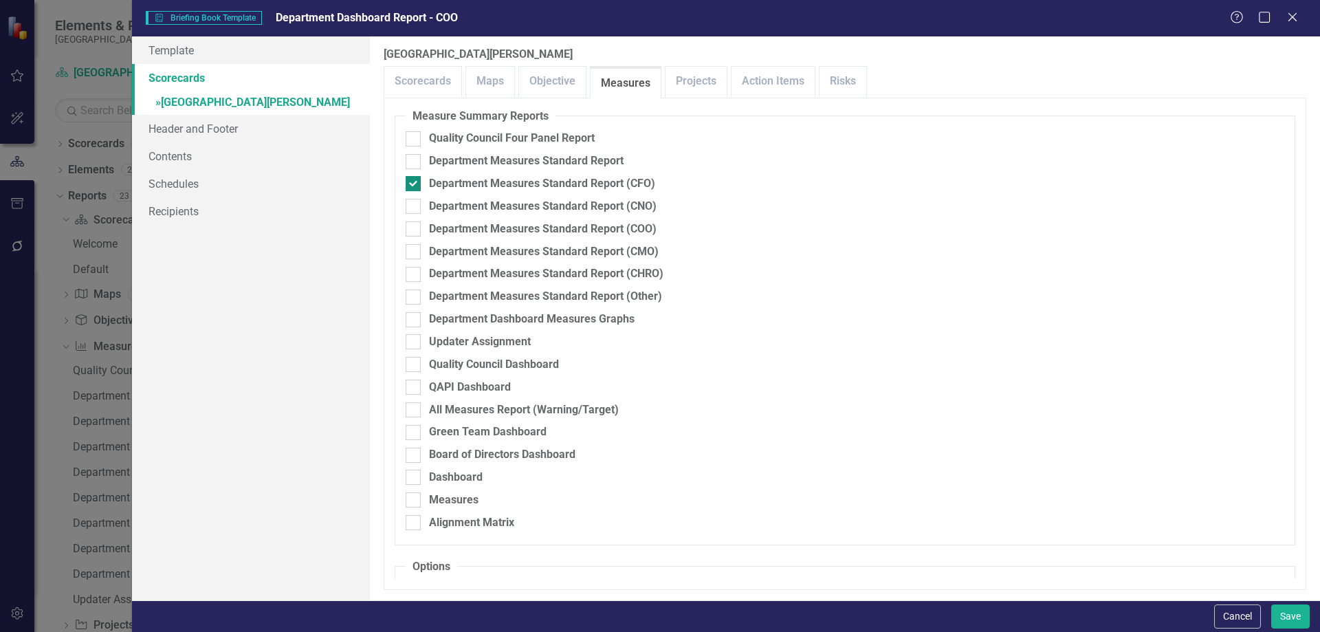
click at [415, 184] on div at bounding box center [413, 183] width 15 height 15
click at [415, 184] on input "Department Measures Standard Report (CFO)" at bounding box center [410, 180] width 9 height 9
click at [413, 227] on input "Department Measures Standard Report (COO)" at bounding box center [410, 225] width 9 height 9
click at [209, 186] on link "Schedules" at bounding box center [251, 184] width 238 height 28
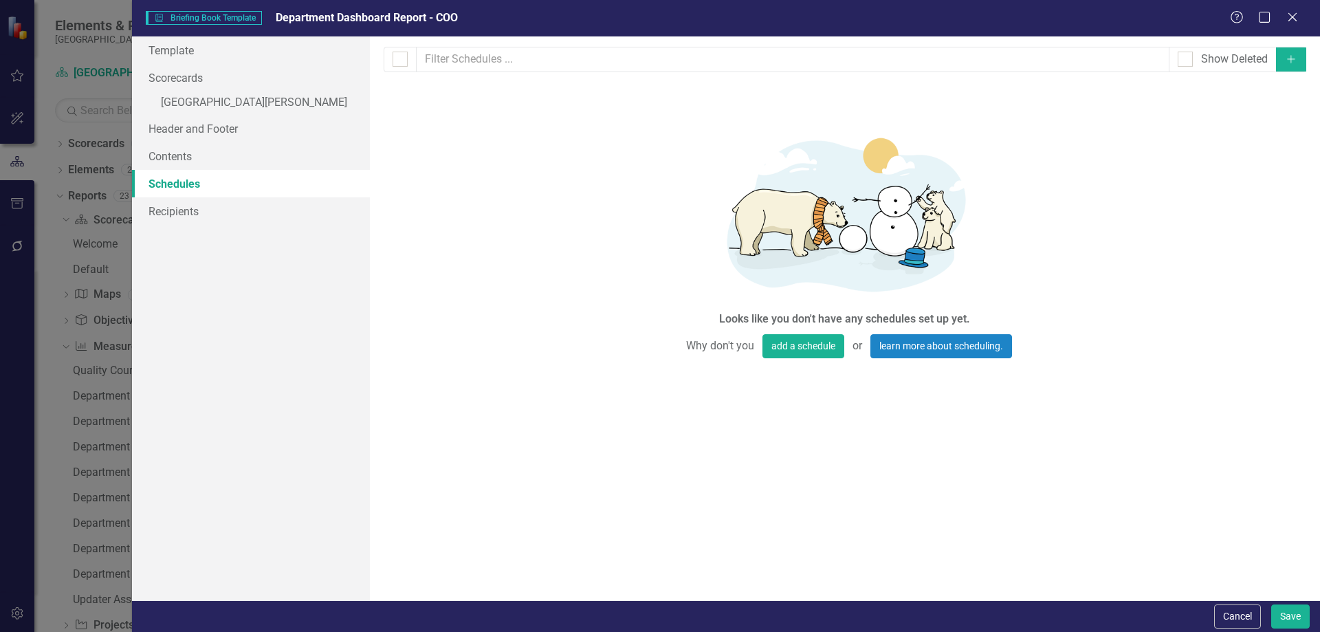
click at [1288, 65] on button "Add" at bounding box center [1291, 59] width 30 height 24
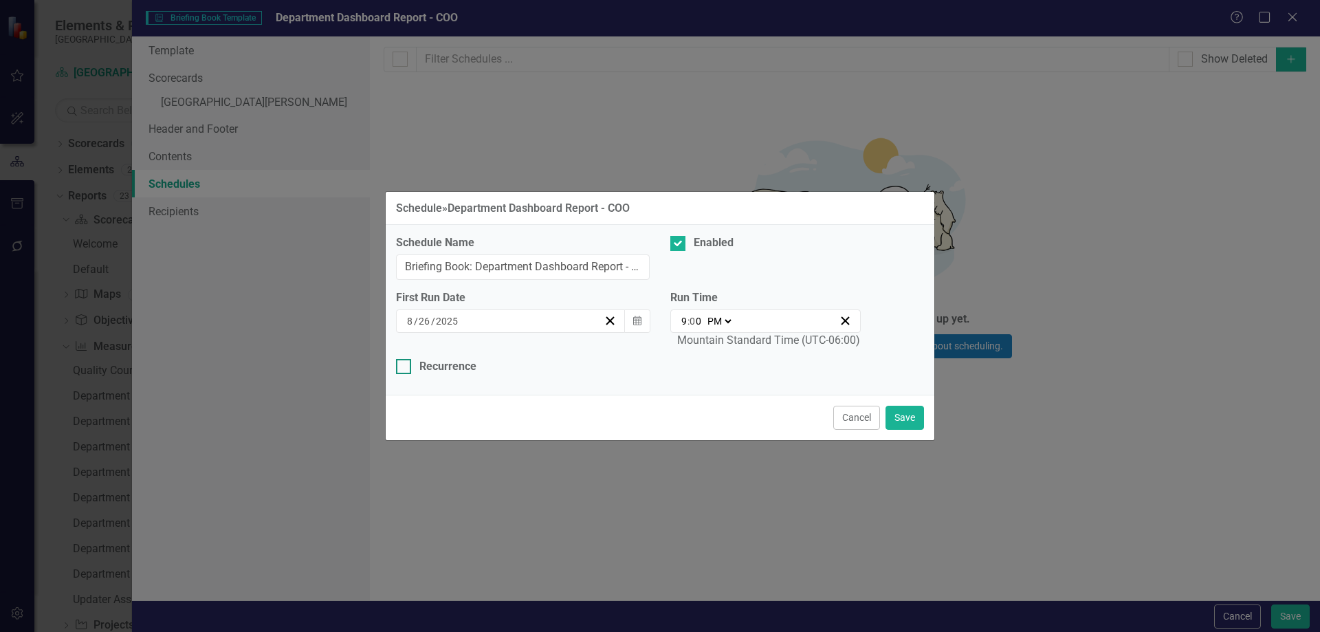
click at [406, 366] on div at bounding box center [403, 366] width 15 height 15
click at [405, 366] on input "Recurrence" at bounding box center [400, 363] width 9 height 9
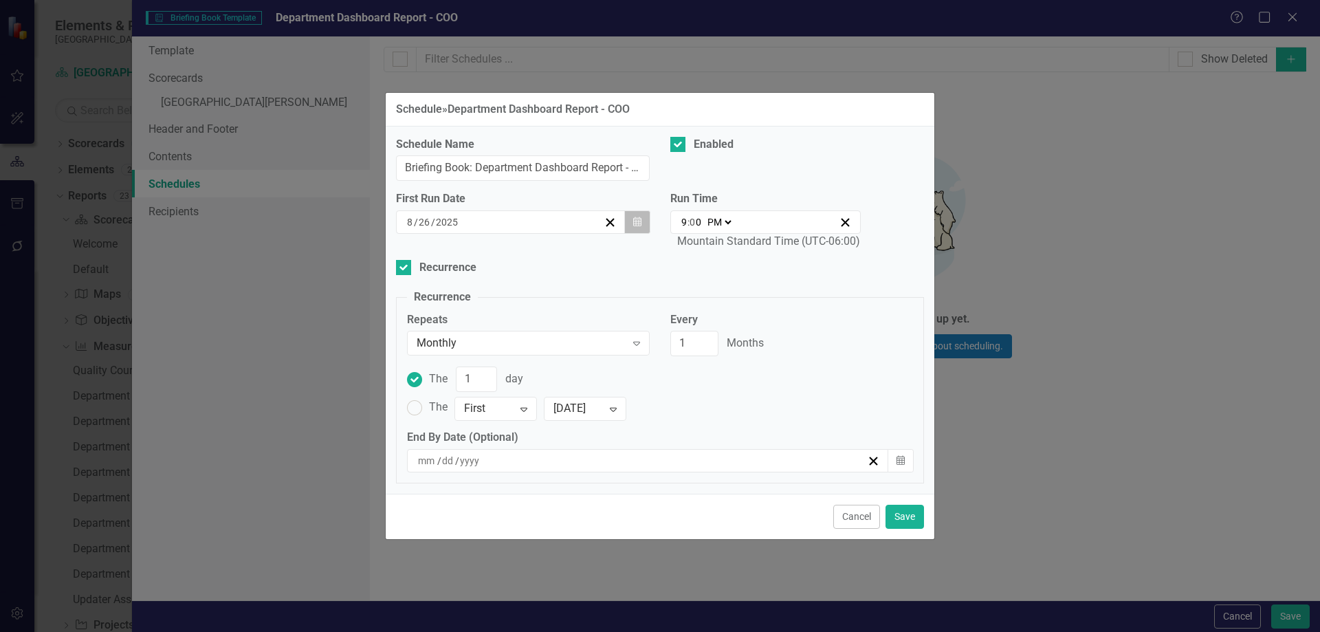
click at [640, 229] on button "Calendar" at bounding box center [637, 221] width 26 height 23
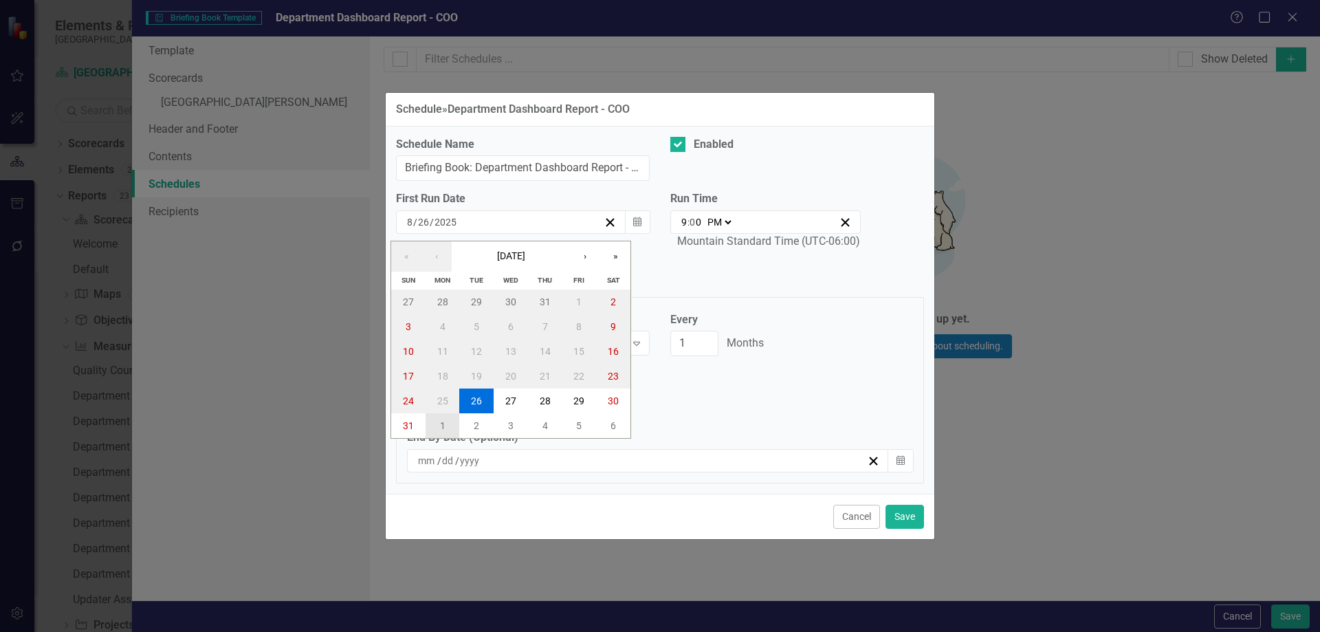
click at [443, 424] on abbr "1" at bounding box center [443, 425] width 6 height 11
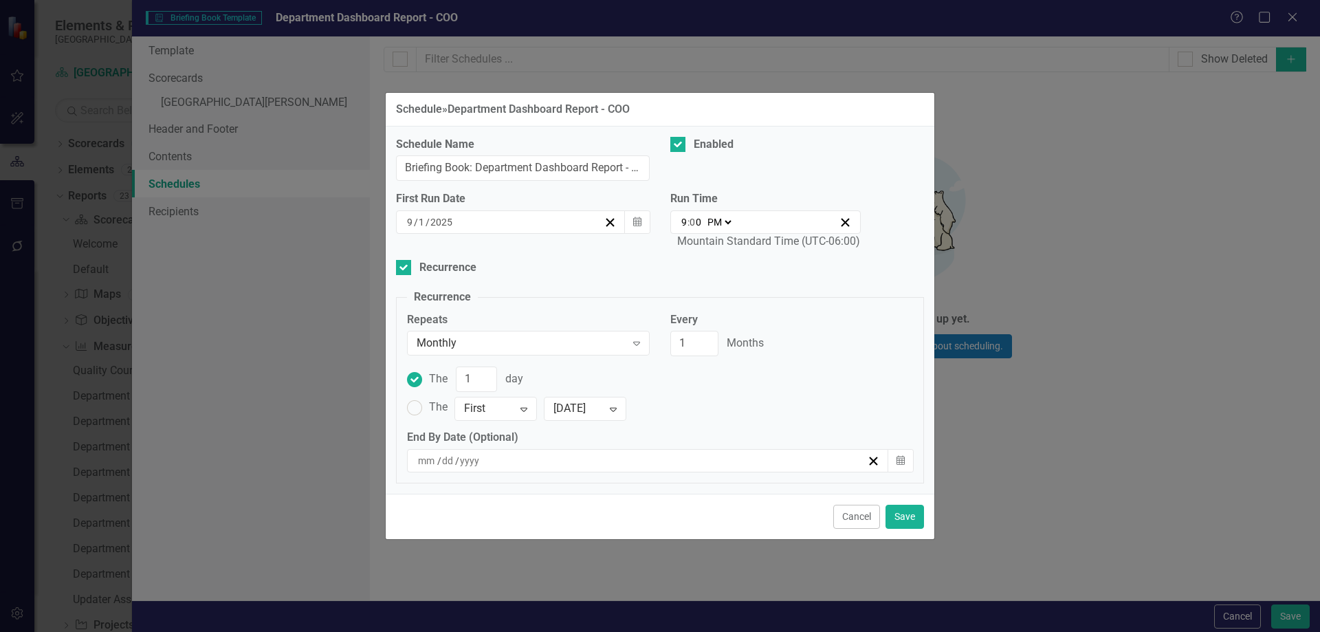
click at [683, 220] on input "9" at bounding box center [684, 222] width 7 height 14
click at [723, 219] on select "AM PM" at bounding box center [719, 222] width 30 height 14
click at [704, 215] on select "AM PM" at bounding box center [719, 222] width 30 height 14
click at [705, 338] on input "2" at bounding box center [694, 343] width 48 height 25
click at [705, 338] on input "3" at bounding box center [694, 343] width 48 height 25
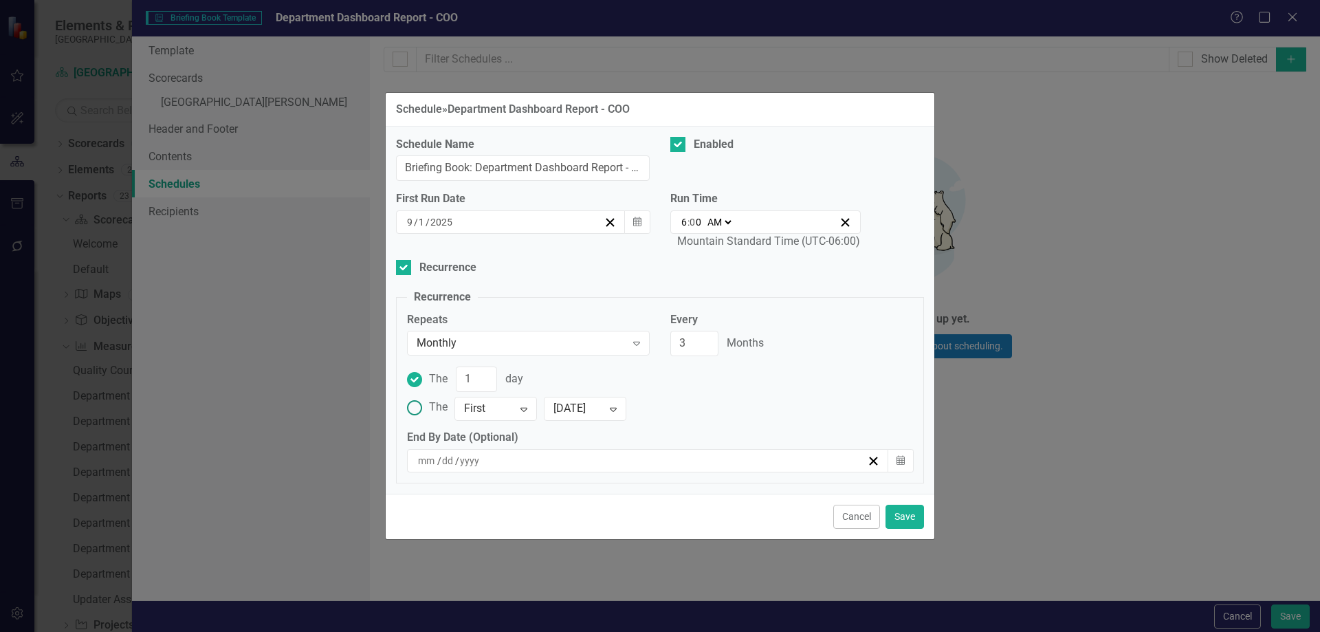
click at [415, 410] on ins at bounding box center [414, 407] width 21 height 21
click at [415, 410] on input "The First Expand [DATE] Expand" at bounding box center [414, 407] width 21 height 21
click at [901, 514] on button "Save" at bounding box center [905, 517] width 39 height 24
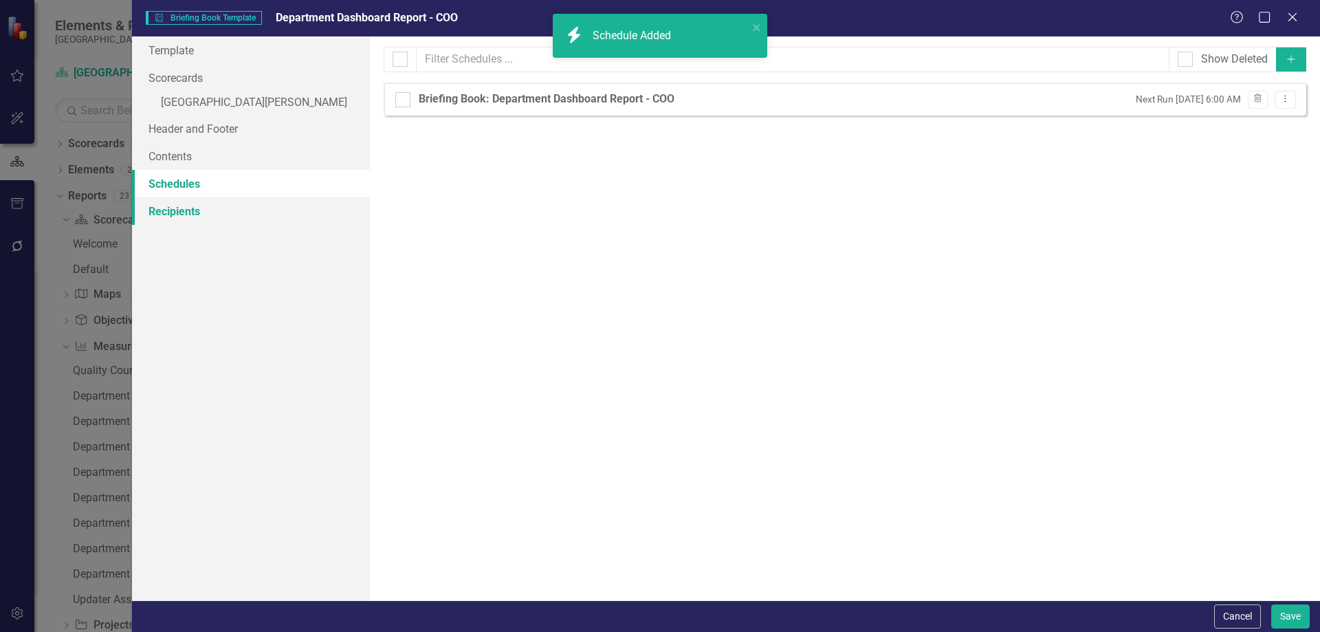
click at [193, 214] on link "Recipients" at bounding box center [251, 211] width 238 height 28
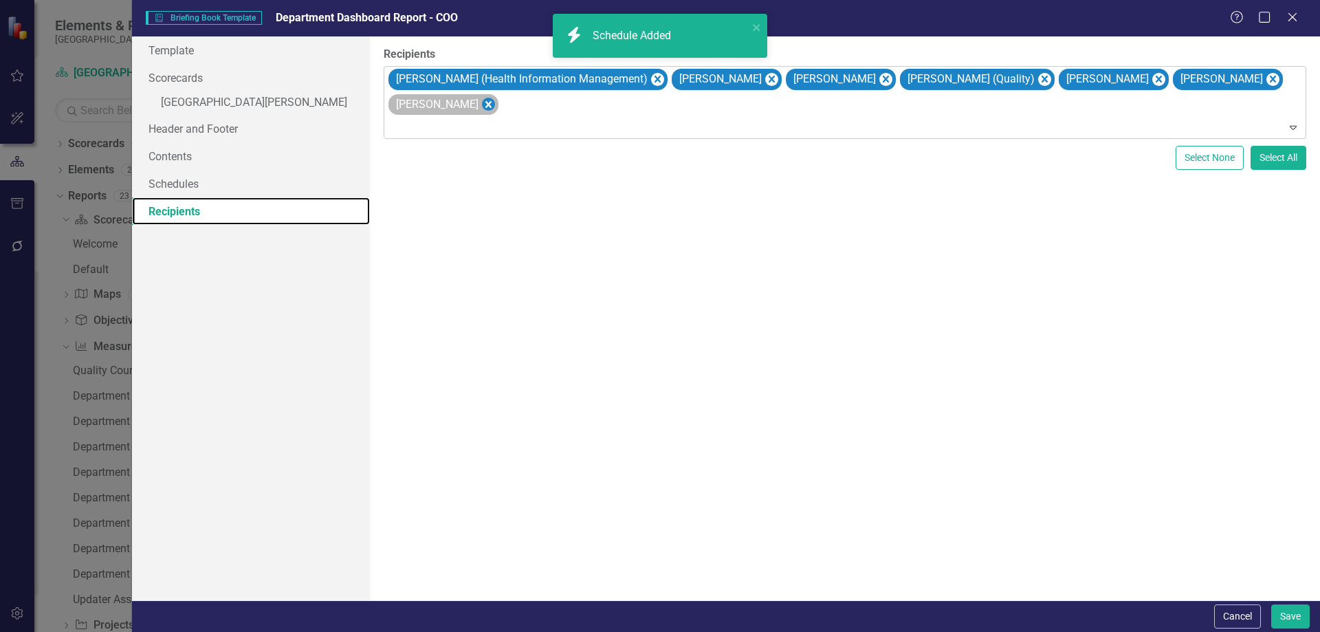
click at [481, 105] on icon "Remove Dave Turnbull" at bounding box center [487, 104] width 13 height 17
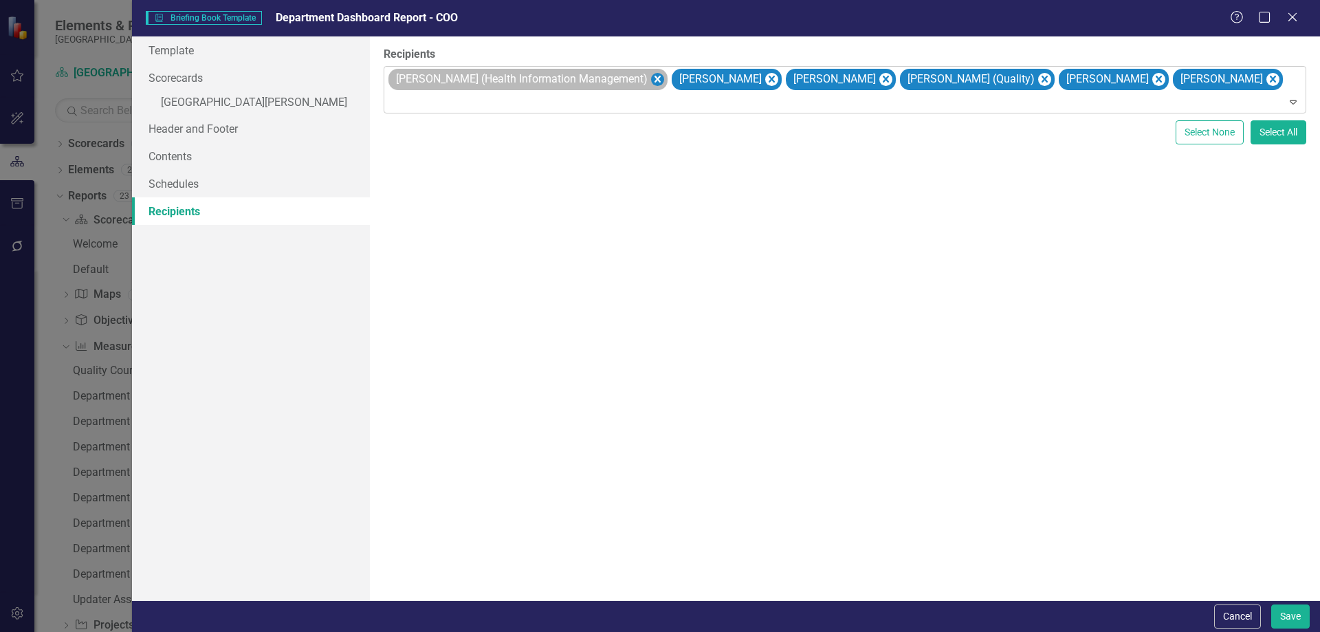
click at [655, 79] on icon "Remove Scarlett Denman (Health Information Management)" at bounding box center [656, 79] width 13 height 17
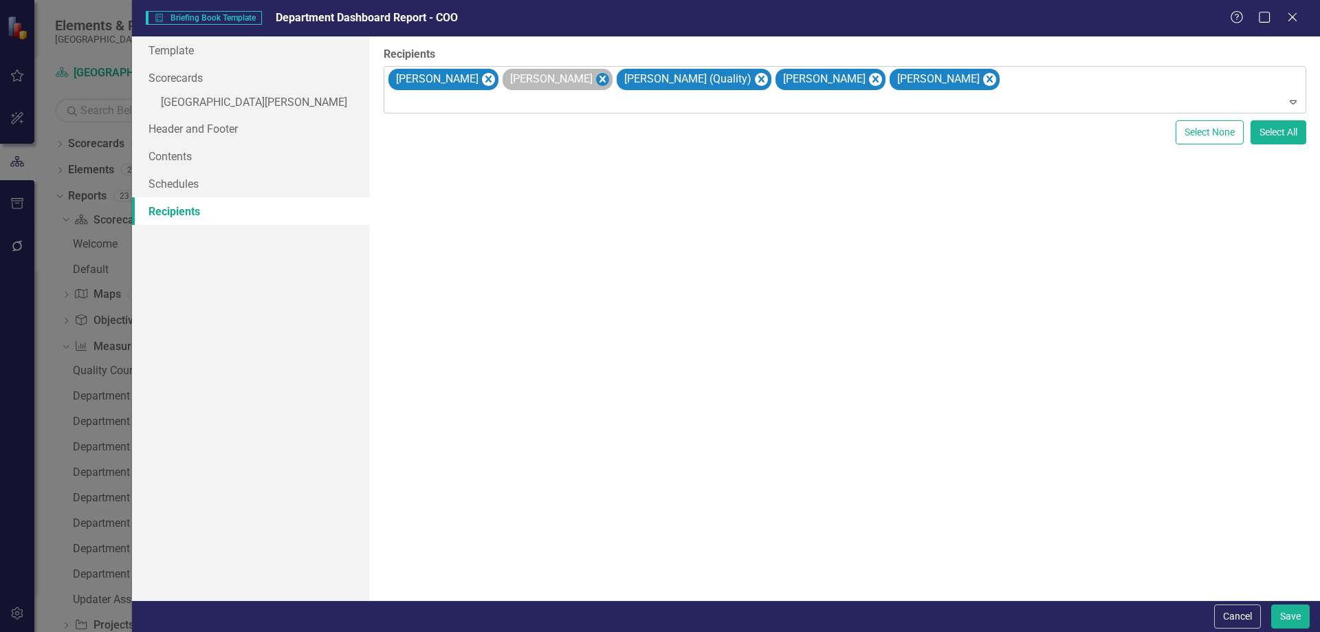
click at [600, 78] on icon "Remove Ginger Fosnot" at bounding box center [603, 79] width 6 height 7
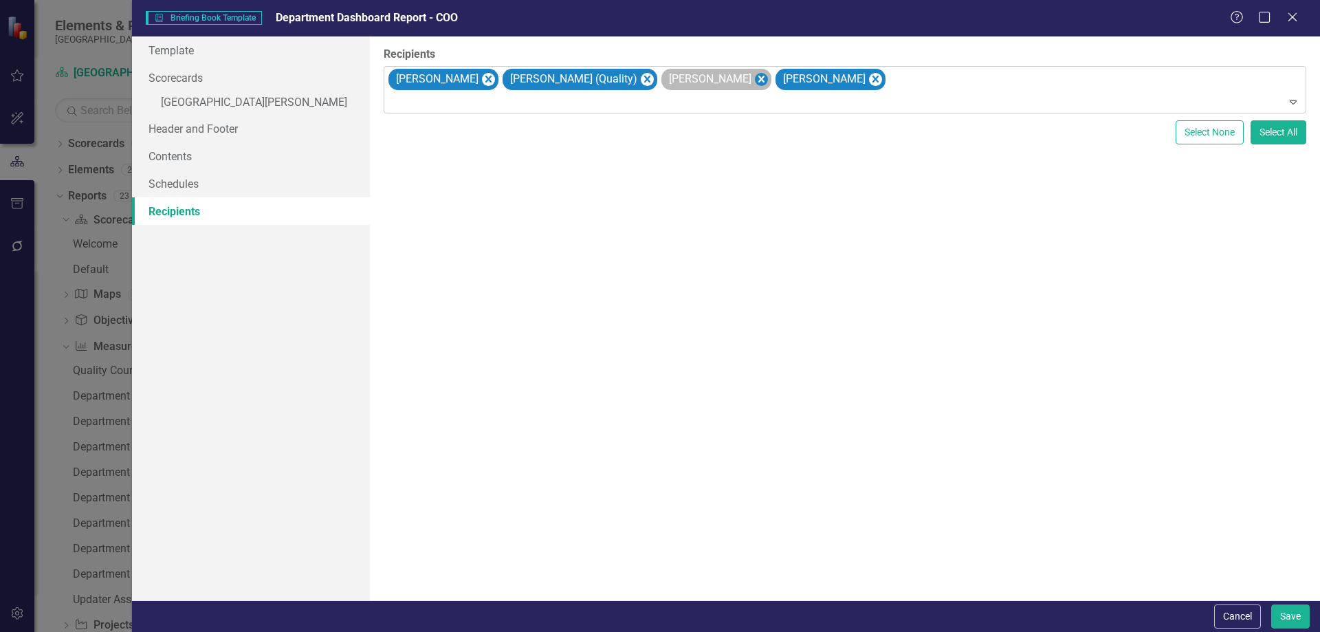
click at [754, 80] on icon "Remove John Mayer" at bounding box center [760, 79] width 13 height 17
click at [754, 78] on icon "Remove Theresa Rodriguez" at bounding box center [760, 79] width 13 height 17
click at [657, 94] on div at bounding box center [846, 103] width 916 height 19
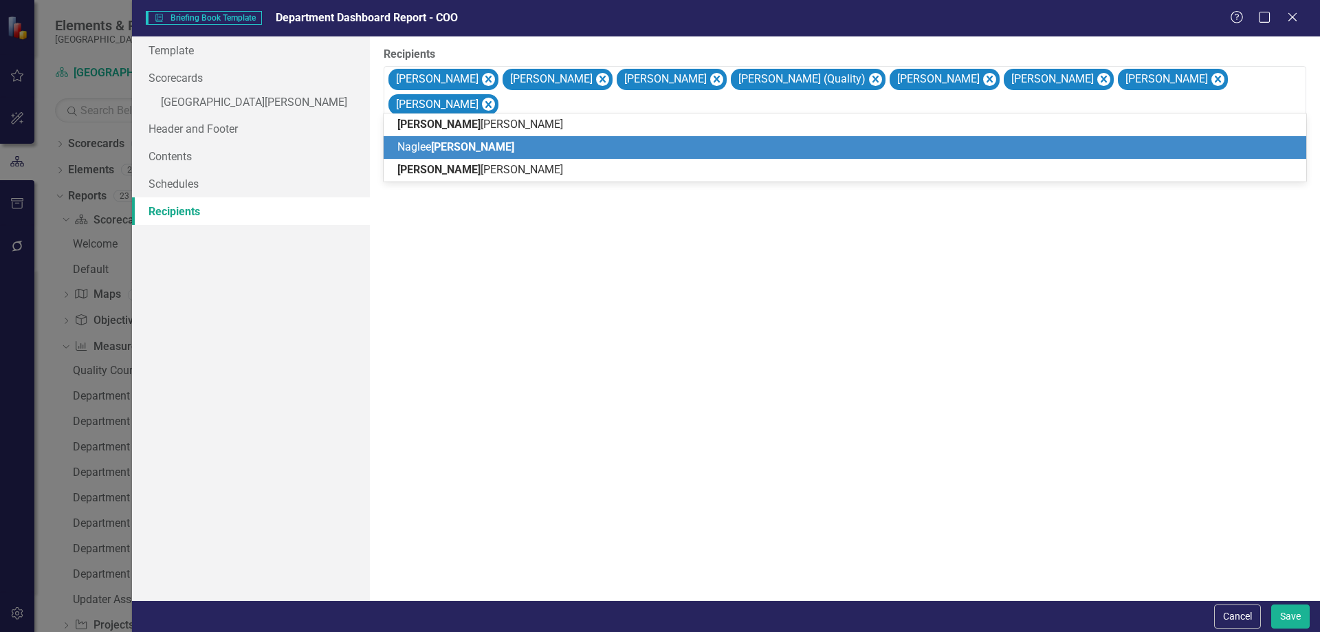
click at [413, 151] on span "[PERSON_NAME]" at bounding box center [455, 146] width 117 height 13
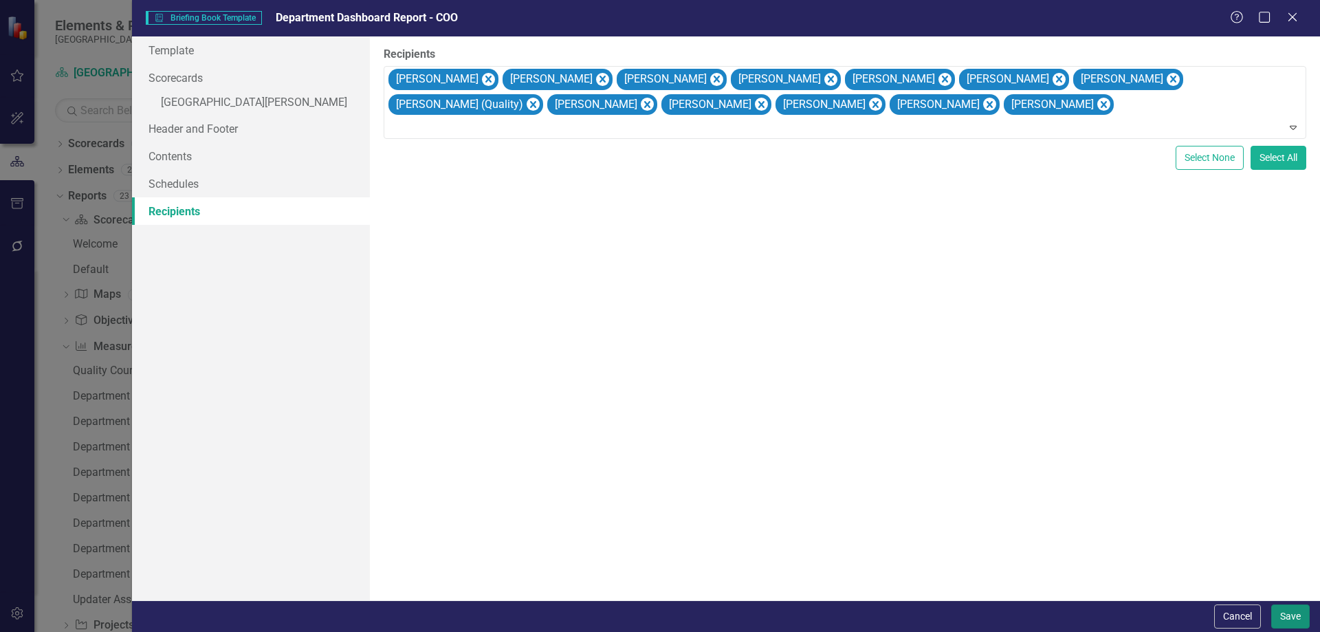
click at [1286, 614] on button "Save" at bounding box center [1290, 616] width 39 height 24
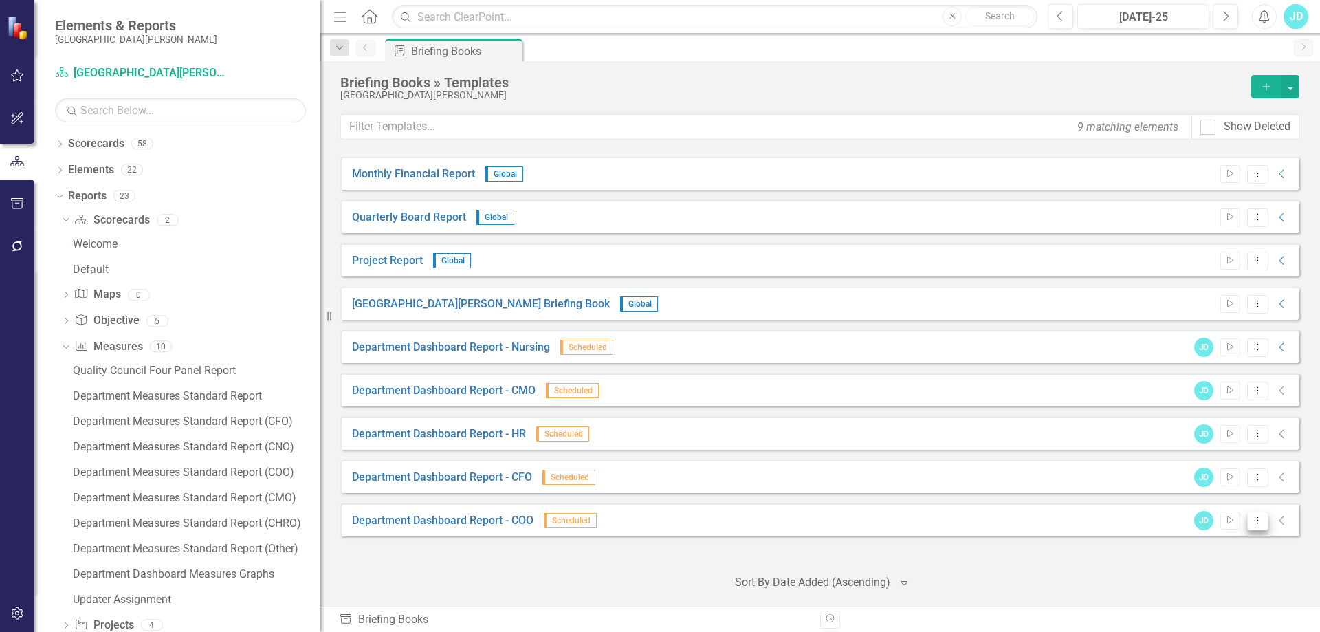
click at [1264, 524] on button "Dropdown Menu" at bounding box center [1257, 521] width 21 height 19
click at [1215, 470] on link "Copy Duplicate Template" at bounding box center [1204, 472] width 127 height 25
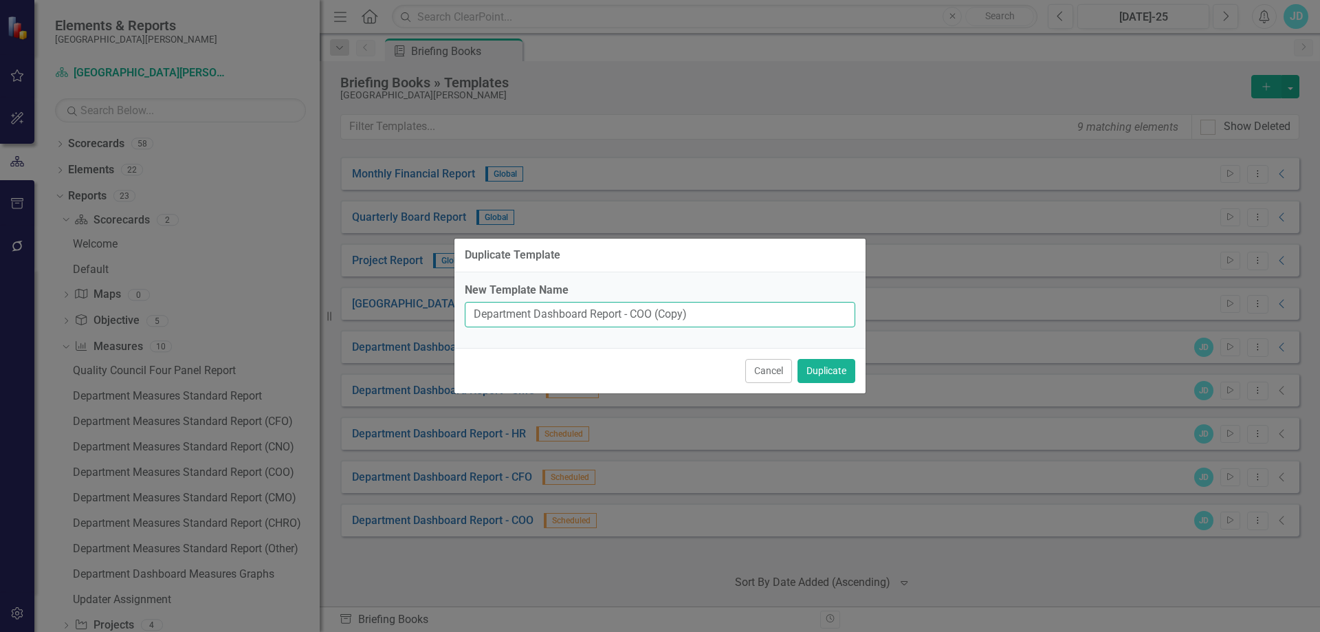
drag, startPoint x: 630, startPoint y: 314, endPoint x: 706, endPoint y: 314, distance: 75.6
click at [706, 314] on input "Department Dashboard Report - COO (Copy)" at bounding box center [660, 314] width 391 height 25
click at [835, 371] on button "Duplicate" at bounding box center [827, 371] width 58 height 24
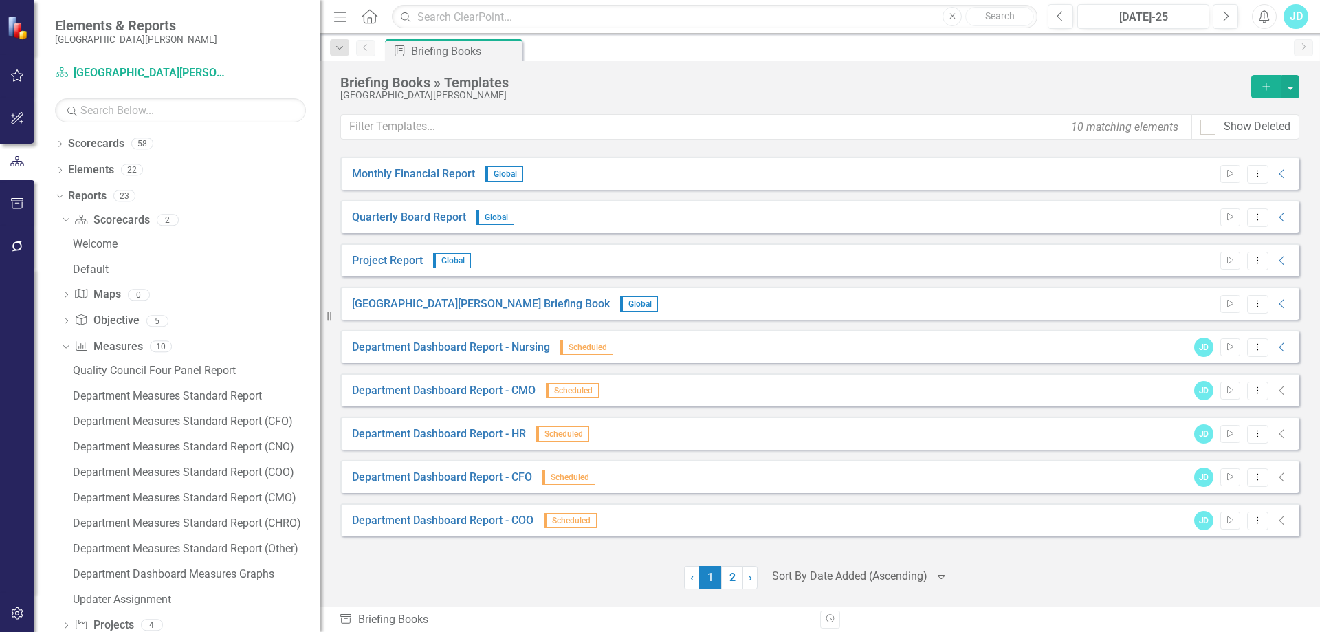
click at [863, 569] on div at bounding box center [849, 576] width 155 height 19
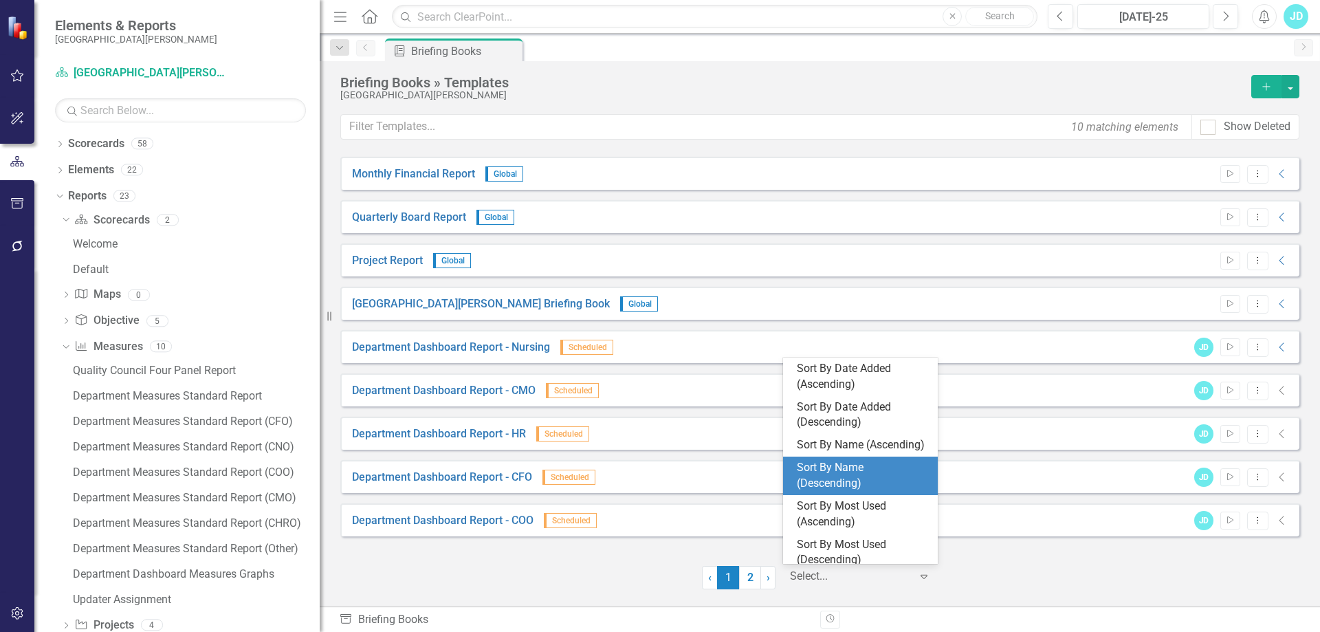
scroll to position [23, 0]
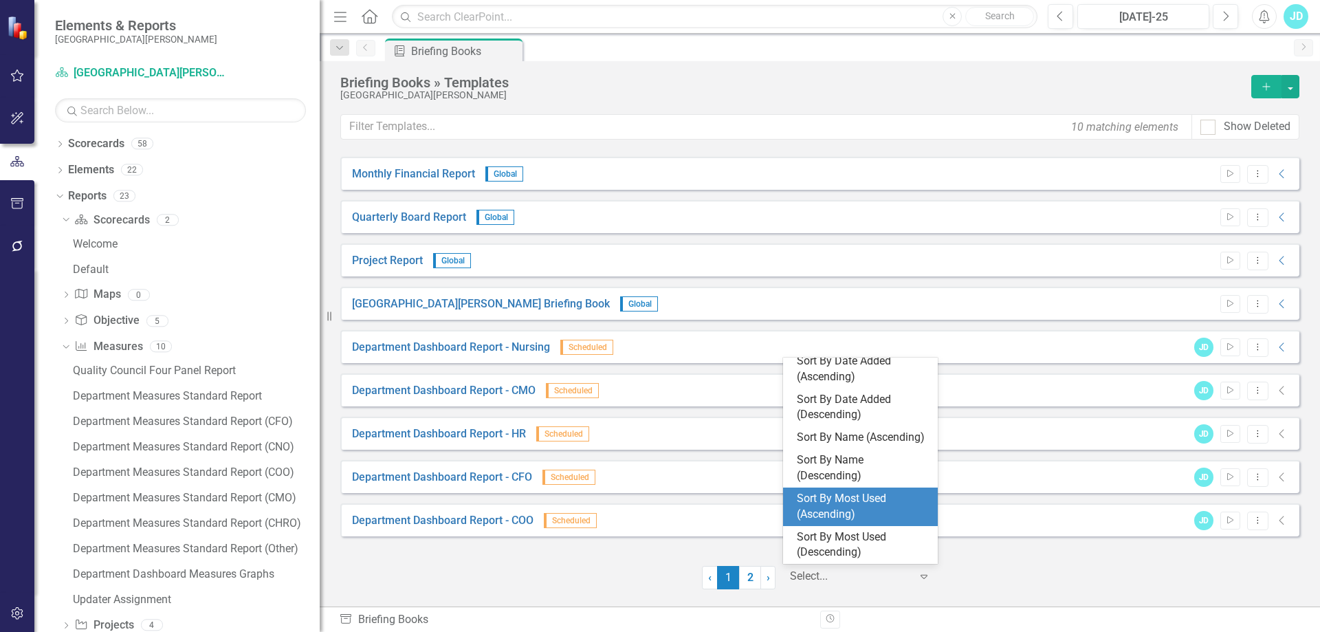
click at [879, 509] on div "Sort By Most Used (Ascending)" at bounding box center [863, 507] width 133 height 32
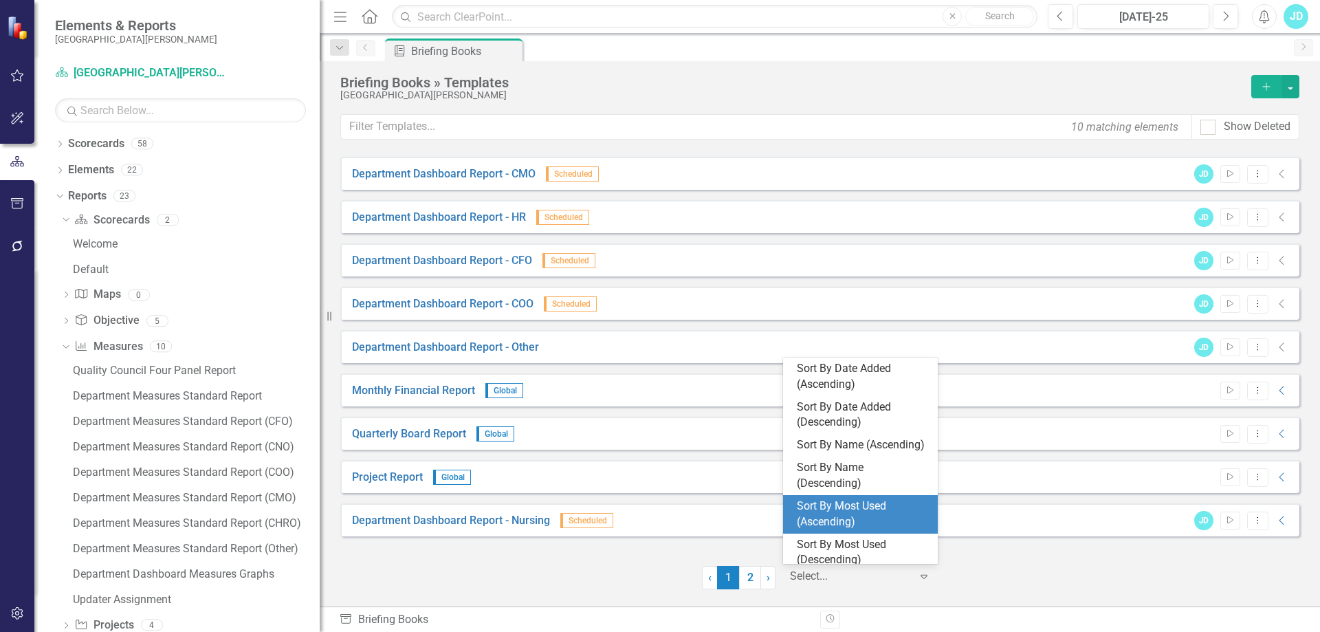
click at [854, 574] on div at bounding box center [850, 576] width 120 height 19
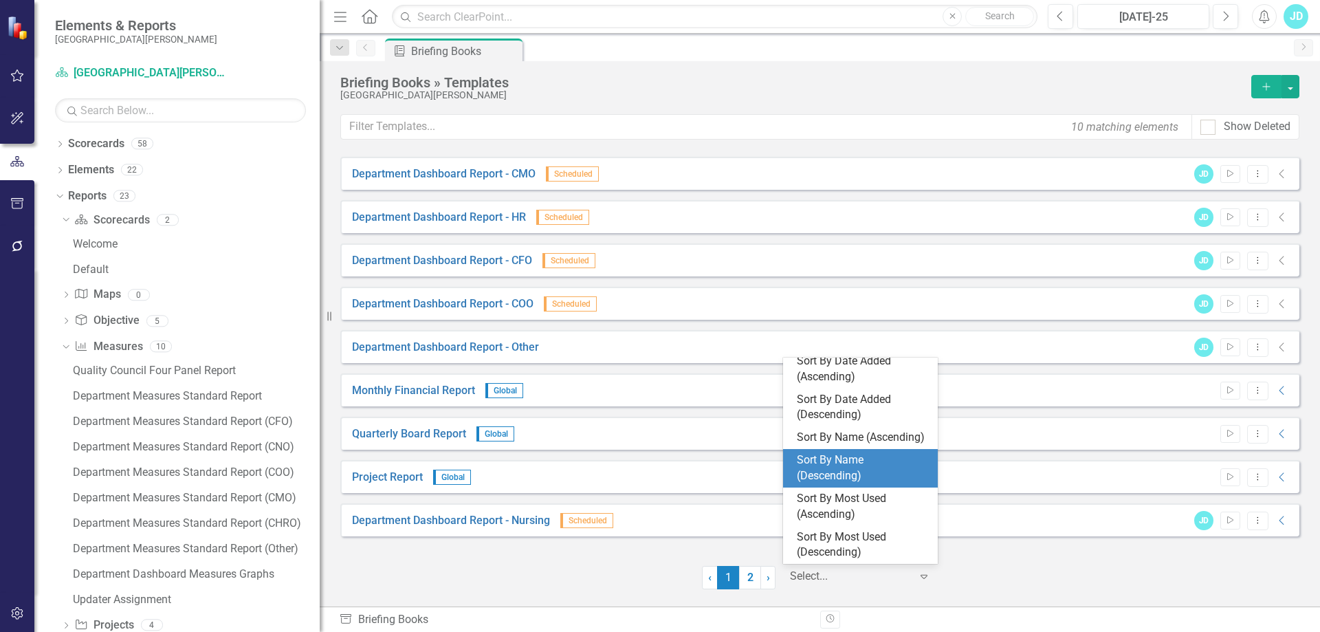
scroll to position [0, 0]
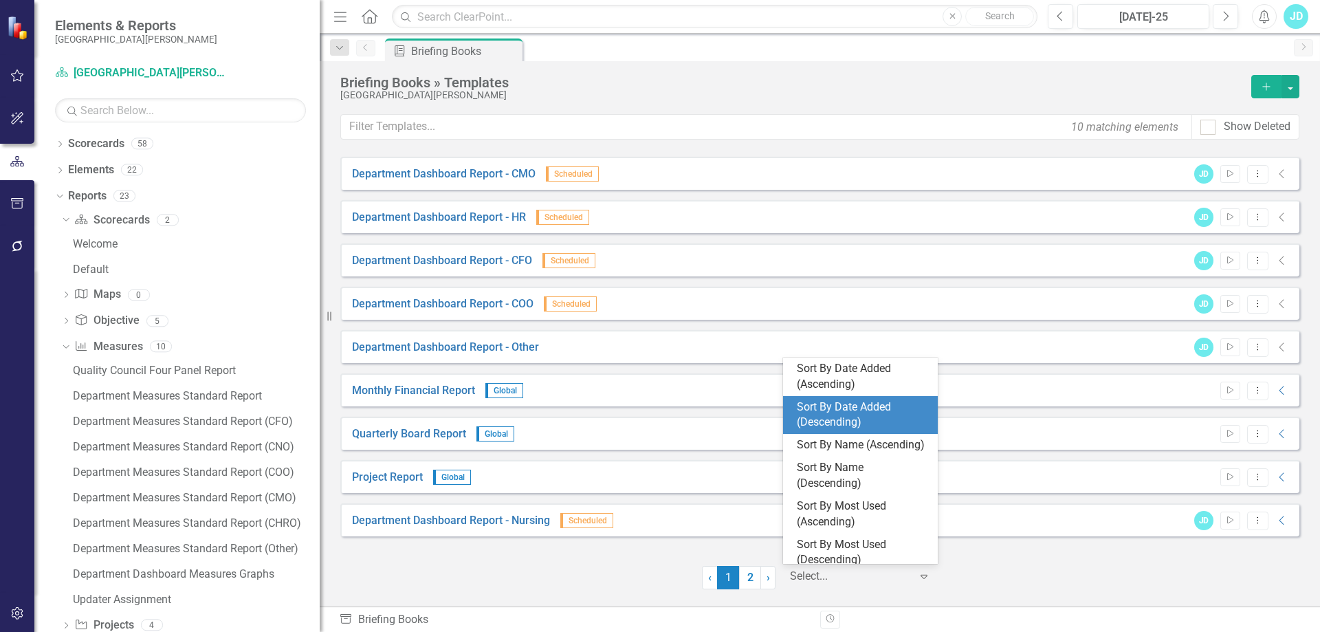
click at [868, 415] on div "Sort By Date Added (Descending)" at bounding box center [863, 415] width 133 height 32
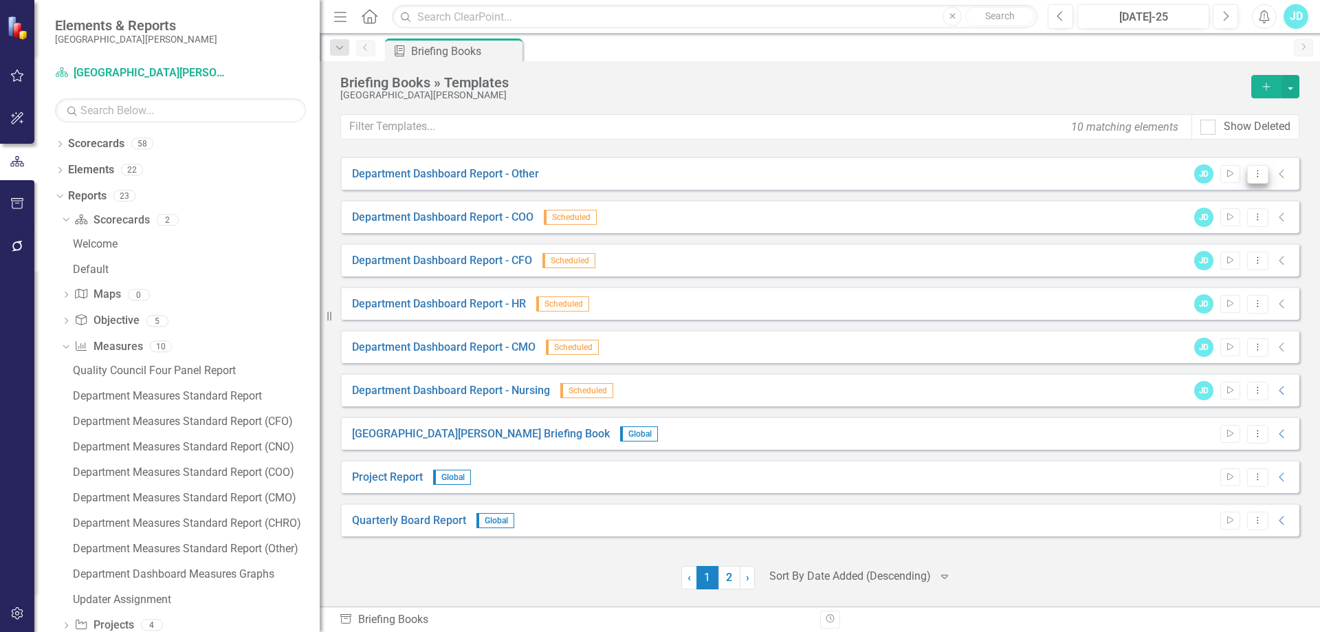
click at [1263, 177] on icon "Dropdown Menu" at bounding box center [1258, 173] width 12 height 9
click at [1209, 252] on link "Edit Edit Template" at bounding box center [1204, 247] width 127 height 25
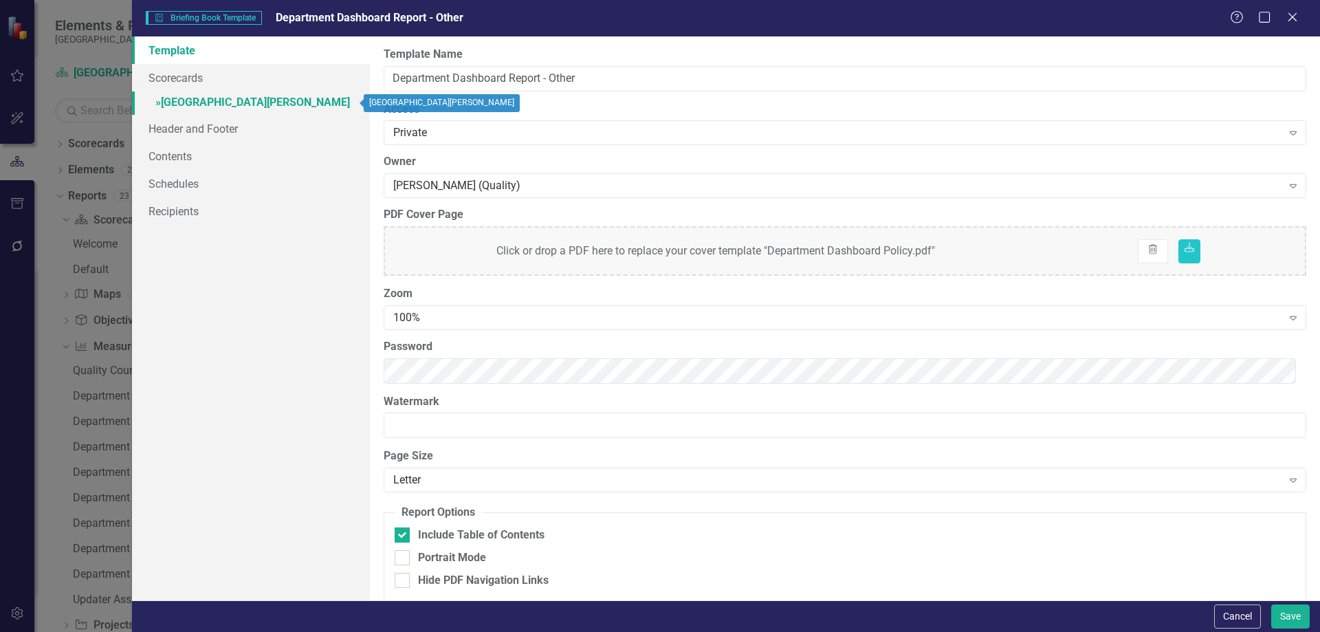
click at [247, 106] on link "» [GEOGRAPHIC_DATA][PERSON_NAME]" at bounding box center [251, 103] width 238 height 24
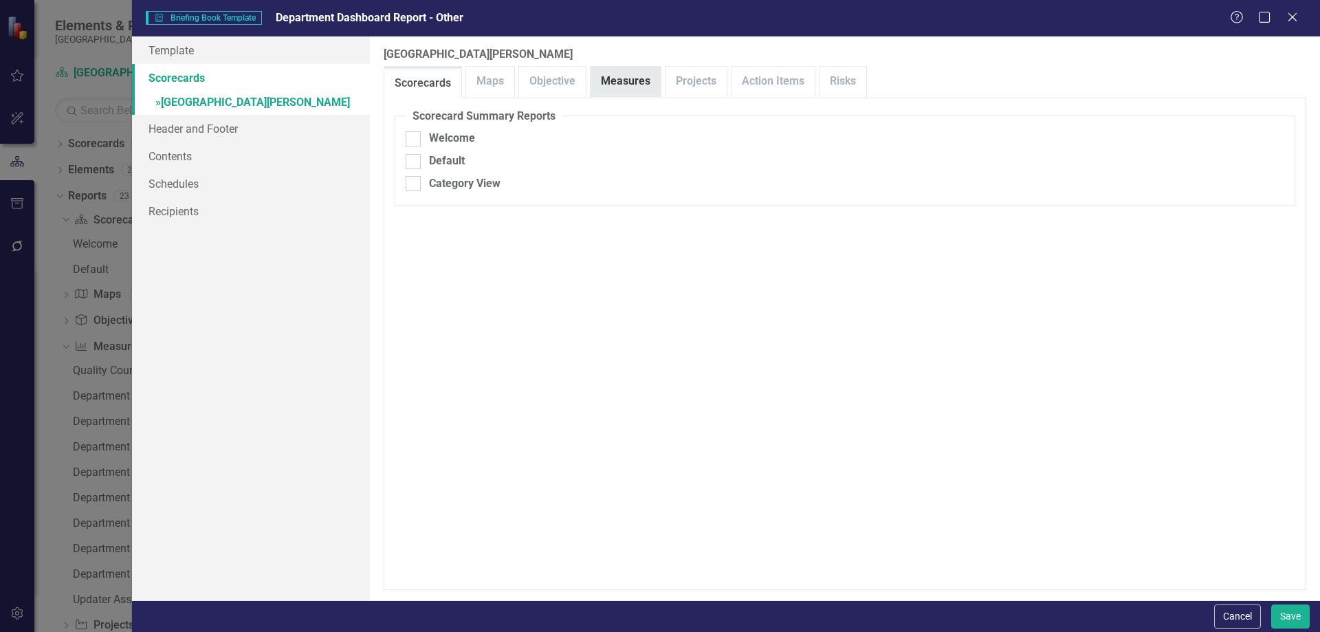
click at [615, 87] on link "Measures" at bounding box center [626, 82] width 70 height 30
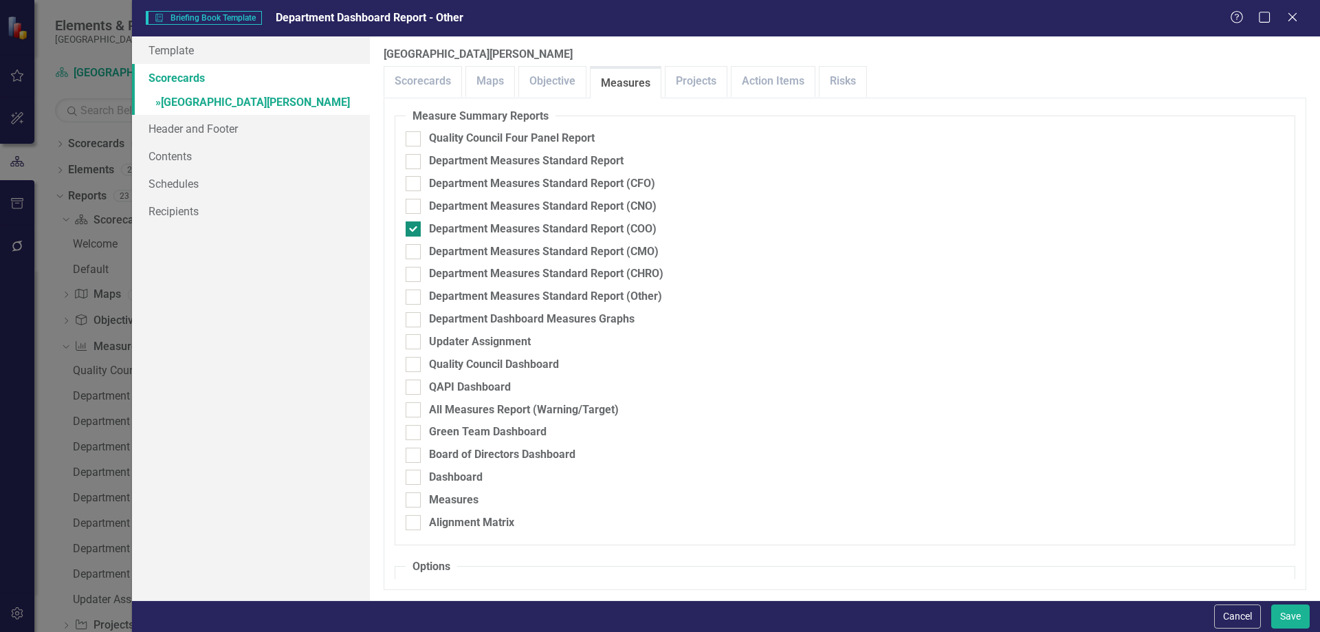
click at [410, 224] on input "Department Measures Standard Report (COO)" at bounding box center [410, 225] width 9 height 9
click at [413, 293] on input "Department Measures Standard Report (Other)" at bounding box center [410, 293] width 9 height 9
click at [197, 183] on link "Schedules" at bounding box center [251, 184] width 238 height 28
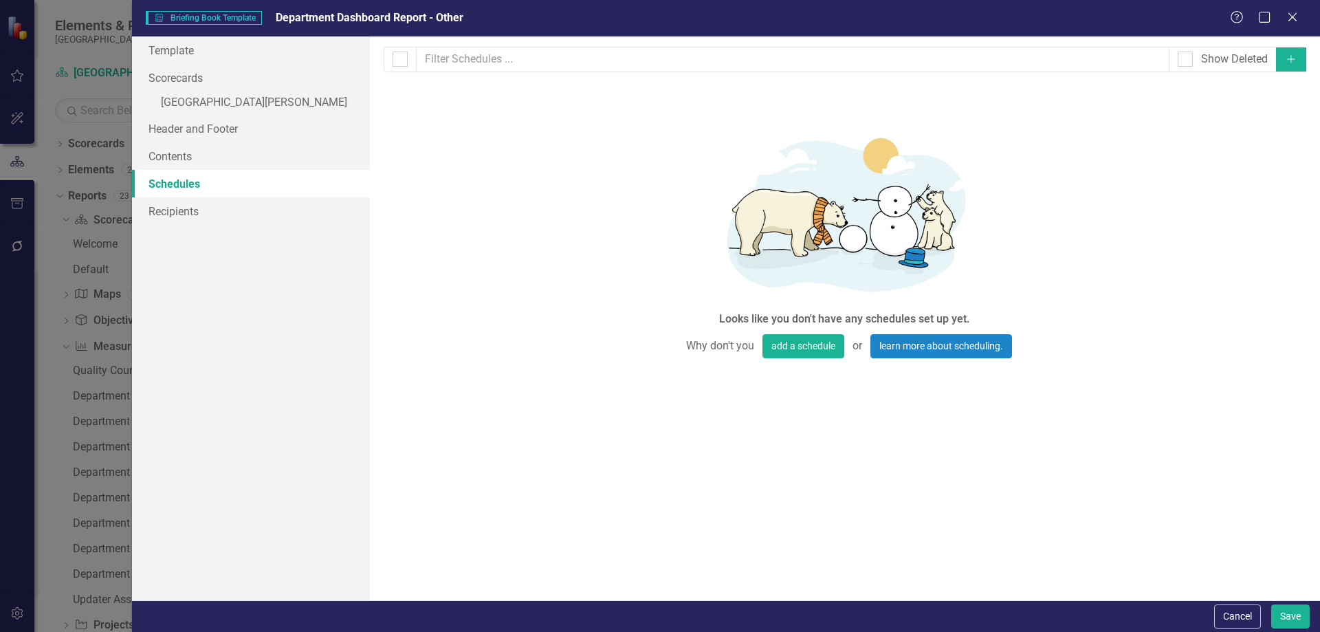
click at [1289, 60] on icon "Add" at bounding box center [1291, 59] width 12 height 10
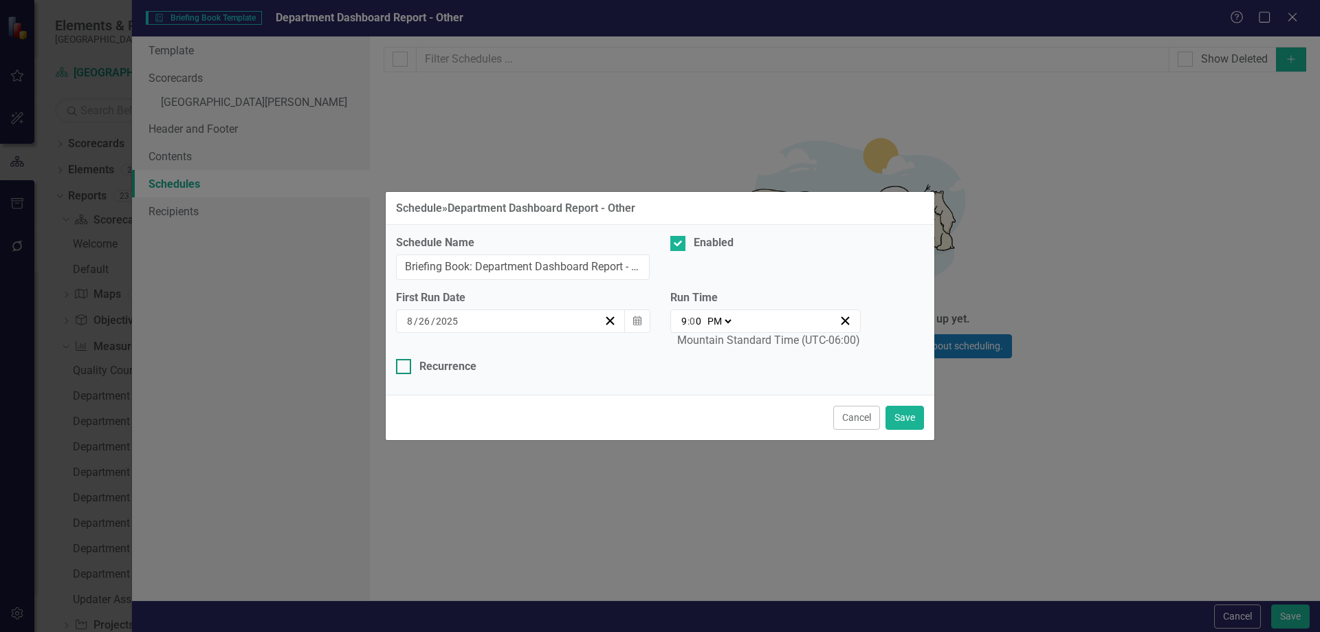
click at [411, 366] on div "Recurrence" at bounding box center [660, 367] width 528 height 16
click at [405, 366] on input "Recurrence" at bounding box center [400, 363] width 9 height 9
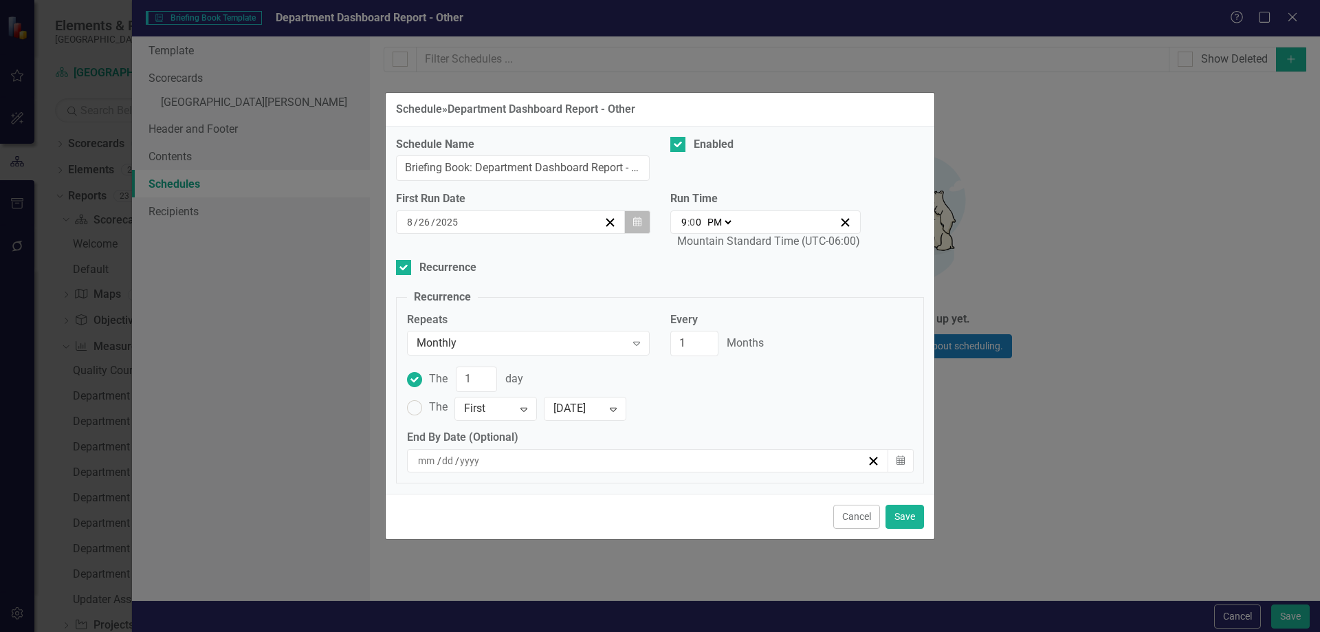
click at [643, 223] on button "Calendar" at bounding box center [637, 221] width 26 height 23
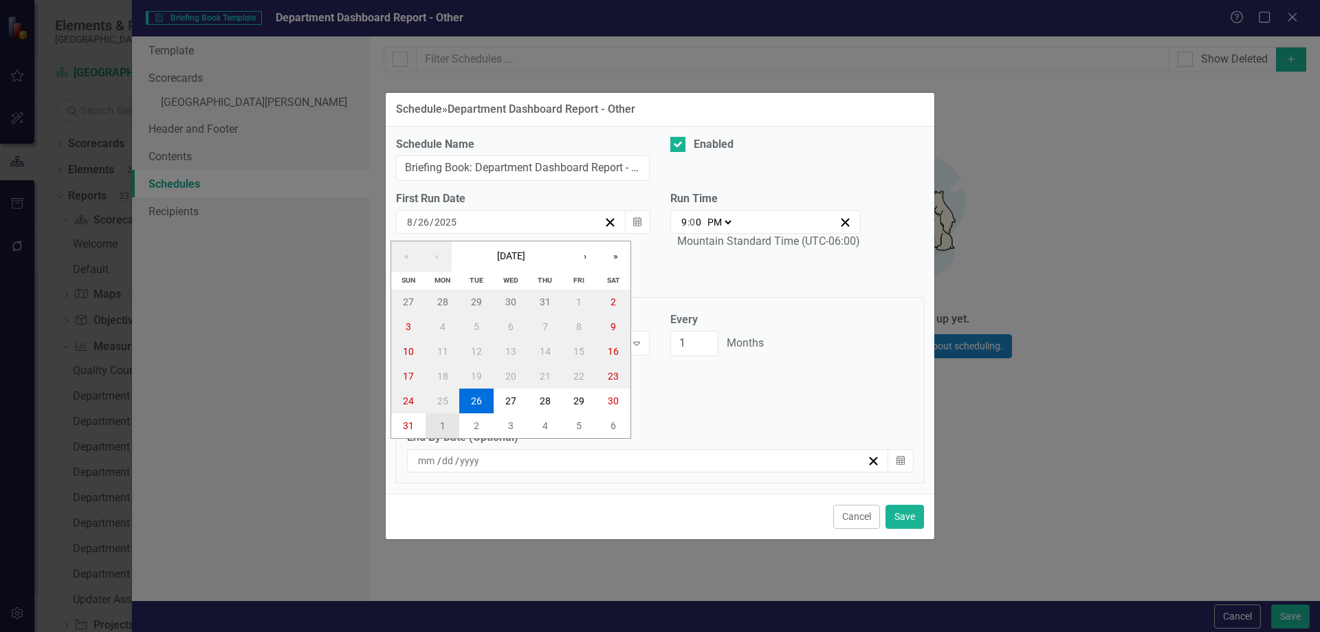
click at [454, 423] on button "1" at bounding box center [443, 425] width 34 height 25
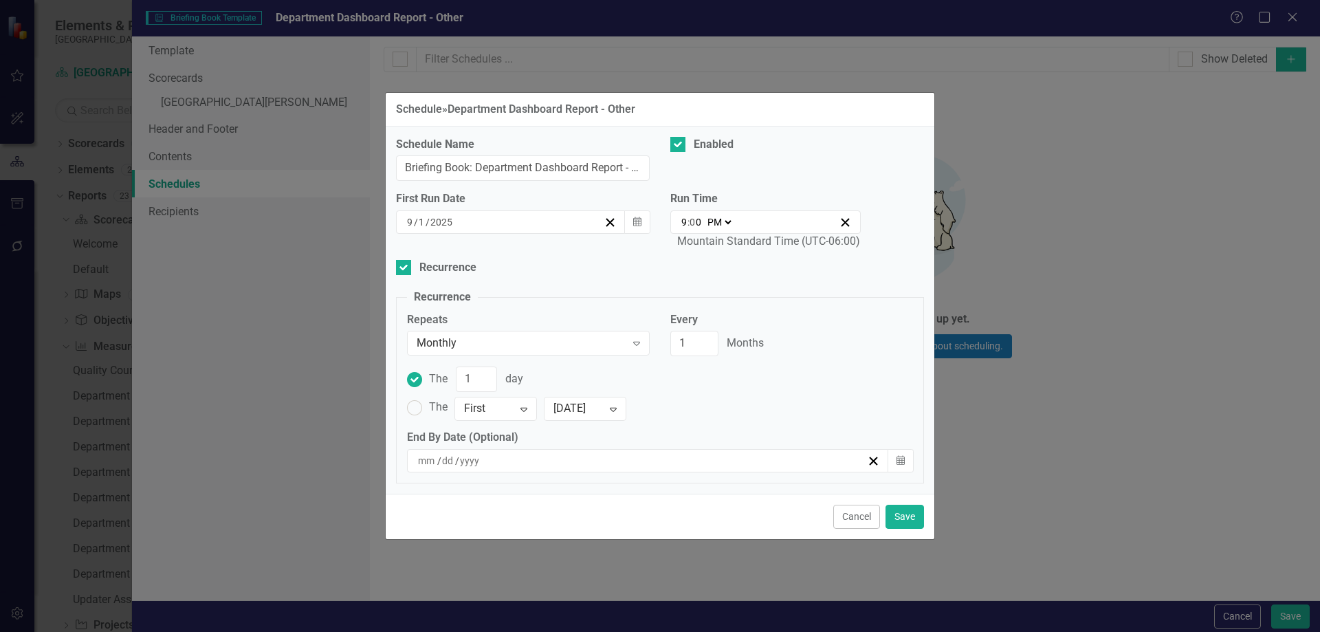
click at [683, 221] on input "9" at bounding box center [684, 222] width 7 height 14
click at [726, 219] on select "AM PM" at bounding box center [719, 222] width 30 height 14
click at [704, 215] on select "AM PM" at bounding box center [719, 222] width 30 height 14
click at [702, 338] on input "2" at bounding box center [694, 343] width 48 height 25
click at [702, 338] on input "3" at bounding box center [694, 343] width 48 height 25
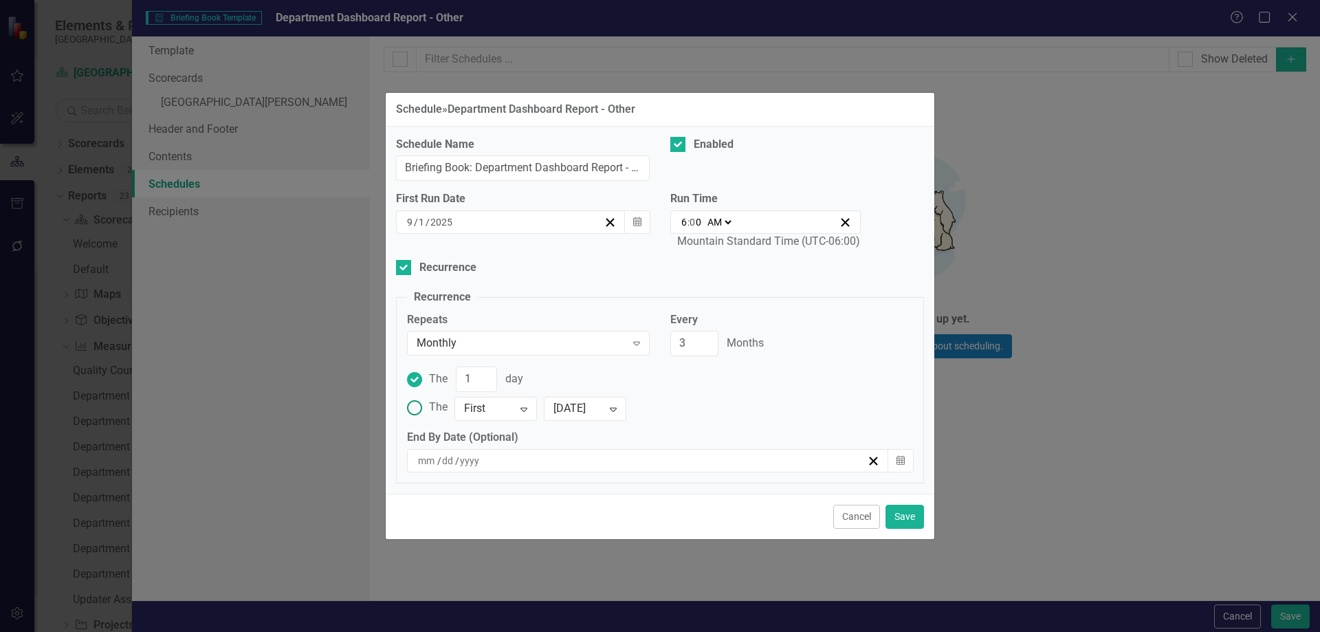
click at [417, 407] on ins at bounding box center [414, 407] width 21 height 21
click at [417, 407] on input "The First Expand [DATE] Expand" at bounding box center [414, 407] width 21 height 21
click at [908, 514] on button "Save" at bounding box center [905, 517] width 39 height 24
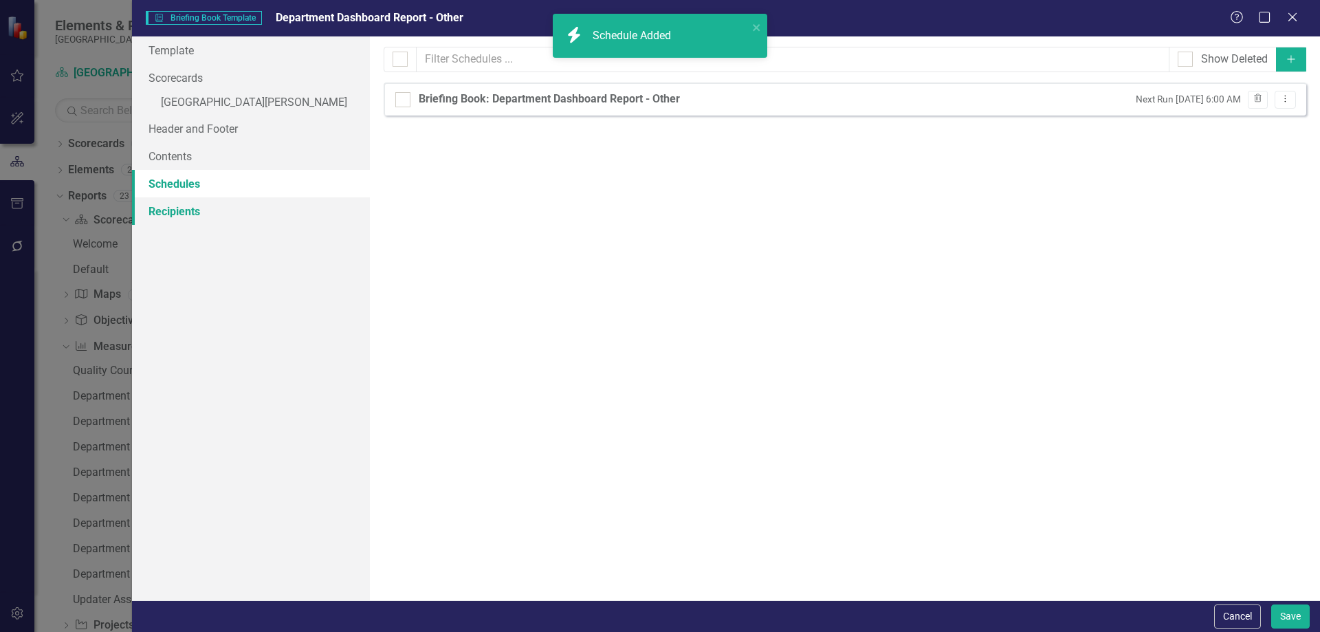
click at [203, 215] on link "Recipients" at bounding box center [251, 211] width 238 height 28
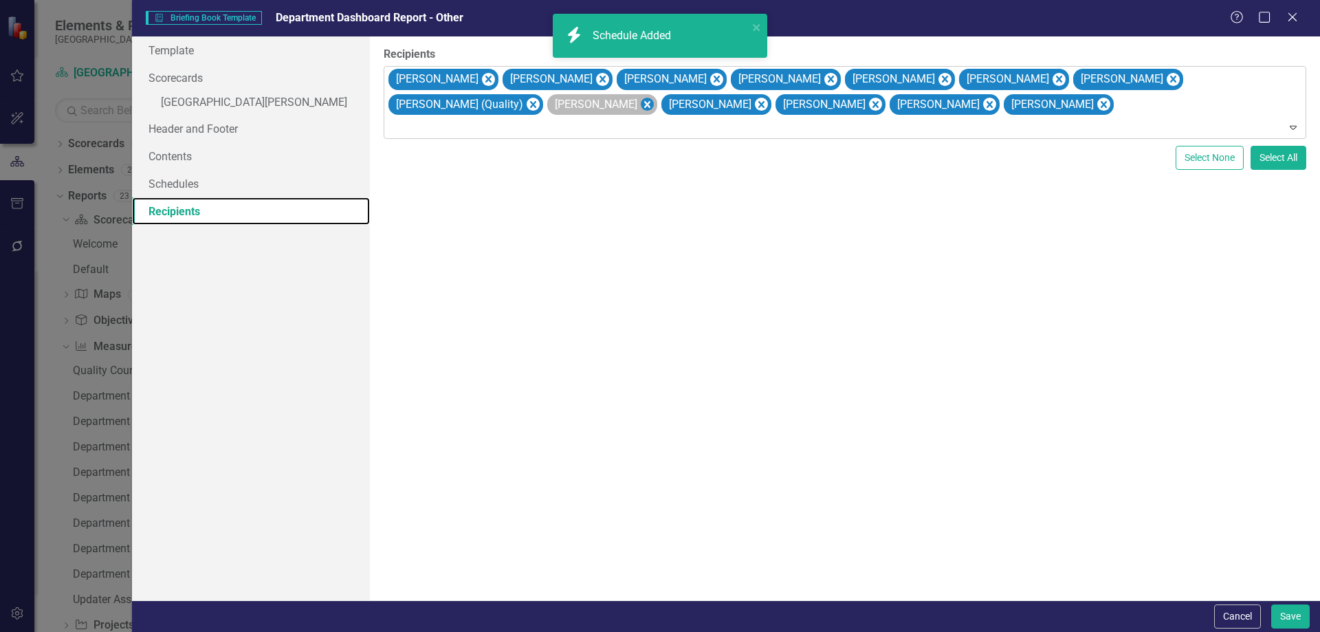
click at [640, 104] on icon "Remove Sean McTavish" at bounding box center [646, 104] width 13 height 17
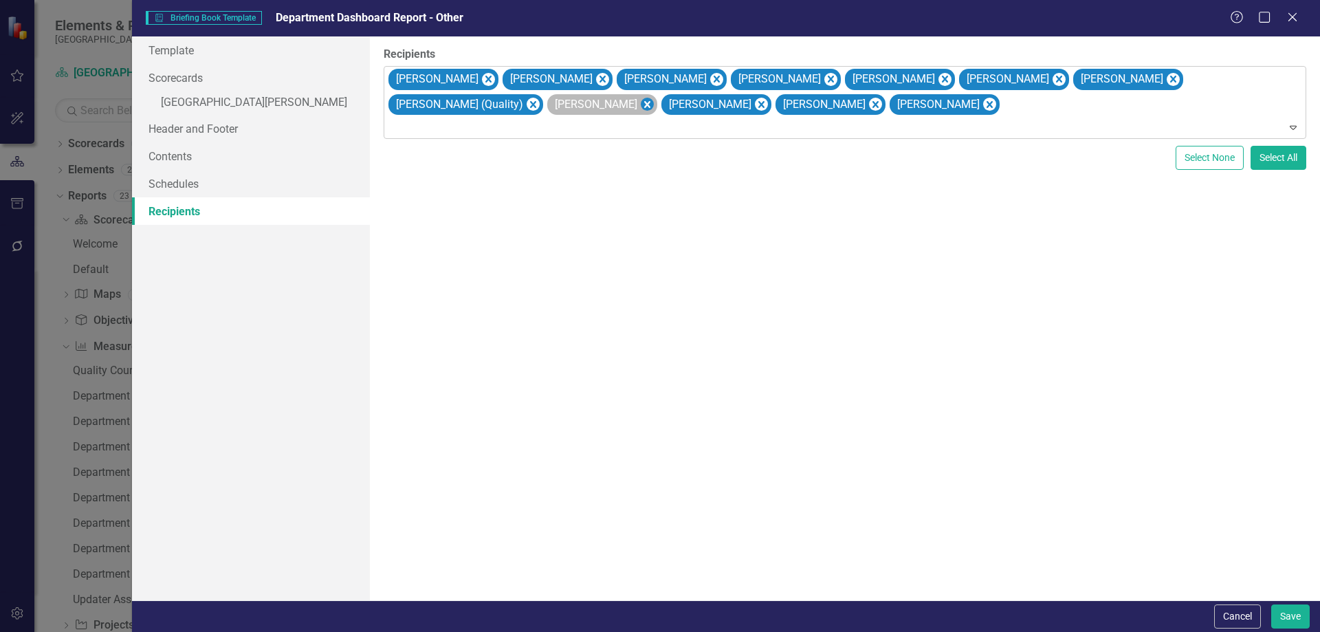
click at [640, 105] on icon "Remove Utahna Ortiz" at bounding box center [646, 104] width 13 height 17
click at [644, 104] on icon "Remove Guy Postlewait" at bounding box center [647, 104] width 6 height 7
click at [640, 105] on icon "Remove David Reed" at bounding box center [646, 104] width 13 height 17
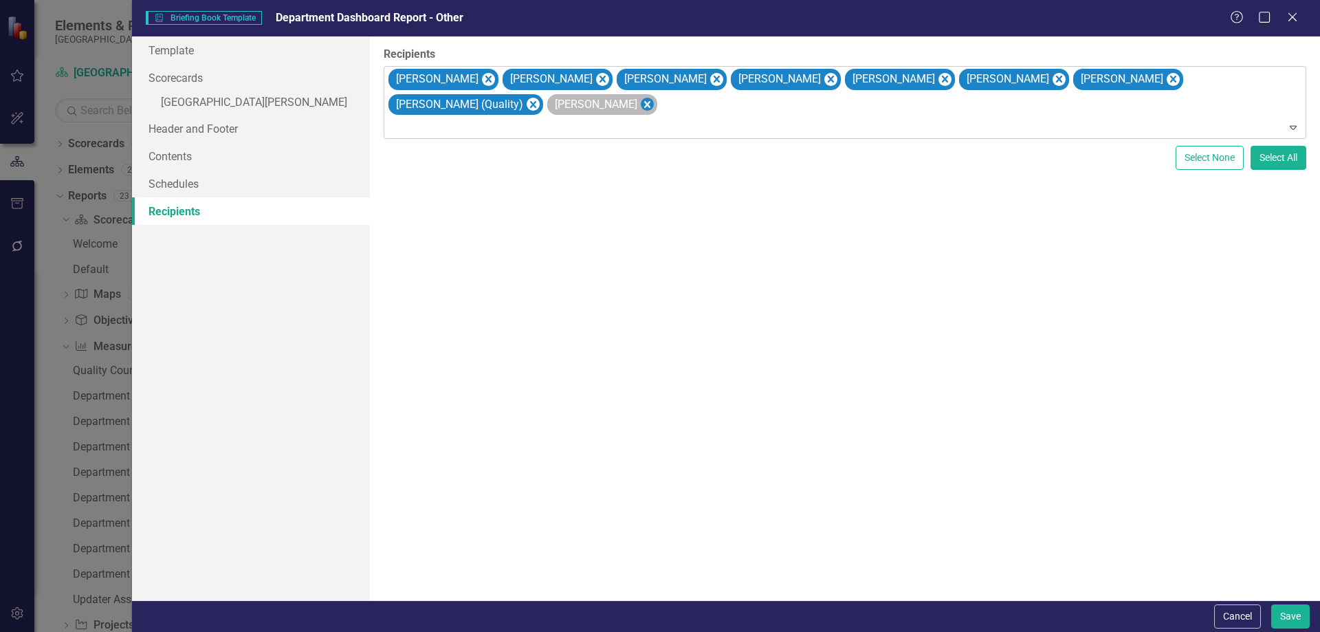
click at [644, 105] on icon "Remove Rachel Skoog" at bounding box center [647, 104] width 6 height 7
click at [481, 83] on icon "Remove Teresa Becker" at bounding box center [487, 79] width 13 height 17
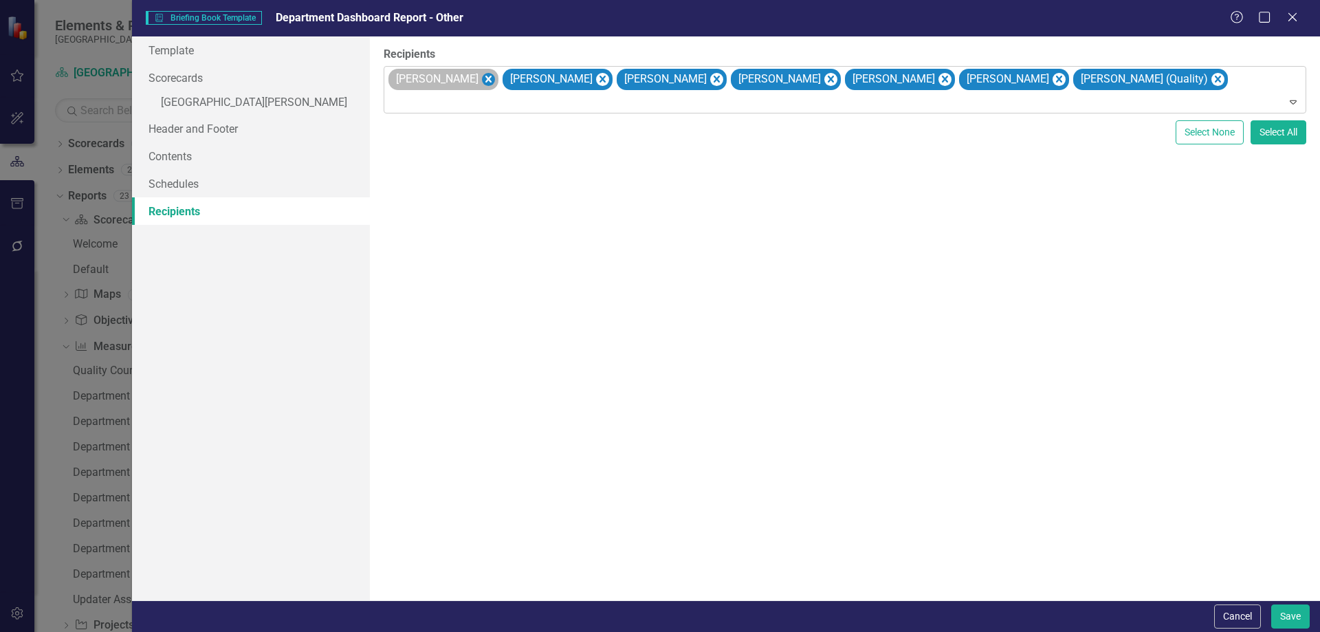
click at [481, 80] on icon "Remove Aaron Buffington" at bounding box center [487, 79] width 13 height 17
click at [481, 81] on icon "Remove Beth Carper" at bounding box center [487, 79] width 13 height 17
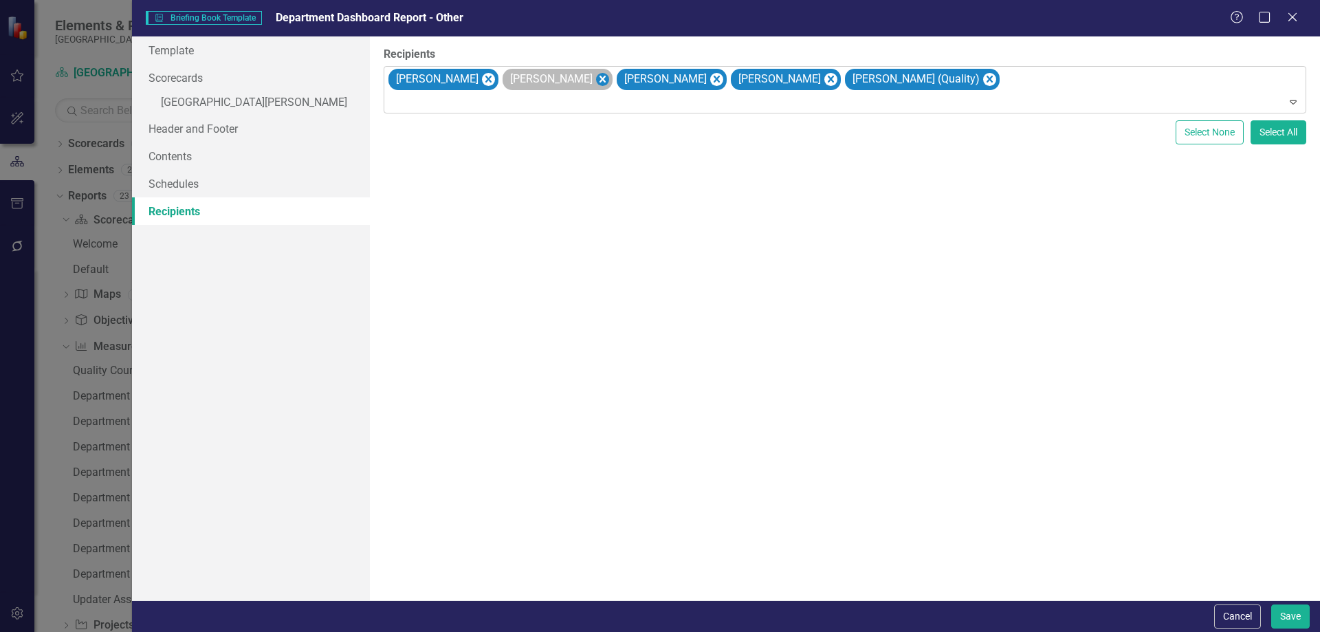
click at [595, 79] on icon "Remove Troy Fuhrman" at bounding box center [601, 79] width 13 height 17
click at [595, 78] on icon "Remove Naglee John" at bounding box center [601, 79] width 13 height 17
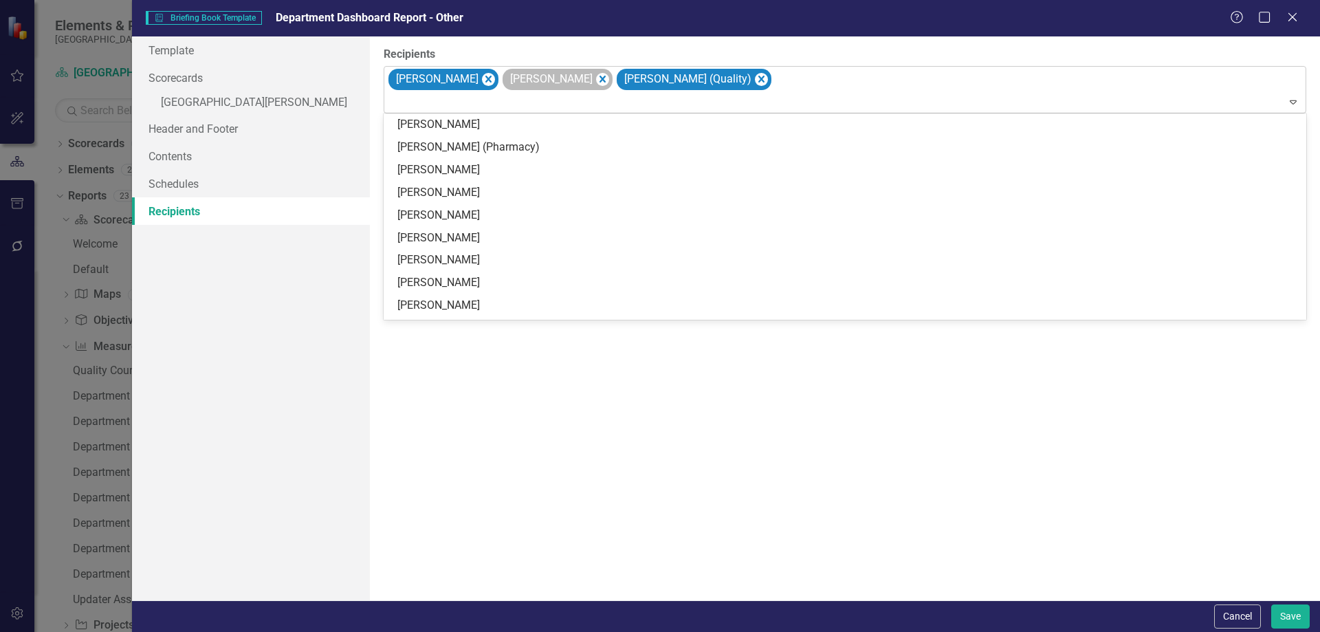
click at [575, 78] on div "[PERSON_NAME]" at bounding box center [550, 79] width 89 height 20
click at [600, 78] on icon "Remove Diana Livingston" at bounding box center [603, 79] width 6 height 7
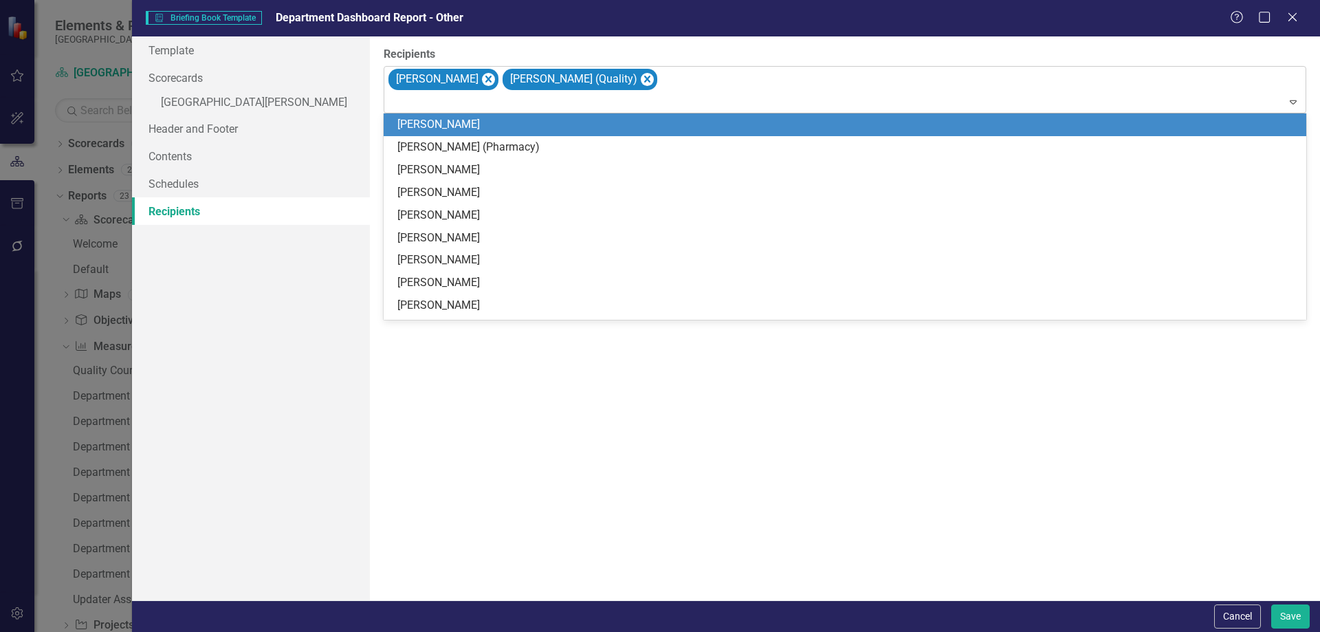
click at [683, 82] on div "[PERSON_NAME] [PERSON_NAME] (Quality)" at bounding box center [845, 90] width 919 height 47
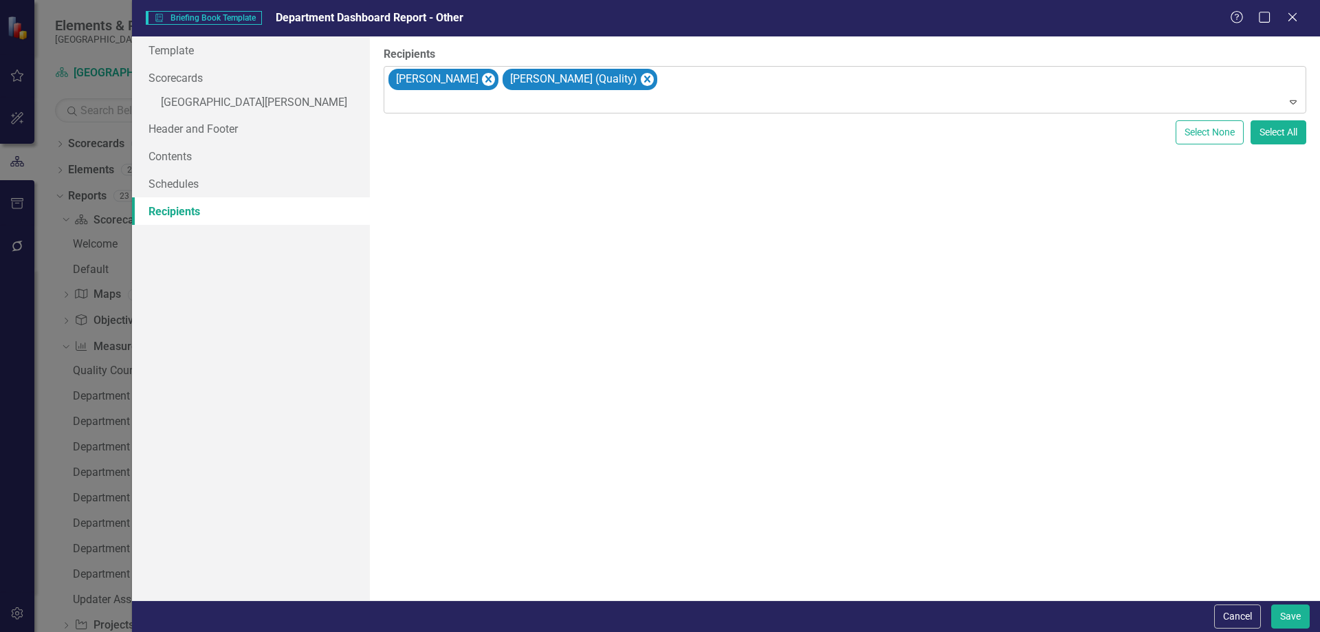
click at [696, 78] on div "[PERSON_NAME] [PERSON_NAME] (Quality)" at bounding box center [845, 90] width 919 height 47
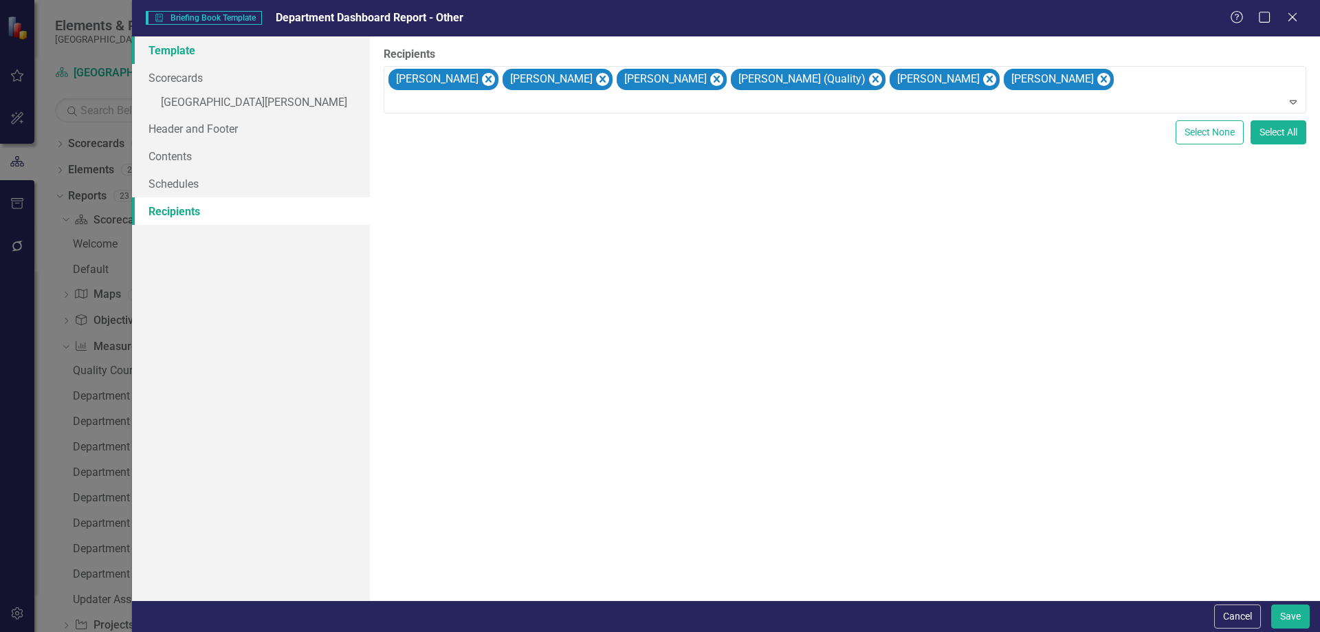
click at [234, 59] on link "Template" at bounding box center [251, 50] width 238 height 28
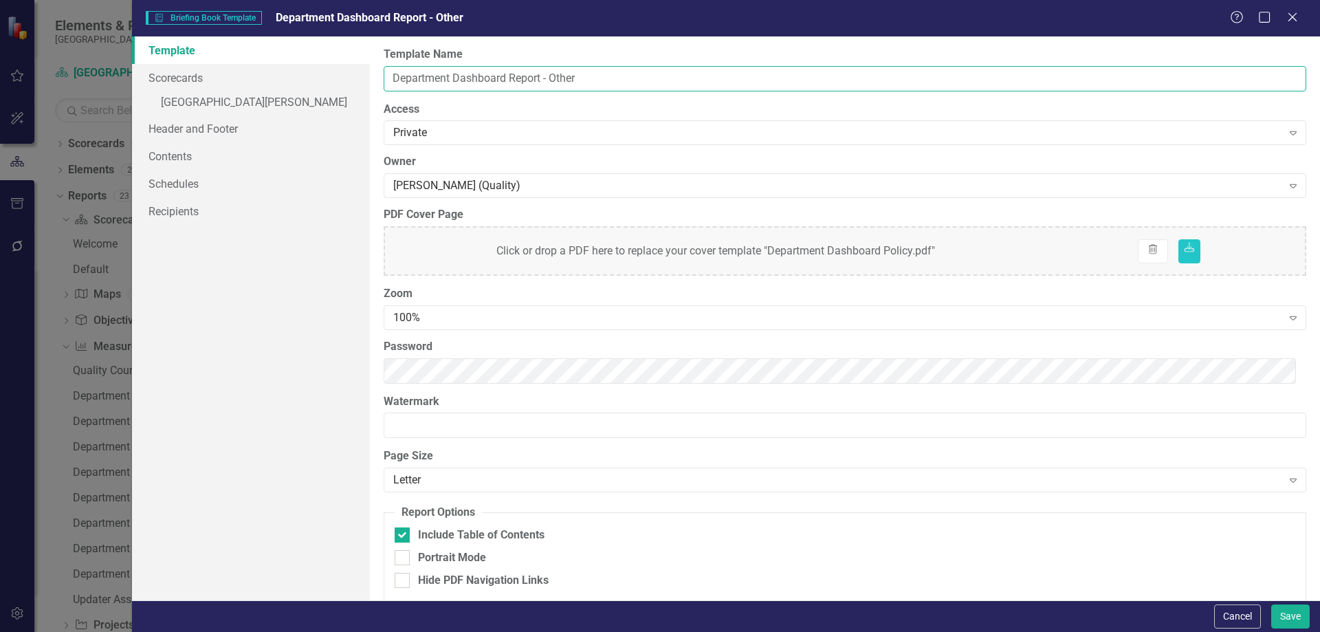
drag, startPoint x: 551, startPoint y: 74, endPoint x: 586, endPoint y: 74, distance: 35.1
click at [586, 74] on input "Department Dashboard Report - Other" at bounding box center [845, 78] width 923 height 25
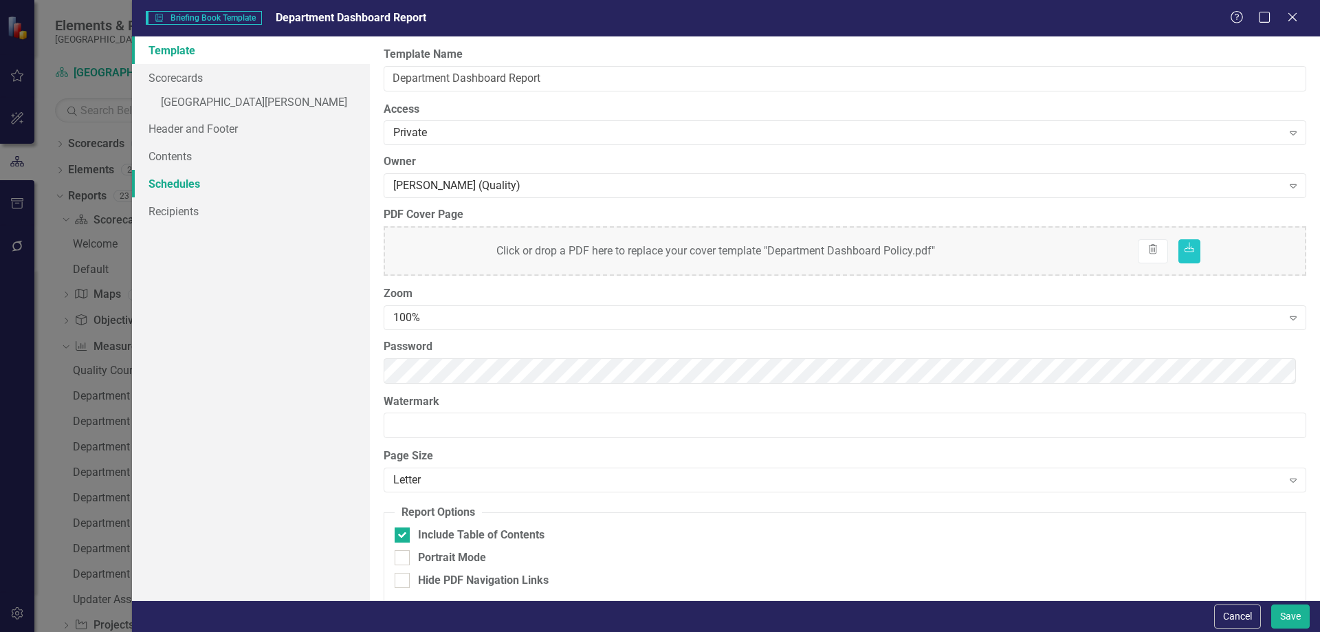
click at [219, 182] on link "Schedules" at bounding box center [251, 184] width 238 height 28
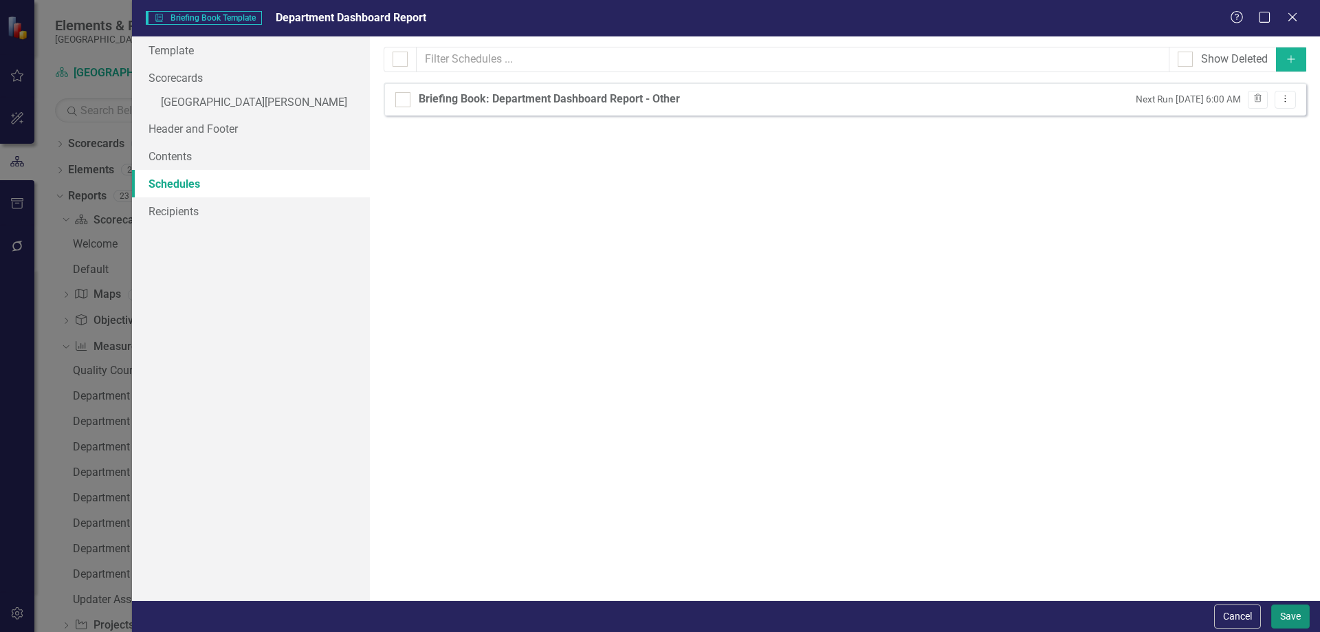
click at [1288, 614] on button "Save" at bounding box center [1290, 616] width 39 height 24
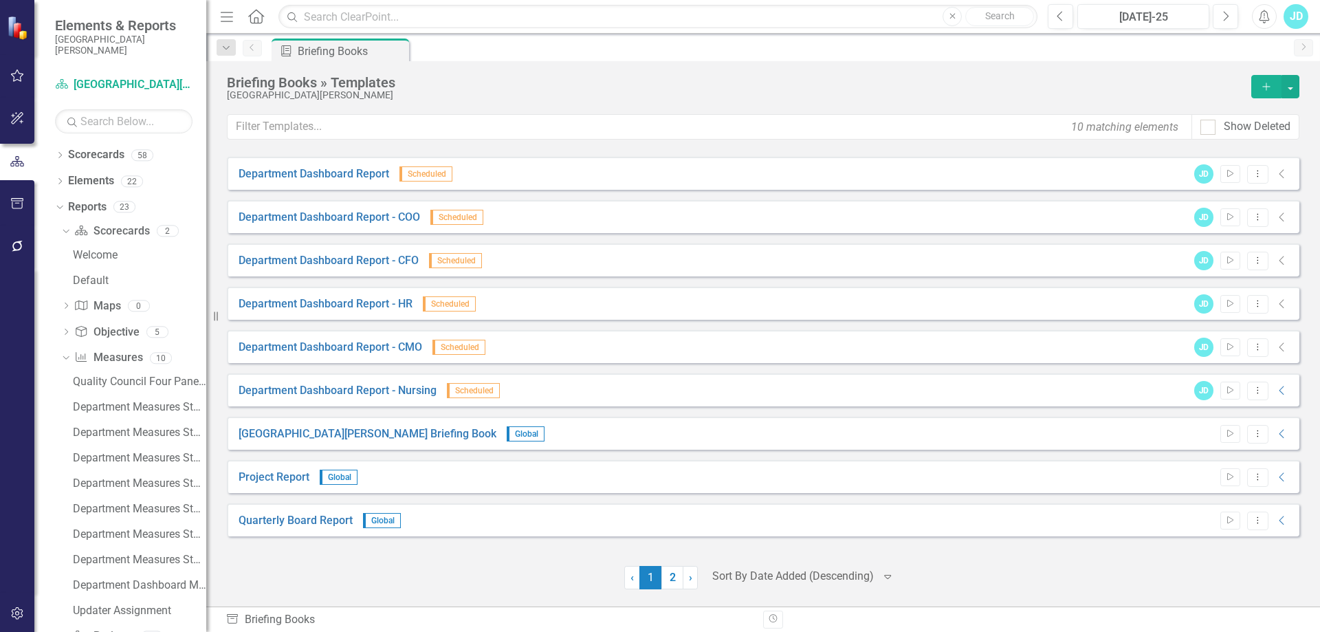
drag, startPoint x: 325, startPoint y: 312, endPoint x: 205, endPoint y: 311, distance: 119.6
click at [205, 311] on div "Elements & Reports [GEOGRAPHIC_DATA][PERSON_NAME] Scorecard [GEOGRAPHIC_DATA][P…" at bounding box center [103, 316] width 206 height 632
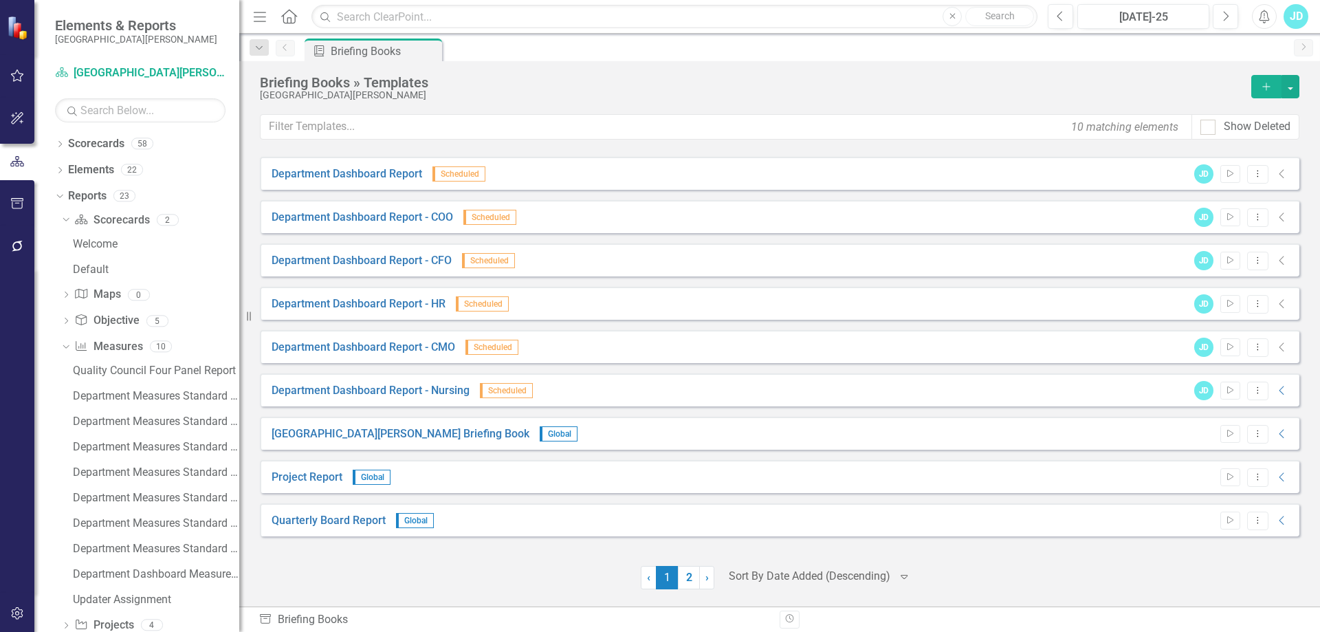
drag, startPoint x: 207, startPoint y: 318, endPoint x: 239, endPoint y: 318, distance: 32.3
click at [239, 318] on div "Resize" at bounding box center [244, 316] width 11 height 632
click at [1043, 619] on div "Revision History" at bounding box center [1306, 620] width 1053 height 18
click at [56, 195] on icon "Dropdown" at bounding box center [58, 195] width 8 height 10
